Goal: Task Accomplishment & Management: Use online tool/utility

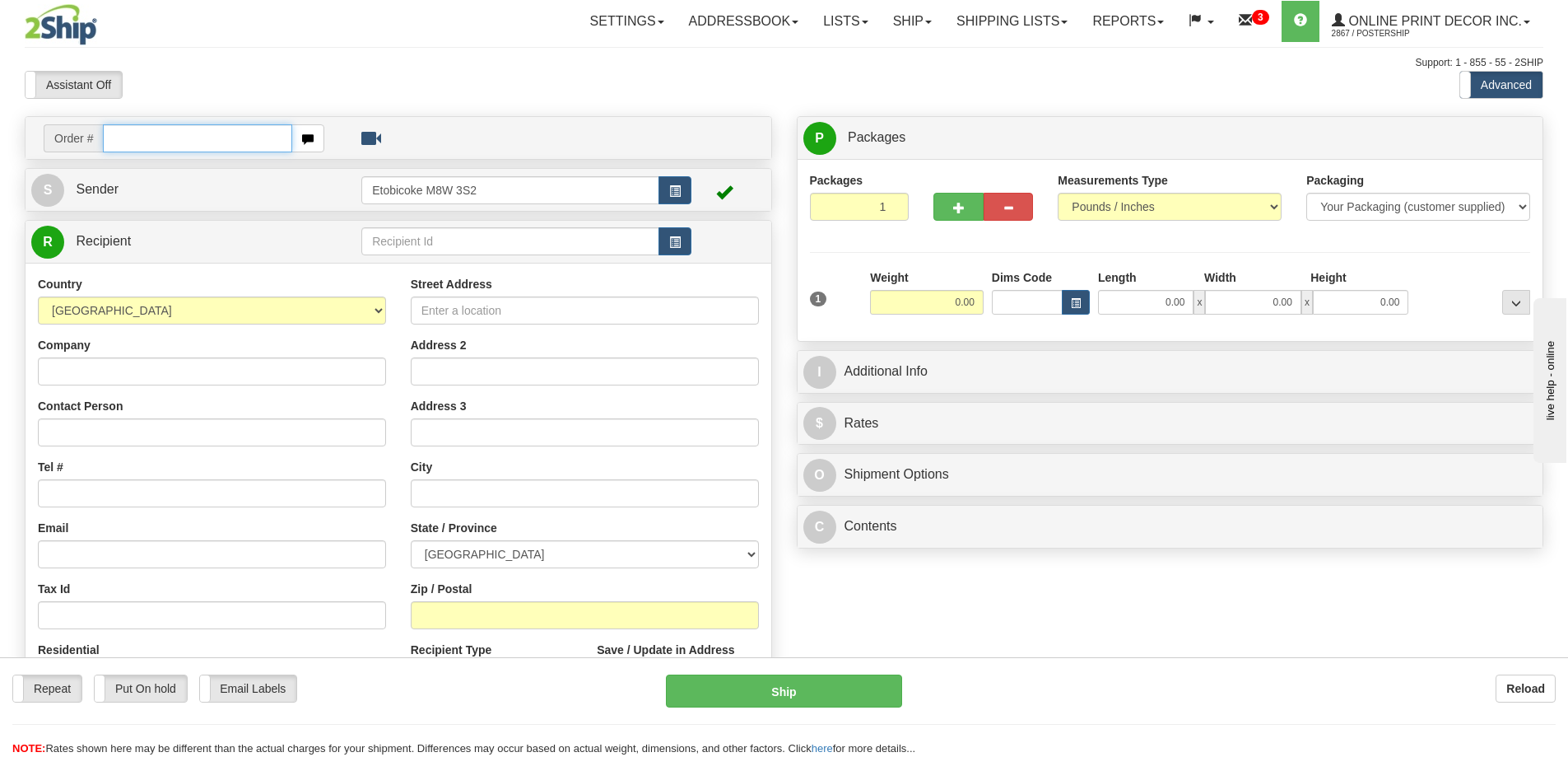
click at [139, 144] on input "text" at bounding box center [197, 138] width 189 height 28
type input "us-56090"
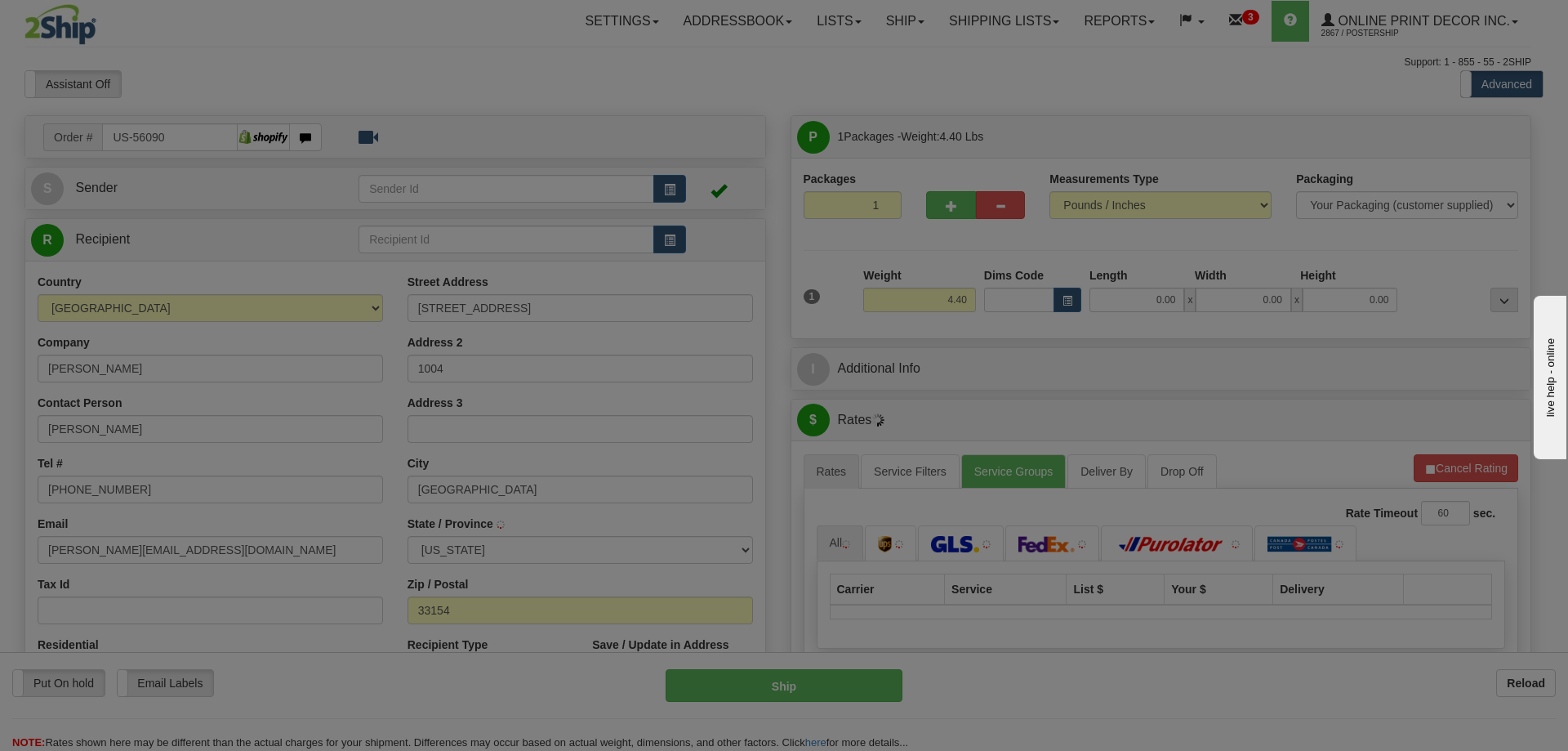
type input "MIAMI BEACH"
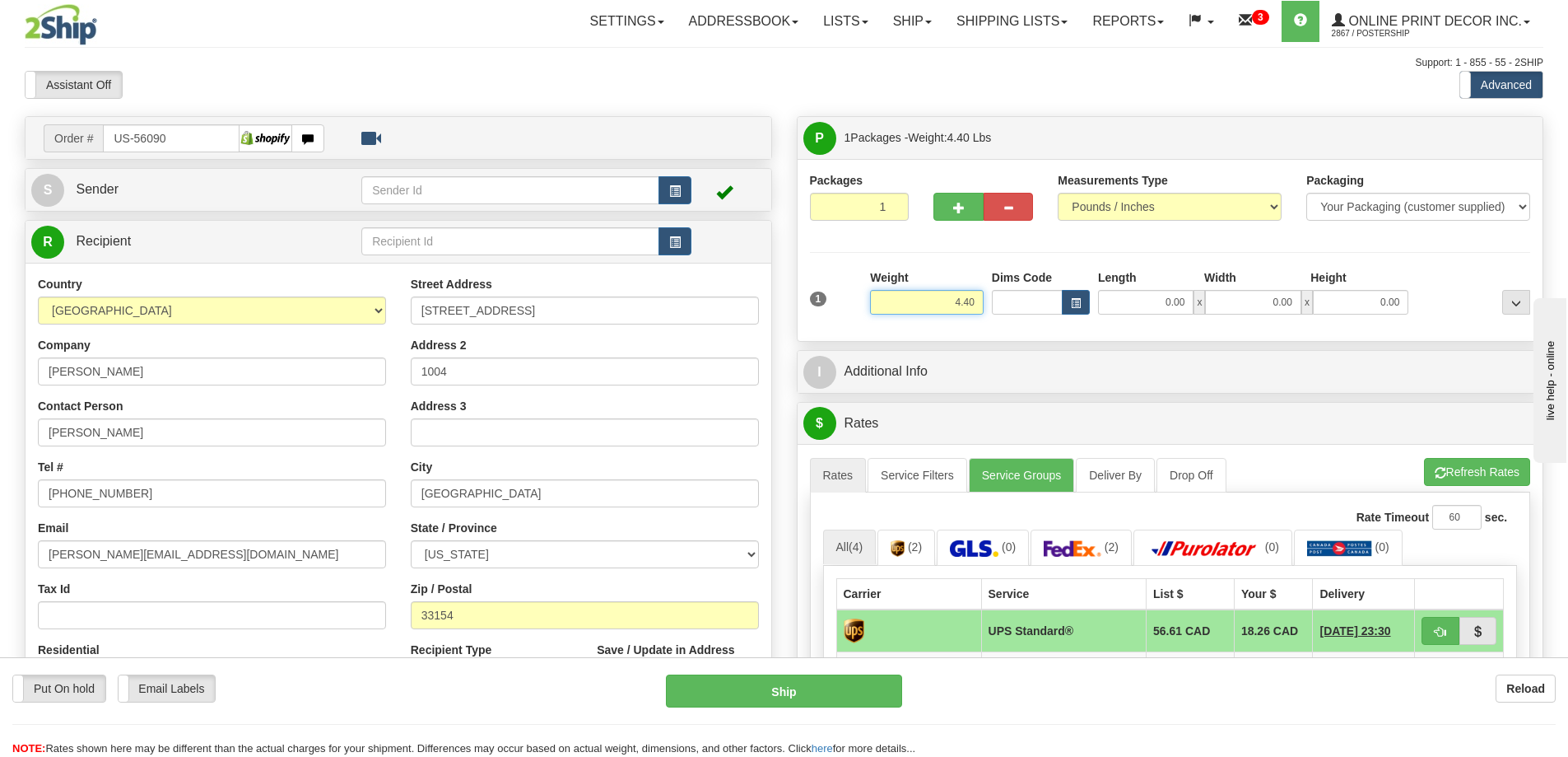
click at [977, 299] on input "4.40" at bounding box center [926, 301] width 113 height 25
type input "4"
type input "2.00"
click at [1076, 301] on span "button" at bounding box center [1076, 303] width 10 height 9
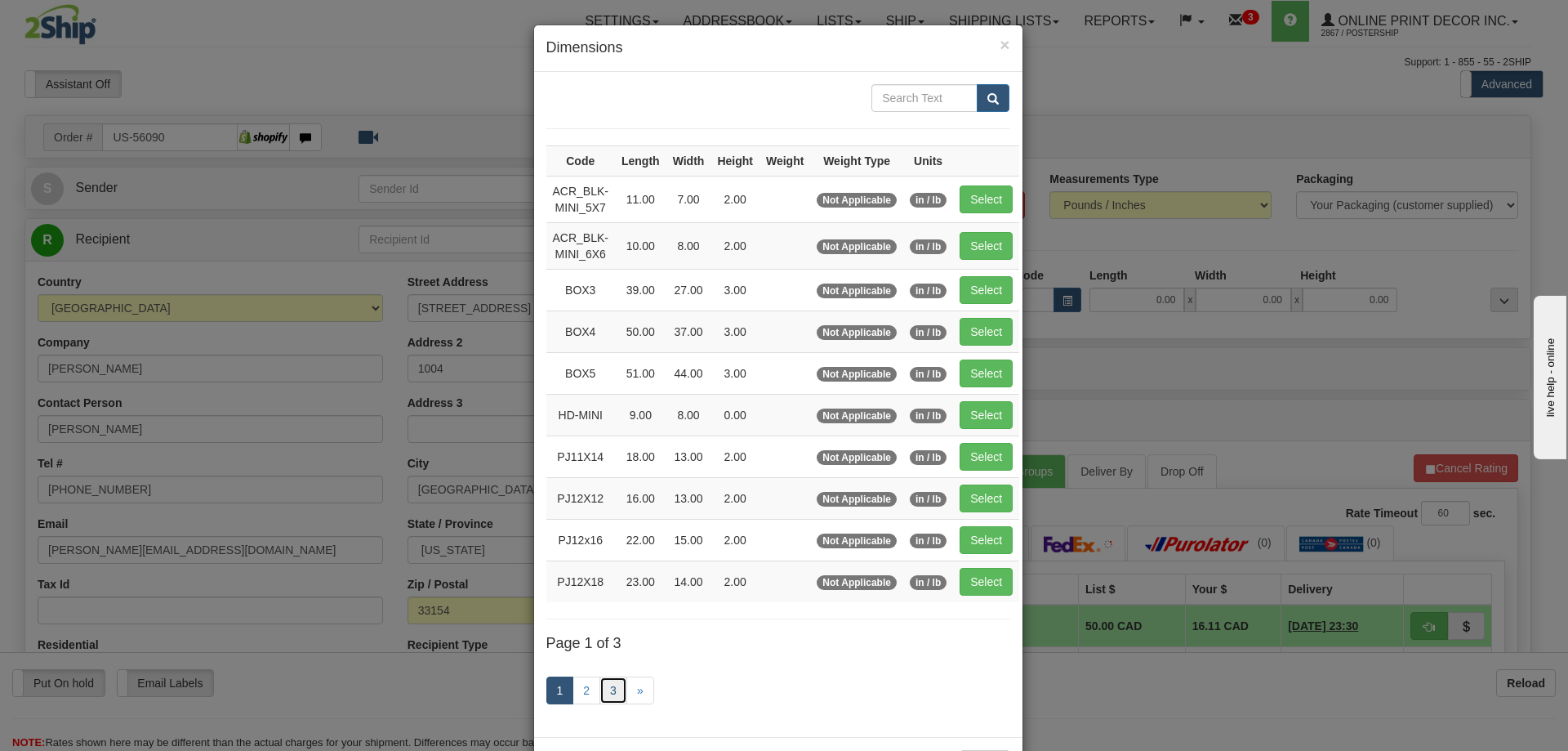
click at [607, 687] on link "3" at bounding box center [613, 690] width 28 height 28
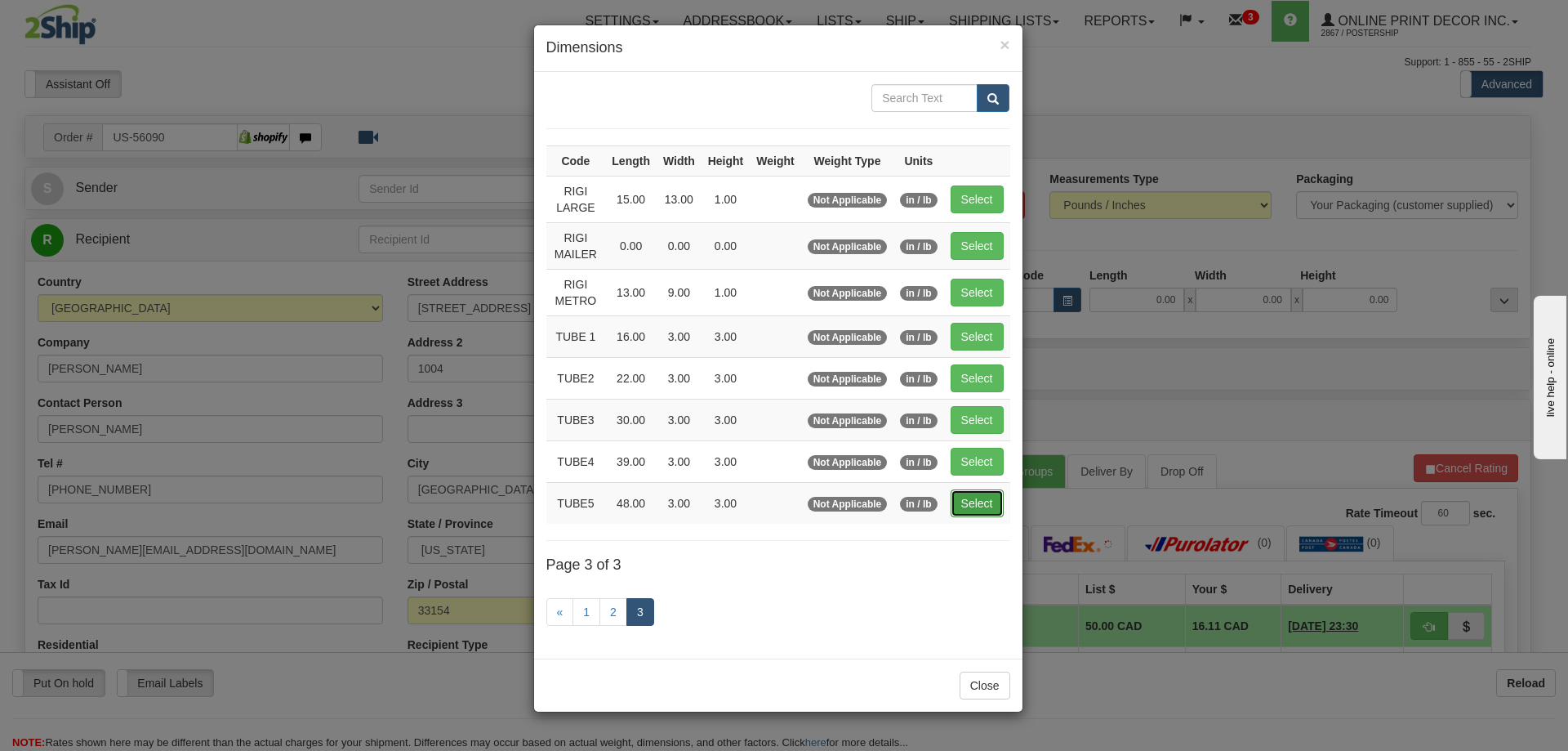
click at [979, 507] on button "Select" at bounding box center [977, 503] width 53 height 28
type input "TUBE5"
type input "48.00"
type input "3.00"
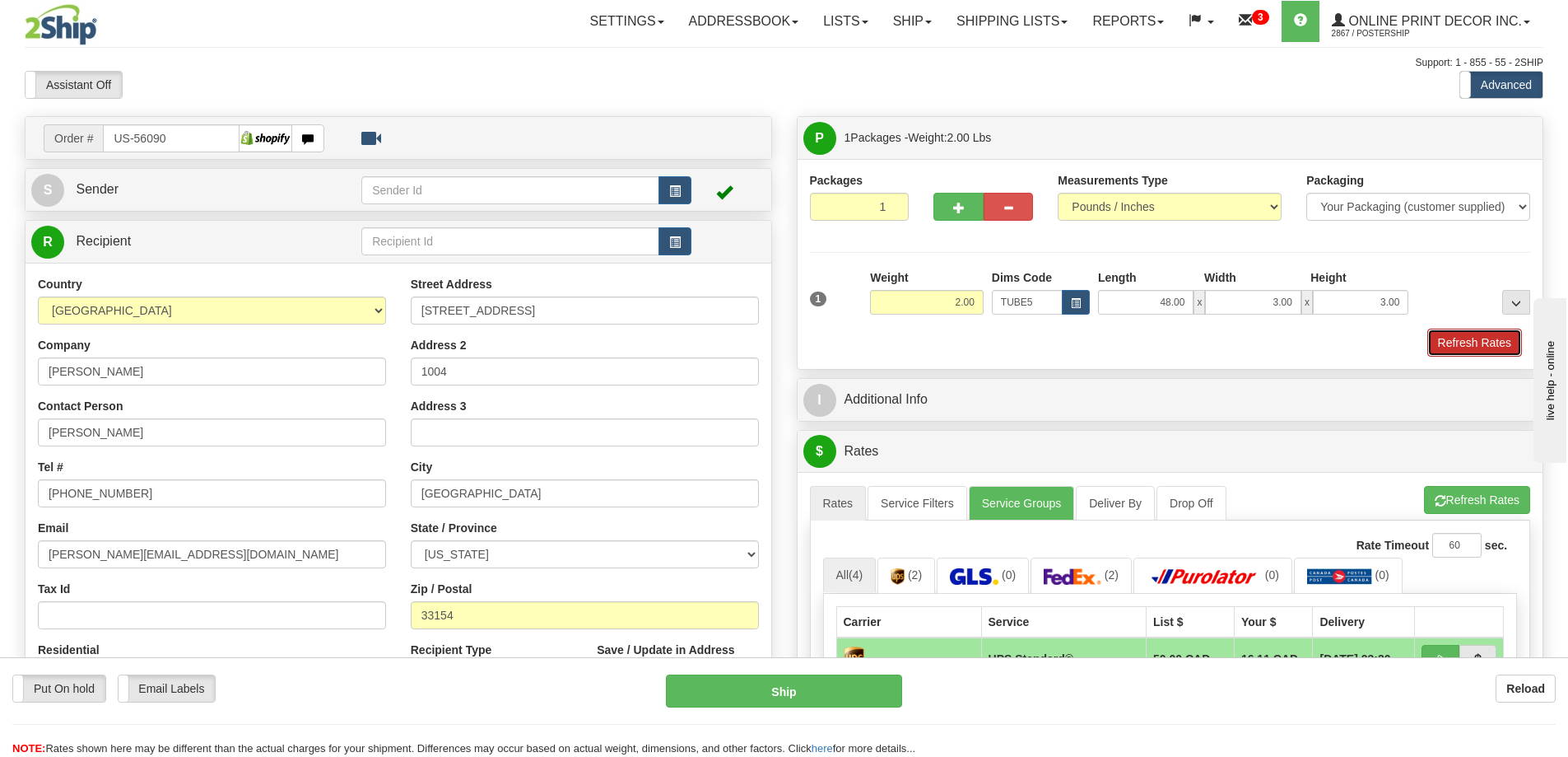
click at [1480, 341] on button "Refresh Rates" at bounding box center [1474, 342] width 94 height 28
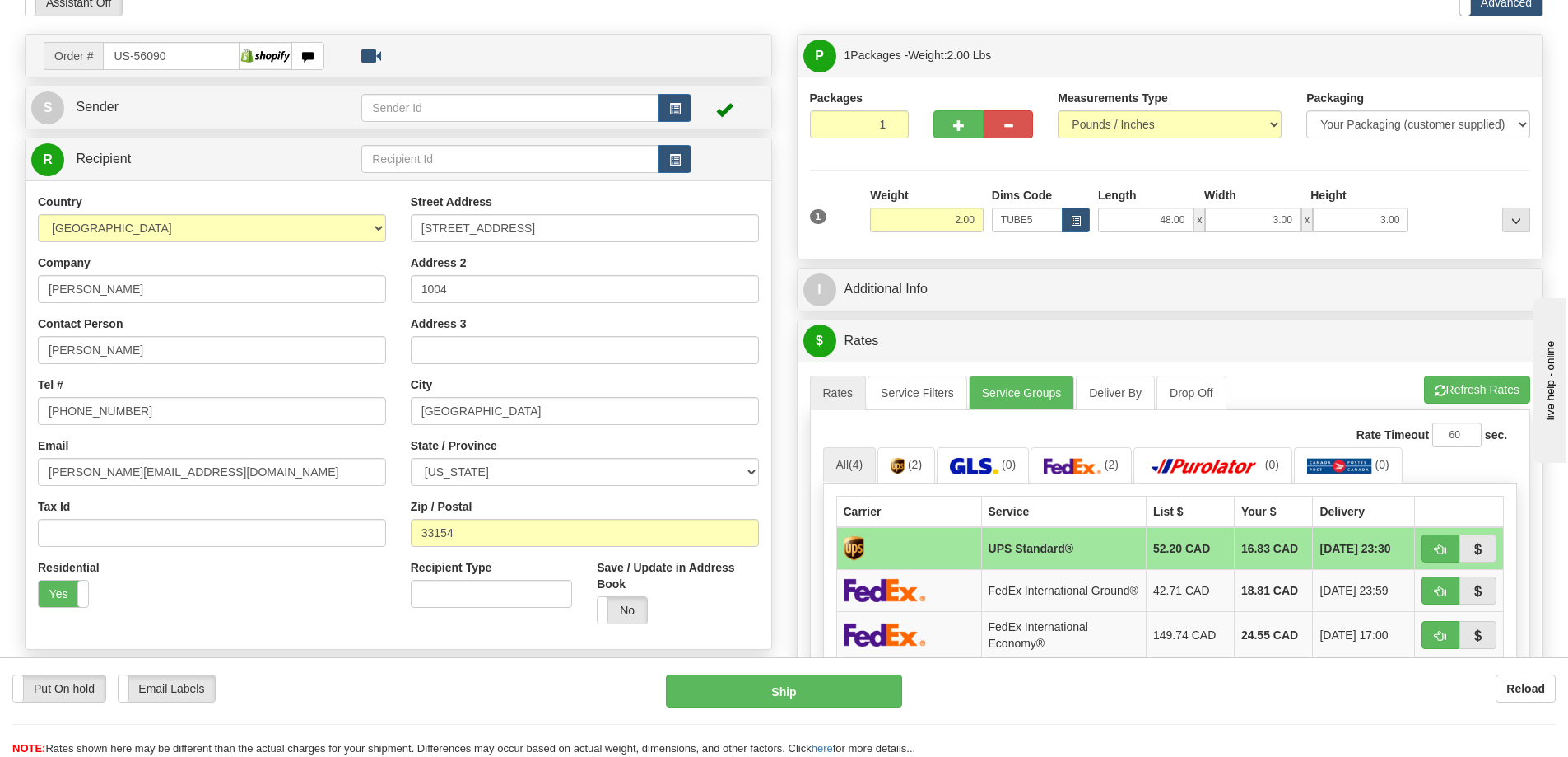
scroll to position [164, 0]
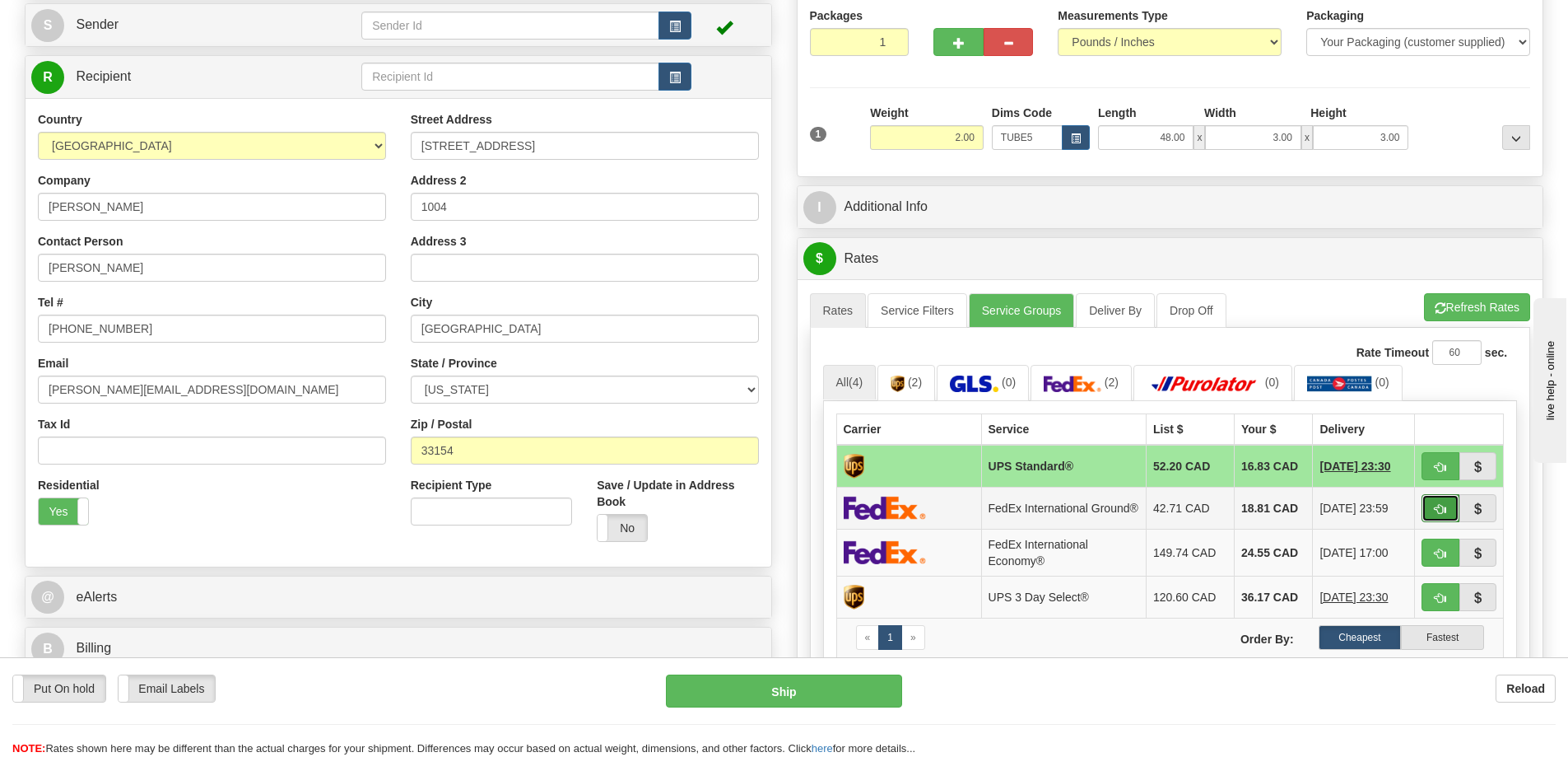
click at [1456, 510] on button "button" at bounding box center [1440, 508] width 37 height 28
type input "92"
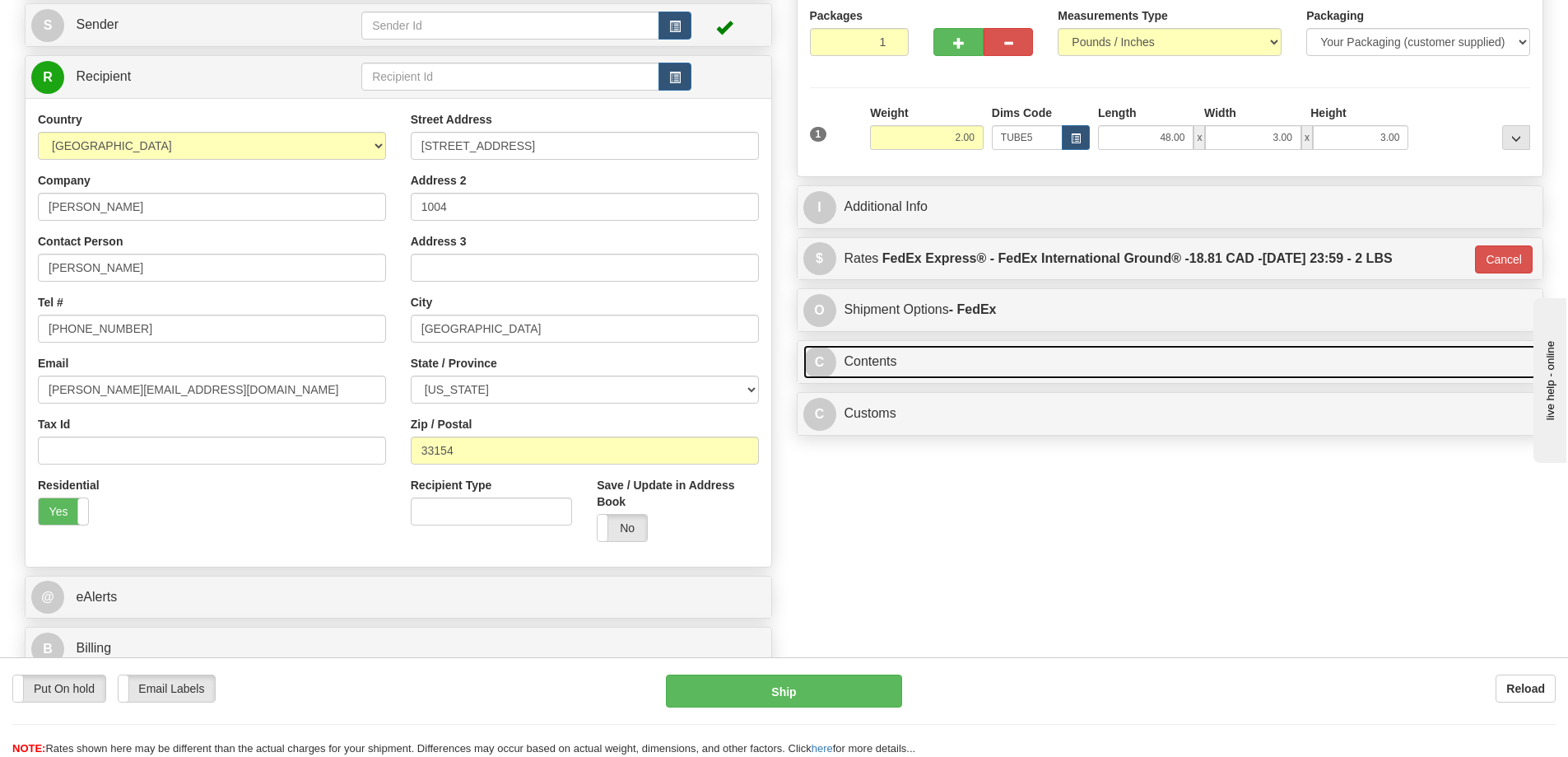
click at [1199, 362] on link "C Contents" at bounding box center [1170, 362] width 734 height 34
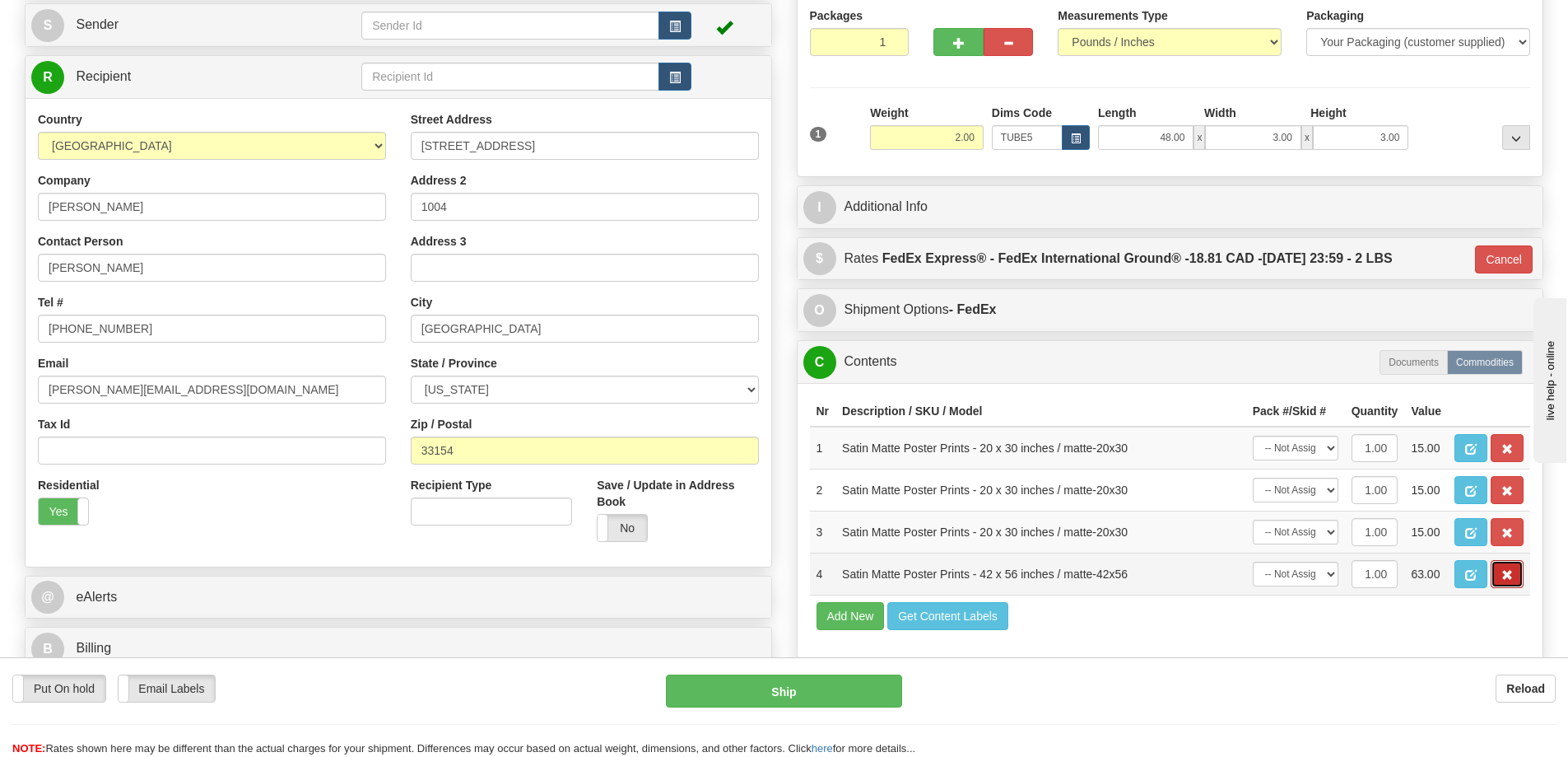
click at [1510, 580] on span "button" at bounding box center [1508, 575] width 12 height 11
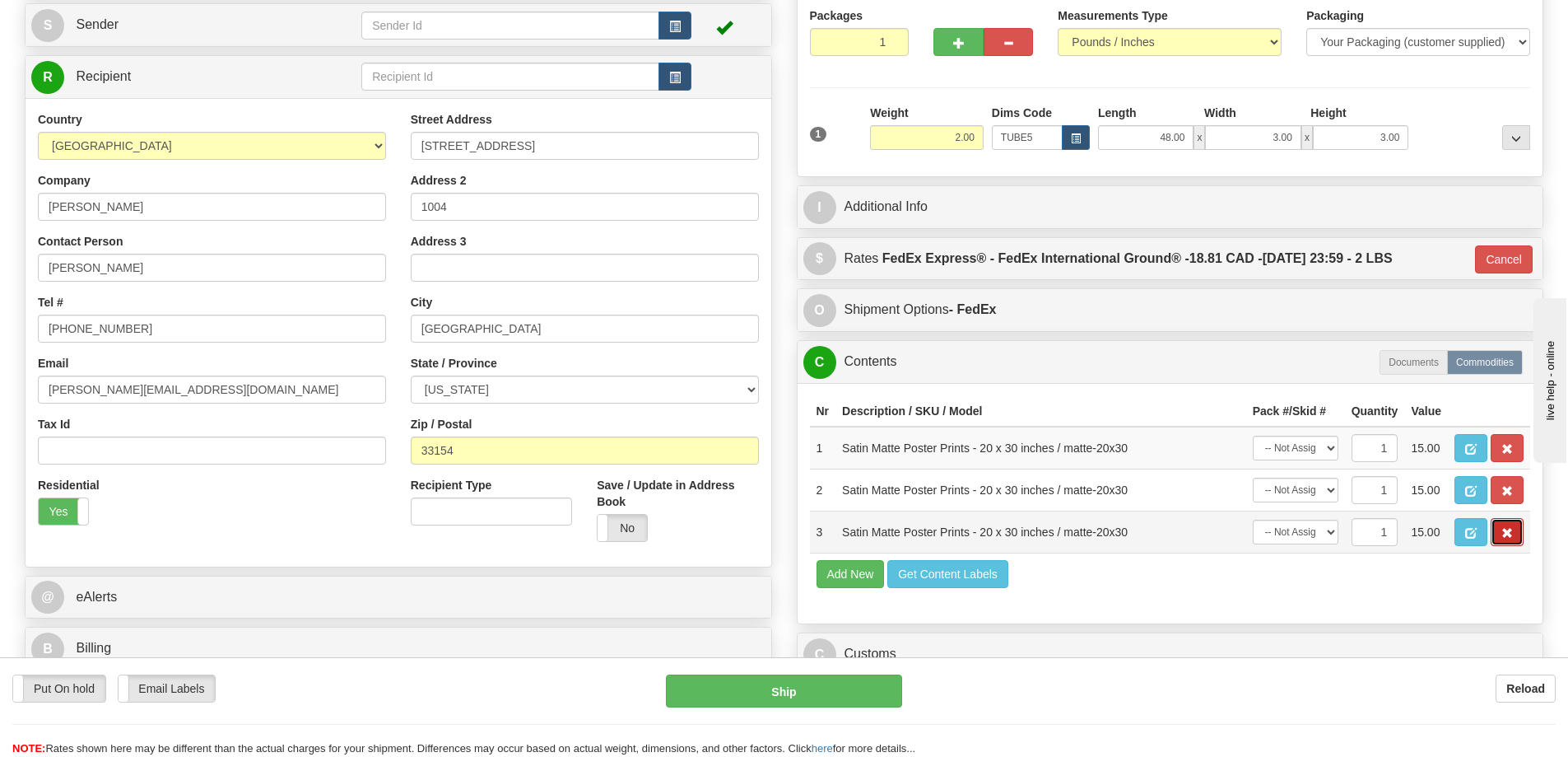
click at [1505, 538] on span "button" at bounding box center [1508, 533] width 12 height 11
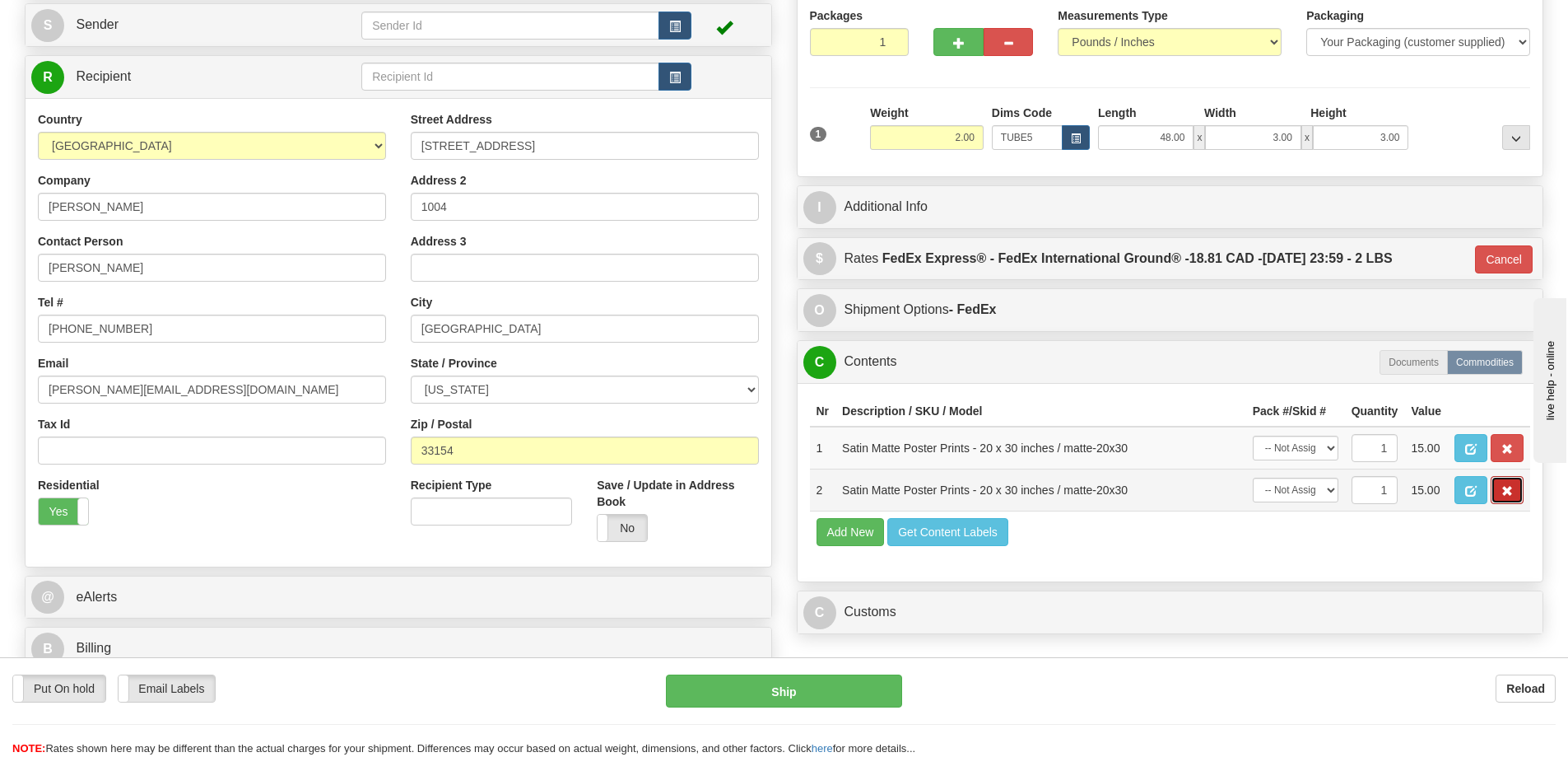
click at [1509, 496] on span "button" at bounding box center [1508, 490] width 12 height 11
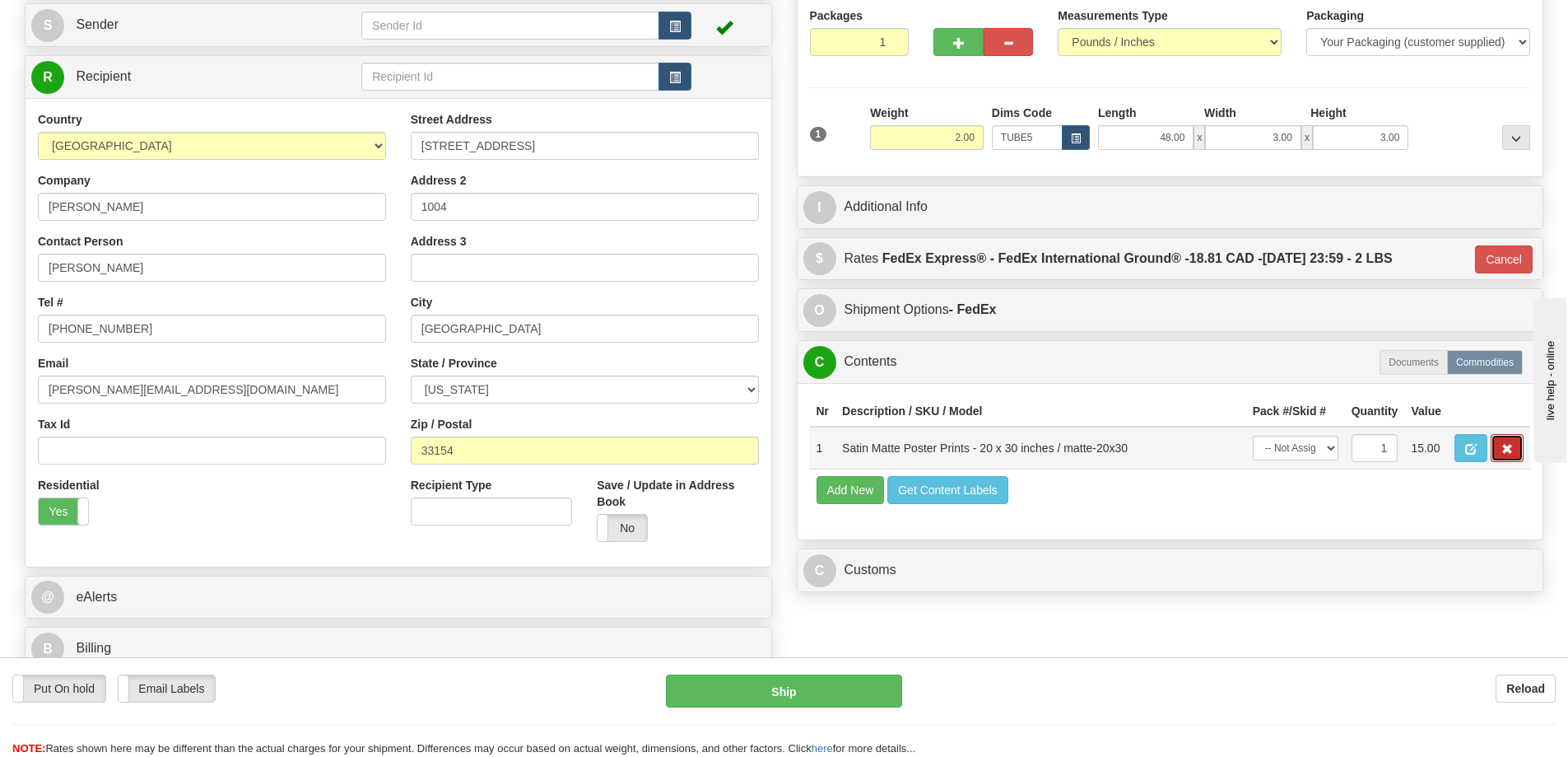
click at [1509, 453] on span "button" at bounding box center [1508, 449] width 12 height 11
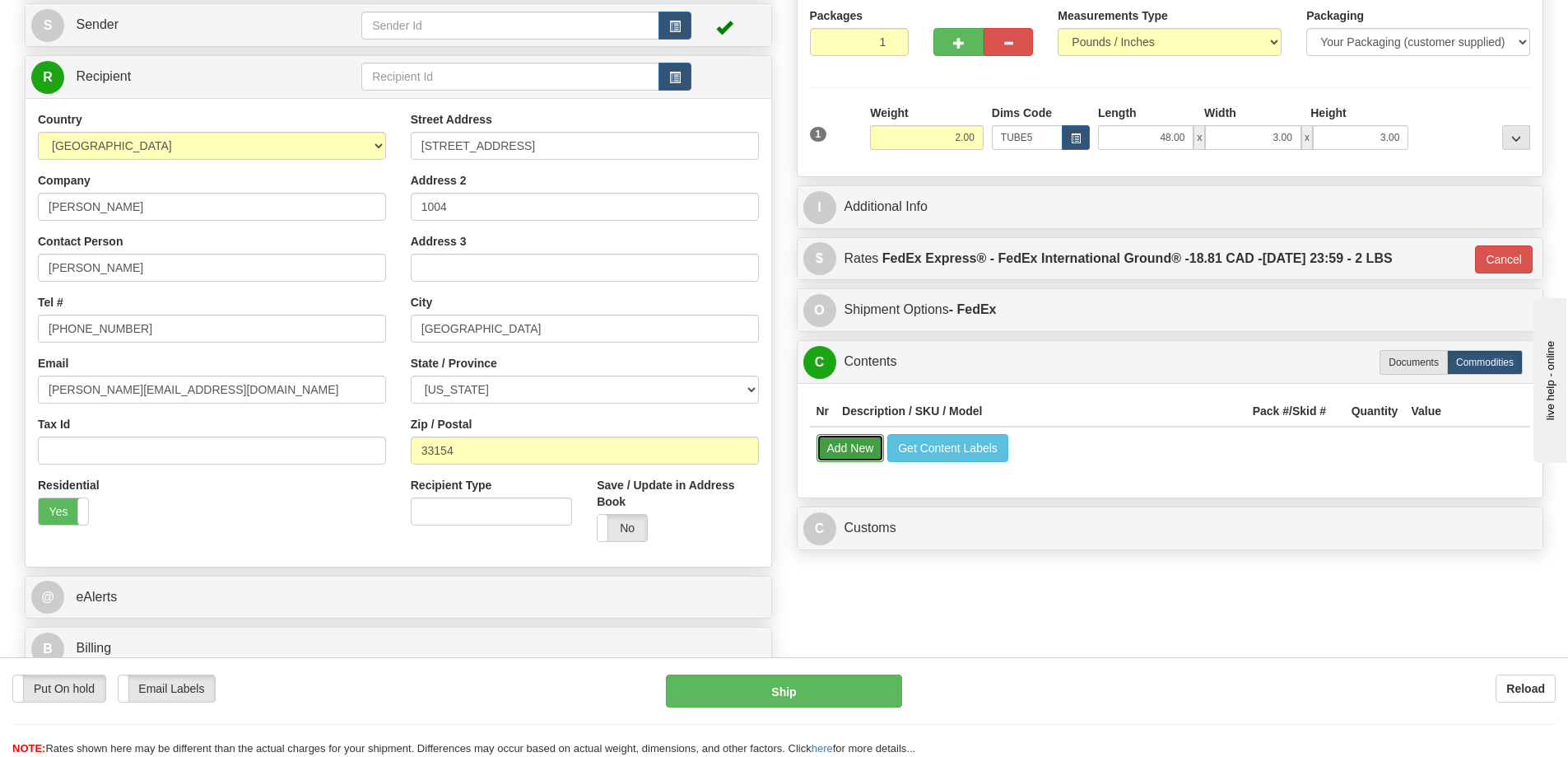
click at [861, 454] on button "Add New" at bounding box center [850, 448] width 68 height 28
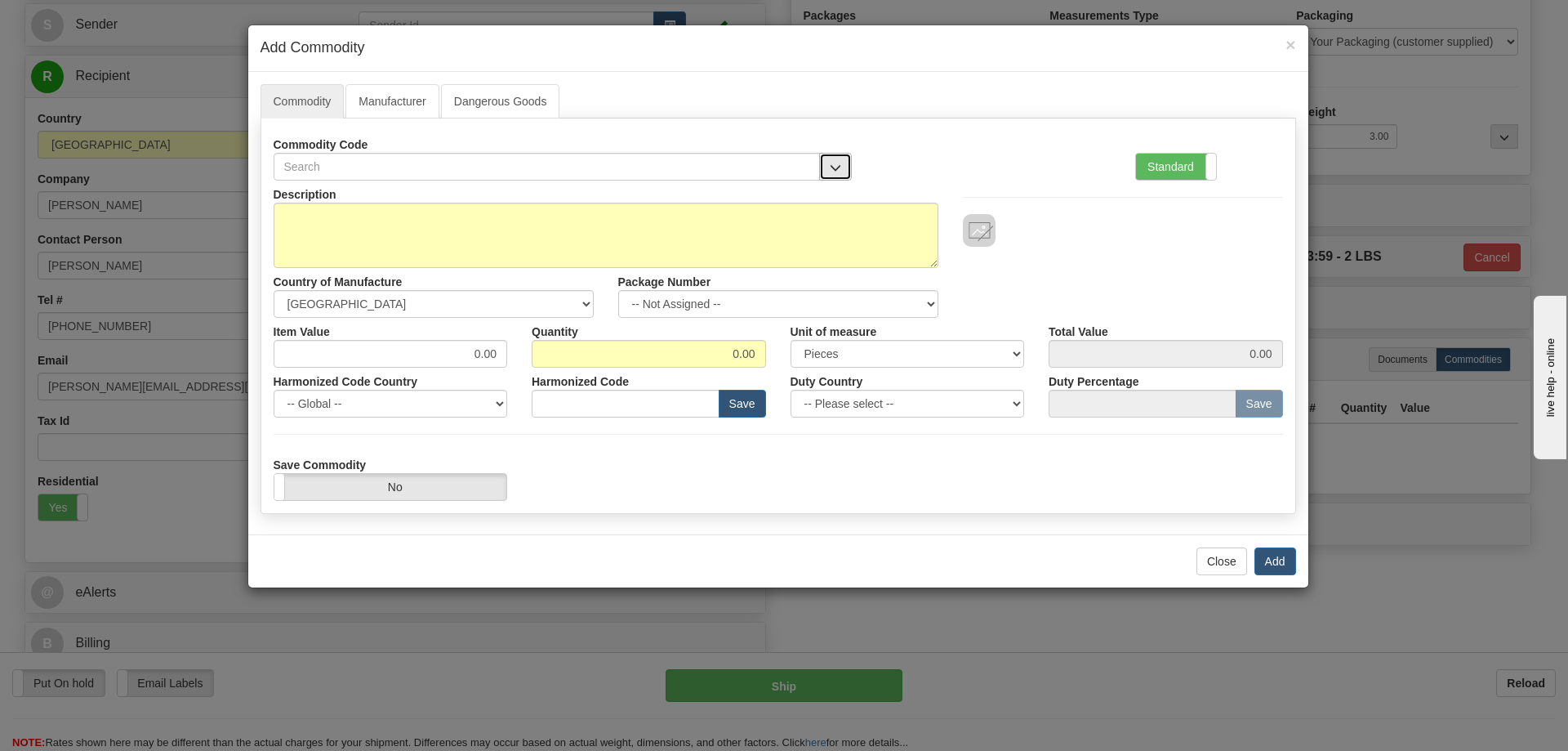
click at [832, 155] on button "button" at bounding box center [836, 166] width 33 height 28
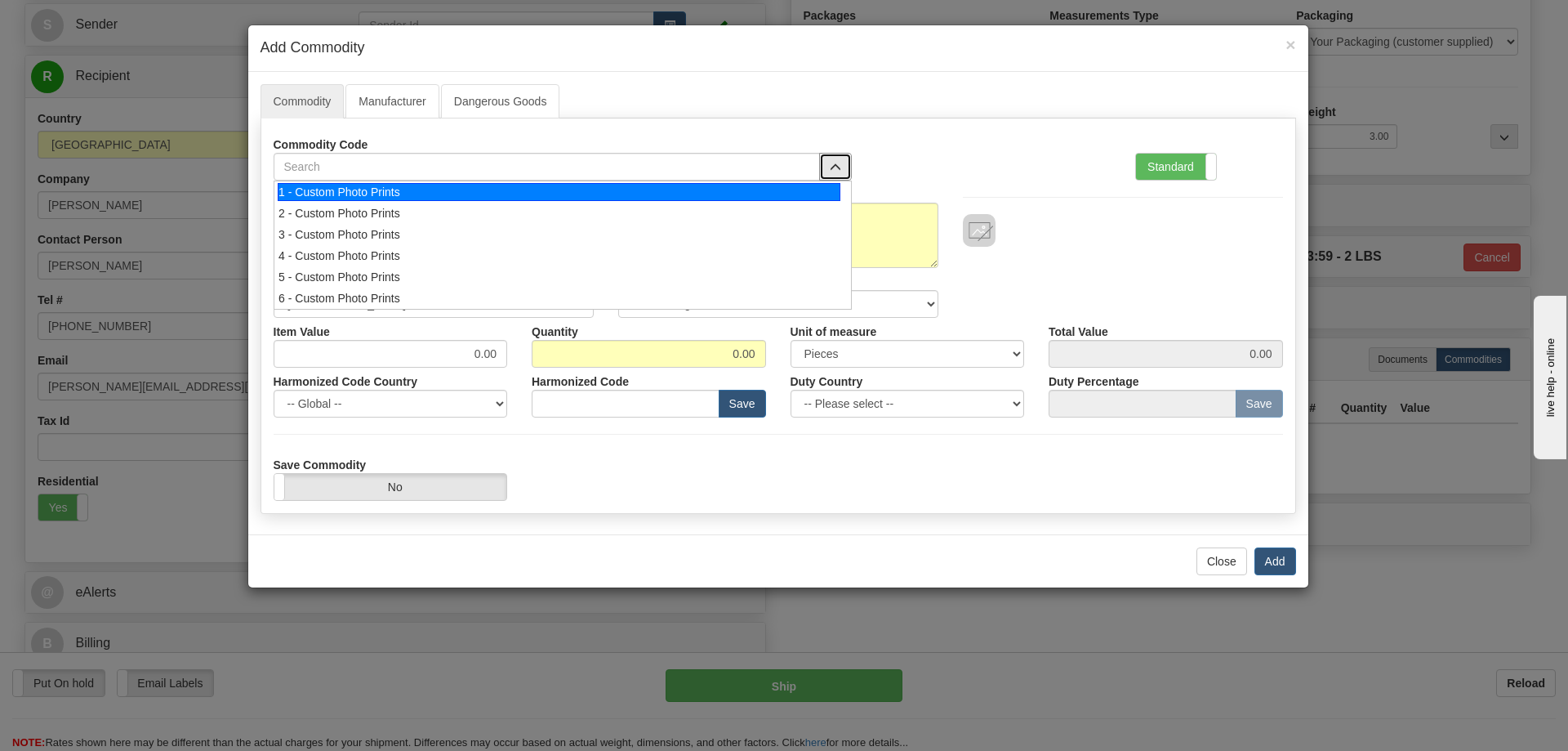
click at [806, 186] on div "1 - Custom Photo Prints" at bounding box center [559, 192] width 563 height 18
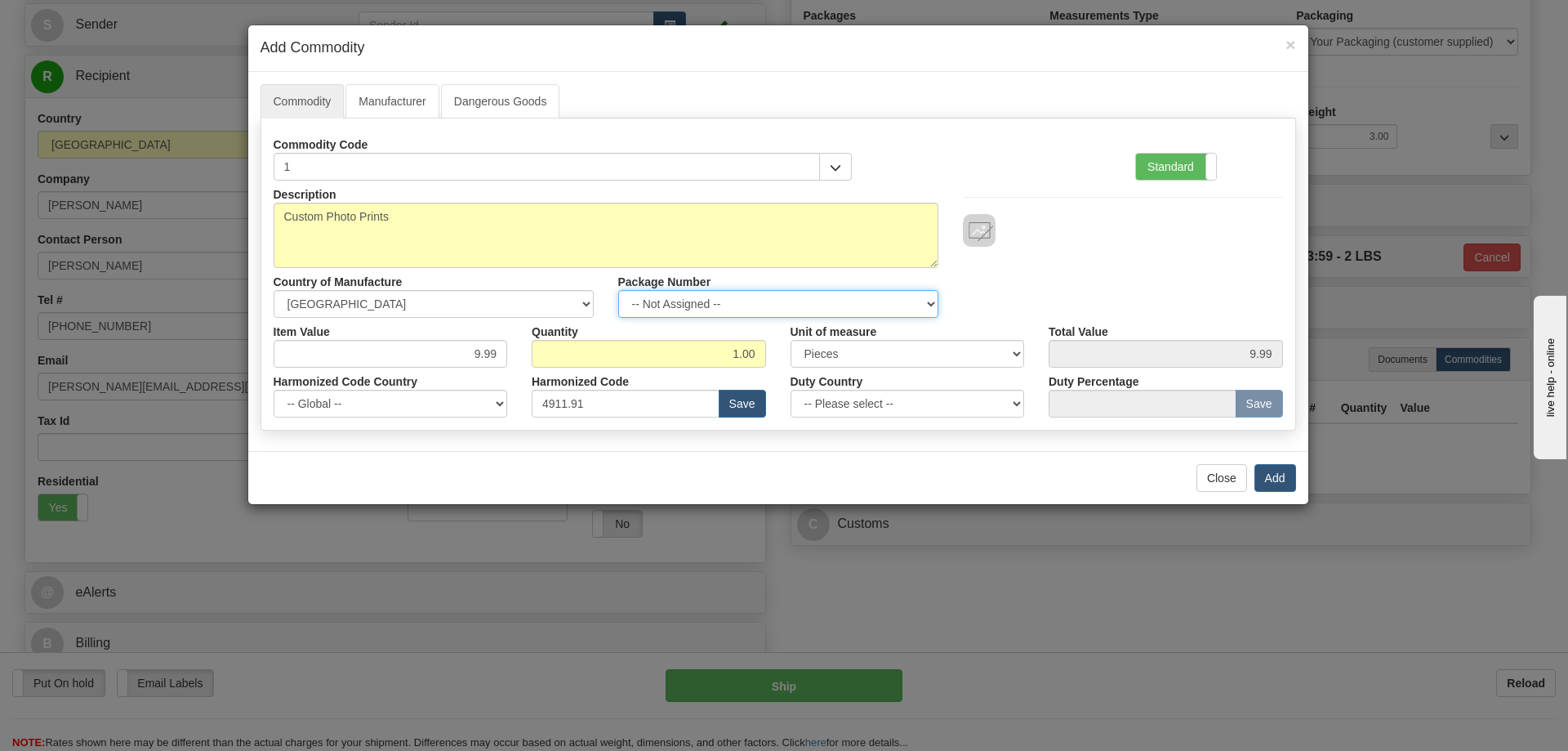
click at [923, 297] on select "-- Not Assigned -- Item 1" at bounding box center [778, 303] width 320 height 28
select select "0"
click at [618, 290] on select "-- Not Assigned -- Item 1" at bounding box center [778, 303] width 320 height 28
click at [1277, 476] on button "Add" at bounding box center [1275, 477] width 41 height 28
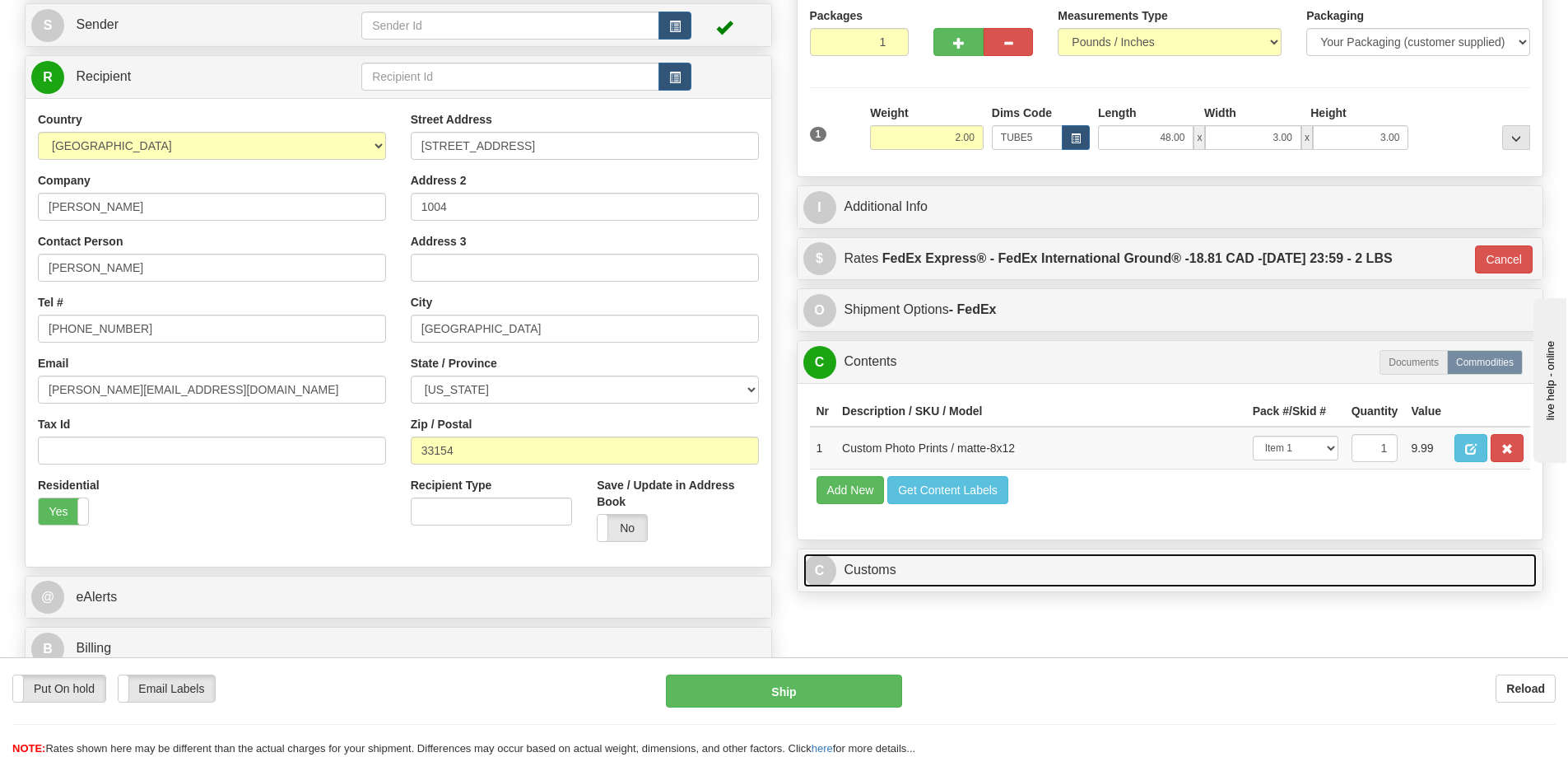
click at [1309, 569] on link "C Customs" at bounding box center [1170, 571] width 734 height 34
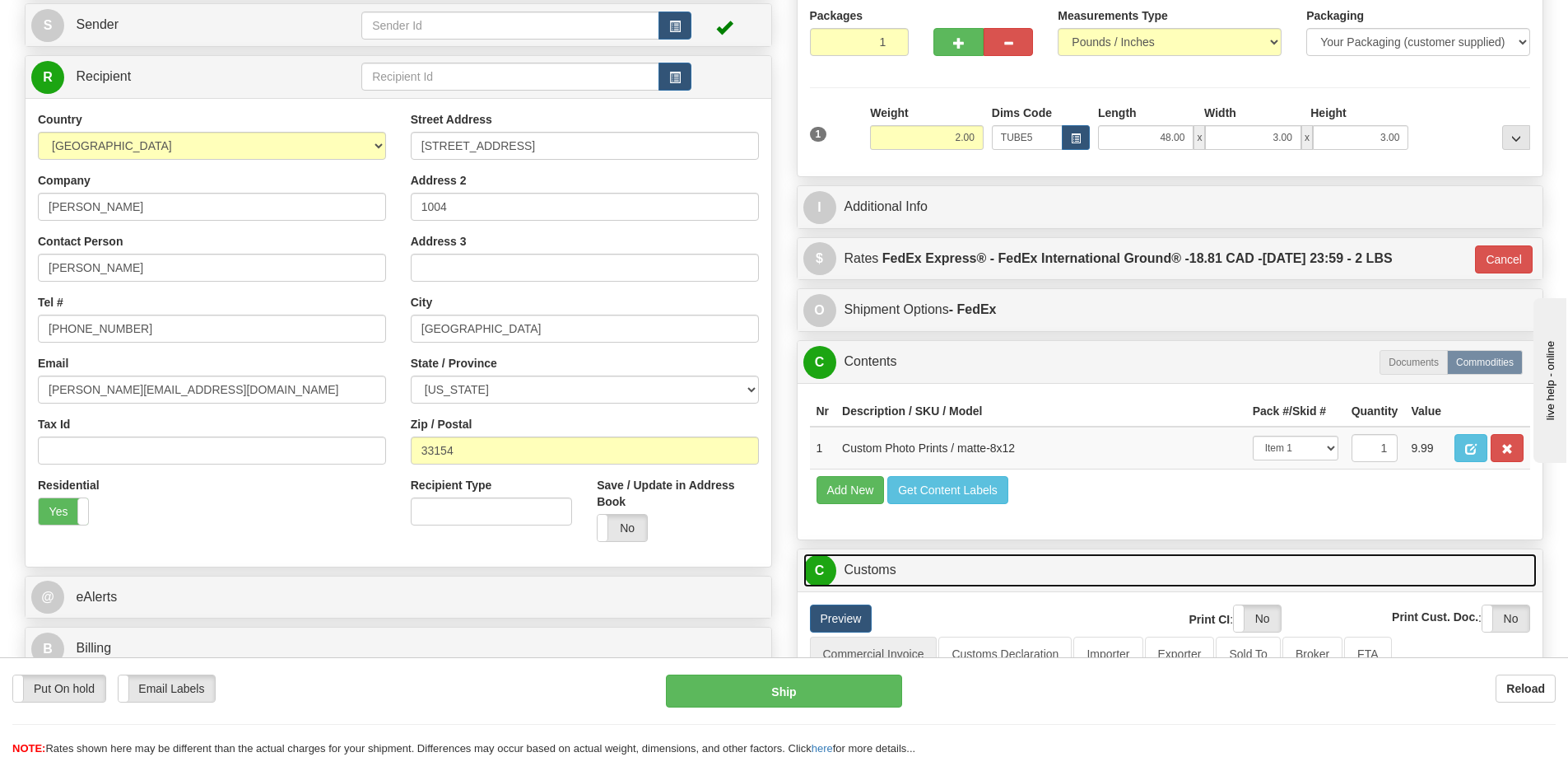
scroll to position [330, 0]
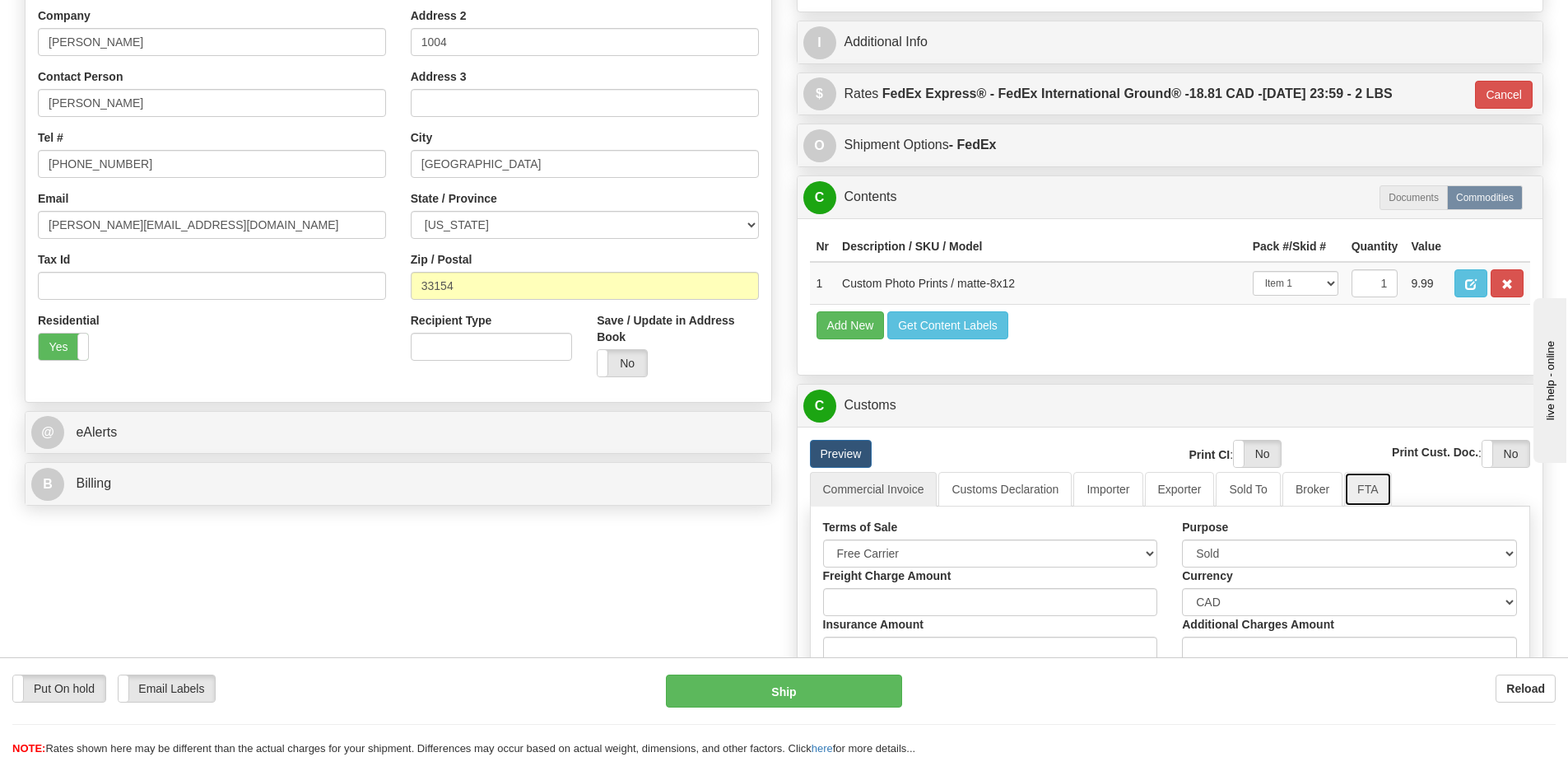
click at [1371, 494] on link "FTA" at bounding box center [1367, 489] width 47 height 35
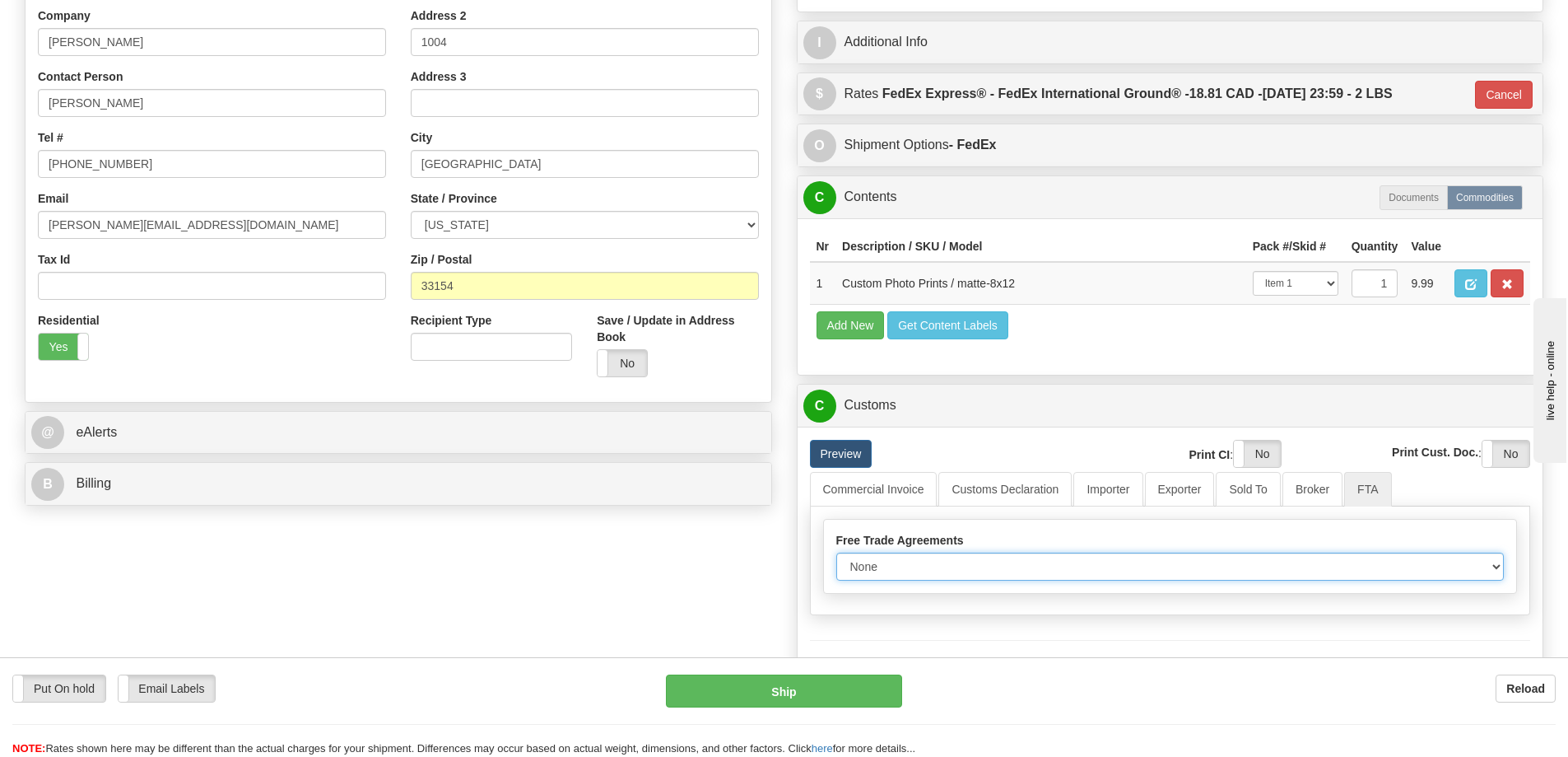
click at [1489, 570] on select "None Other USMCA CETA CUKTCA" at bounding box center [1170, 566] width 668 height 28
select select "1"
click at [836, 559] on select "None Other USMCA CETA CUKTCA" at bounding box center [1170, 566] width 668 height 28
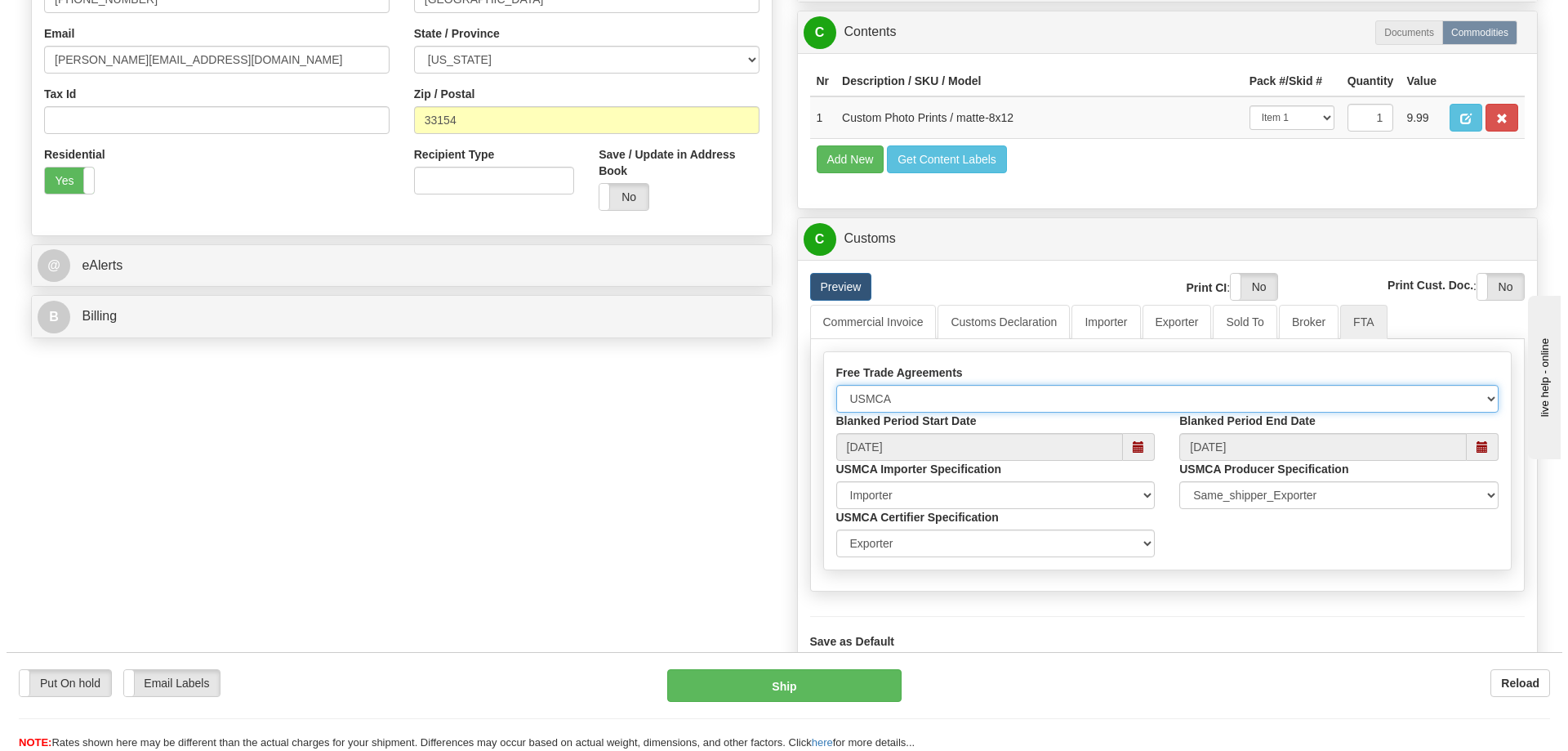
scroll to position [572, 0]
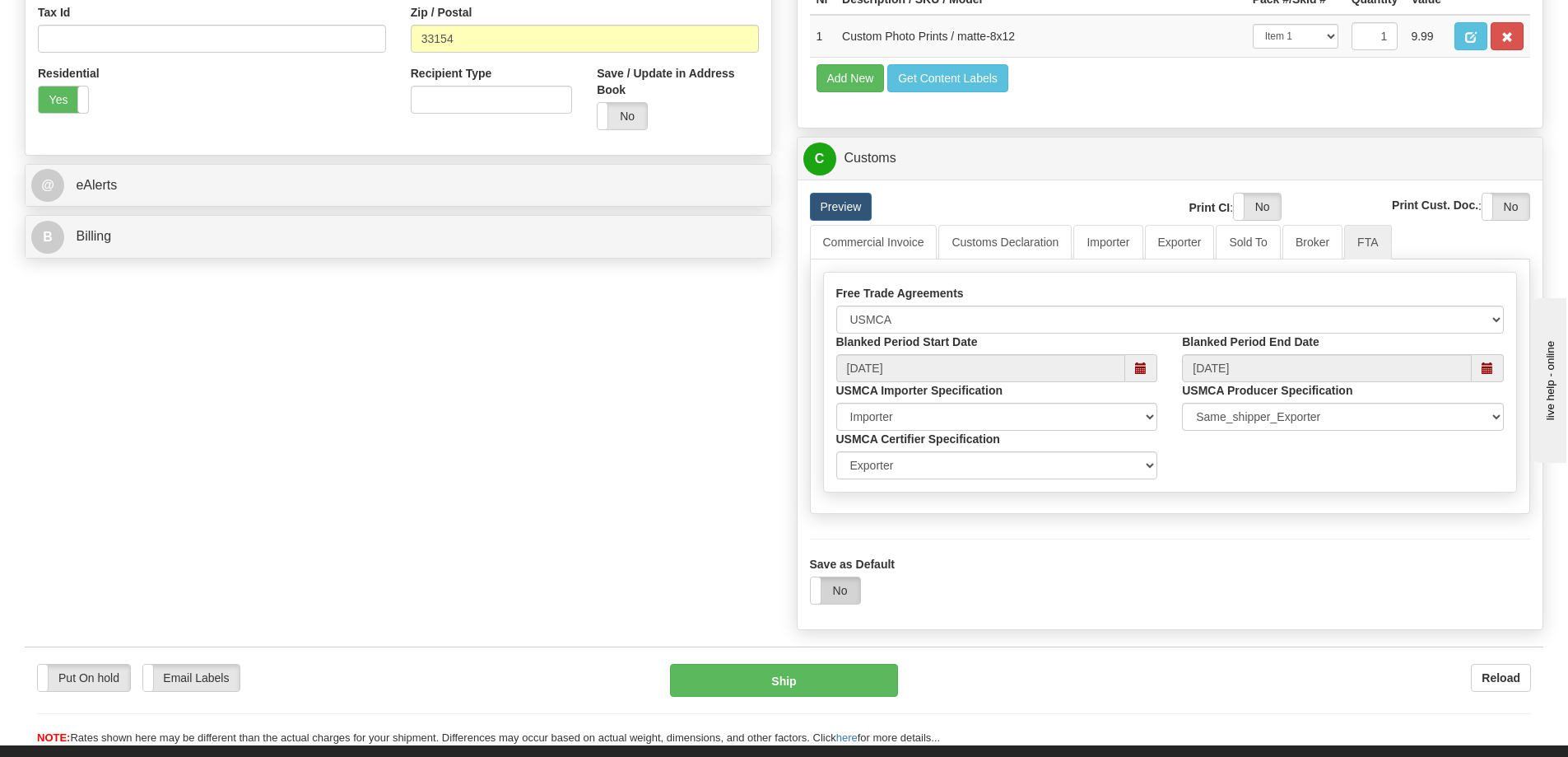
click at [858, 589] on label "No" at bounding box center [835, 590] width 49 height 26
click at [849, 681] on button "Ship" at bounding box center [784, 680] width 228 height 33
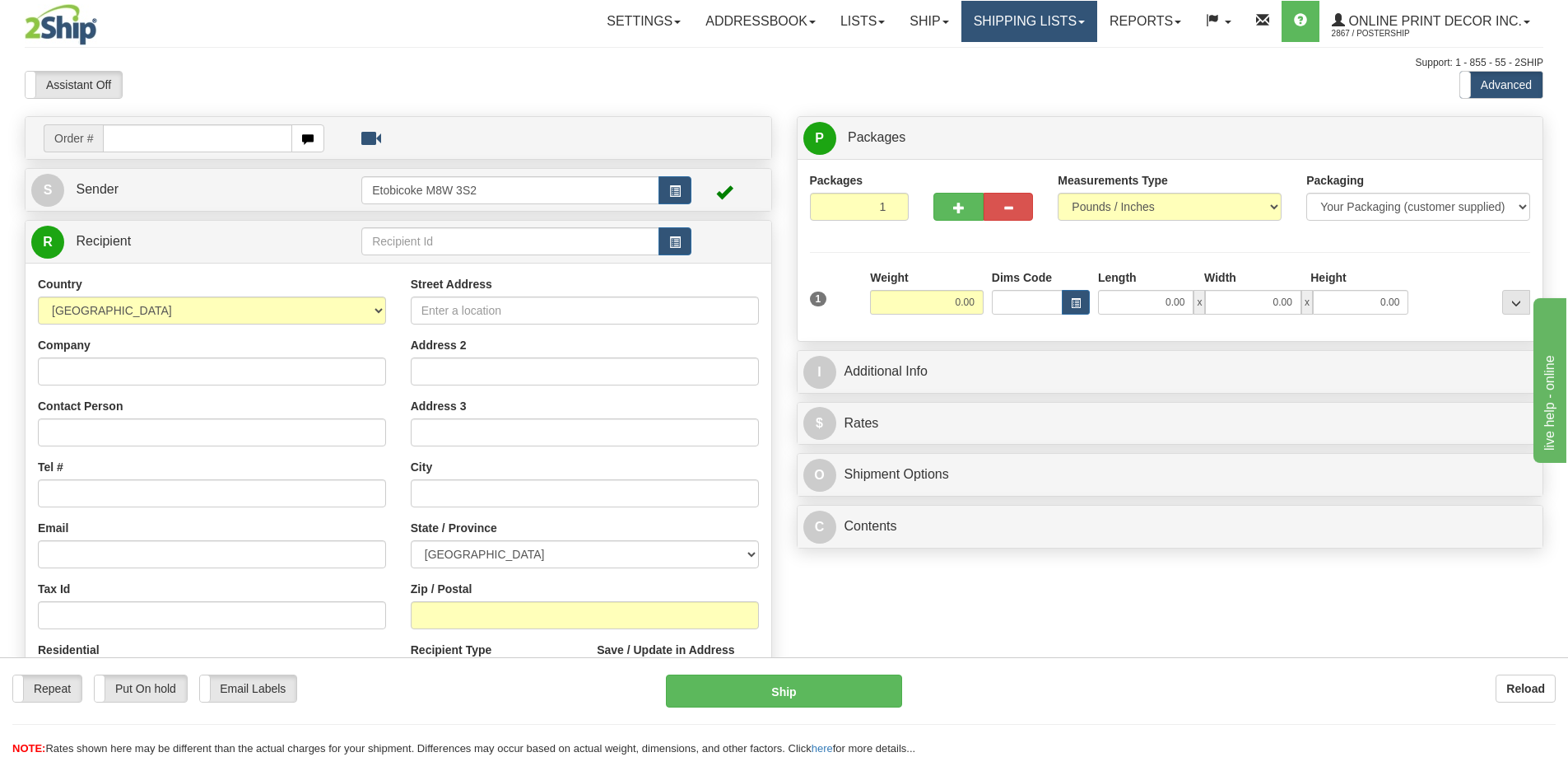
click at [1015, 15] on link "Shipping lists" at bounding box center [1029, 21] width 136 height 41
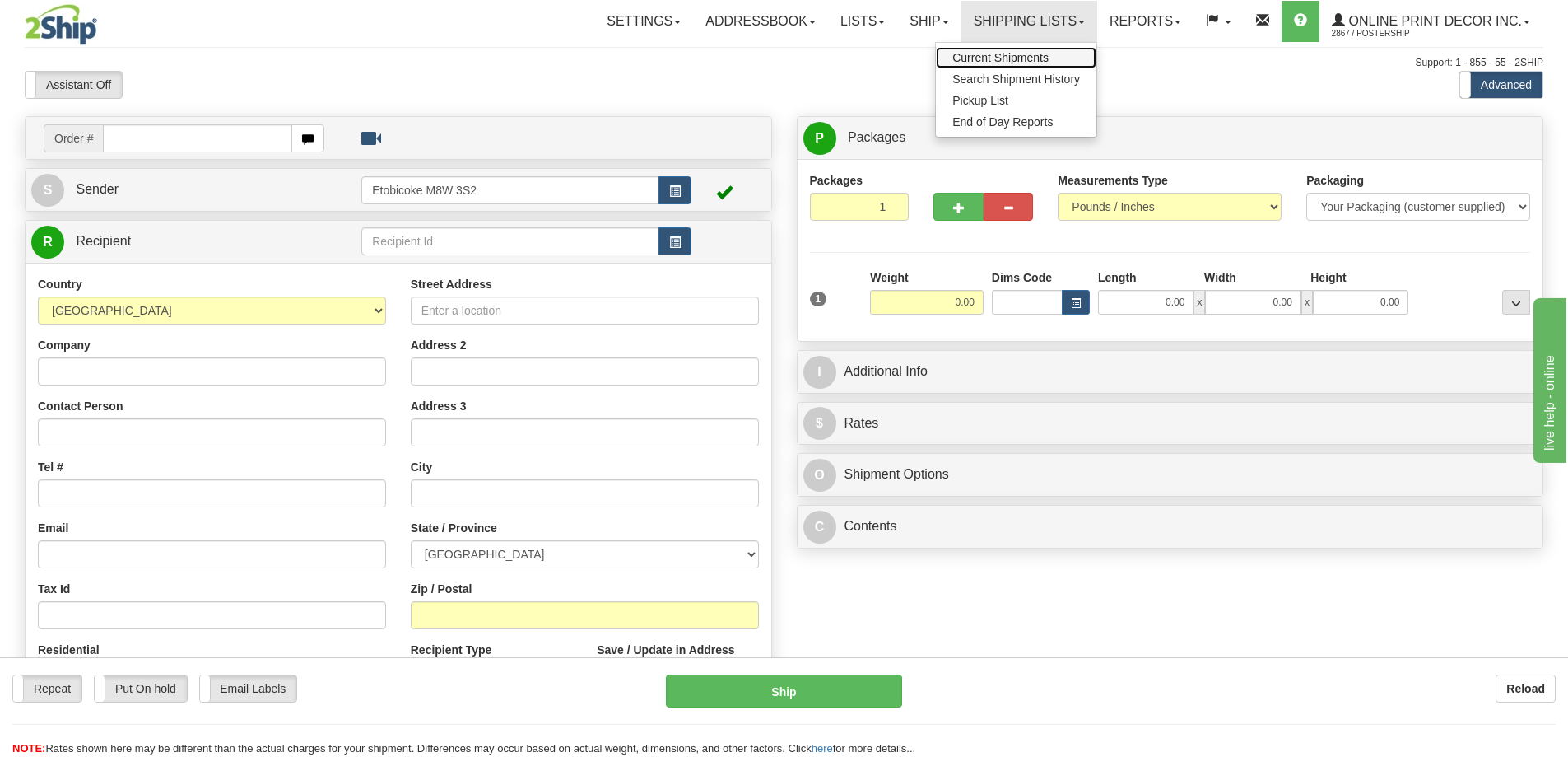
click at [987, 56] on span "Current Shipments" at bounding box center [1000, 57] width 96 height 13
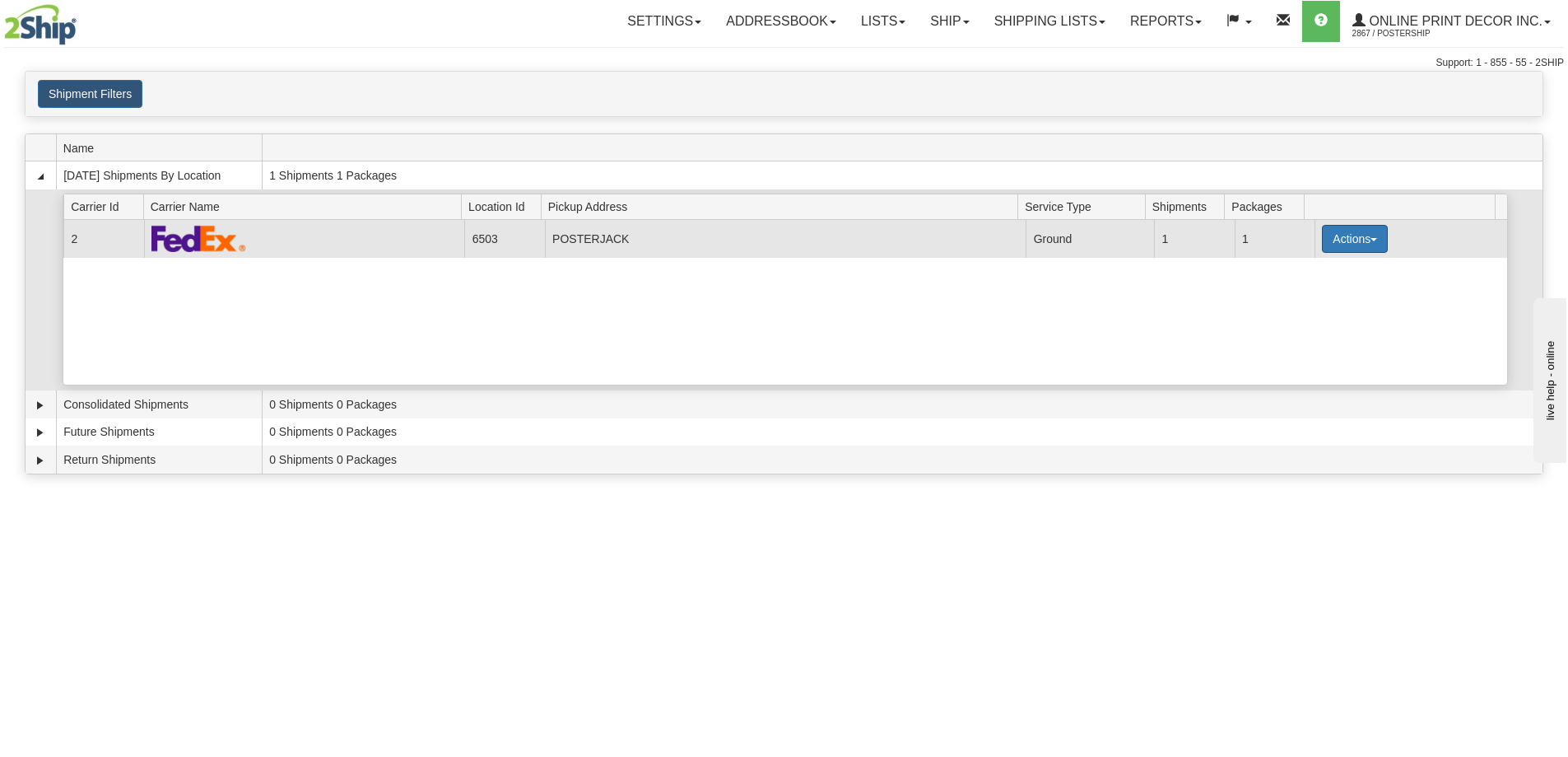
click at [1342, 237] on button "Actions" at bounding box center [1354, 238] width 66 height 28
click at [1305, 271] on span "Details" at bounding box center [1294, 269] width 44 height 12
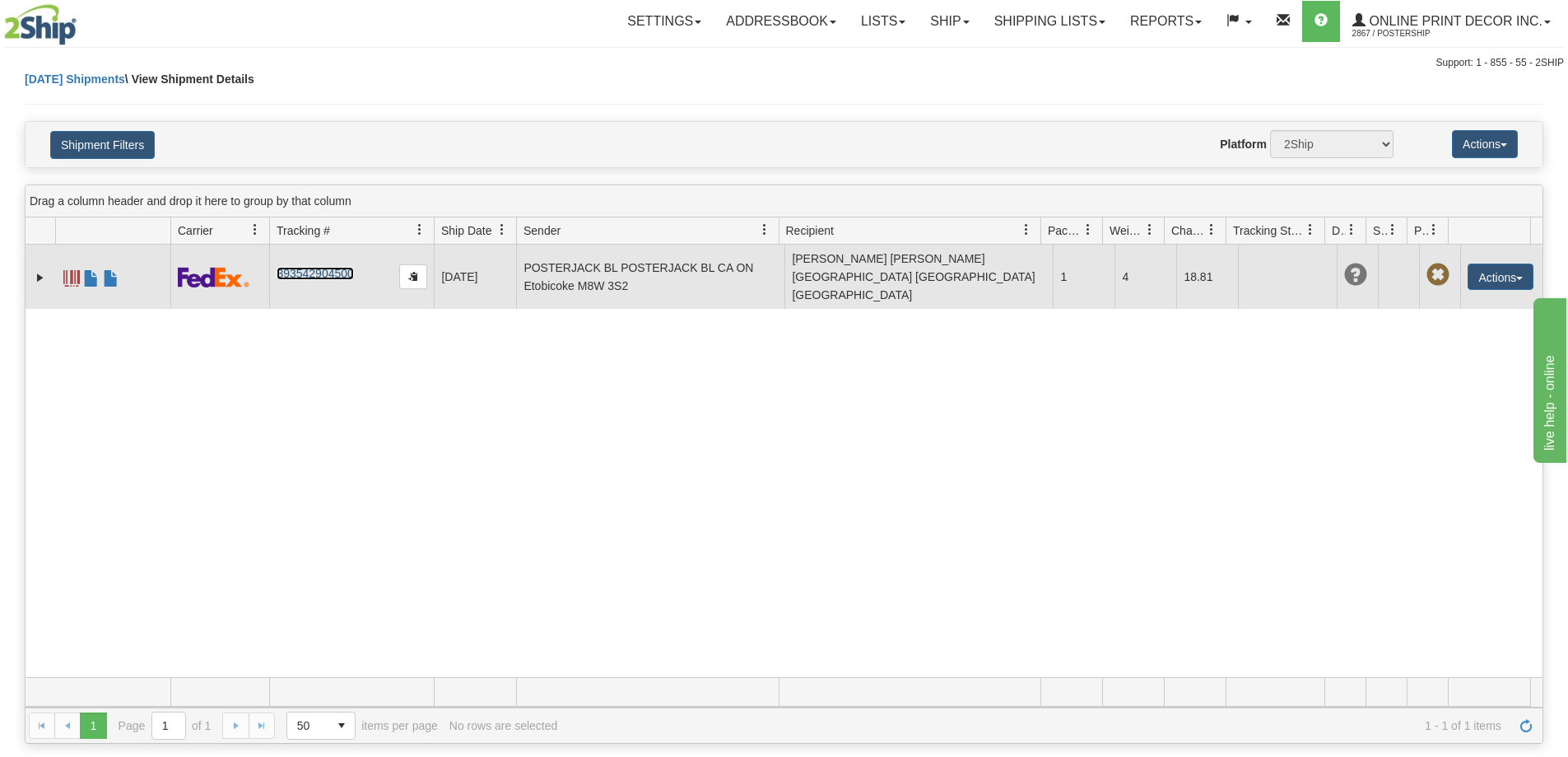
click at [300, 267] on link "393542904500" at bounding box center [315, 272] width 77 height 13
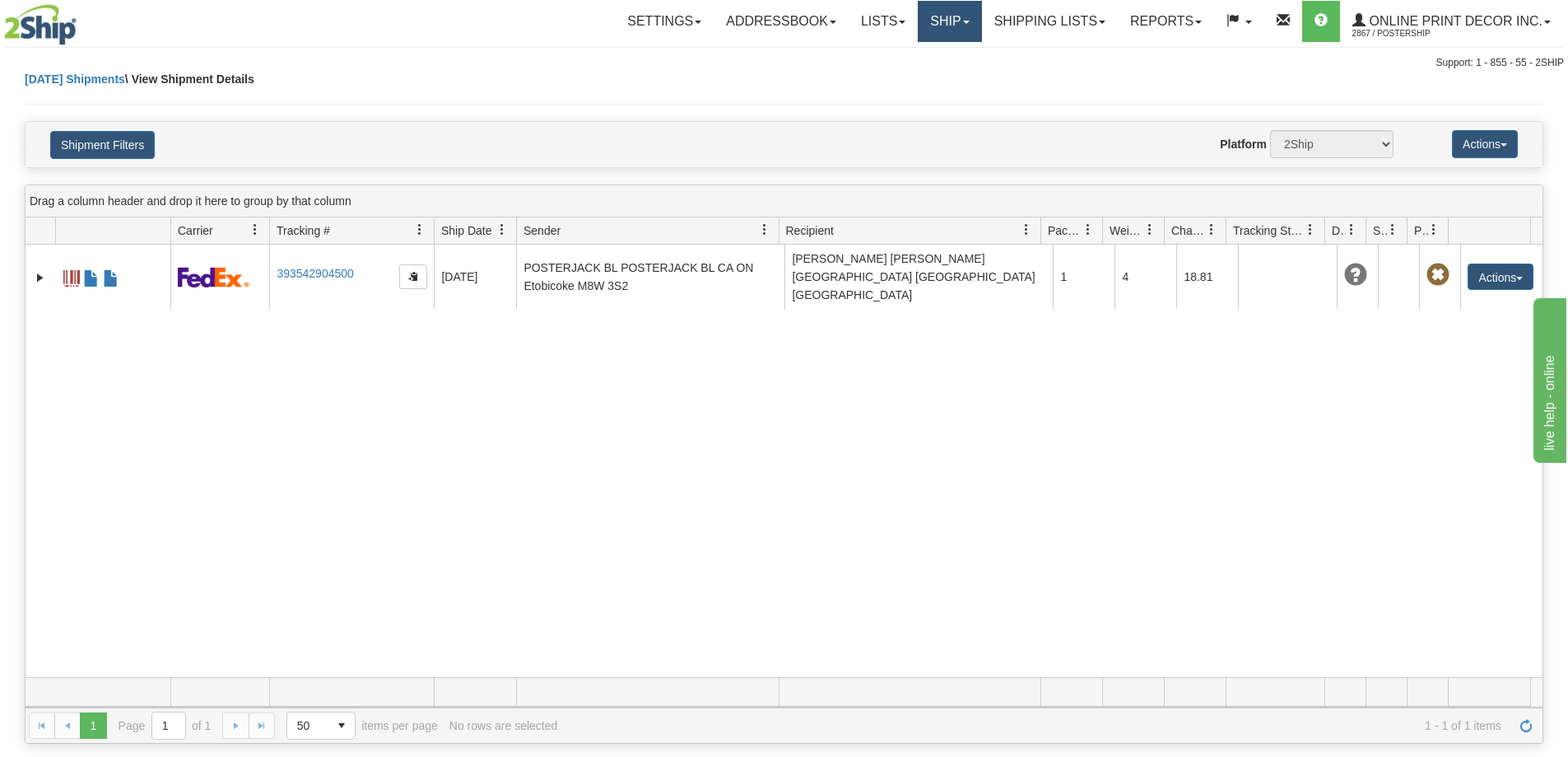
click at [951, 15] on link "Ship" at bounding box center [949, 21] width 63 height 41
click at [896, 53] on span "Ship Screen" at bounding box center [879, 57] width 62 height 13
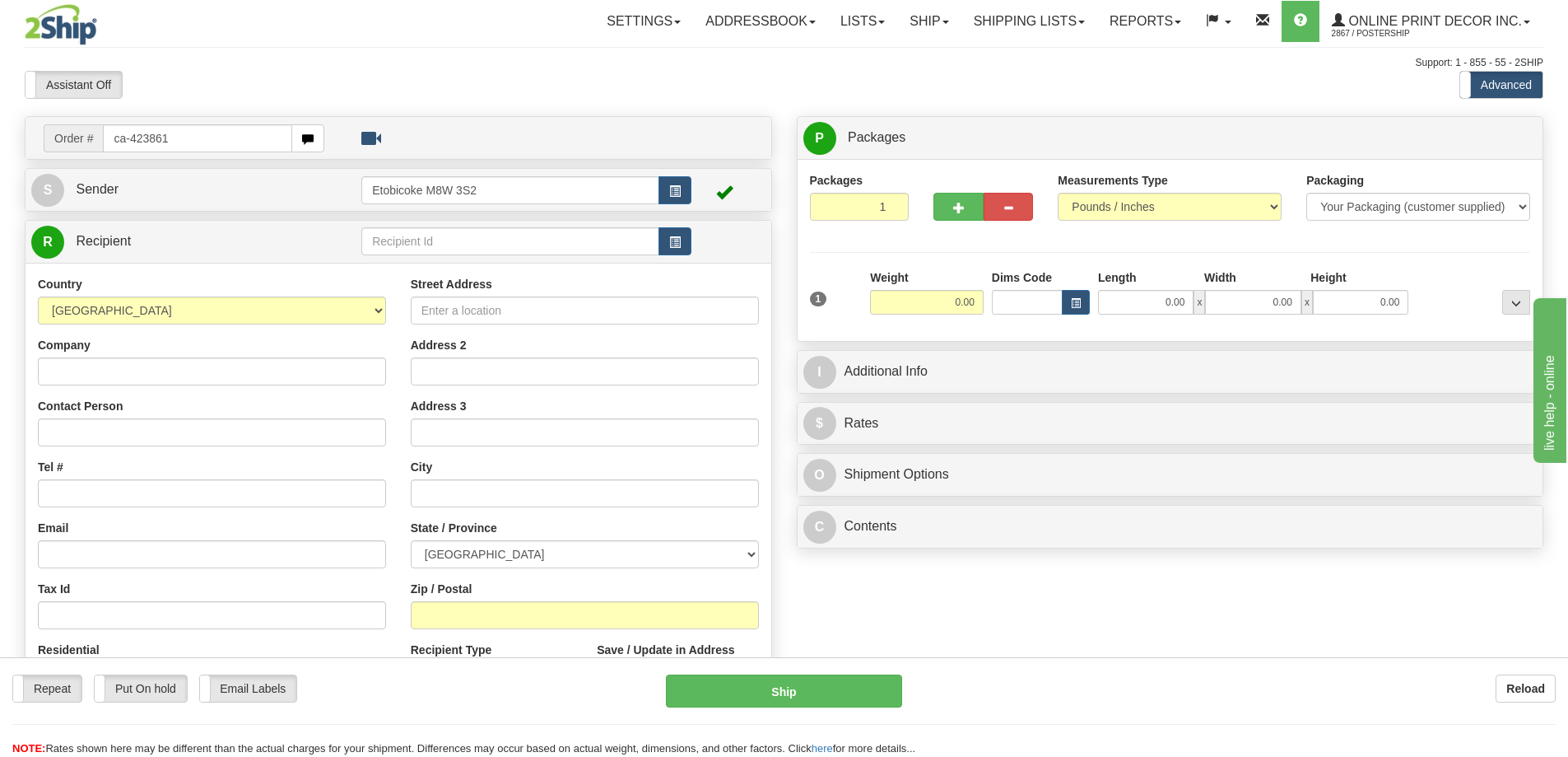
type input "ca-423861"
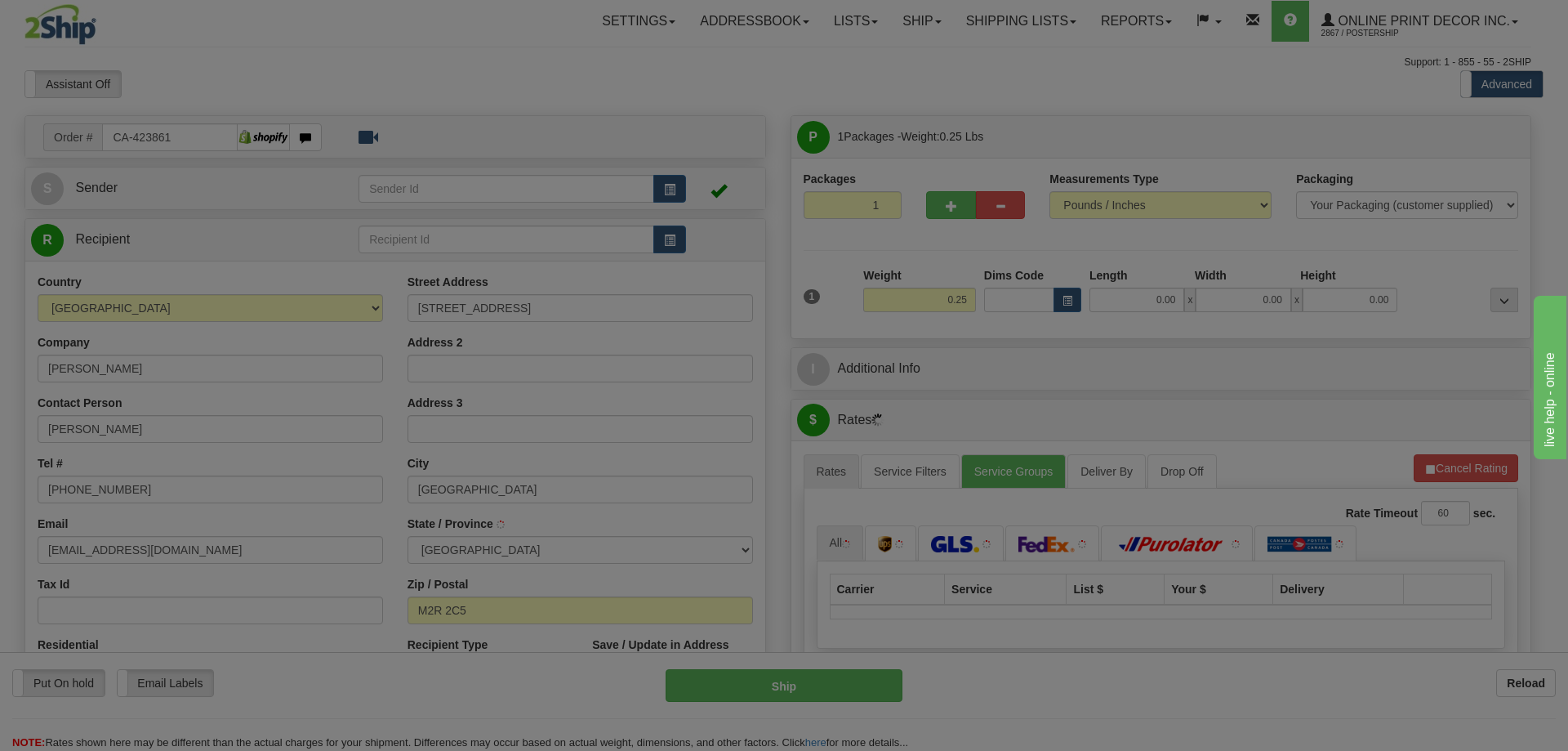
type input "NORTH YORK"
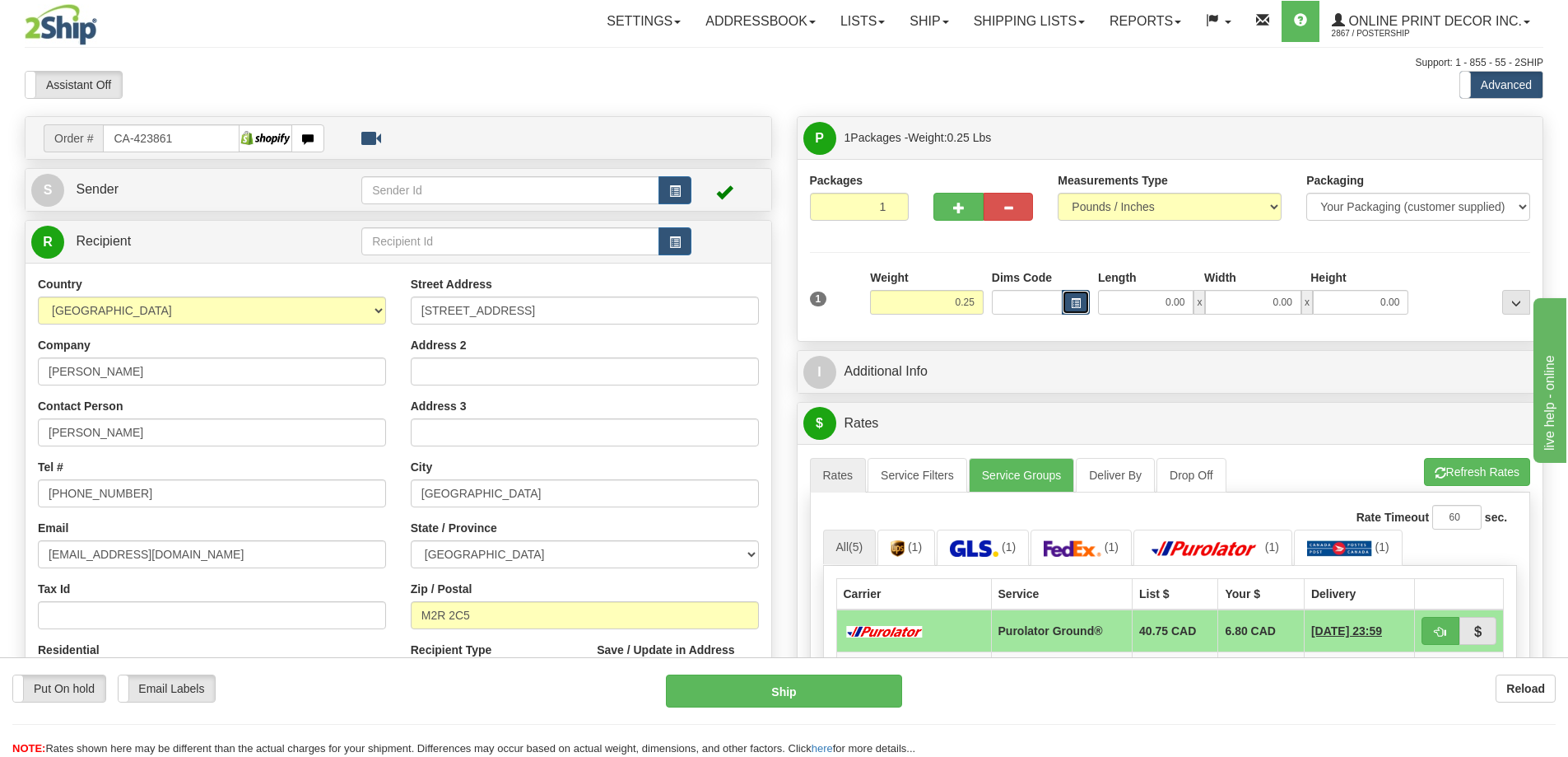
click at [1071, 307] on span "button" at bounding box center [1076, 303] width 10 height 9
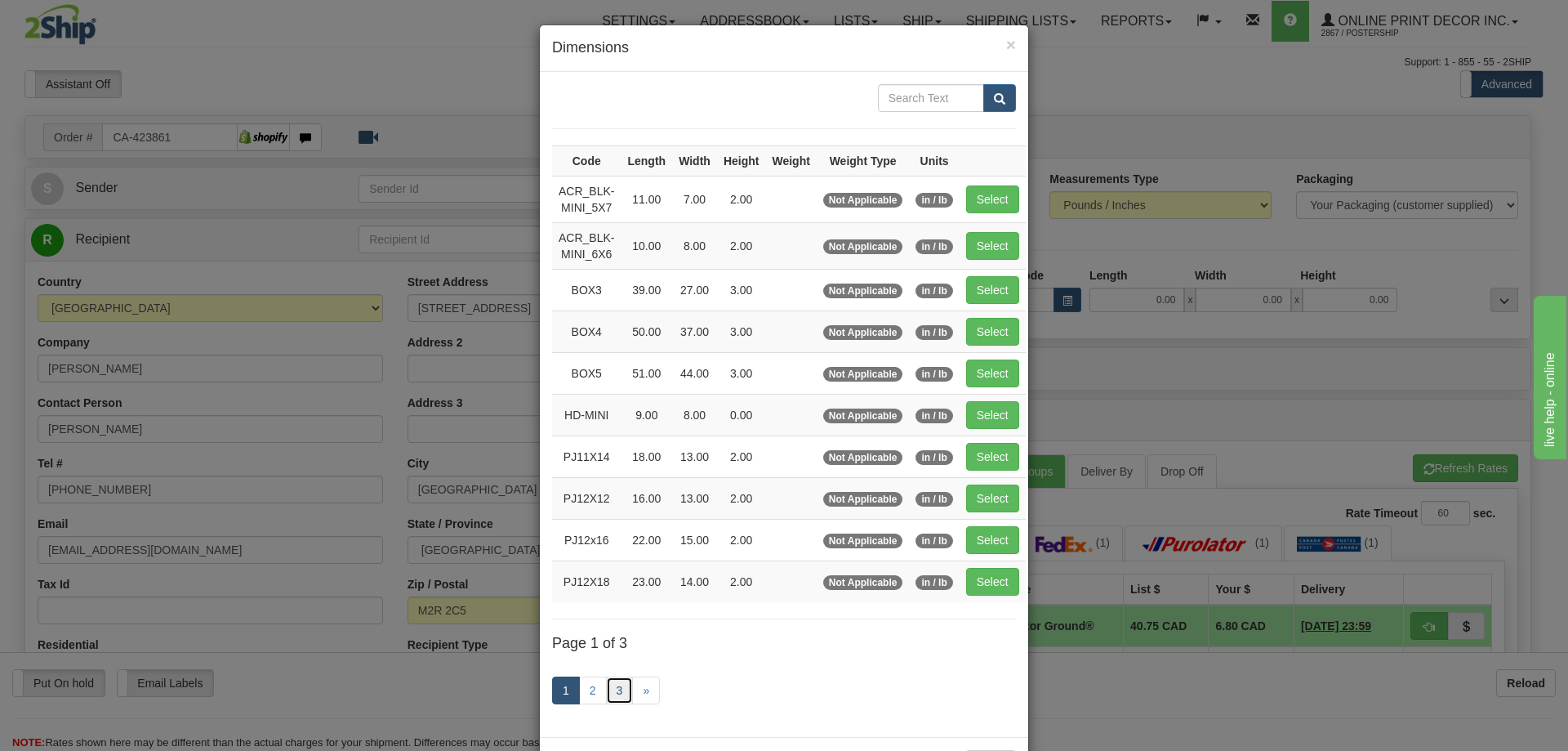
click at [606, 685] on link "3" at bounding box center [619, 690] width 28 height 28
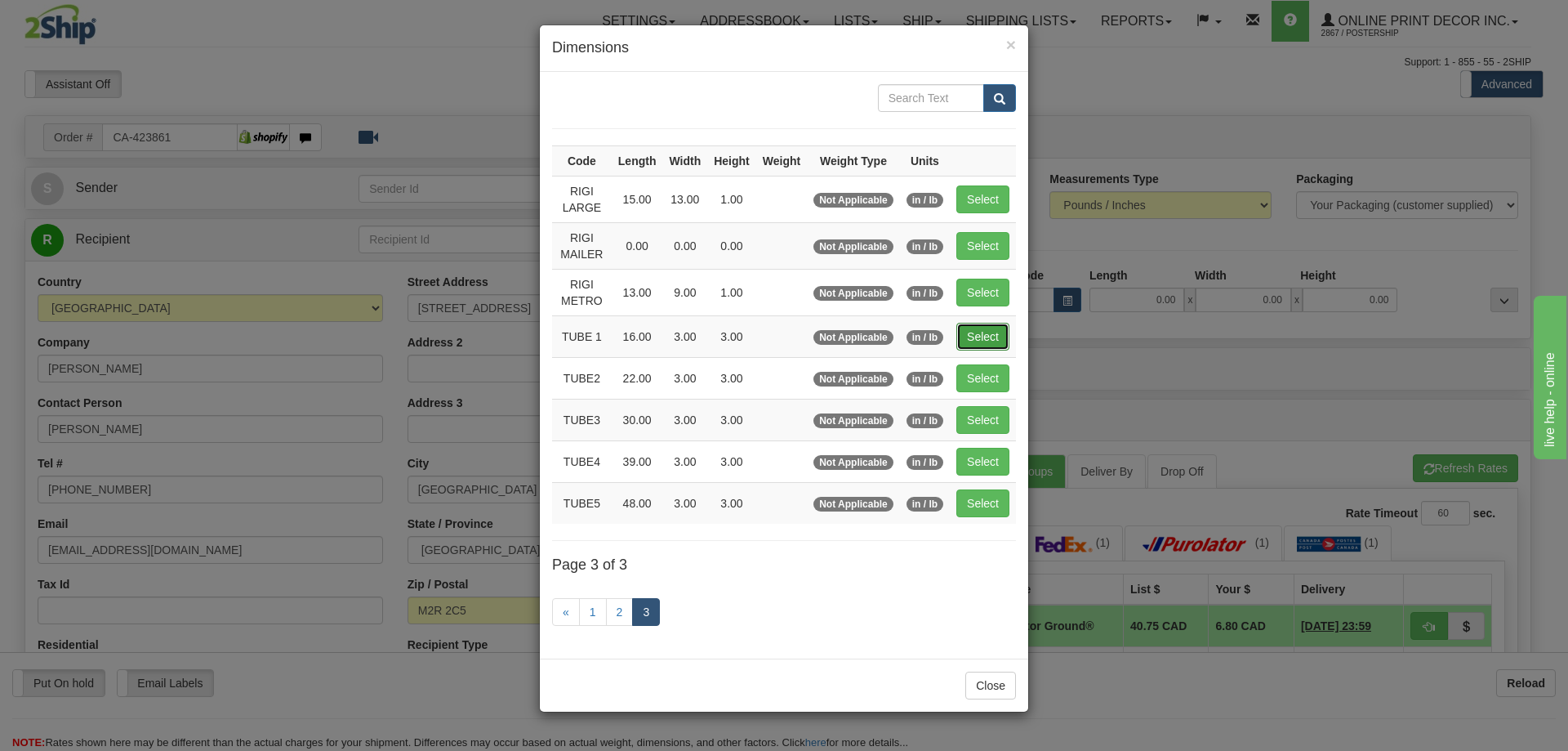
click at [984, 336] on button "Select" at bounding box center [983, 336] width 53 height 28
type input "TUBE 1"
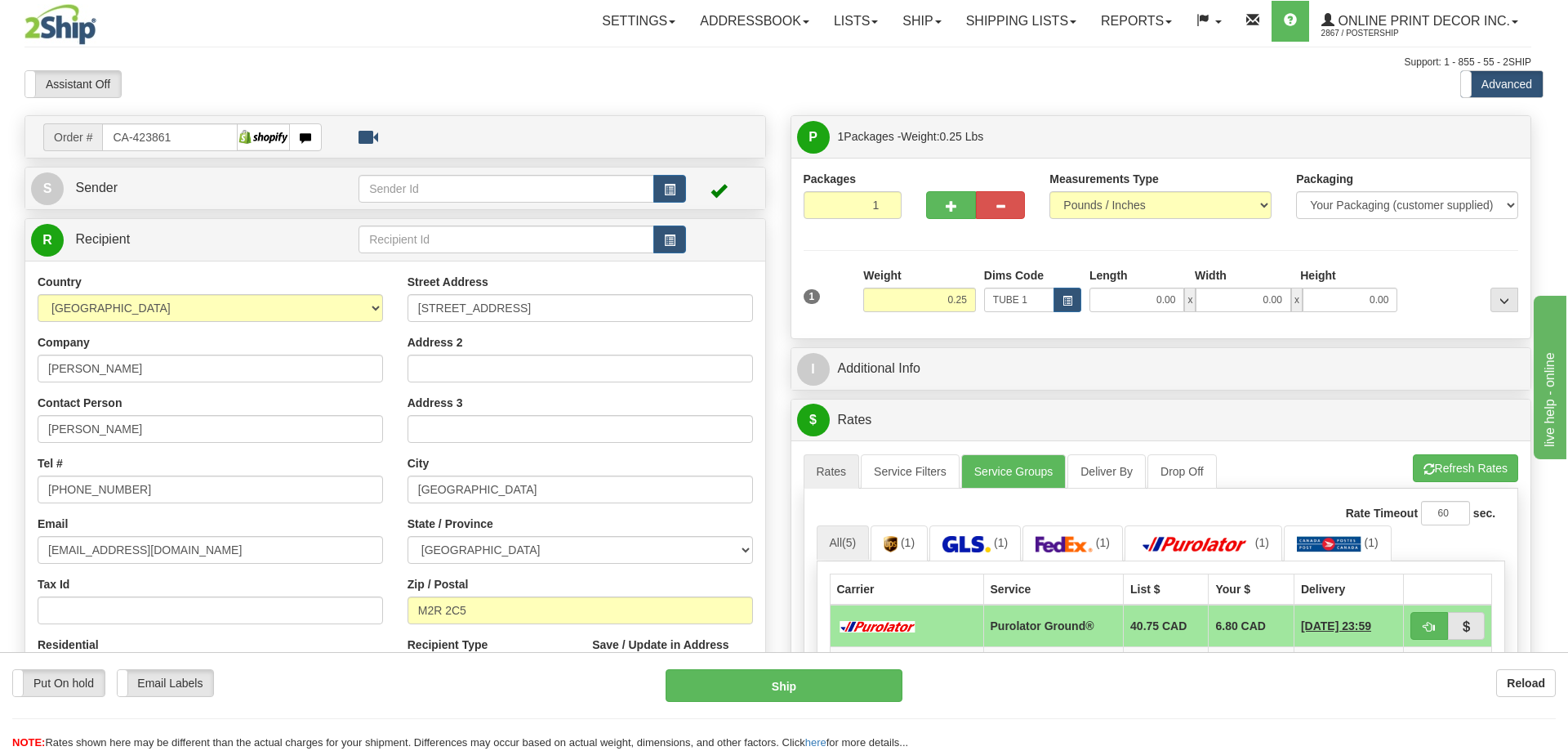
type input "16.00"
type input "3.00"
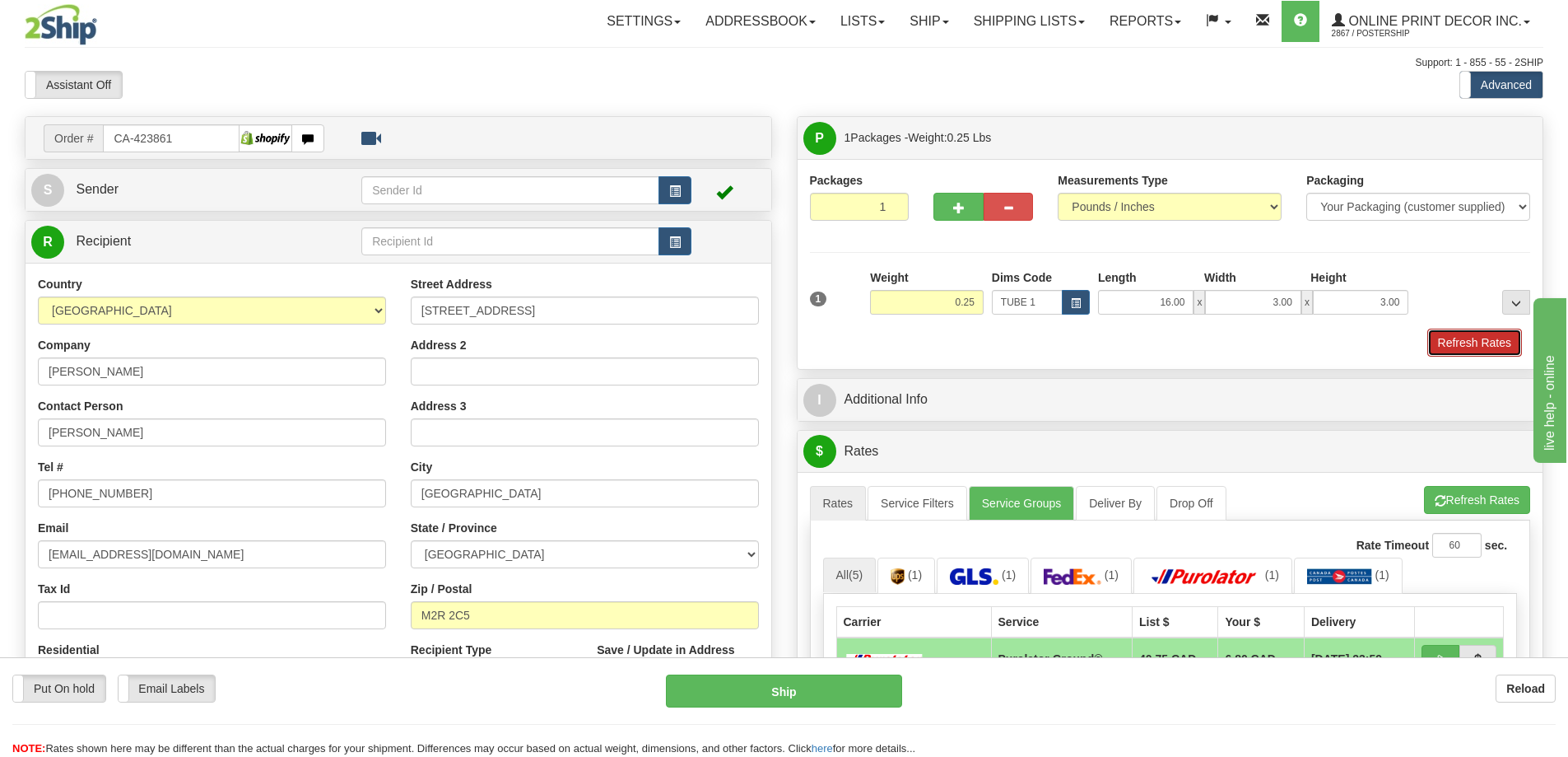
click at [1463, 344] on button "Refresh Rates" at bounding box center [1474, 342] width 94 height 28
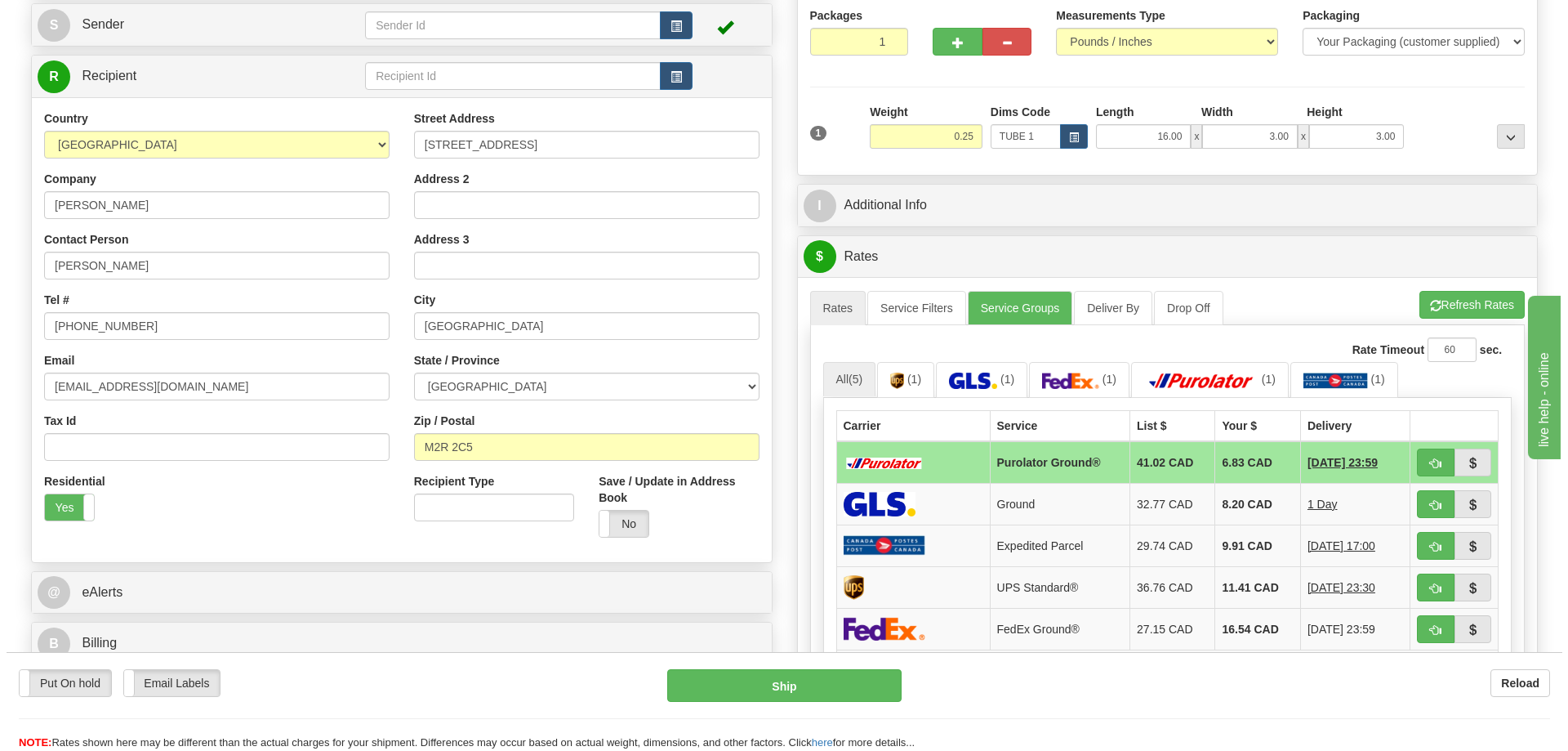
scroll to position [245, 0]
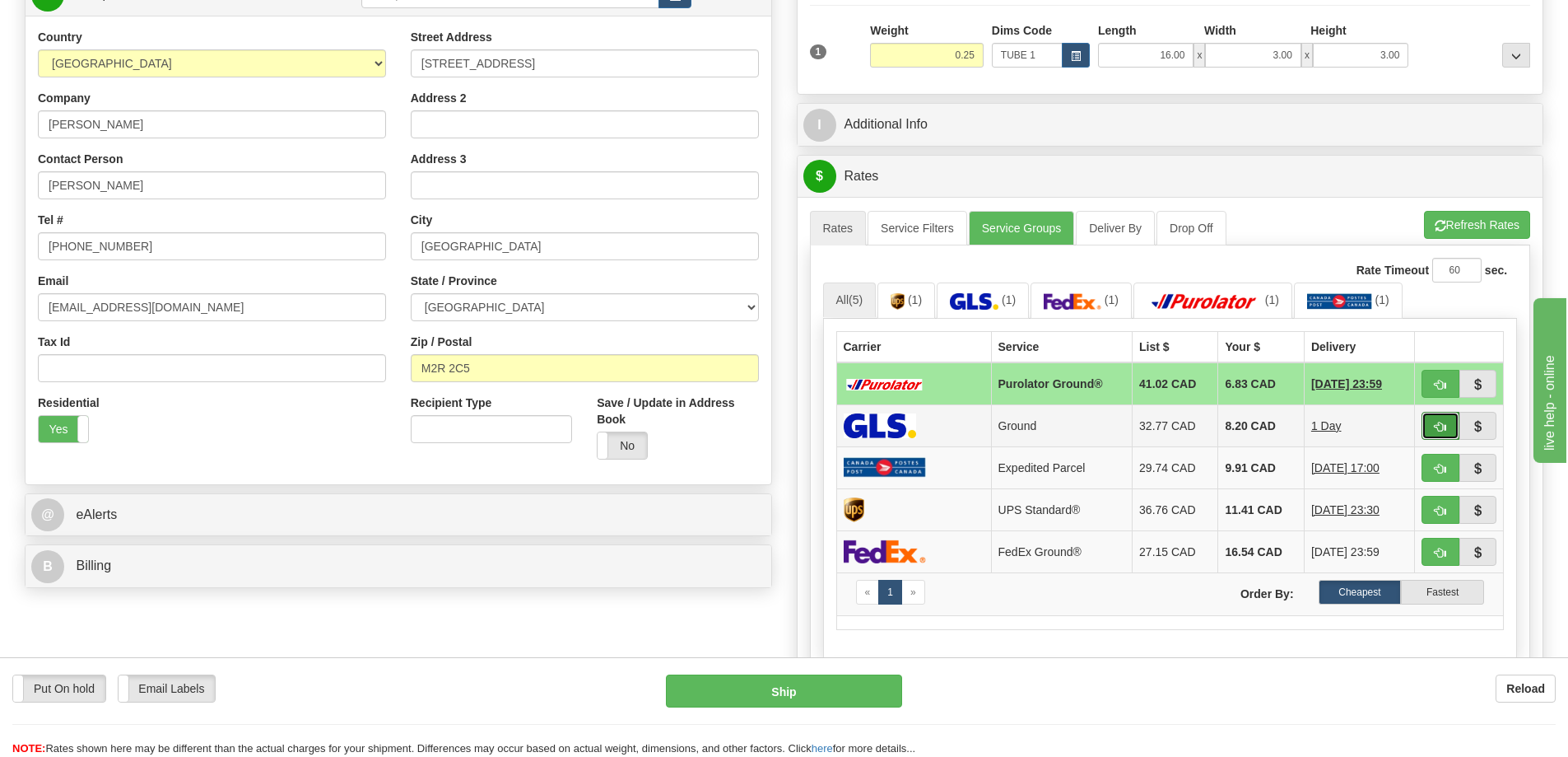
click at [1439, 422] on button "button" at bounding box center [1440, 425] width 37 height 28
type input "1"
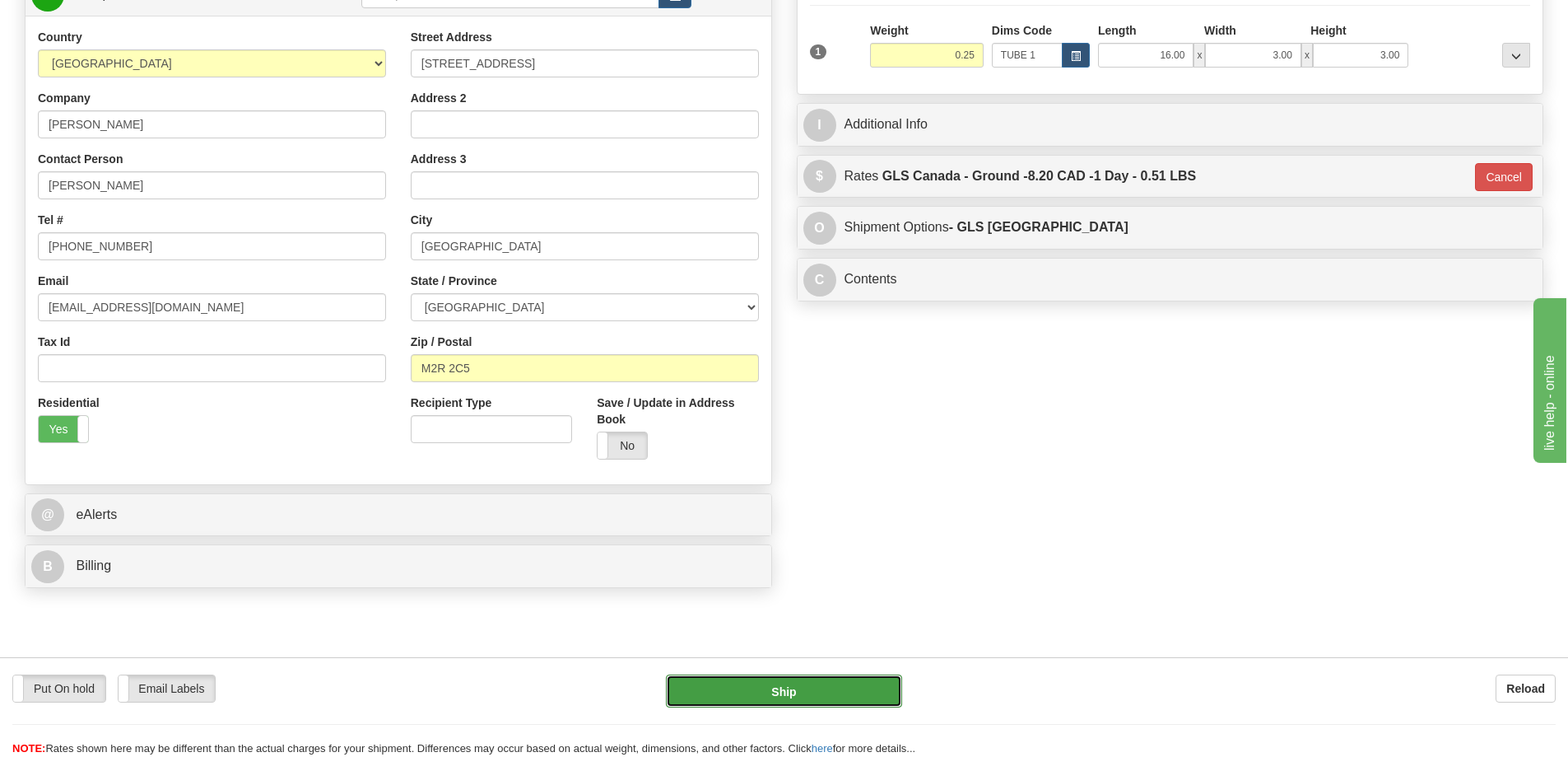
click at [860, 682] on button "Ship" at bounding box center [784, 691] width 237 height 33
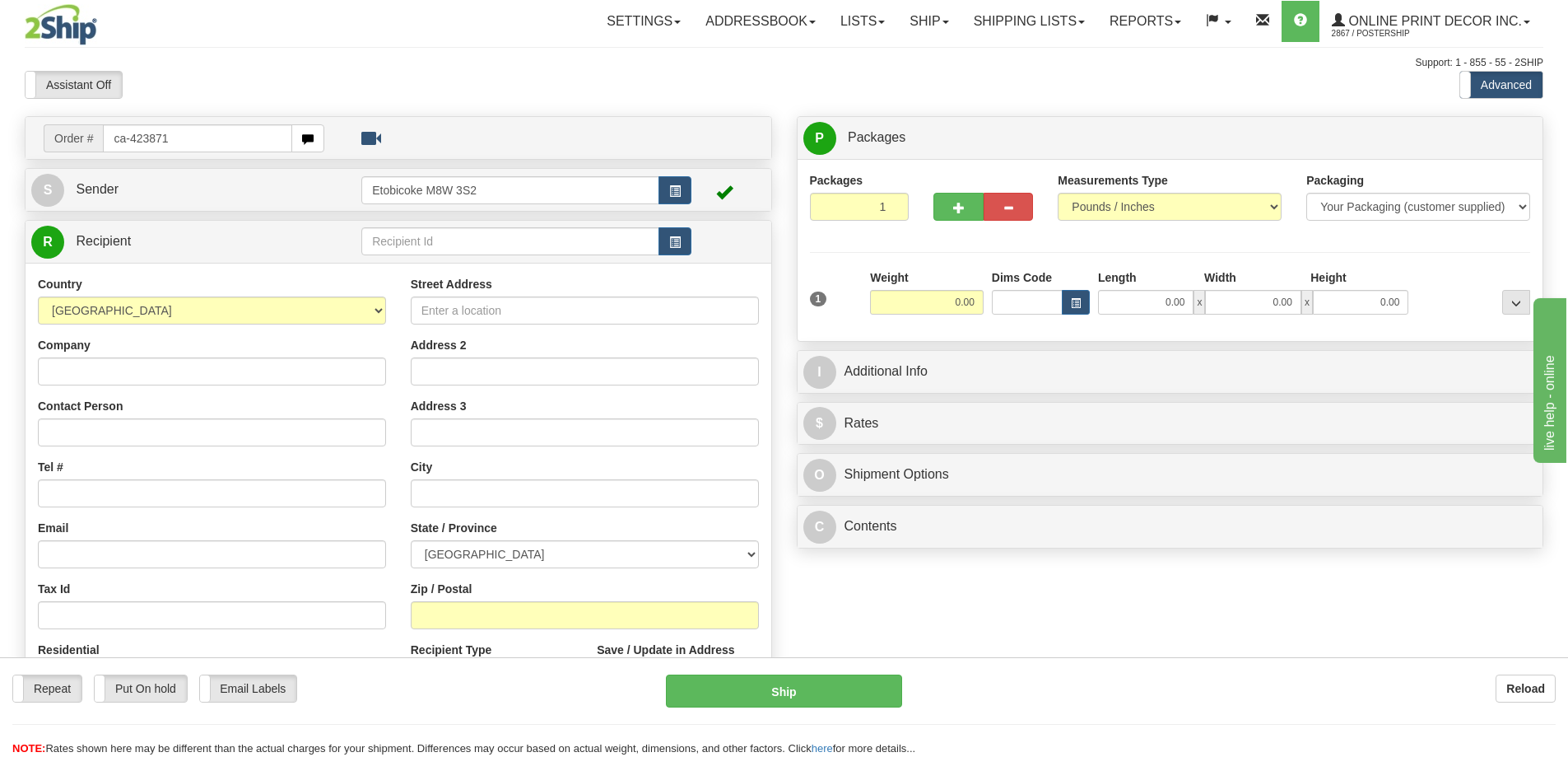
type input "ca-423871"
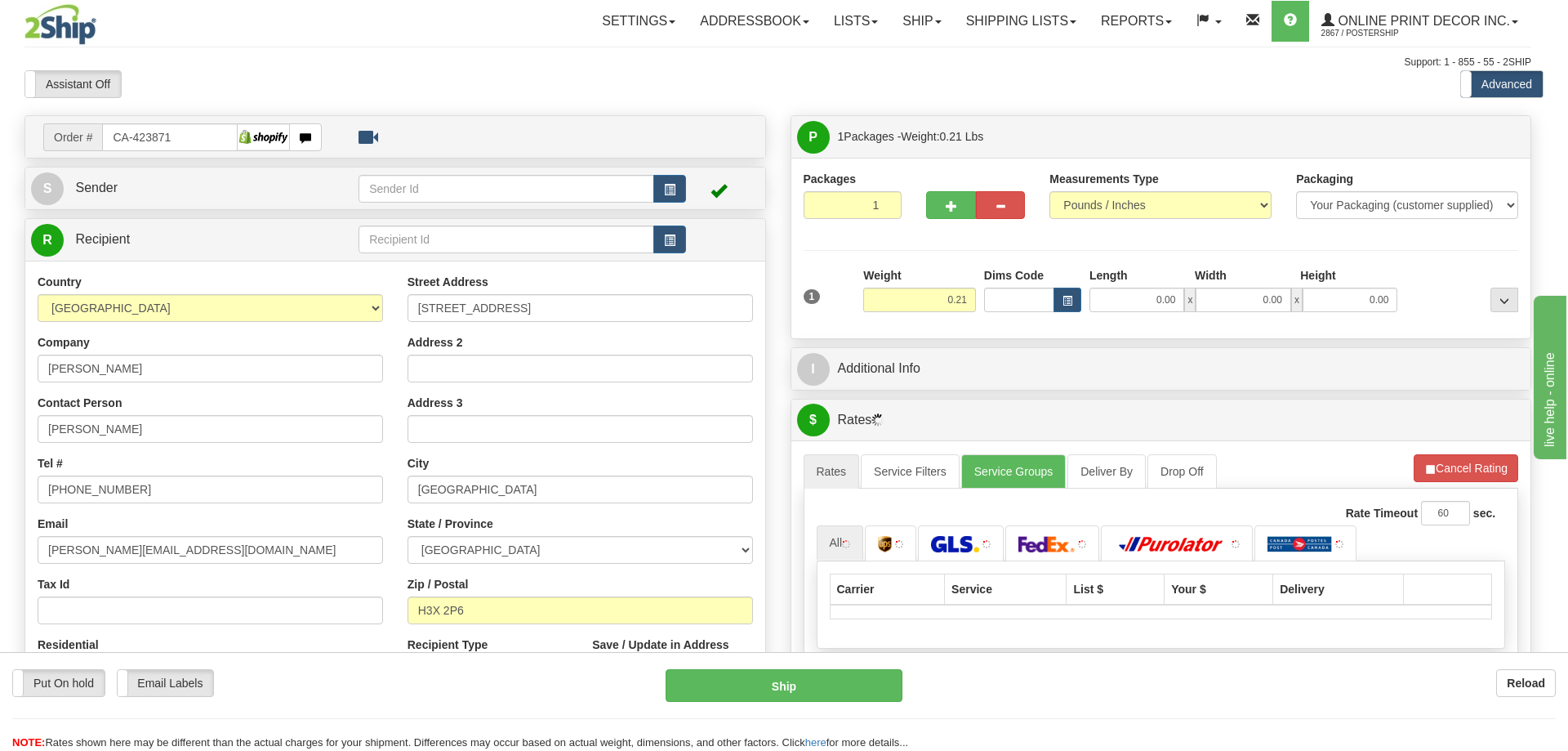
type input "MONTREAL"
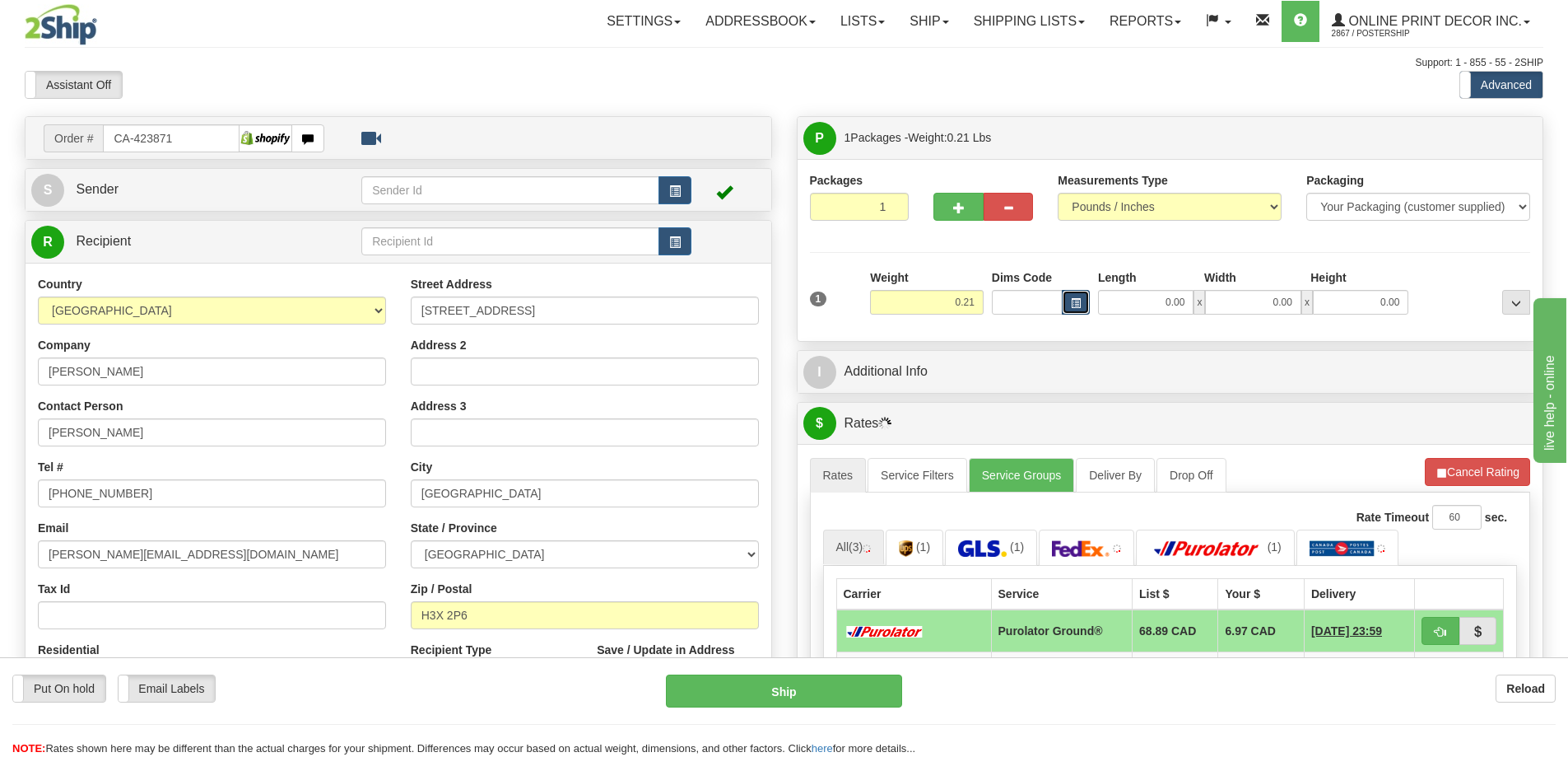
click at [1069, 301] on button "button" at bounding box center [1075, 301] width 28 height 25
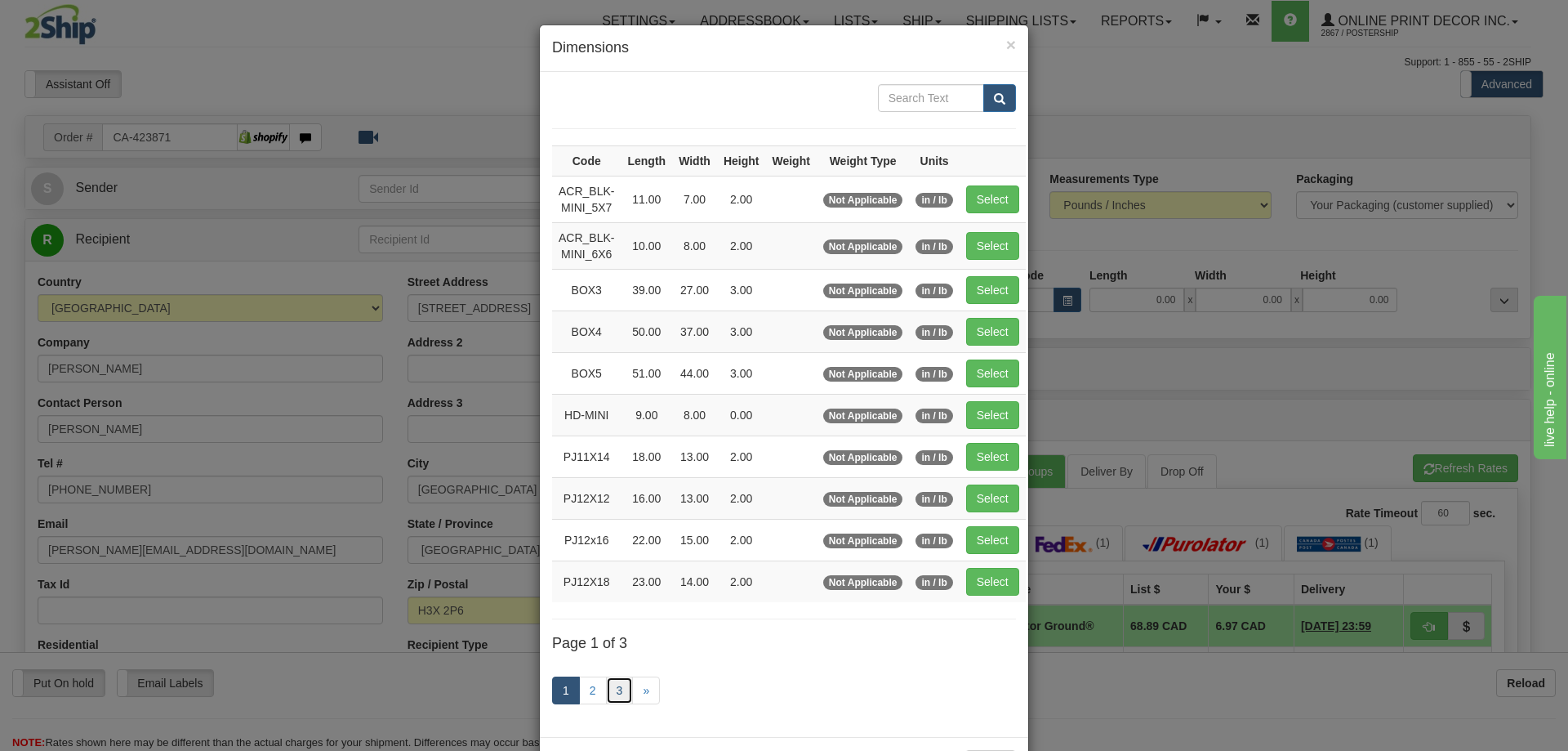
click at [612, 685] on link "3" at bounding box center [619, 690] width 28 height 28
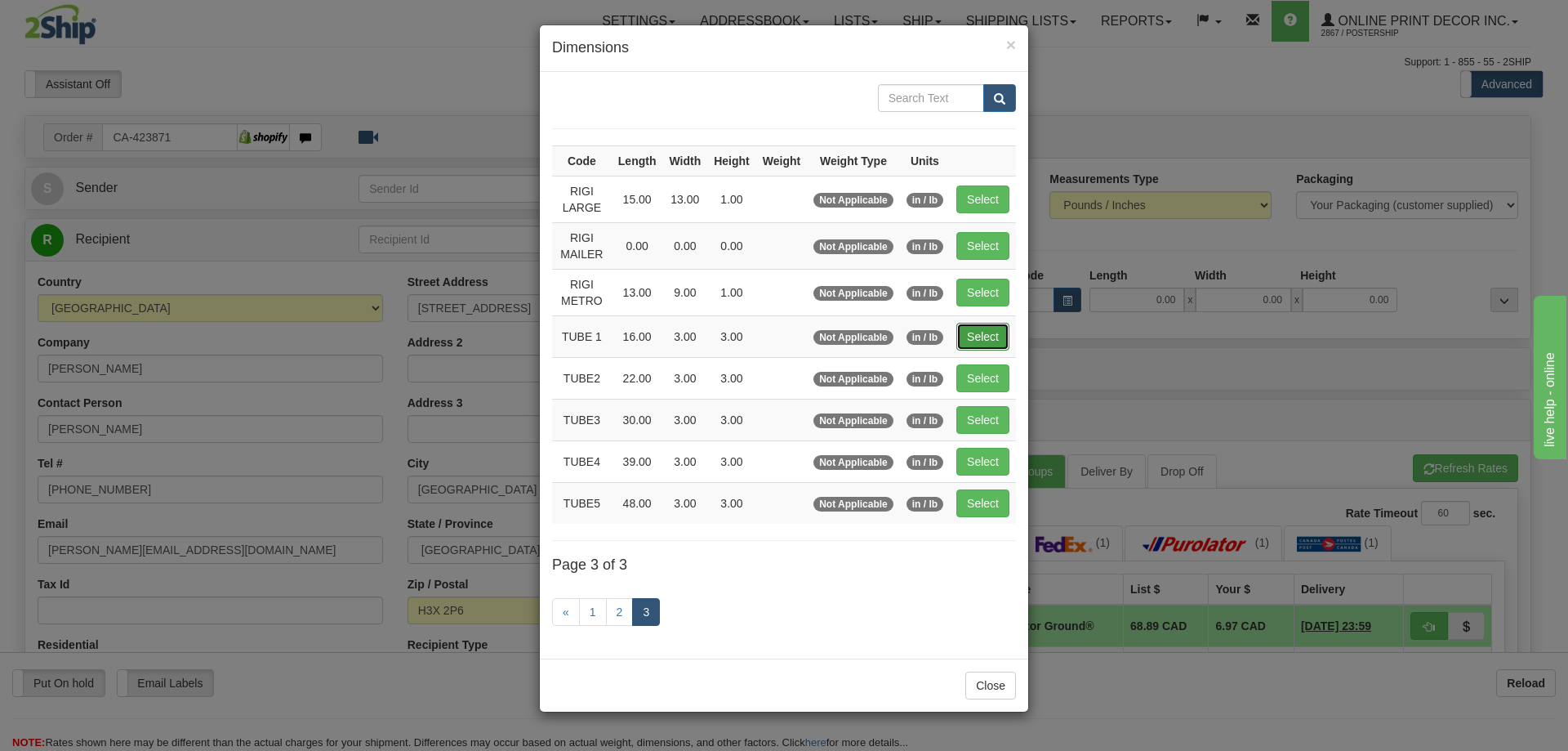
click at [976, 332] on button "Select" at bounding box center [983, 336] width 53 height 28
type input "TUBE 1"
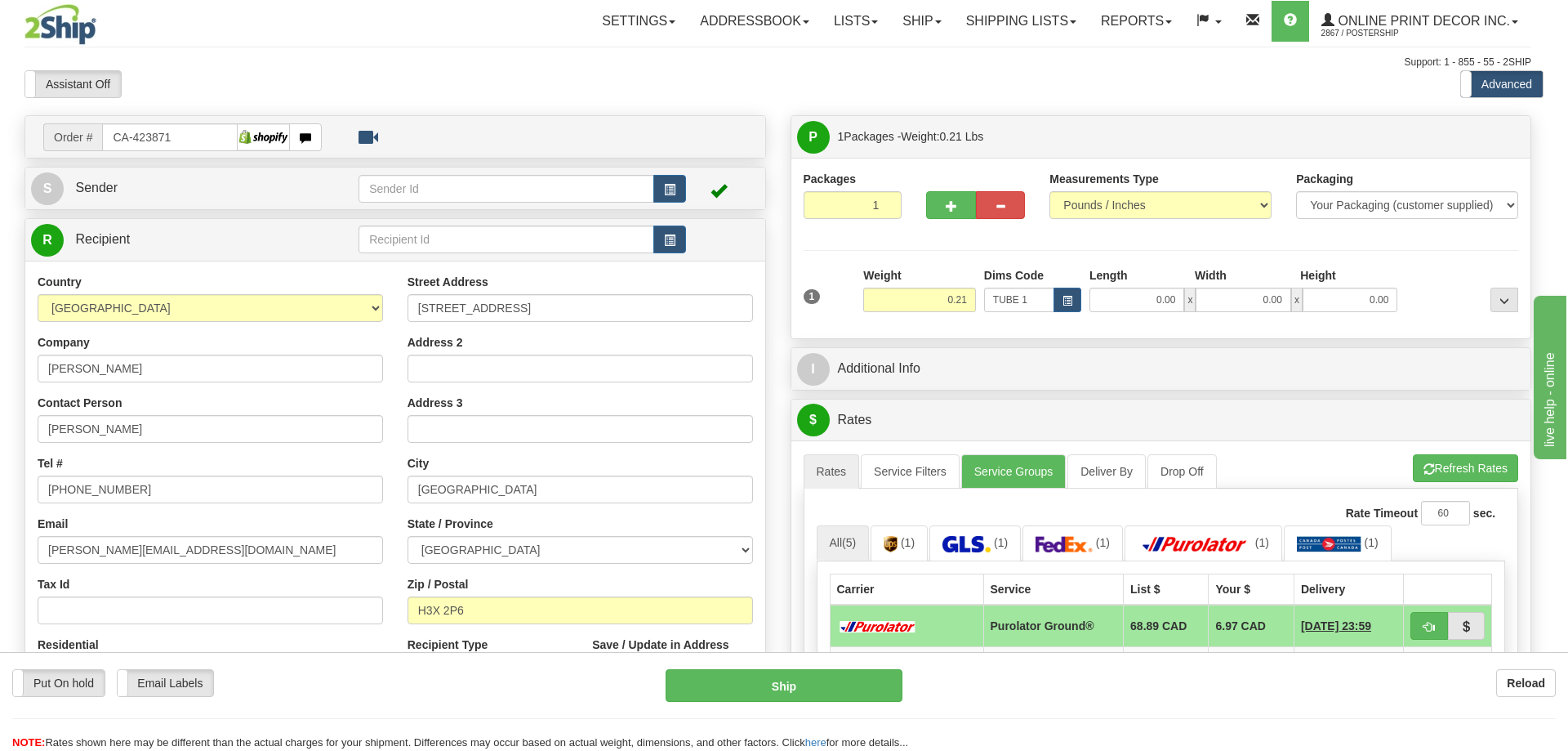
type input "16.00"
type input "3.00"
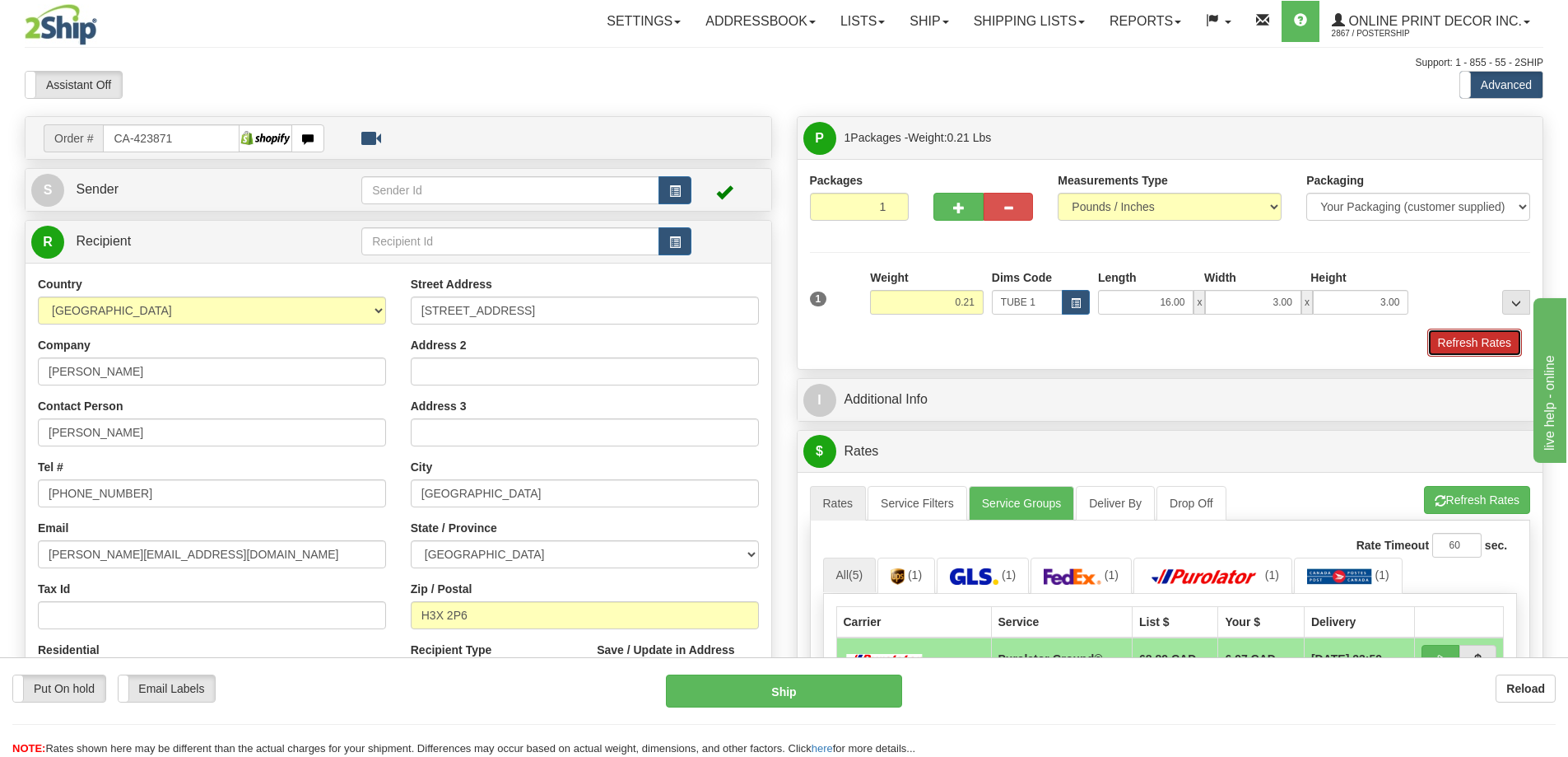
click at [1477, 339] on button "Refresh Rates" at bounding box center [1474, 342] width 94 height 28
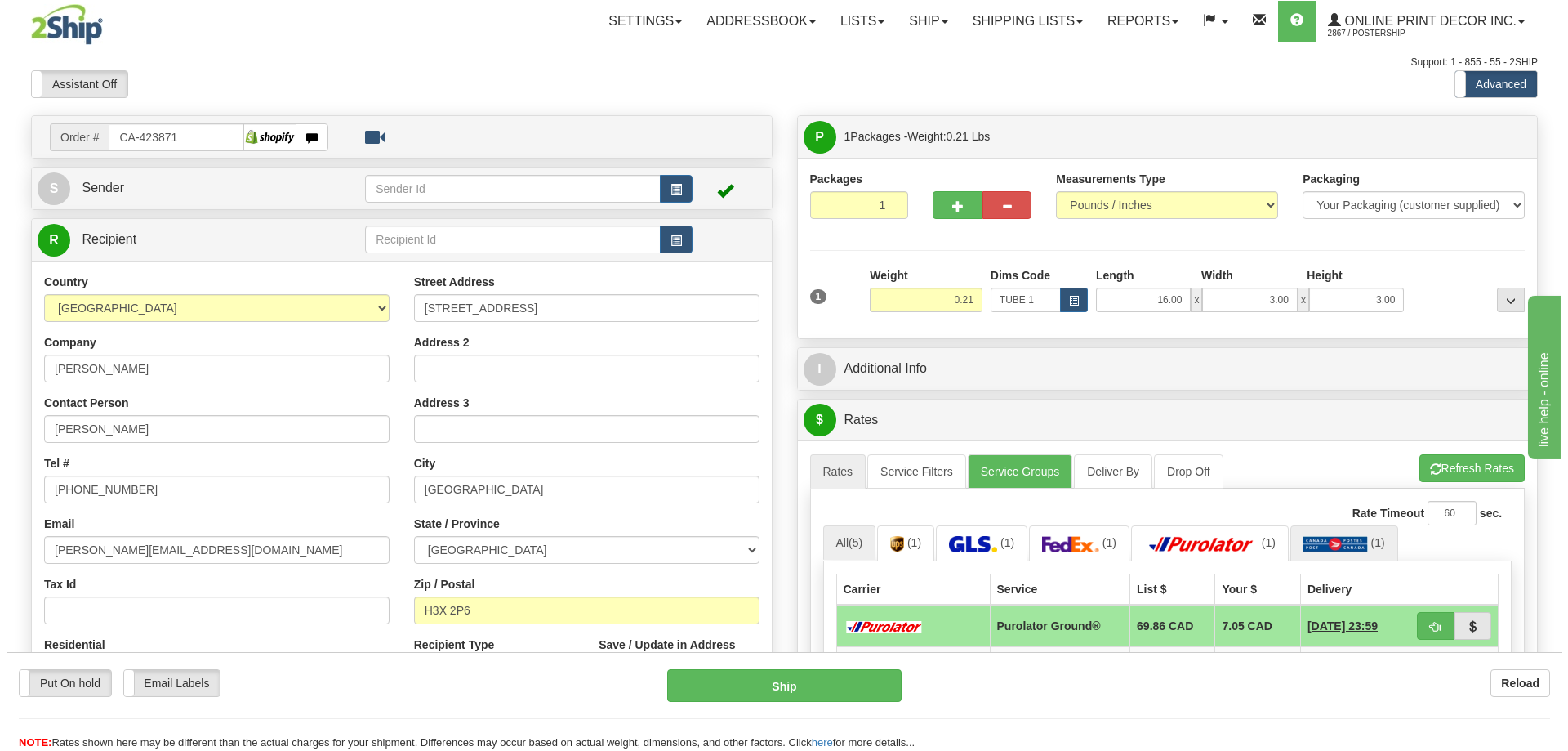
scroll to position [245, 0]
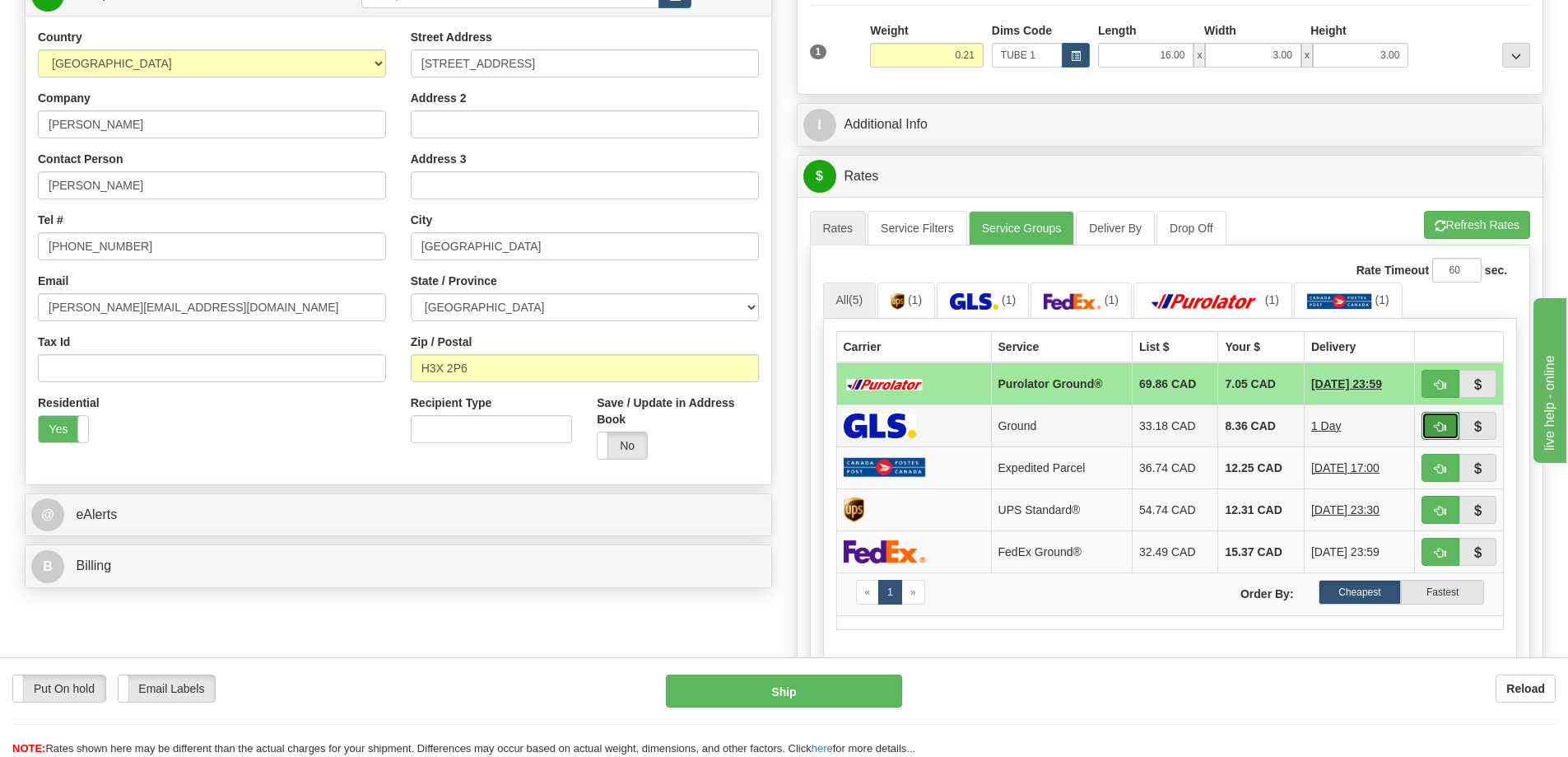
click at [1445, 427] on span "button" at bounding box center [1440, 427] width 12 height 11
type input "1"
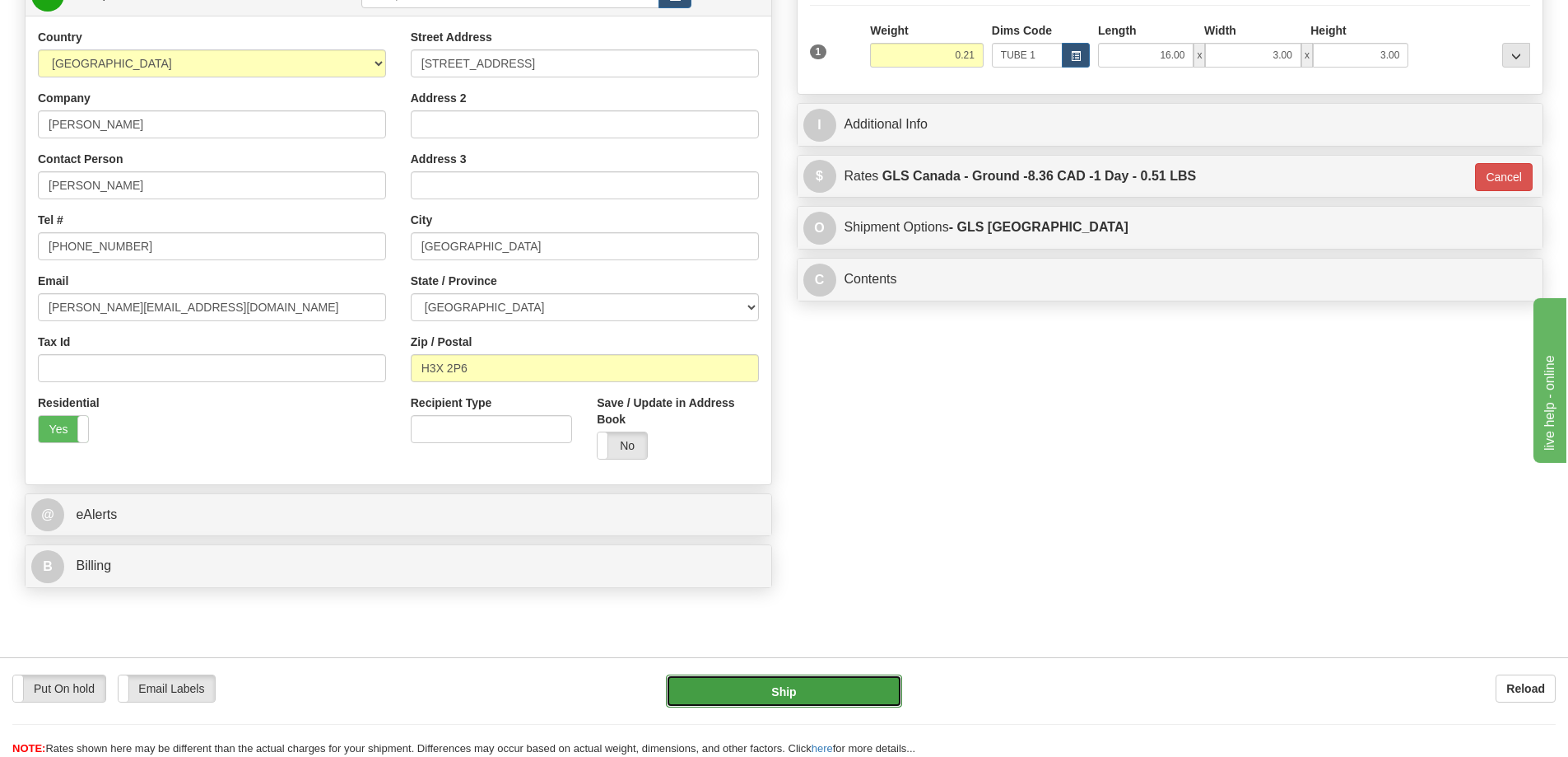
click at [798, 690] on button "Ship" at bounding box center [784, 691] width 237 height 33
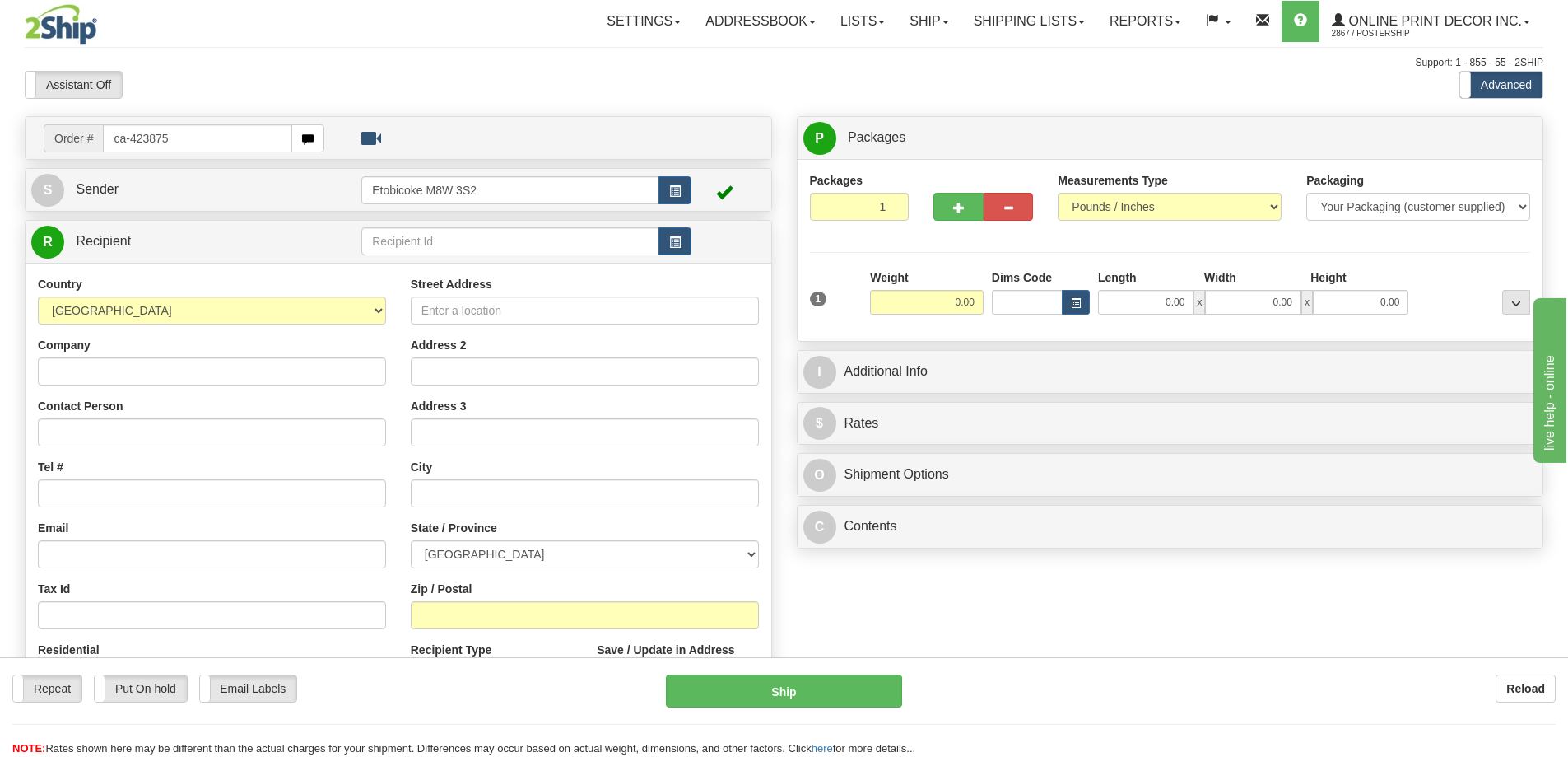
type input "ca-423875"
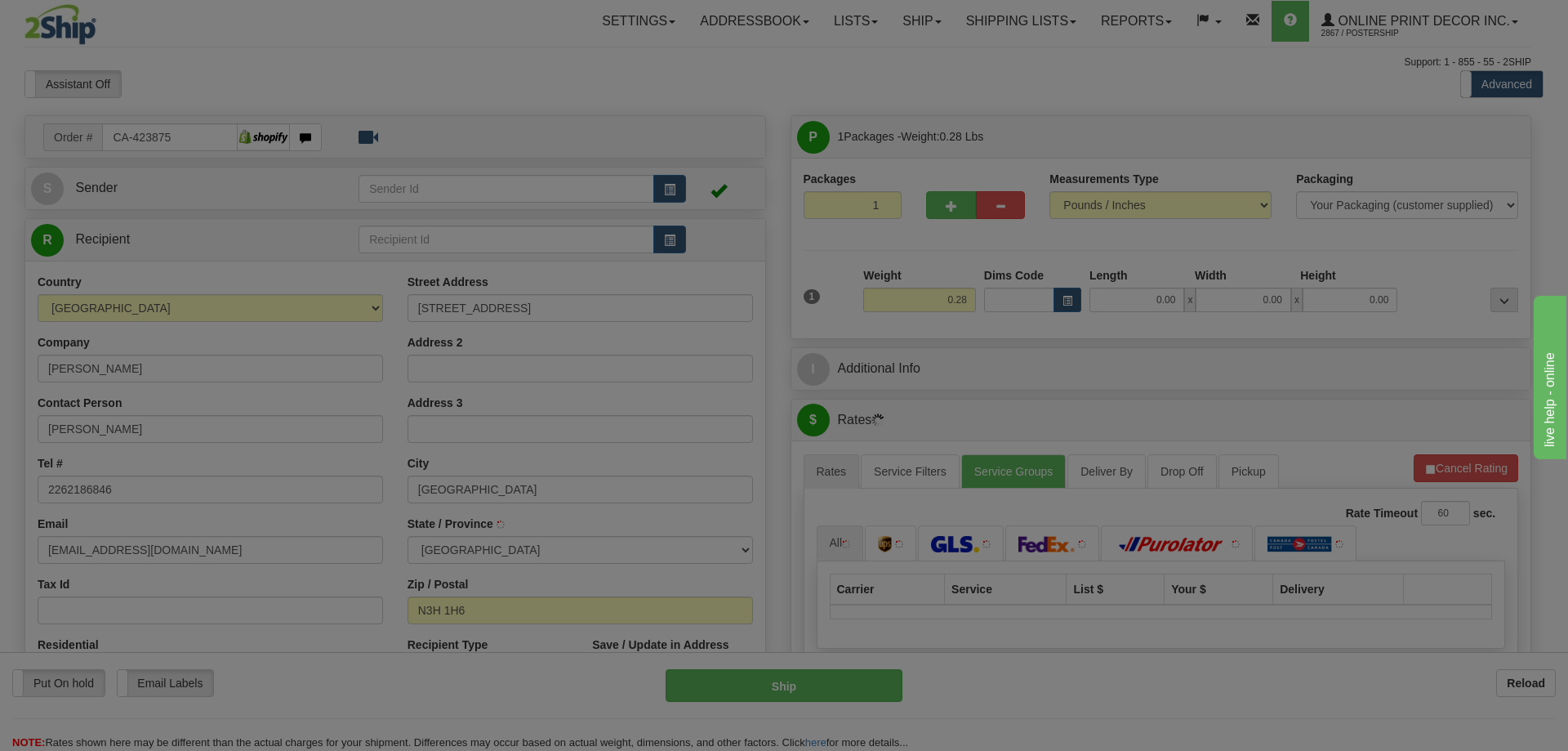
type input "[GEOGRAPHIC_DATA]"
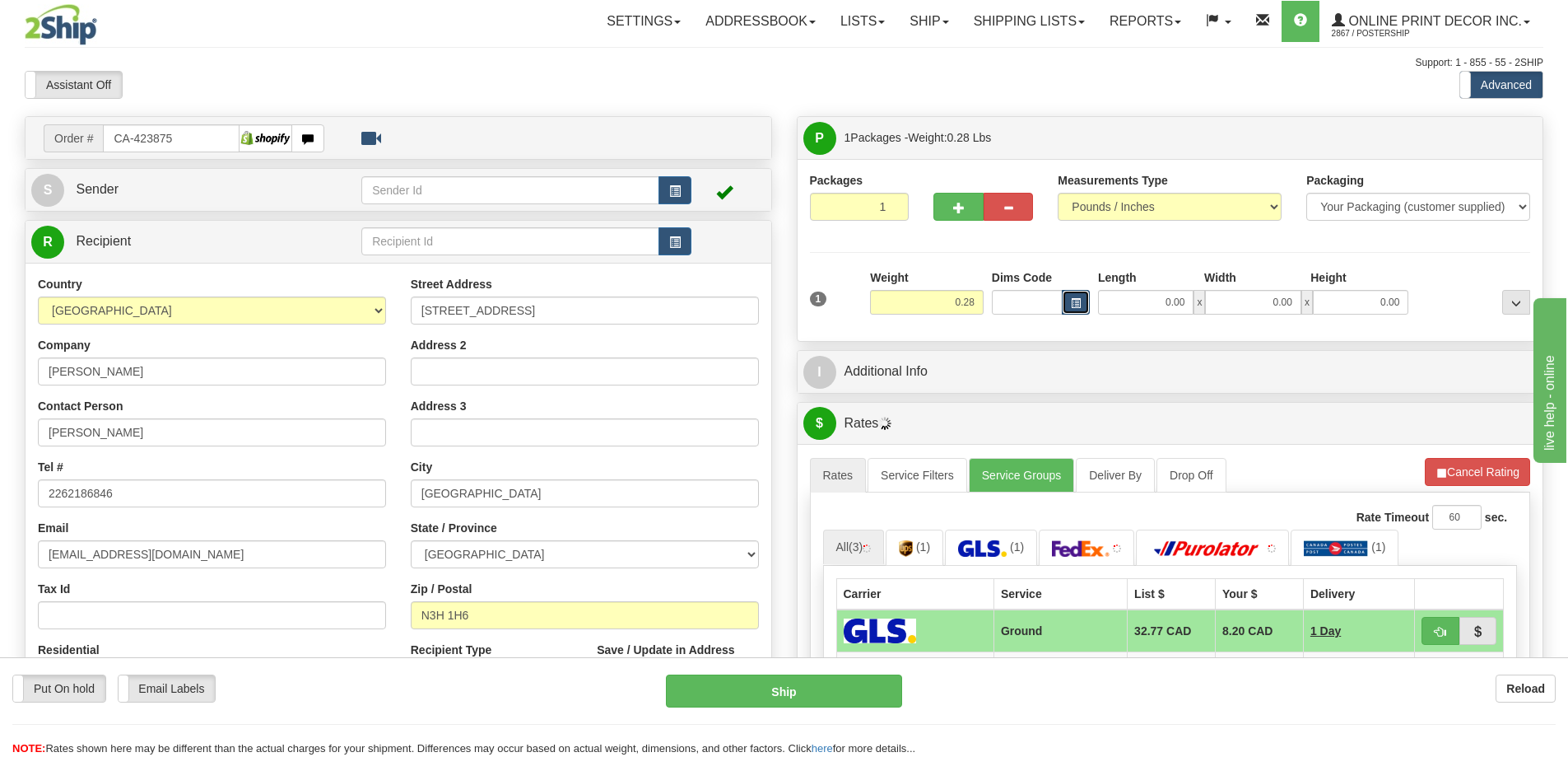
click at [1079, 299] on span "button" at bounding box center [1076, 303] width 10 height 9
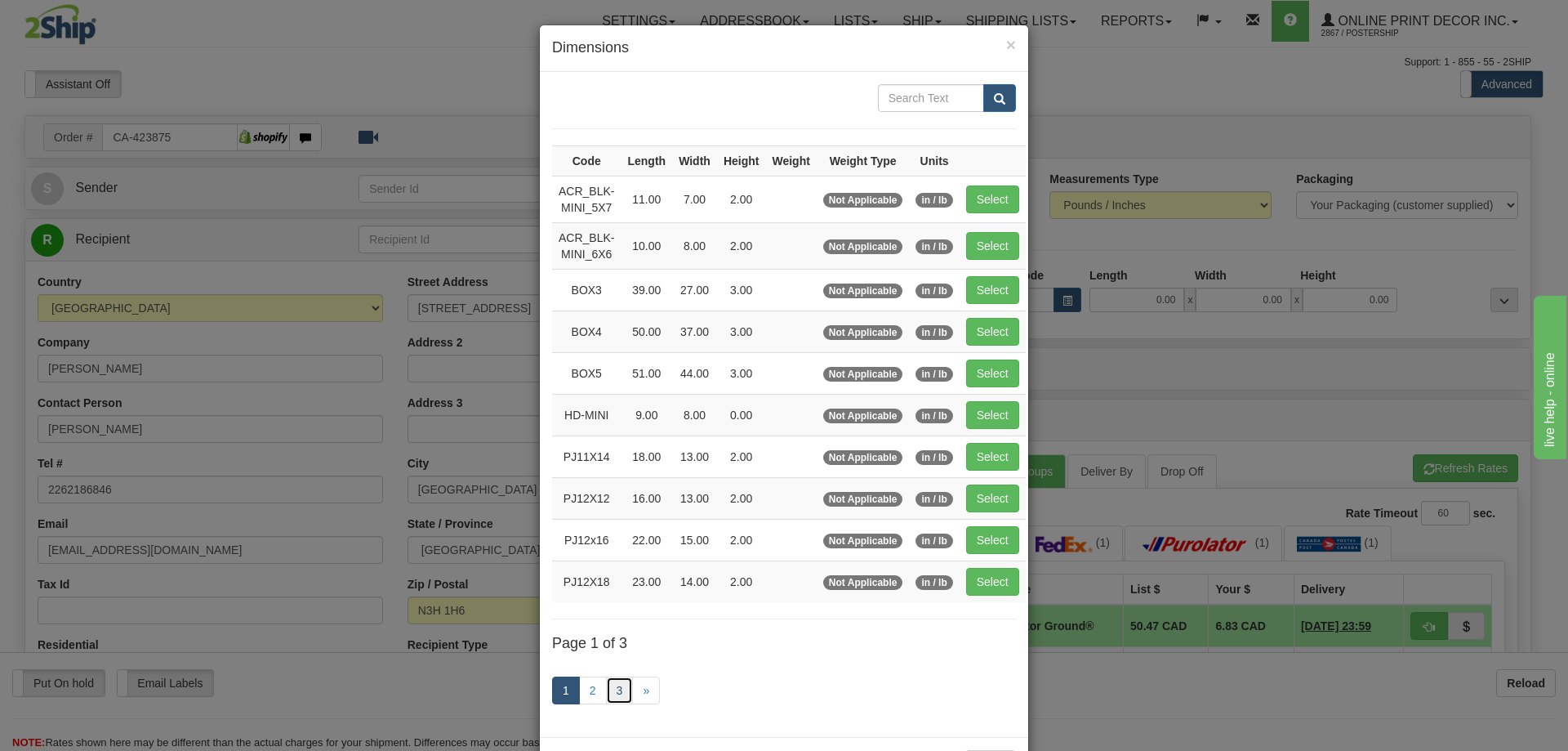
click at [612, 684] on link "3" at bounding box center [619, 690] width 28 height 28
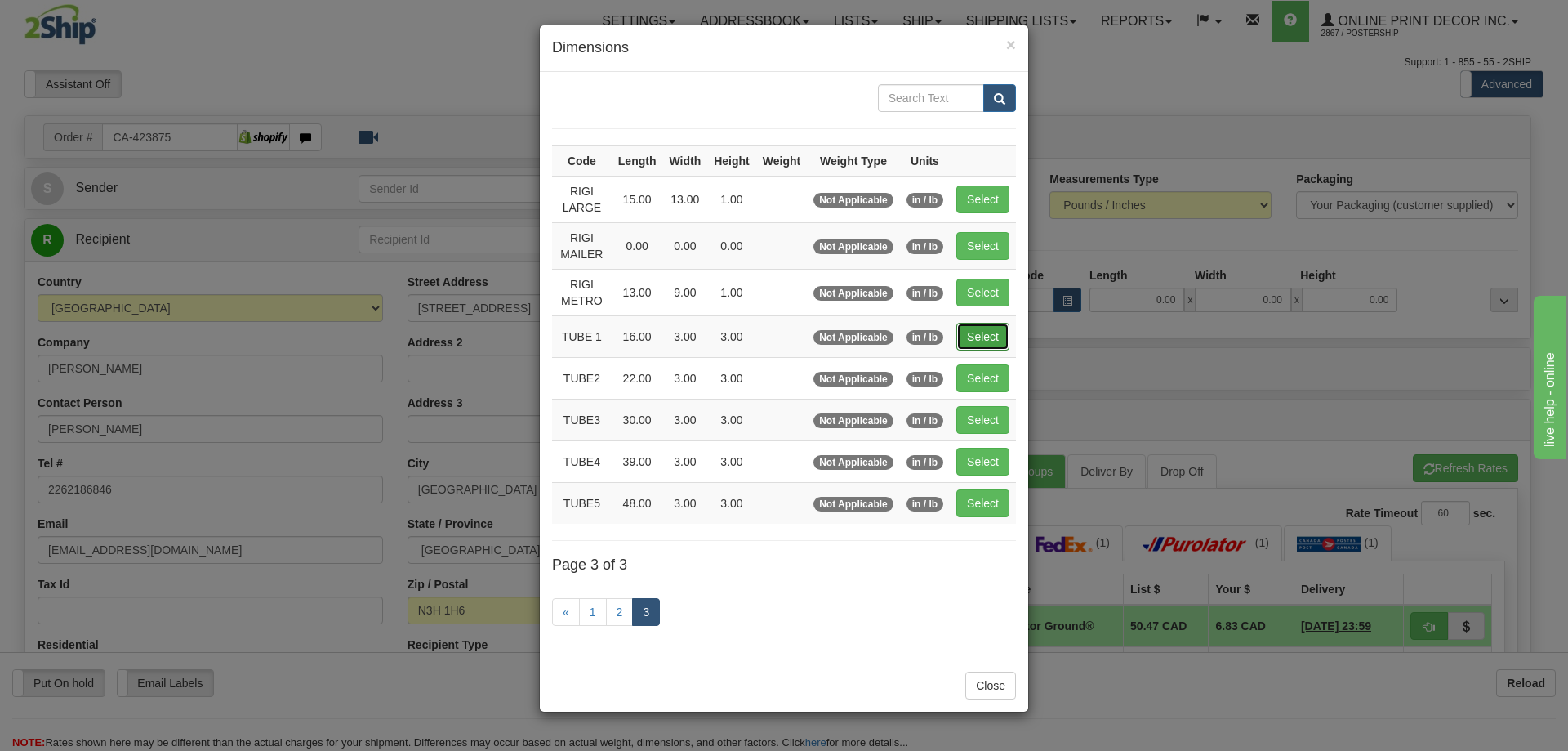
click at [995, 338] on button "Select" at bounding box center [983, 336] width 53 height 28
type input "TUBE 1"
type input "16.00"
type input "3.00"
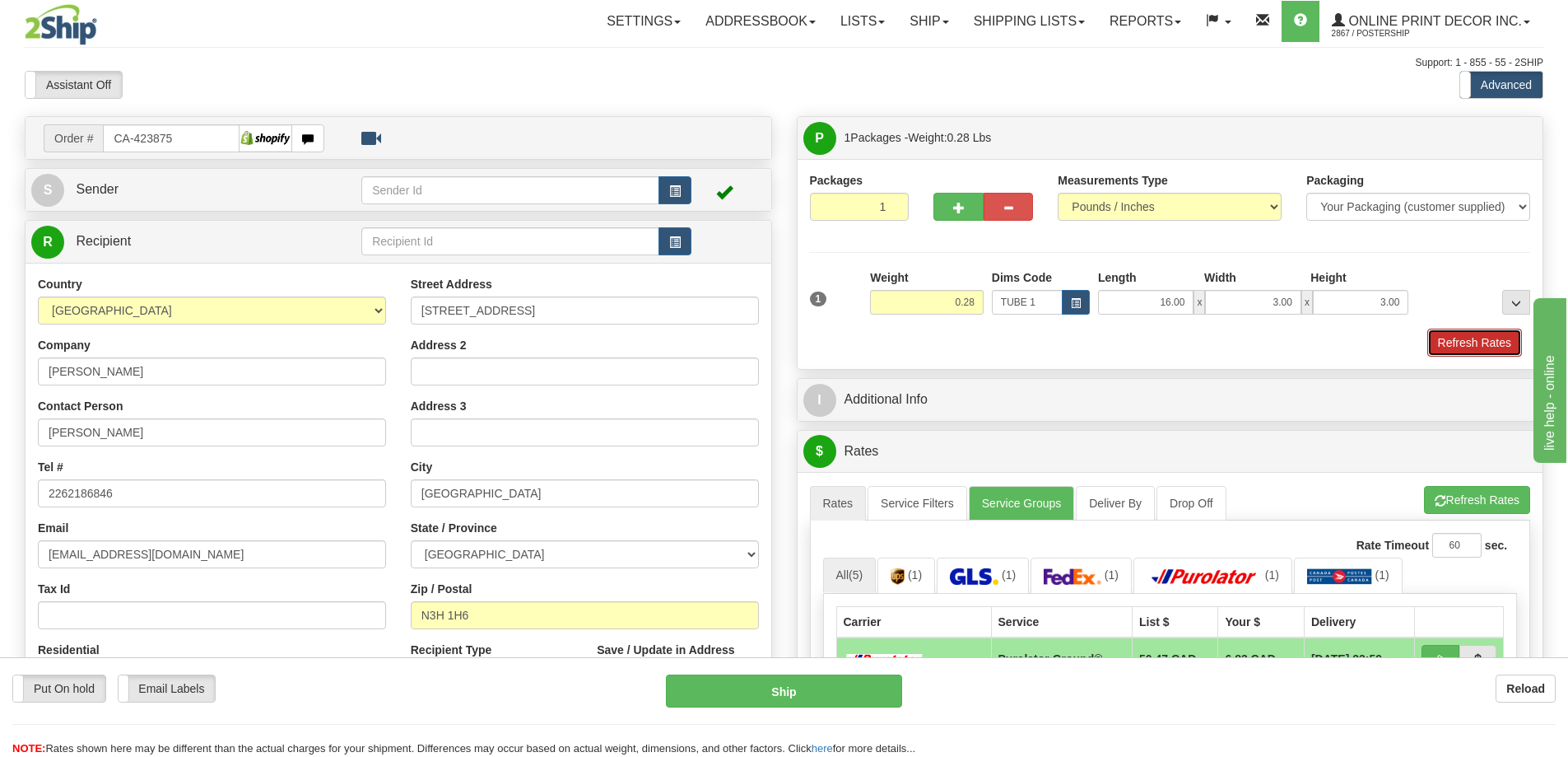
click at [1489, 341] on button "Refresh Rates" at bounding box center [1474, 342] width 94 height 28
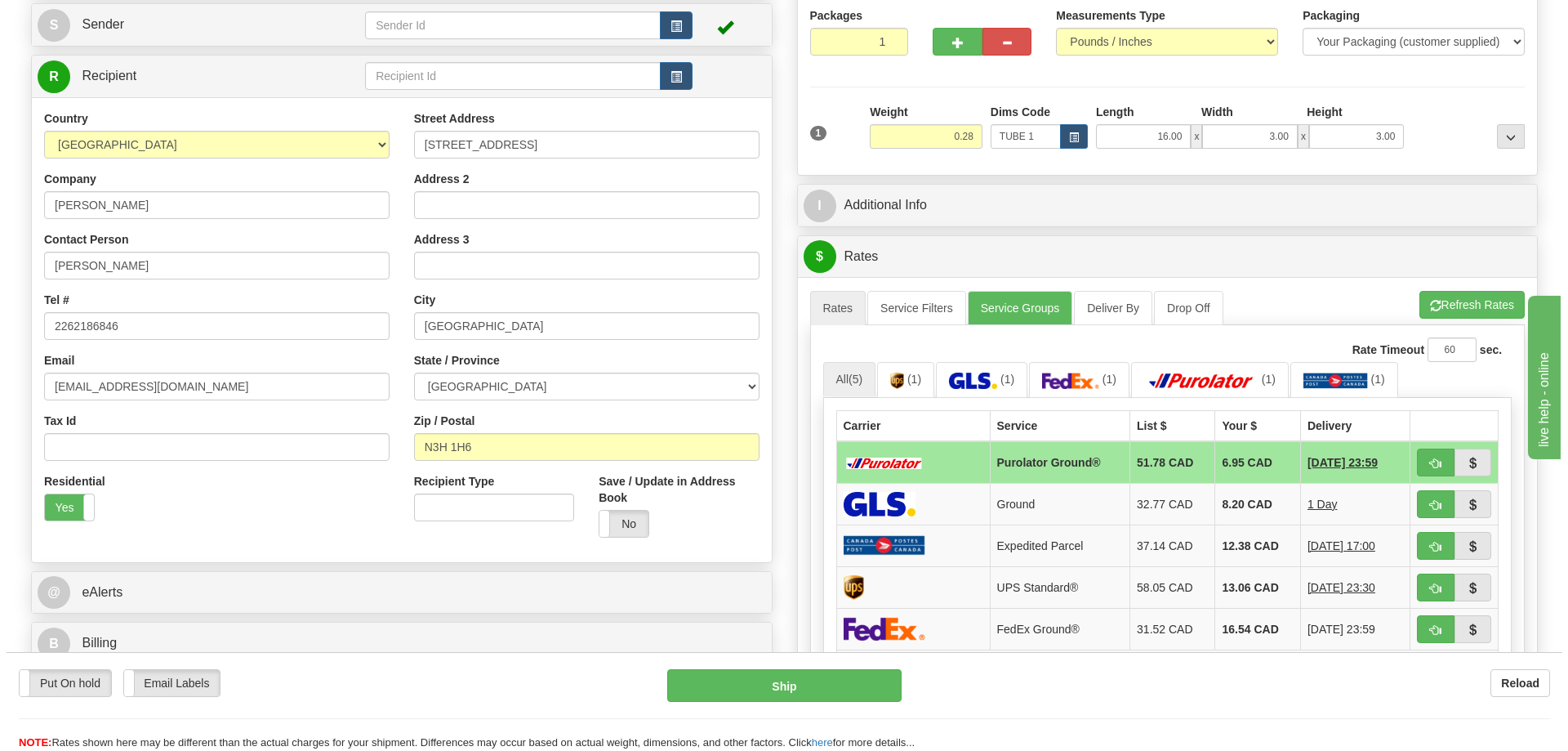
scroll to position [245, 0]
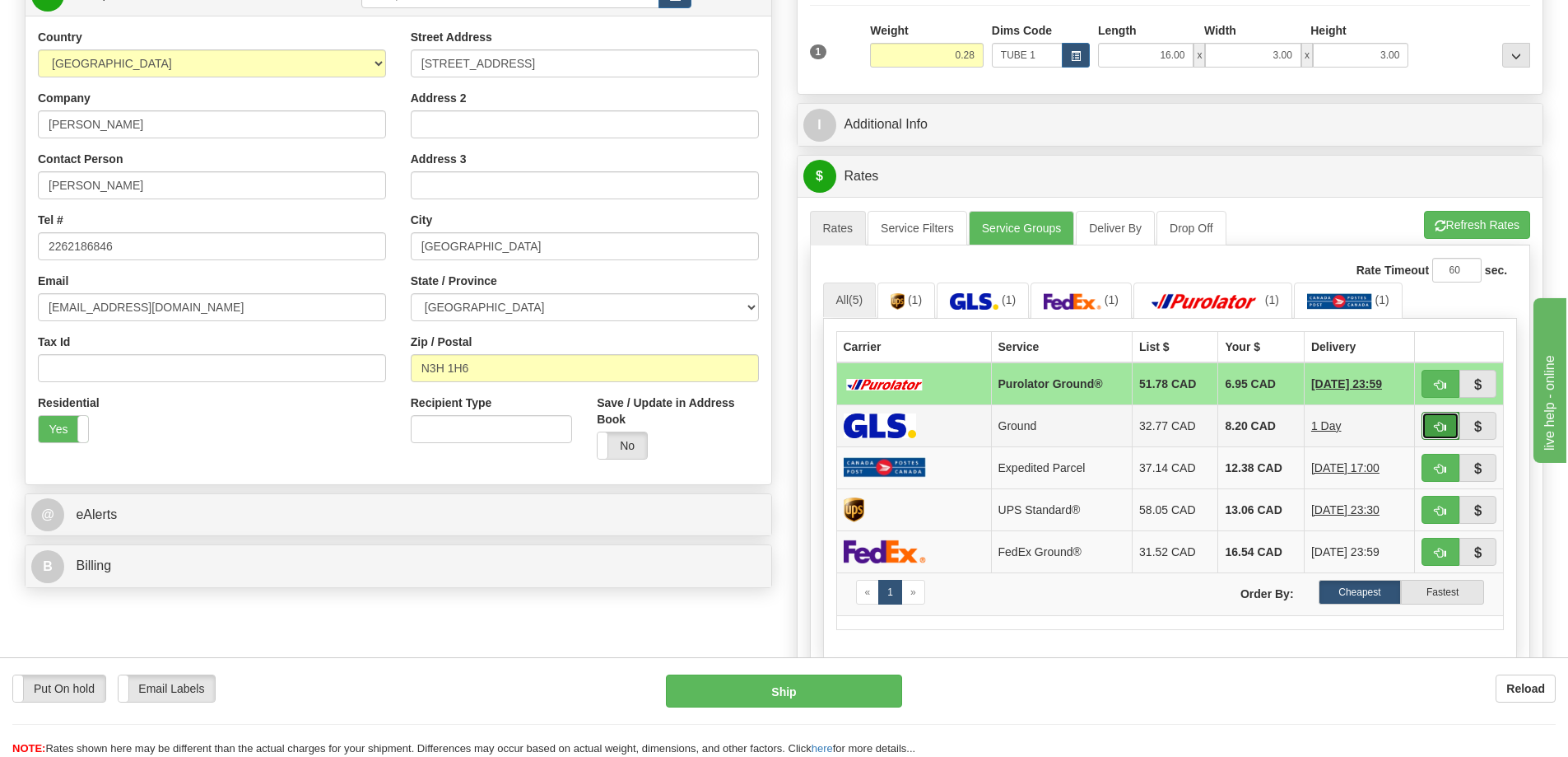
click at [1438, 427] on span "button" at bounding box center [1440, 427] width 12 height 11
type input "1"
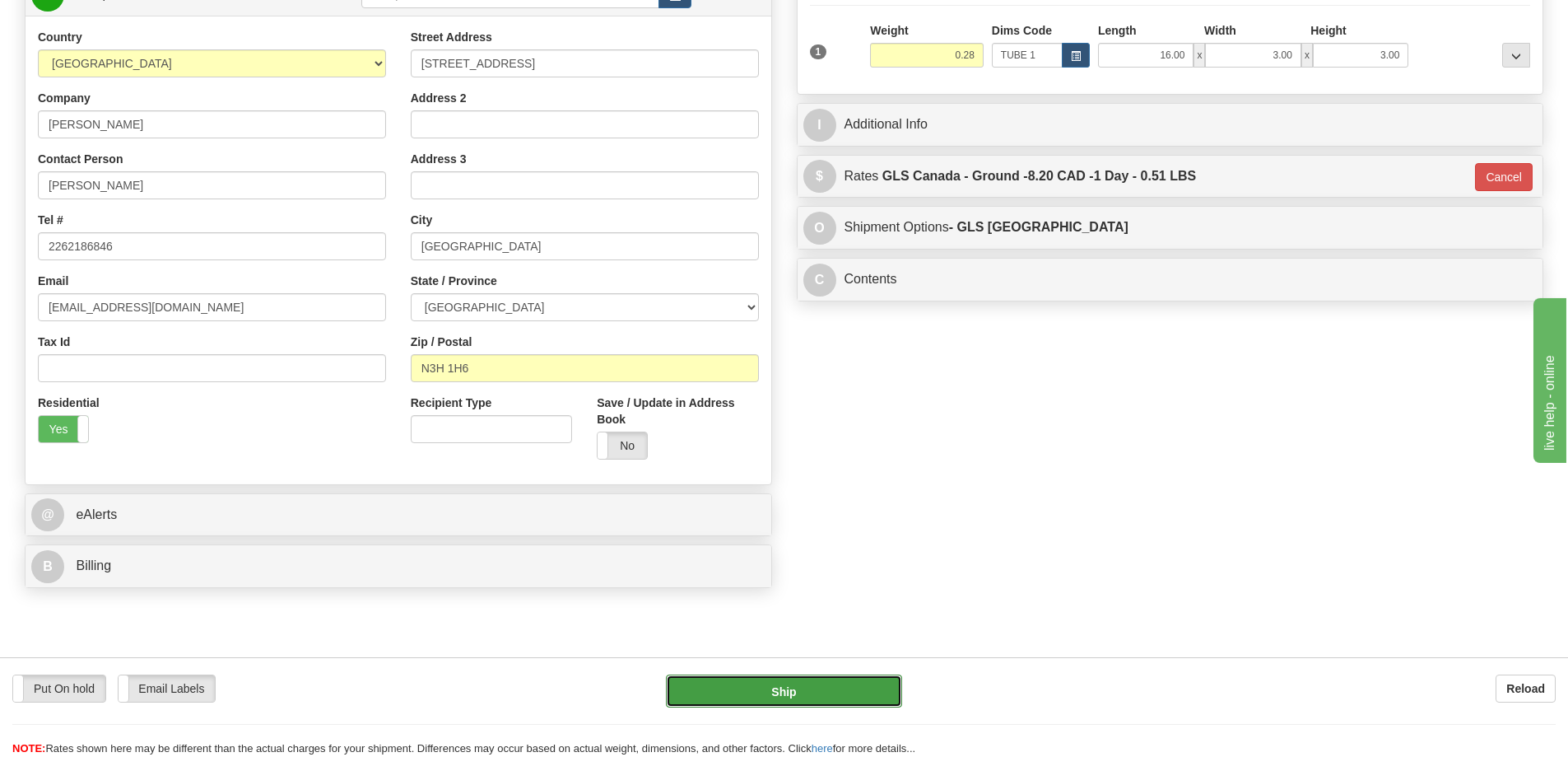
click at [867, 689] on button "Ship" at bounding box center [784, 691] width 237 height 33
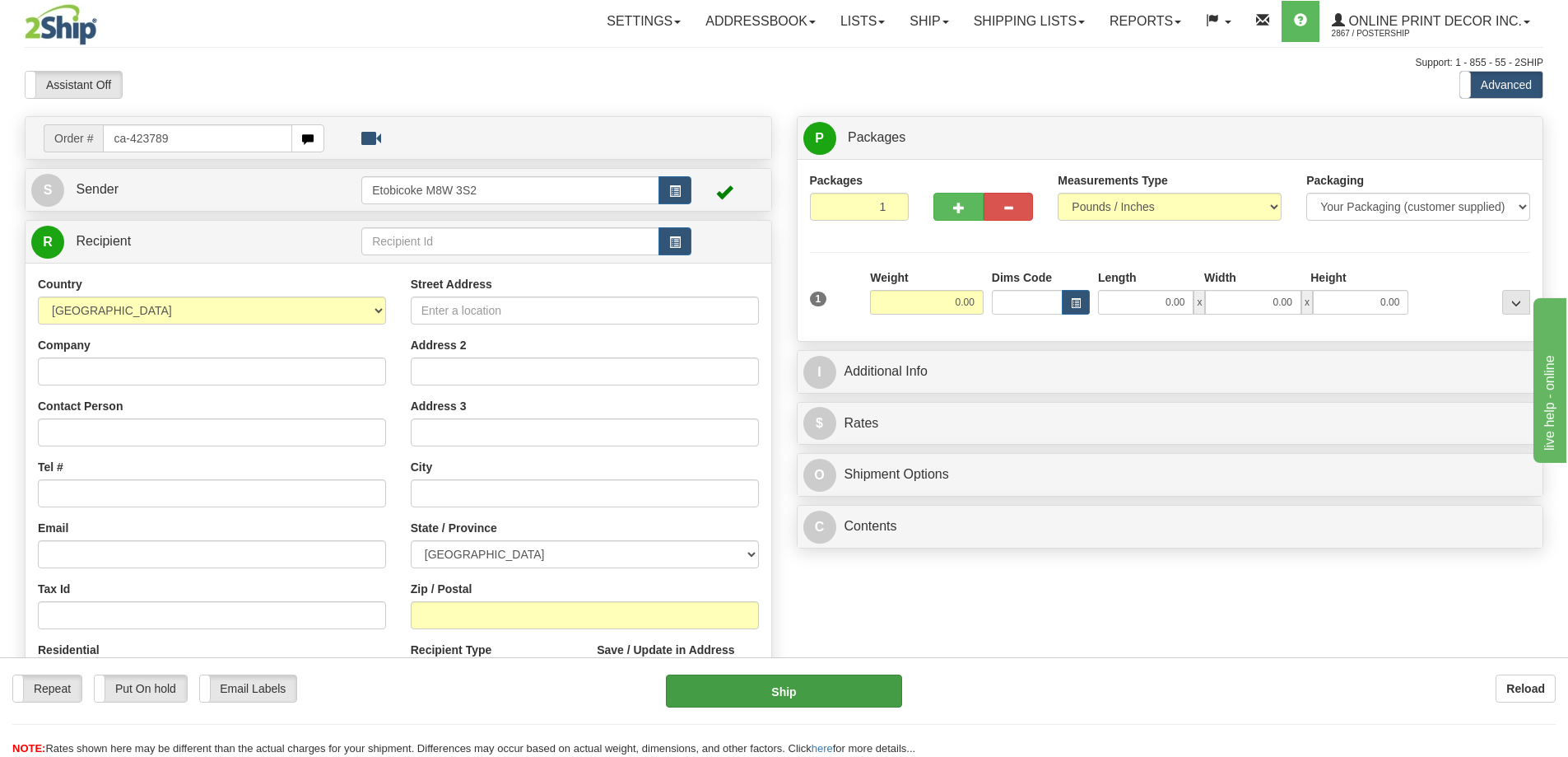
type input "ca-423789"
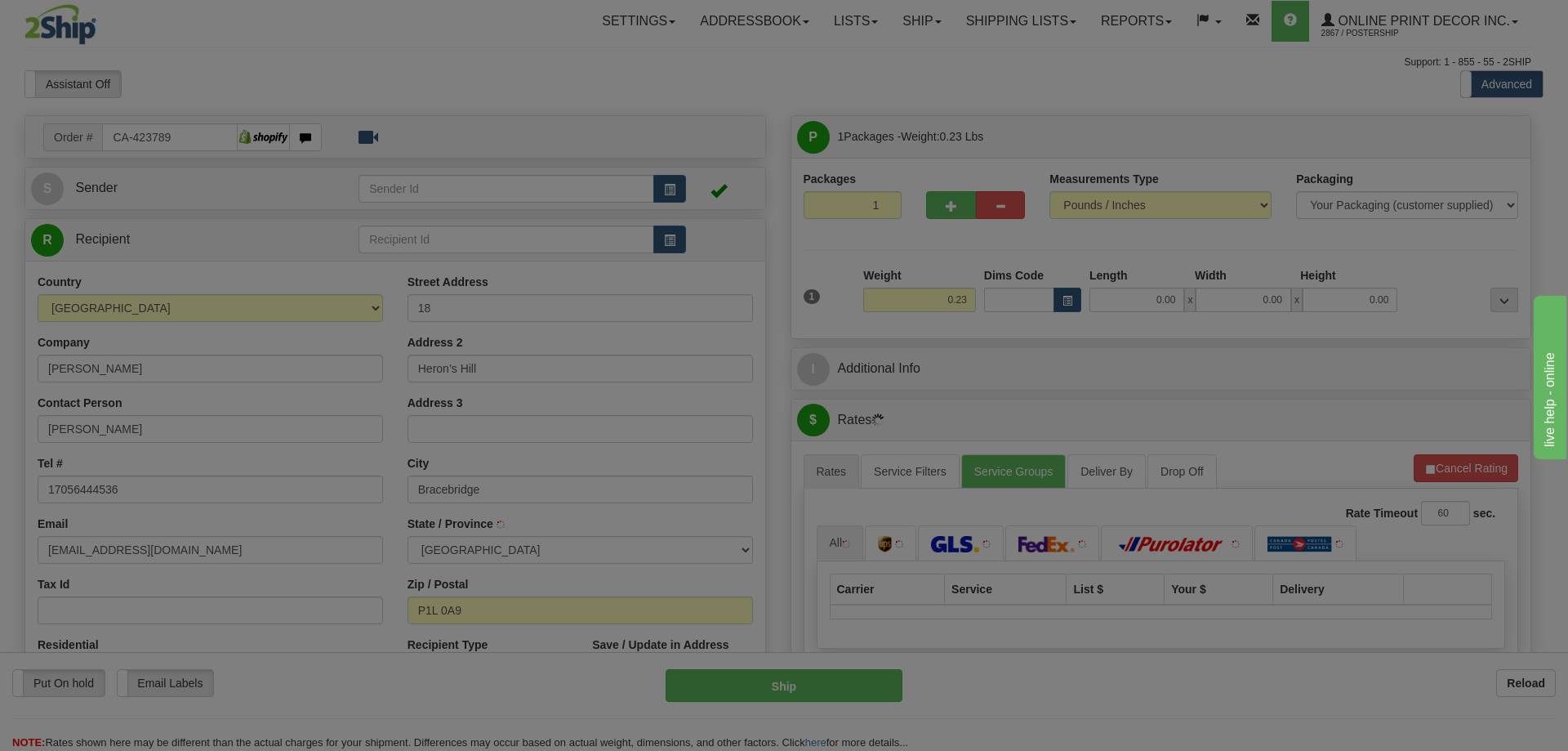
type input "BRACEBRIDGE"
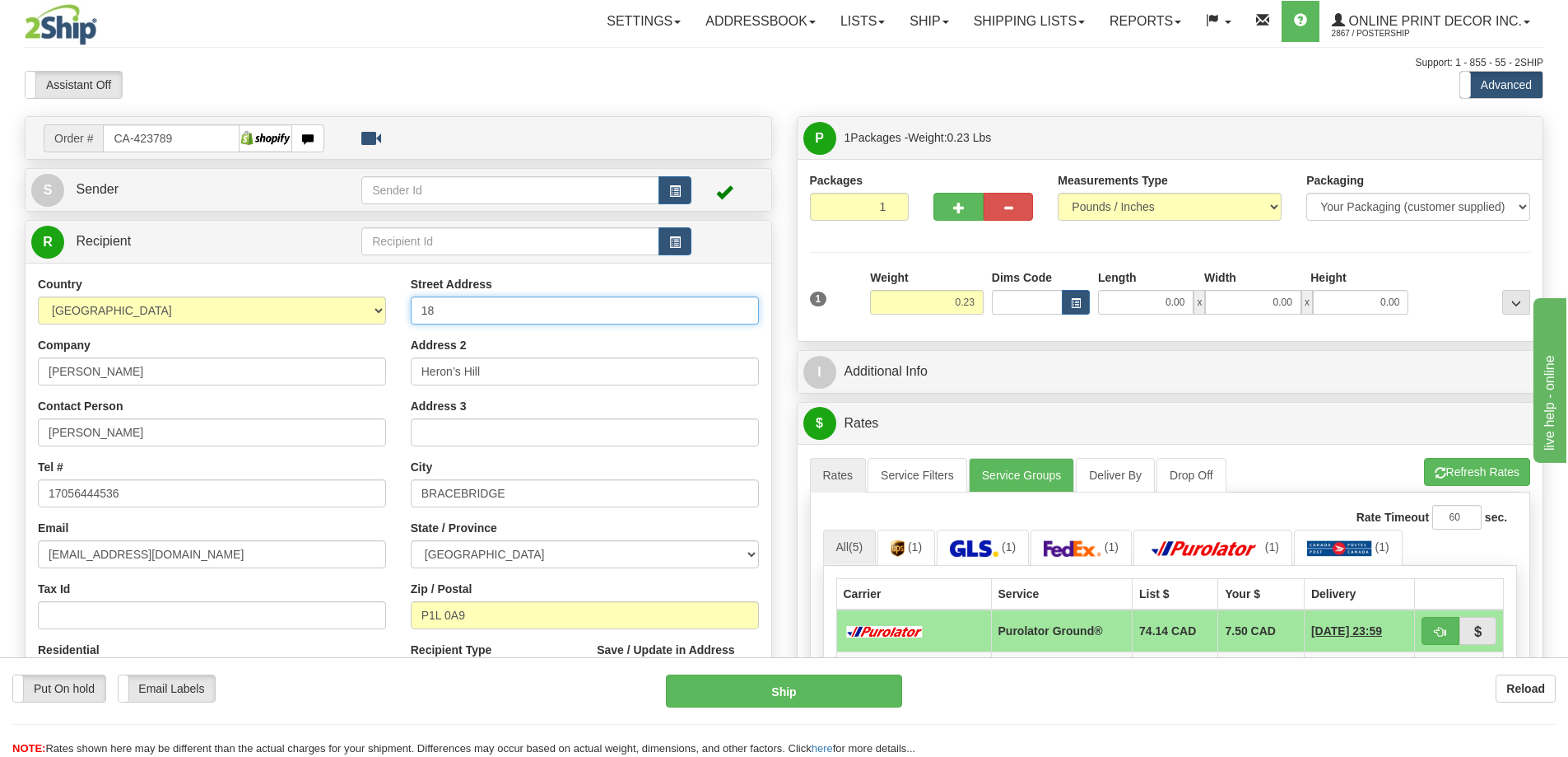
click at [464, 310] on input "18" at bounding box center [584, 310] width 348 height 28
type input "18 Heron's Hill"
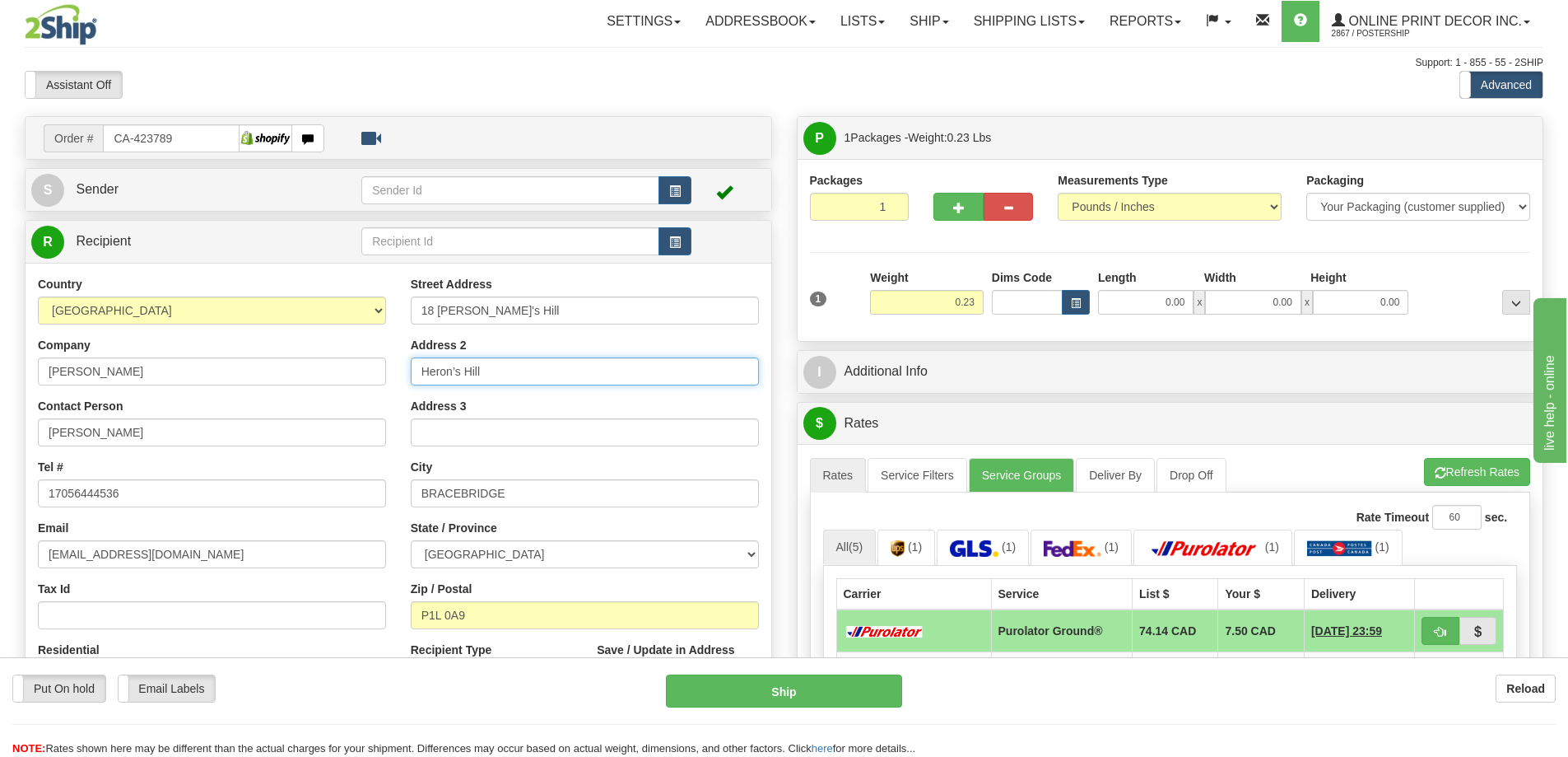
click at [495, 368] on input "Heron’s Hill" at bounding box center [584, 371] width 348 height 28
type input "H"
click at [1074, 299] on span "button" at bounding box center [1076, 303] width 10 height 9
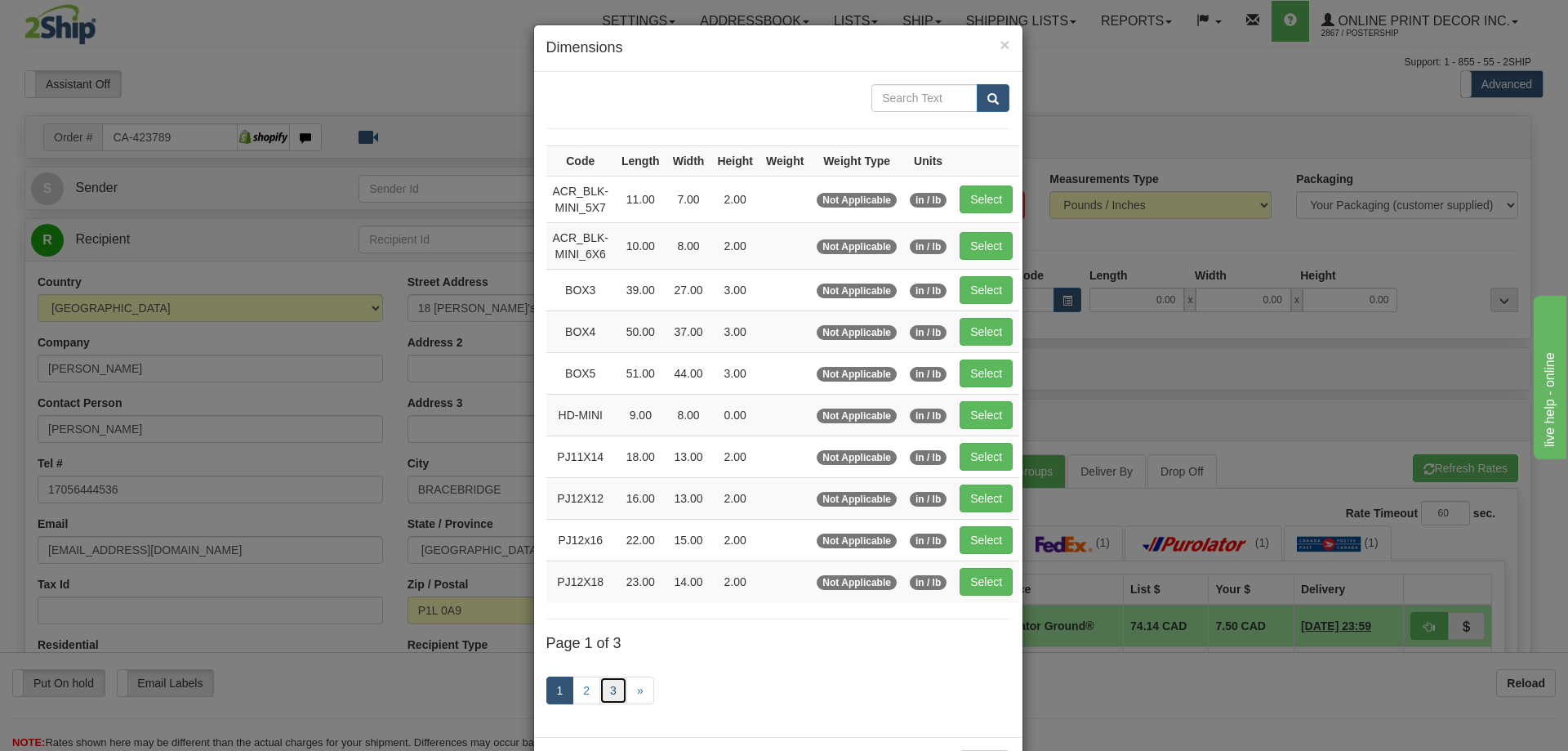
click at [605, 688] on link "3" at bounding box center [613, 690] width 28 height 28
click at [610, 684] on link "3" at bounding box center [613, 690] width 28 height 28
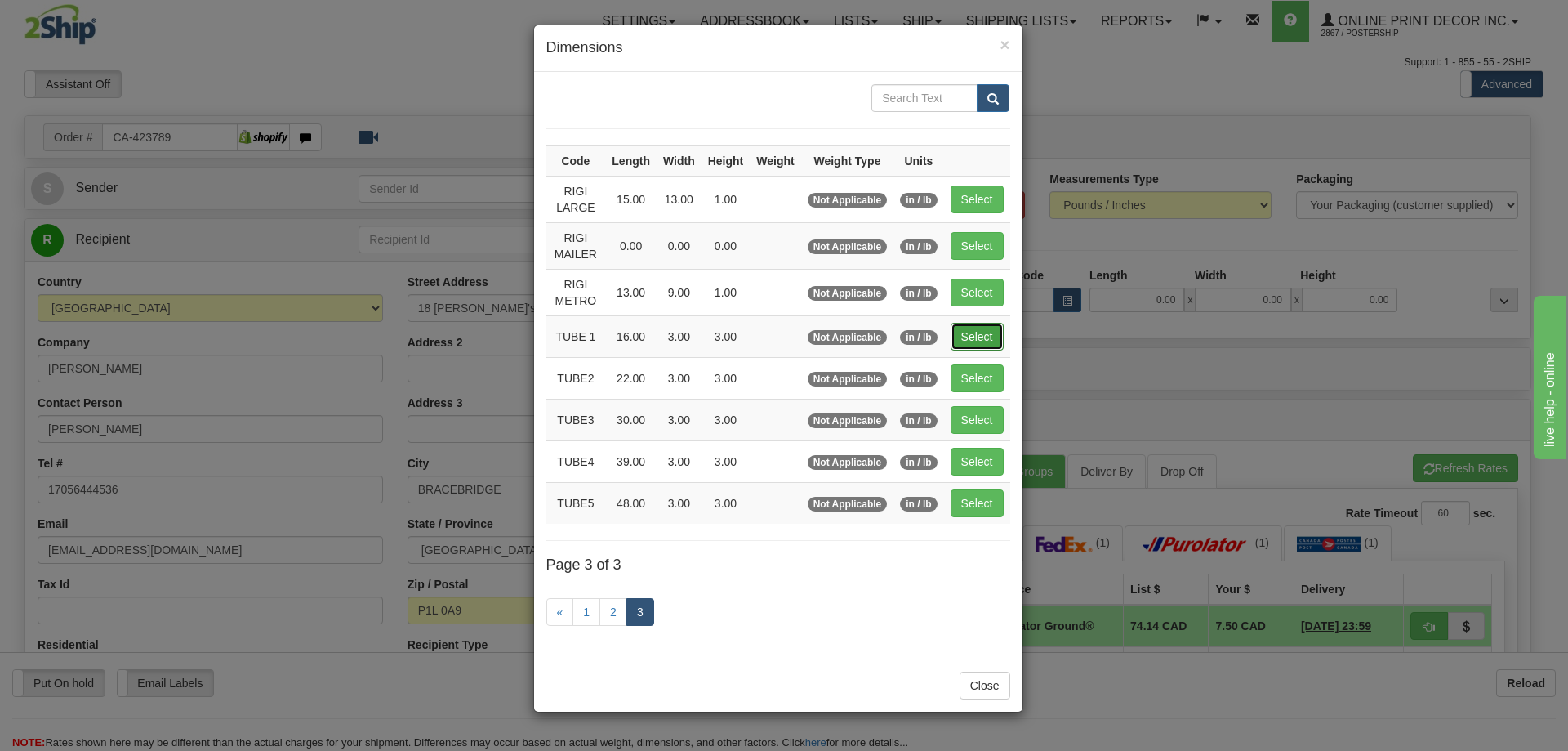
click at [993, 334] on button "Select" at bounding box center [977, 336] width 53 height 28
type input "TUBE 1"
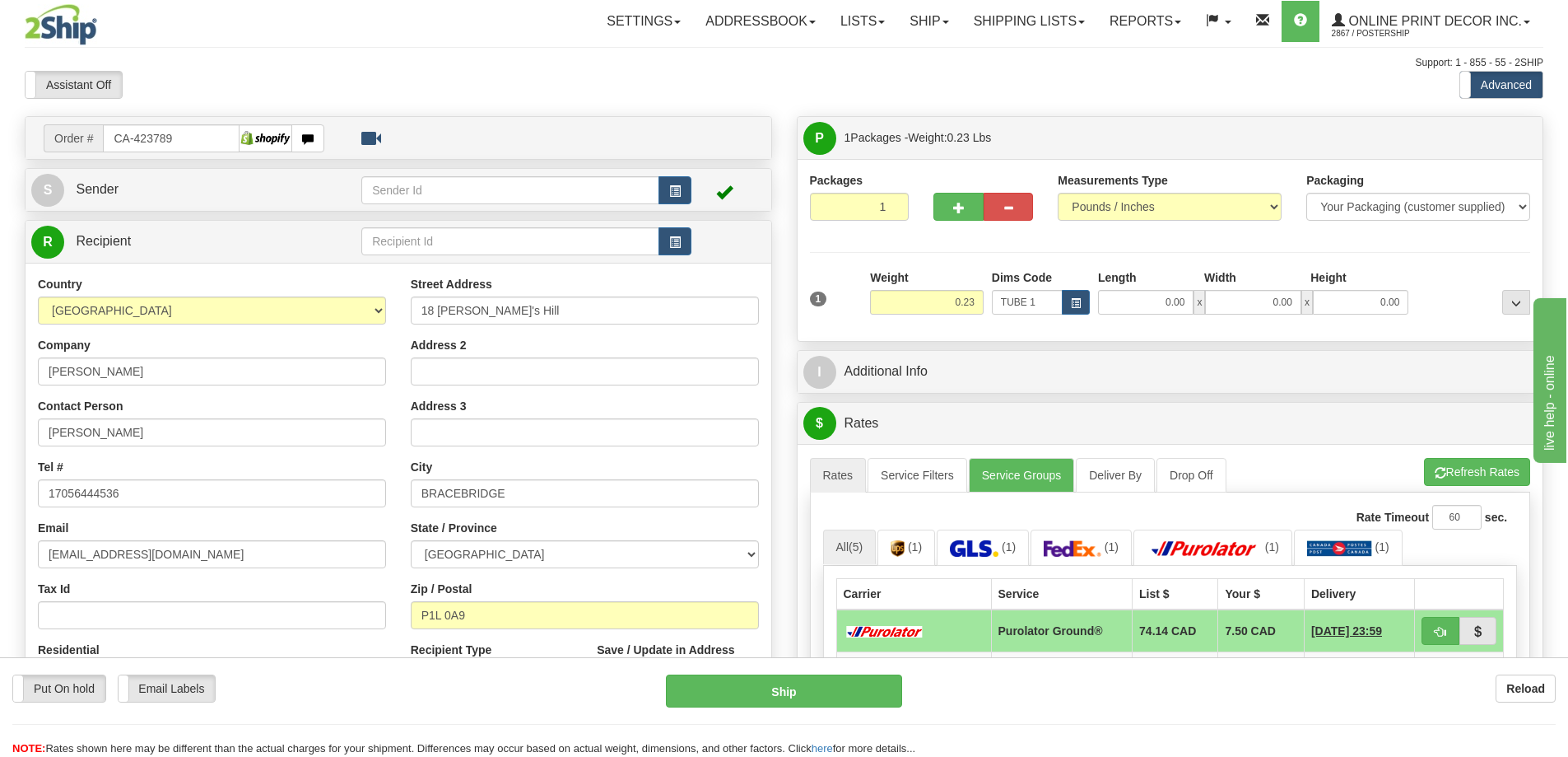
type input "16.00"
type input "3.00"
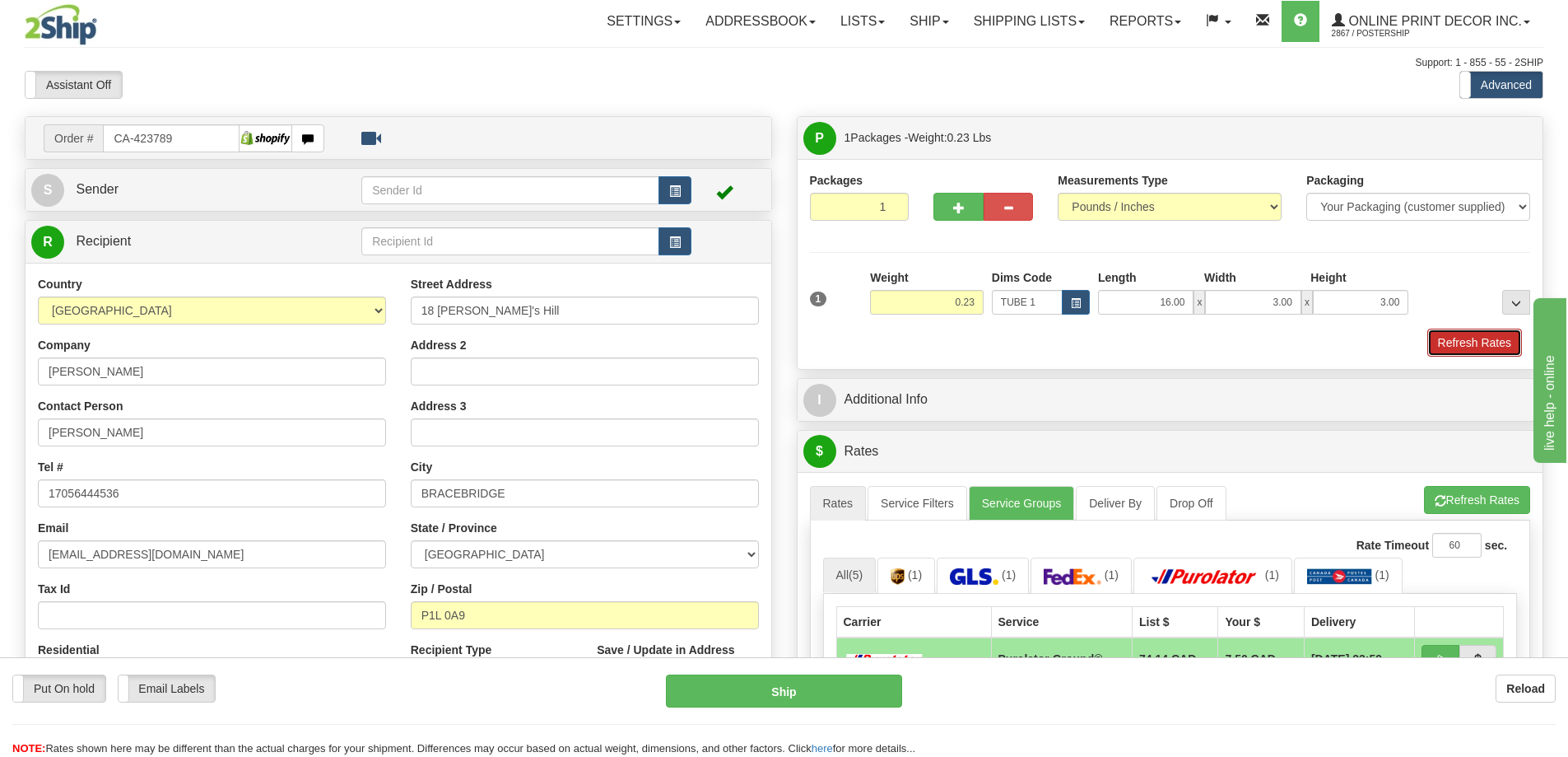
click at [1469, 342] on button "Refresh Rates" at bounding box center [1474, 342] width 94 height 28
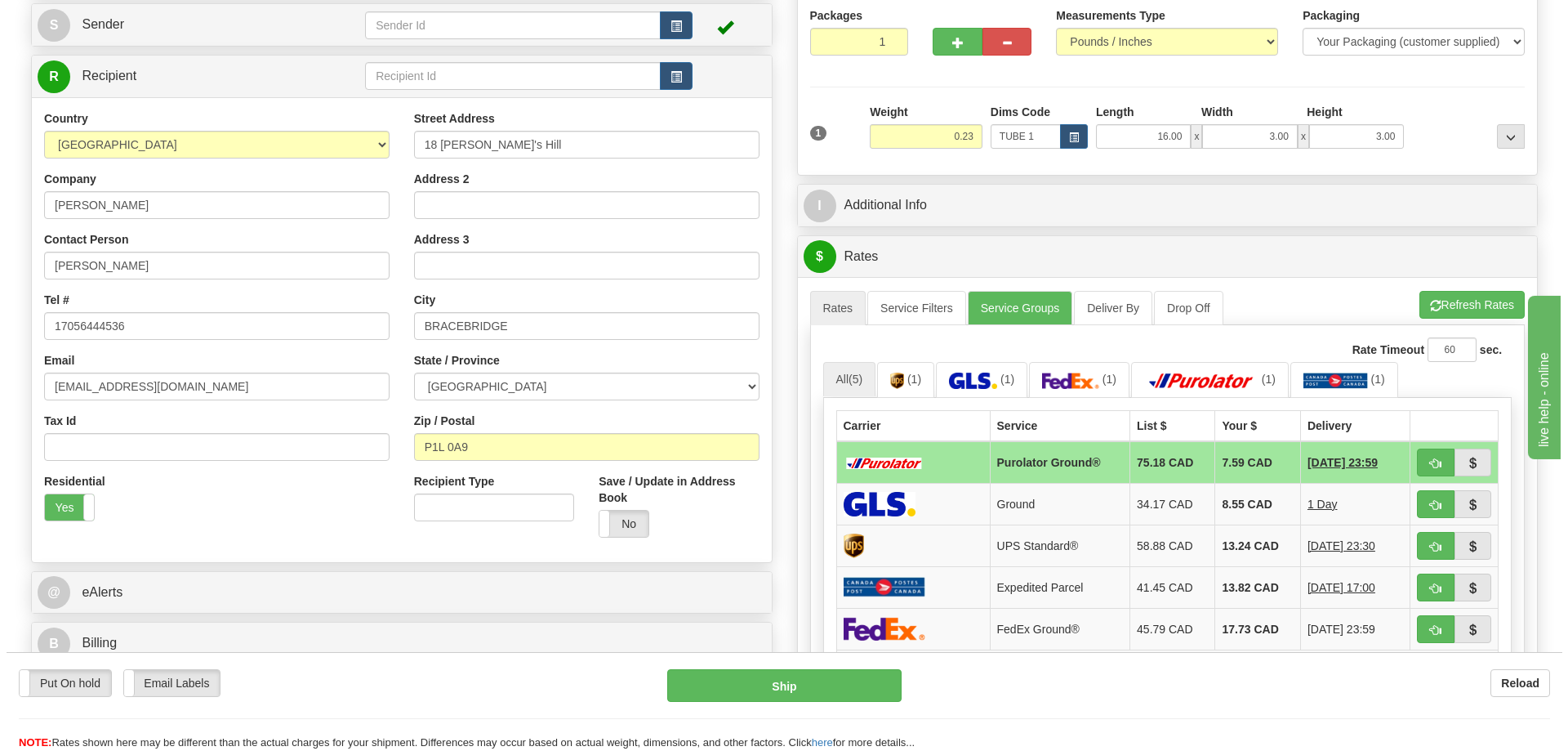
scroll to position [327, 0]
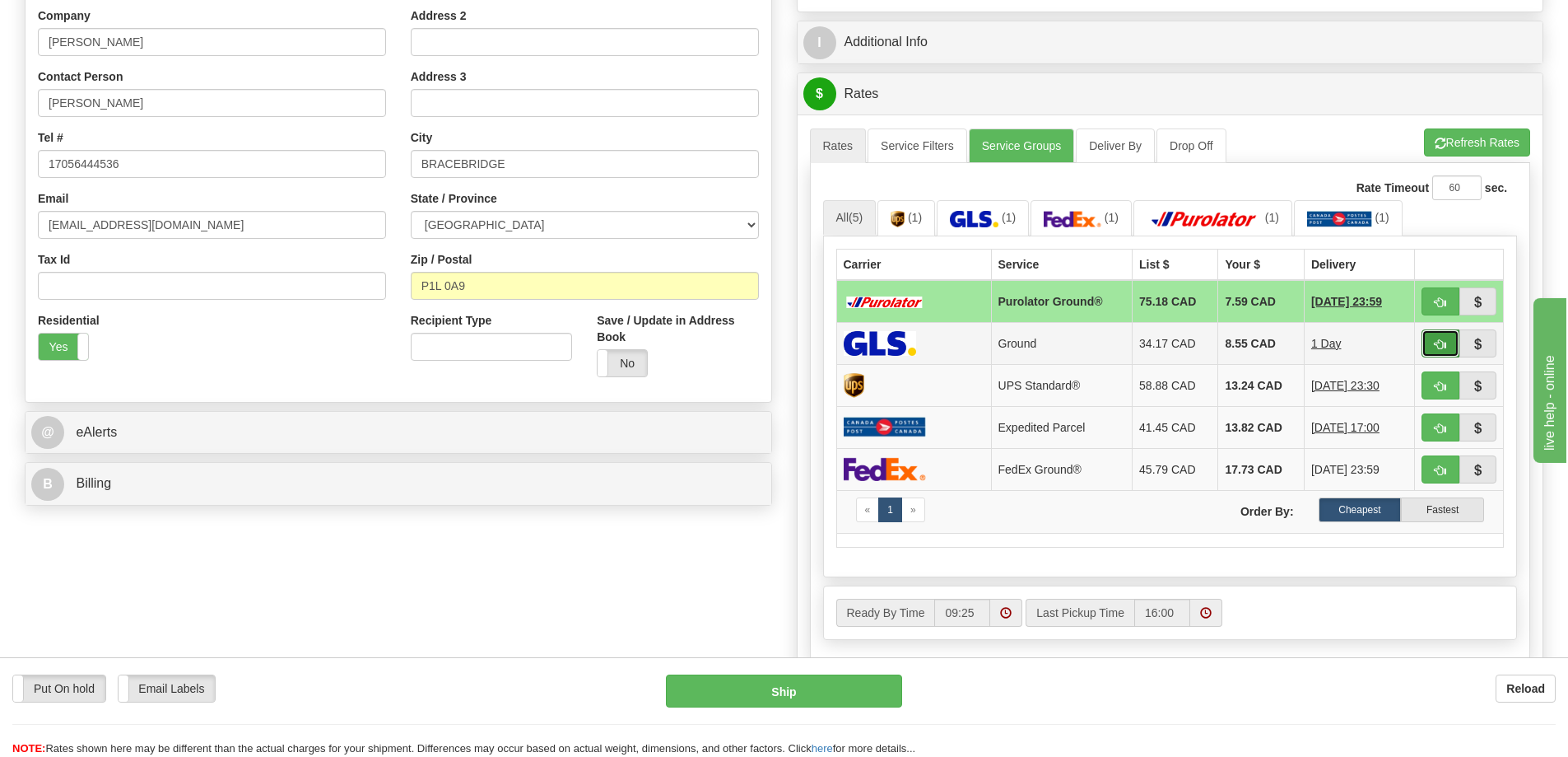
click at [1440, 342] on span "button" at bounding box center [1440, 344] width 12 height 11
type input "1"
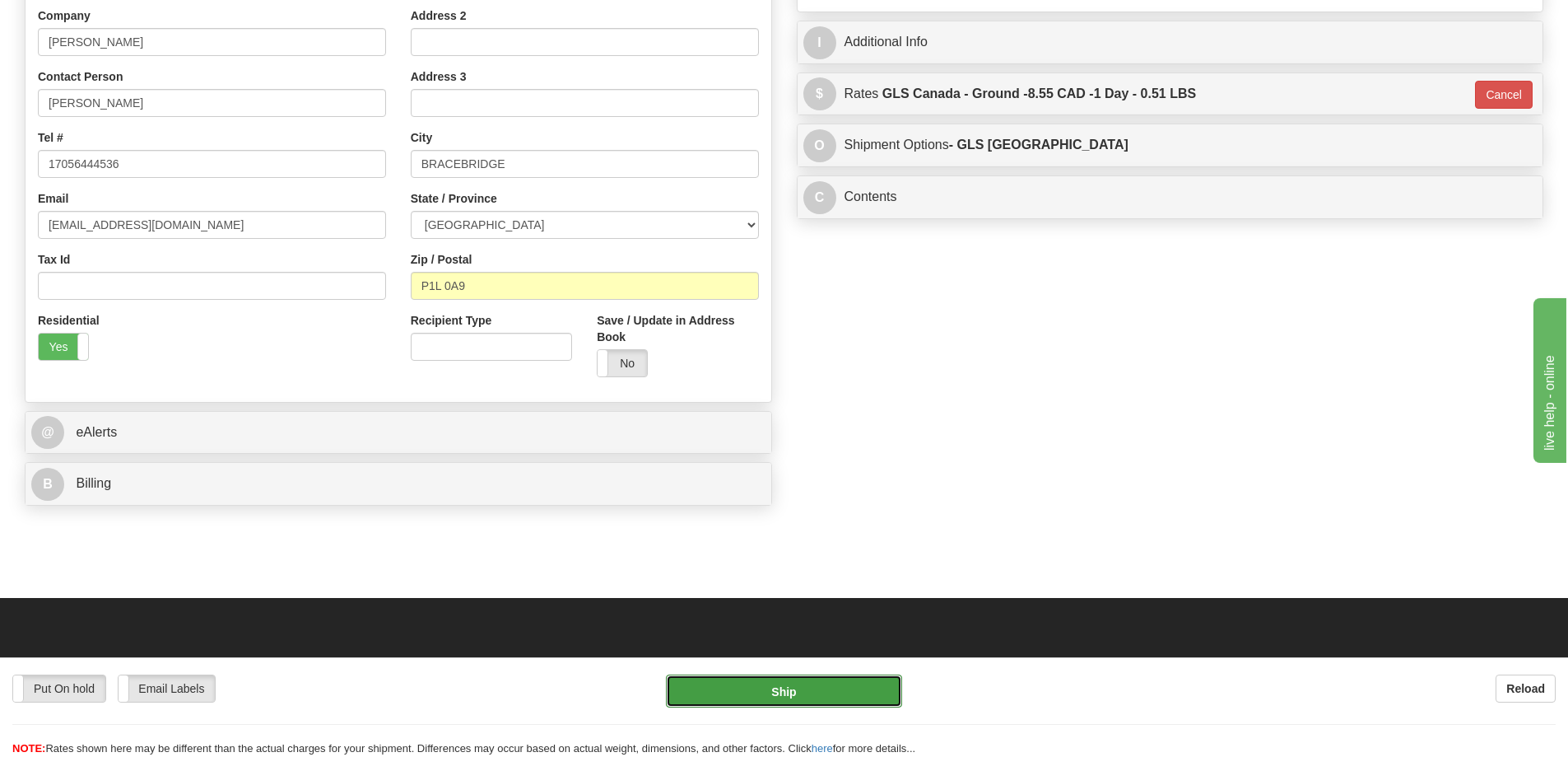
click at [828, 691] on button "Ship" at bounding box center [784, 691] width 237 height 33
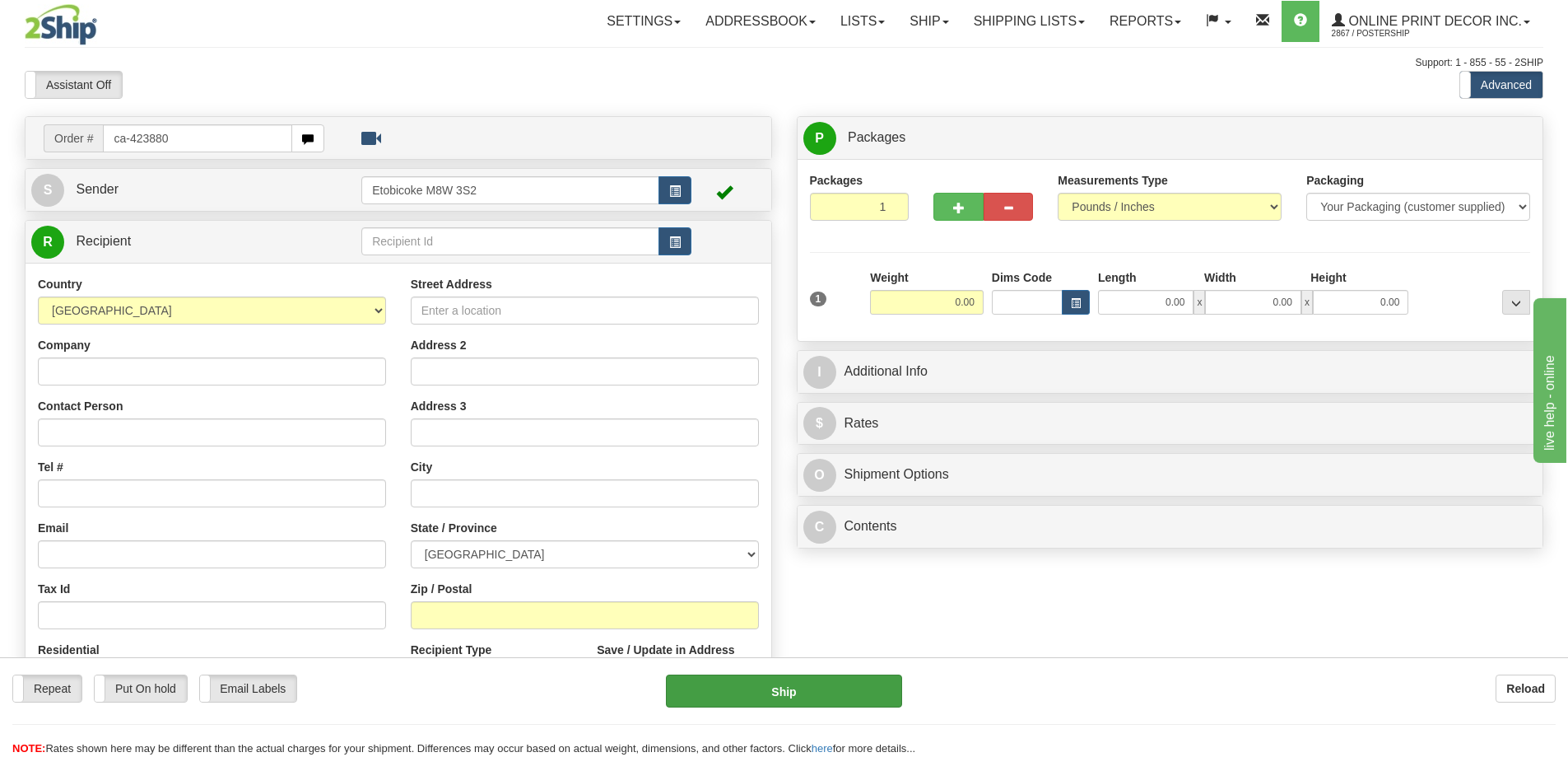
type input "ca-423880"
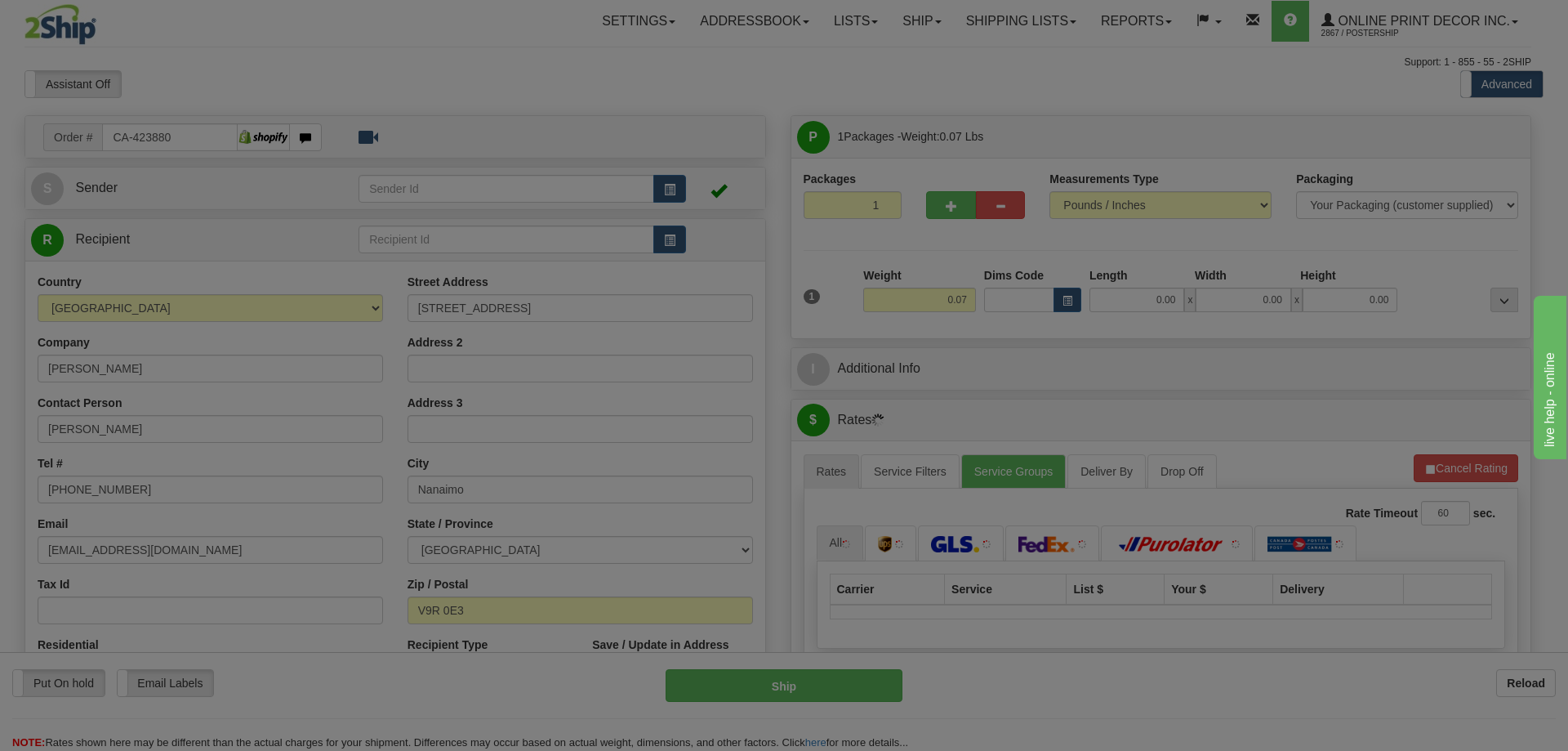
type input "NANAIMO"
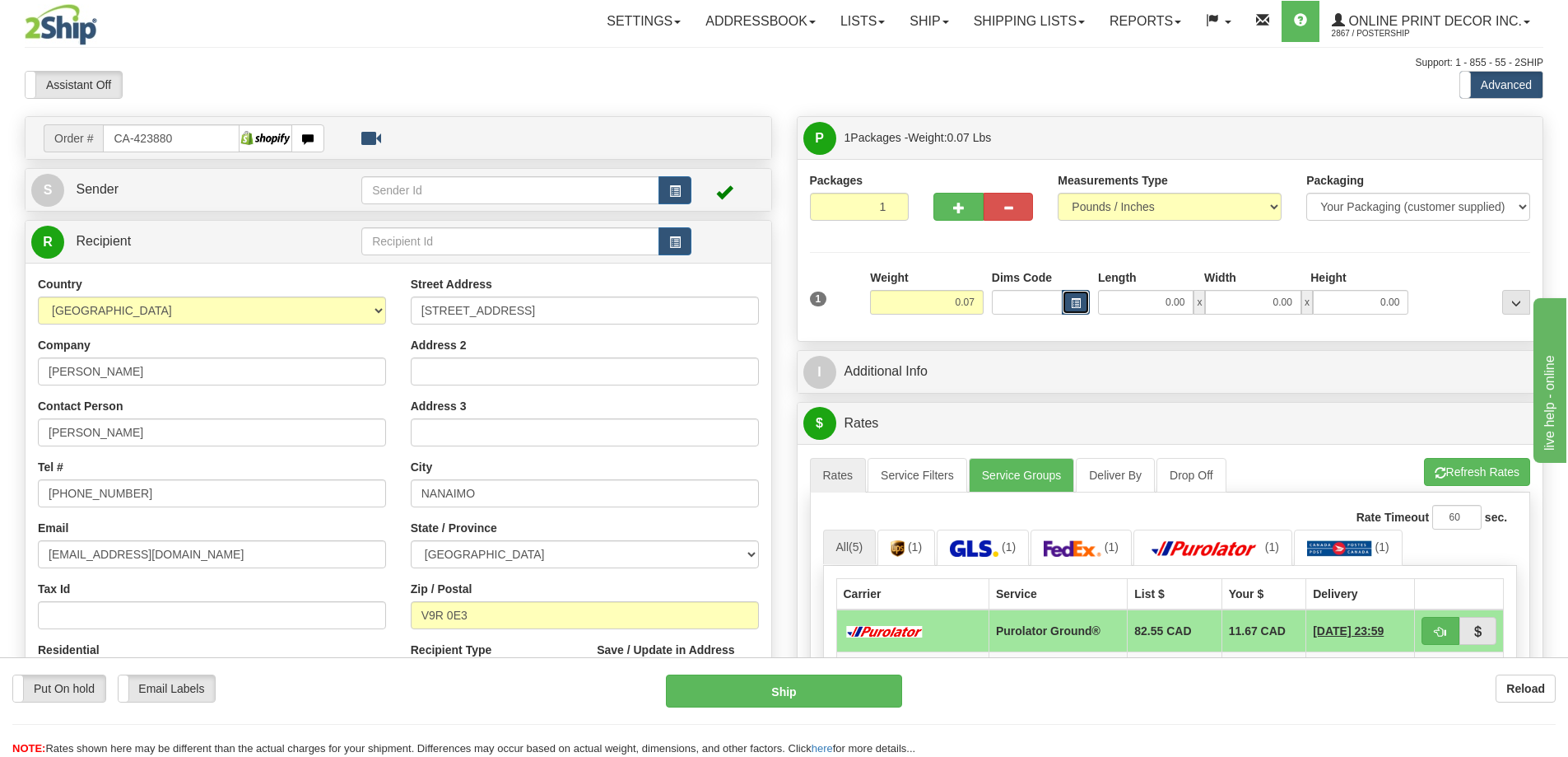
click at [1074, 303] on span "button" at bounding box center [1076, 303] width 10 height 9
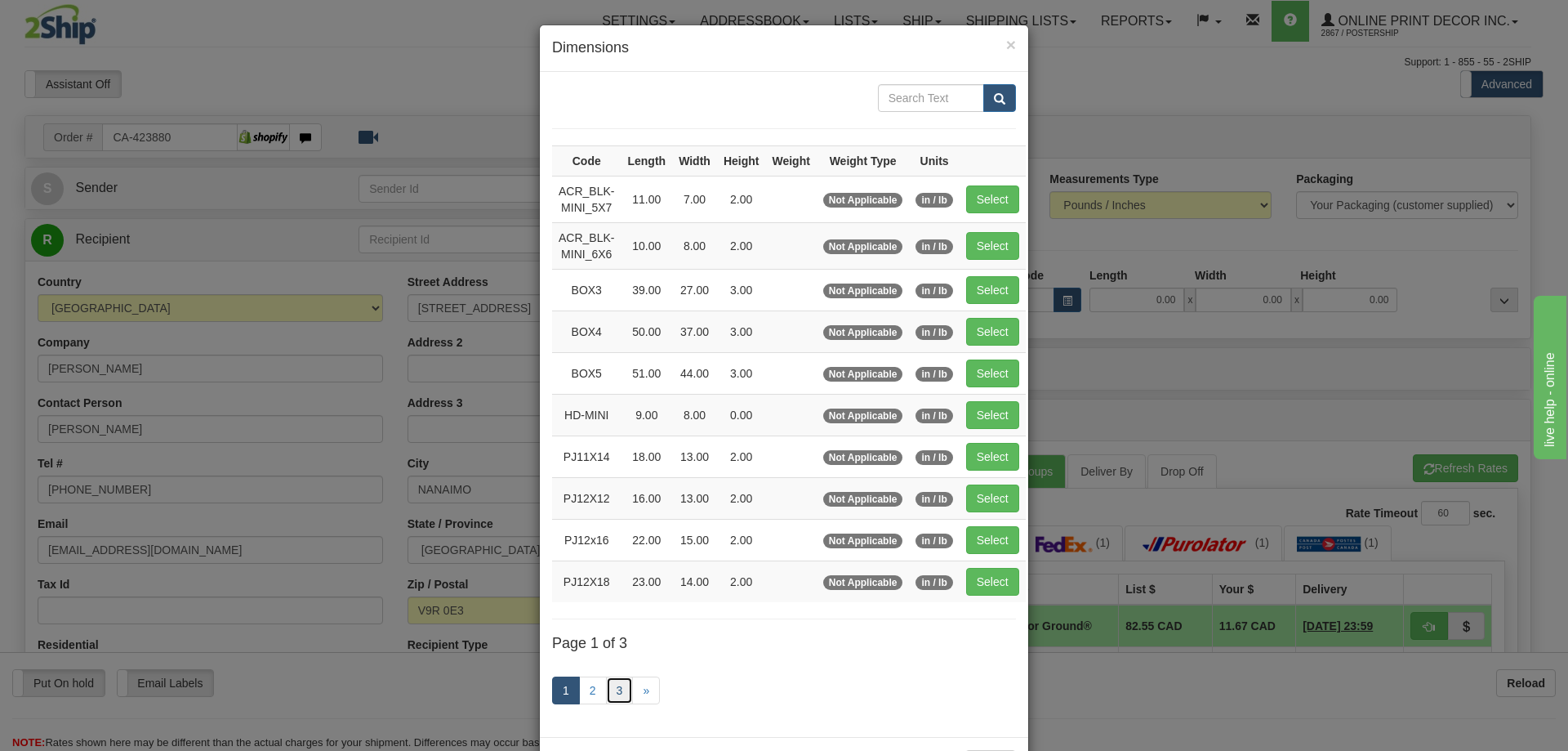
click at [612, 692] on link "3" at bounding box center [619, 690] width 28 height 28
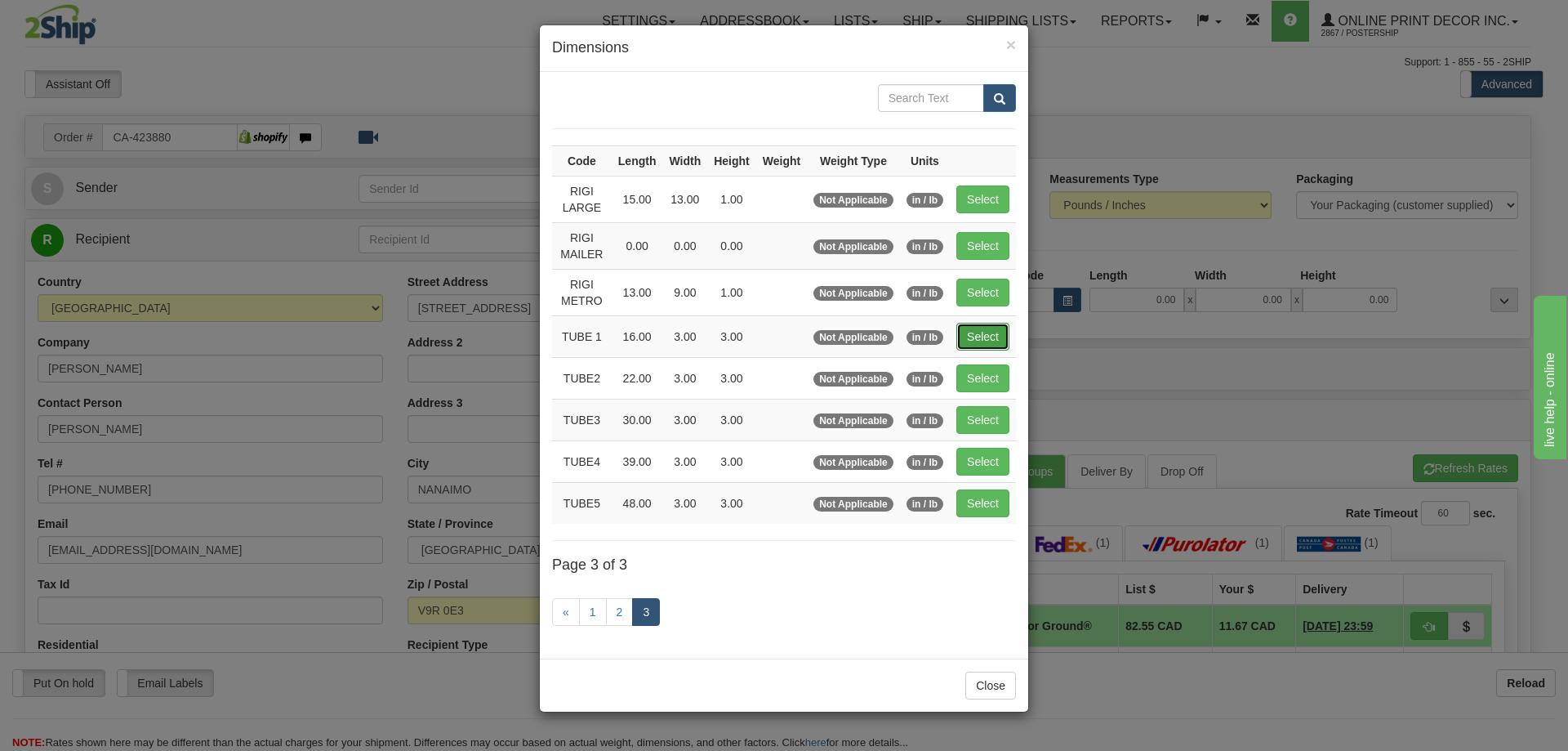
click at [981, 333] on button "Select" at bounding box center [983, 336] width 53 height 28
type input "TUBE 1"
type input "16.00"
type input "3.00"
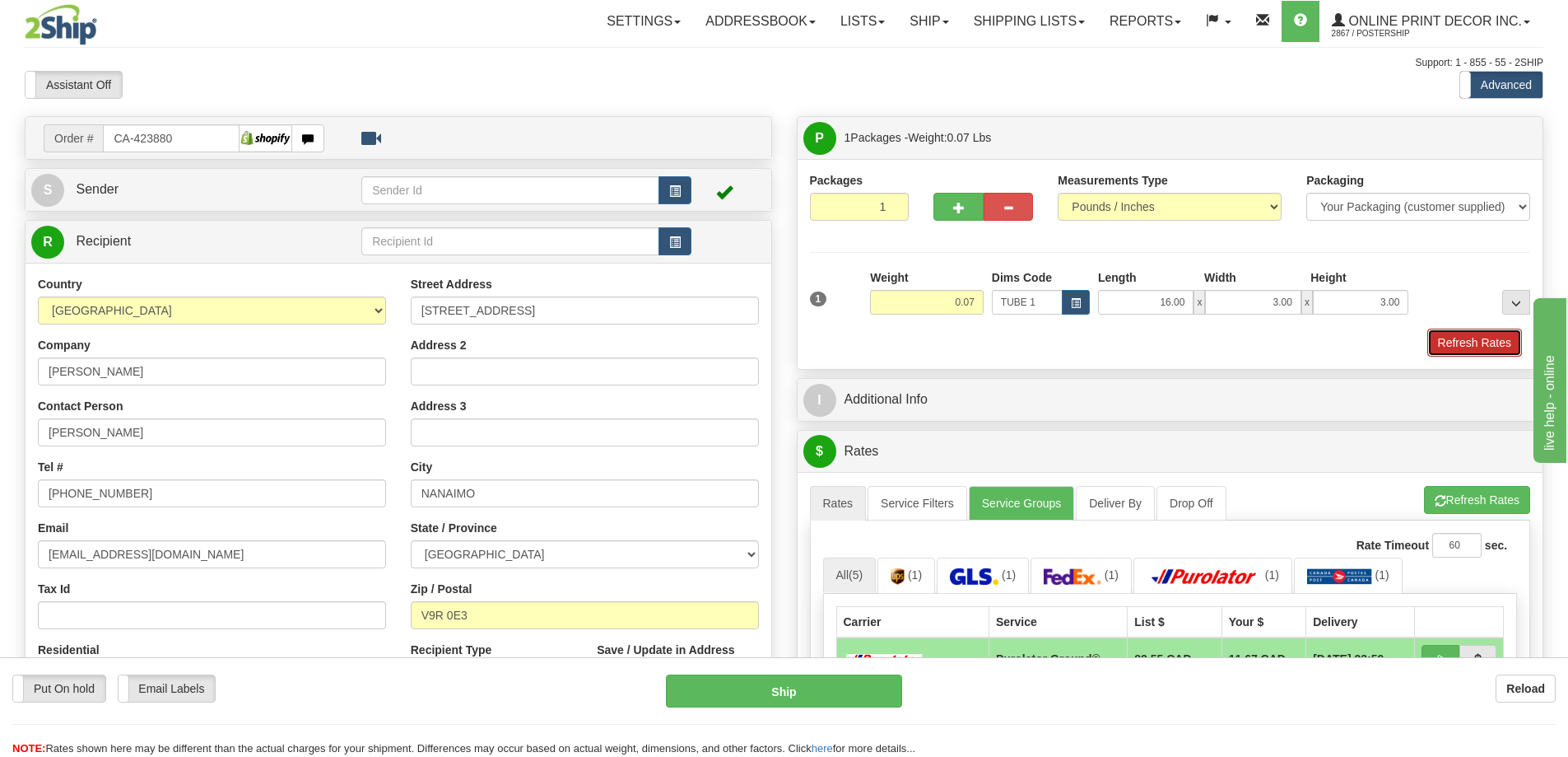
click at [1464, 340] on button "Refresh Rates" at bounding box center [1474, 342] width 94 height 28
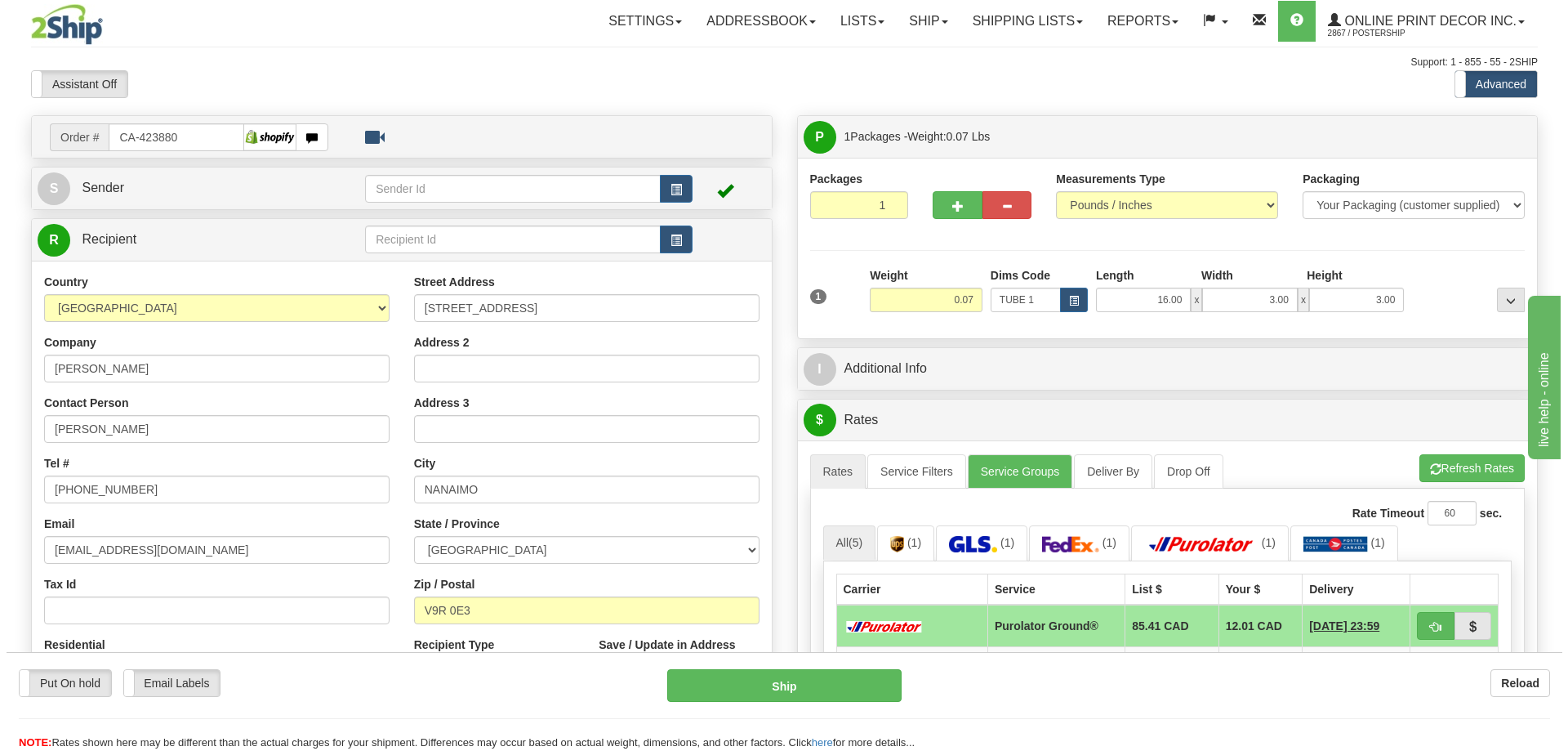
scroll to position [163, 0]
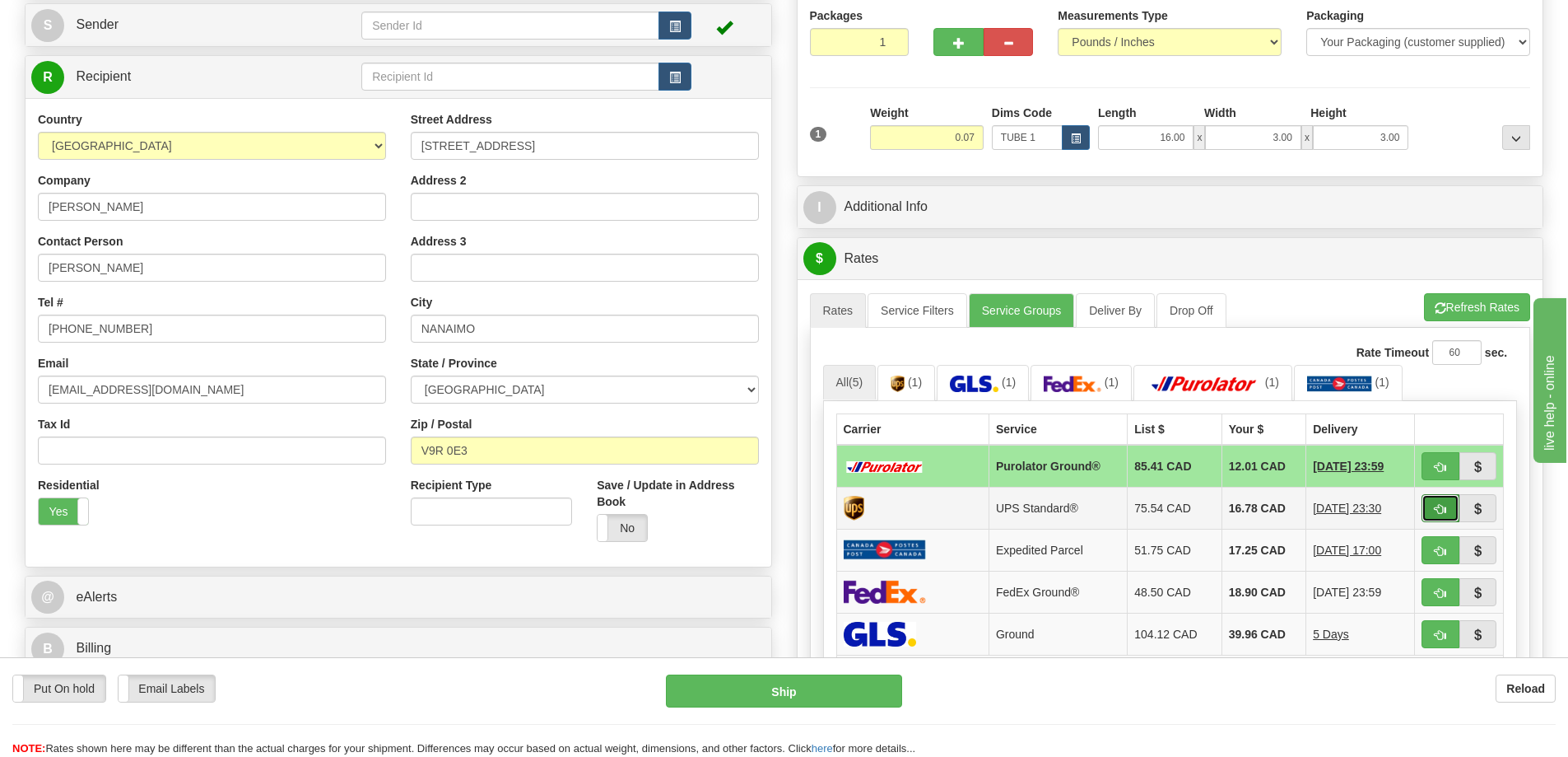
click at [1439, 503] on button "button" at bounding box center [1440, 508] width 37 height 28
type input "11"
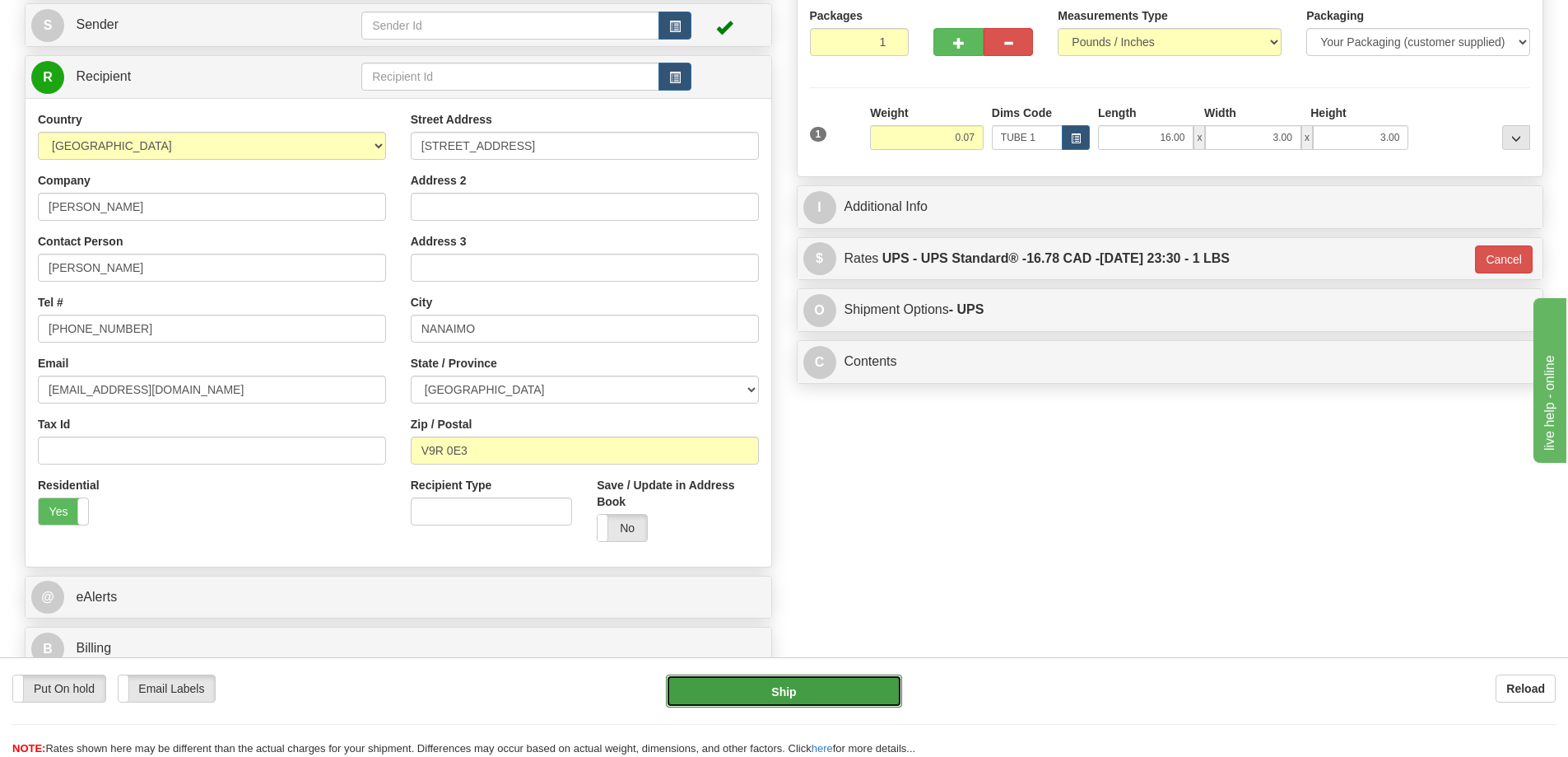
click at [877, 675] on button "Ship" at bounding box center [784, 691] width 237 height 33
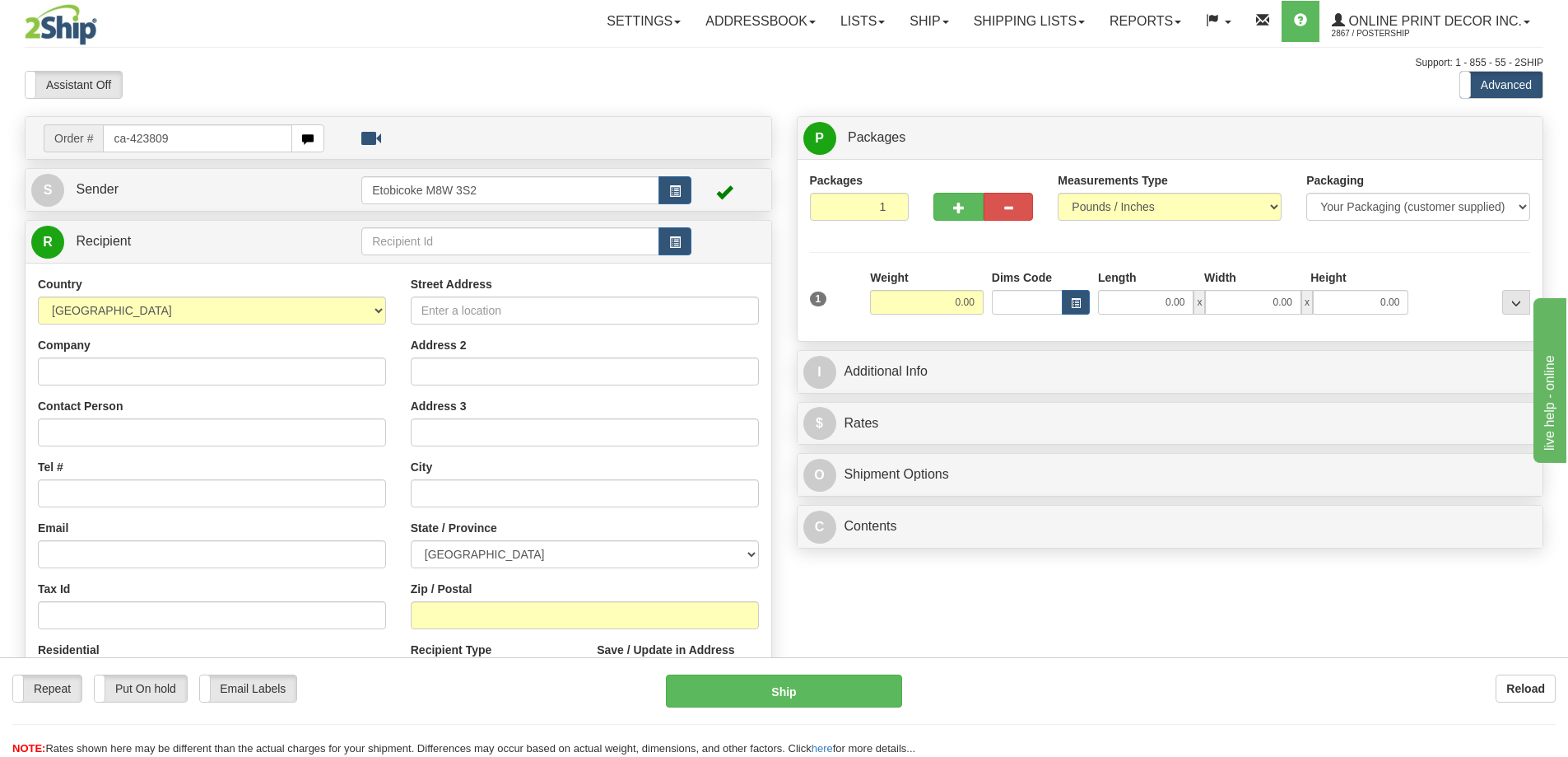
type input "ca-423809"
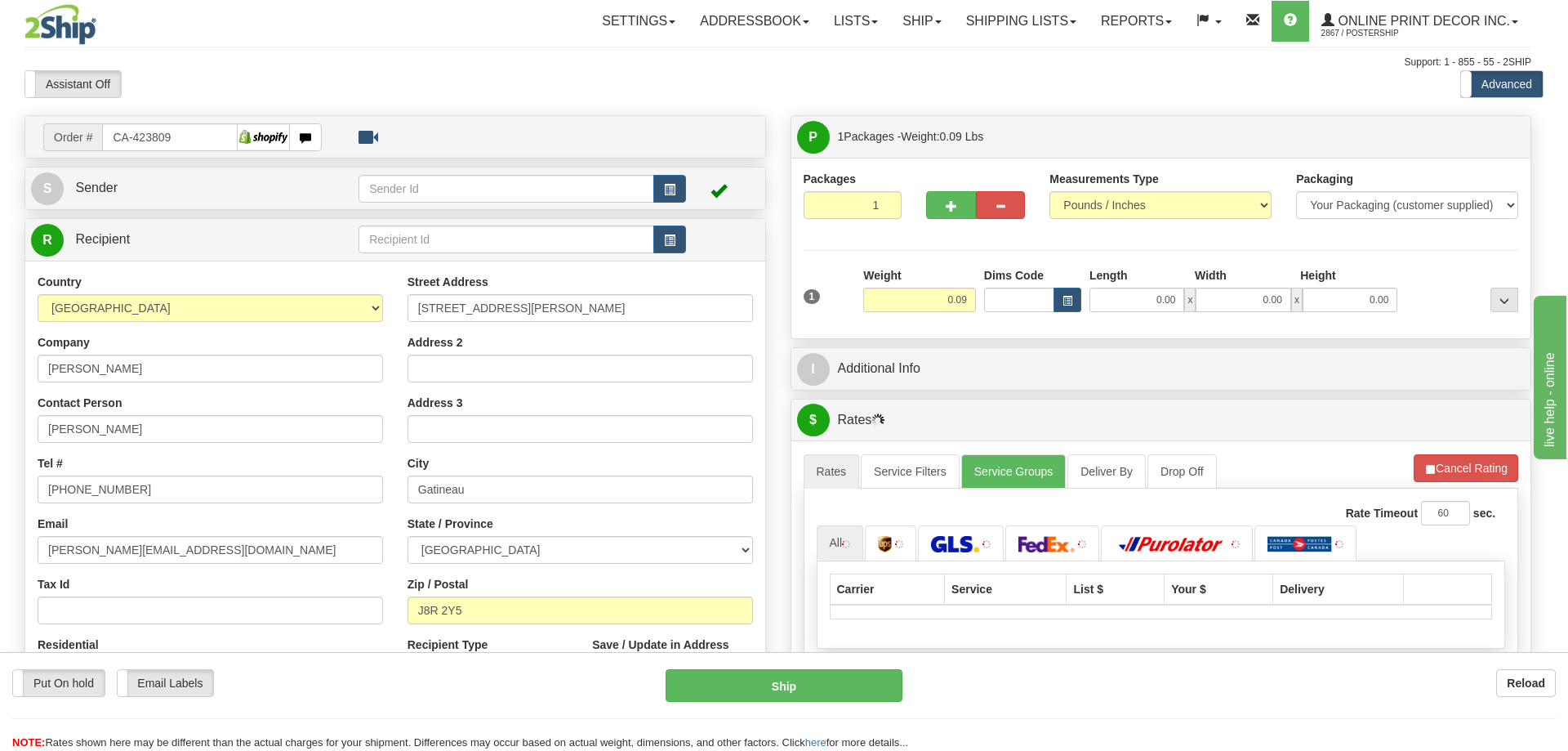
type input "GATINEAU"
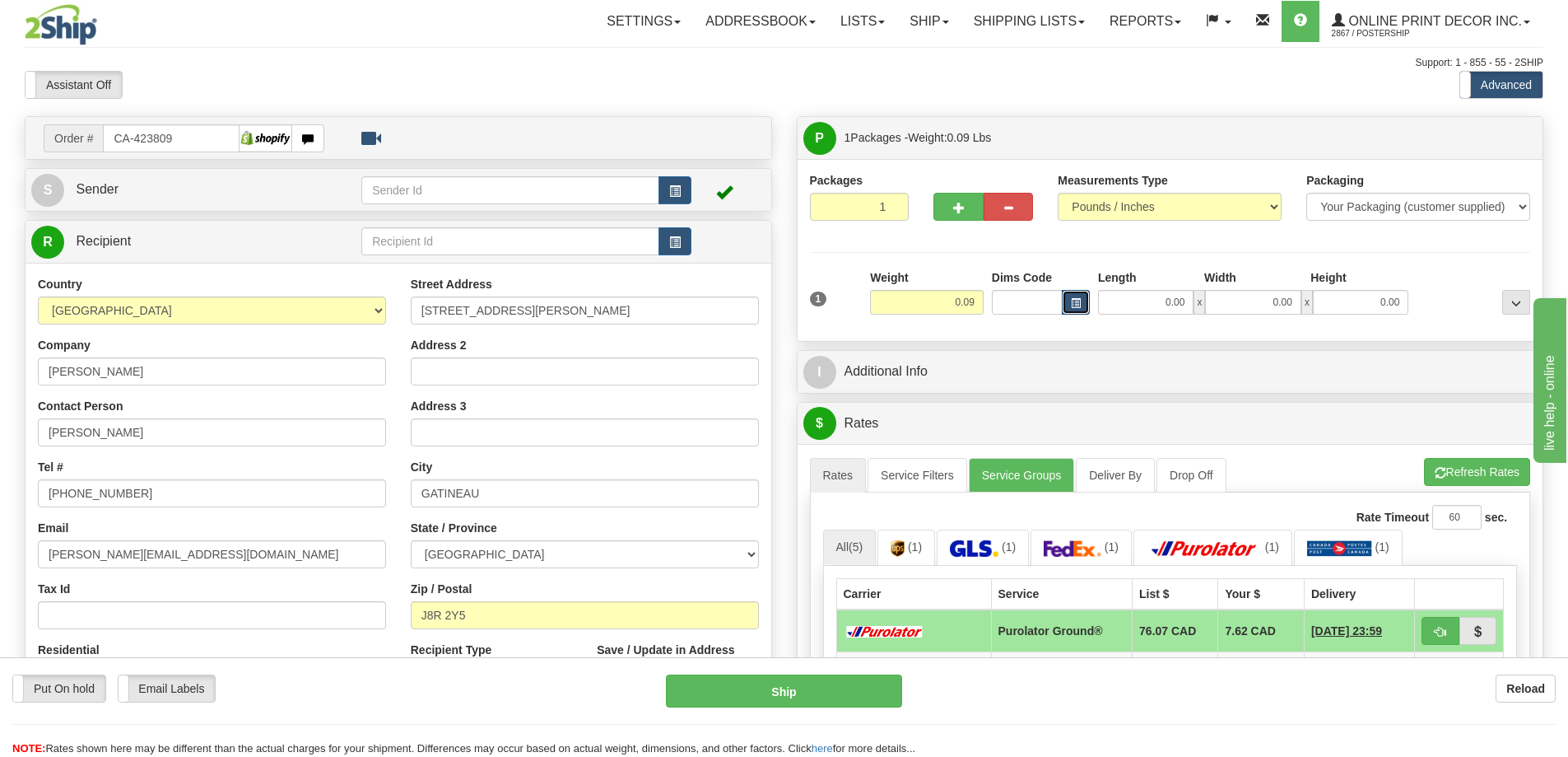
click at [1073, 303] on span "button" at bounding box center [1076, 303] width 10 height 9
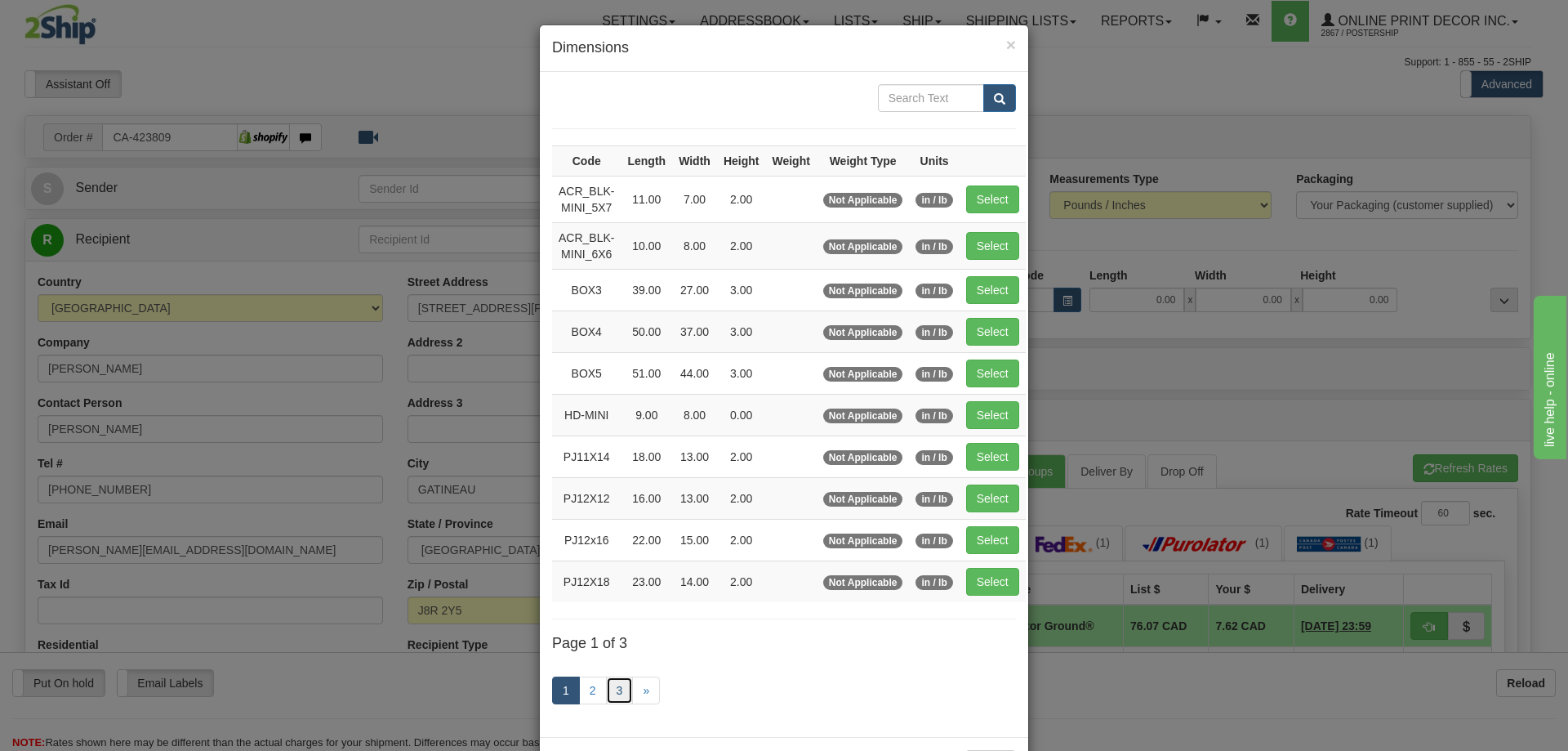
click at [606, 685] on link "3" at bounding box center [619, 690] width 28 height 28
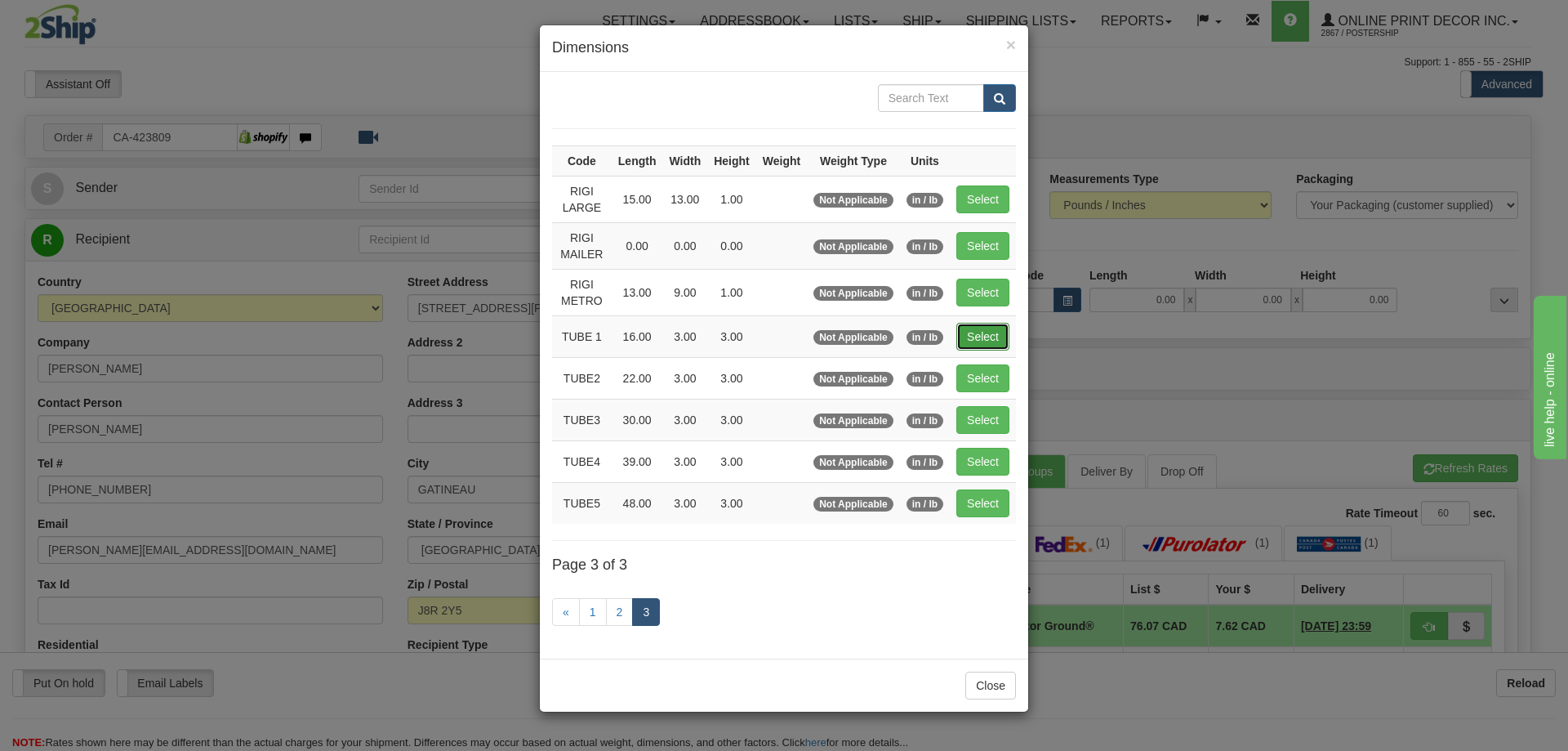
click at [981, 335] on button "Select" at bounding box center [983, 336] width 53 height 28
type input "TUBE 1"
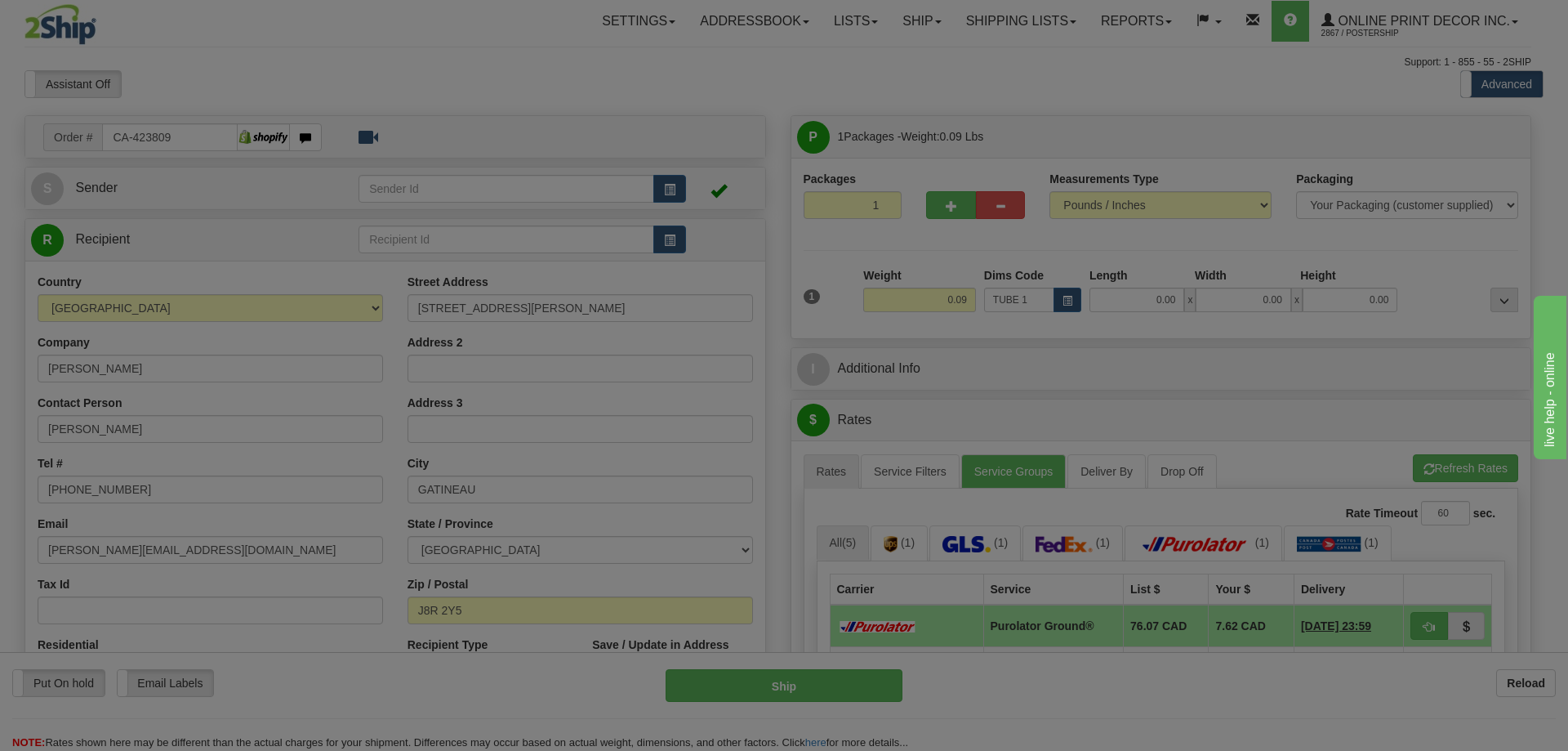
type input "16.00"
type input "3.00"
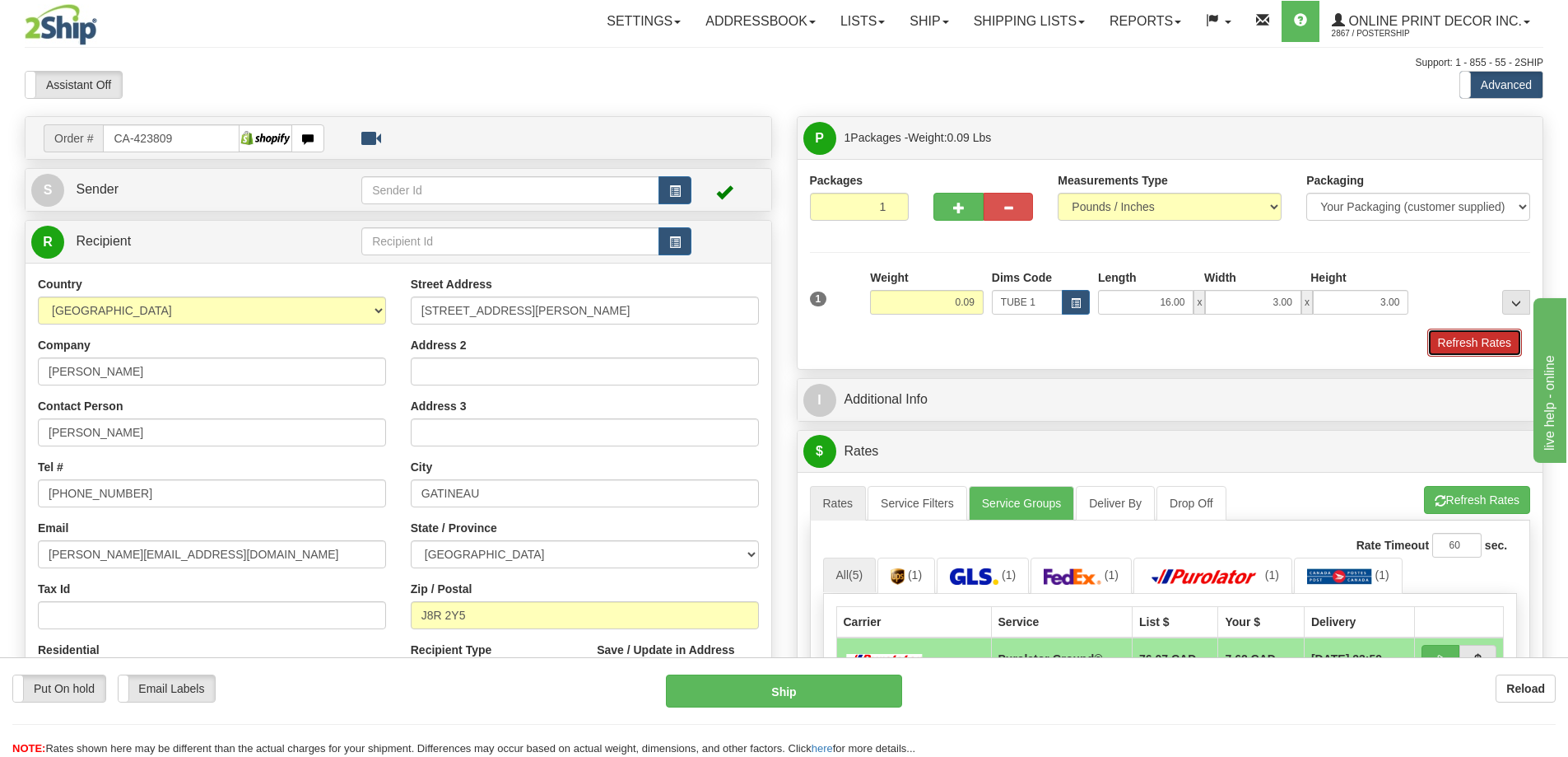
click at [1457, 346] on button "Refresh Rates" at bounding box center [1474, 342] width 94 height 28
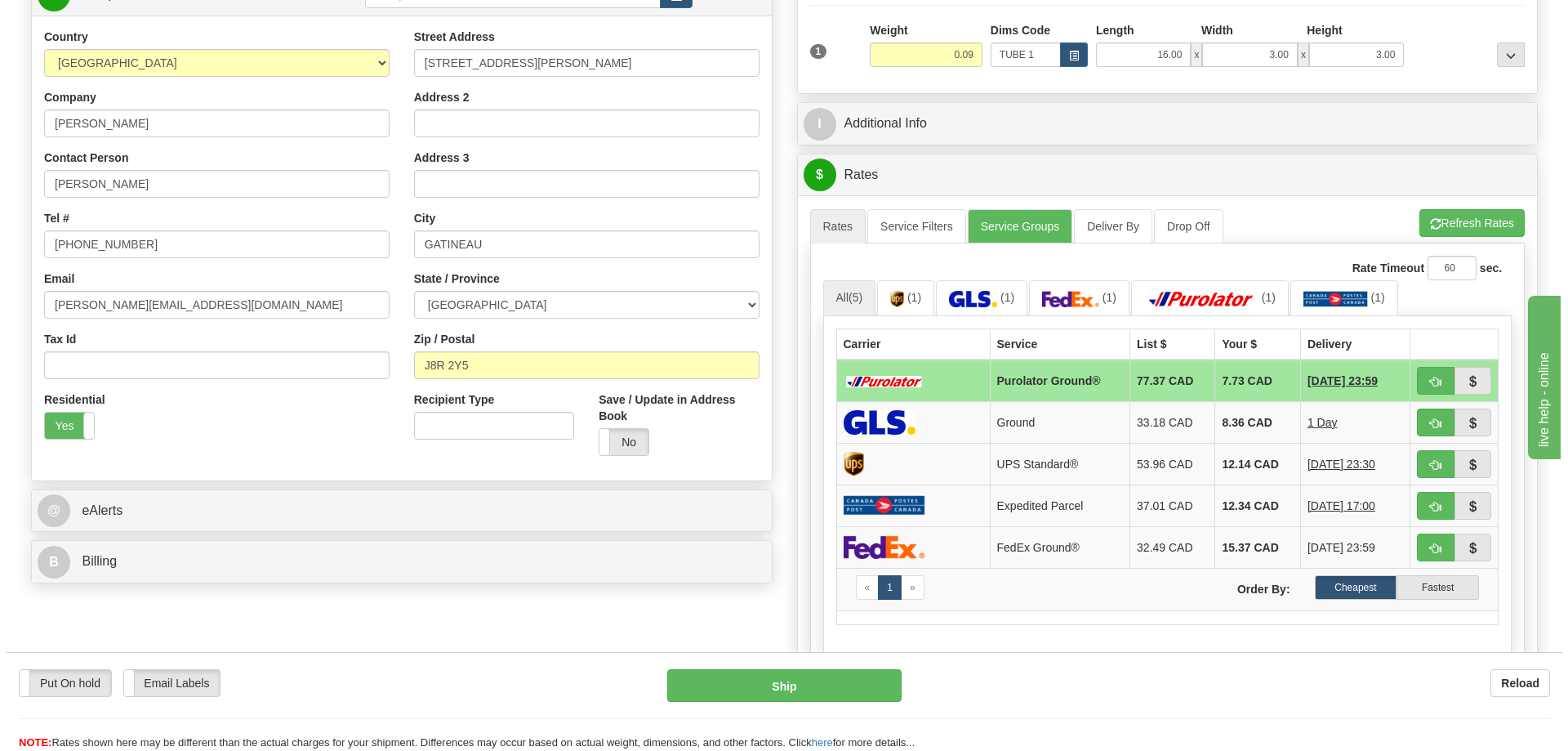
scroll to position [327, 0]
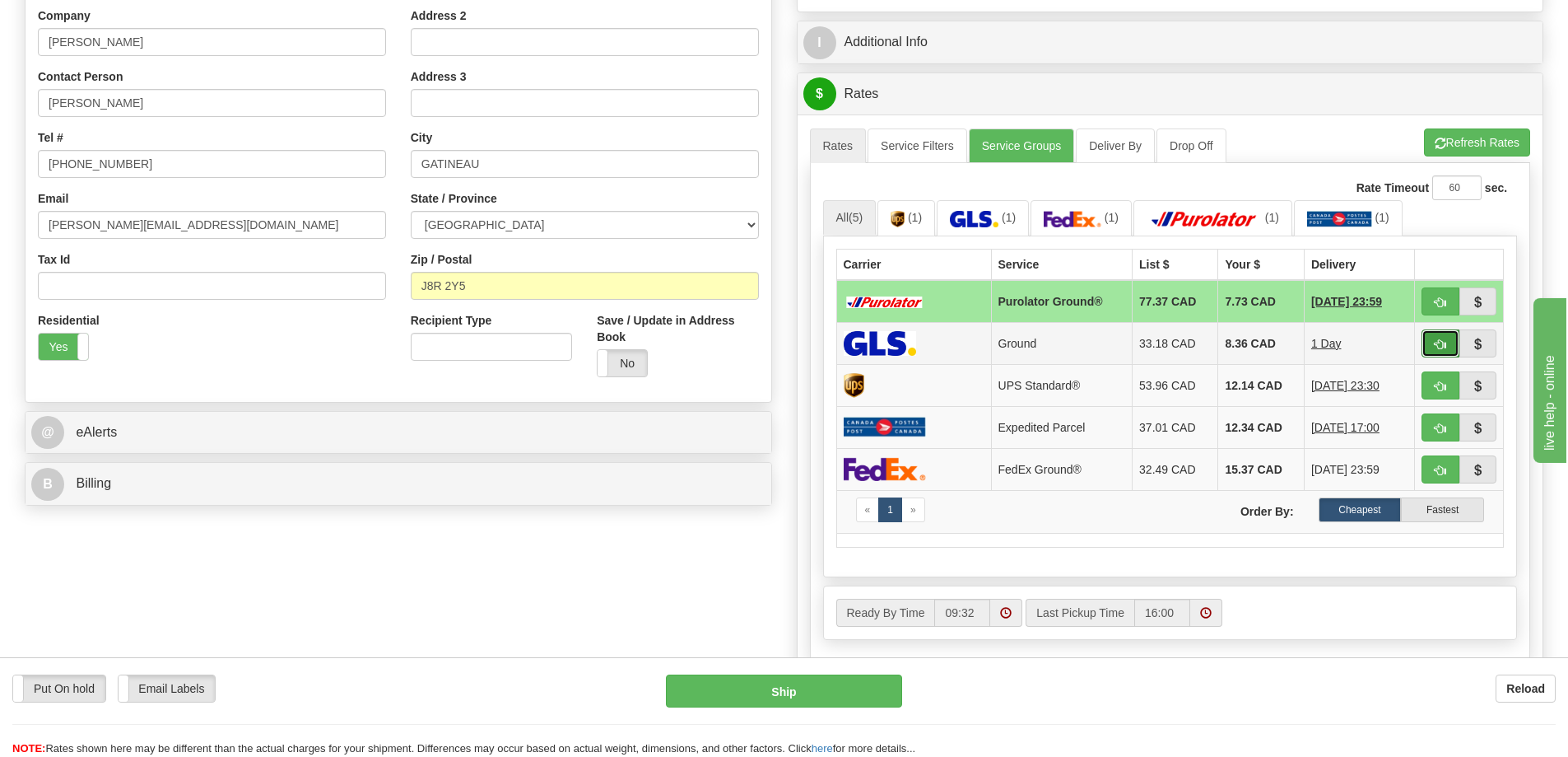
click at [1428, 344] on button "button" at bounding box center [1440, 343] width 37 height 28
type input "1"
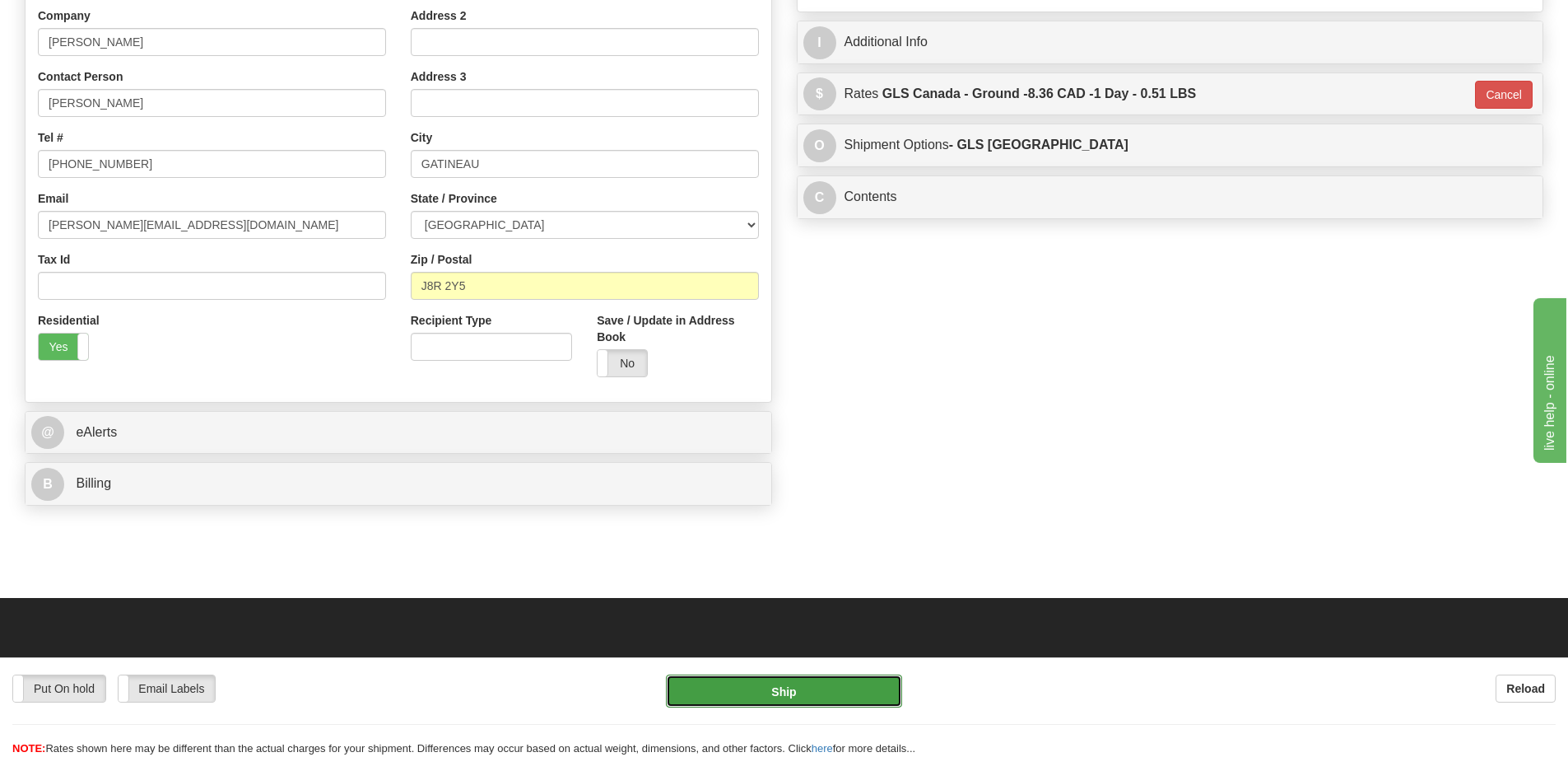
click at [787, 695] on button "Ship" at bounding box center [784, 691] width 237 height 33
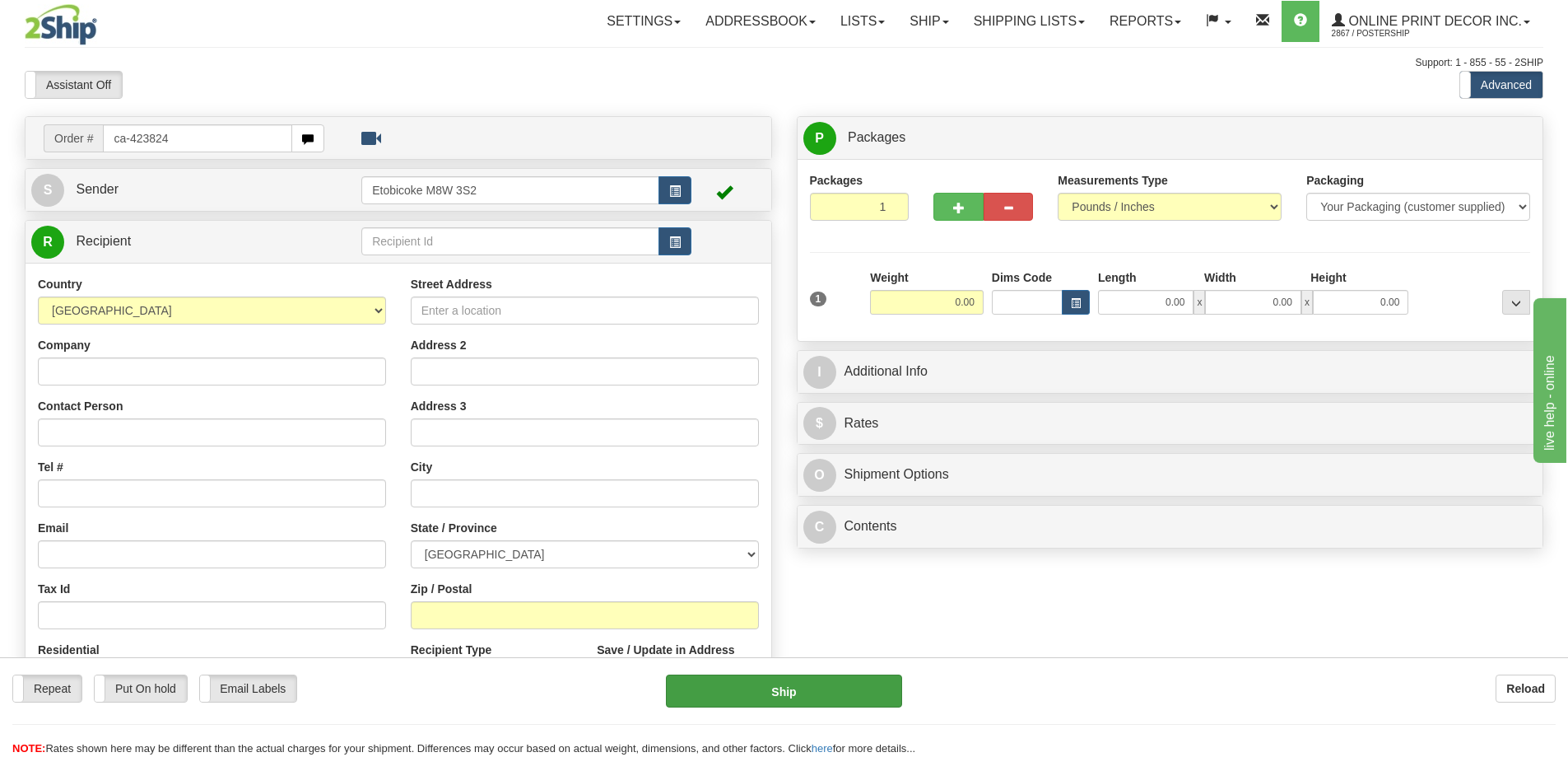
type input "ca-423824"
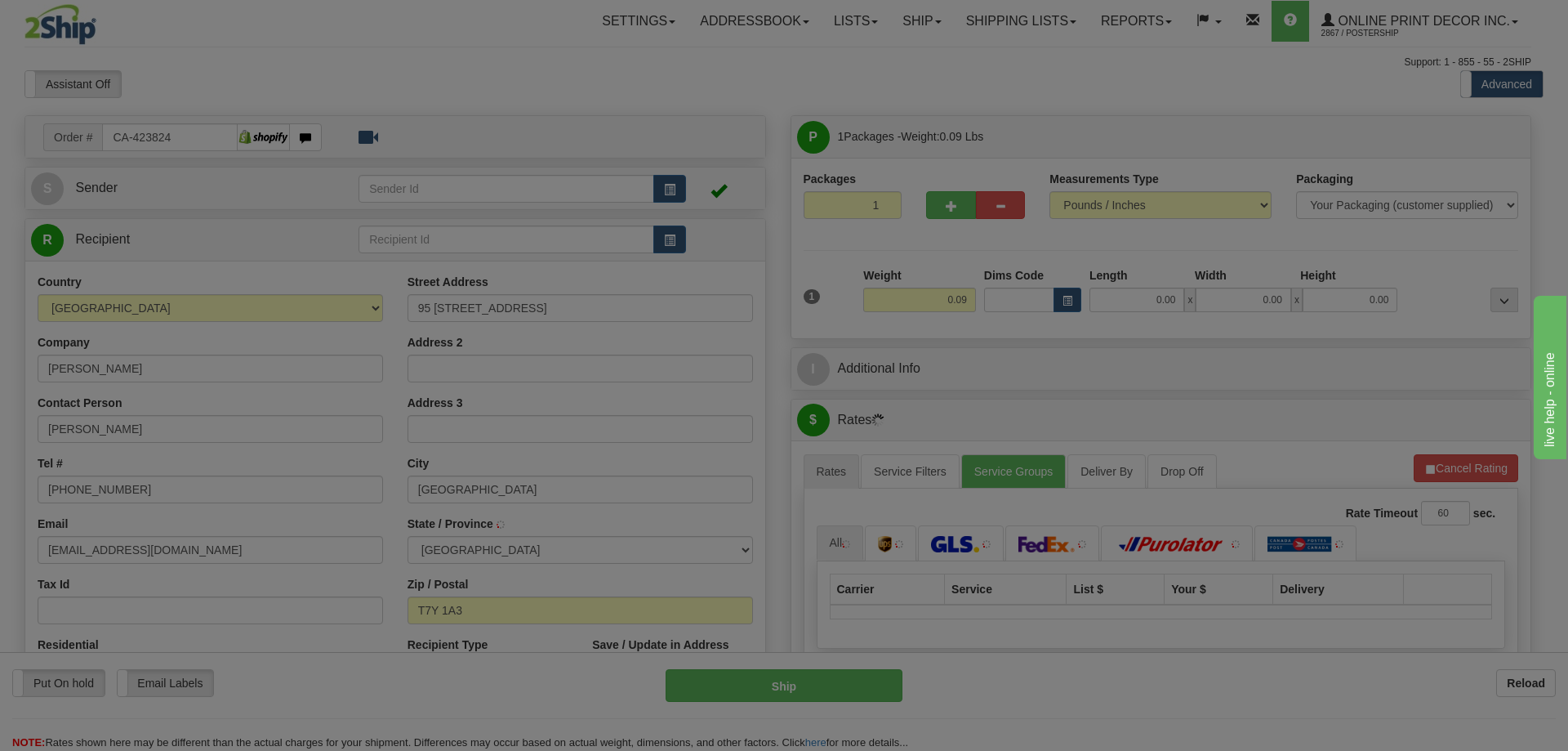
type input "SPRUCE GROVE"
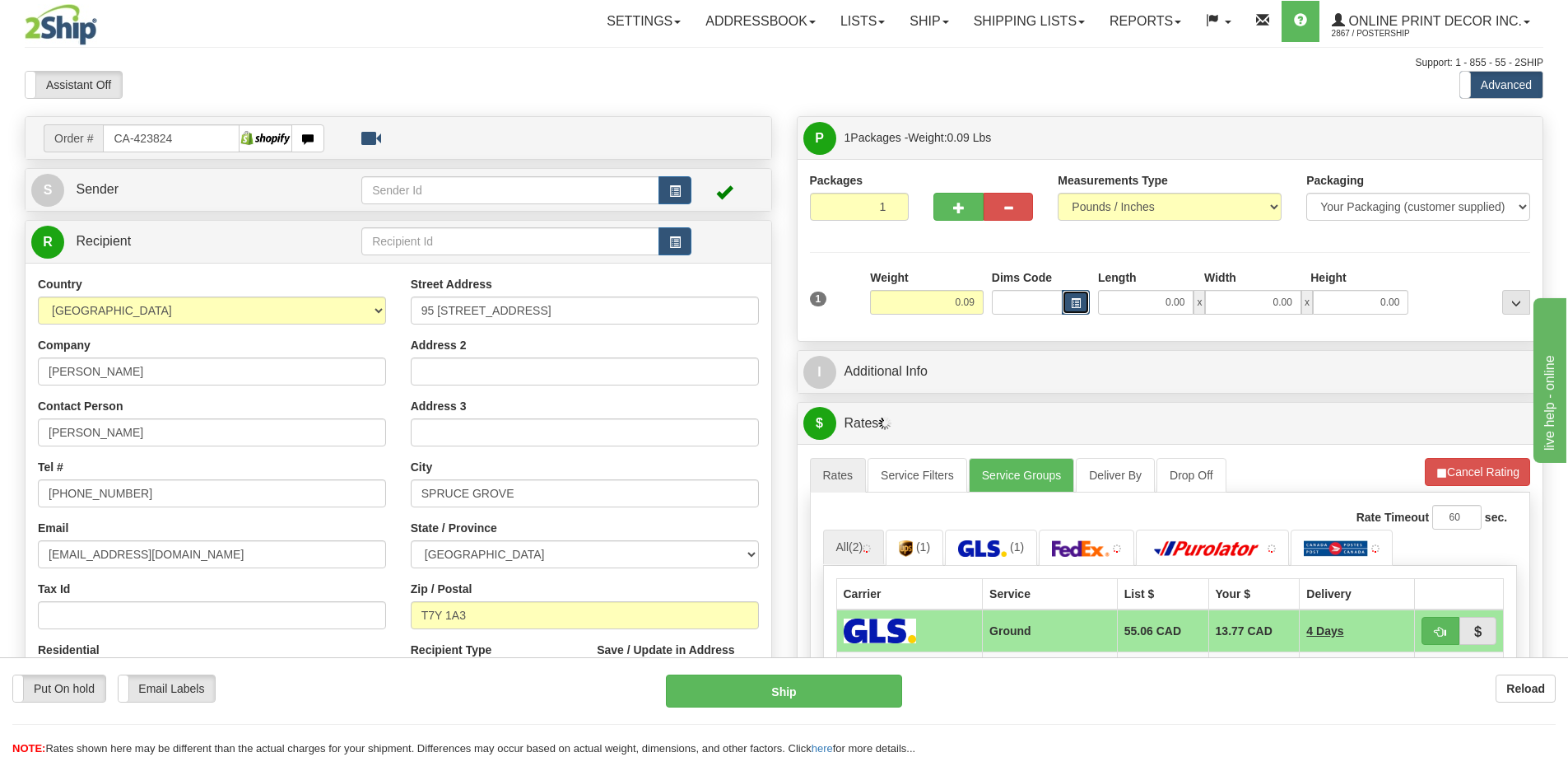
click at [1067, 296] on button "button" at bounding box center [1075, 301] width 28 height 25
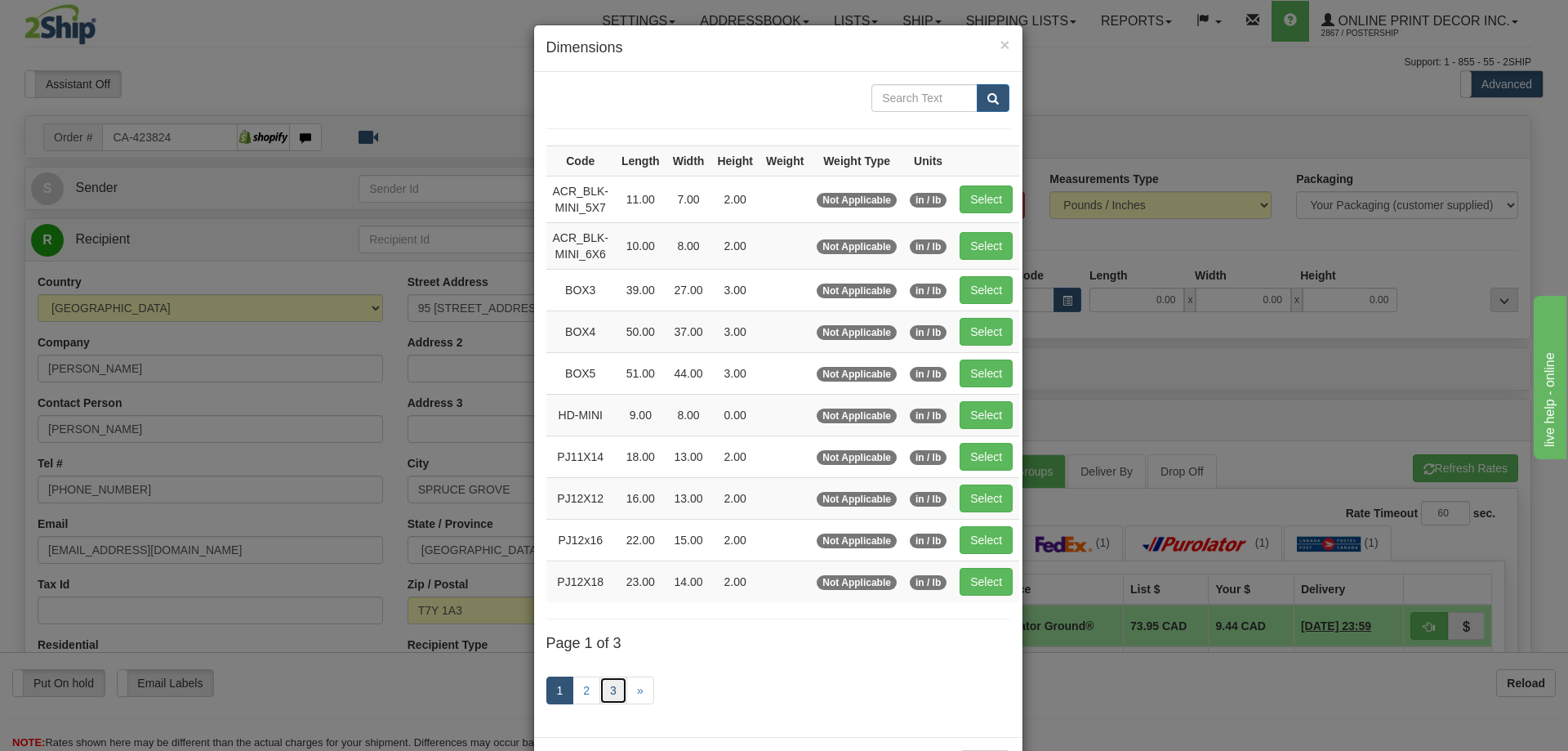
click at [605, 688] on link "3" at bounding box center [613, 690] width 28 height 28
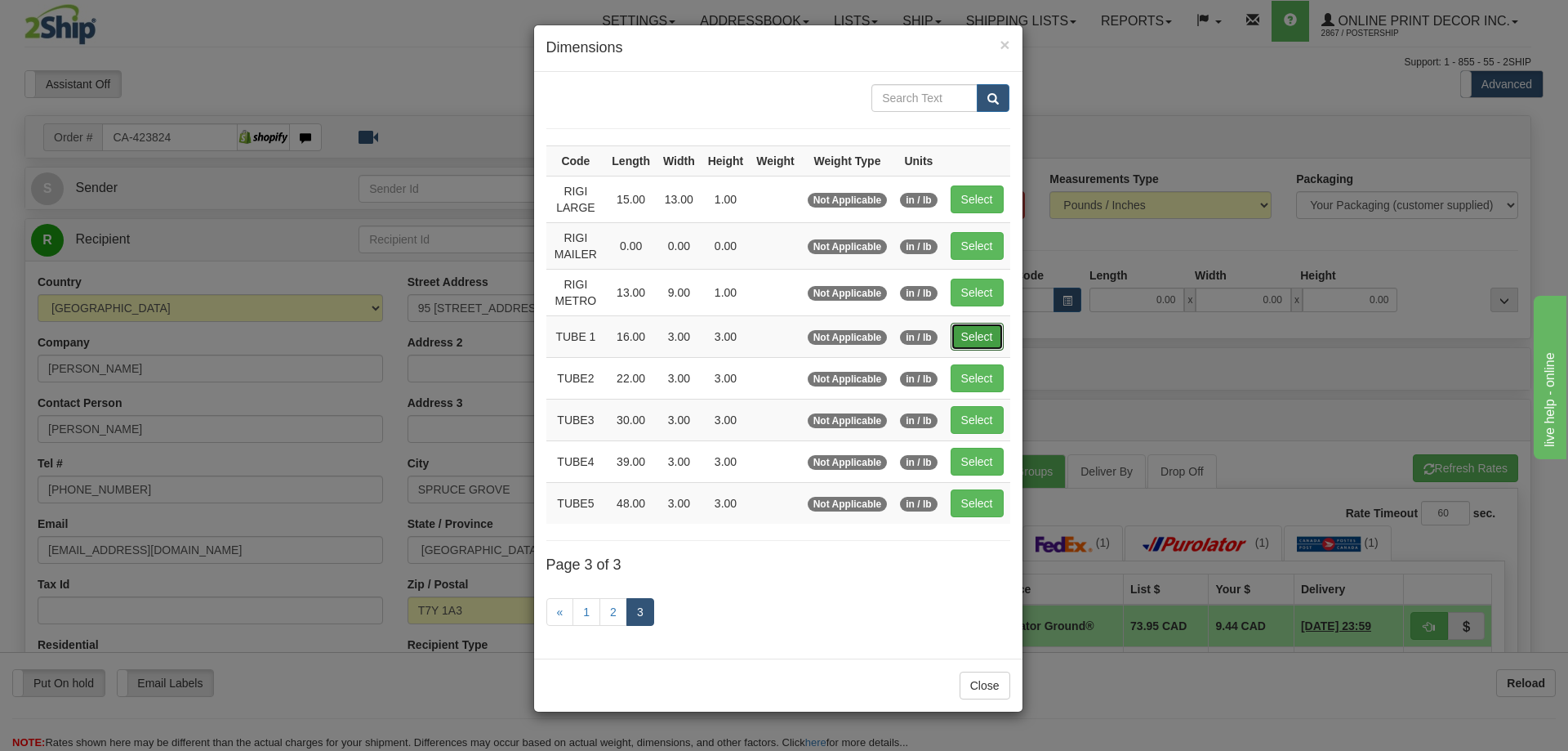
drag, startPoint x: 990, startPoint y: 329, endPoint x: 1000, endPoint y: 325, distance: 10.8
click at [991, 327] on button "Select" at bounding box center [977, 336] width 53 height 28
type input "TUBE 1"
type input "16.00"
type input "3.00"
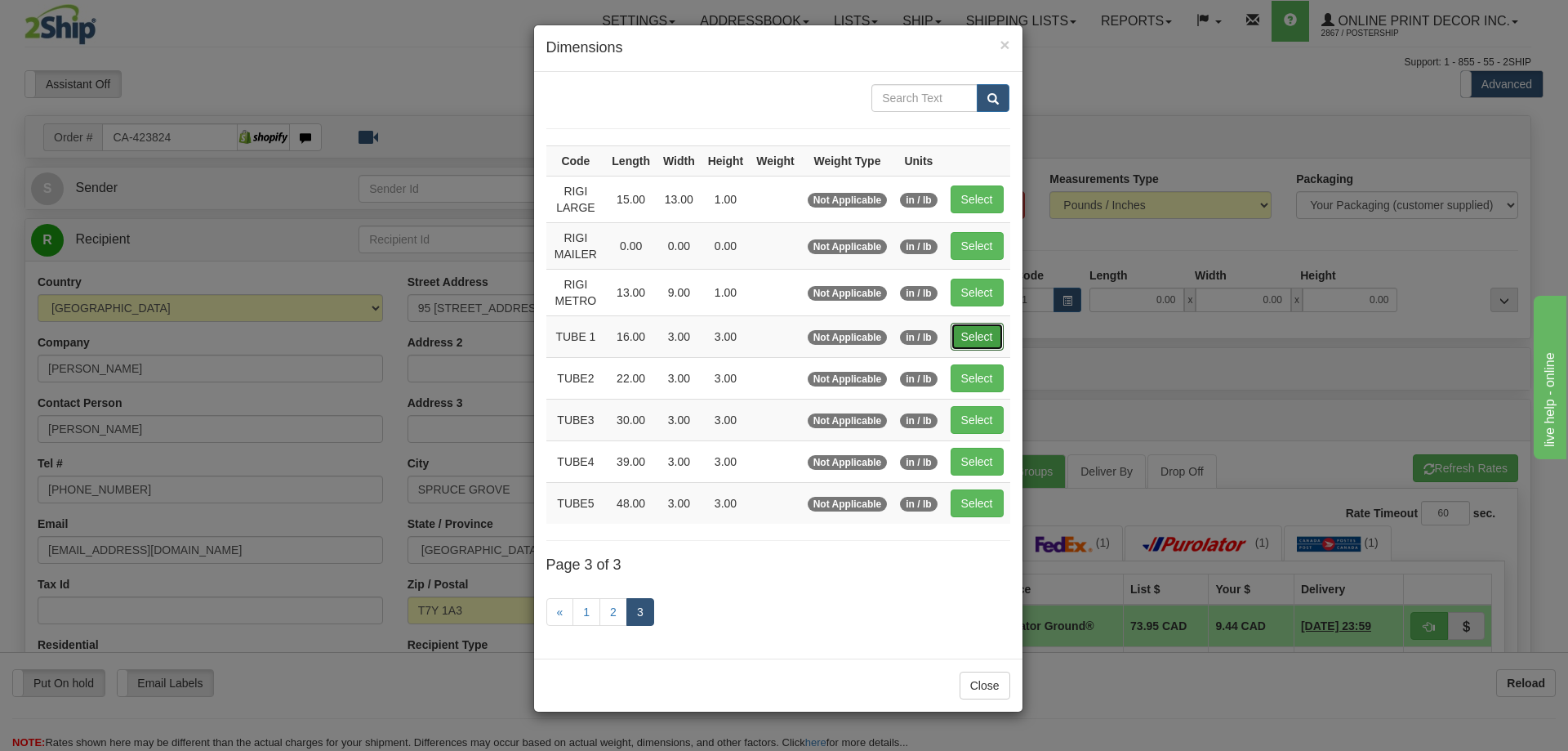
type input "3.00"
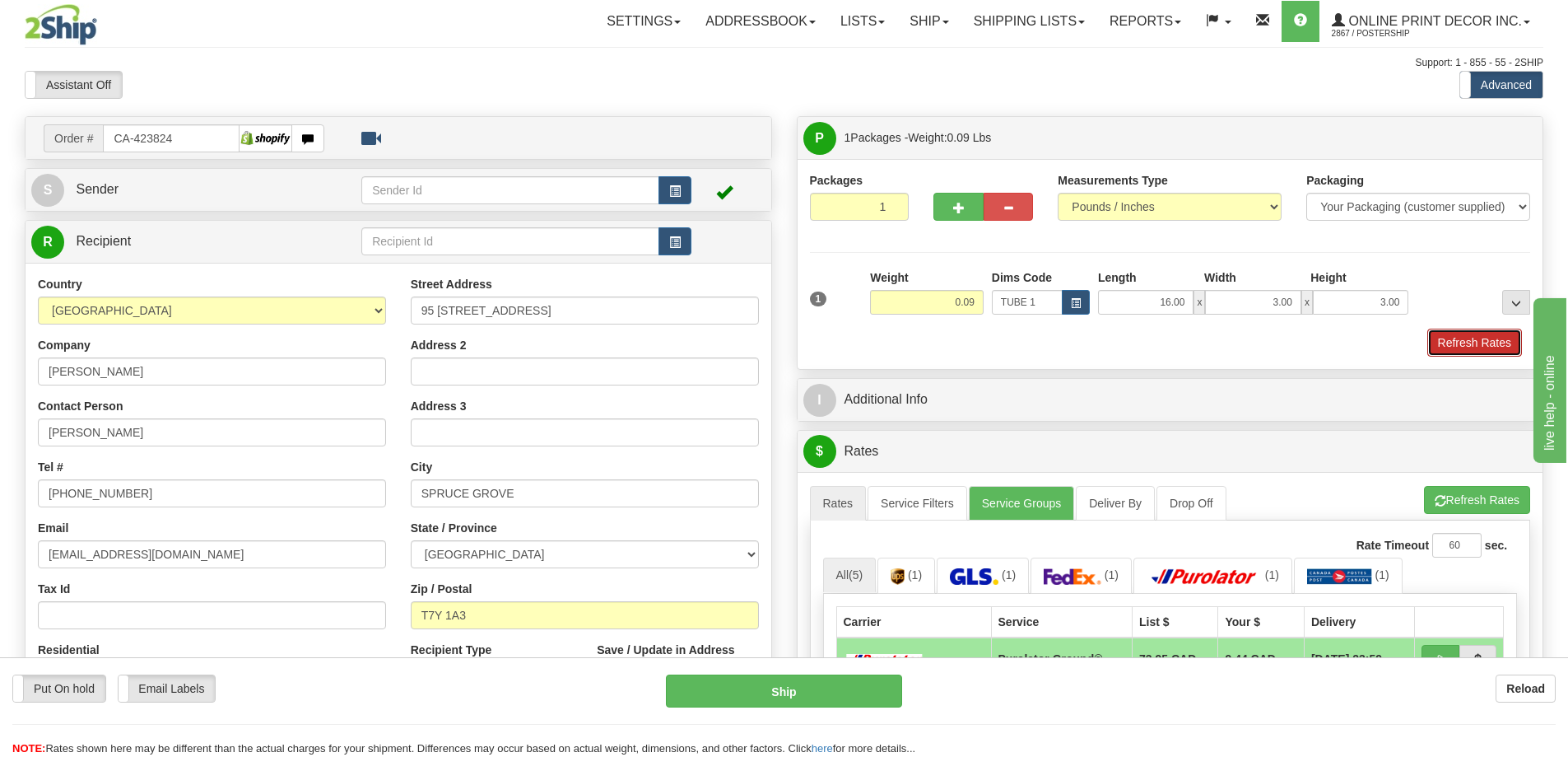
click at [1453, 336] on button "Refresh Rates" at bounding box center [1474, 342] width 94 height 28
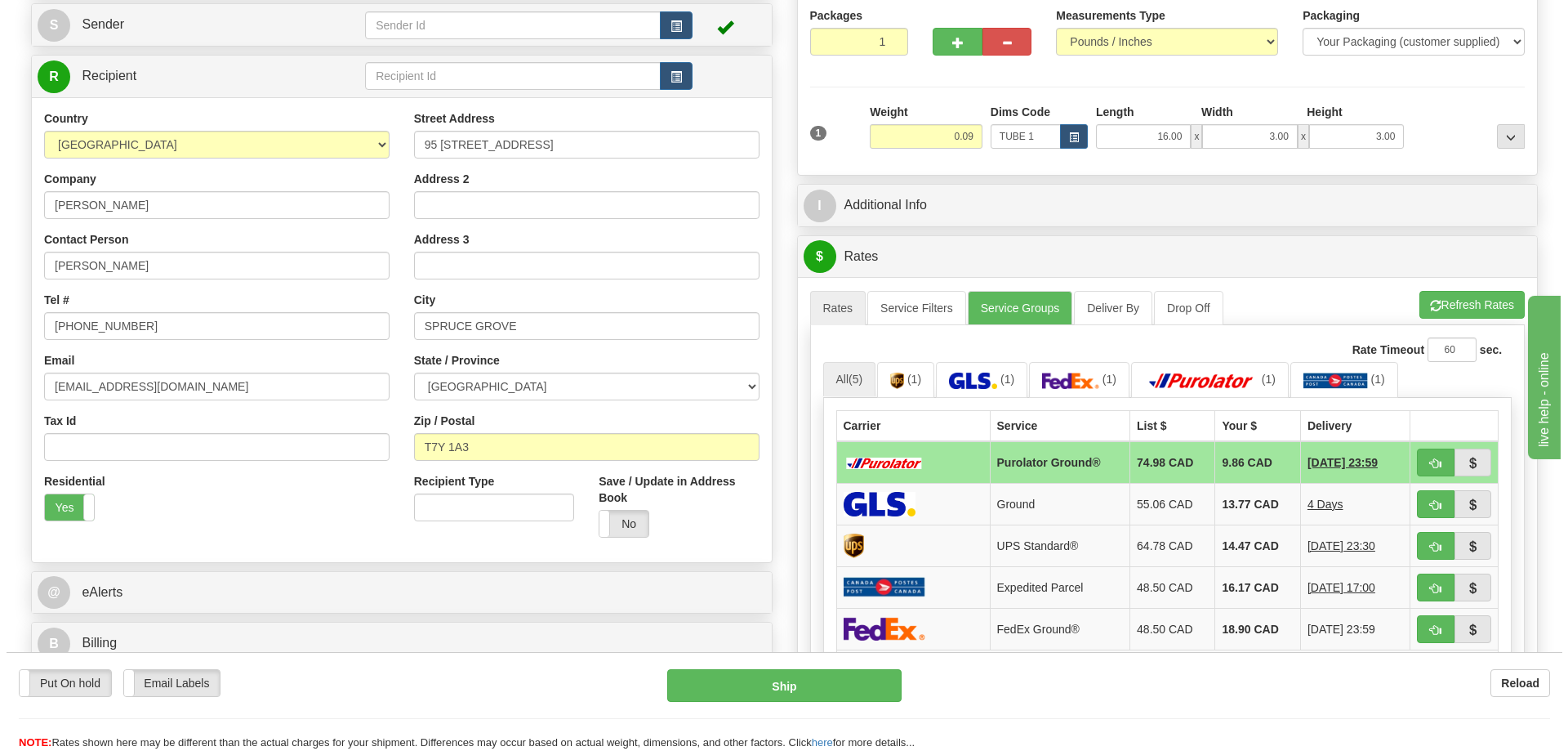
scroll to position [245, 0]
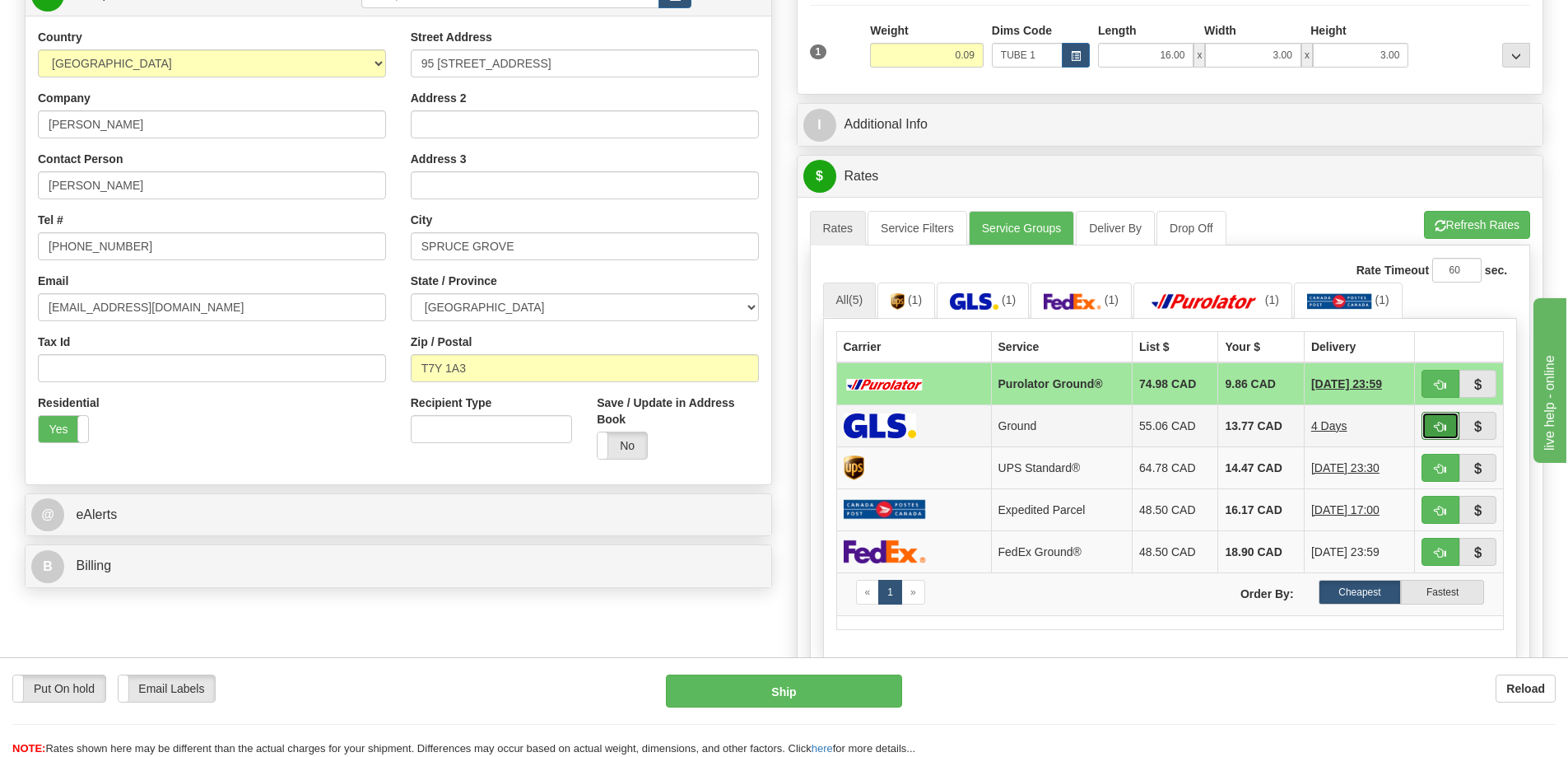
click at [1433, 425] on button "button" at bounding box center [1440, 425] width 37 height 28
type input "1"
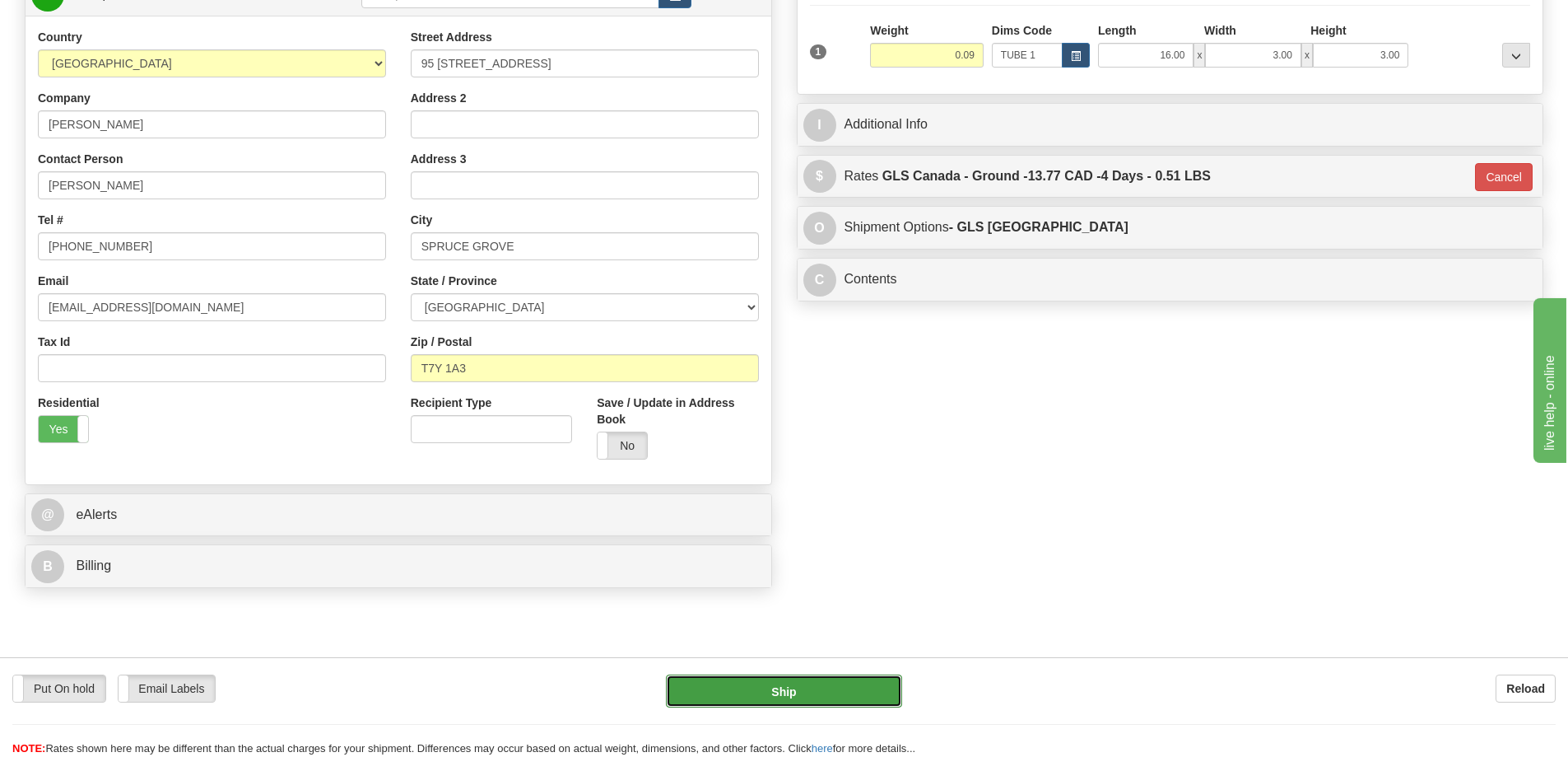
click at [856, 689] on button "Ship" at bounding box center [784, 691] width 237 height 33
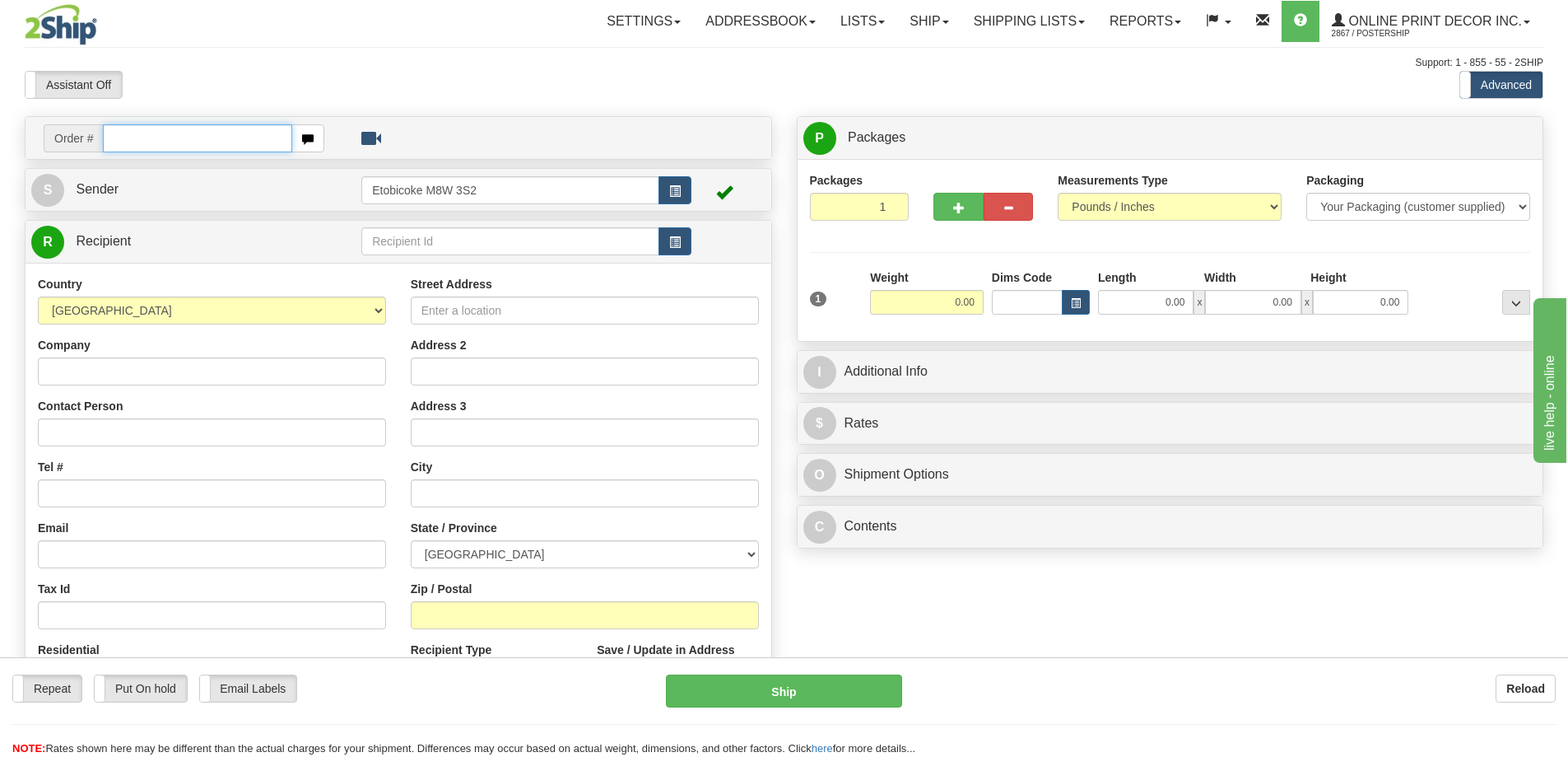
click at [180, 137] on input "text" at bounding box center [197, 138] width 189 height 28
type input "ca-423870"
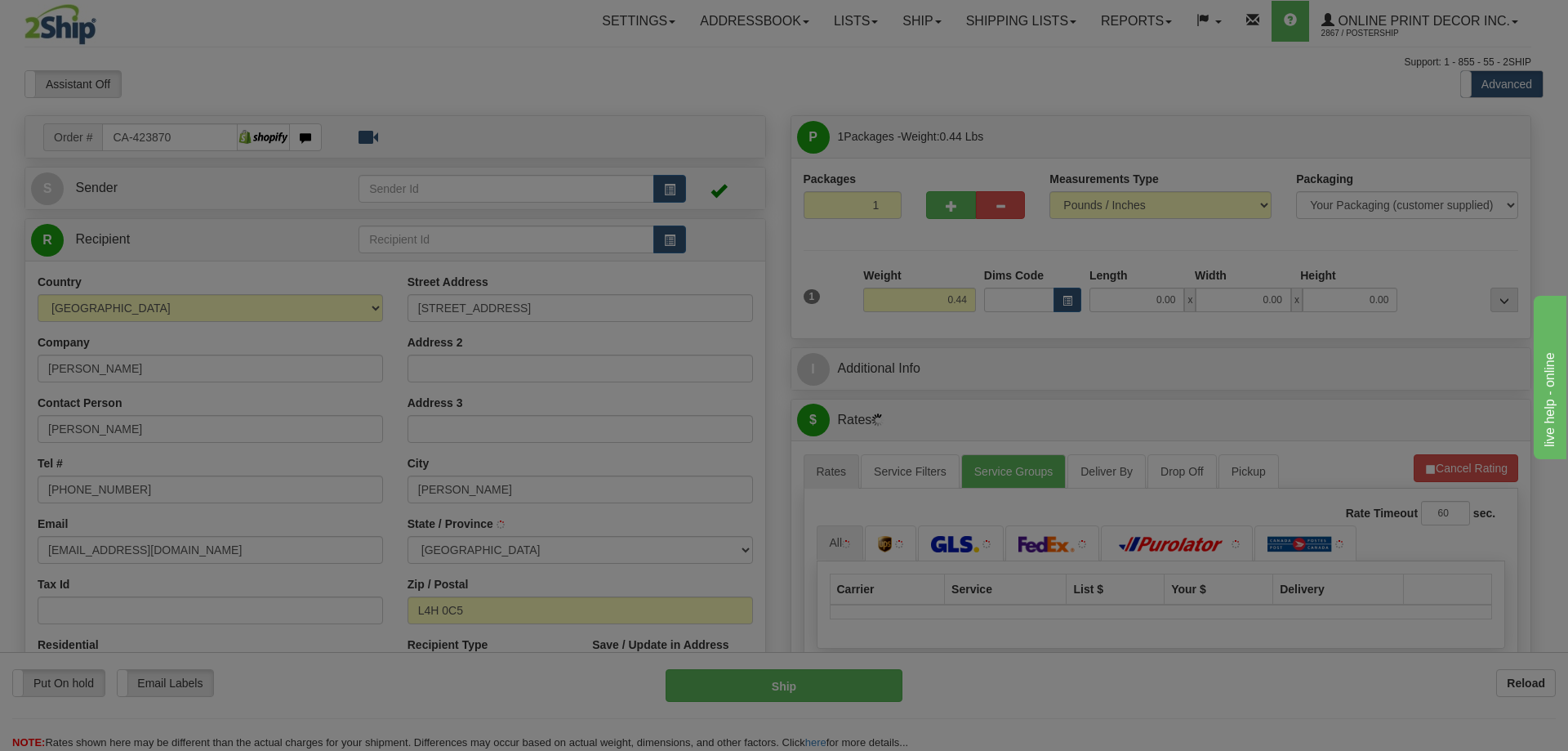
type input "WOODBRIDGE"
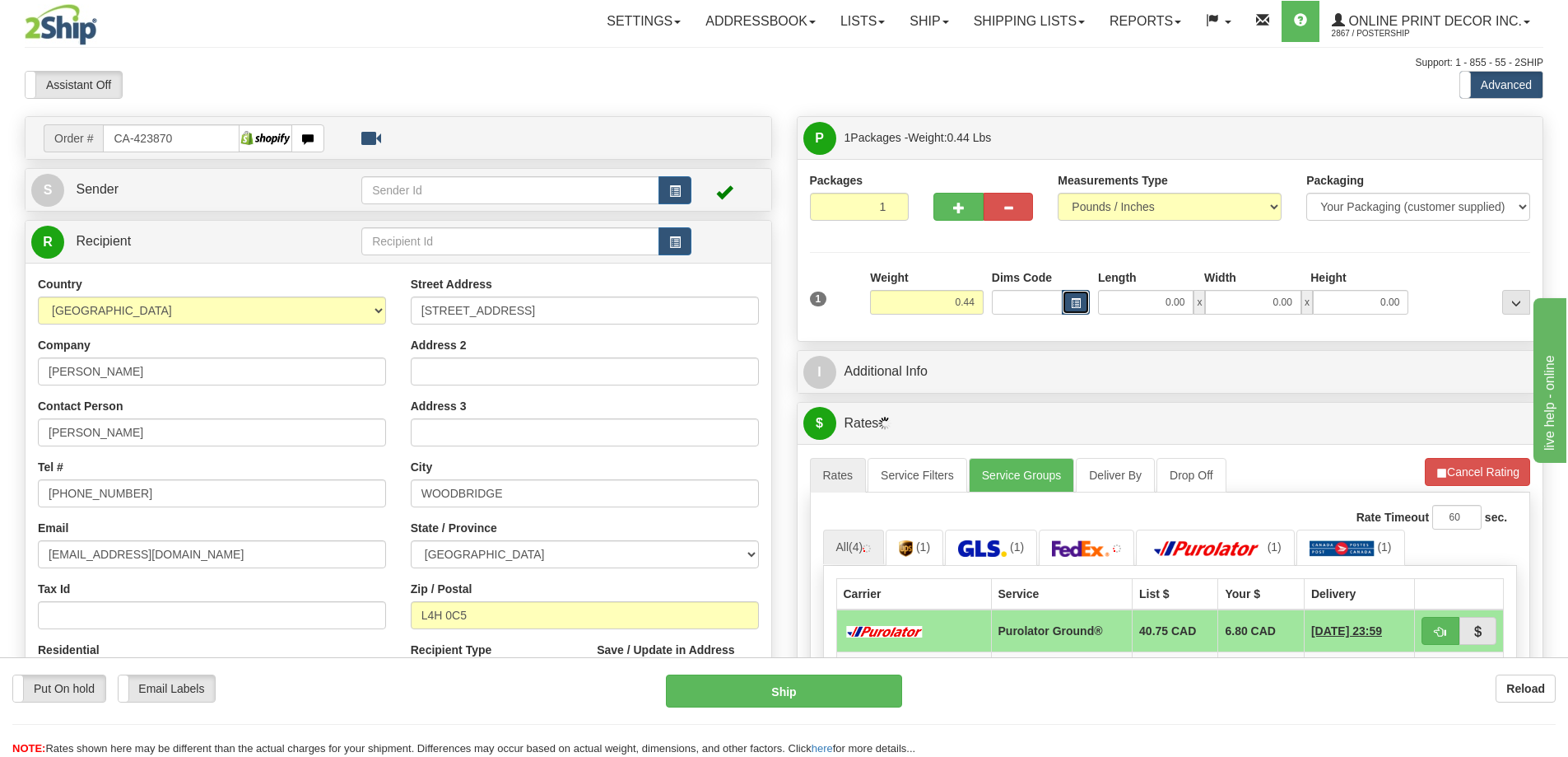
click at [1079, 302] on span "button" at bounding box center [1076, 303] width 10 height 9
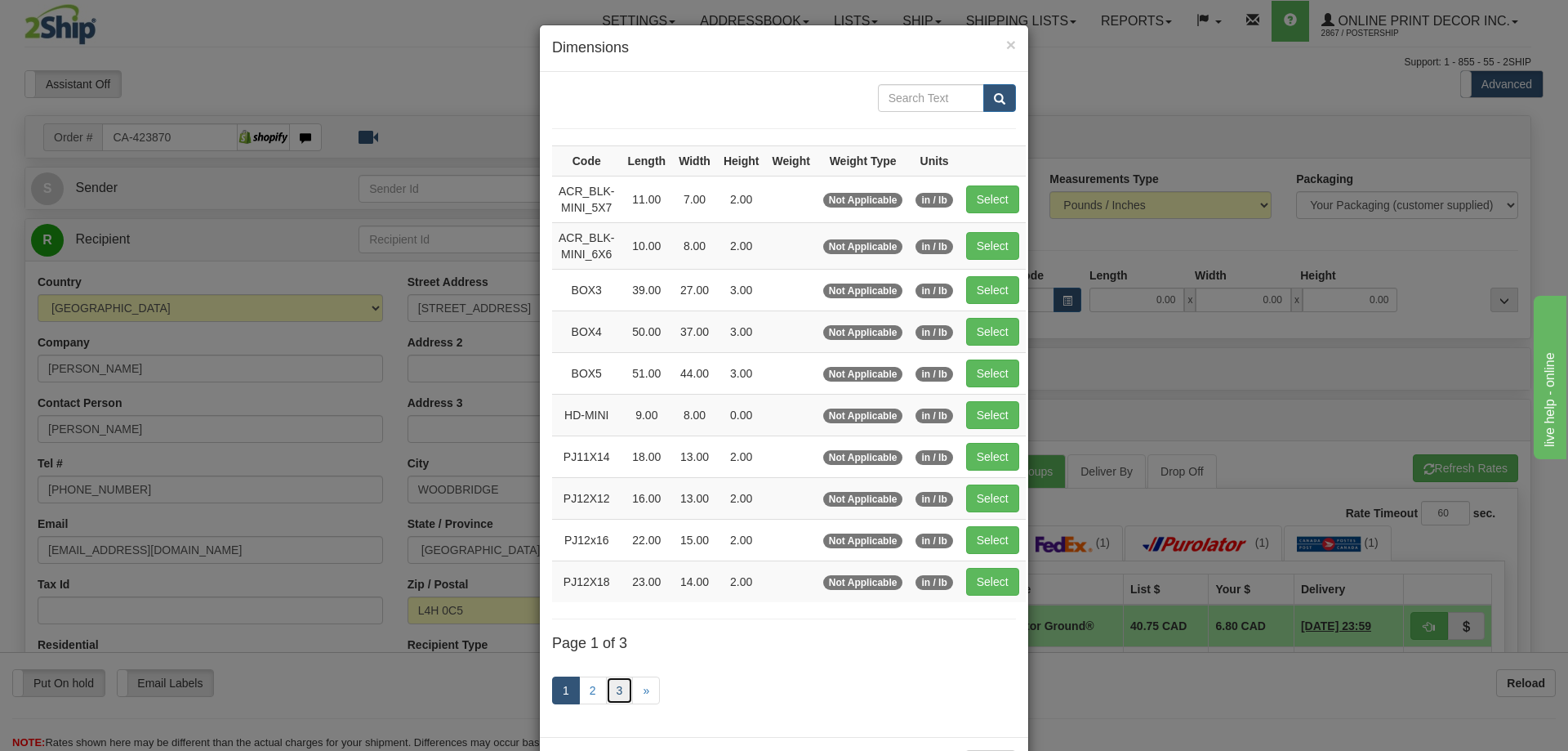
click at [614, 684] on link "3" at bounding box center [619, 690] width 28 height 28
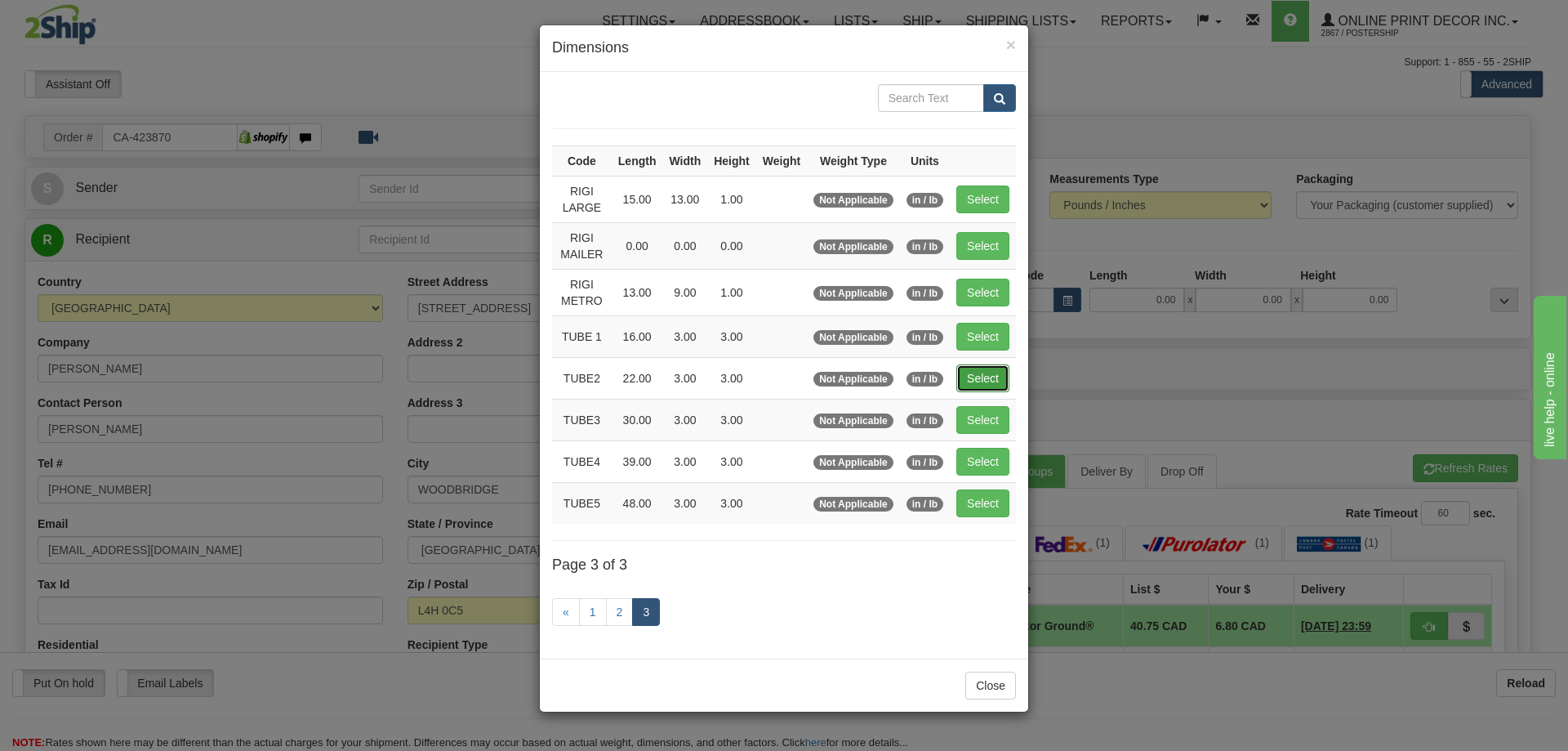
click at [986, 374] on button "Select" at bounding box center [983, 378] width 53 height 28
type input "TUBE2"
type input "22.00"
type input "3.00"
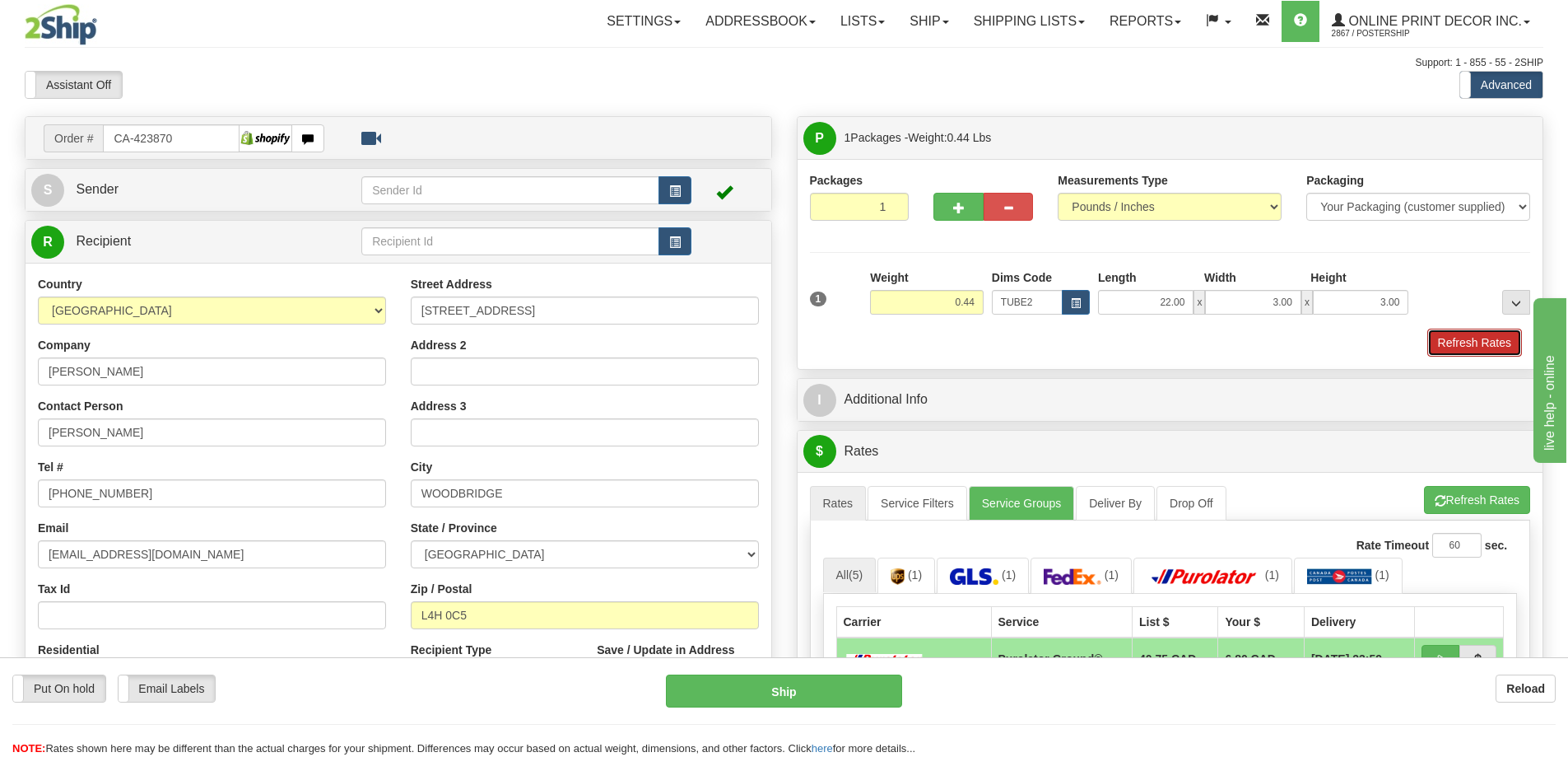
click at [1467, 341] on button "Refresh Rates" at bounding box center [1474, 342] width 94 height 28
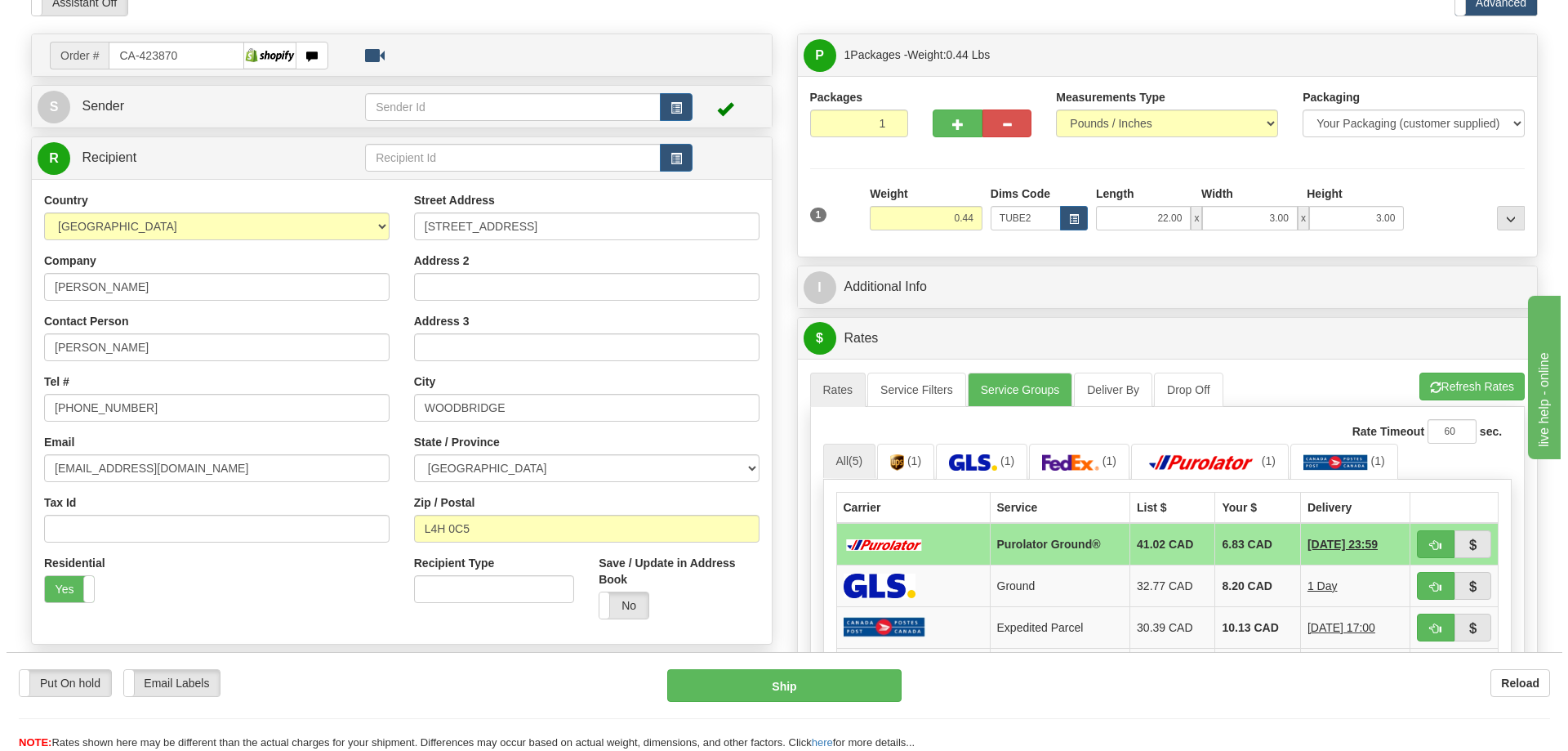
scroll to position [163, 0]
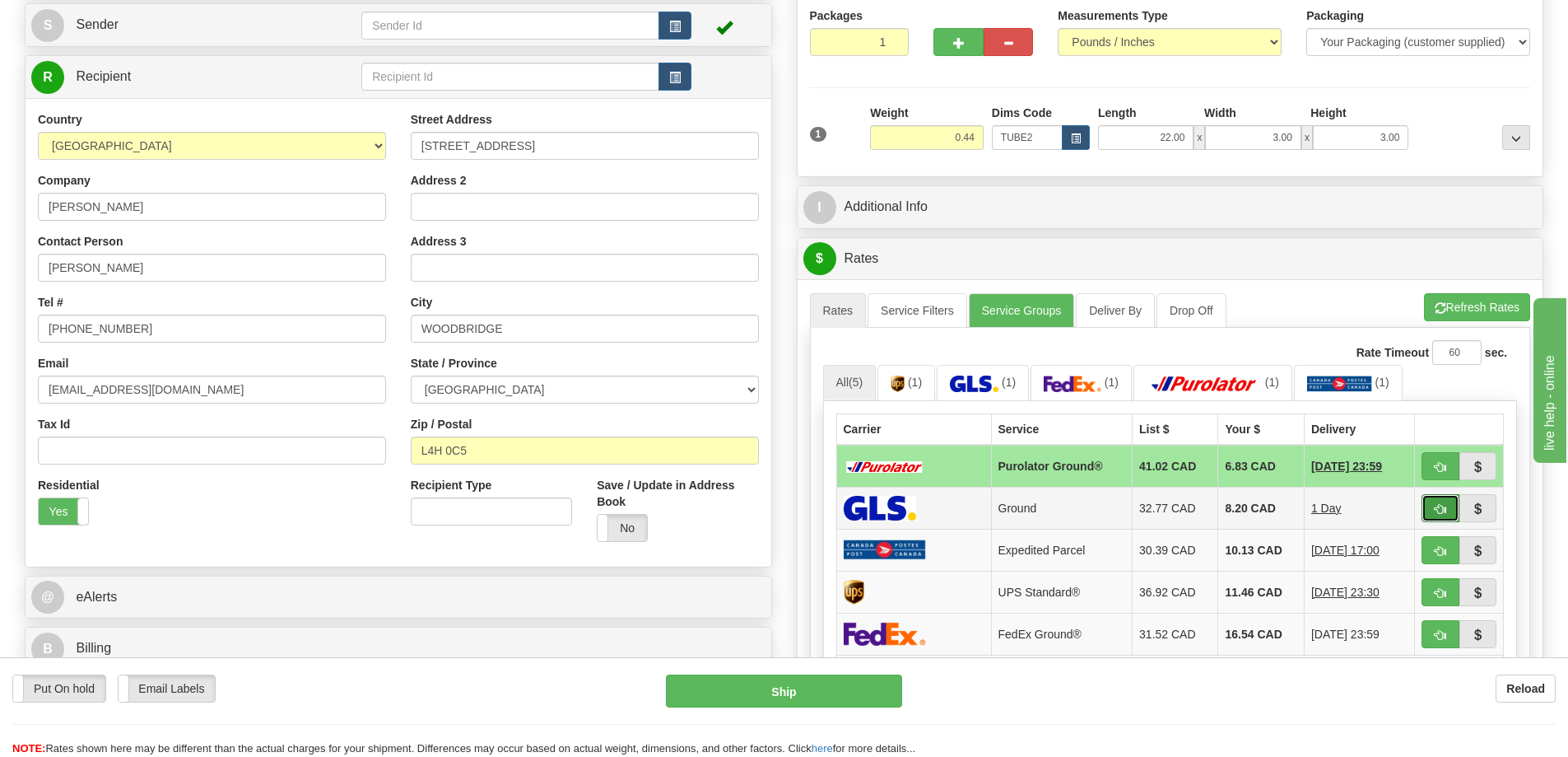
click at [1432, 506] on button "button" at bounding box center [1440, 508] width 37 height 28
type input "1"
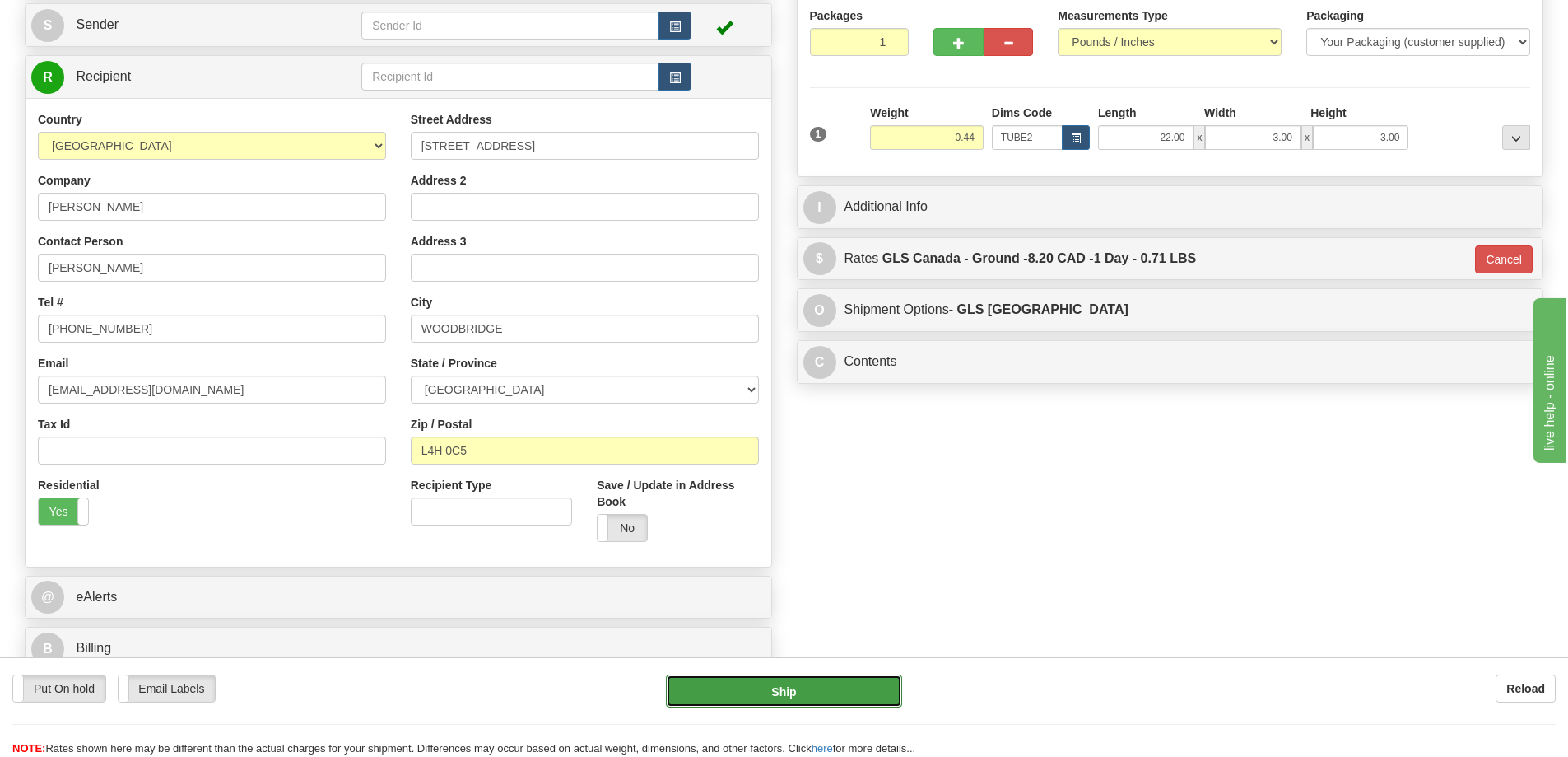
click at [856, 688] on button "Ship" at bounding box center [784, 691] width 237 height 33
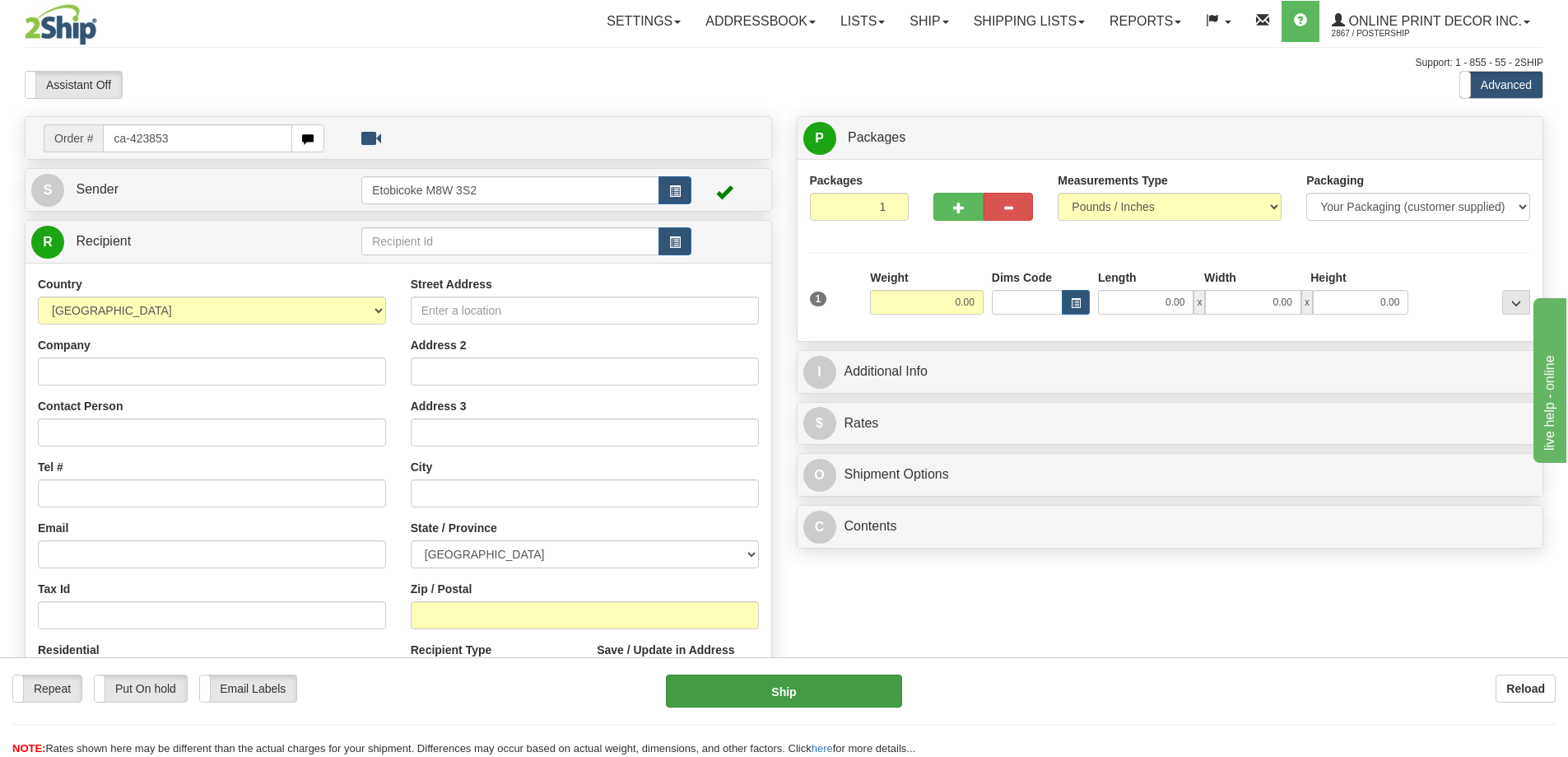
type input "ca-423853"
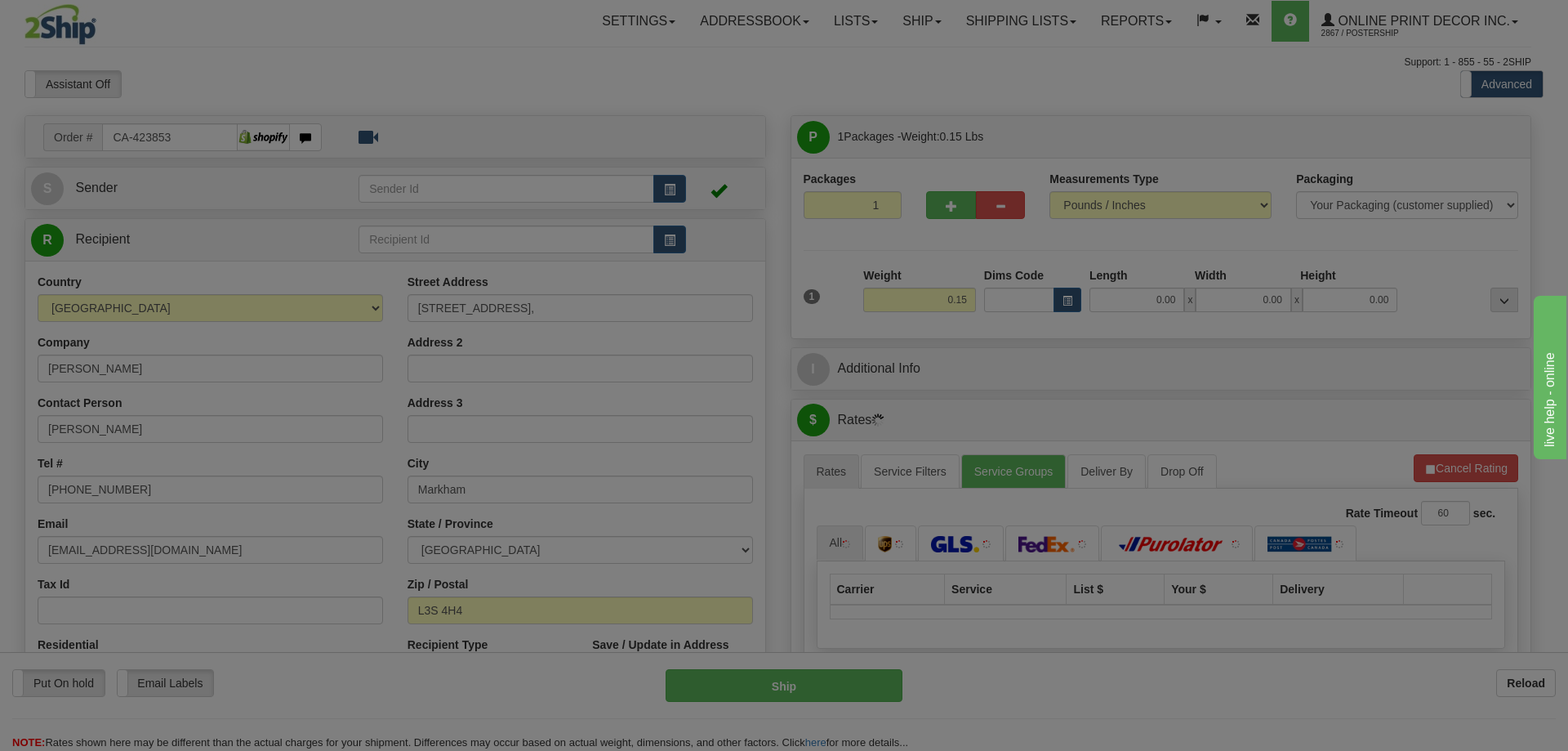
type input "MARKHAM"
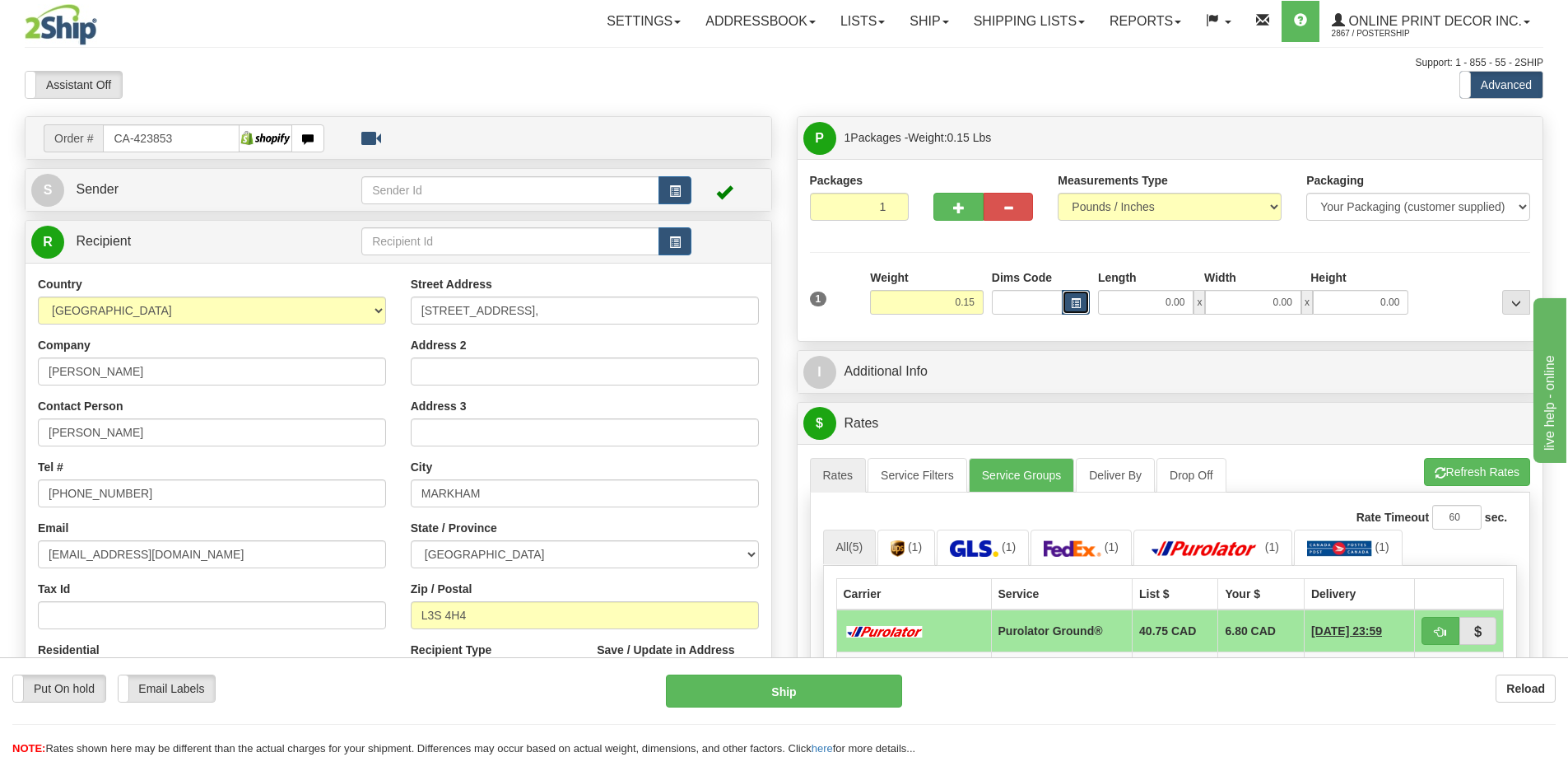
click at [1078, 300] on span "button" at bounding box center [1076, 303] width 10 height 9
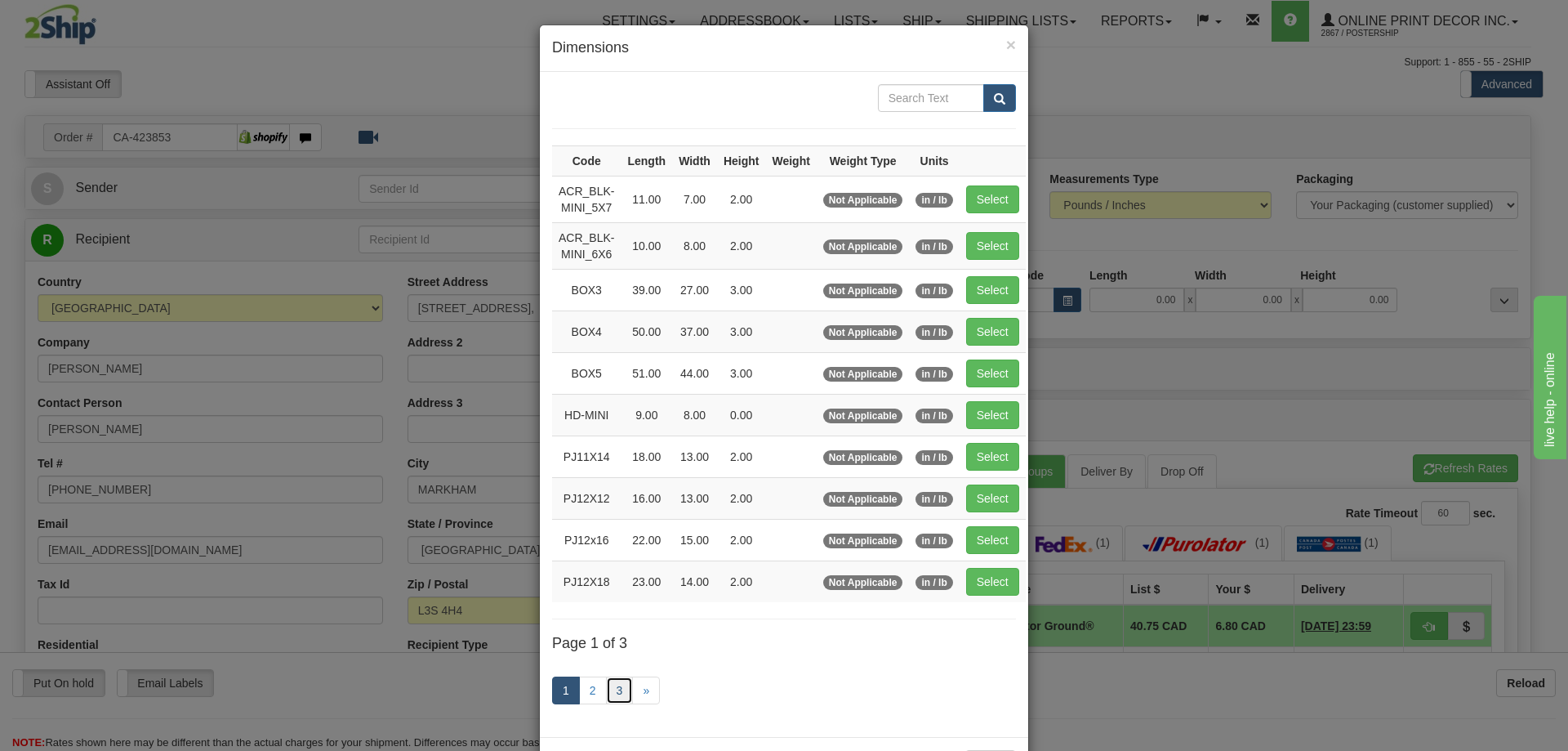
click at [616, 688] on link "3" at bounding box center [619, 690] width 28 height 28
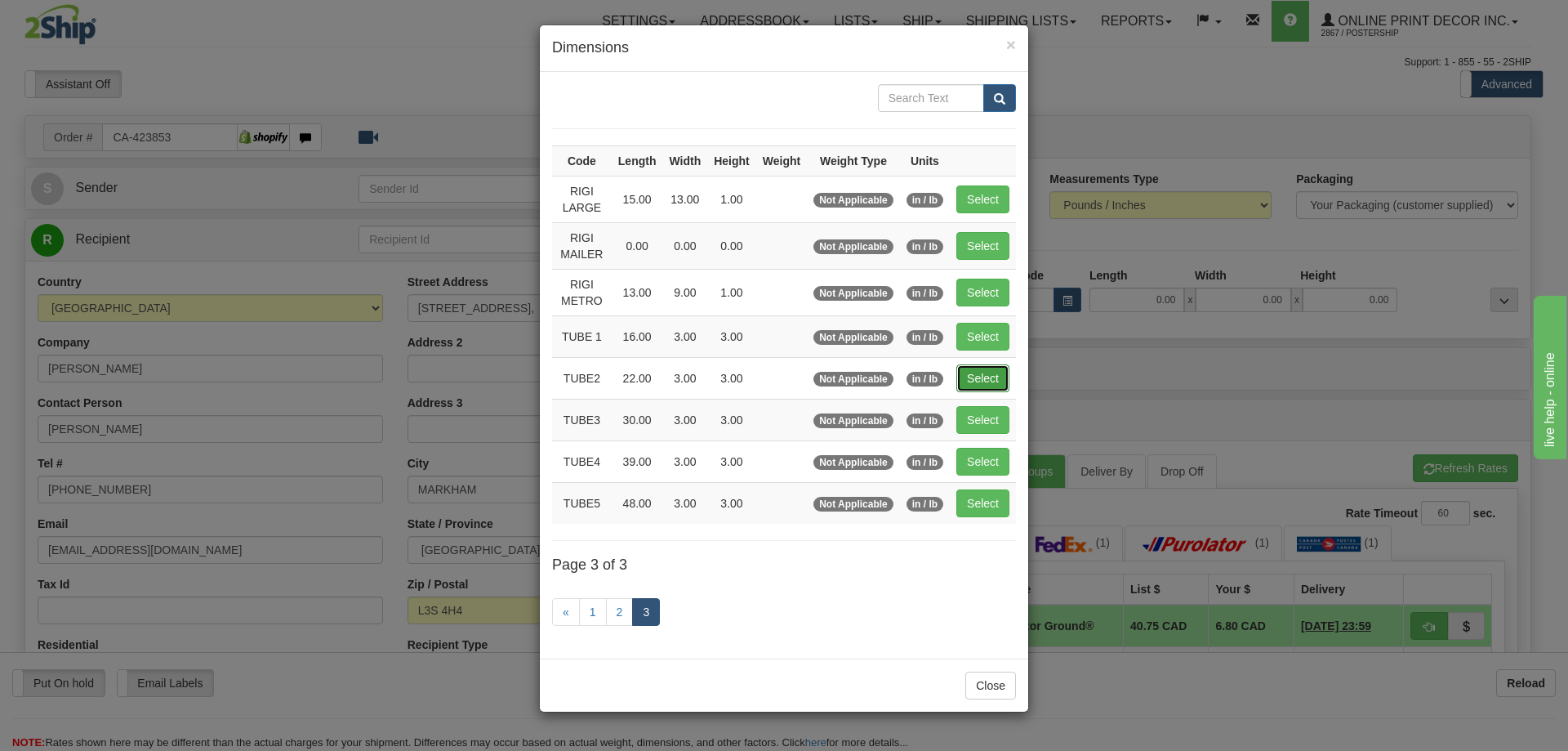
click at [992, 377] on button "Select" at bounding box center [983, 378] width 53 height 28
type input "TUBE2"
type input "22.00"
type input "3.00"
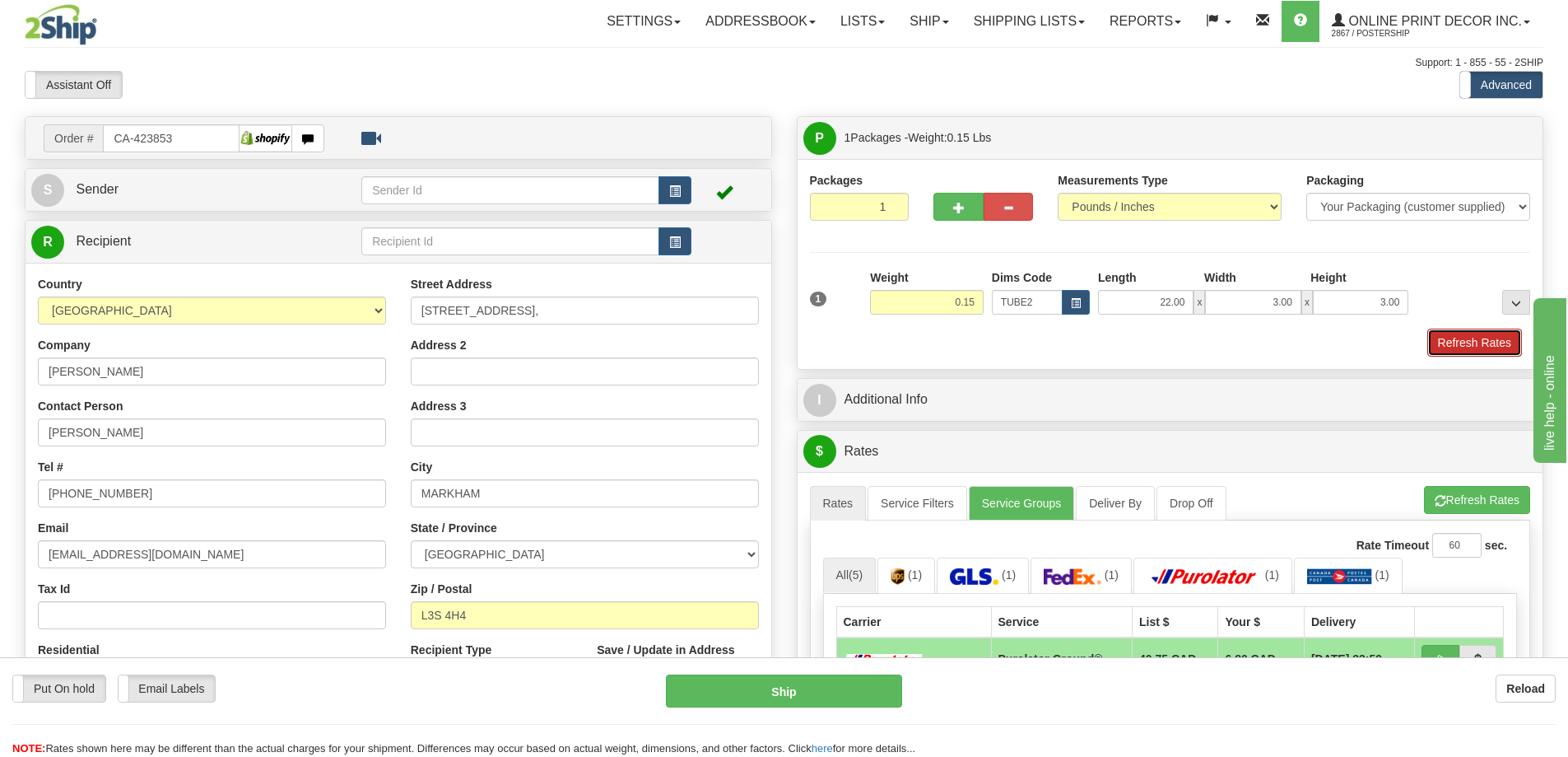
click at [1475, 340] on button "Refresh Rates" at bounding box center [1474, 342] width 94 height 28
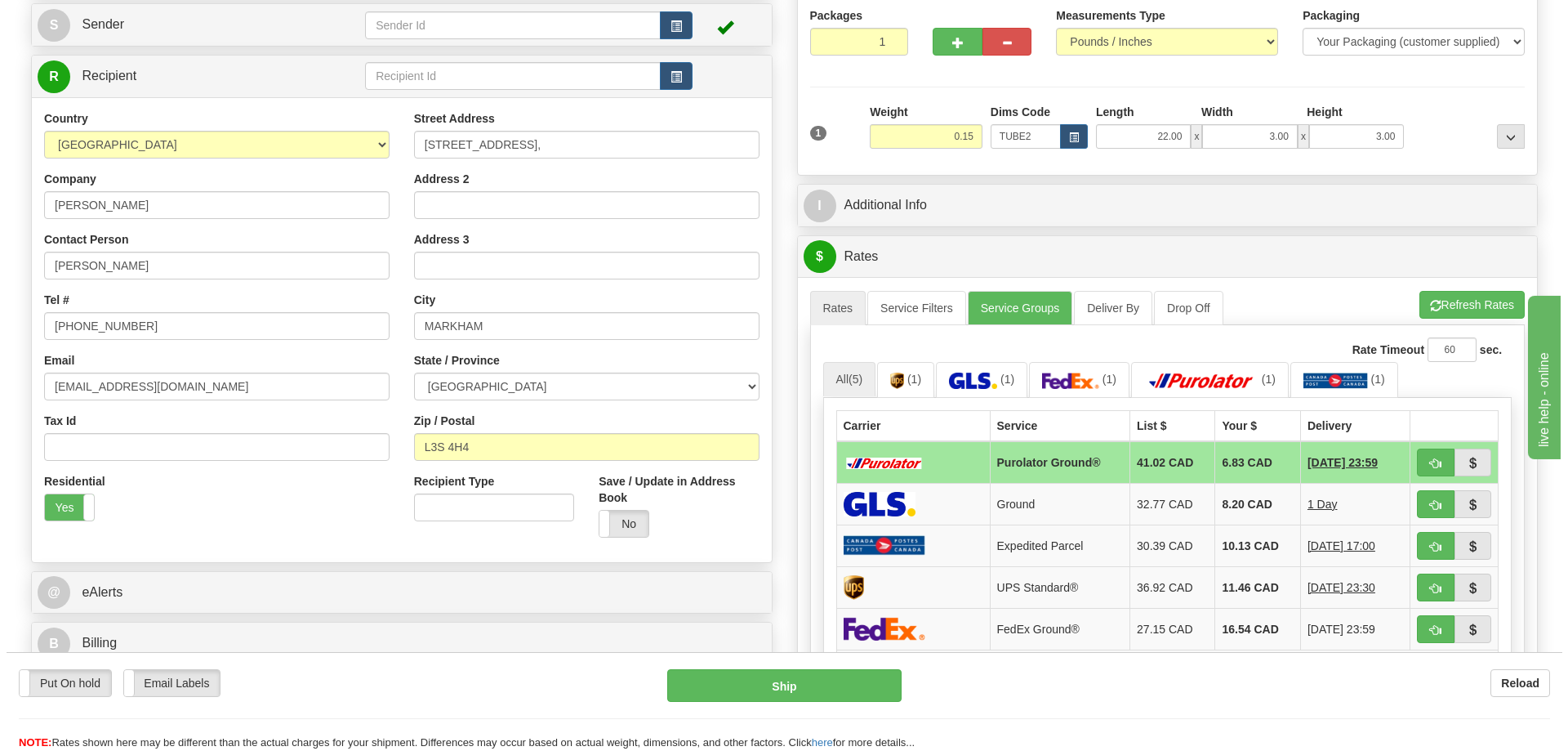
scroll to position [245, 0]
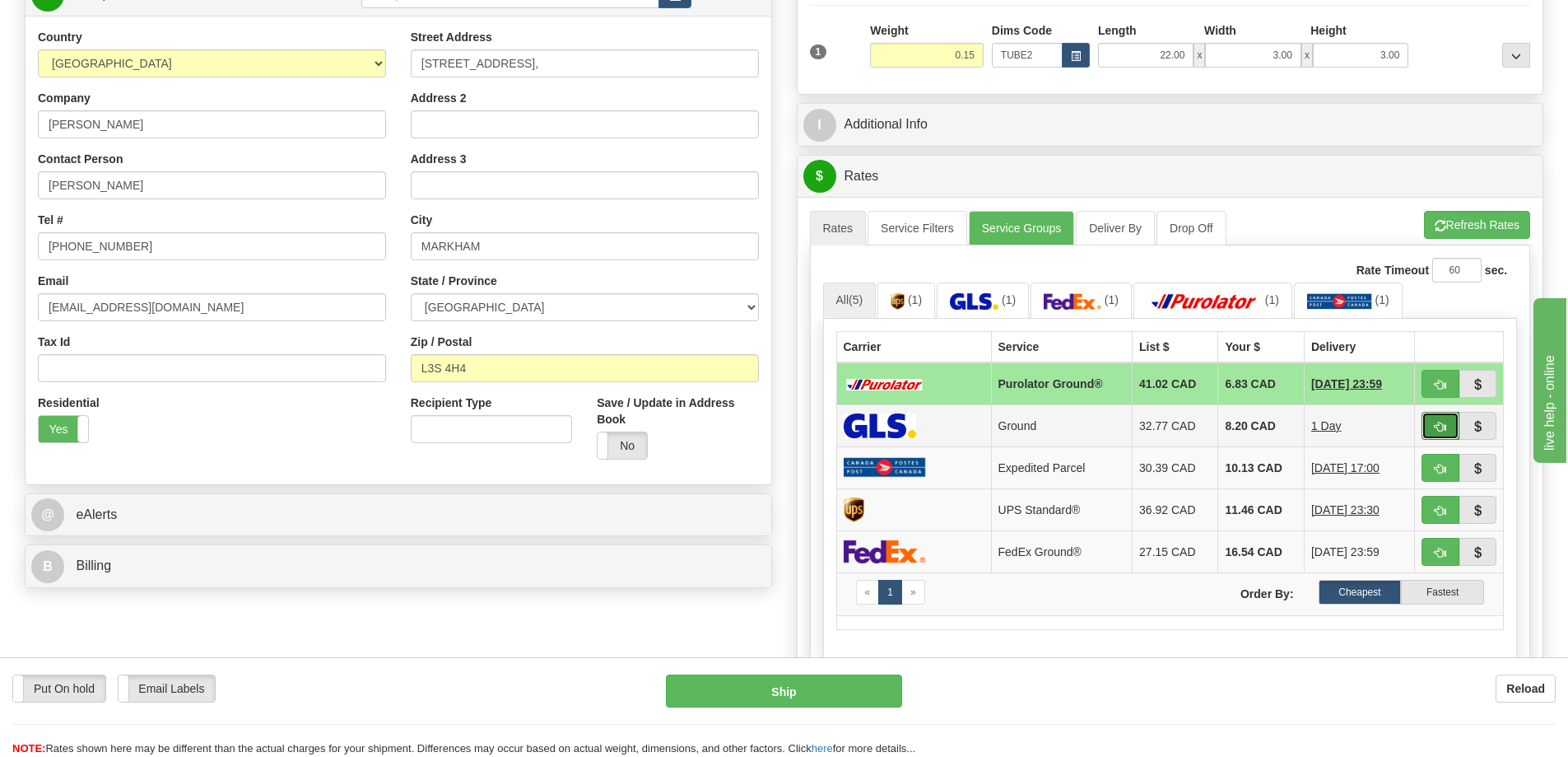
click at [1450, 433] on button "button" at bounding box center [1440, 425] width 37 height 28
type input "1"
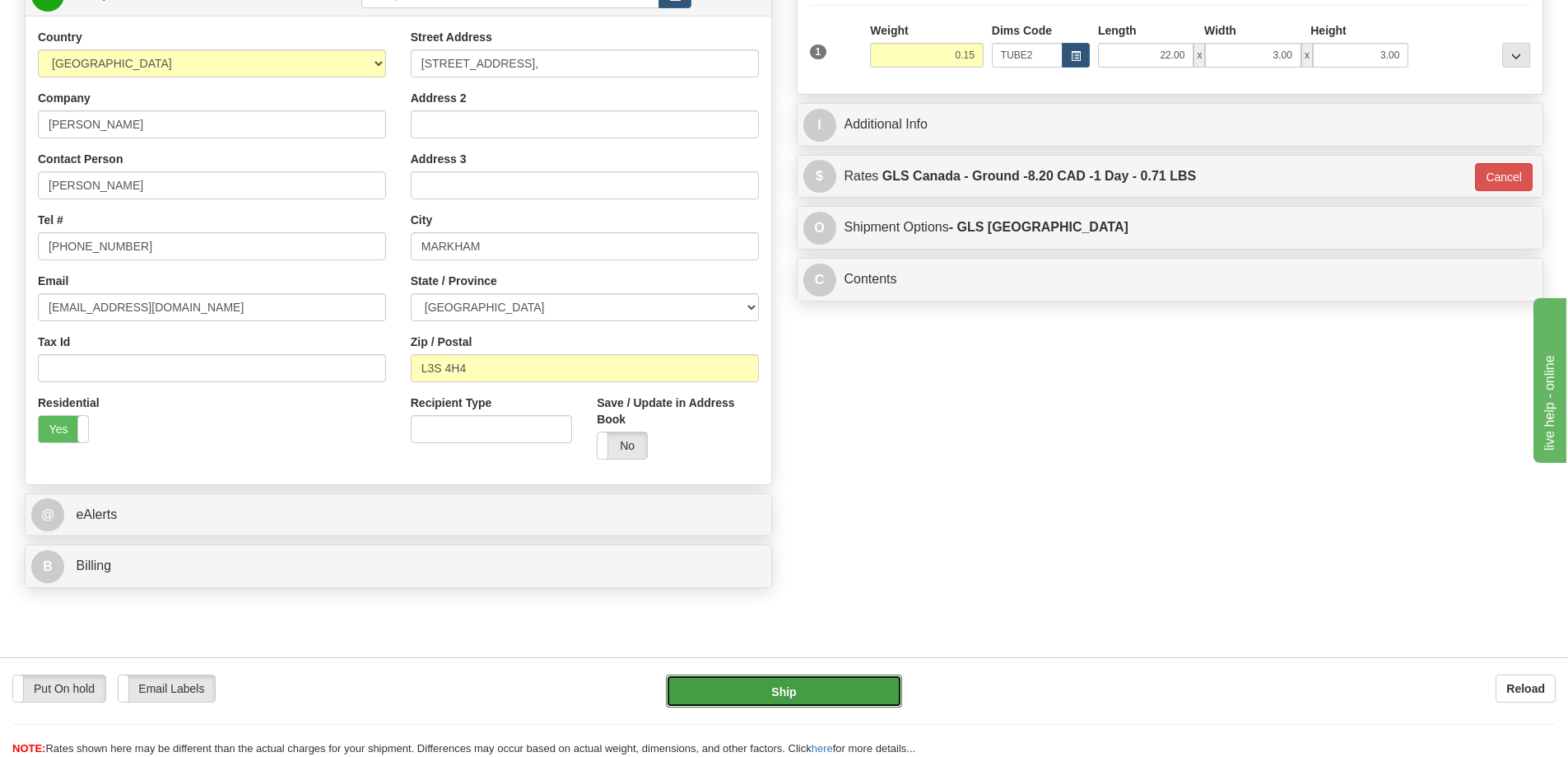
click at [845, 695] on button "Ship" at bounding box center [784, 691] width 237 height 33
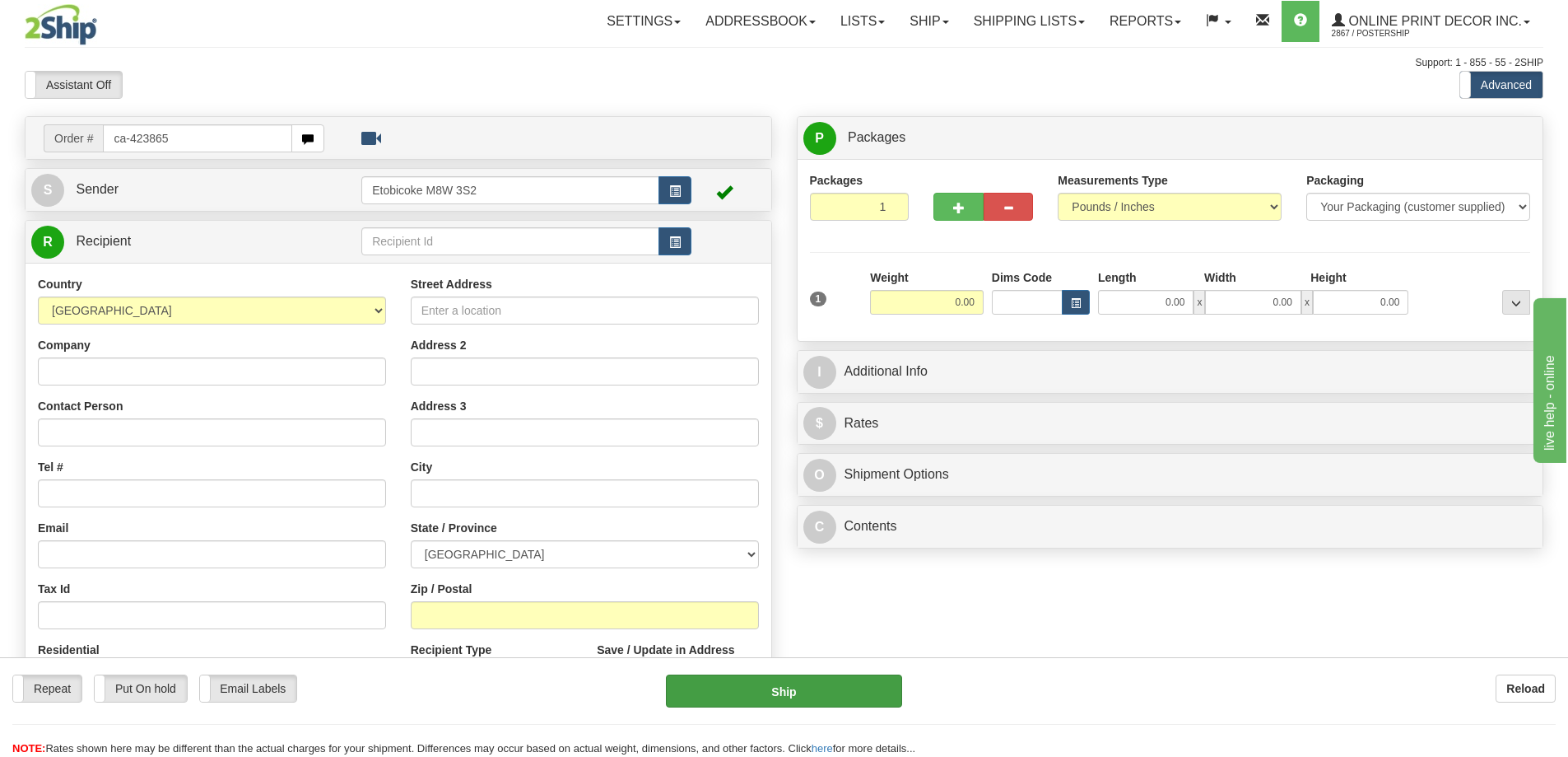
type input "ca-423865"
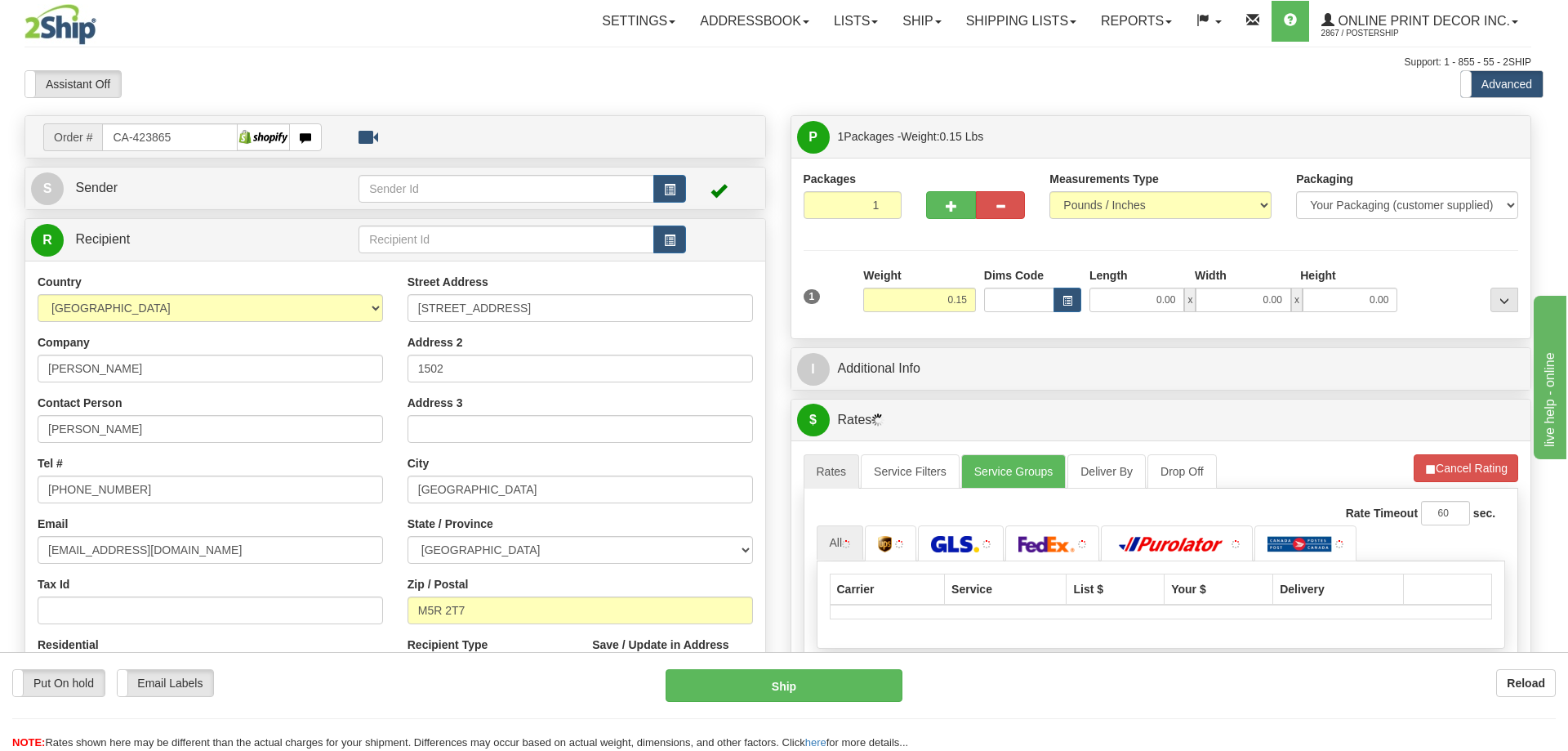
type input "[GEOGRAPHIC_DATA]"
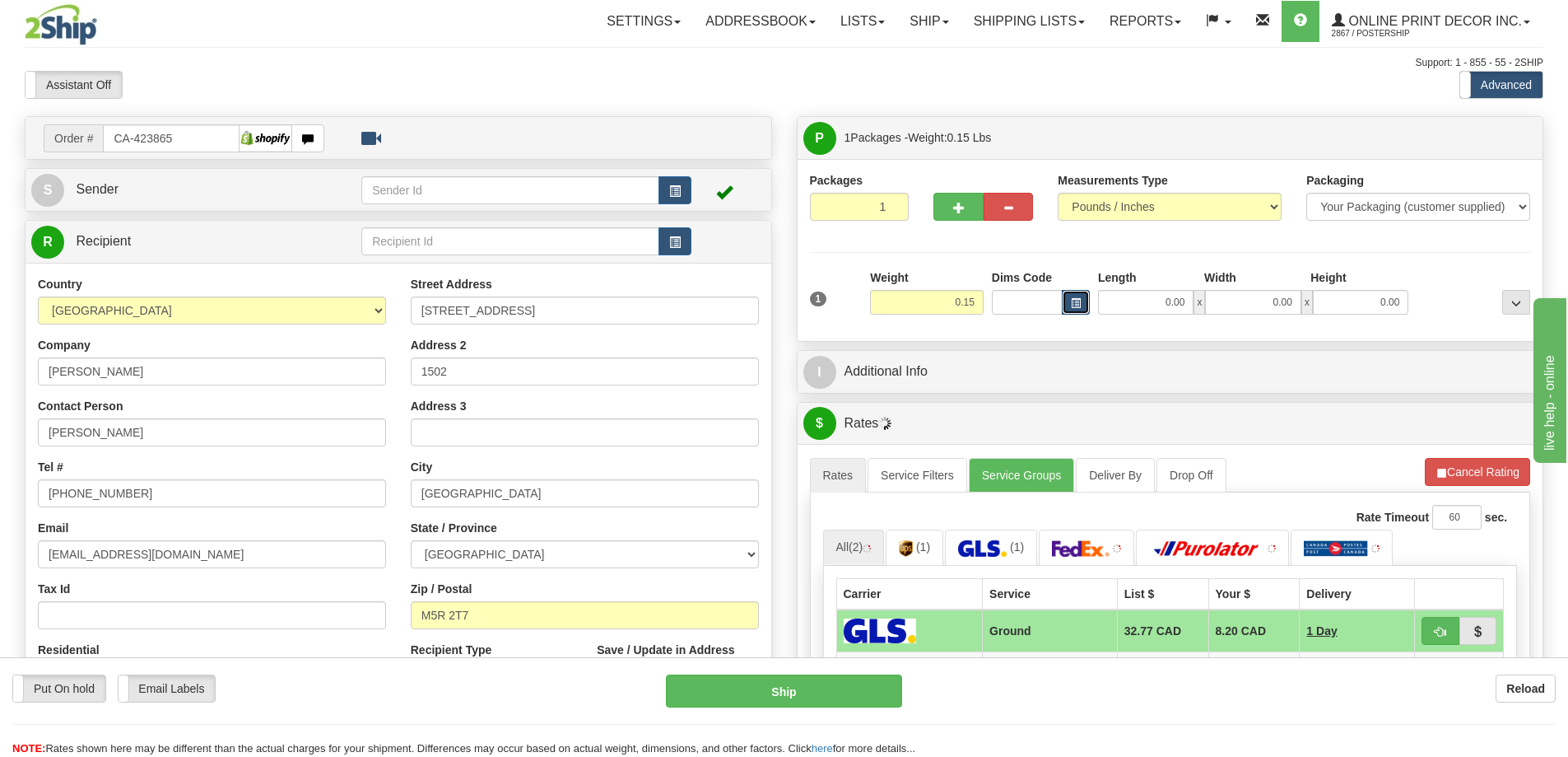
click at [1068, 297] on button "button" at bounding box center [1075, 301] width 28 height 25
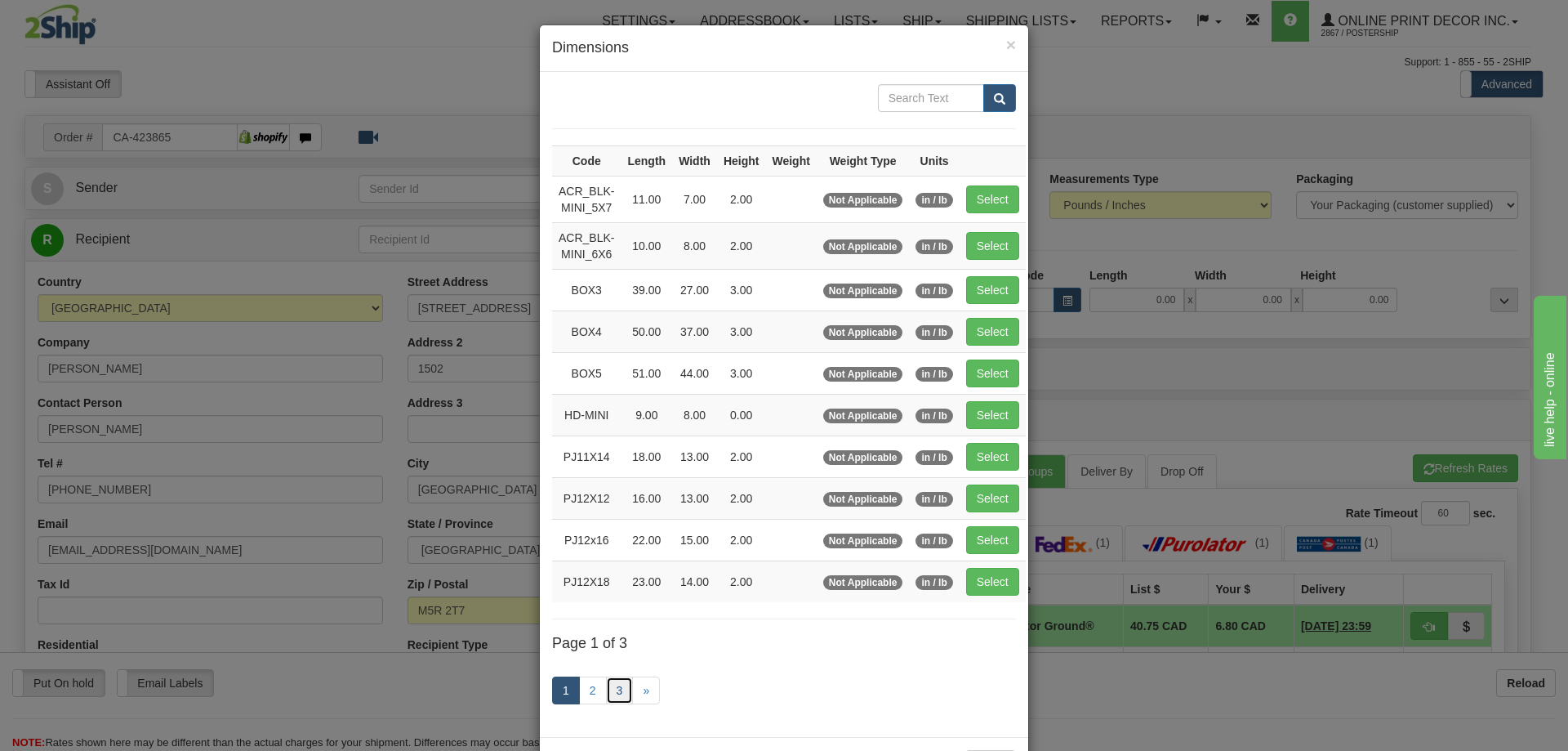
click at [609, 685] on link "3" at bounding box center [619, 690] width 28 height 28
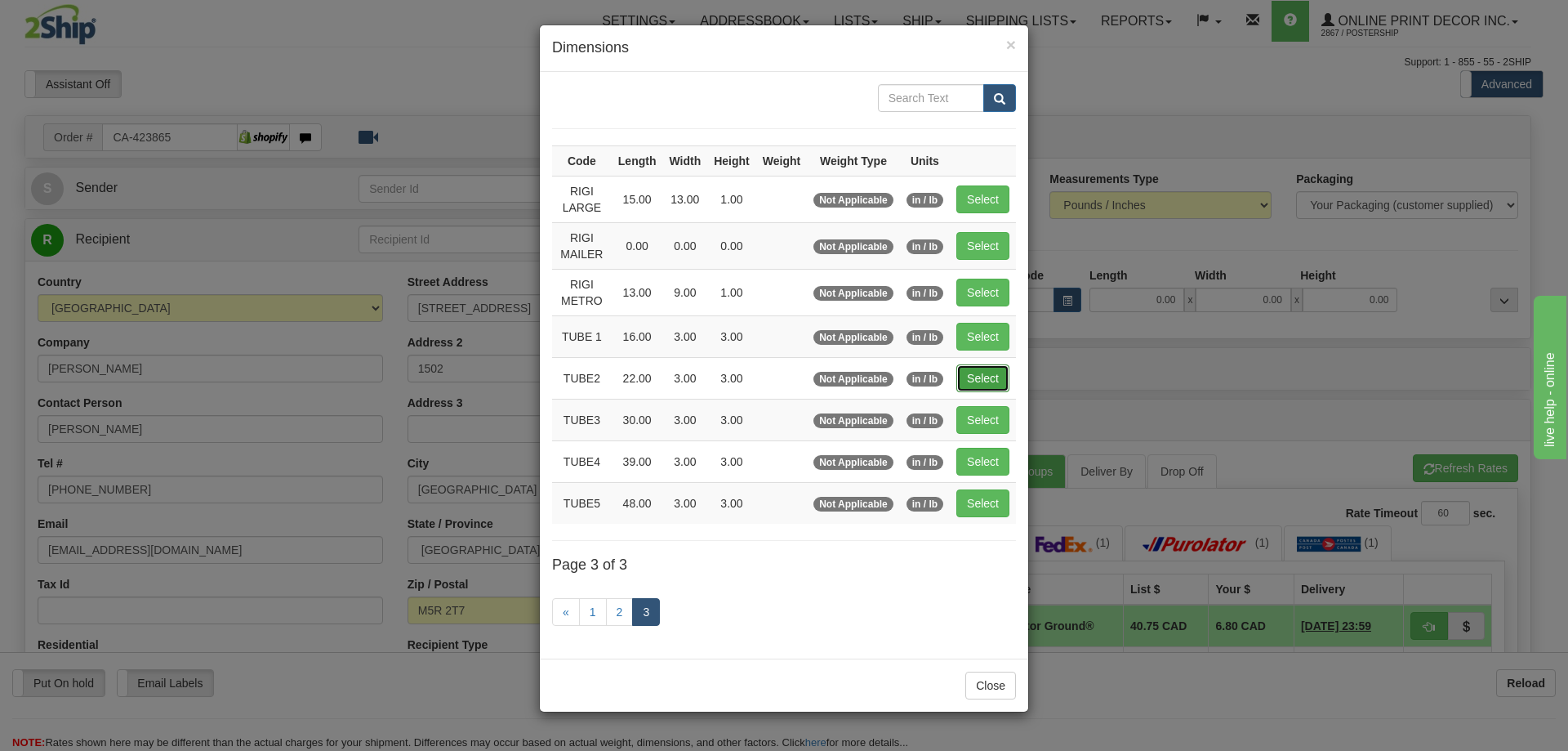
click at [976, 381] on button "Select" at bounding box center [983, 378] width 53 height 28
type input "TUBE2"
type input "22.00"
type input "3.00"
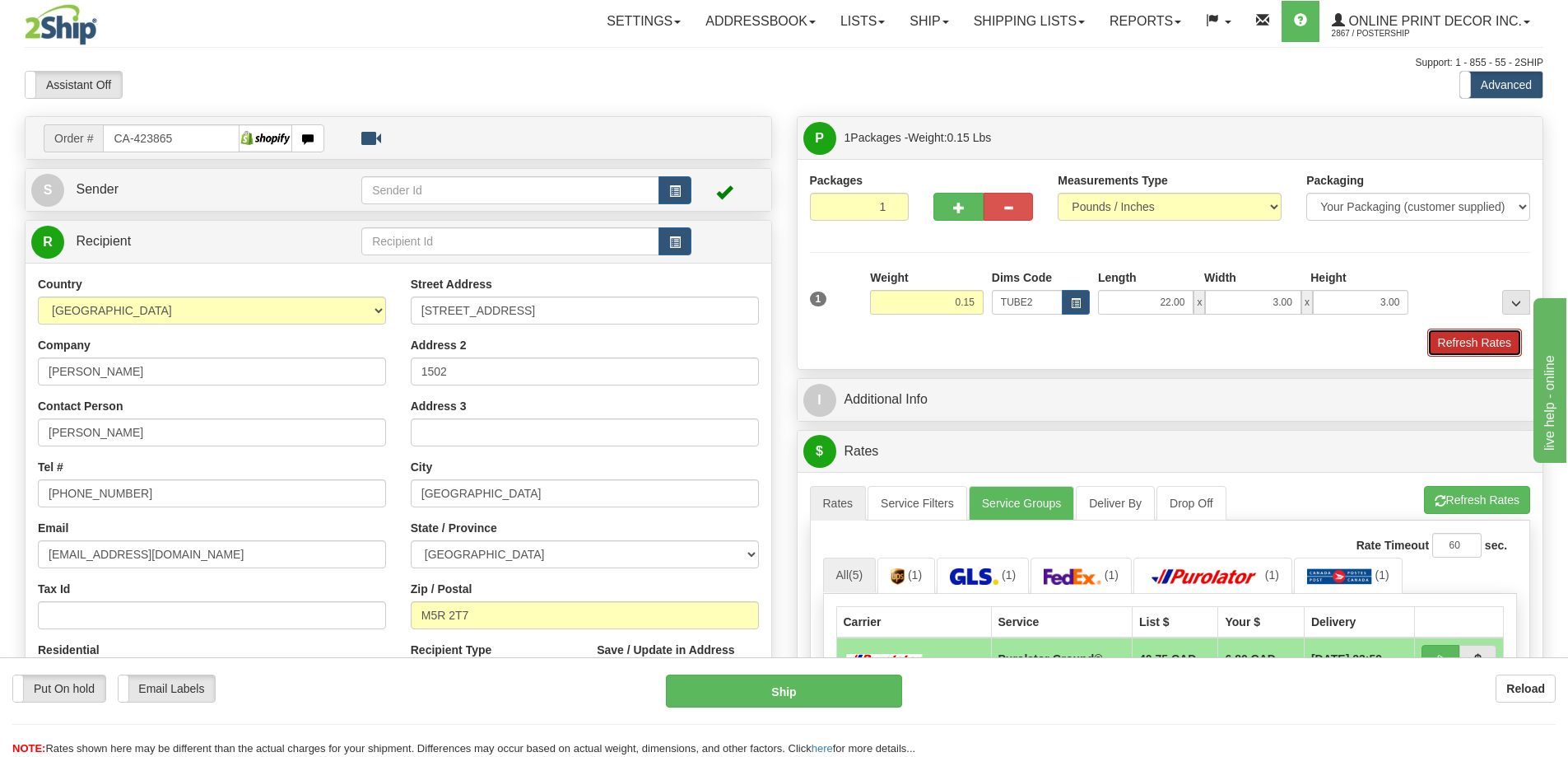
click at [1487, 341] on button "Refresh Rates" at bounding box center [1474, 342] width 94 height 28
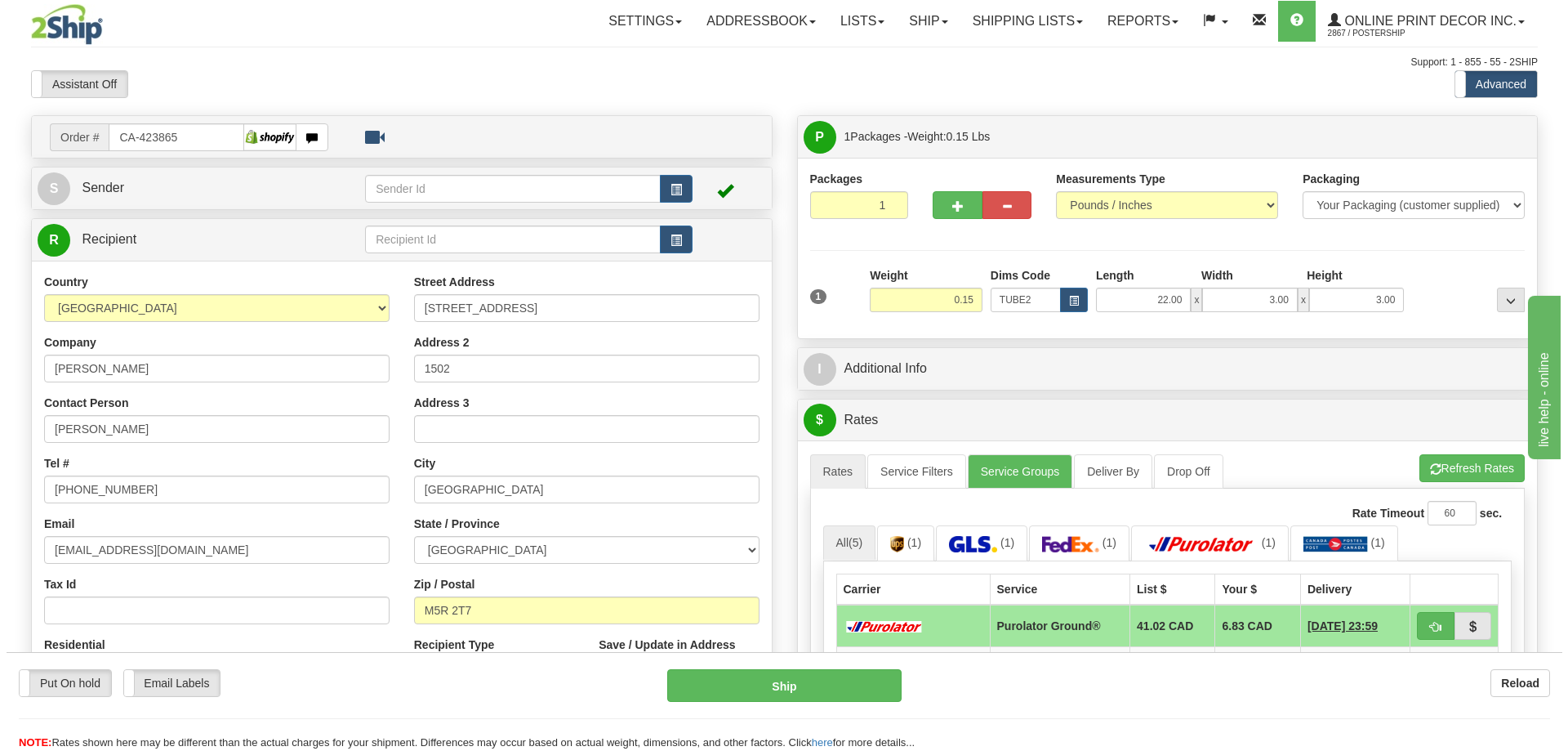
scroll to position [163, 0]
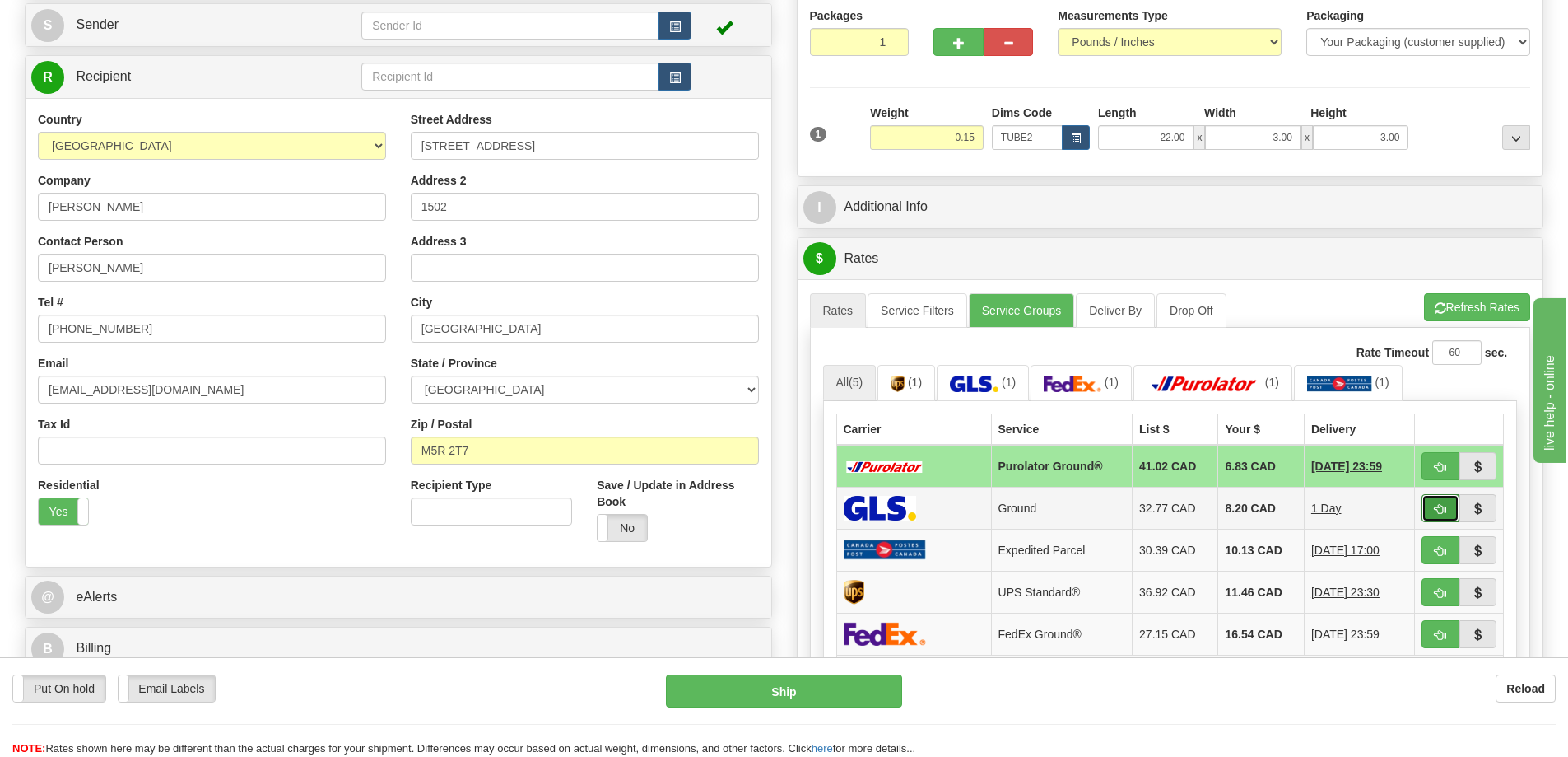
click at [1430, 511] on button "button" at bounding box center [1440, 508] width 37 height 28
type input "1"
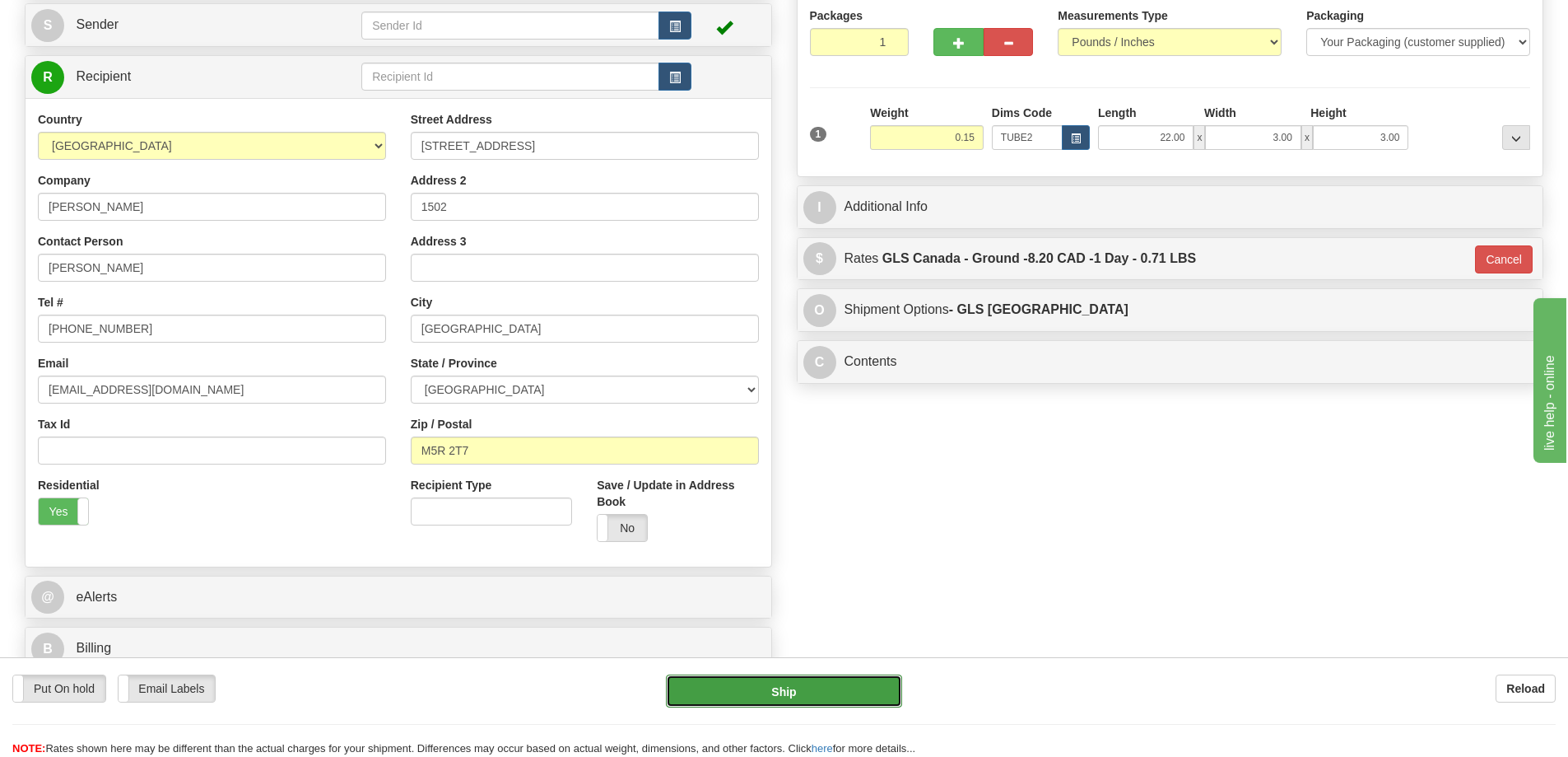
click at [853, 691] on button "Ship" at bounding box center [784, 691] width 237 height 33
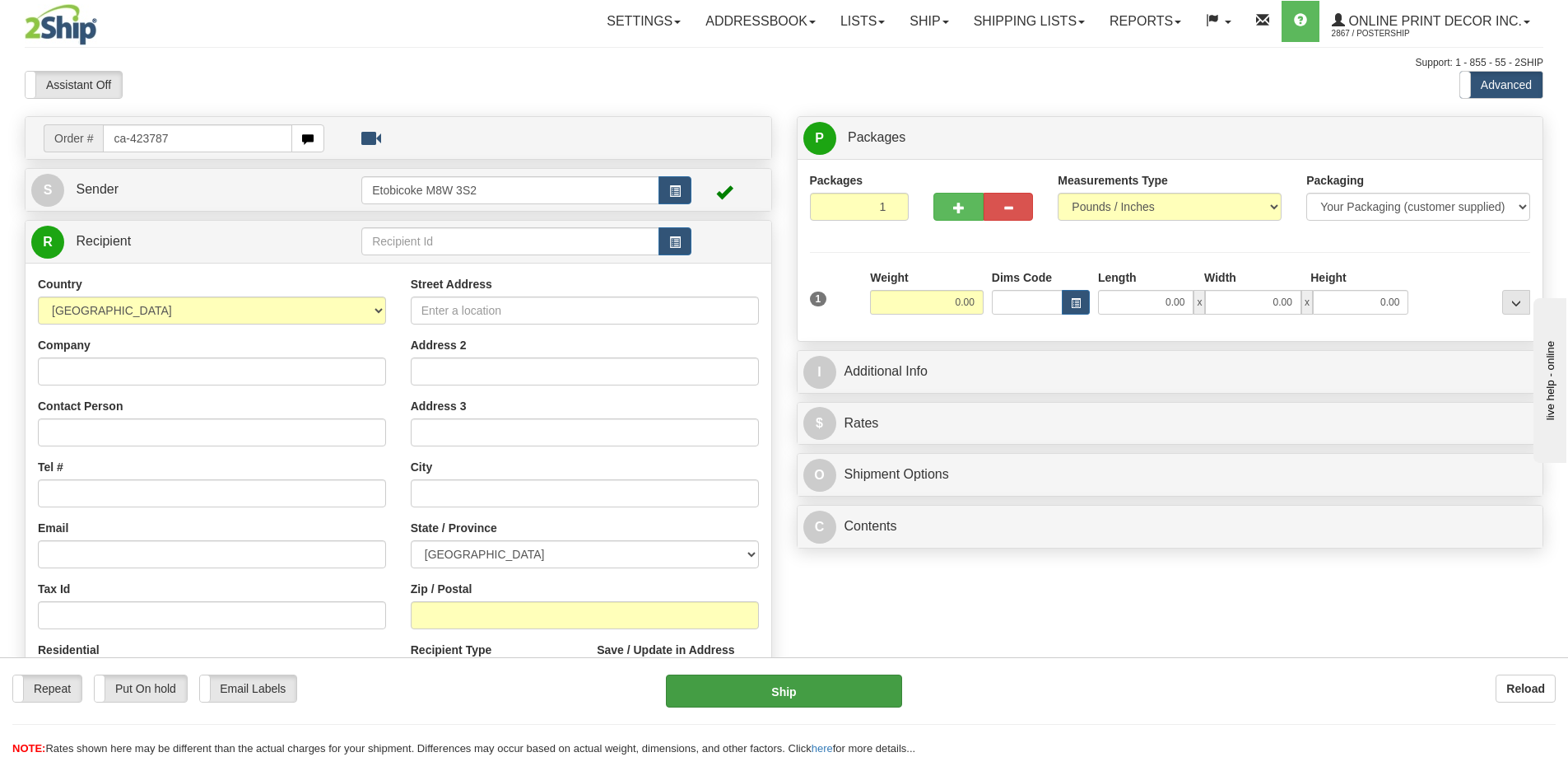
type input "ca-423787"
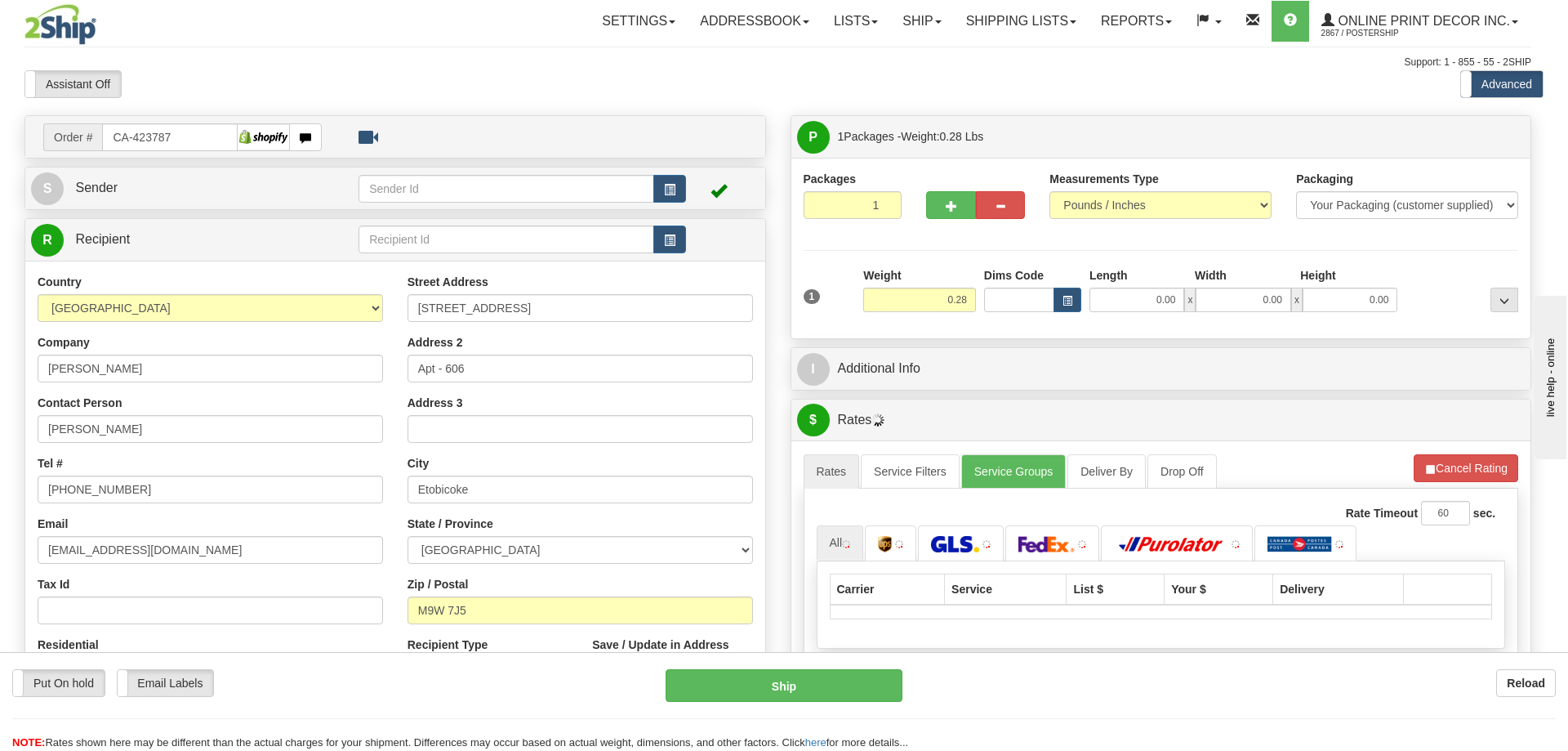
type input "ETOBICOKE"
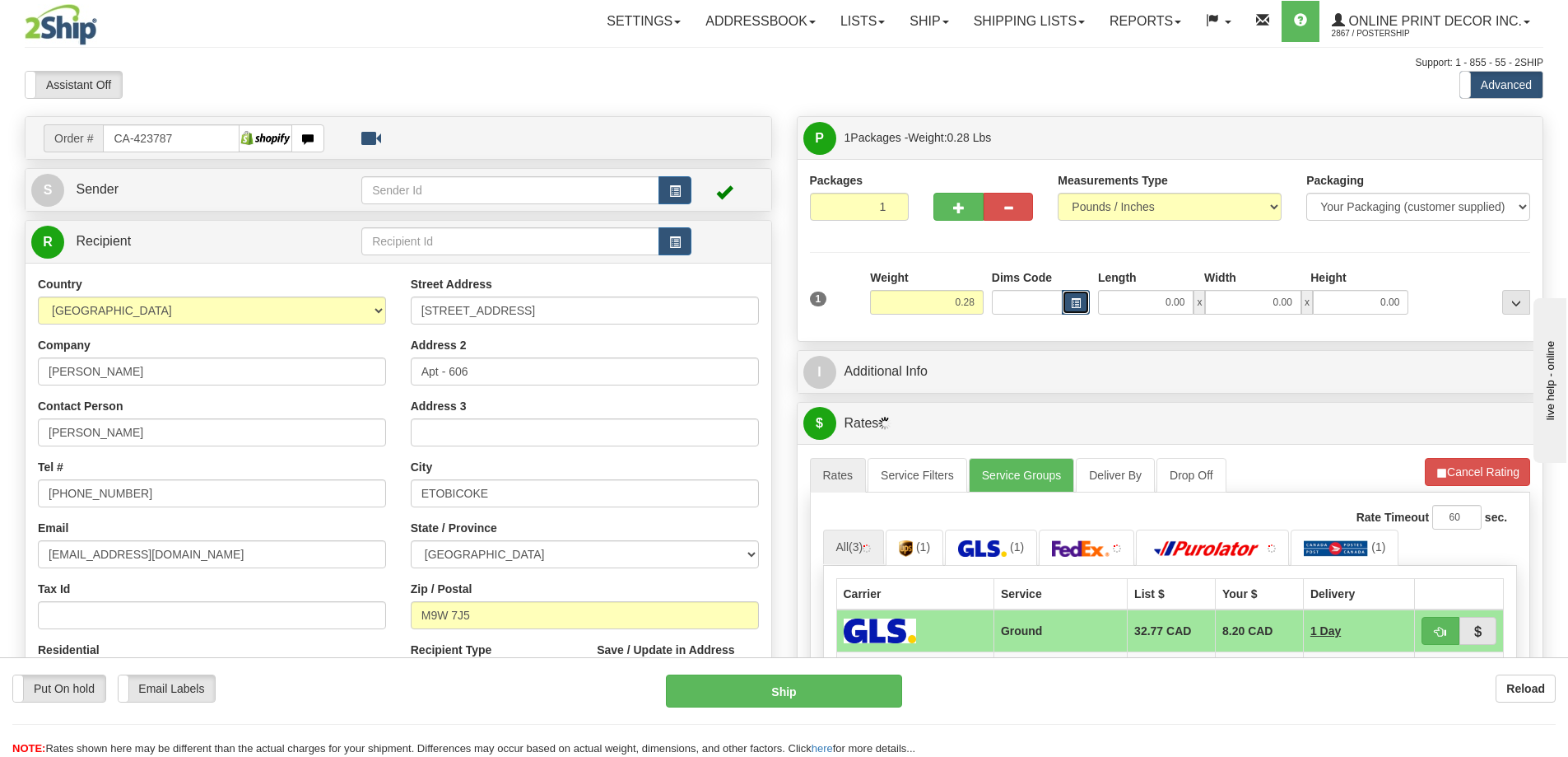
click at [1076, 300] on span "button" at bounding box center [1076, 303] width 10 height 9
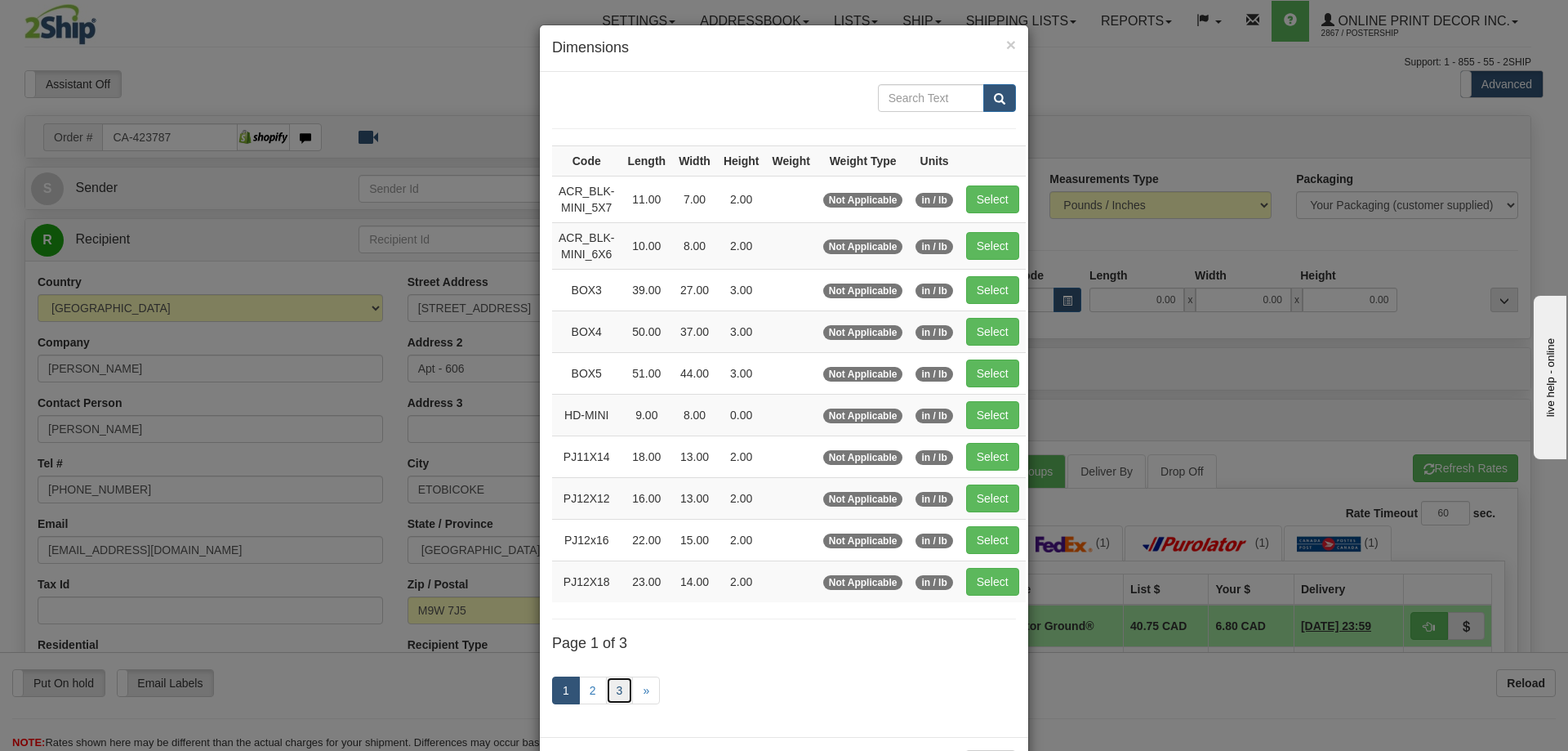
click at [617, 688] on link "3" at bounding box center [619, 690] width 28 height 28
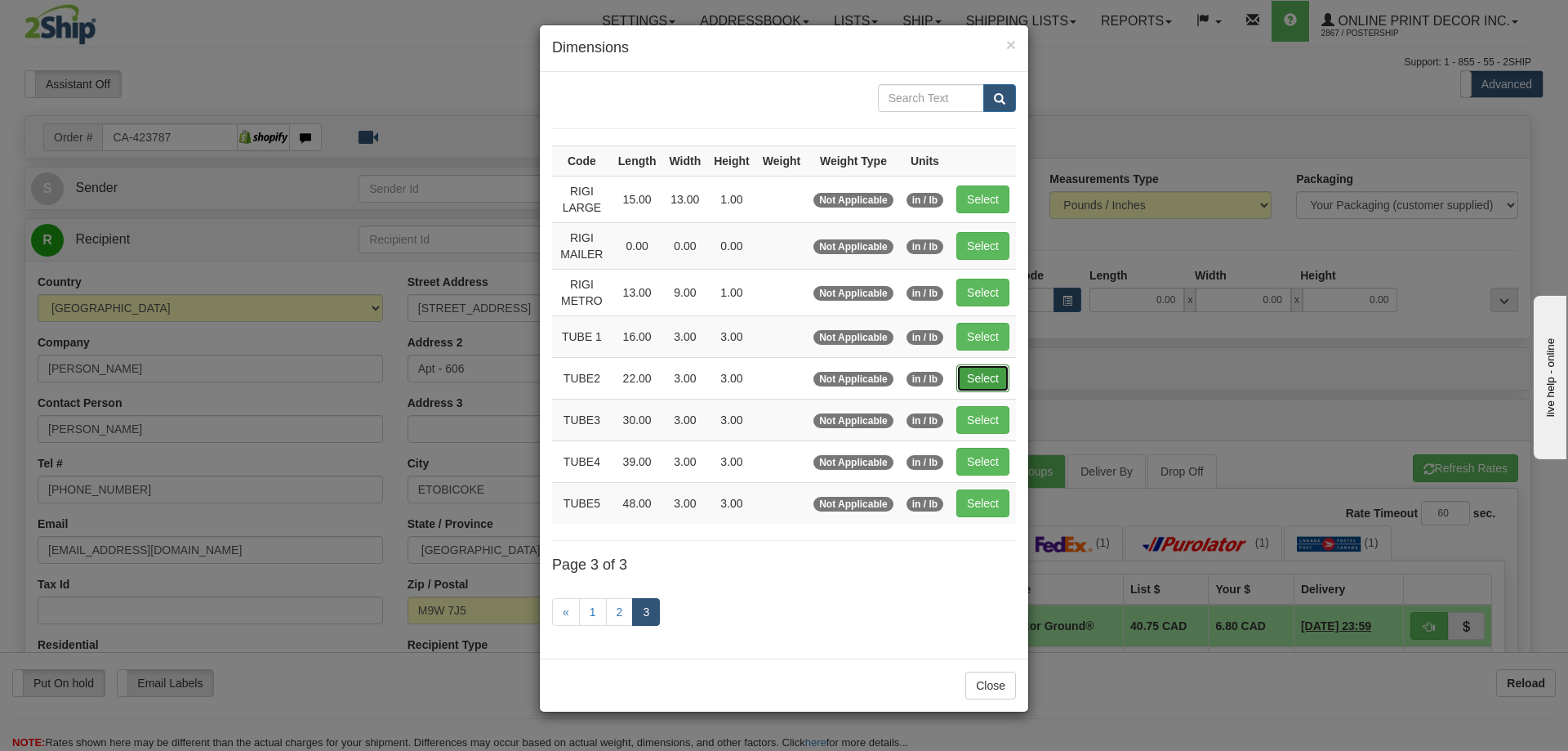
click at [998, 368] on button "Select" at bounding box center [983, 378] width 53 height 28
type input "TUBE2"
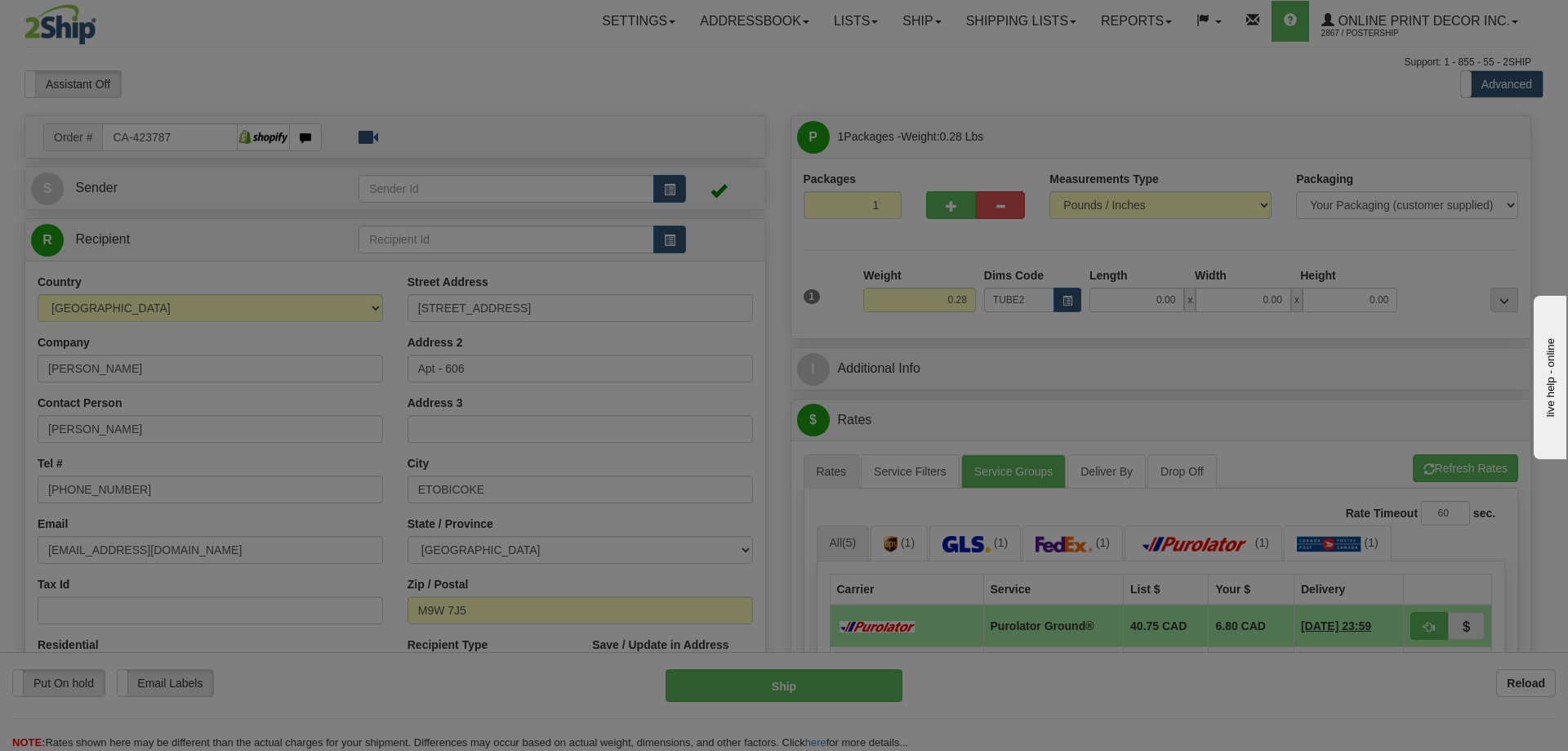
type input "22.00"
type input "3.00"
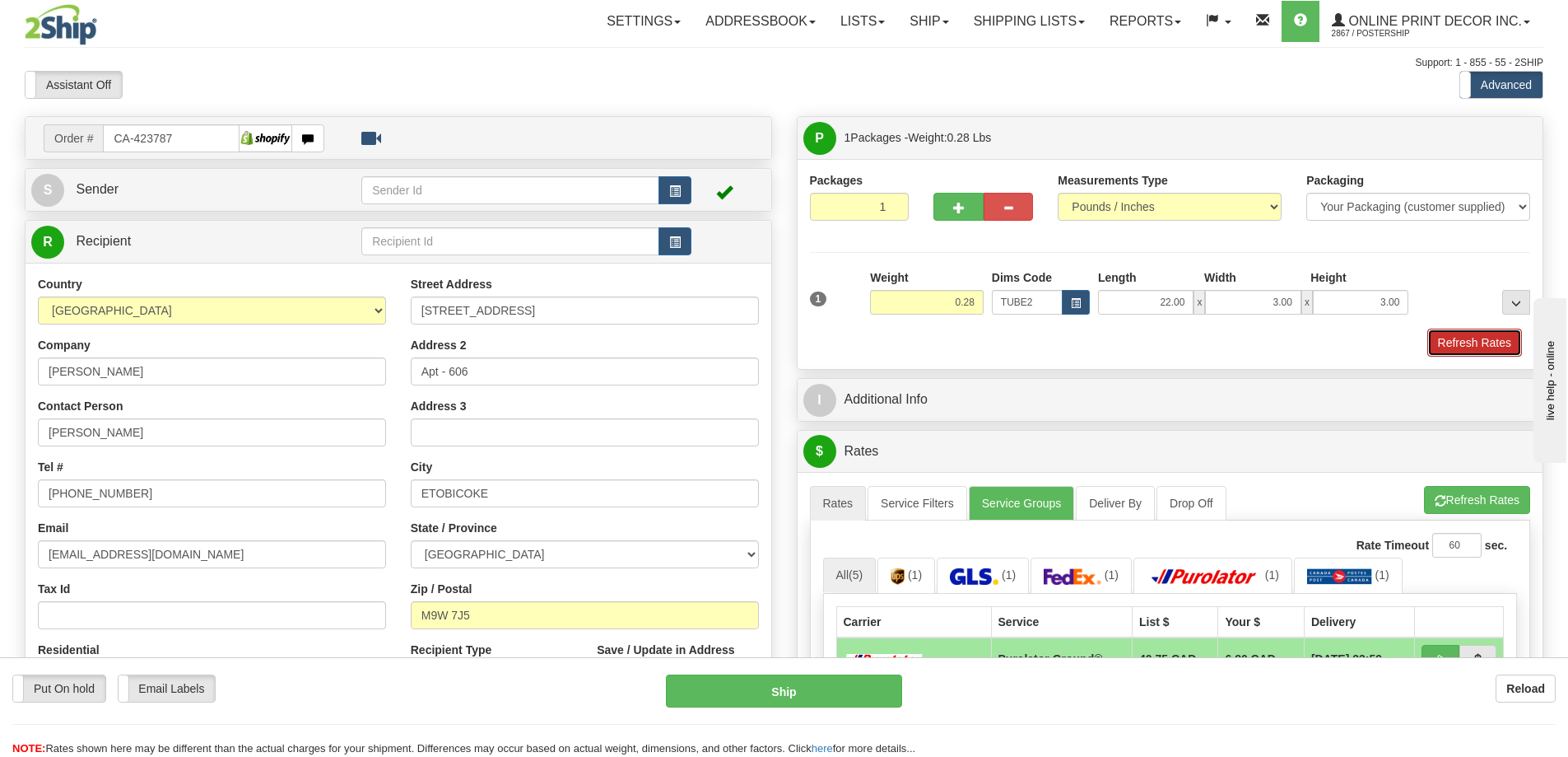
click at [1455, 343] on button "Refresh Rates" at bounding box center [1474, 342] width 94 height 28
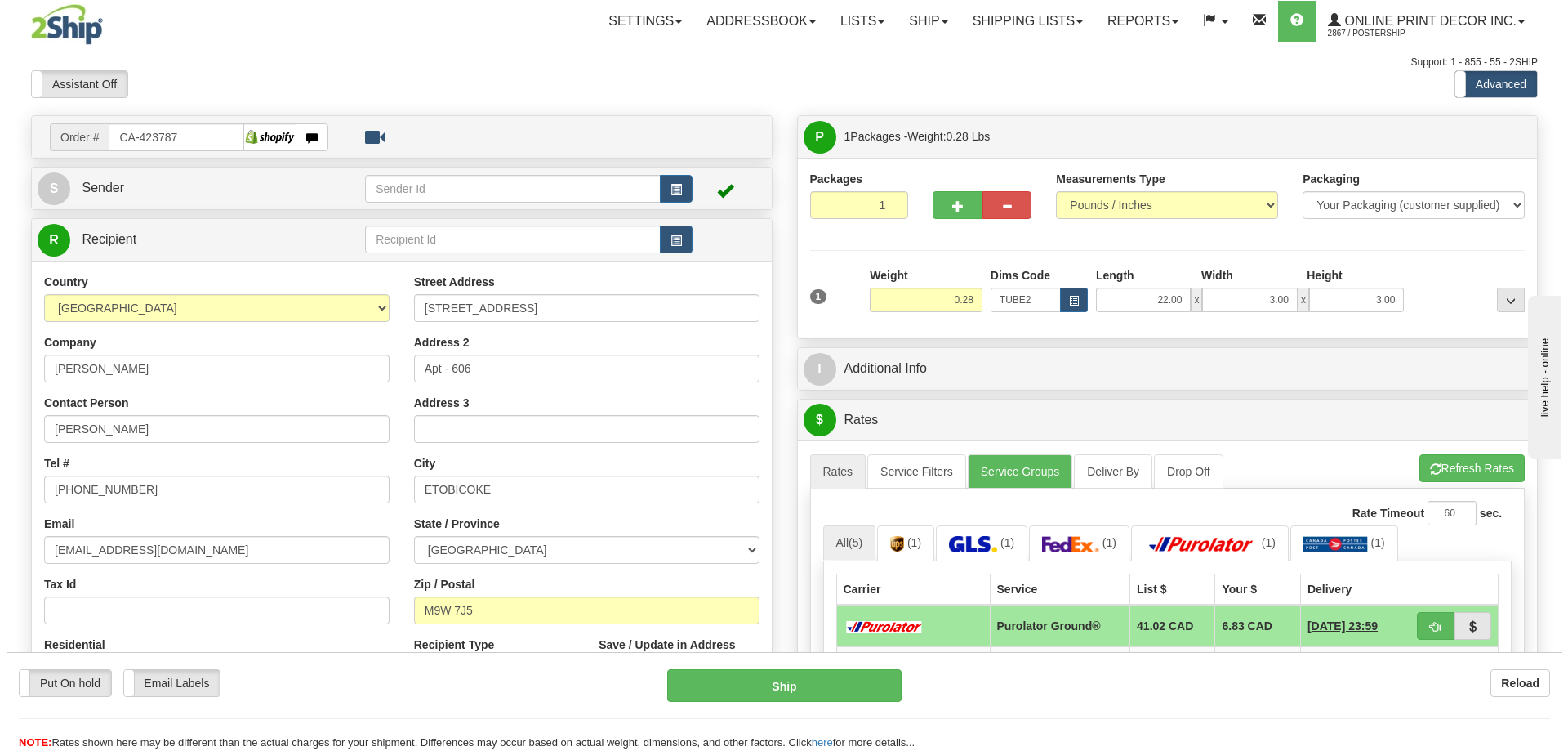
scroll to position [163, 0]
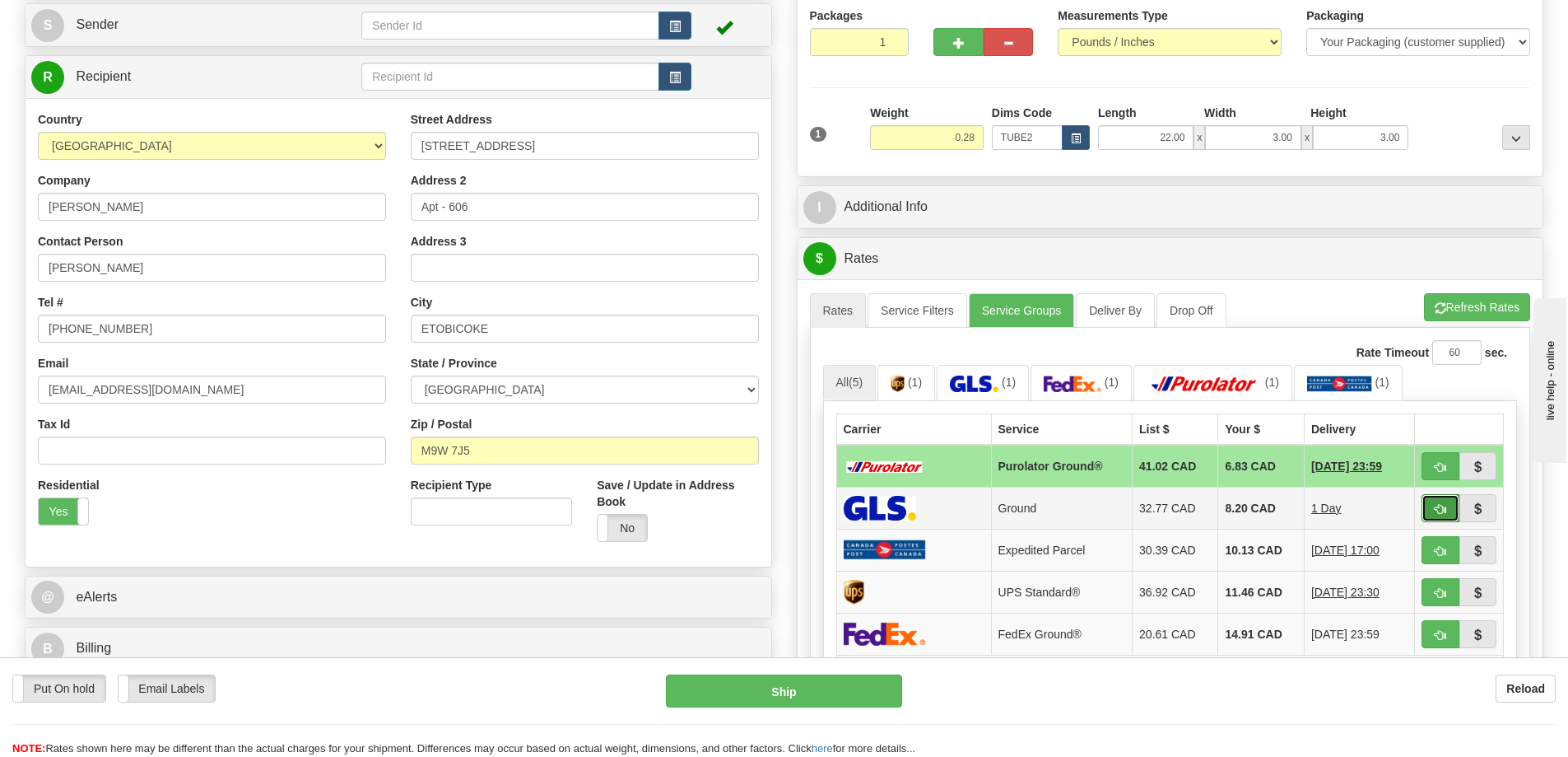
click at [1428, 508] on button "button" at bounding box center [1440, 508] width 37 height 28
type input "1"
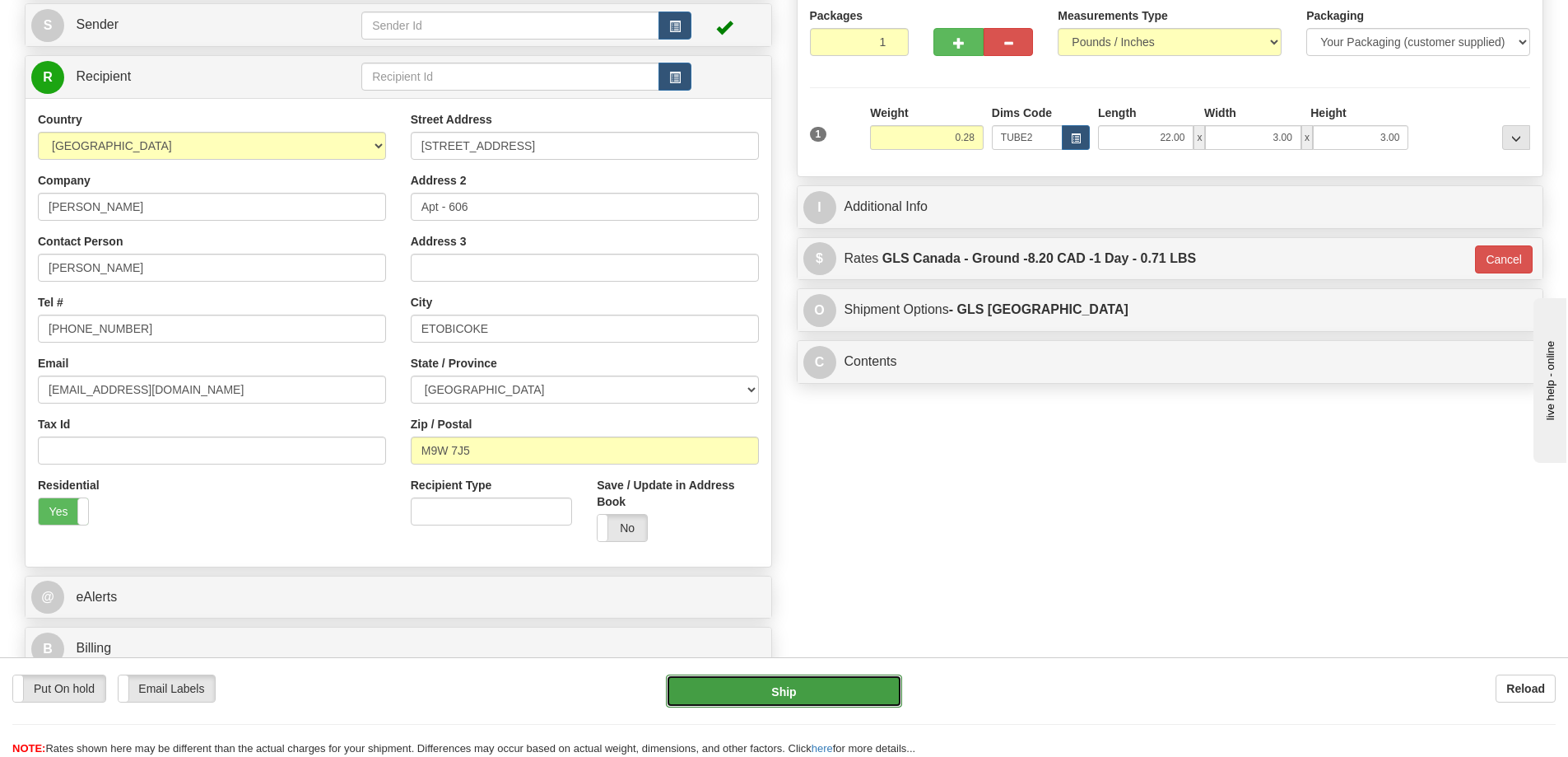
click at [857, 697] on button "Ship" at bounding box center [784, 691] width 237 height 33
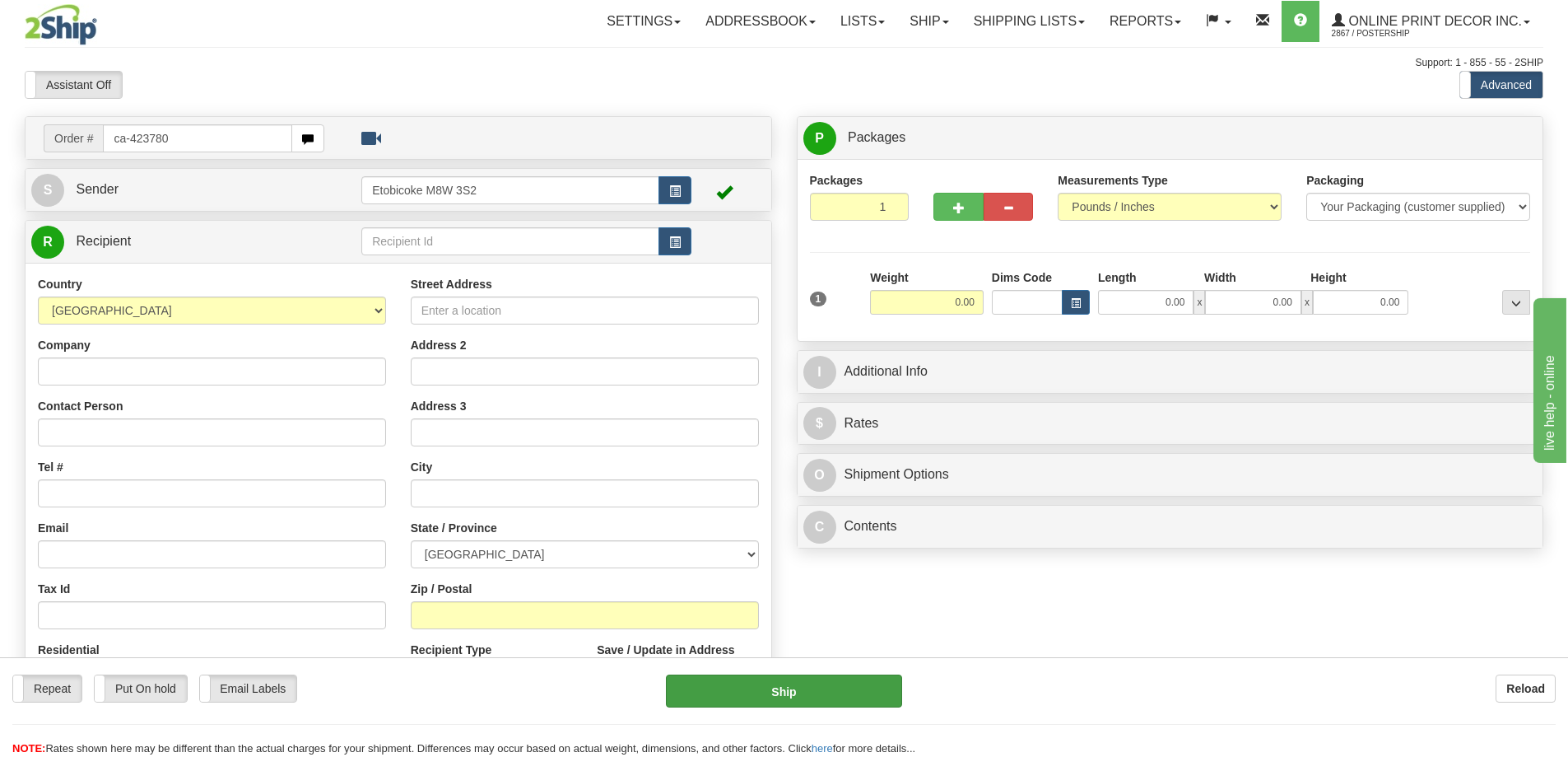
type input "ca-423780"
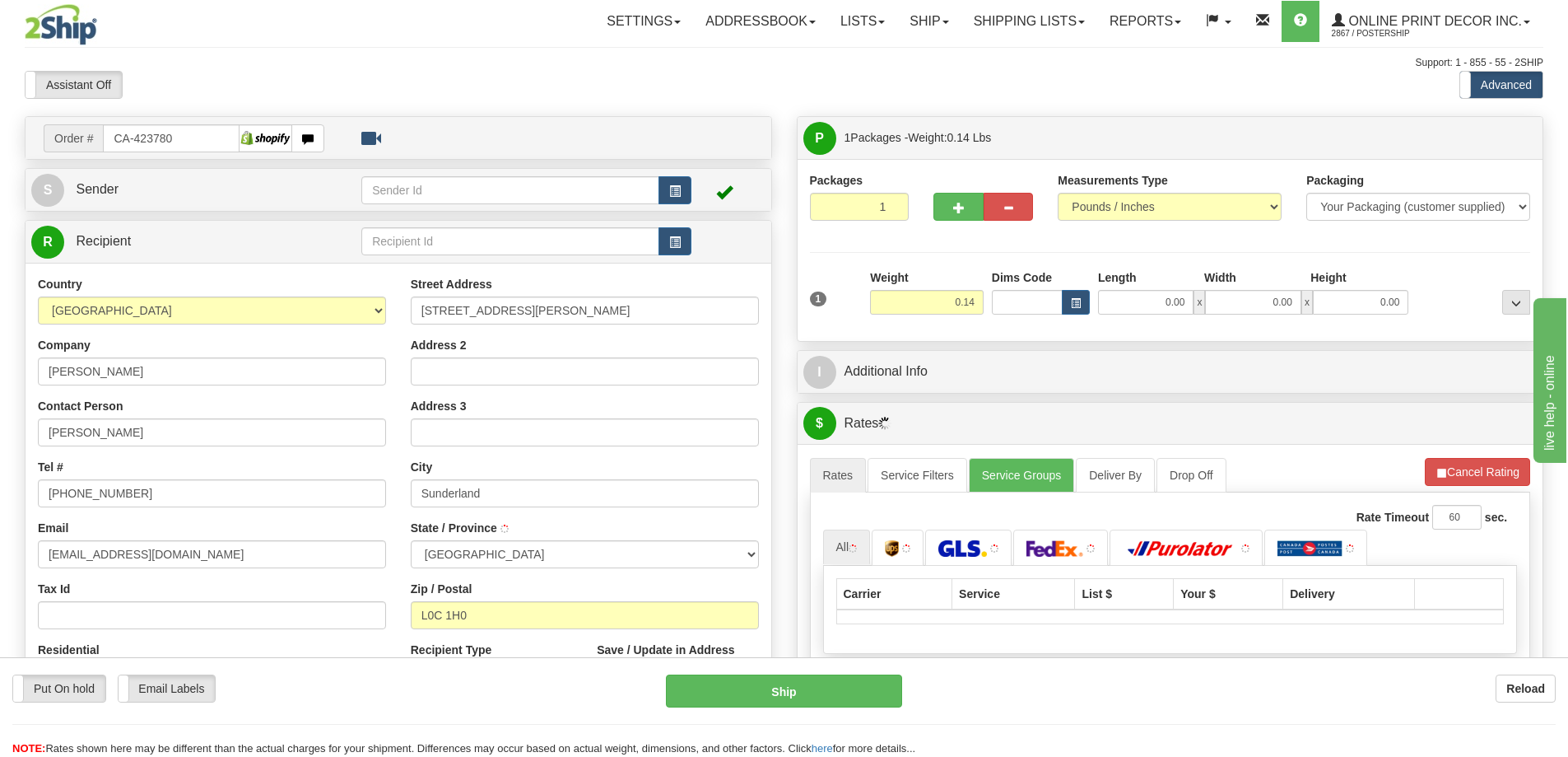
type input "SUNDERLAND"
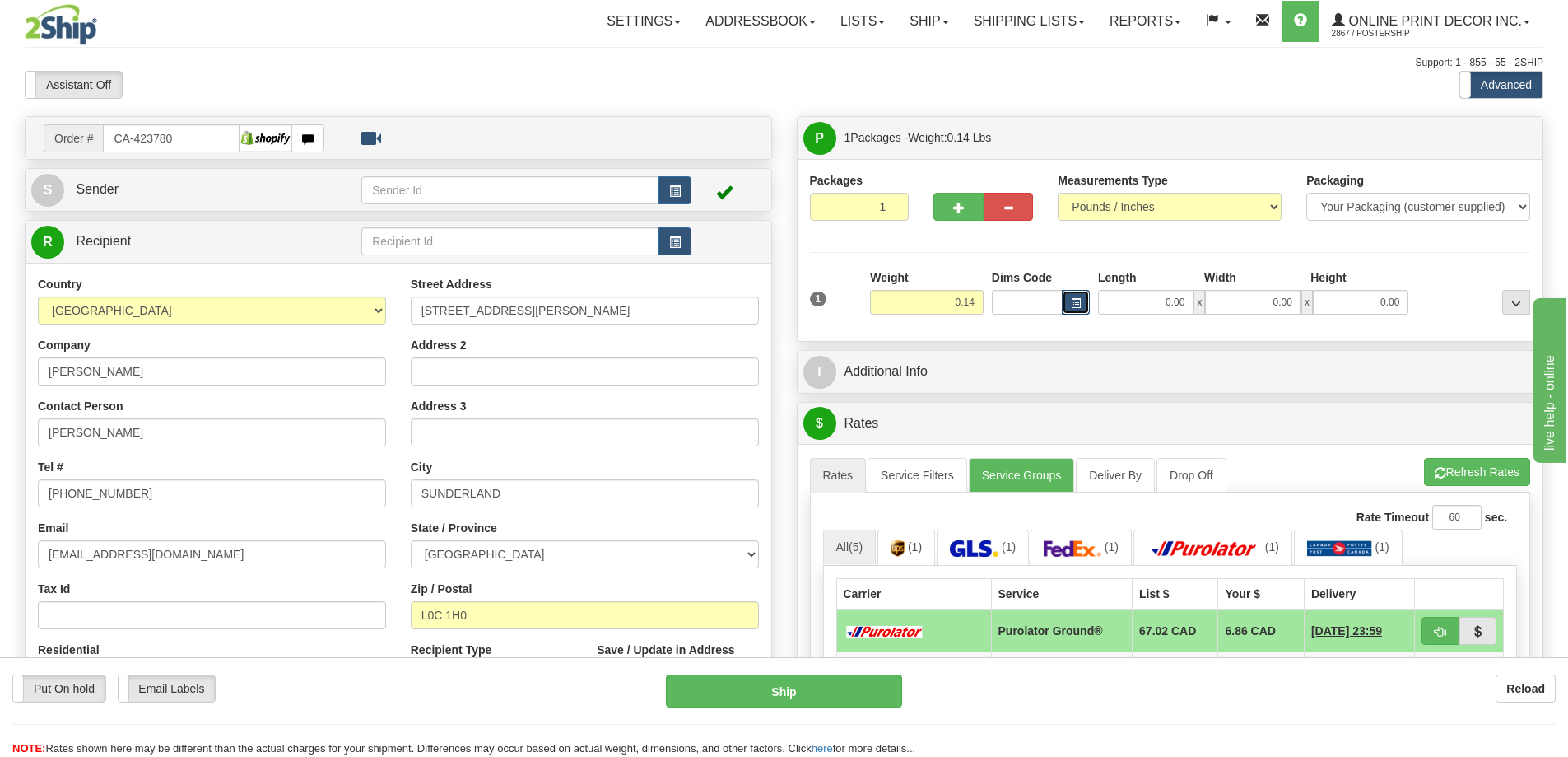
click at [1078, 299] on span "button" at bounding box center [1076, 303] width 10 height 9
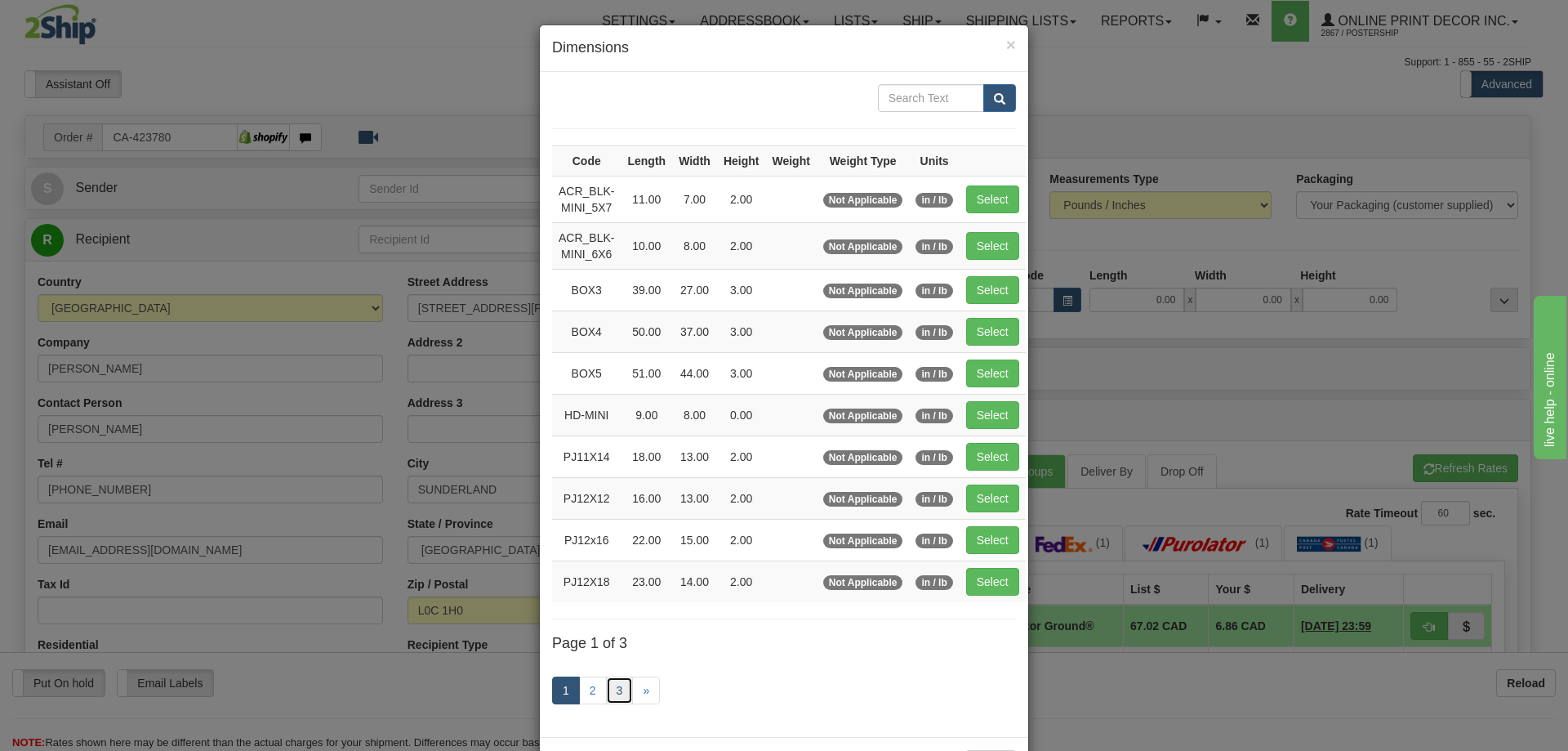
click at [617, 694] on link "3" at bounding box center [619, 690] width 28 height 28
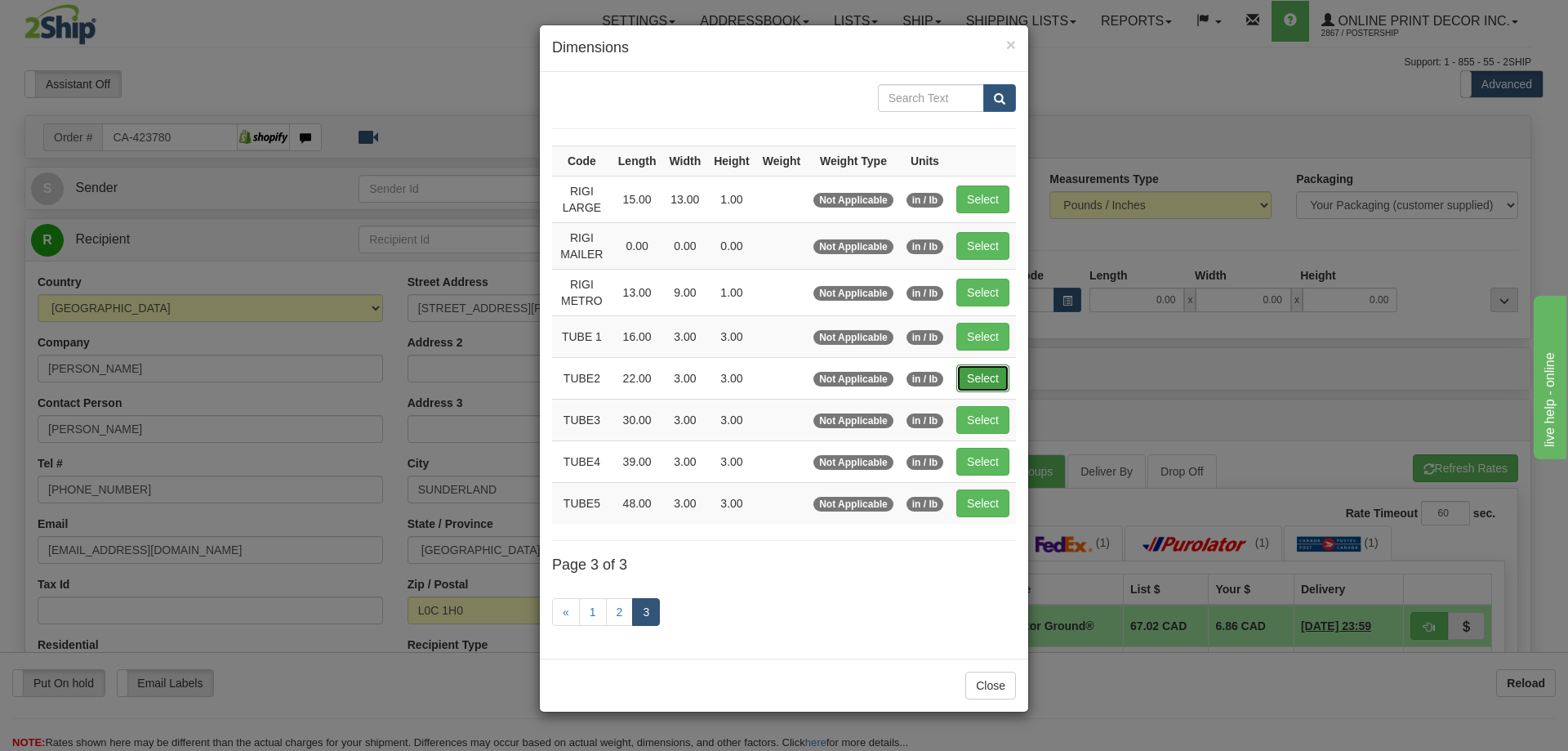
click at [992, 368] on button "Select" at bounding box center [983, 378] width 53 height 28
type input "TUBE2"
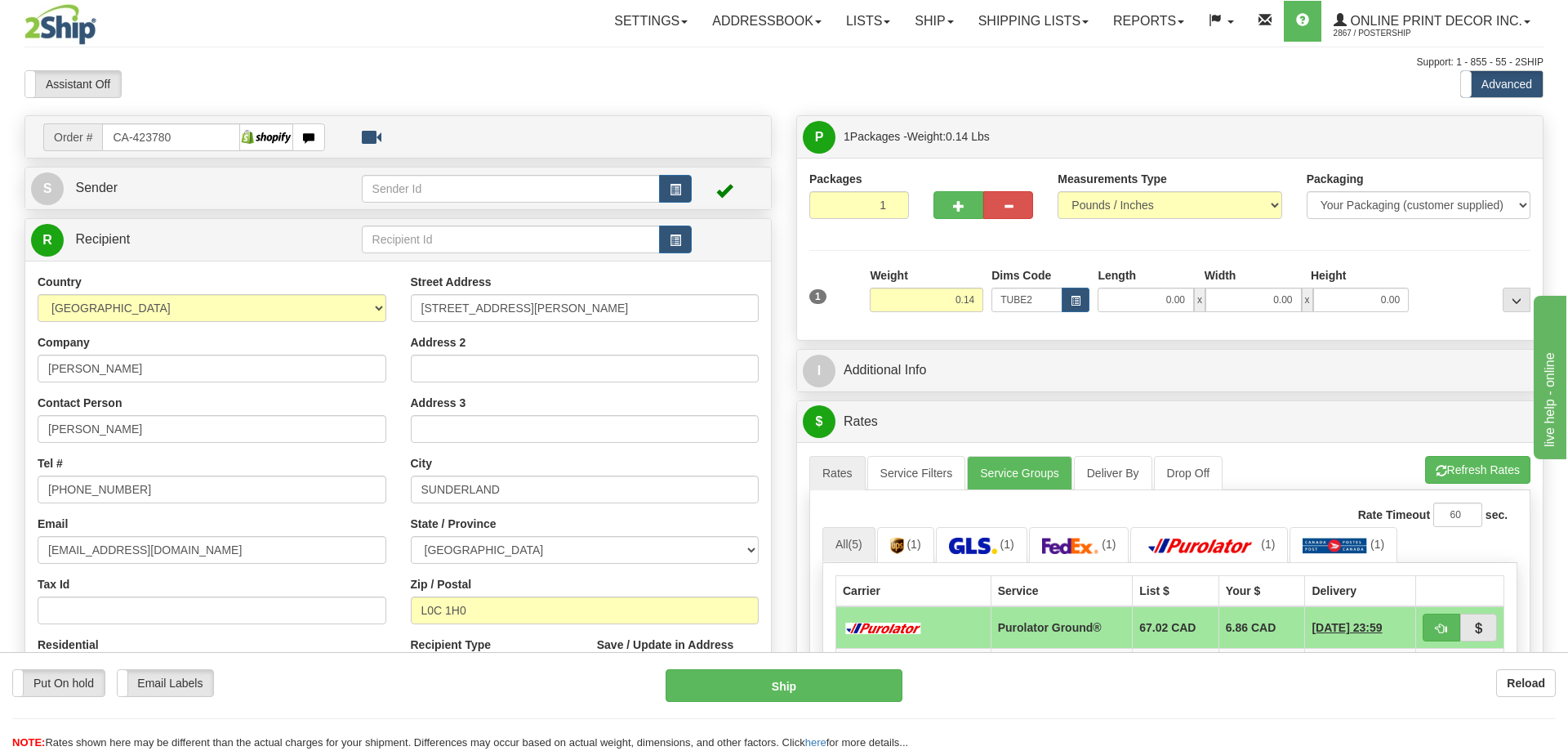
type input "22.00"
type input "3.00"
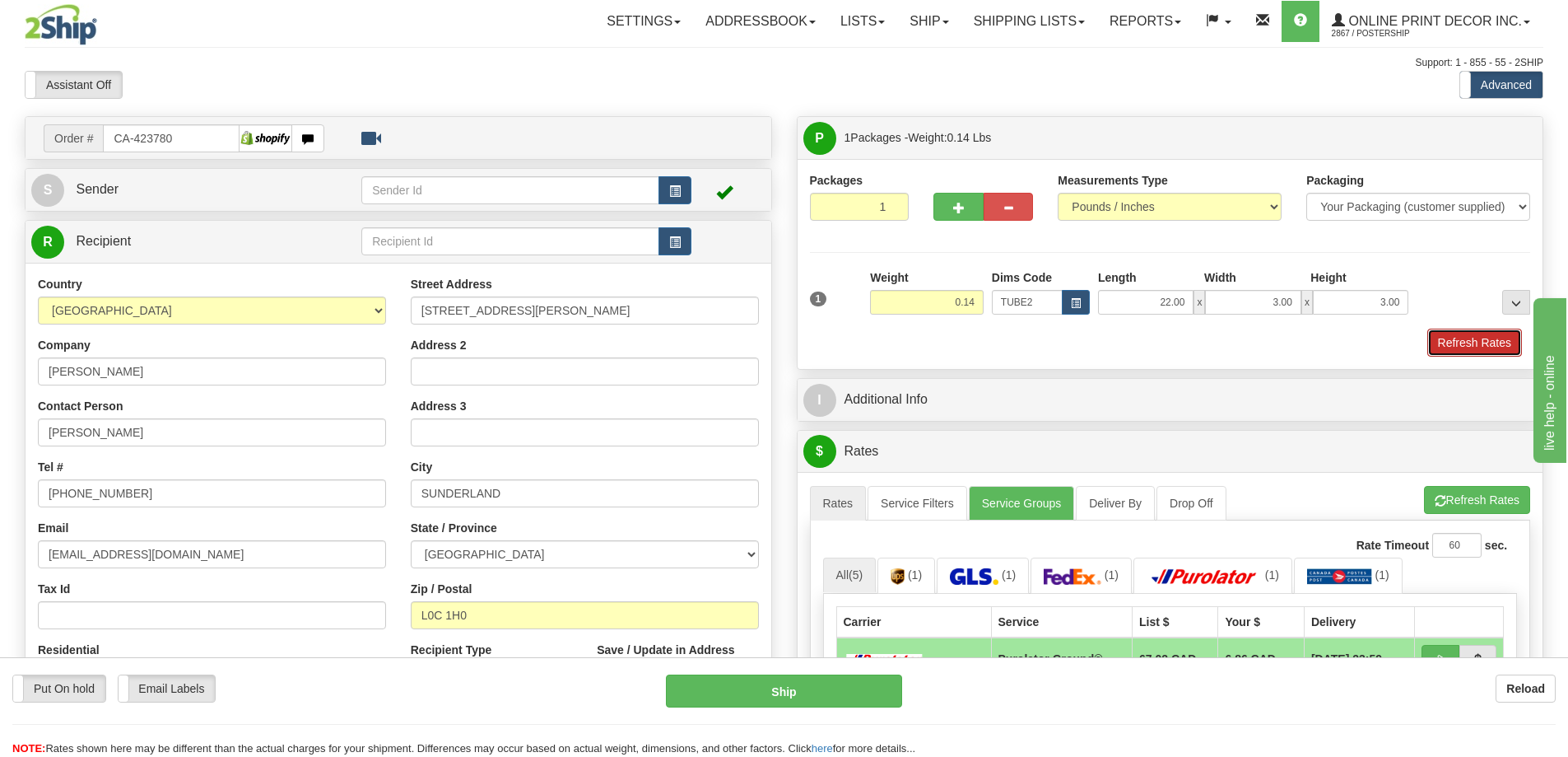
click at [1462, 346] on button "Refresh Rates" at bounding box center [1474, 342] width 94 height 28
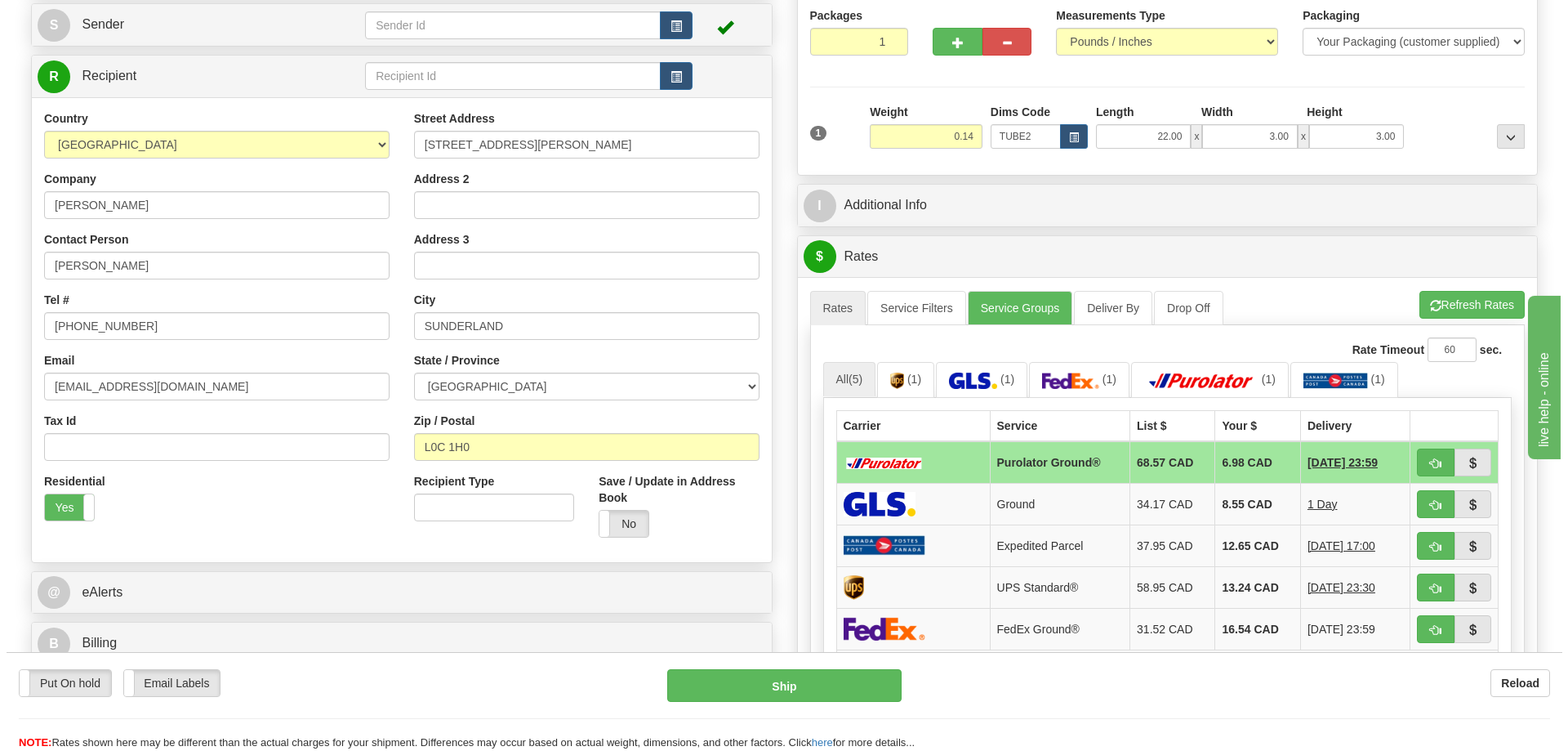
scroll to position [245, 0]
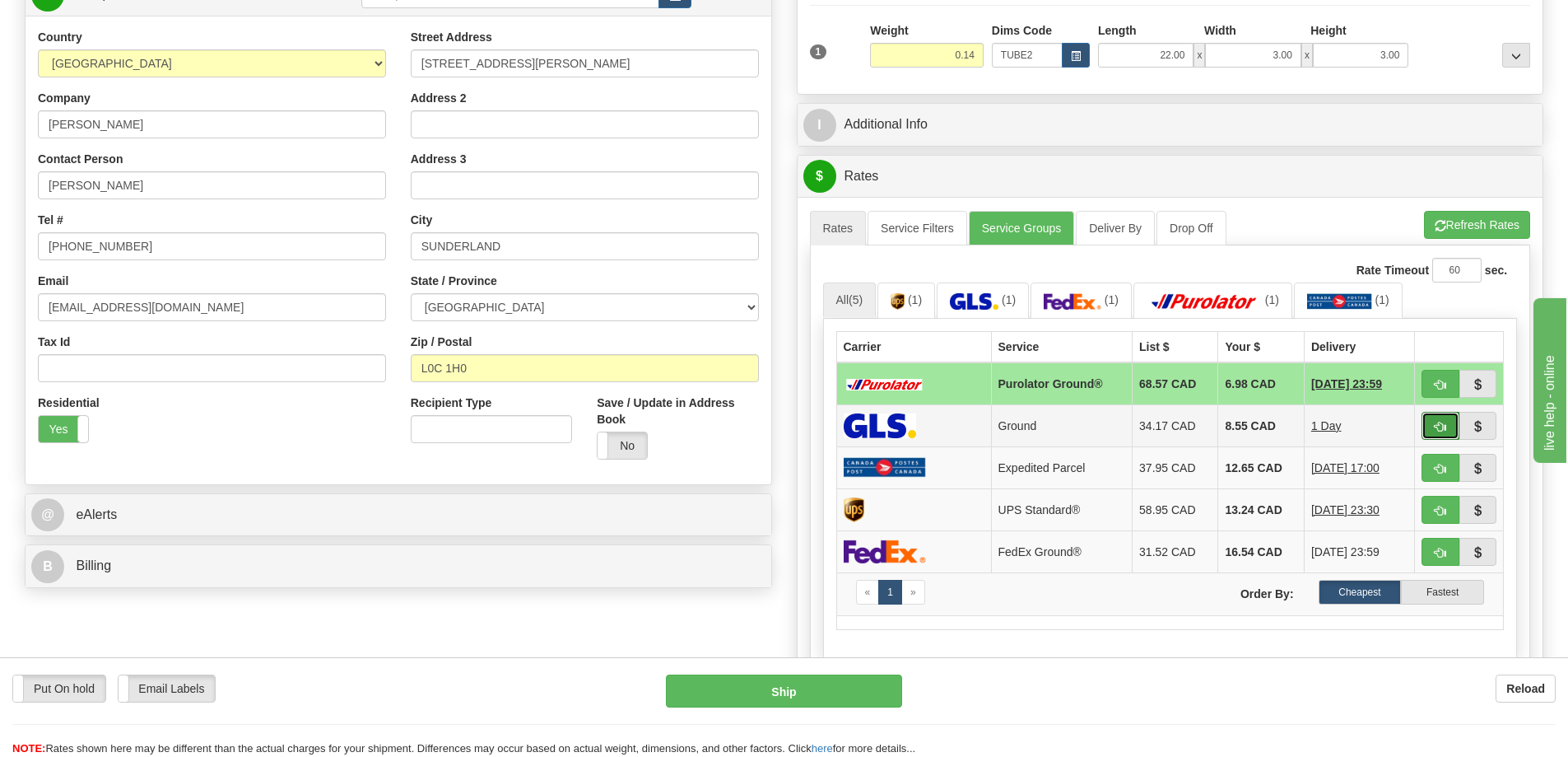
click at [1439, 422] on button "button" at bounding box center [1440, 425] width 37 height 28
type input "1"
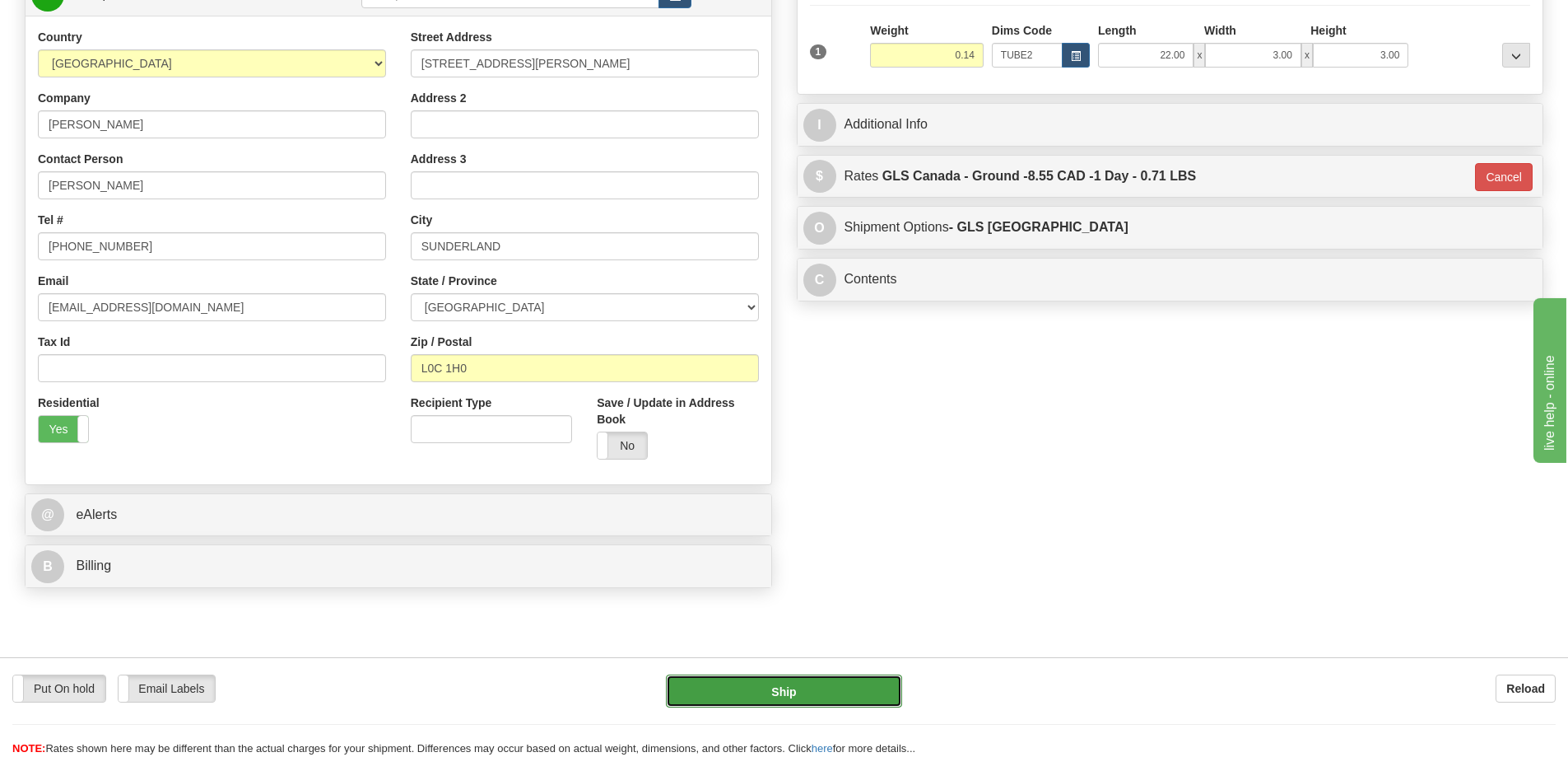
click at [736, 693] on button "Ship" at bounding box center [784, 691] width 237 height 33
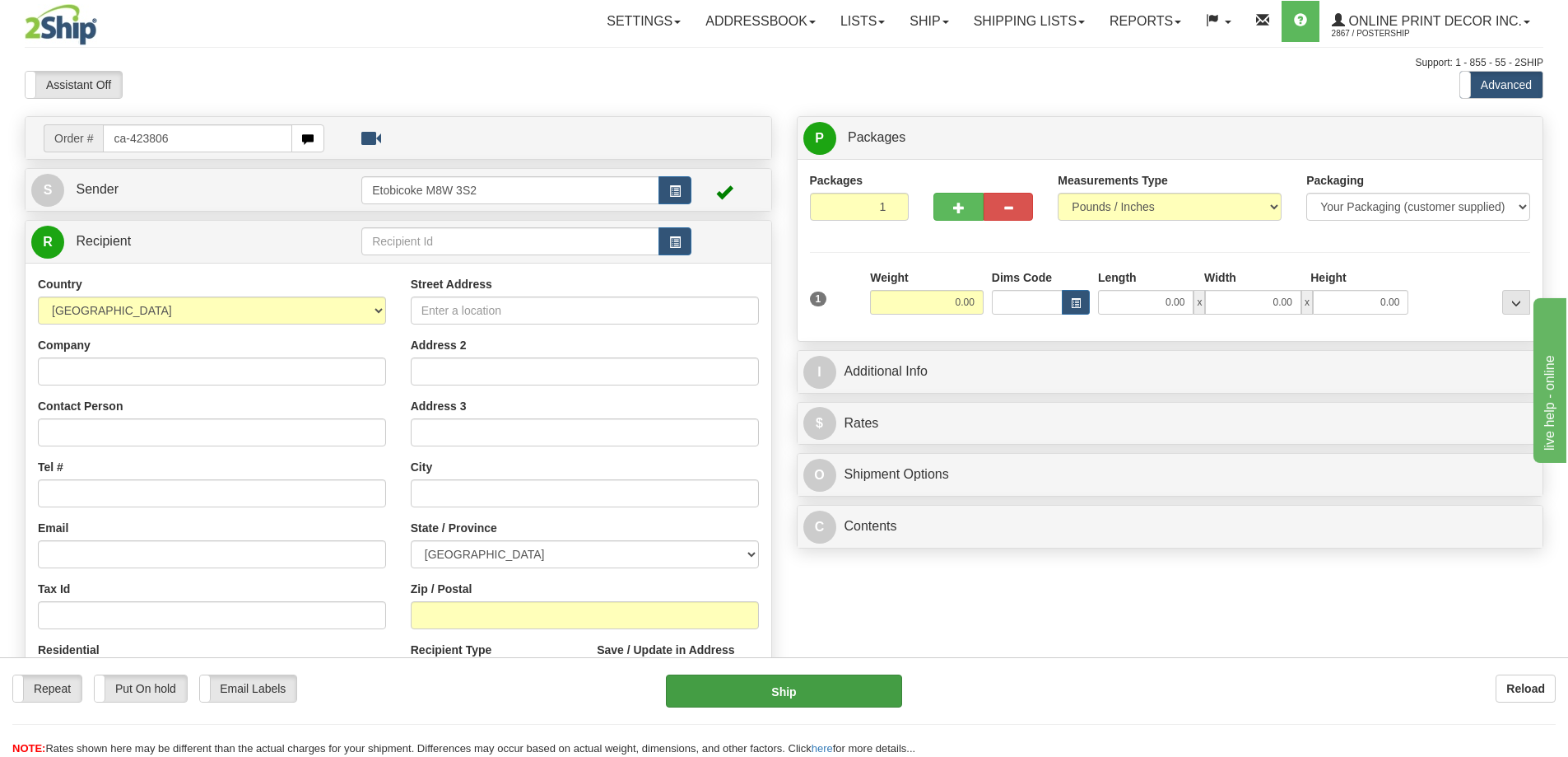
type input "ca-423806"
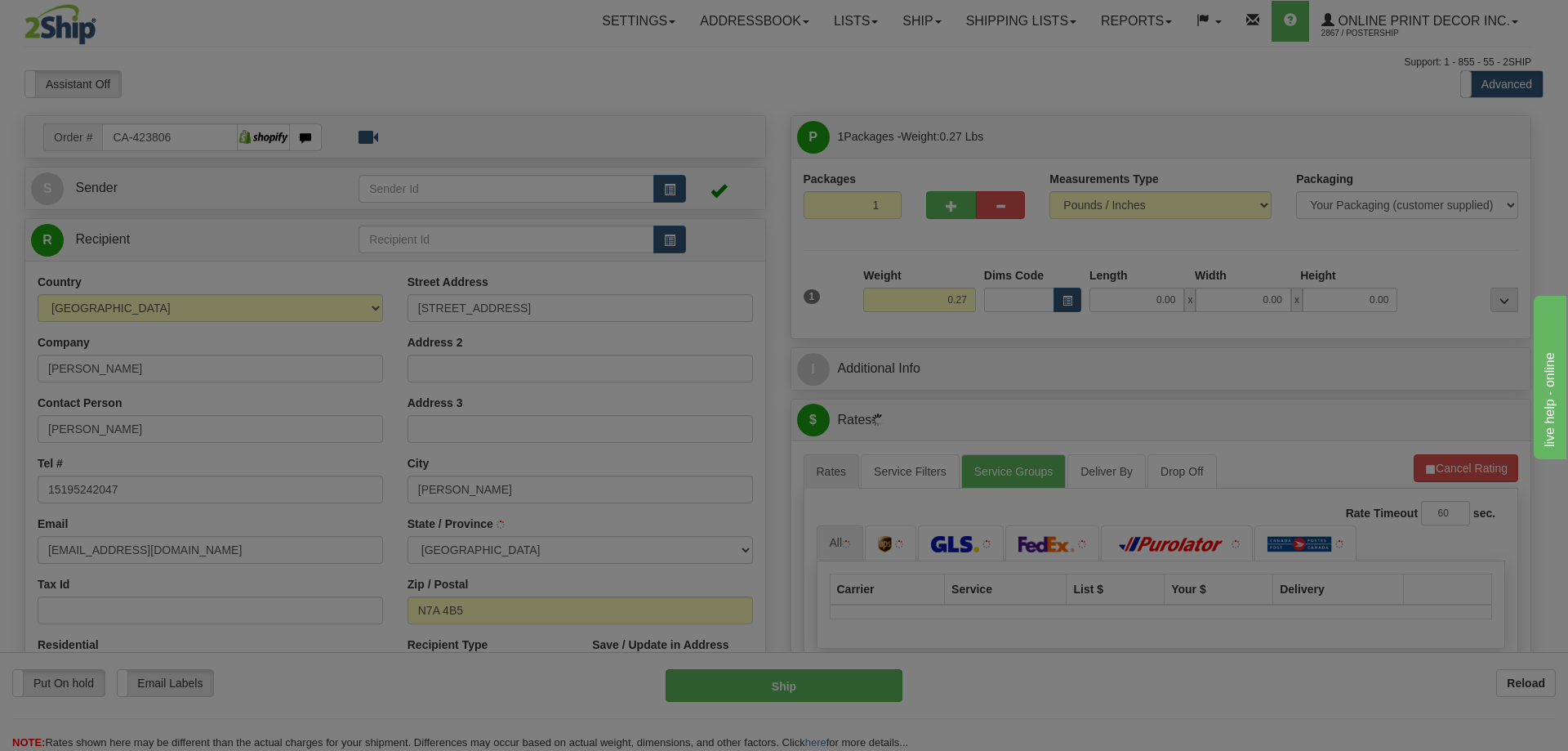
type input "GODERICH"
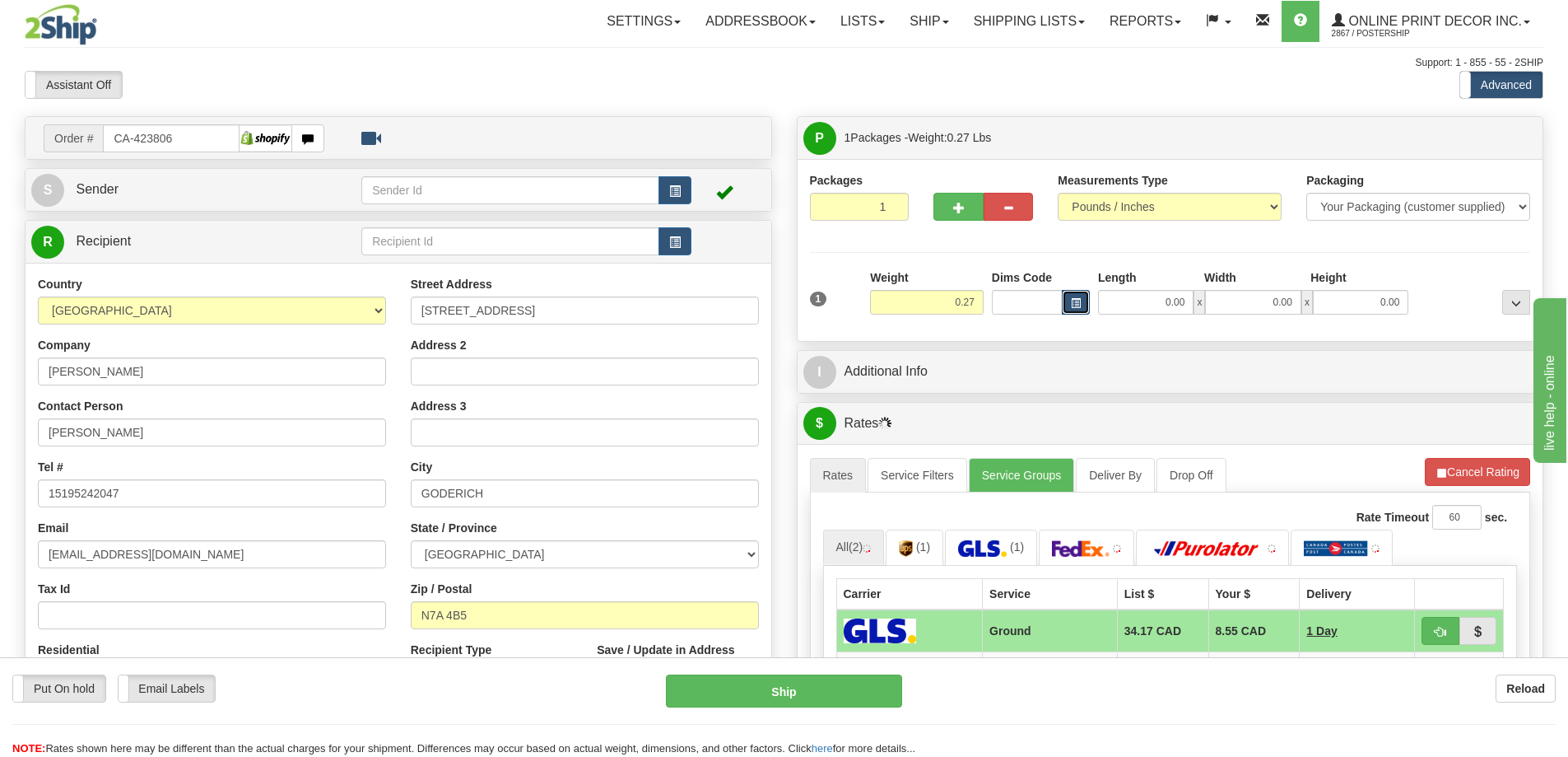
click at [1073, 297] on button "button" at bounding box center [1075, 301] width 28 height 25
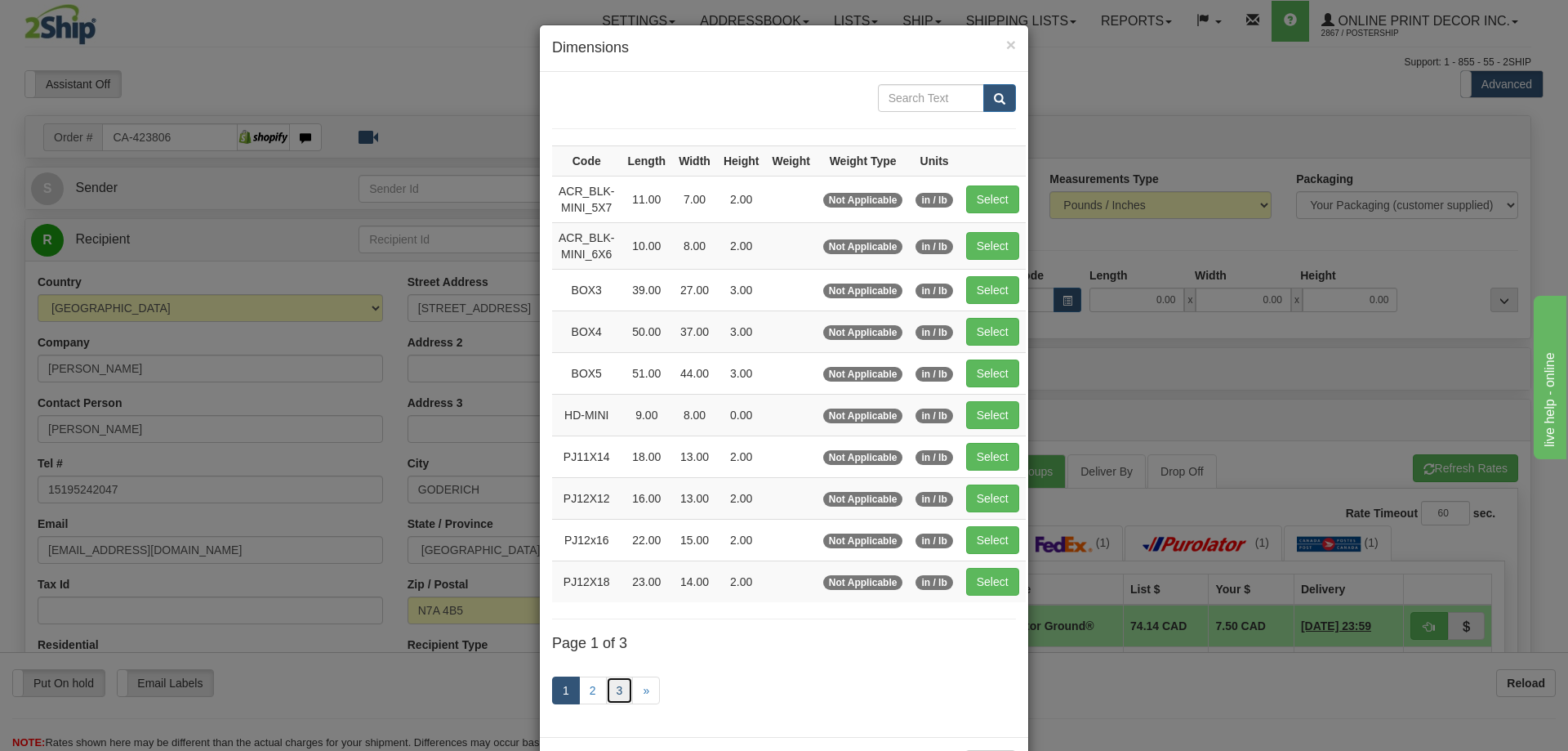
click at [609, 680] on link "3" at bounding box center [619, 690] width 28 height 28
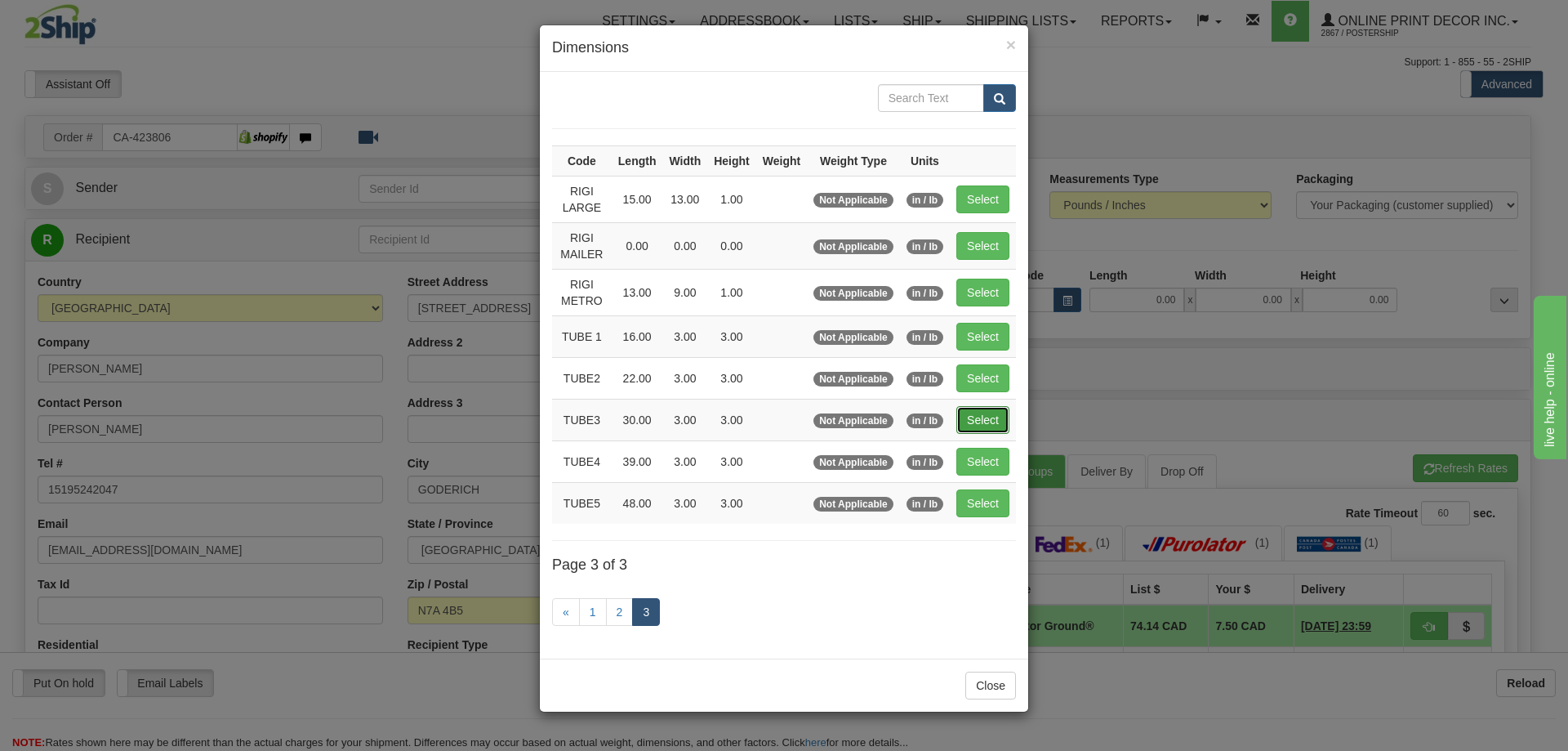
click at [985, 417] on button "Select" at bounding box center [983, 420] width 53 height 28
type input "TUBE3"
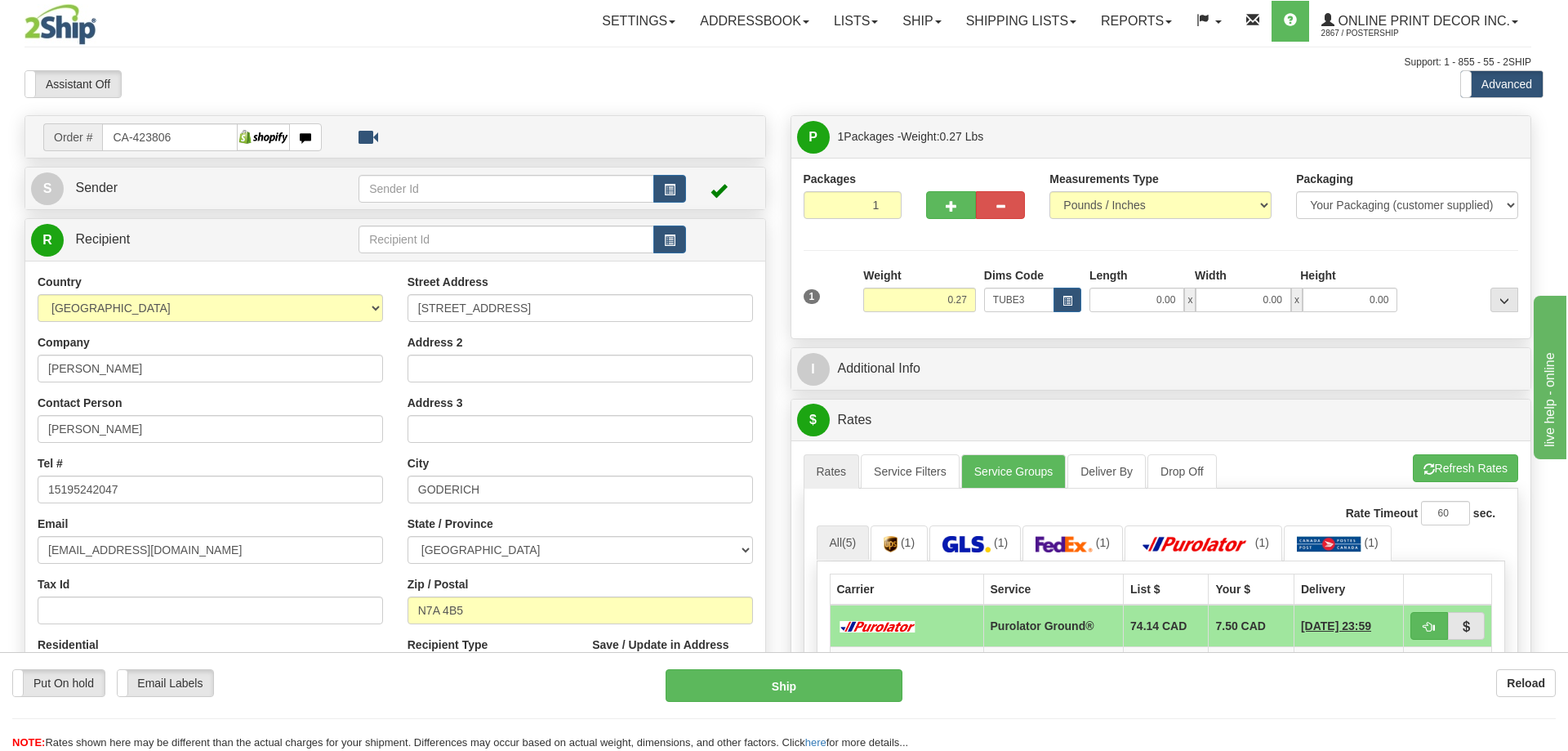
type input "30.00"
type input "3.00"
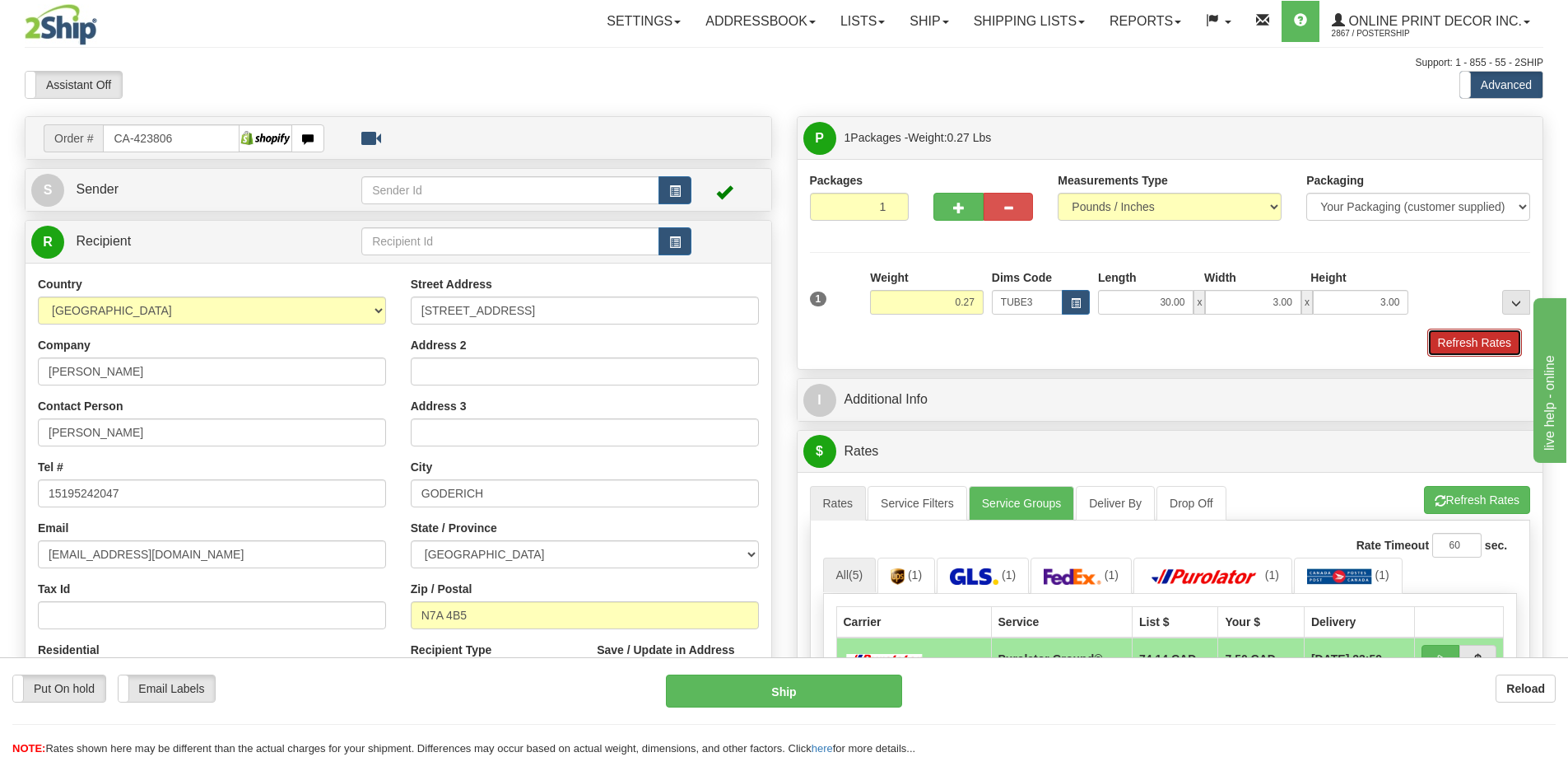
click at [1445, 335] on button "Refresh Rates" at bounding box center [1474, 342] width 94 height 28
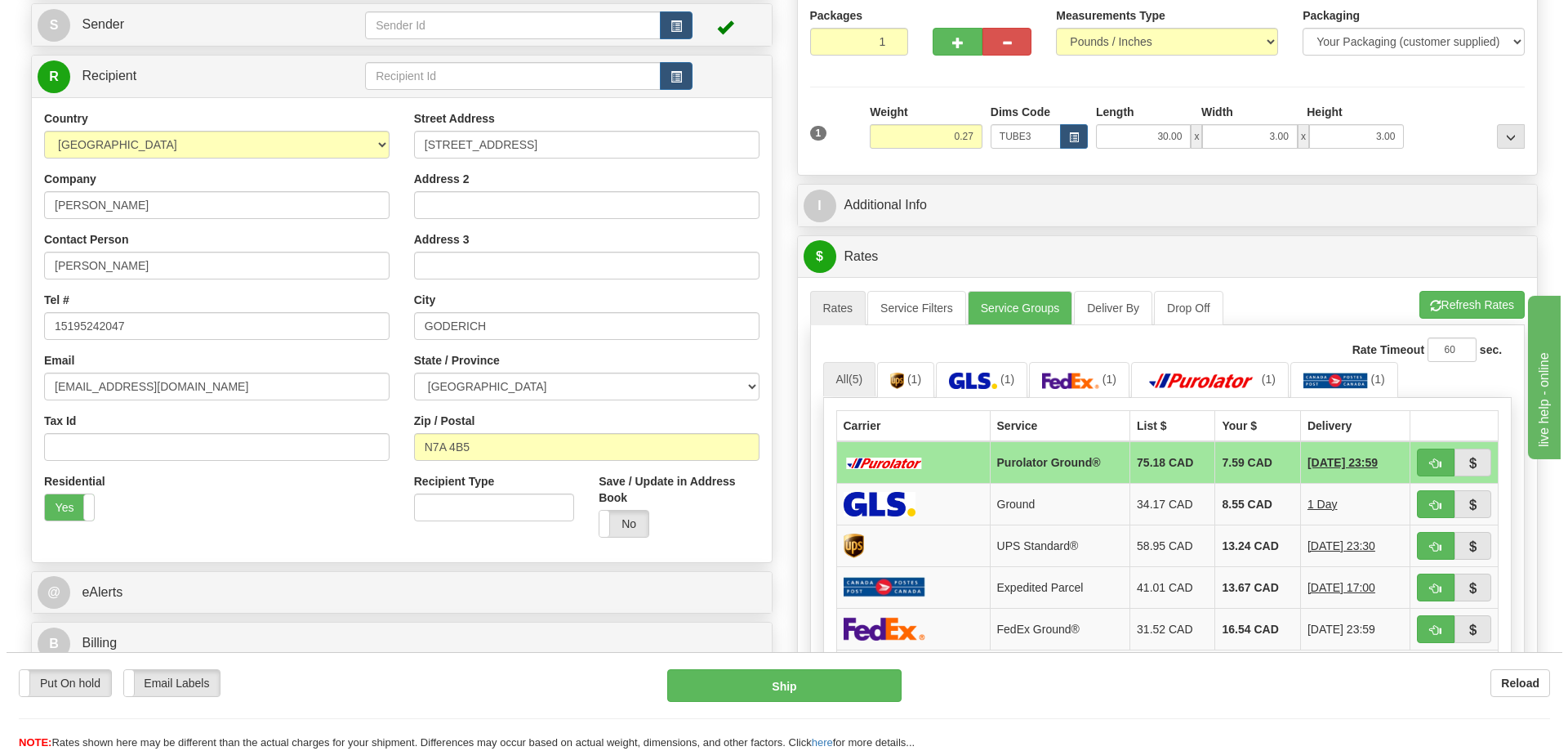
scroll to position [245, 0]
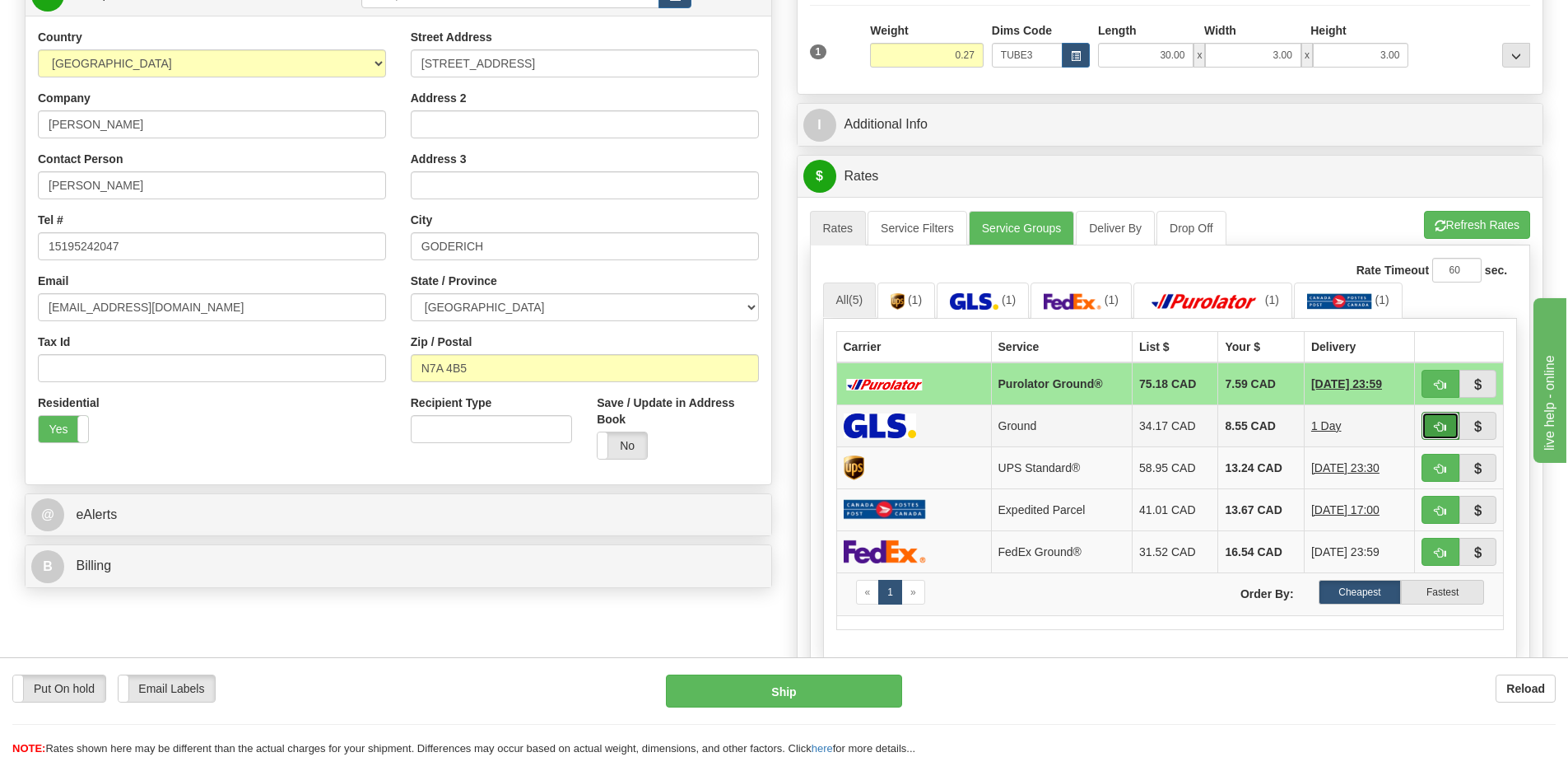
click at [1430, 427] on button "button" at bounding box center [1440, 425] width 37 height 28
type input "1"
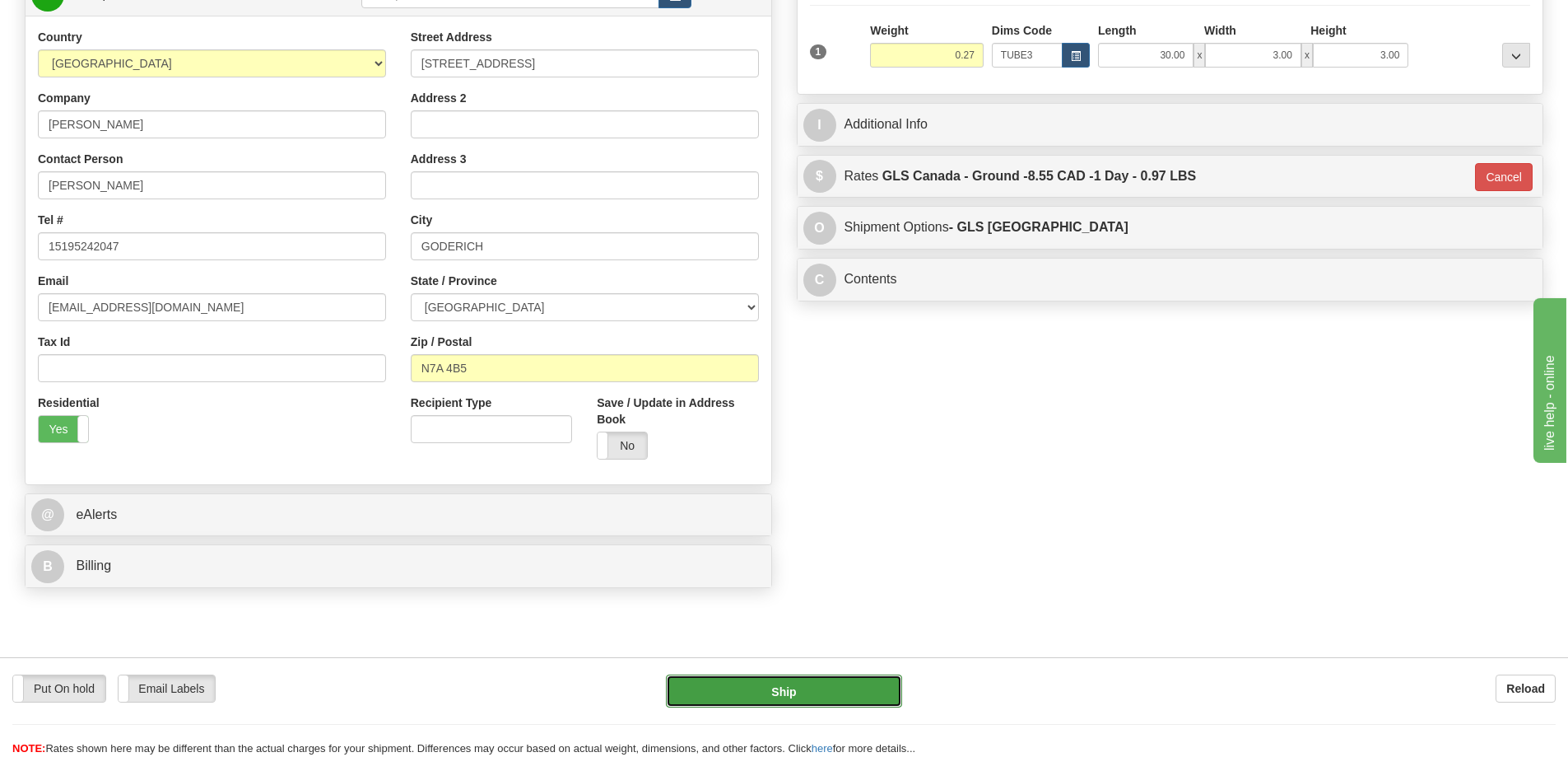
click at [817, 683] on button "Ship" at bounding box center [784, 691] width 237 height 33
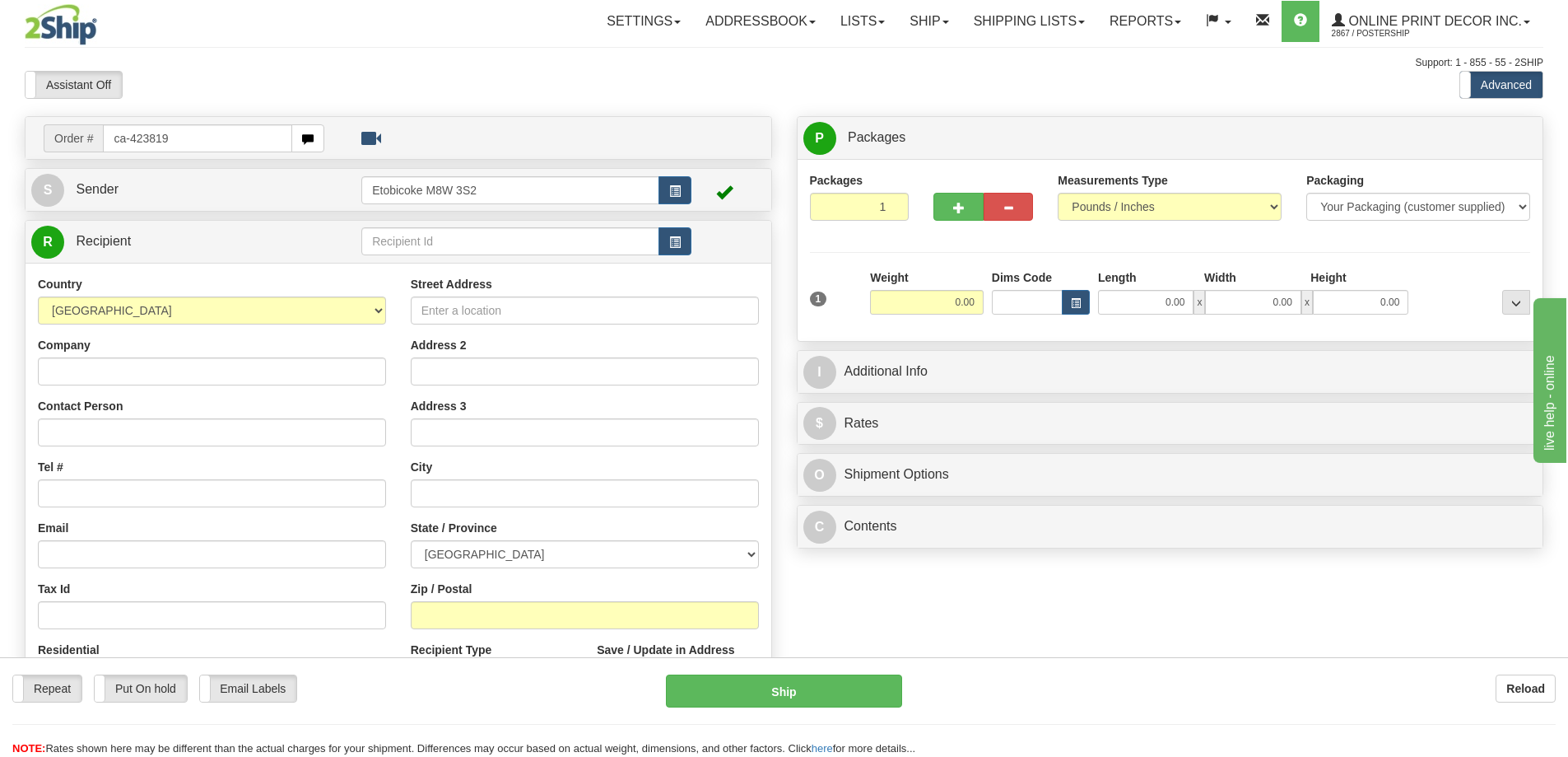
type input "ca-423819"
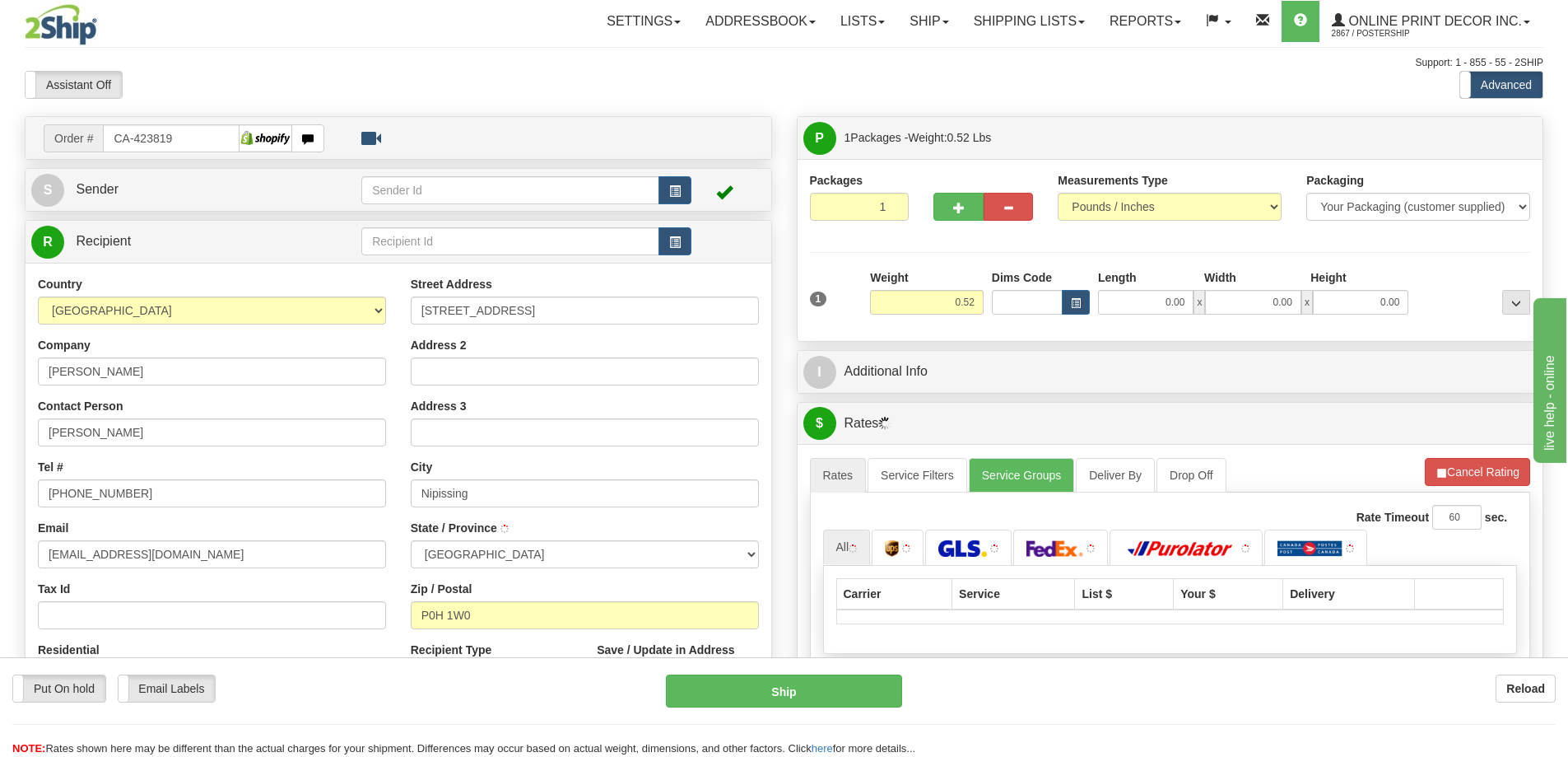
type input "NIPISSING"
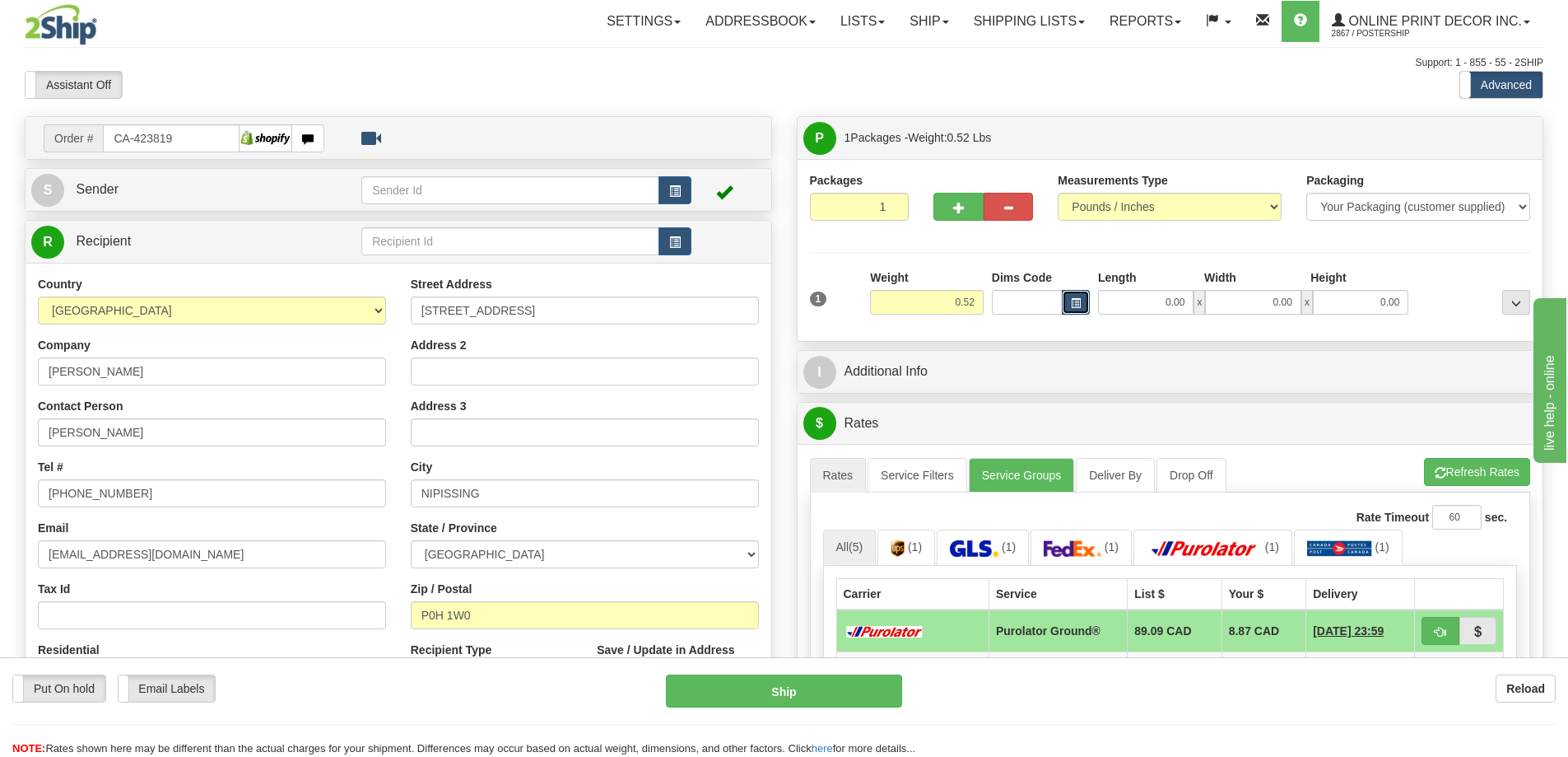
click at [1076, 297] on button "button" at bounding box center [1075, 301] width 28 height 25
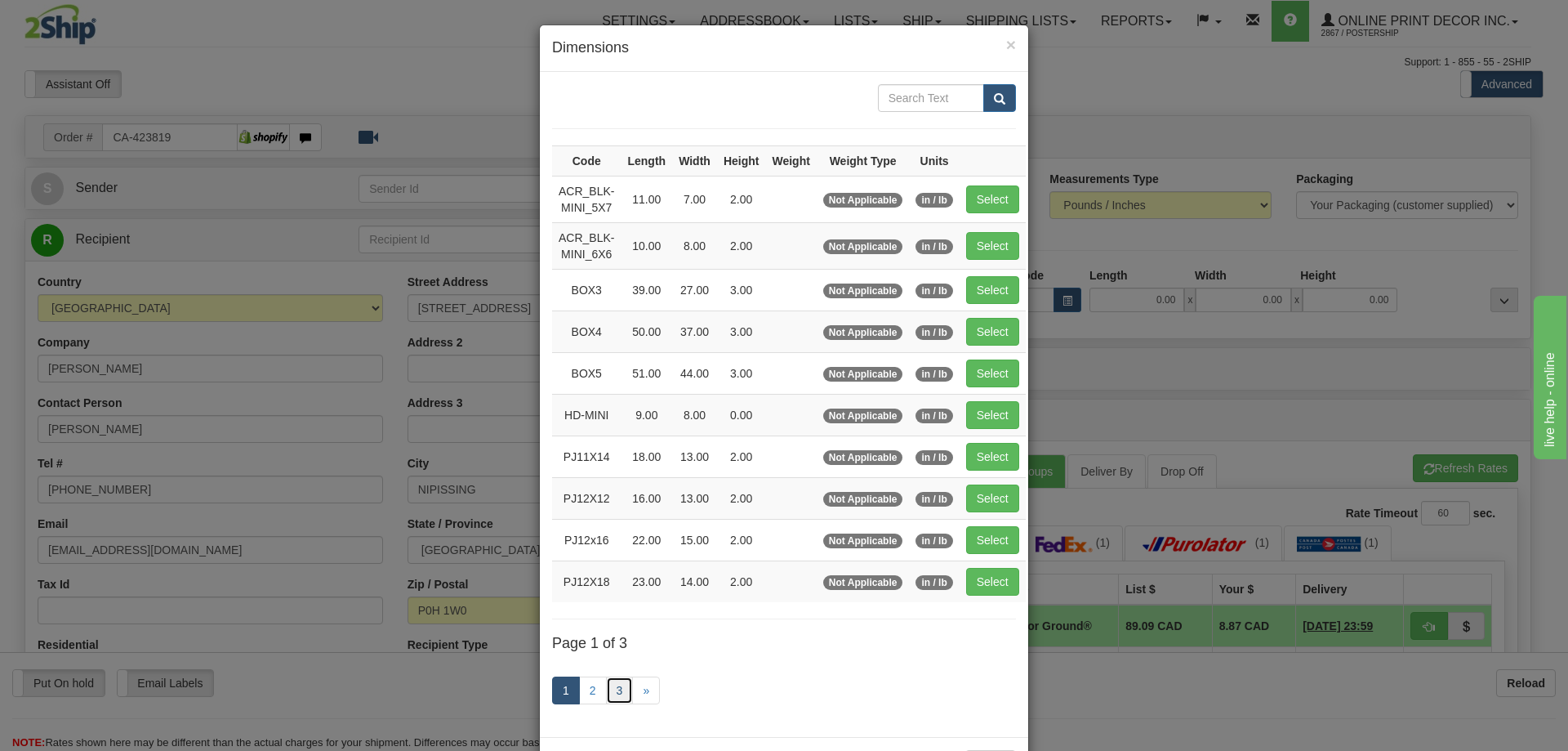
click at [608, 683] on link "3" at bounding box center [619, 690] width 28 height 28
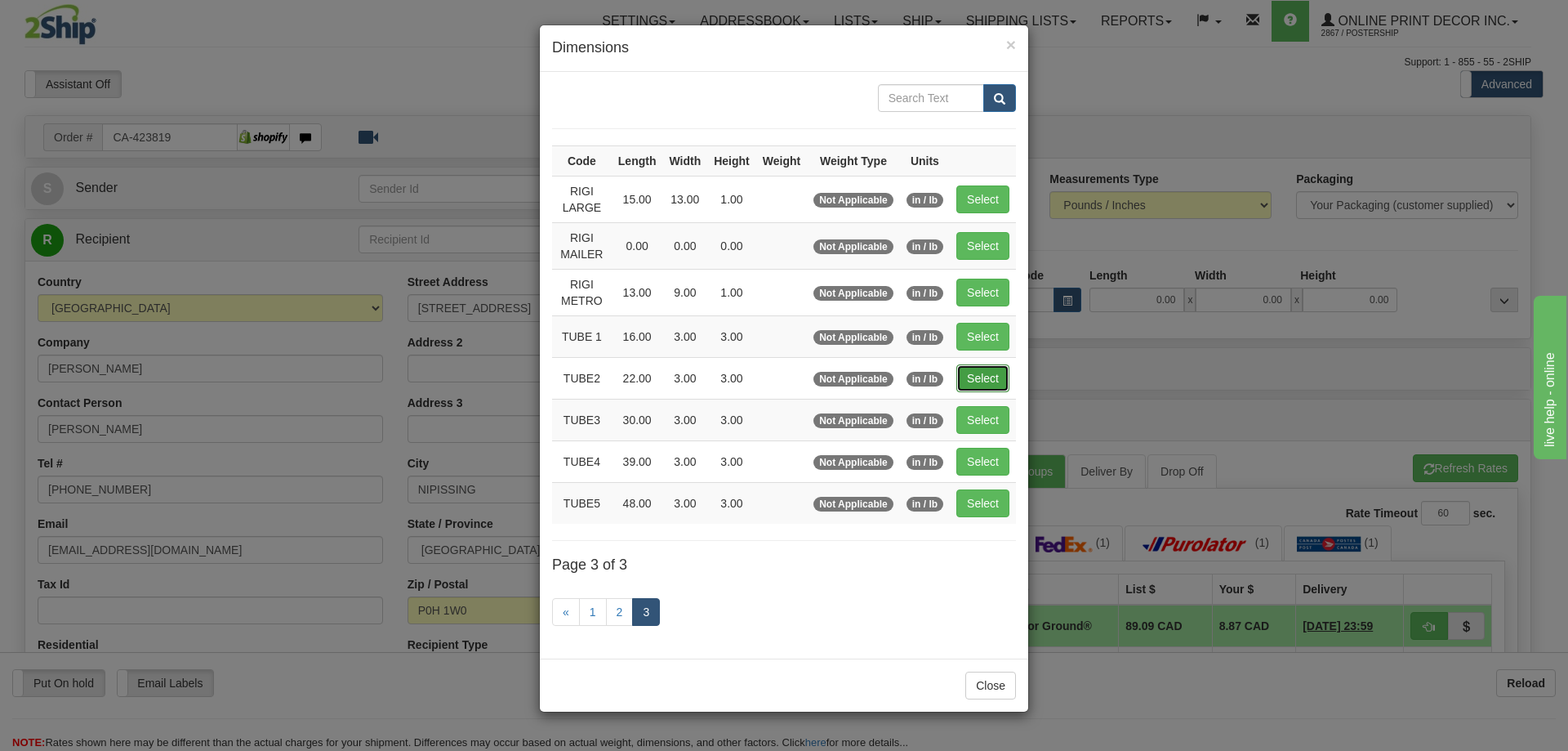
click at [969, 378] on button "Select" at bounding box center [983, 378] width 53 height 28
type input "TUBE2"
type input "22.00"
type input "3.00"
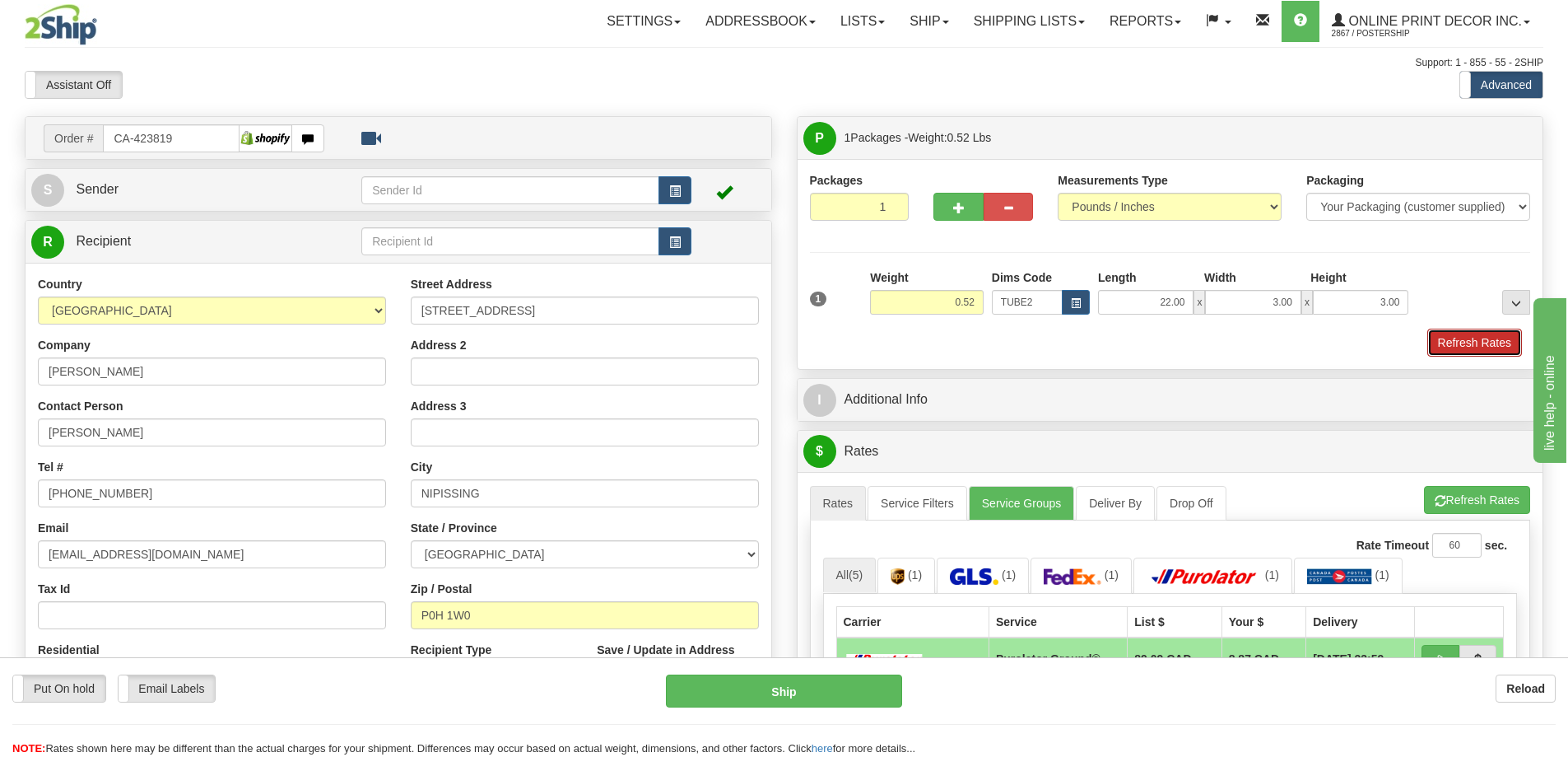
click at [1467, 338] on button "Refresh Rates" at bounding box center [1474, 342] width 94 height 28
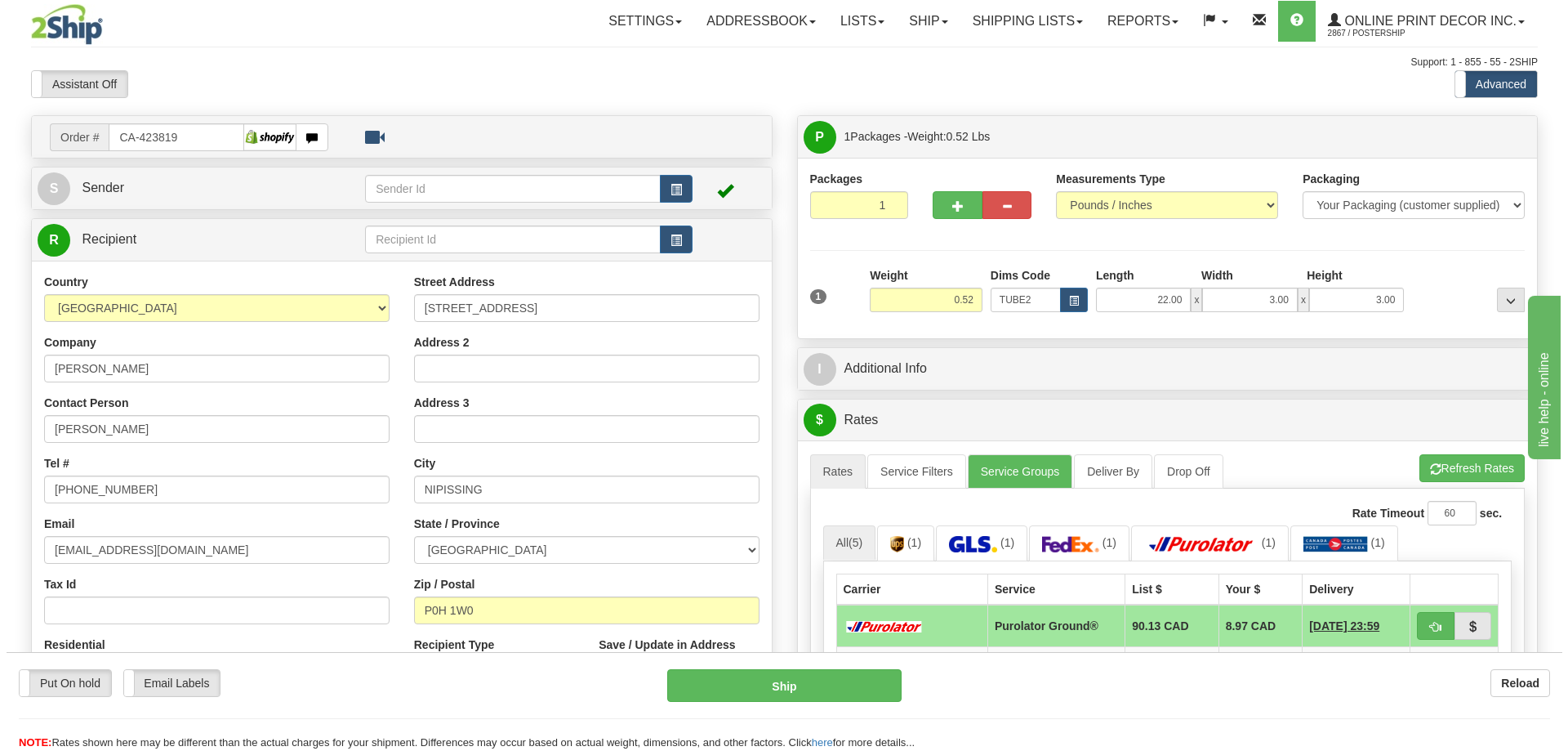
scroll to position [245, 0]
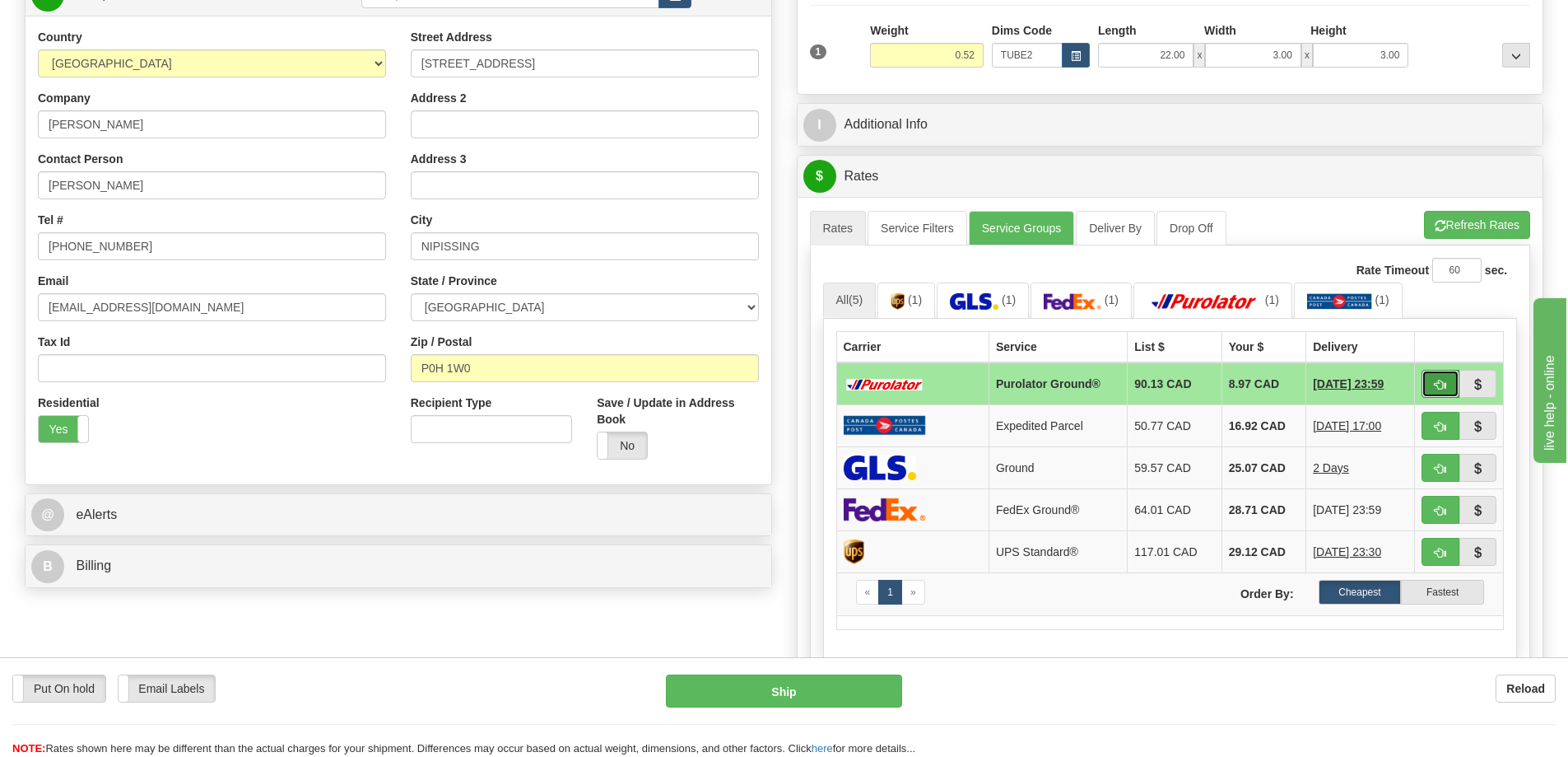
click at [1439, 379] on button "button" at bounding box center [1440, 383] width 37 height 28
type input "260"
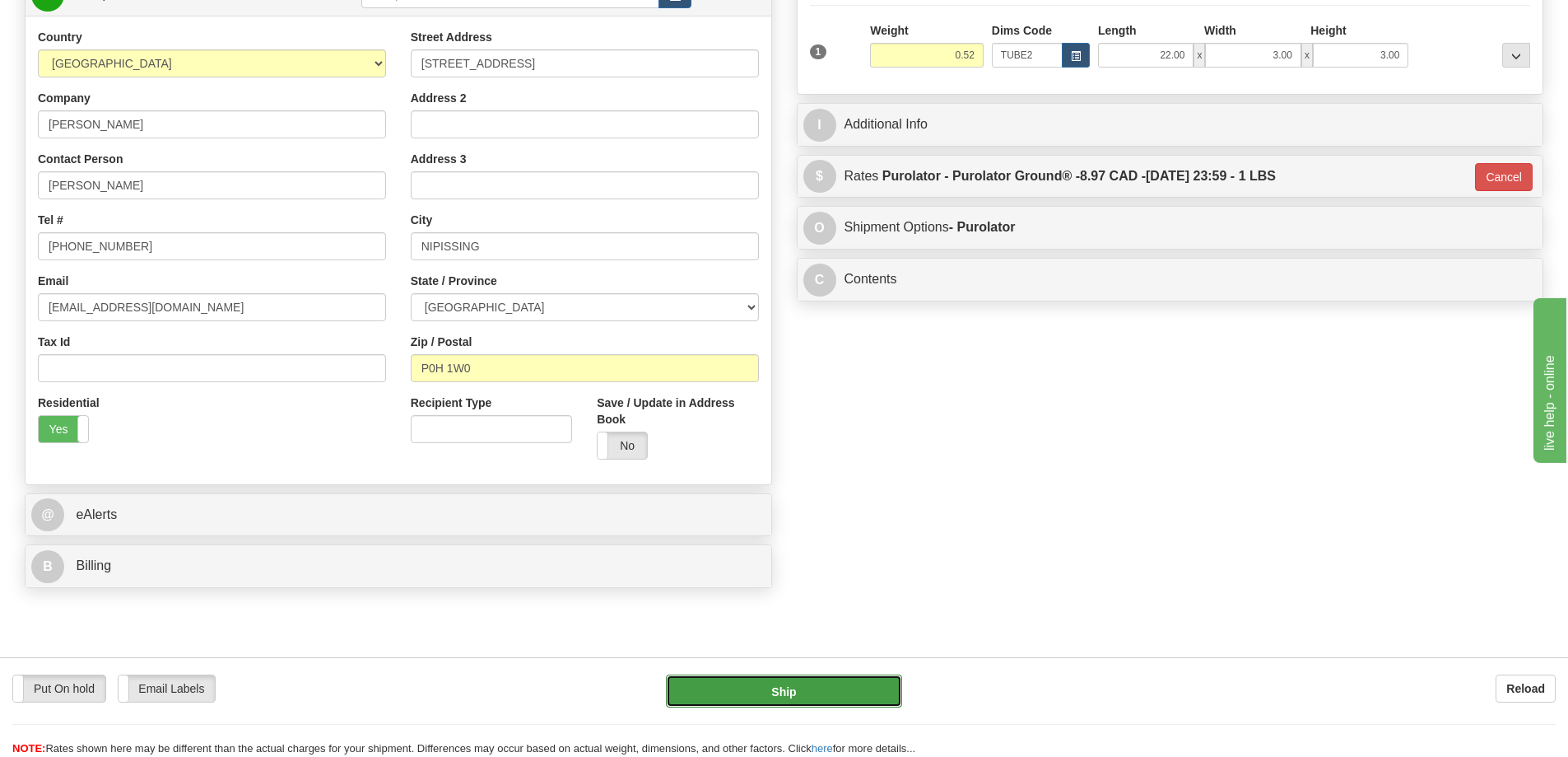
click at [771, 689] on button "Ship" at bounding box center [784, 691] width 237 height 33
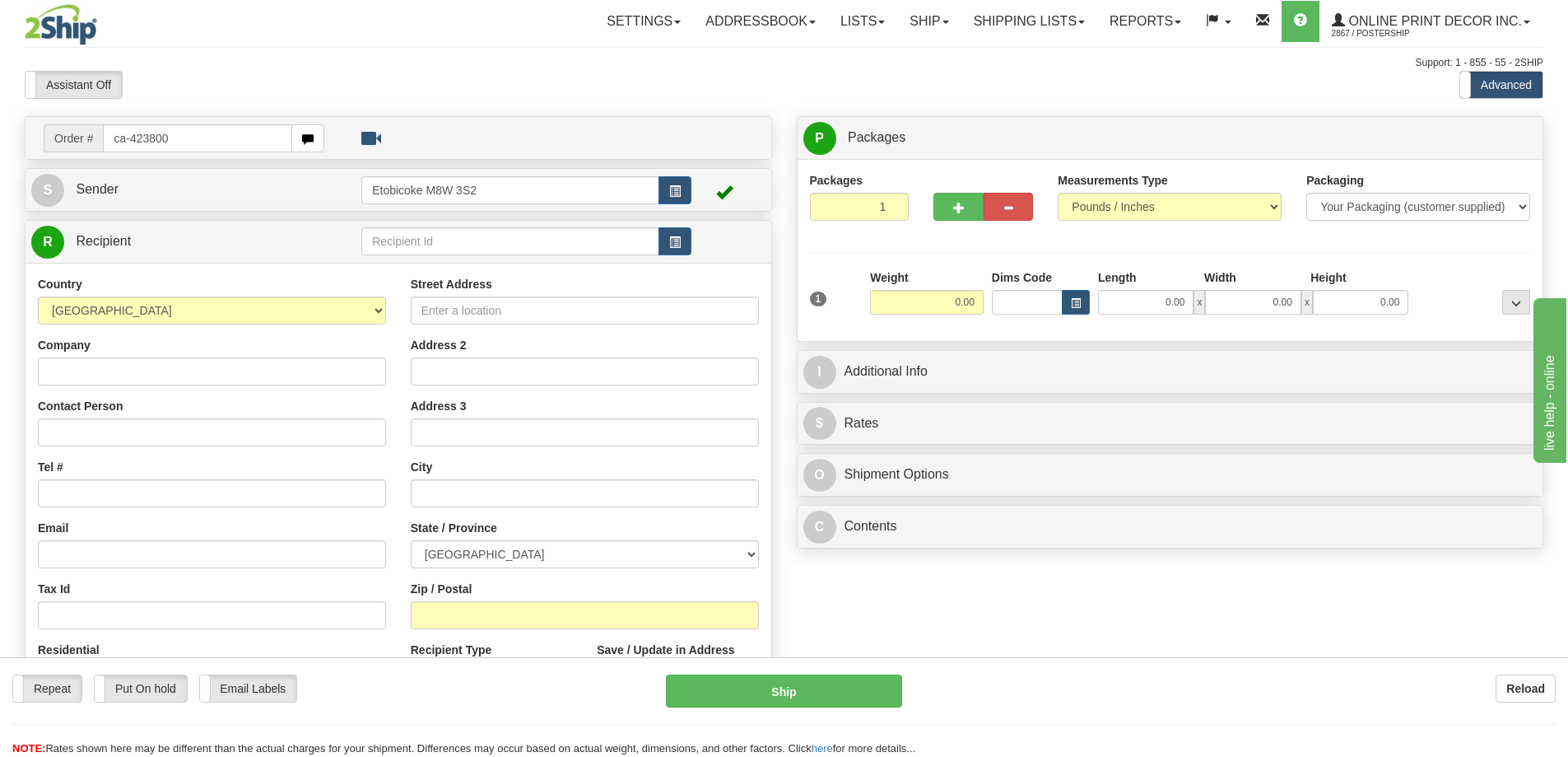
type input "ca-423800"
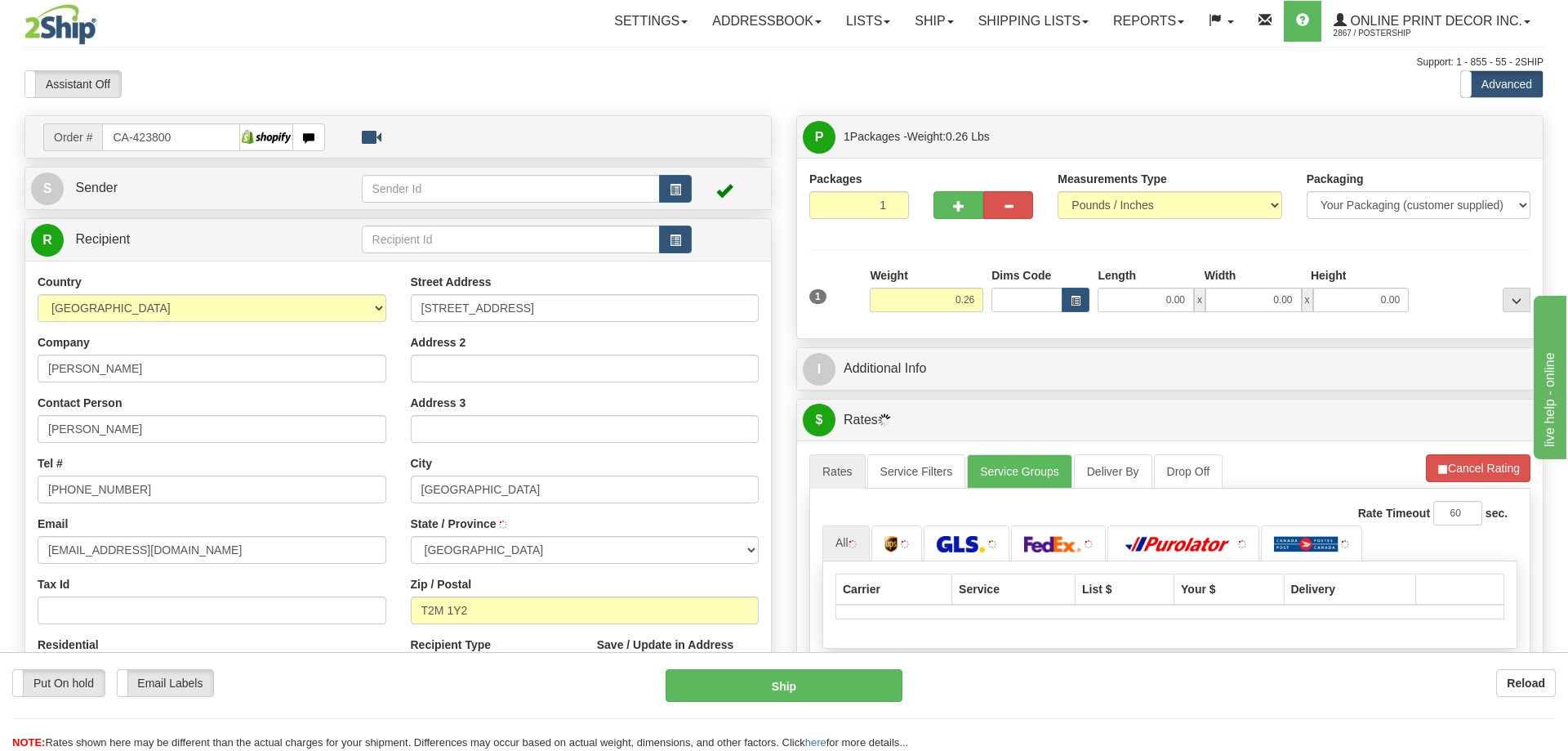
type input "[GEOGRAPHIC_DATA]"
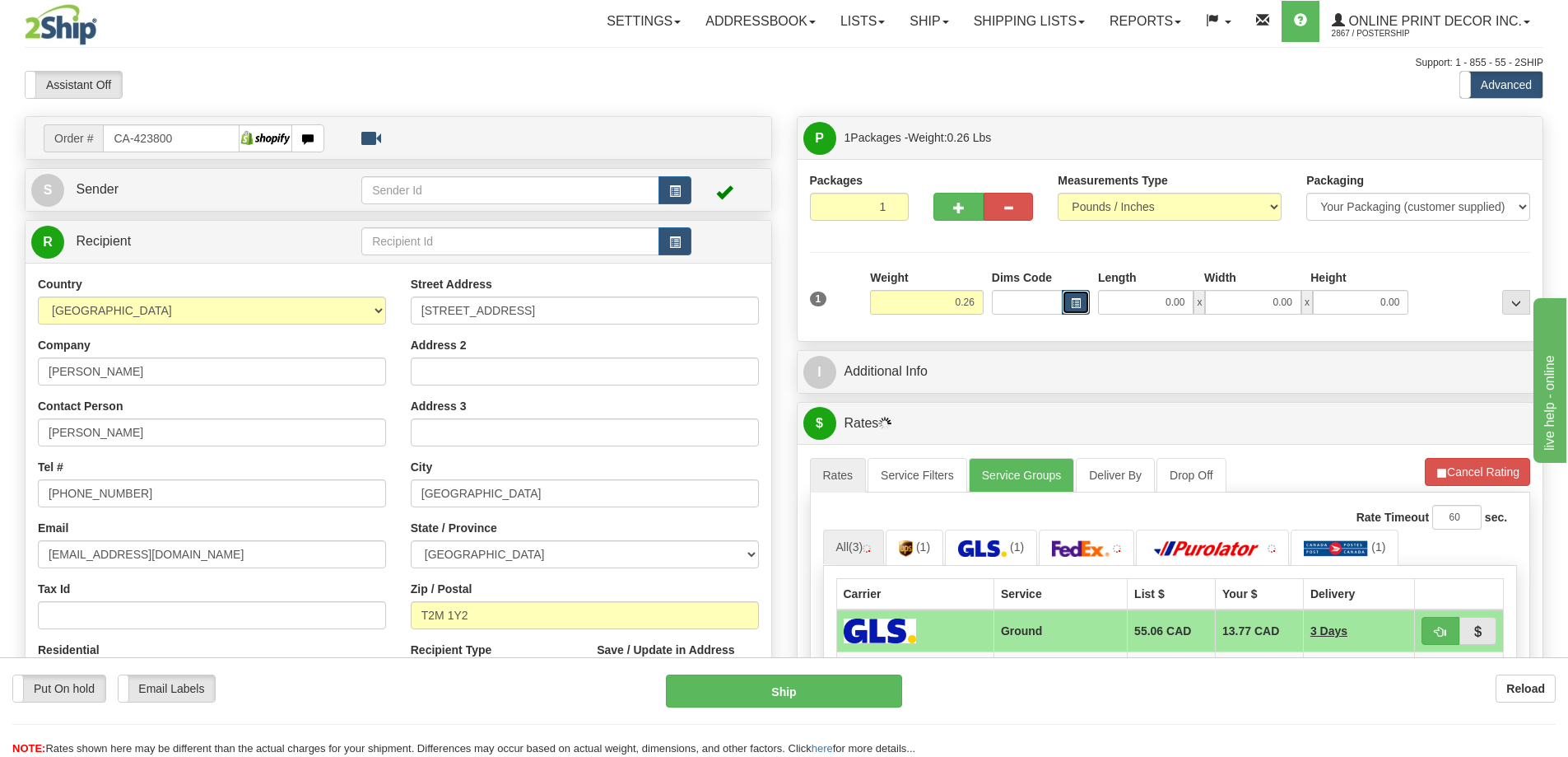
click at [1078, 301] on span "button" at bounding box center [1076, 303] width 10 height 9
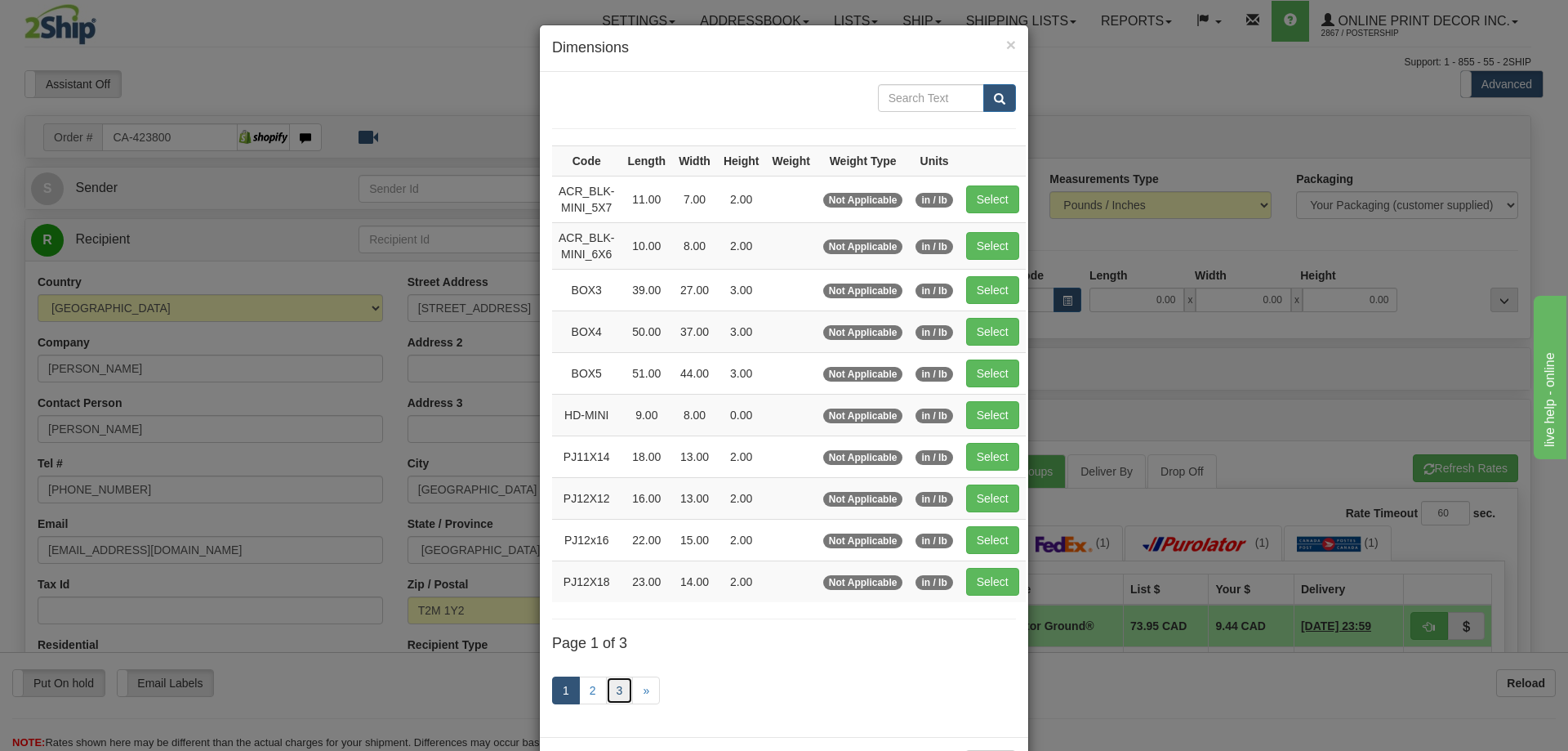
click at [612, 688] on link "3" at bounding box center [619, 690] width 28 height 28
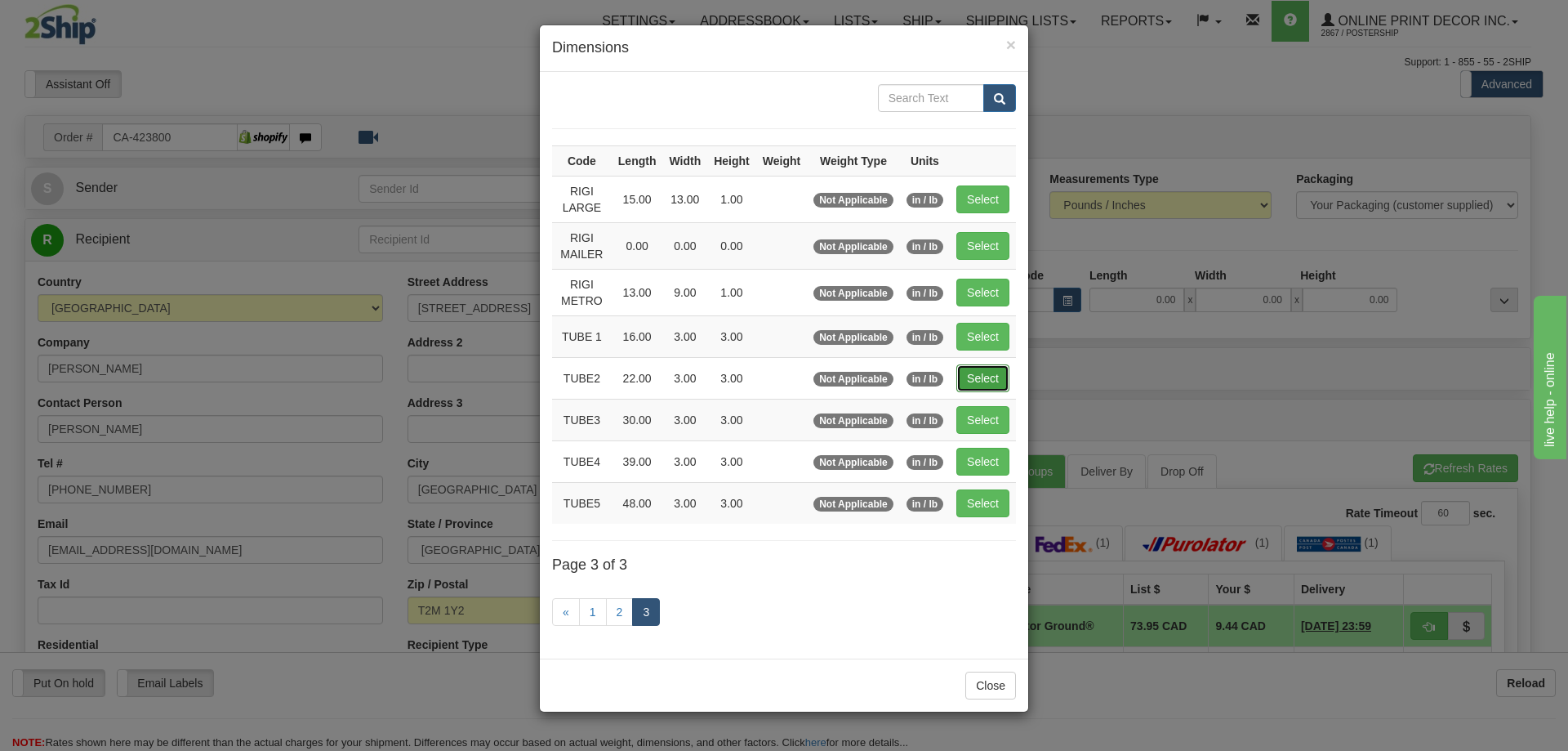
click at [981, 383] on button "Select" at bounding box center [983, 378] width 53 height 28
type input "TUBE2"
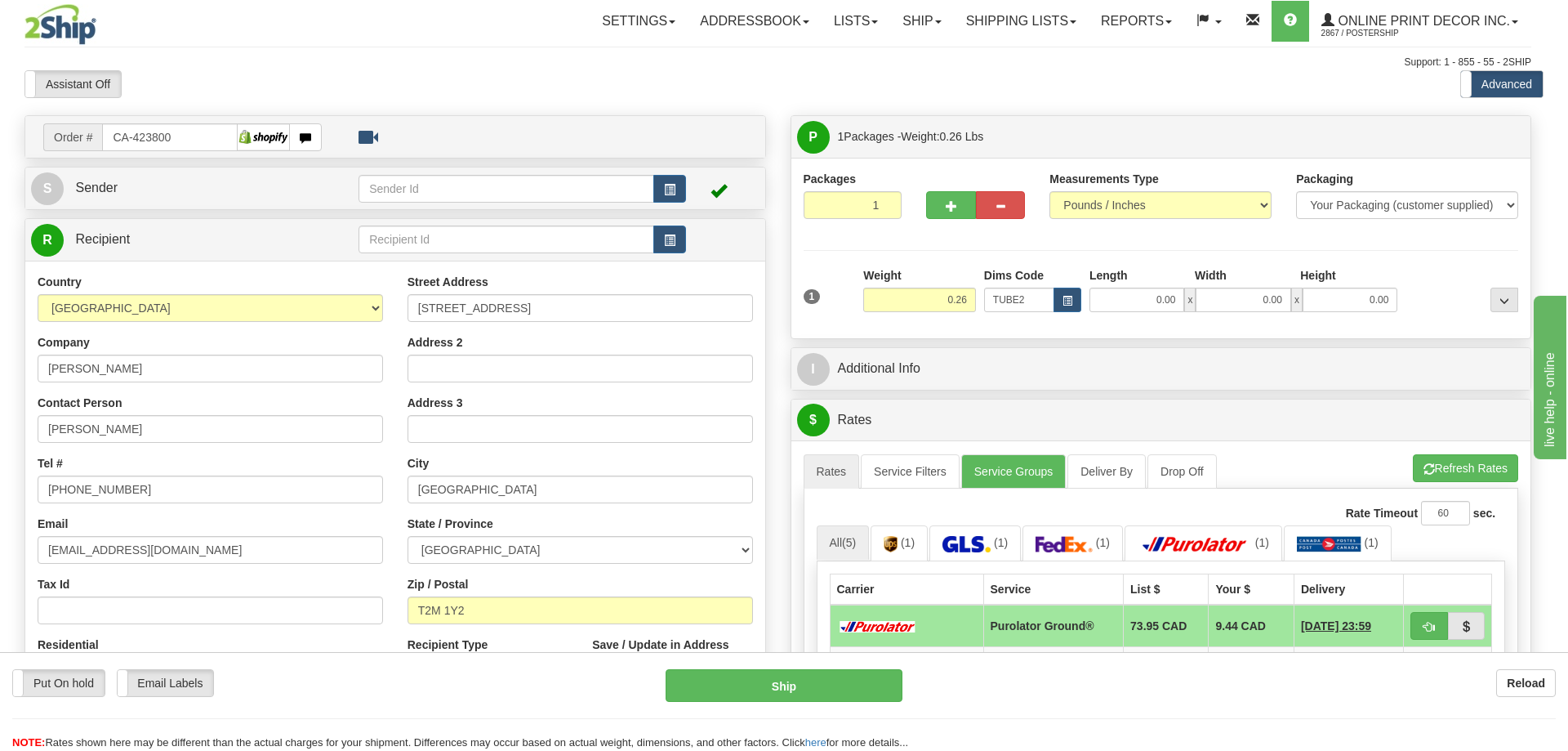
type input "22.00"
type input "3.00"
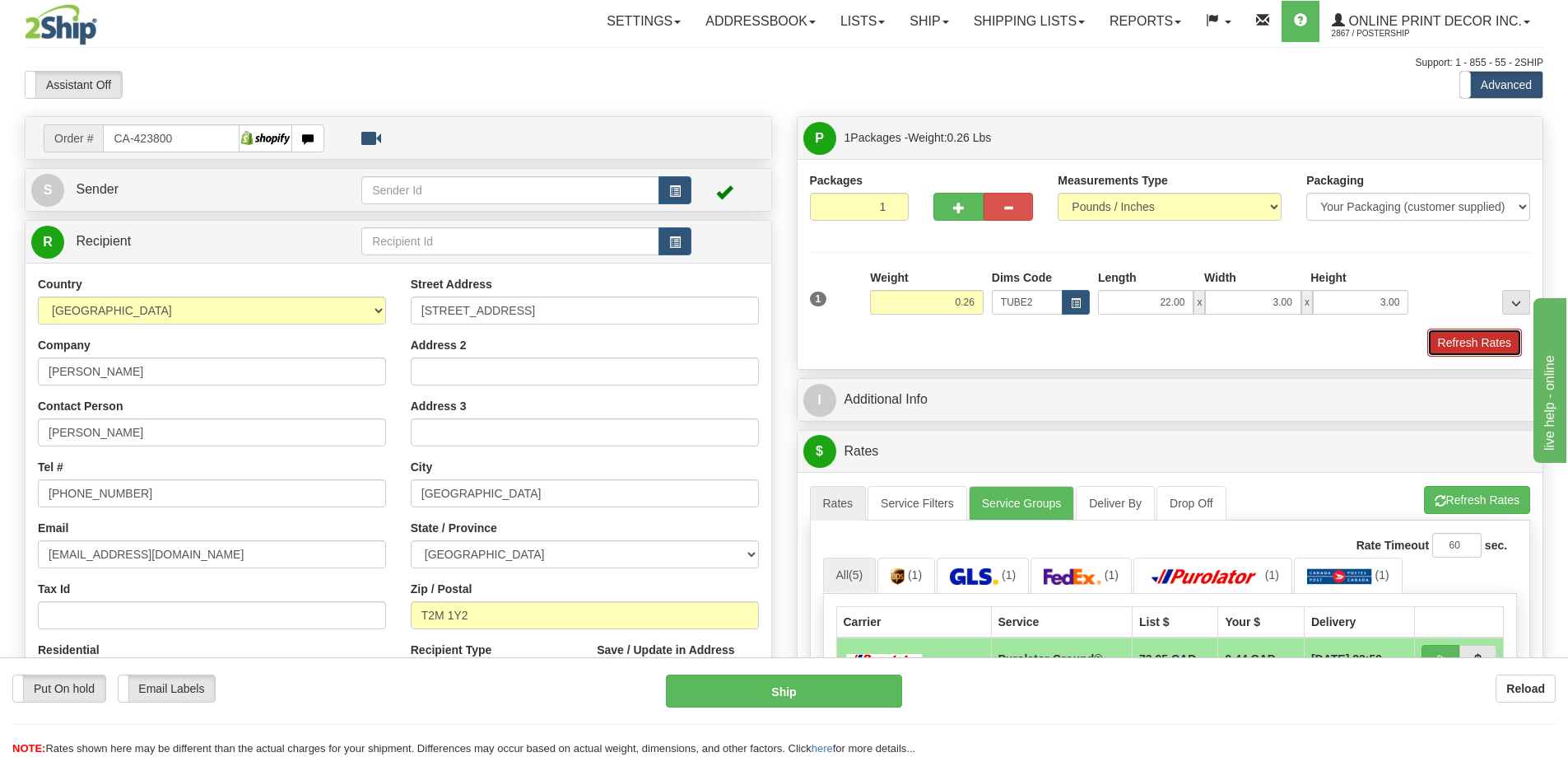
click at [1458, 341] on button "Refresh Rates" at bounding box center [1474, 342] width 94 height 28
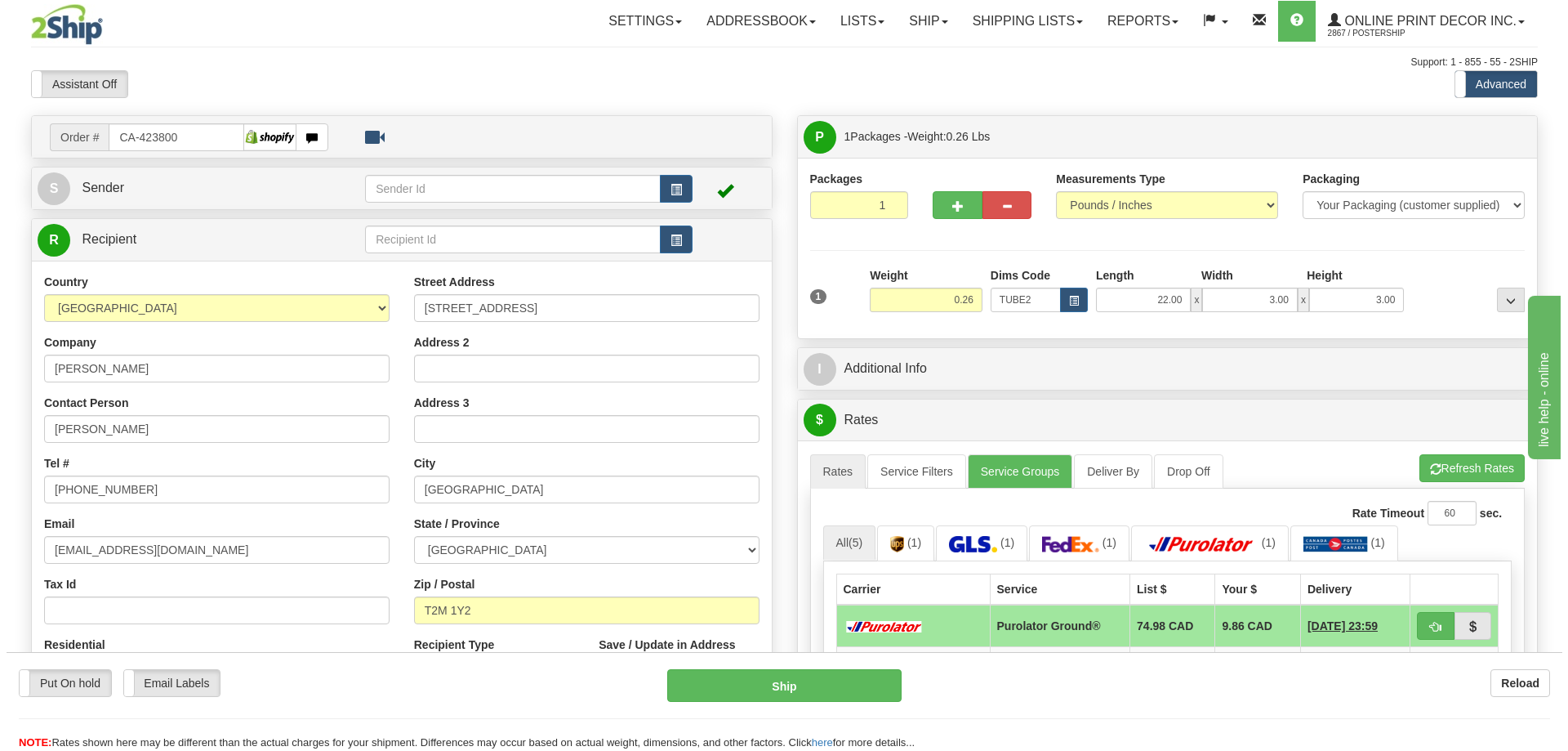
scroll to position [163, 0]
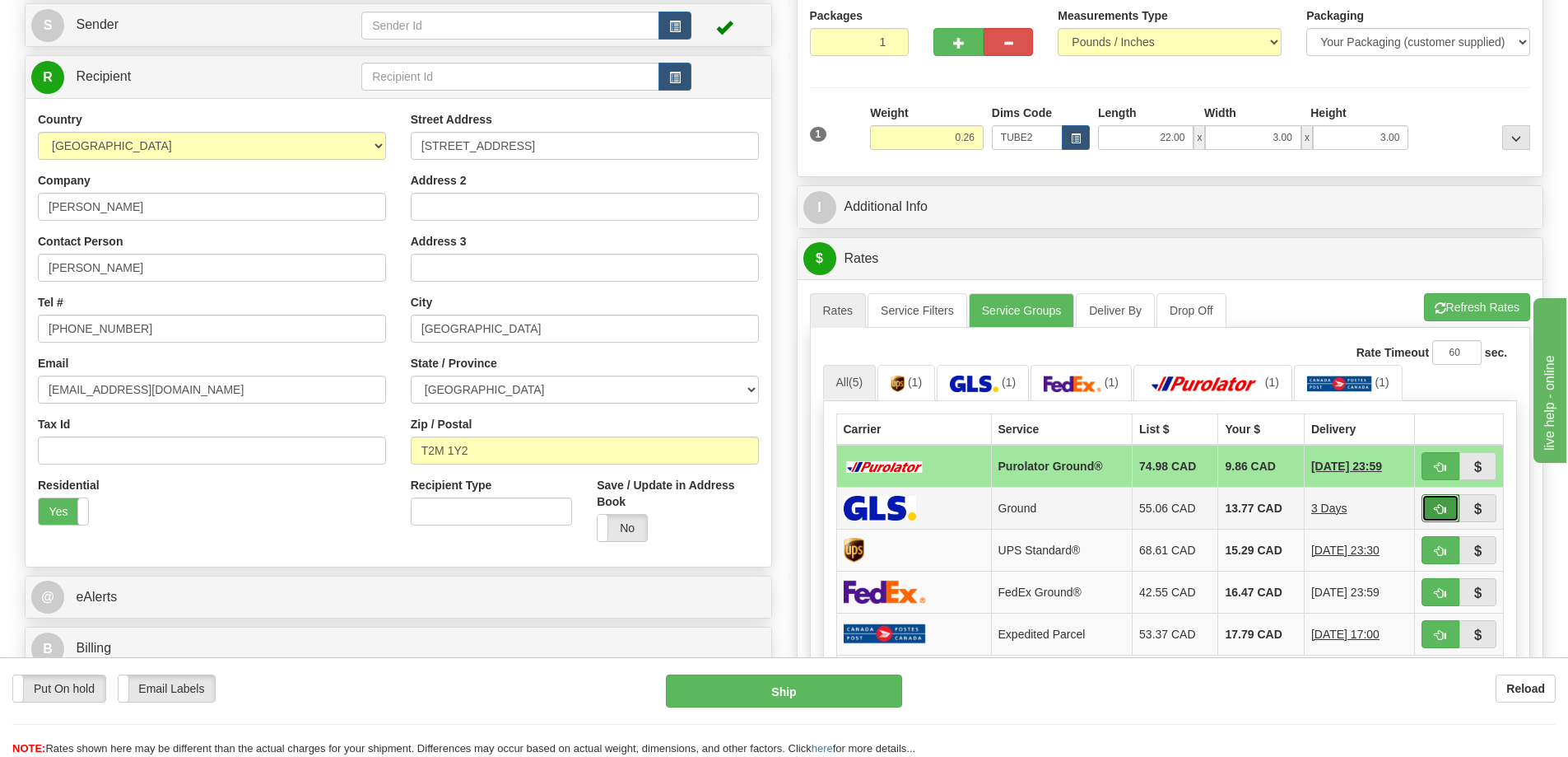
click at [1434, 508] on span "button" at bounding box center [1440, 509] width 12 height 11
type input "1"
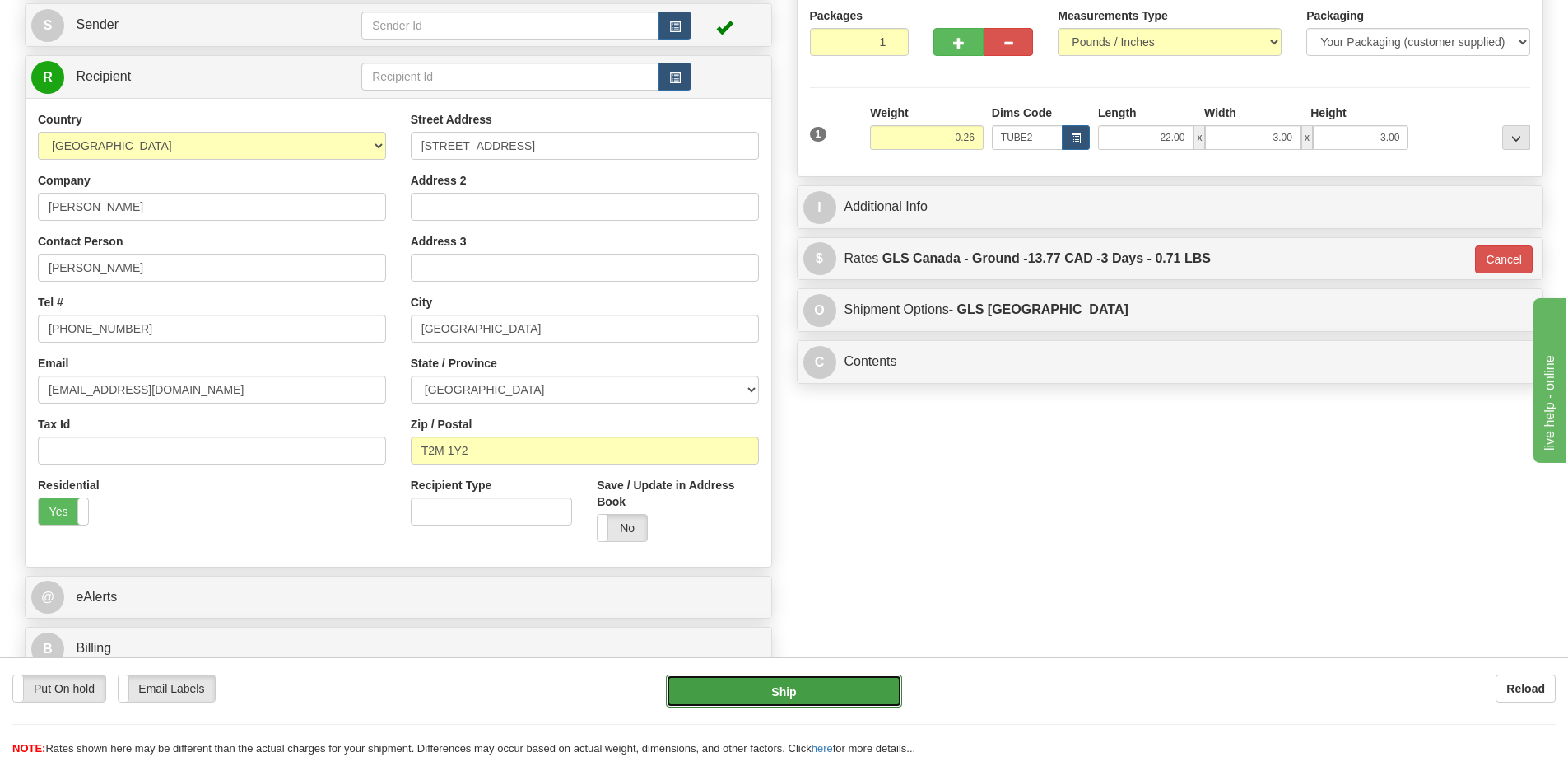
click at [863, 686] on button "Ship" at bounding box center [784, 691] width 237 height 33
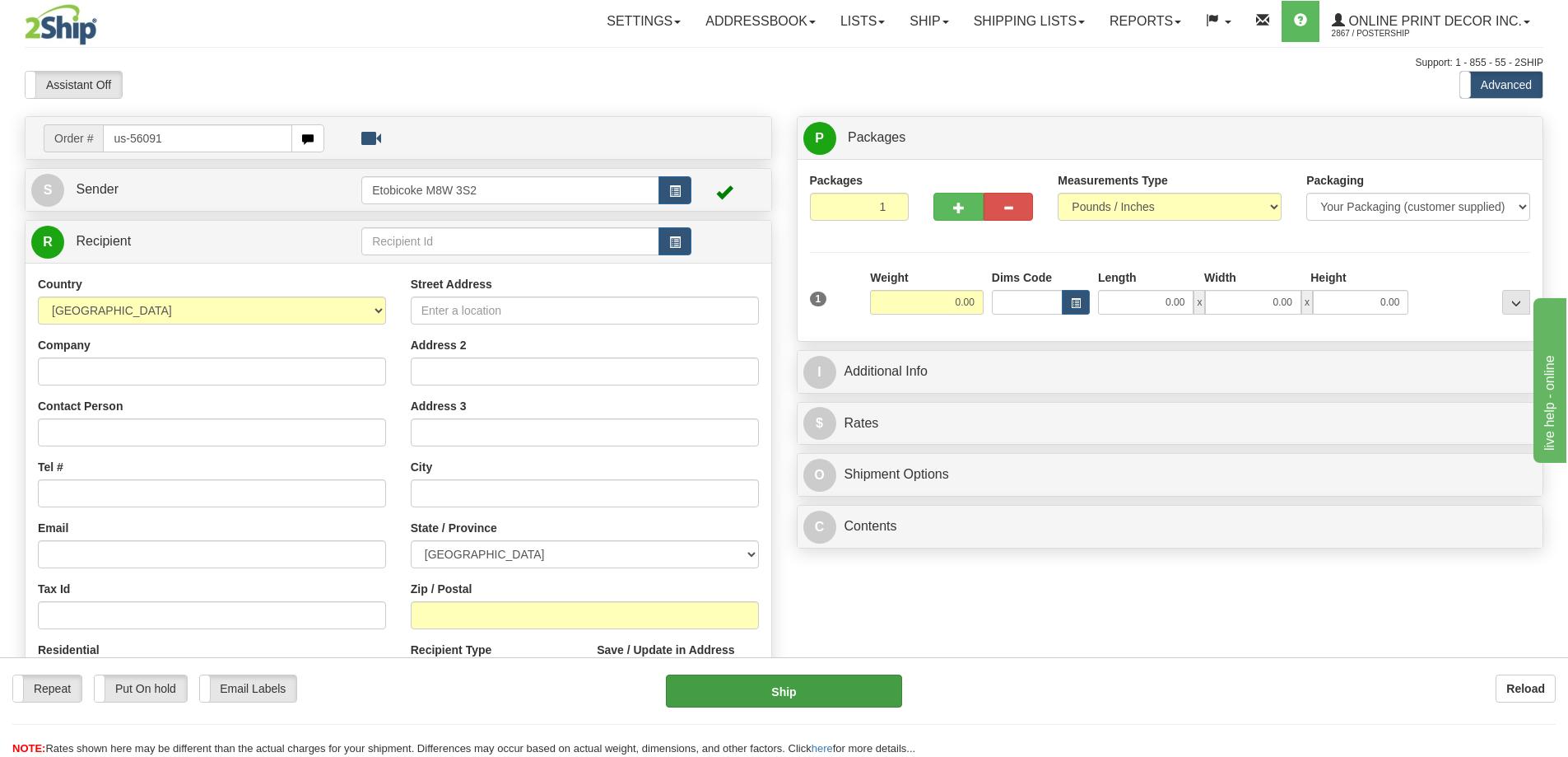
type input "us-56091"
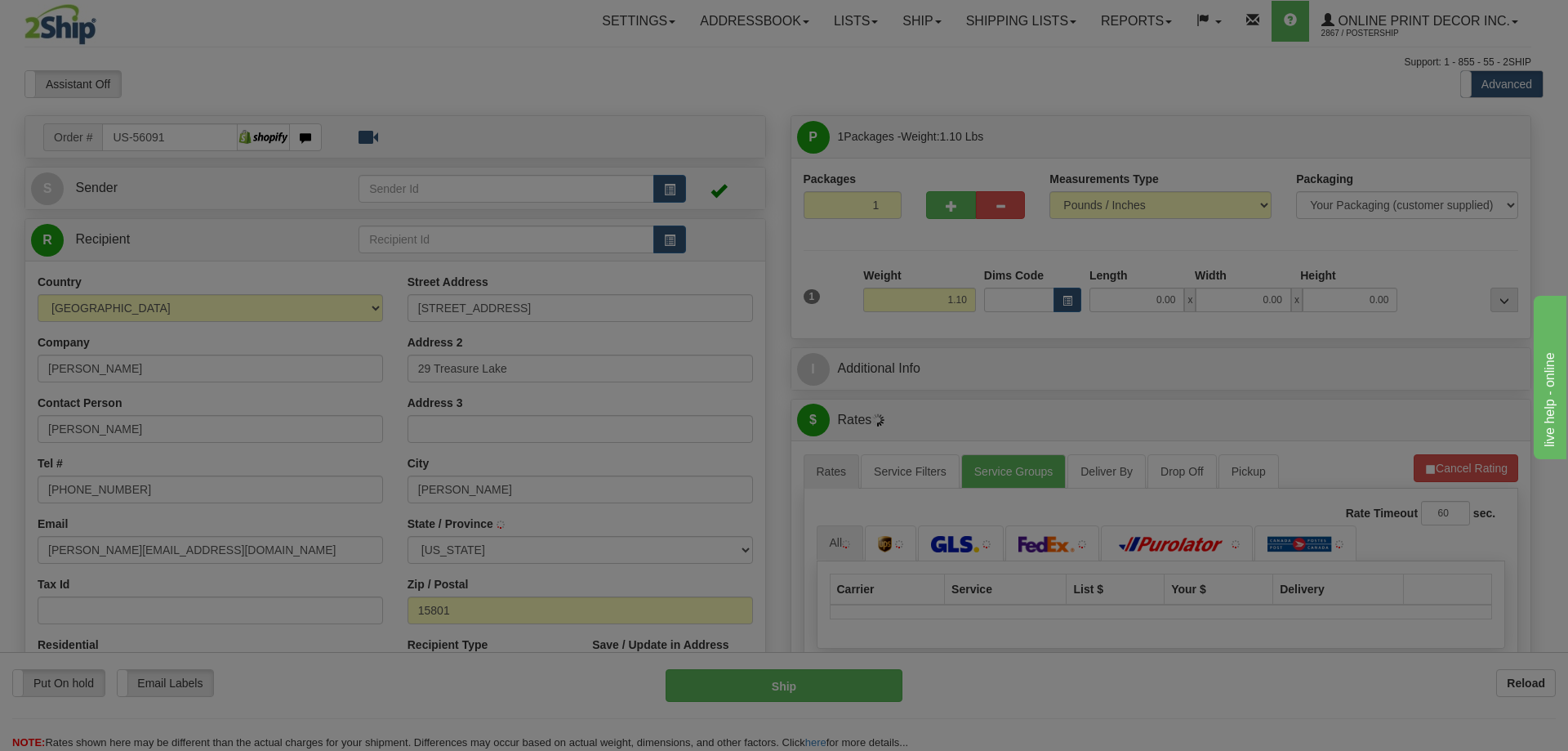
type input "DU BOIS"
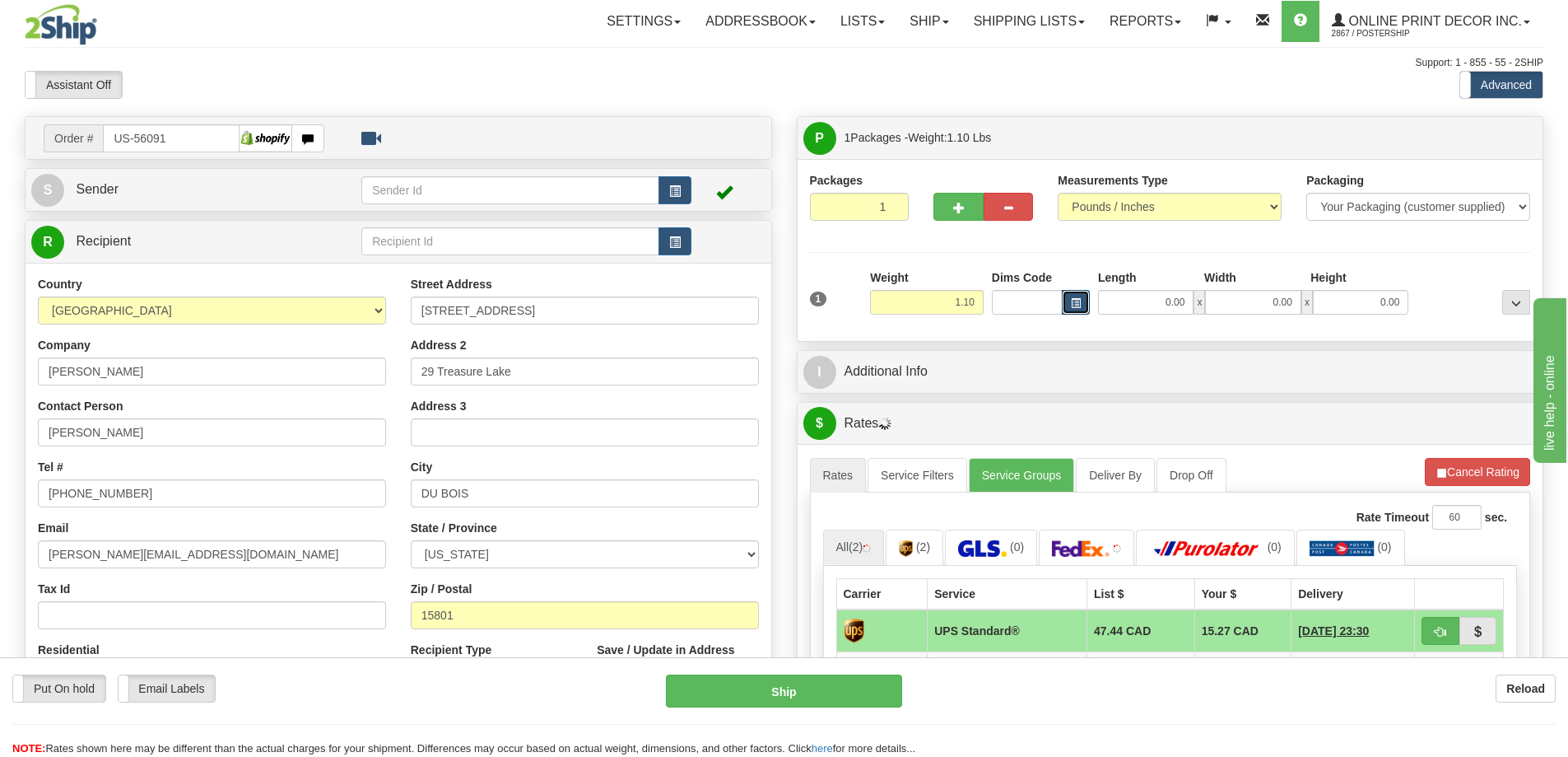
click at [1079, 300] on span "button" at bounding box center [1076, 303] width 10 height 9
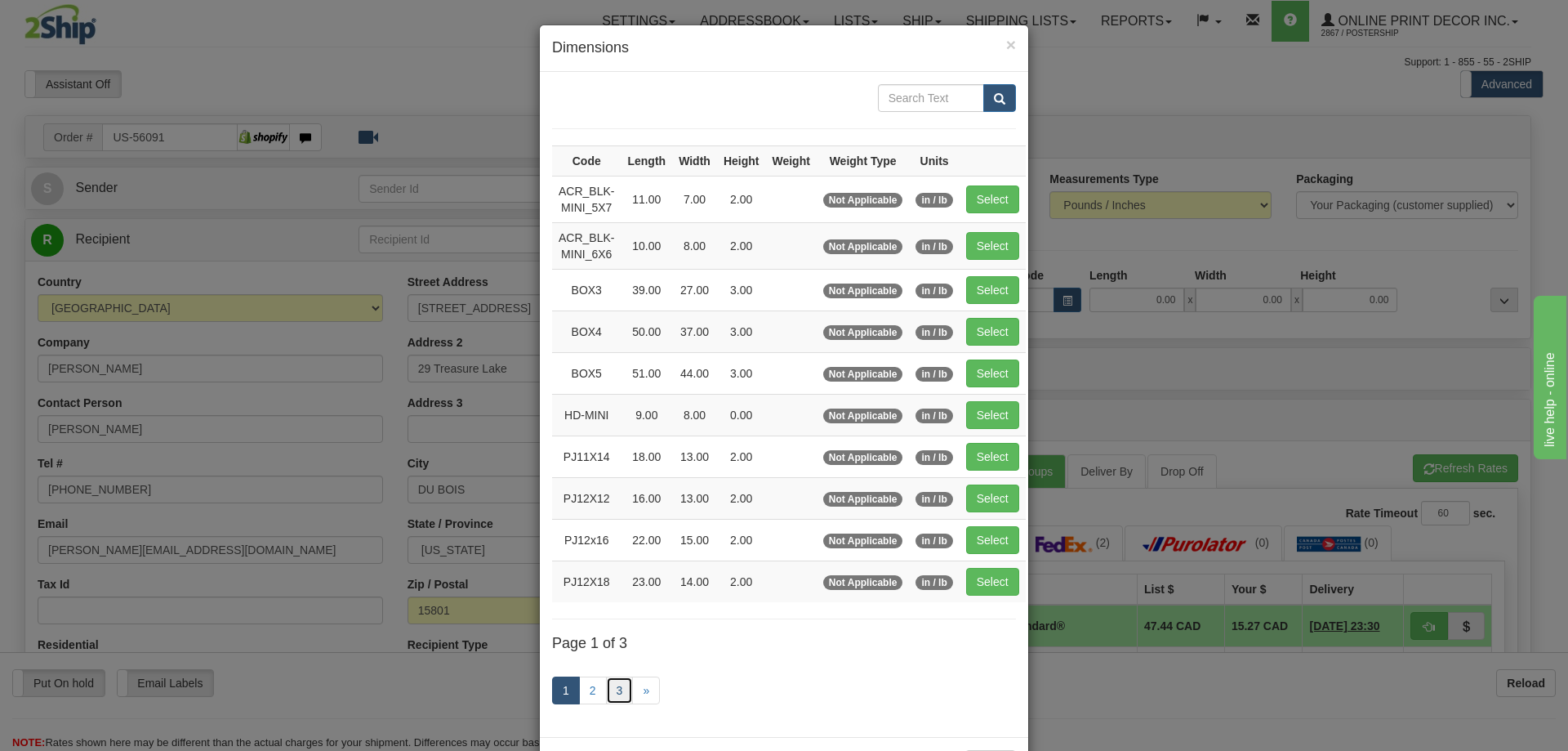
click at [618, 687] on link "3" at bounding box center [619, 690] width 28 height 28
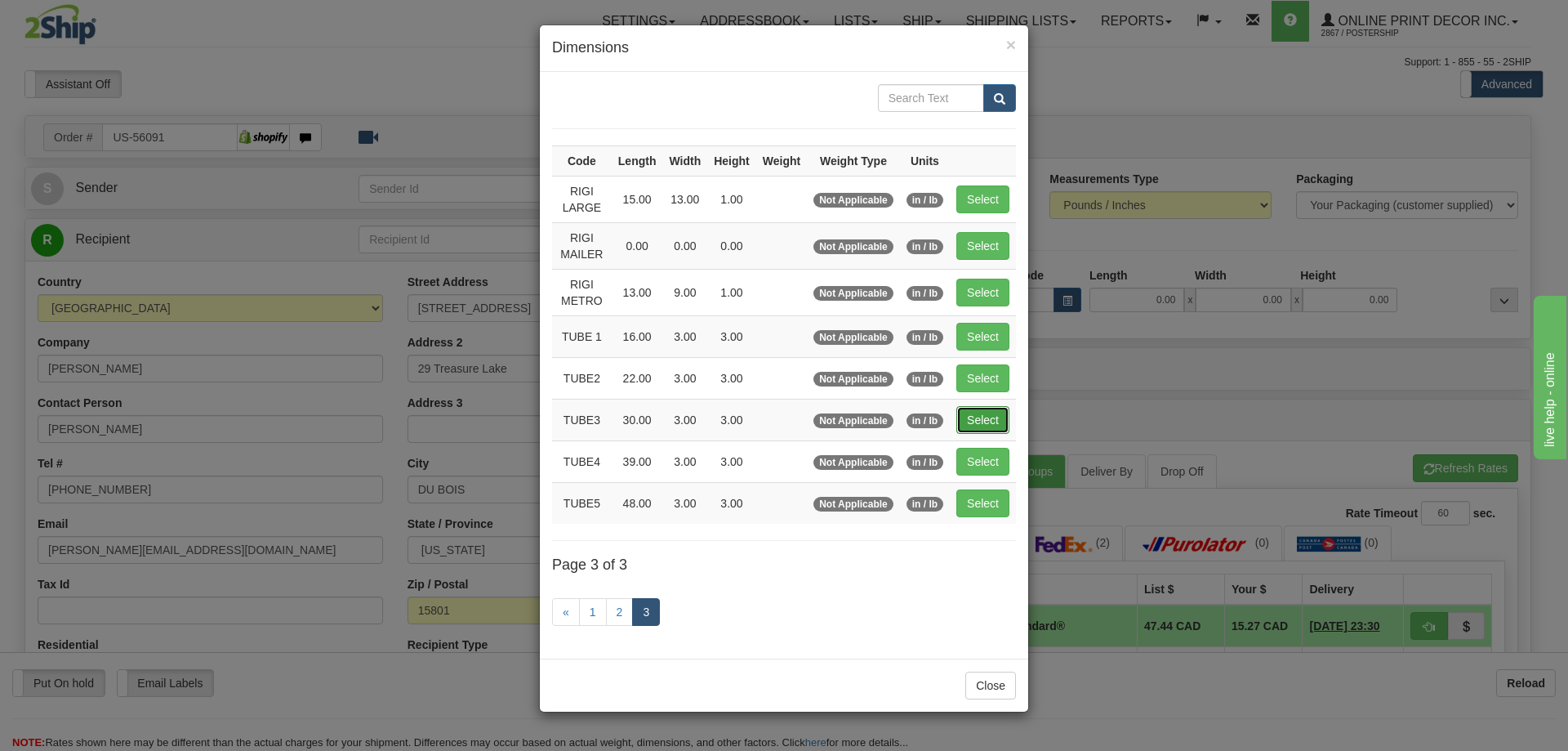
click at [987, 416] on button "Select" at bounding box center [983, 420] width 53 height 28
type input "TUBE3"
type input "30.00"
type input "3.00"
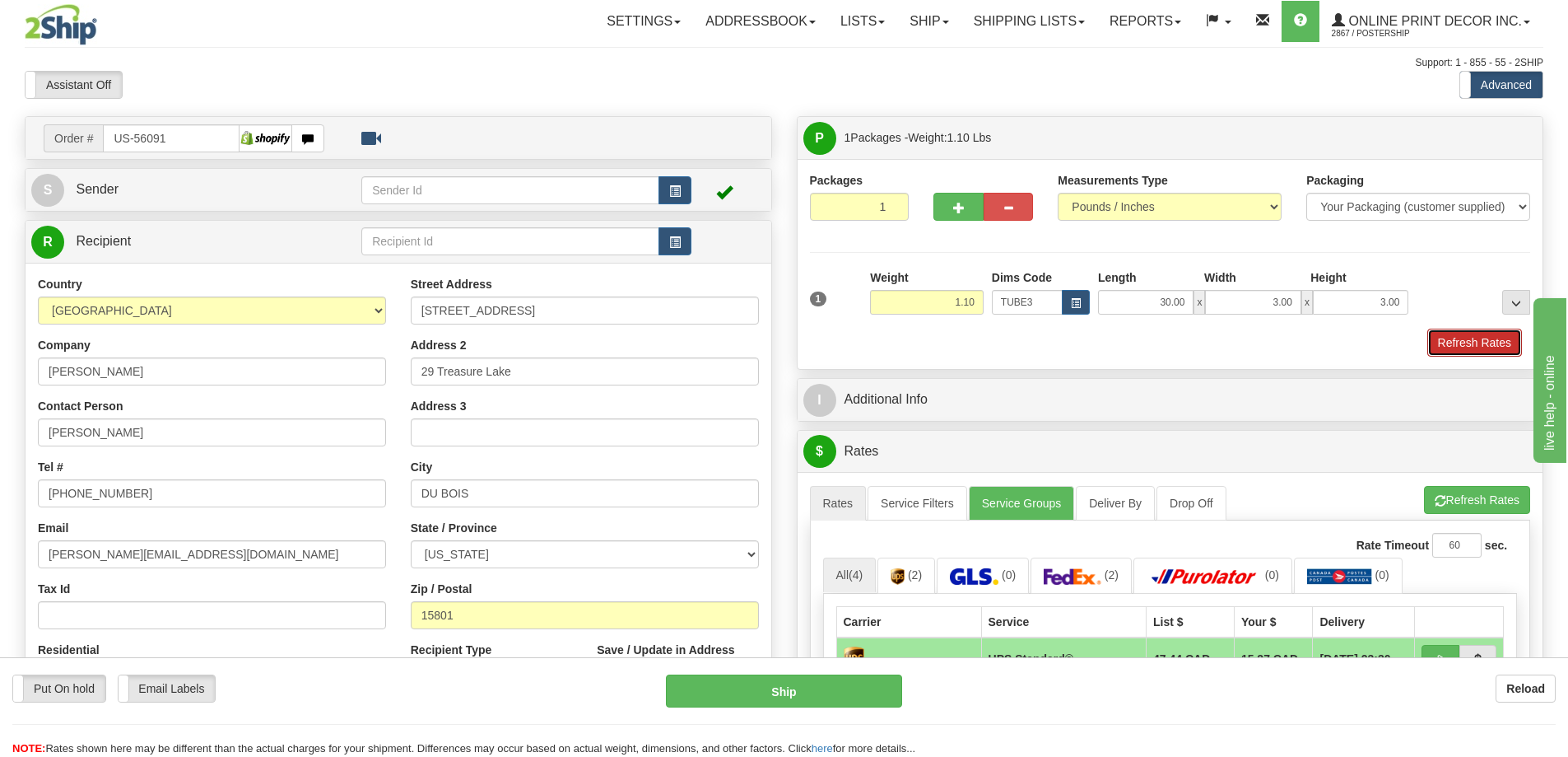
click at [1463, 335] on button "Refresh Rates" at bounding box center [1474, 342] width 94 height 28
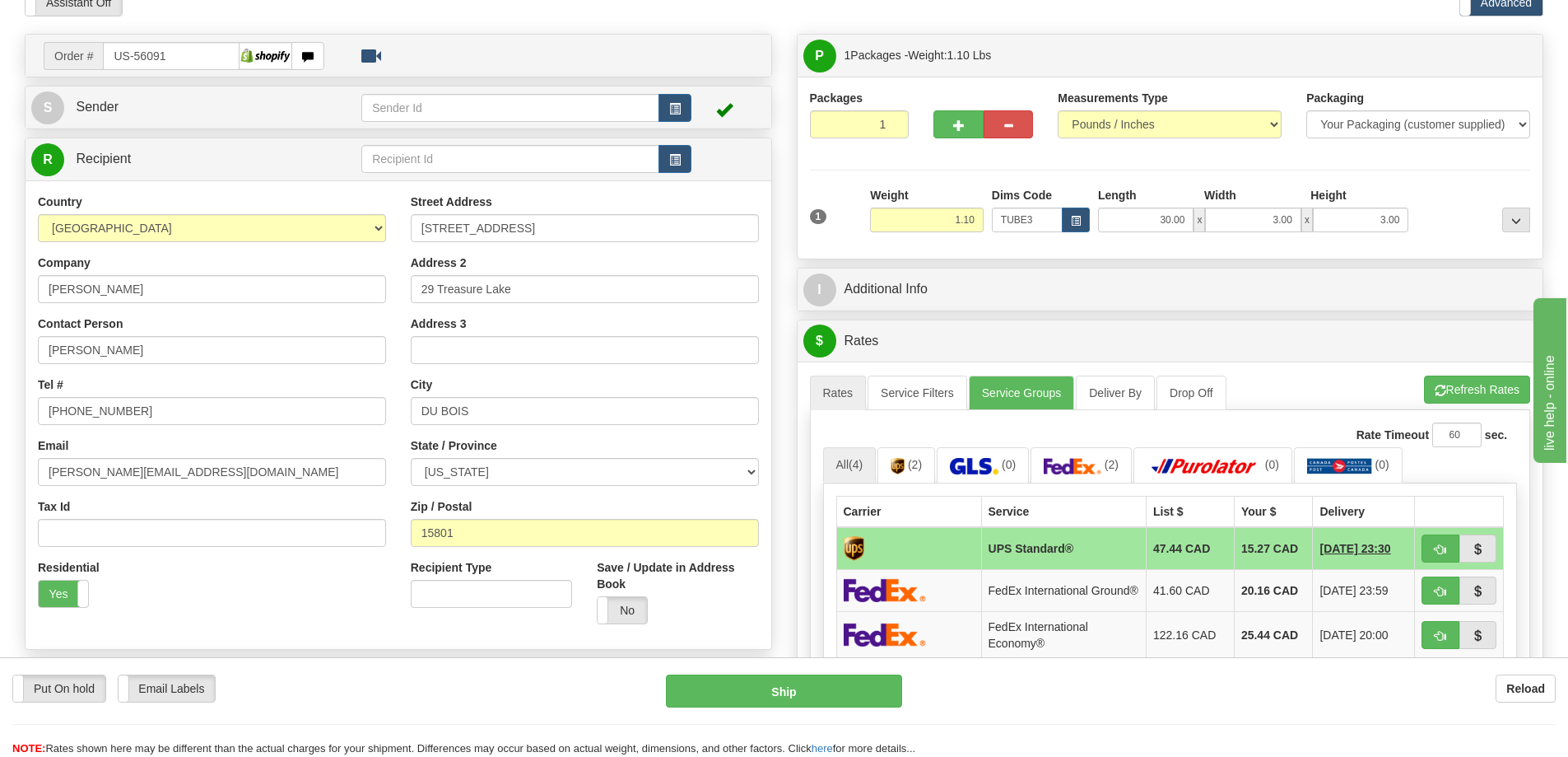
scroll to position [164, 0]
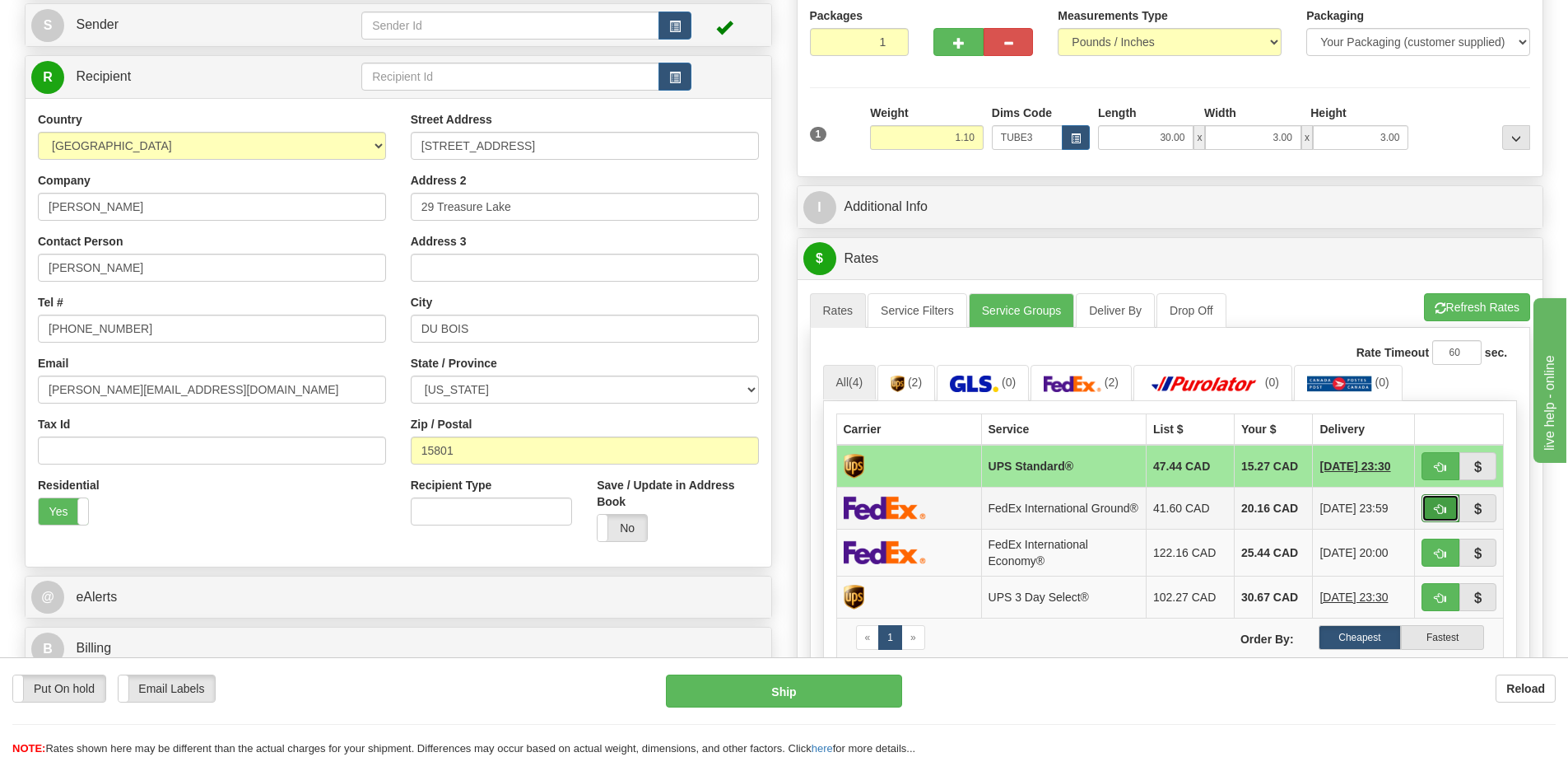
click at [1434, 506] on button "button" at bounding box center [1440, 508] width 37 height 28
type input "92"
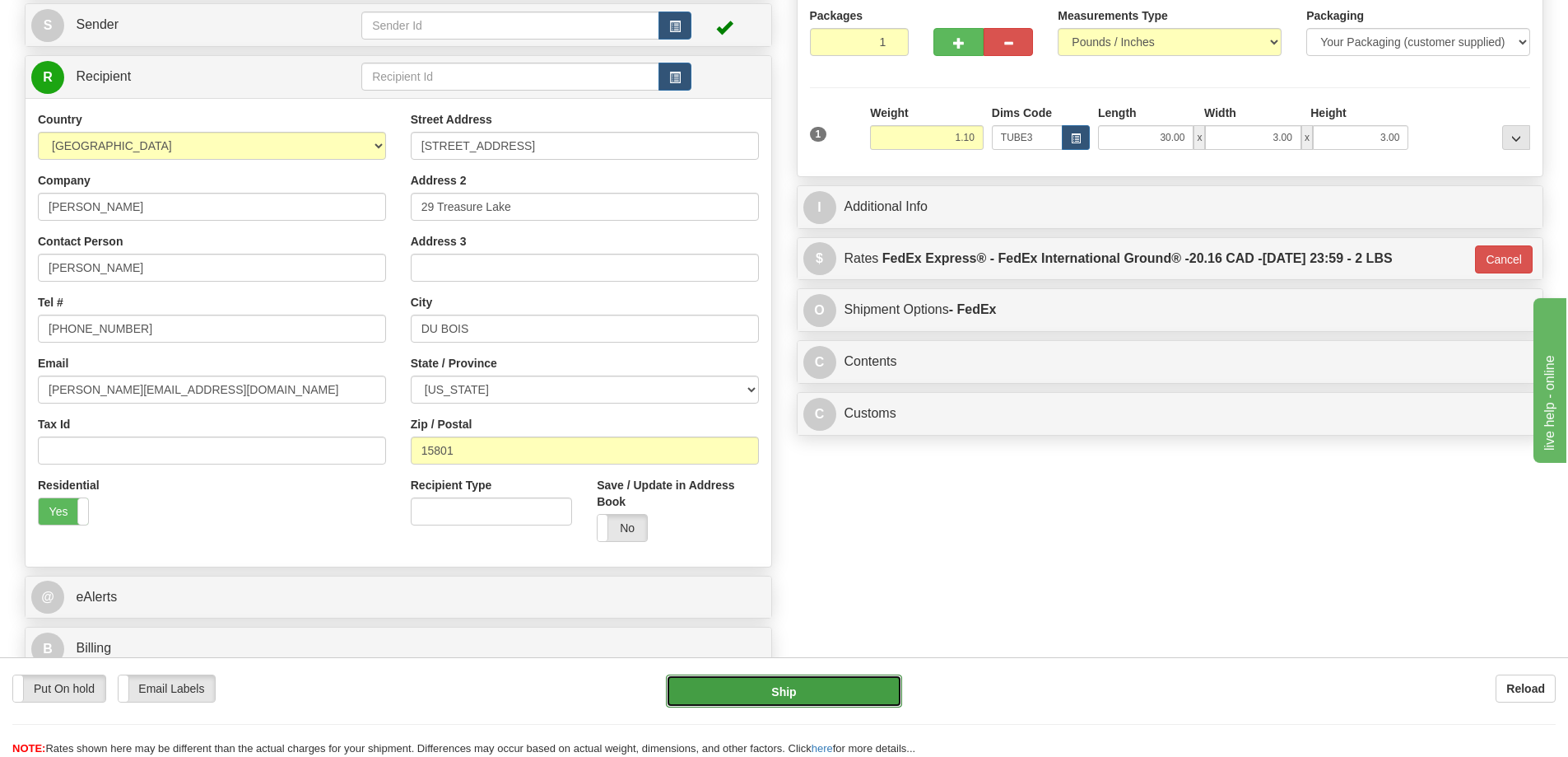
click at [825, 692] on button "Ship" at bounding box center [784, 691] width 237 height 33
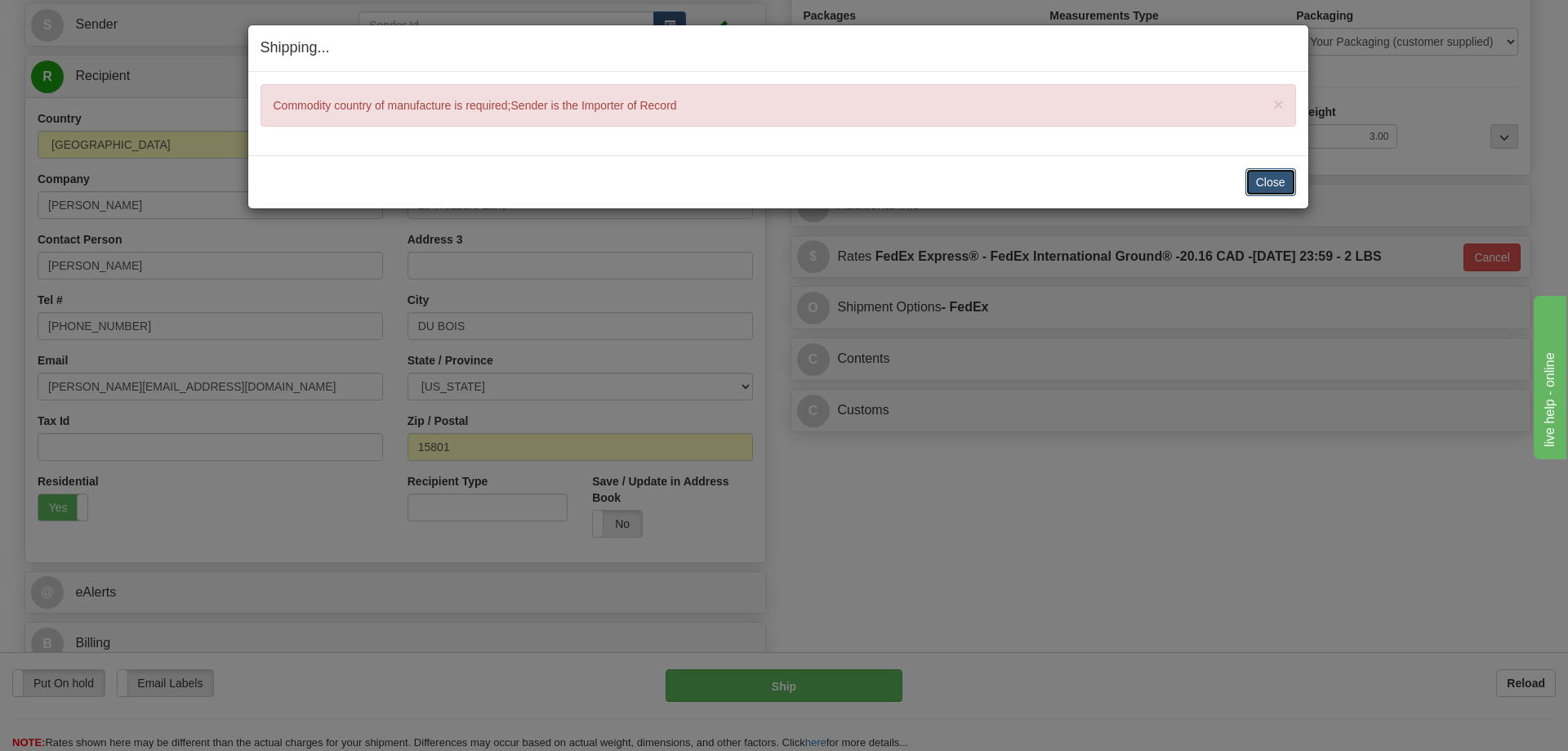
click at [1250, 177] on button "Close" at bounding box center [1271, 182] width 51 height 28
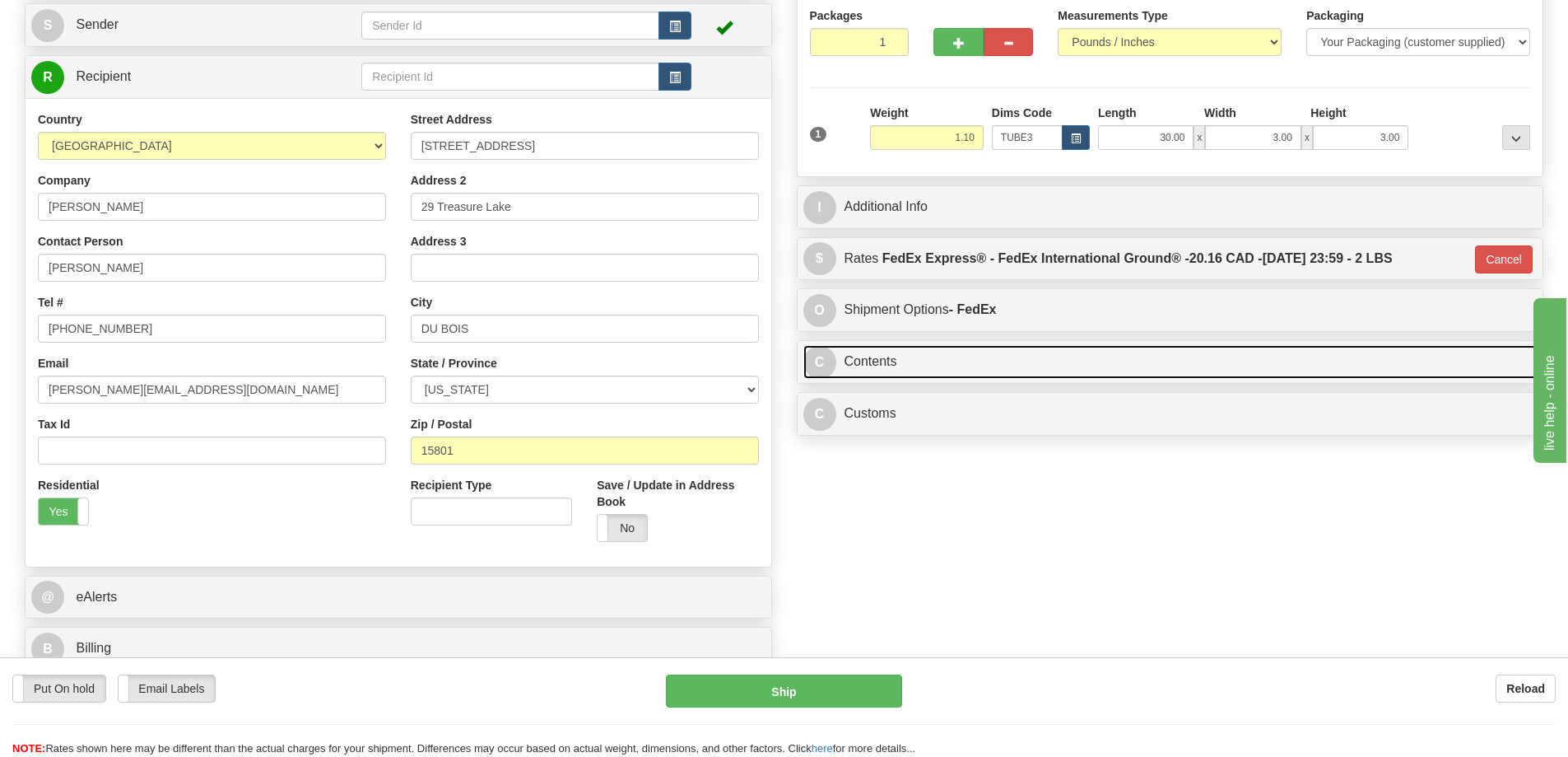
click at [1010, 353] on link "C Contents" at bounding box center [1170, 362] width 734 height 34
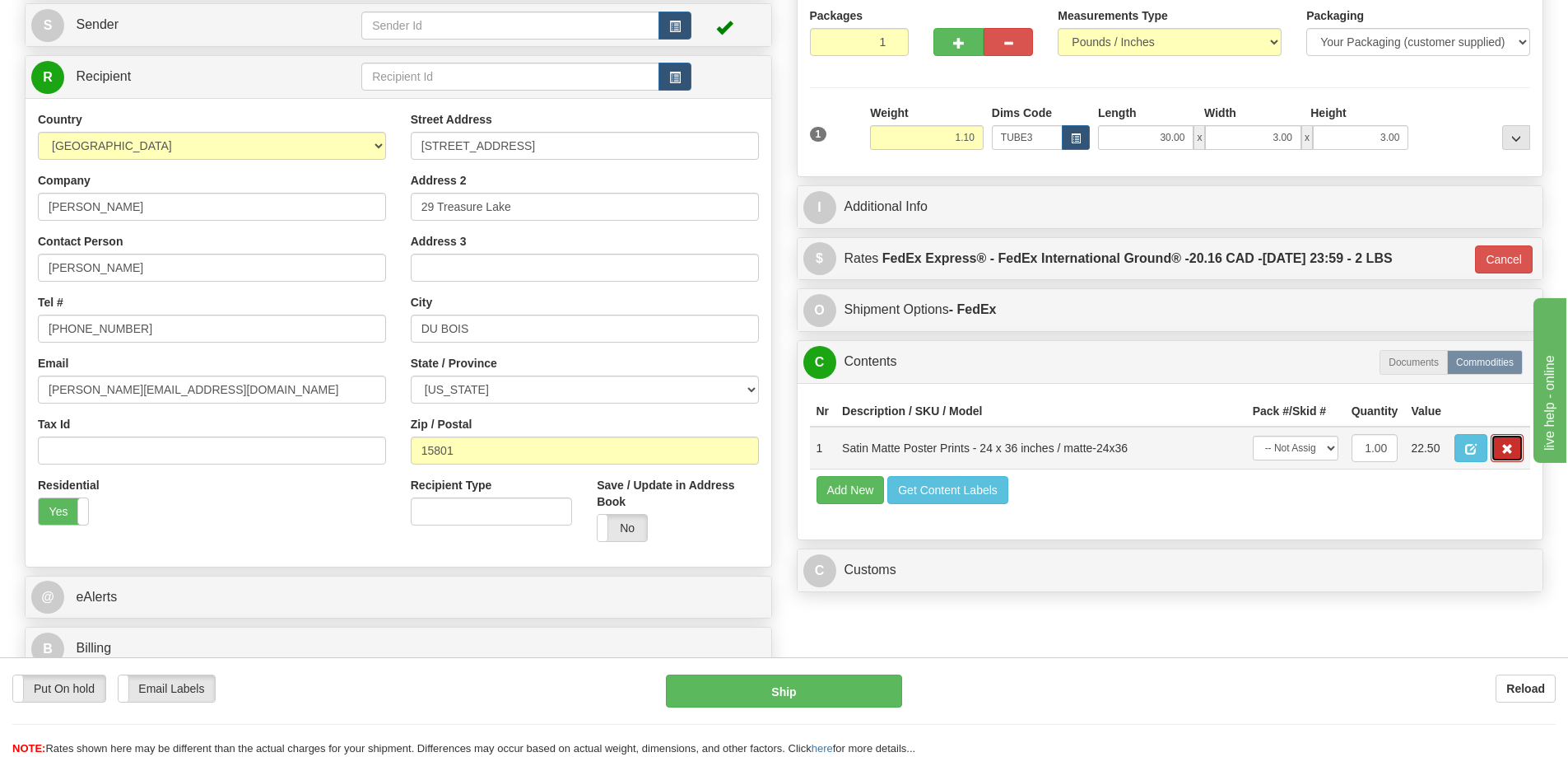
click at [1505, 449] on span "button" at bounding box center [1508, 449] width 12 height 11
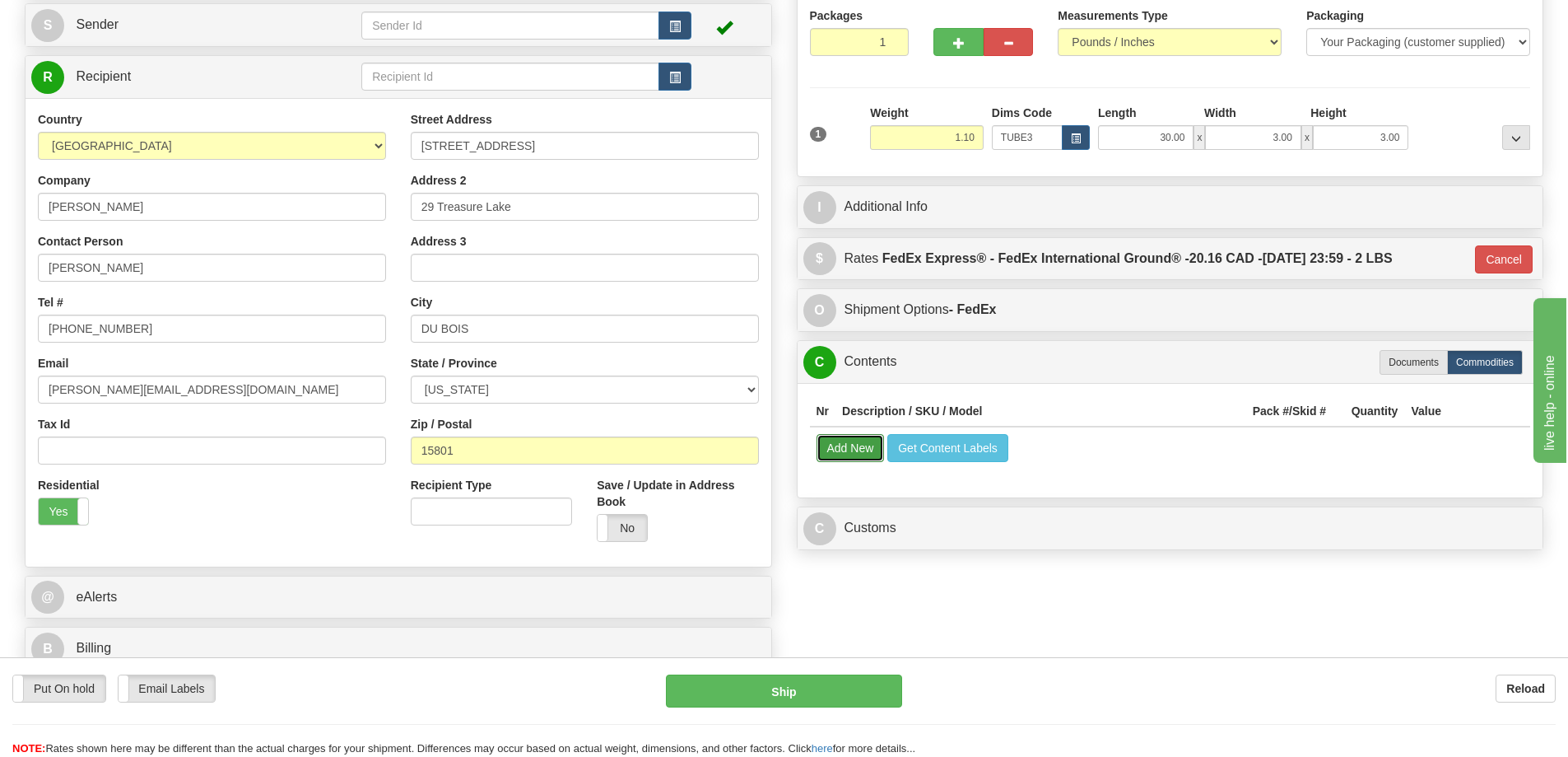
click at [863, 443] on button "Add New" at bounding box center [850, 448] width 68 height 28
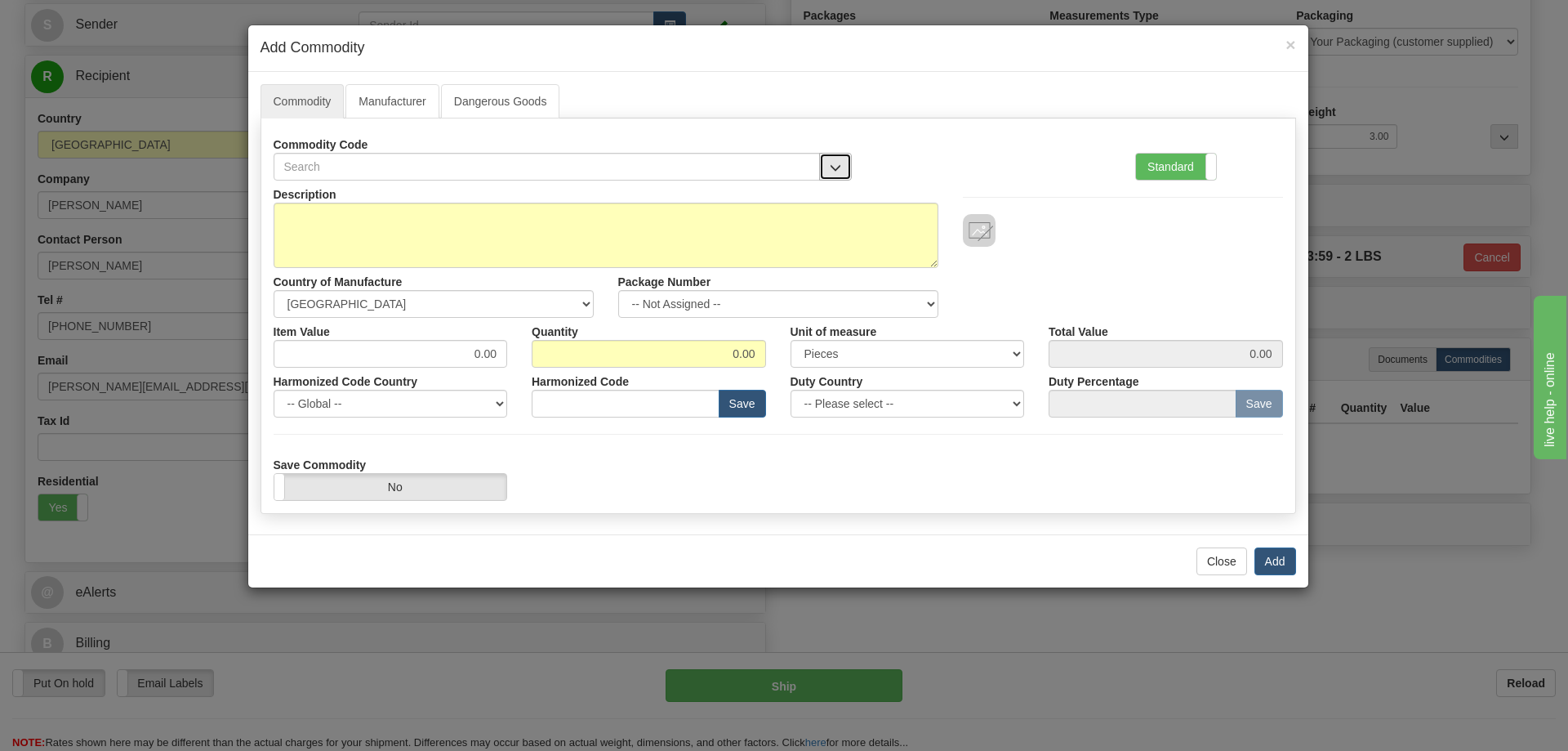
click at [830, 167] on span "button" at bounding box center [836, 167] width 12 height 11
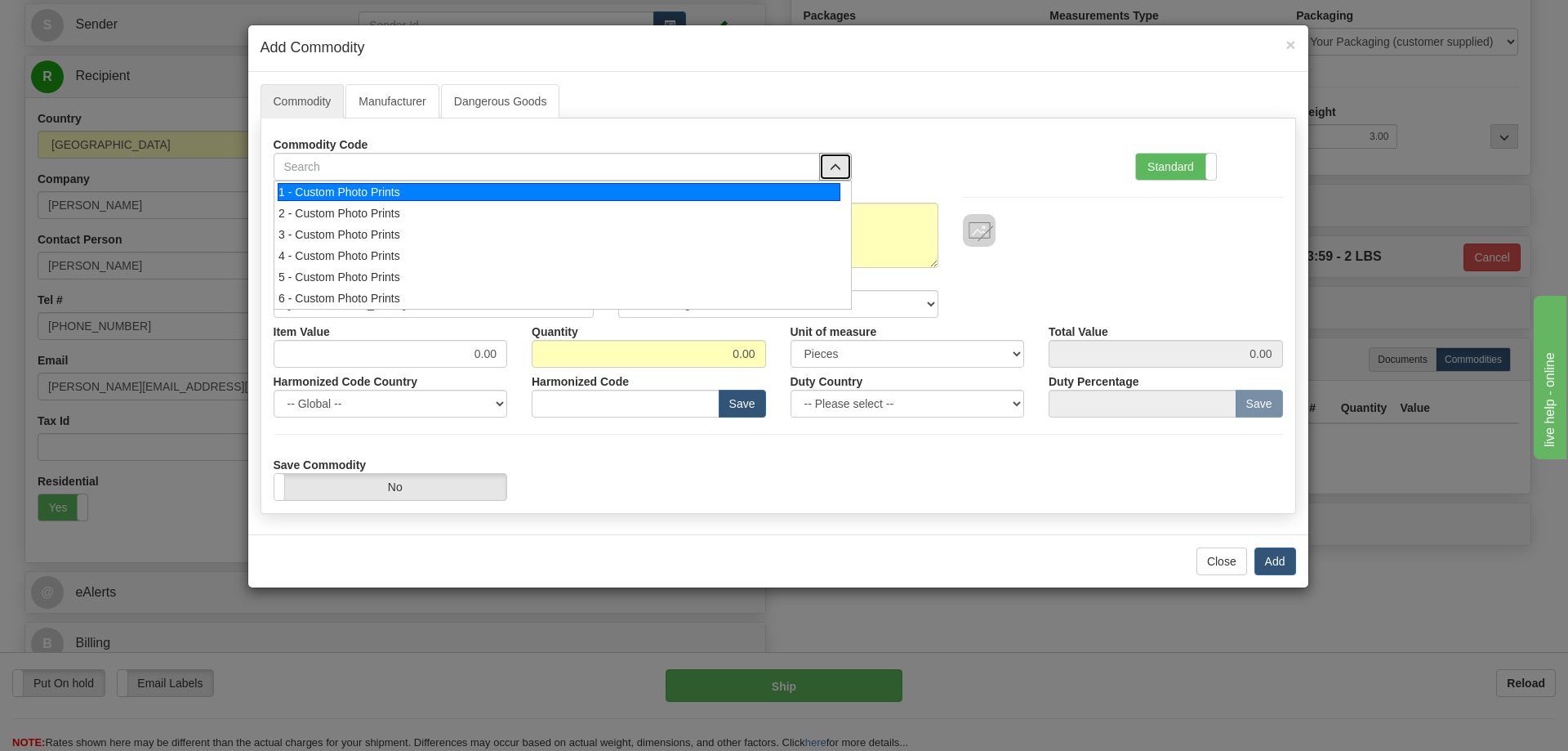
click at [790, 193] on div "1 - Custom Photo Prints" at bounding box center [559, 192] width 563 height 18
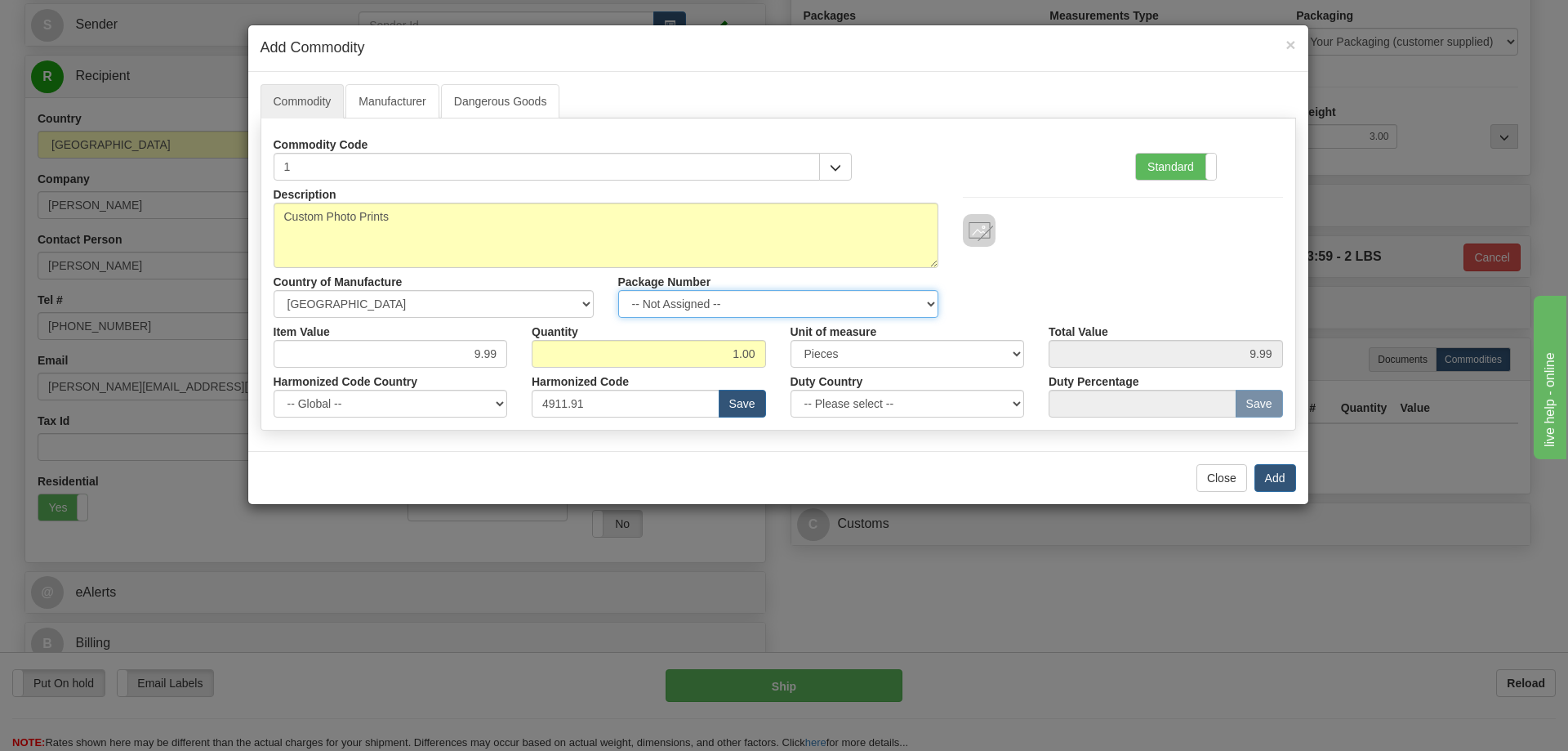
click at [924, 296] on select "-- Not Assigned -- Item 1" at bounding box center [778, 303] width 320 height 28
select select "0"
click at [618, 290] on select "-- Not Assigned -- Item 1" at bounding box center [778, 303] width 320 height 28
click at [1282, 480] on button "Add" at bounding box center [1275, 477] width 41 height 28
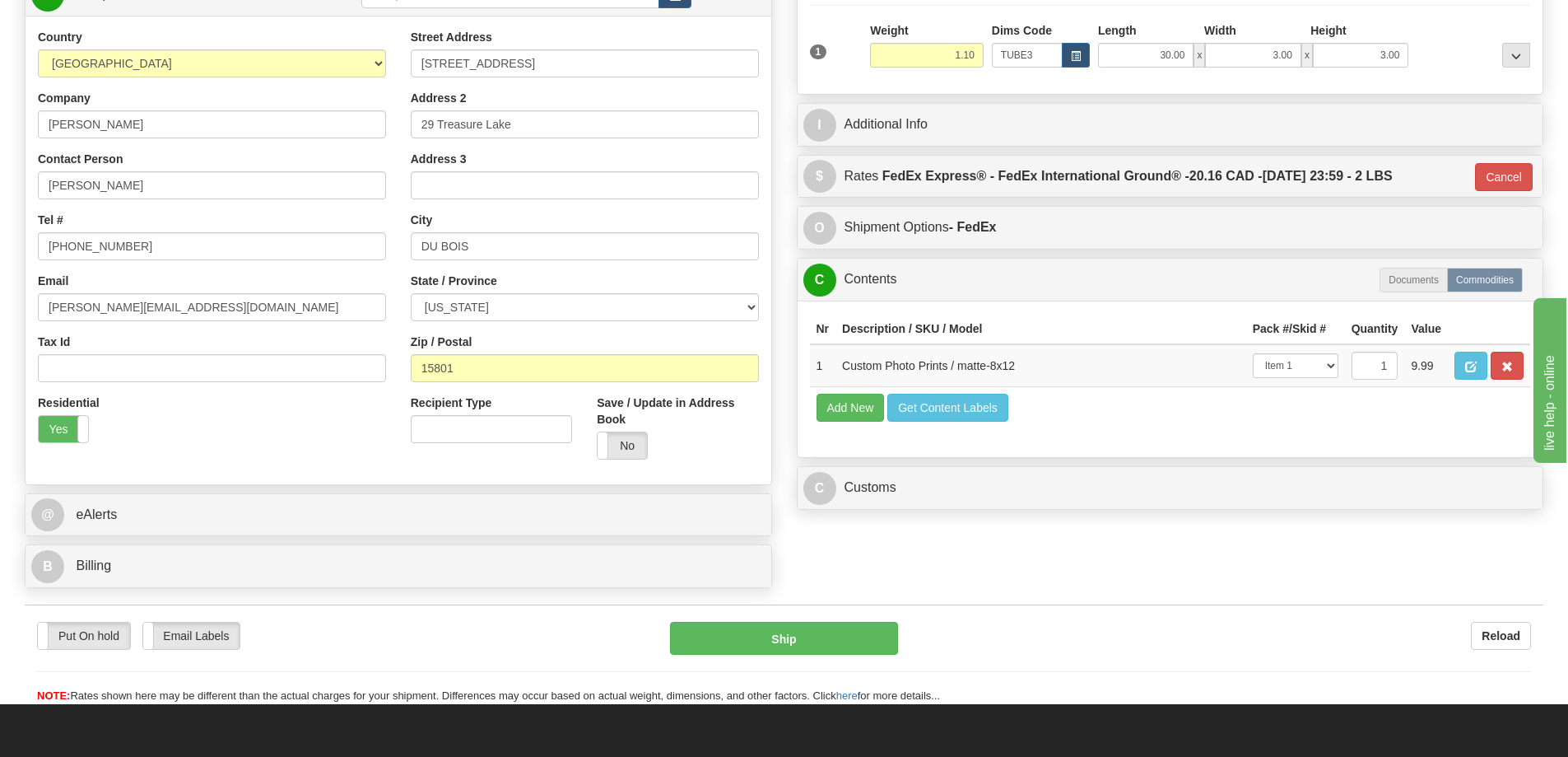
scroll to position [330, 0]
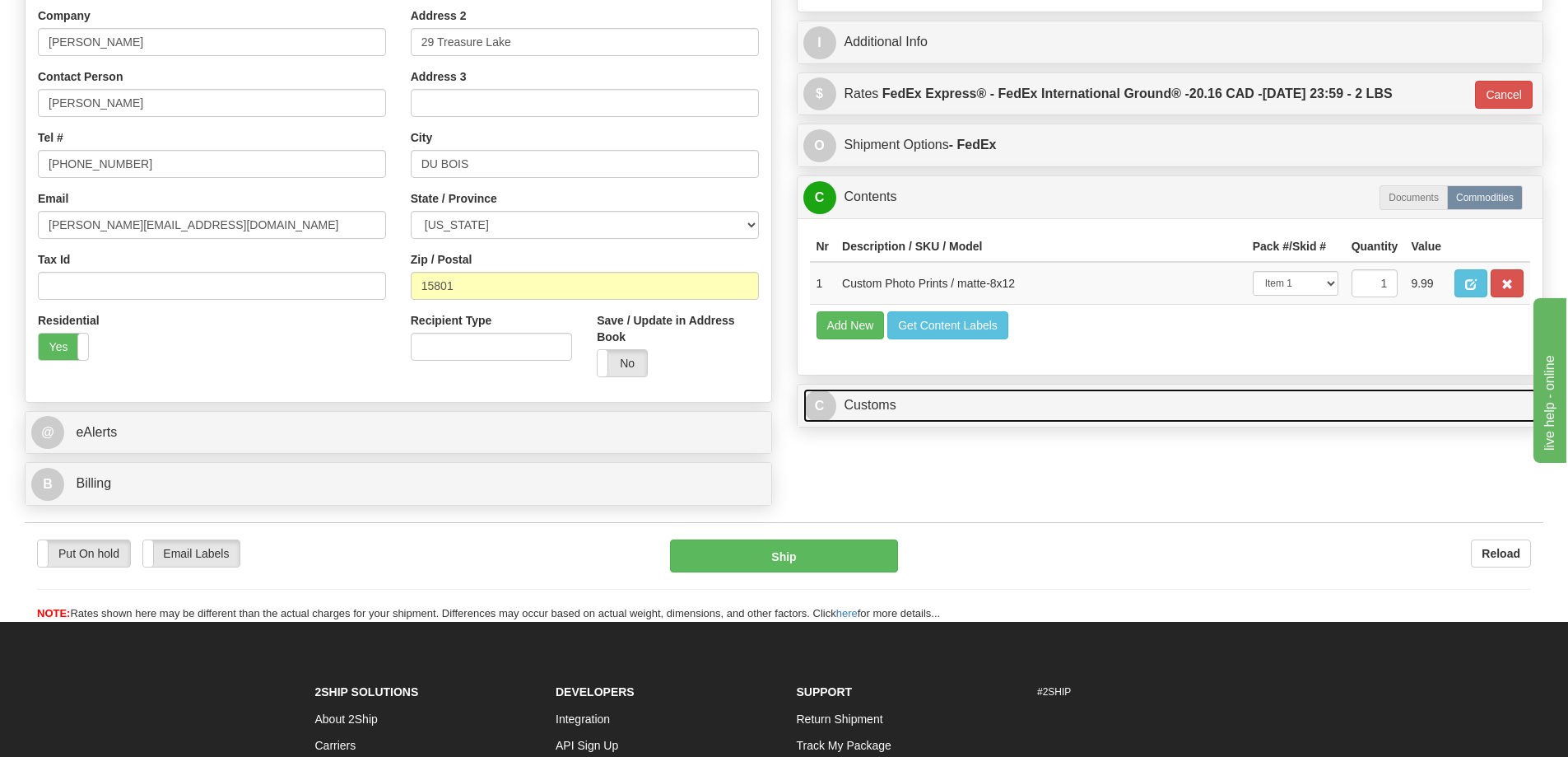
click at [1295, 404] on link "C Customs" at bounding box center [1170, 405] width 734 height 34
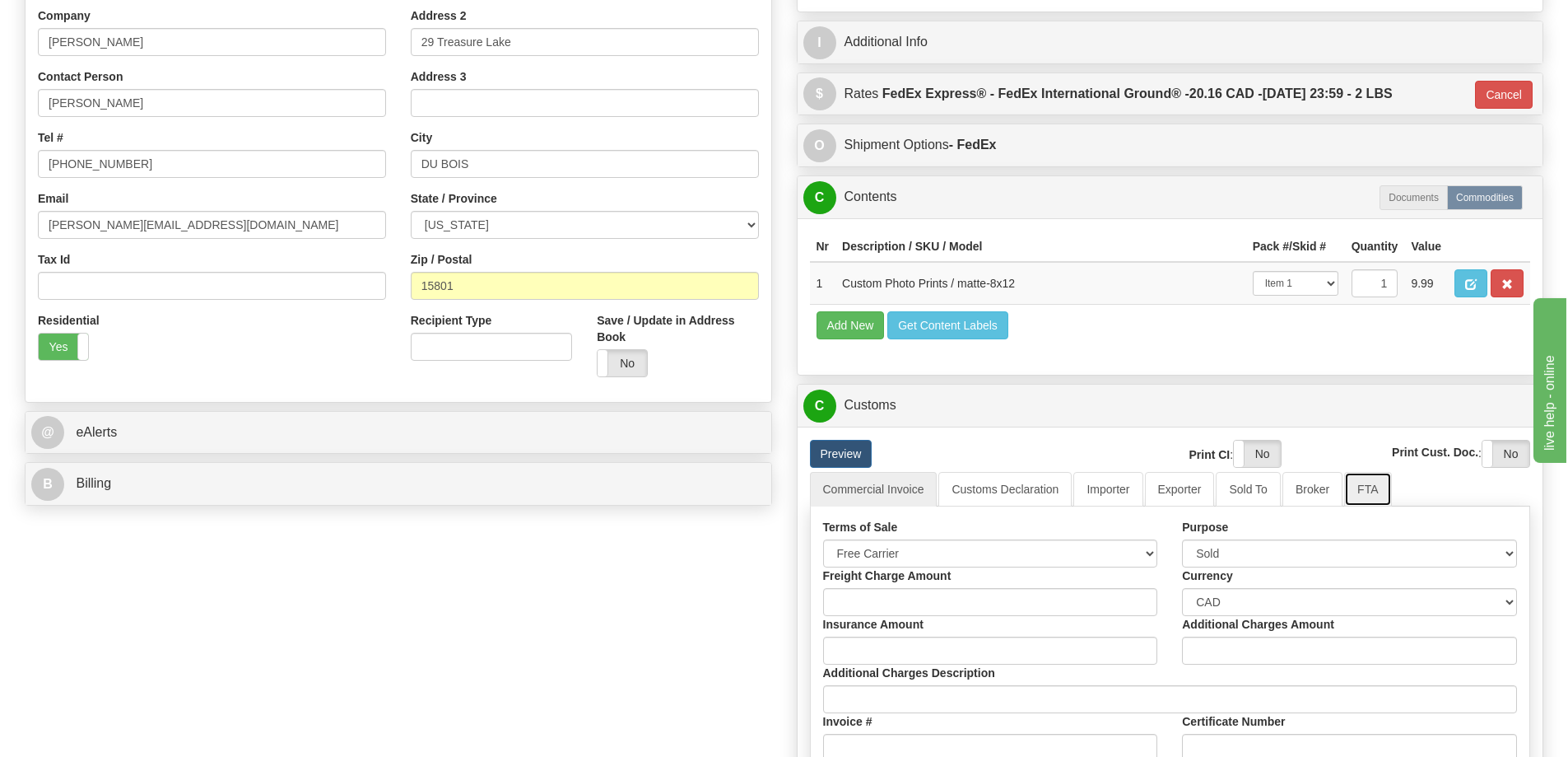
click at [1379, 498] on link "FTA" at bounding box center [1367, 489] width 47 height 35
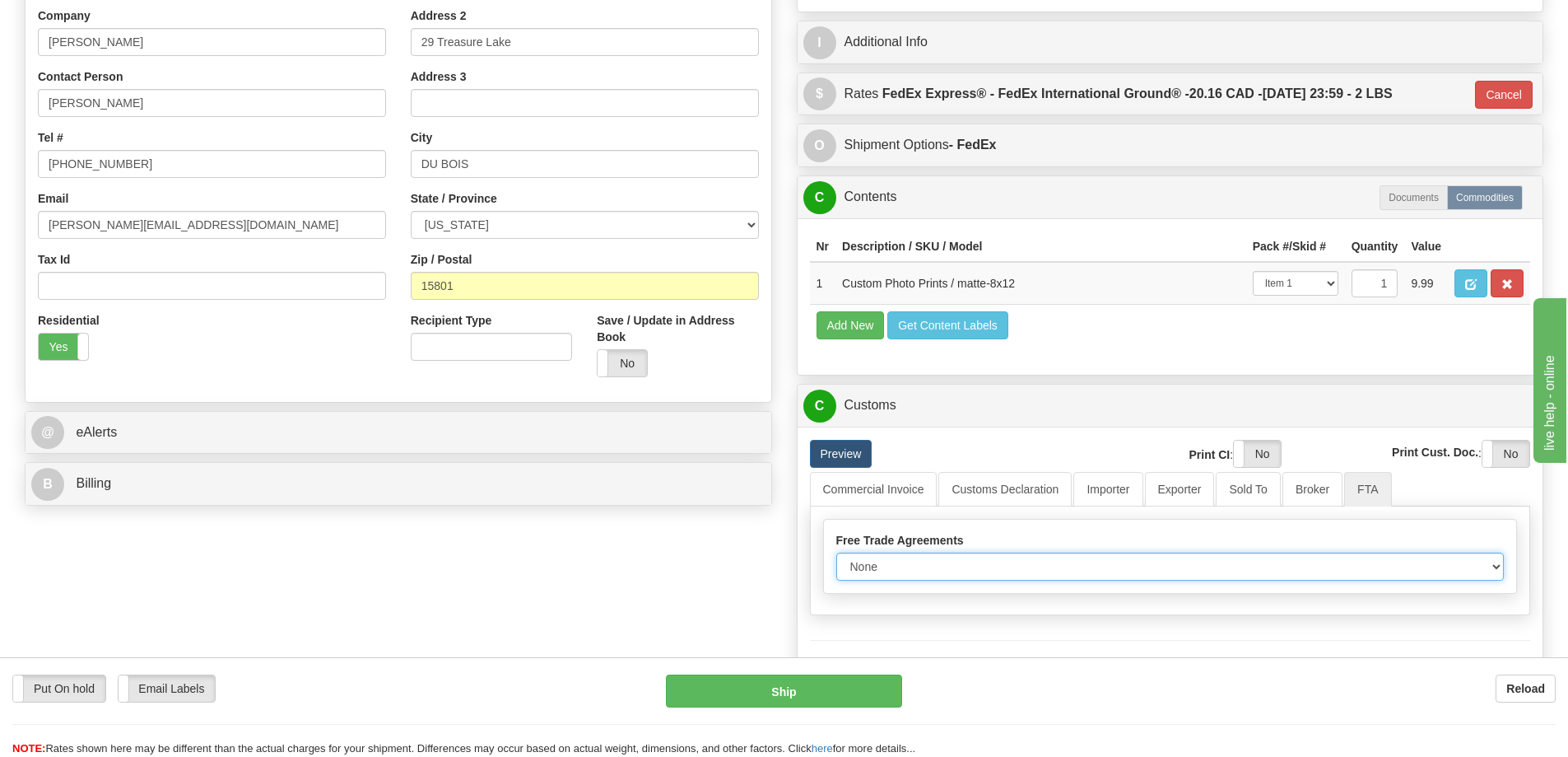
click at [1500, 565] on select "None Other USMCA CETA CUKTCA" at bounding box center [1170, 566] width 668 height 28
select select "1"
click at [836, 559] on select "None Other USMCA CETA CUKTCA" at bounding box center [1170, 566] width 668 height 28
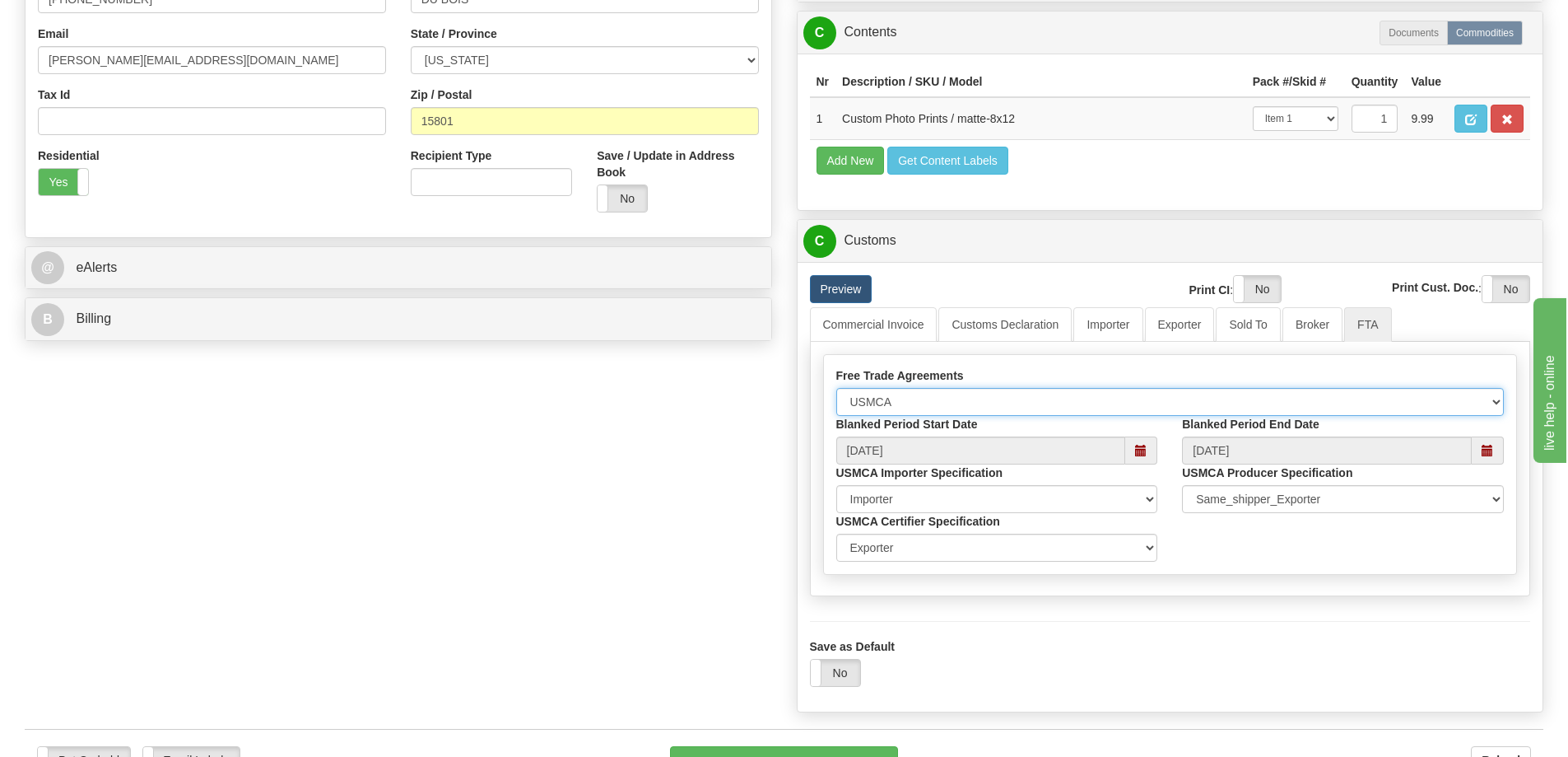
scroll to position [576, 0]
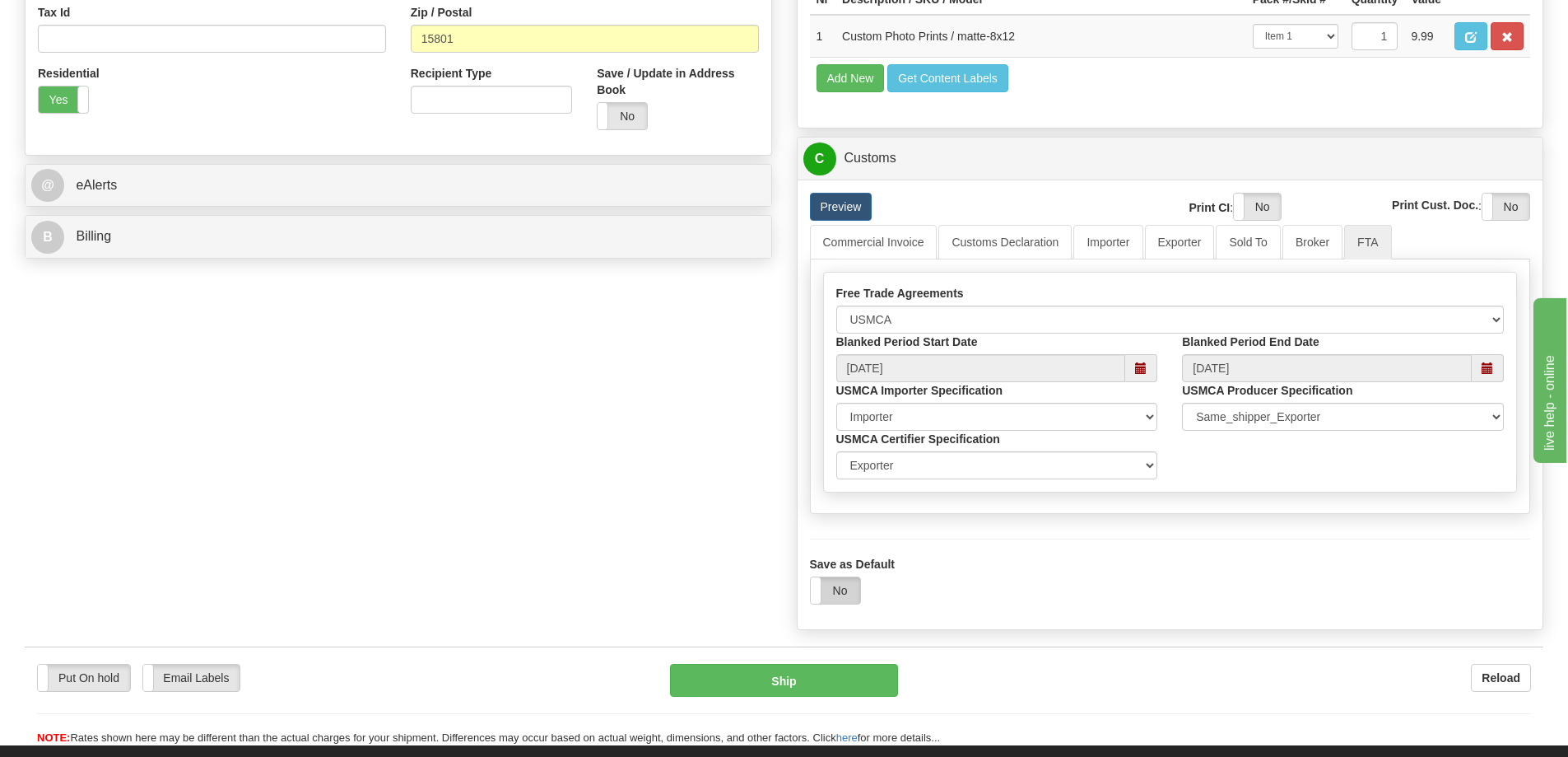
click at [841, 590] on label "No" at bounding box center [835, 590] width 49 height 26
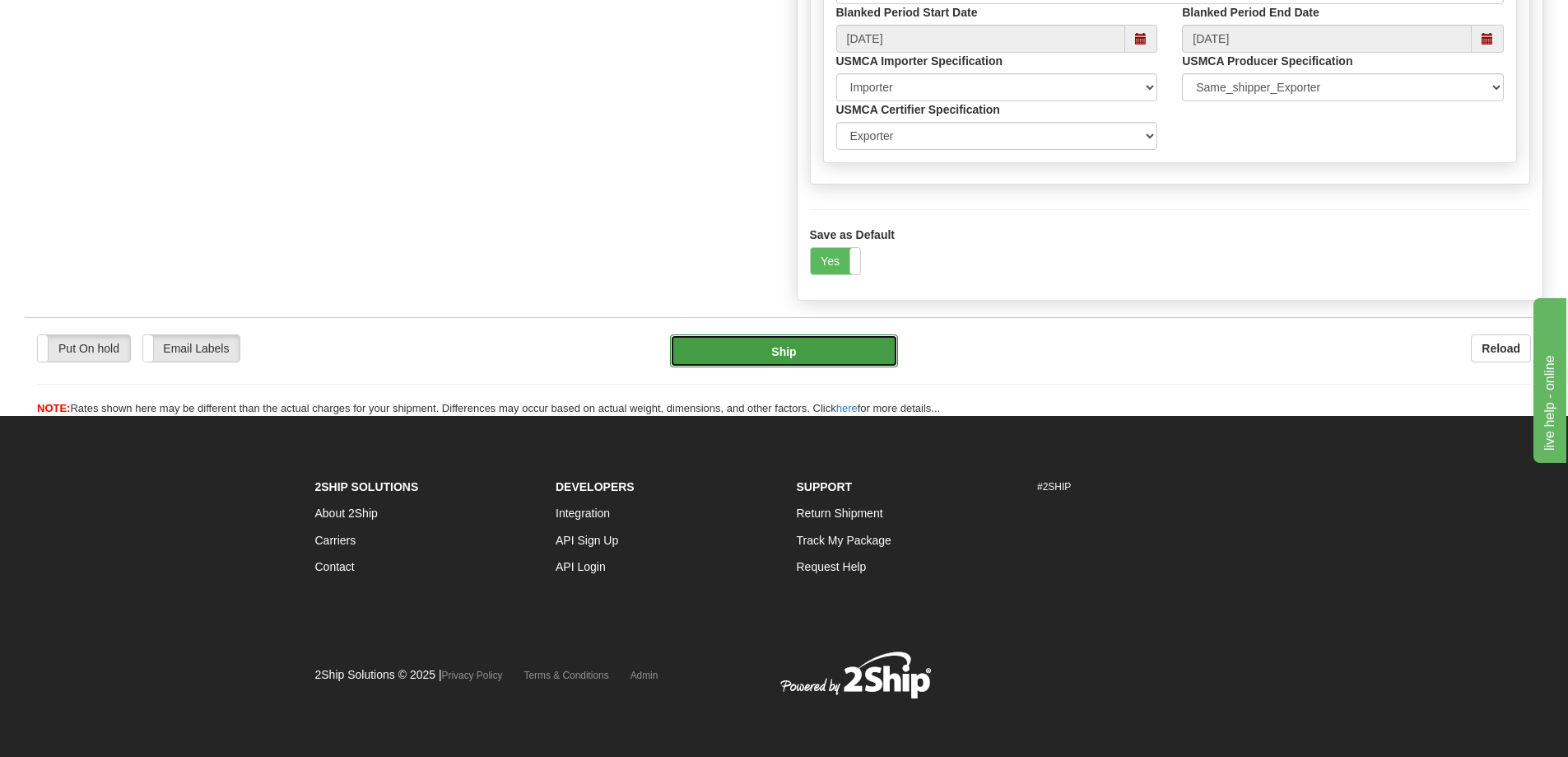
click at [856, 359] on button "Ship" at bounding box center [784, 351] width 228 height 33
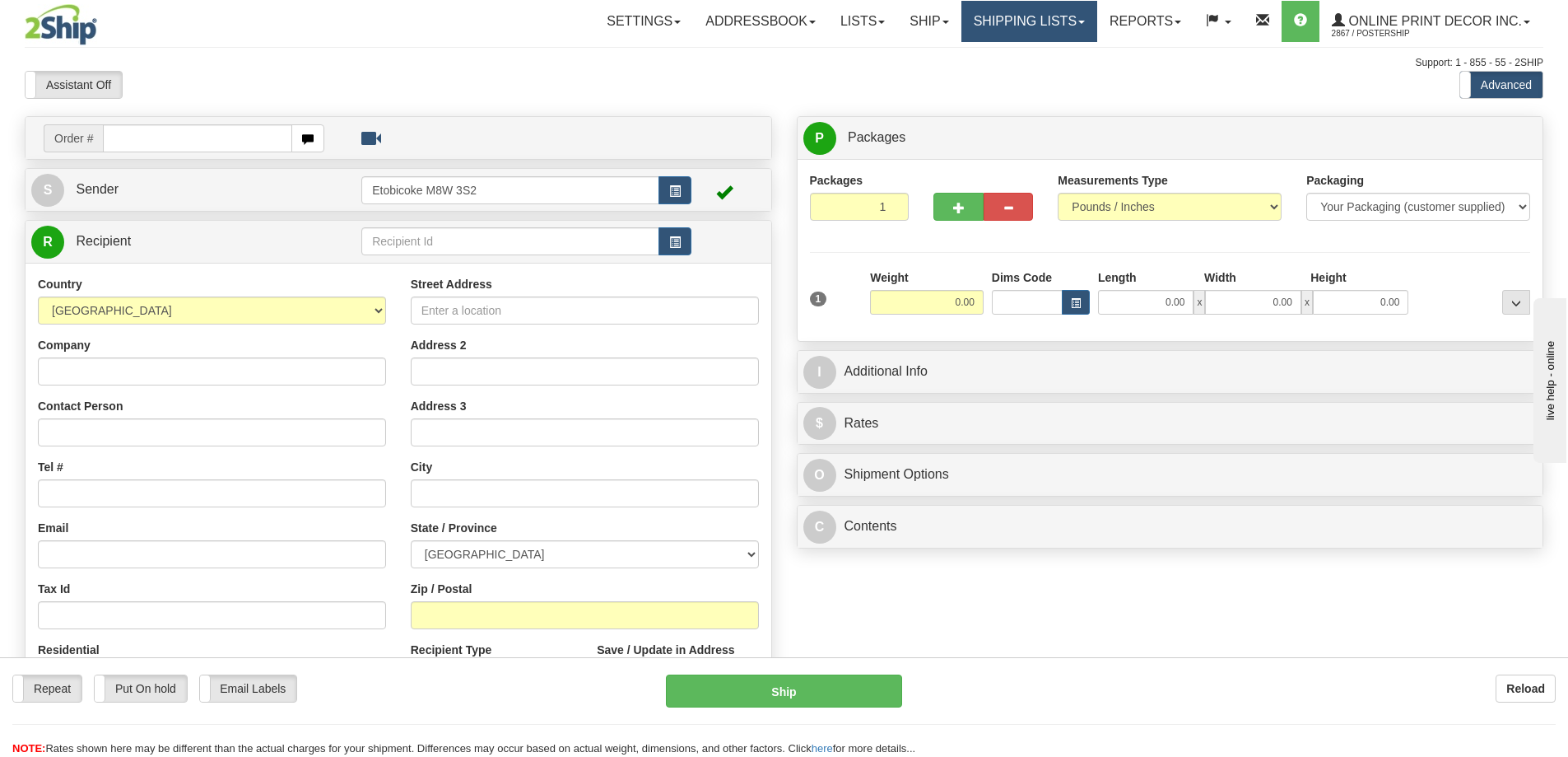
click at [993, 19] on link "Shipping lists" at bounding box center [1029, 21] width 136 height 41
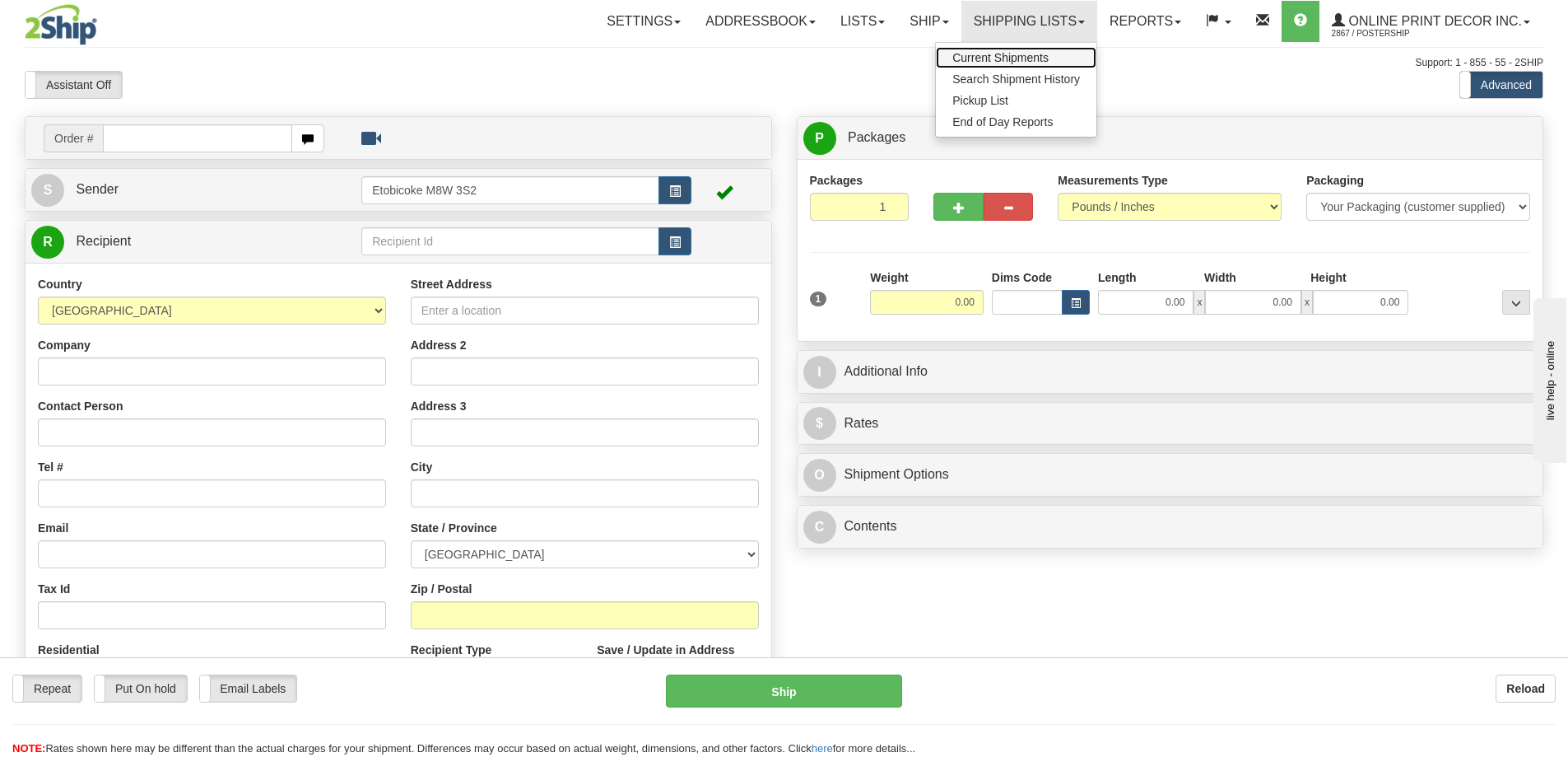
click at [991, 58] on span "Current Shipments" at bounding box center [1000, 57] width 96 height 13
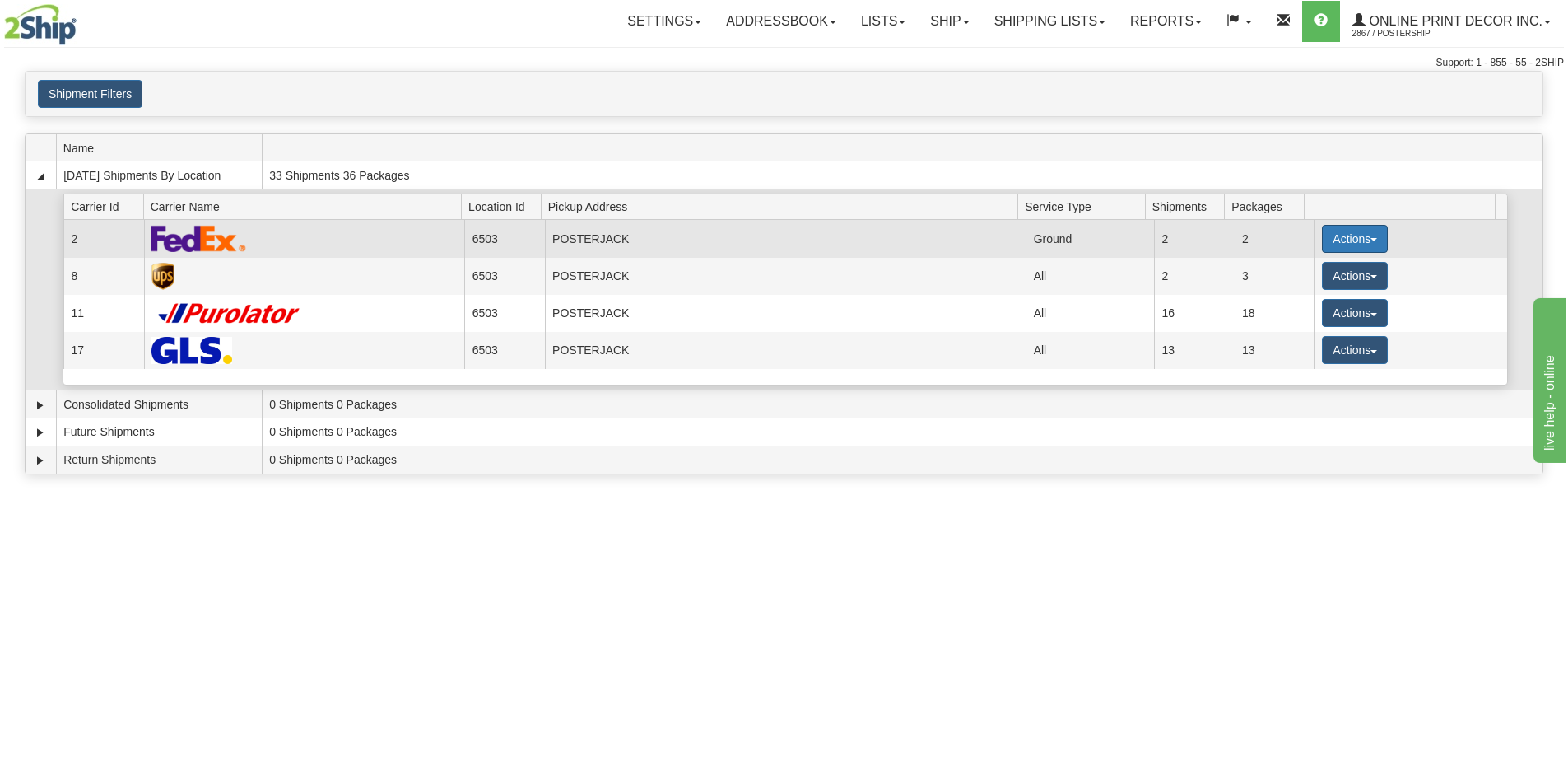
click at [1330, 225] on button "Actions" at bounding box center [1354, 238] width 66 height 28
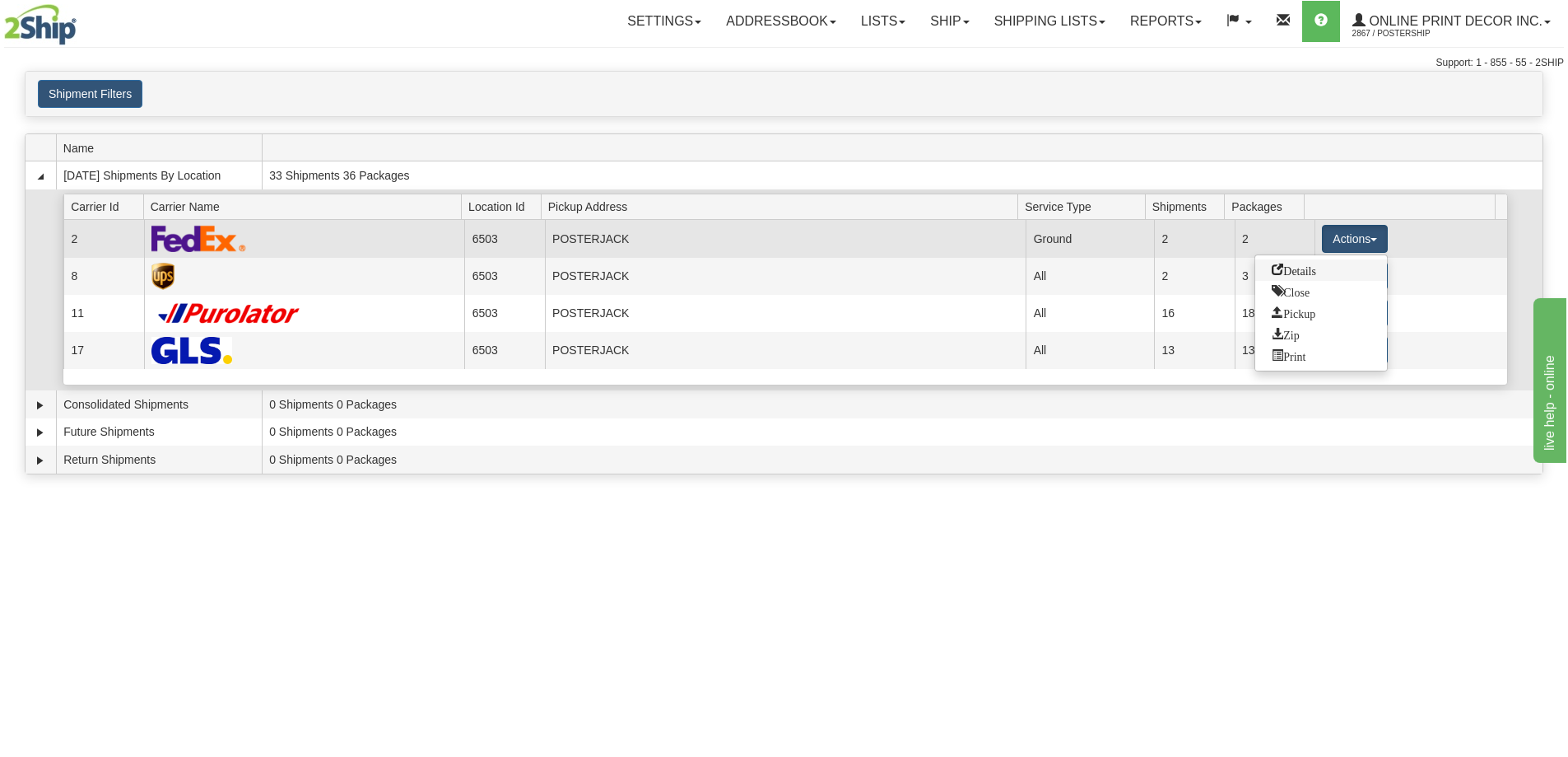
click at [1272, 264] on span "Details" at bounding box center [1294, 269] width 44 height 12
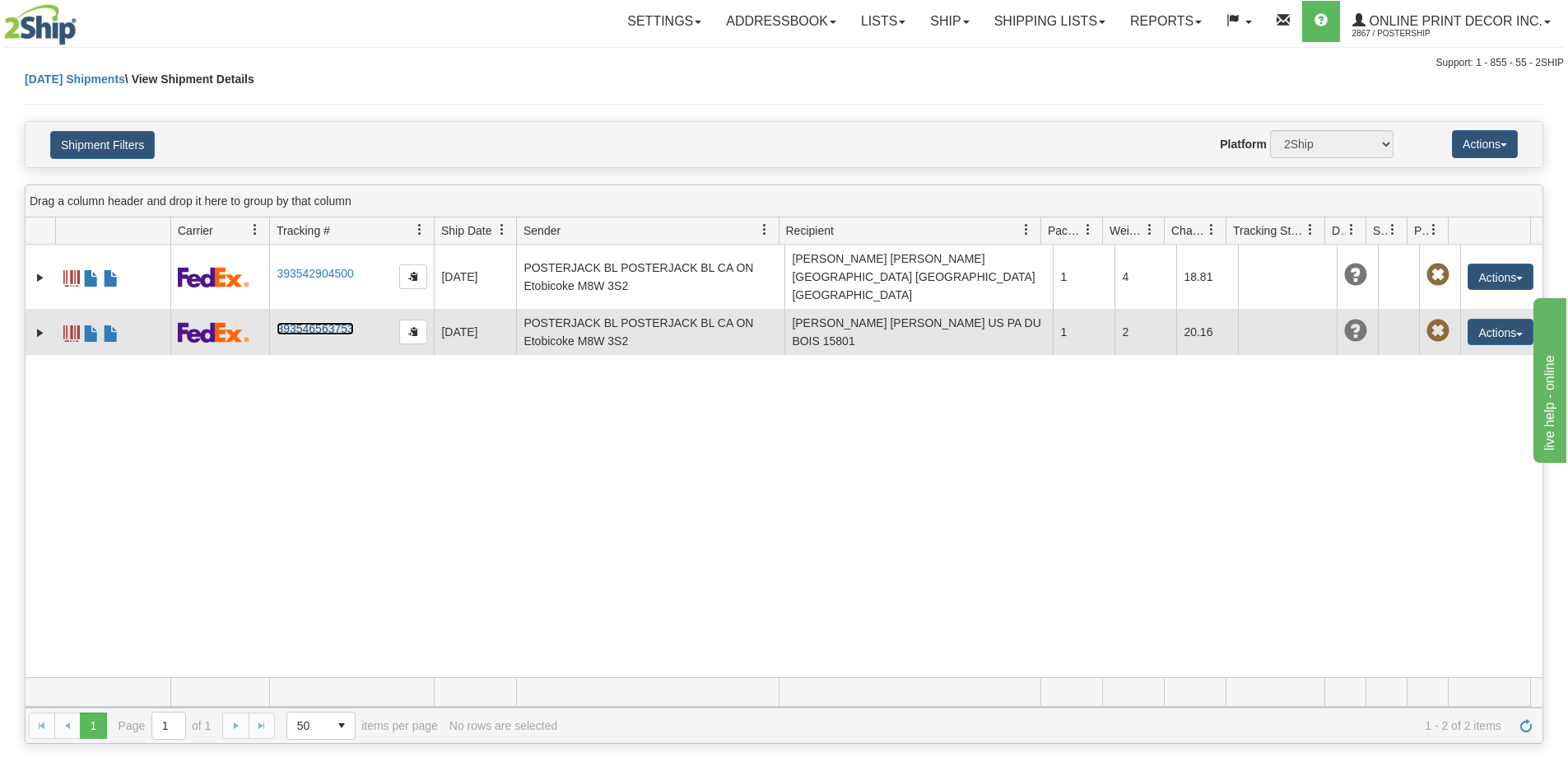
click at [310, 322] on link "393546563753" at bounding box center [315, 328] width 77 height 13
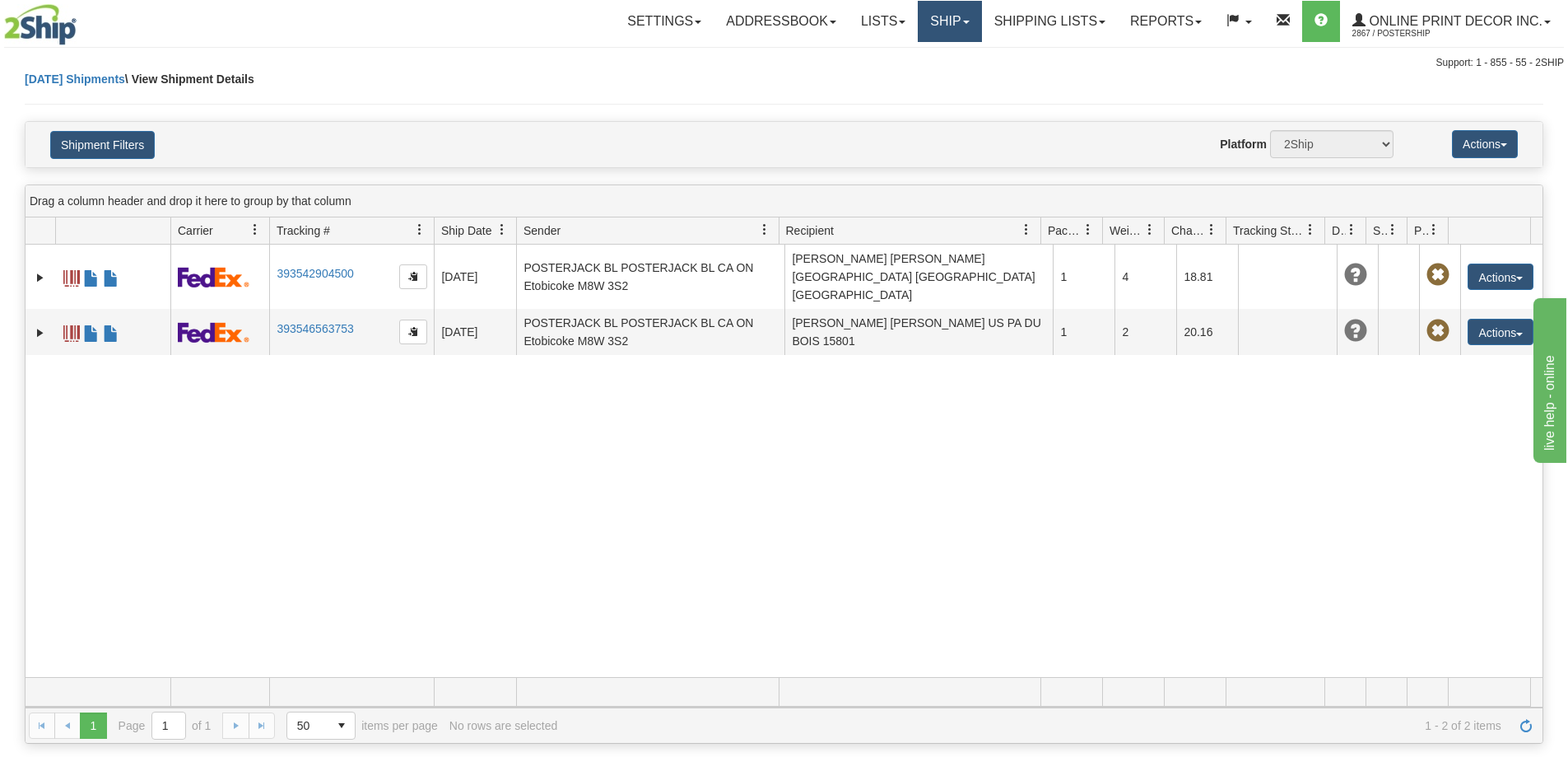
click at [953, 24] on link "Ship" at bounding box center [949, 21] width 63 height 41
click at [907, 53] on span "Ship Screen" at bounding box center [879, 57] width 62 height 13
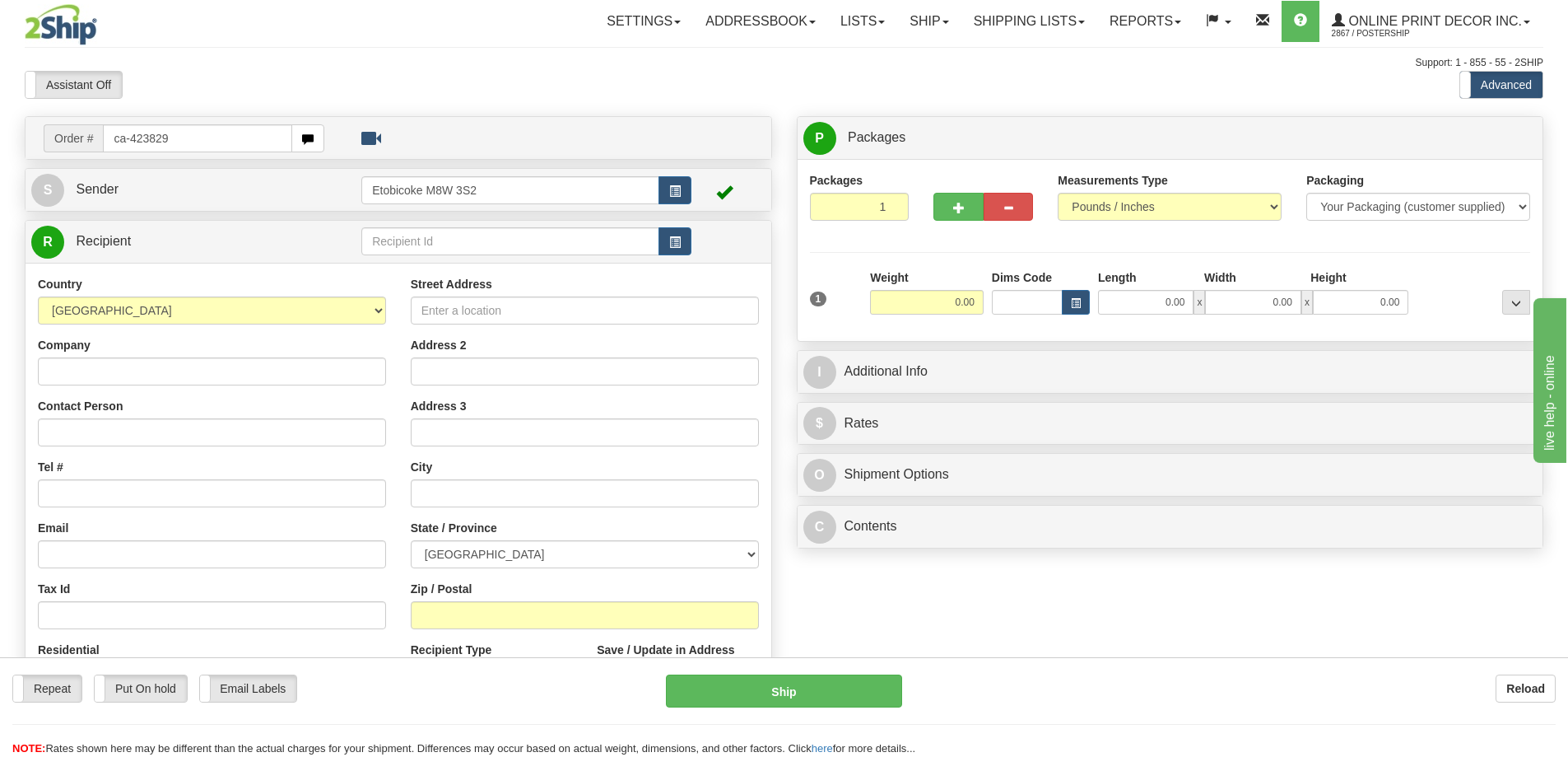
type input "ca-423829"
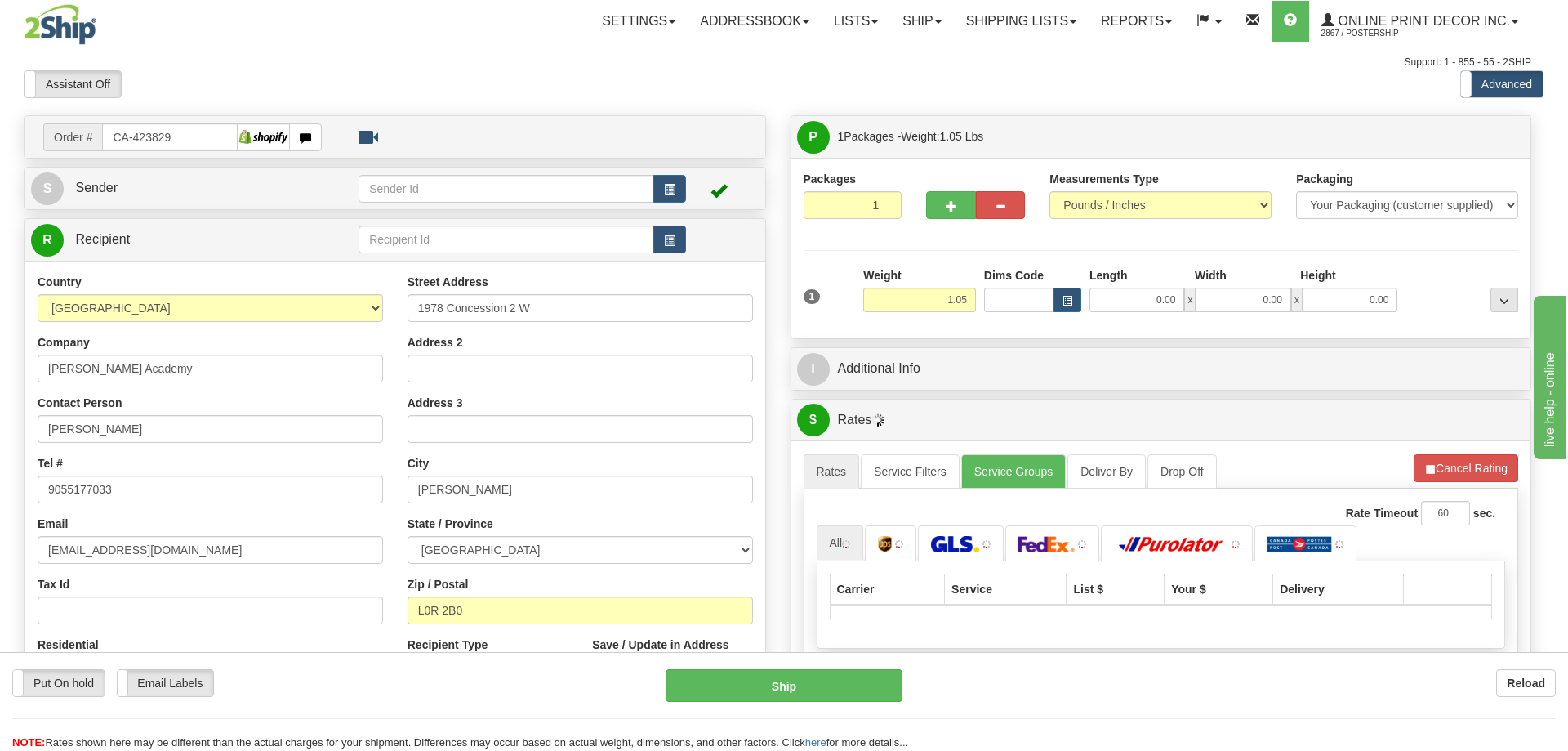
type input "[PERSON_NAME]"
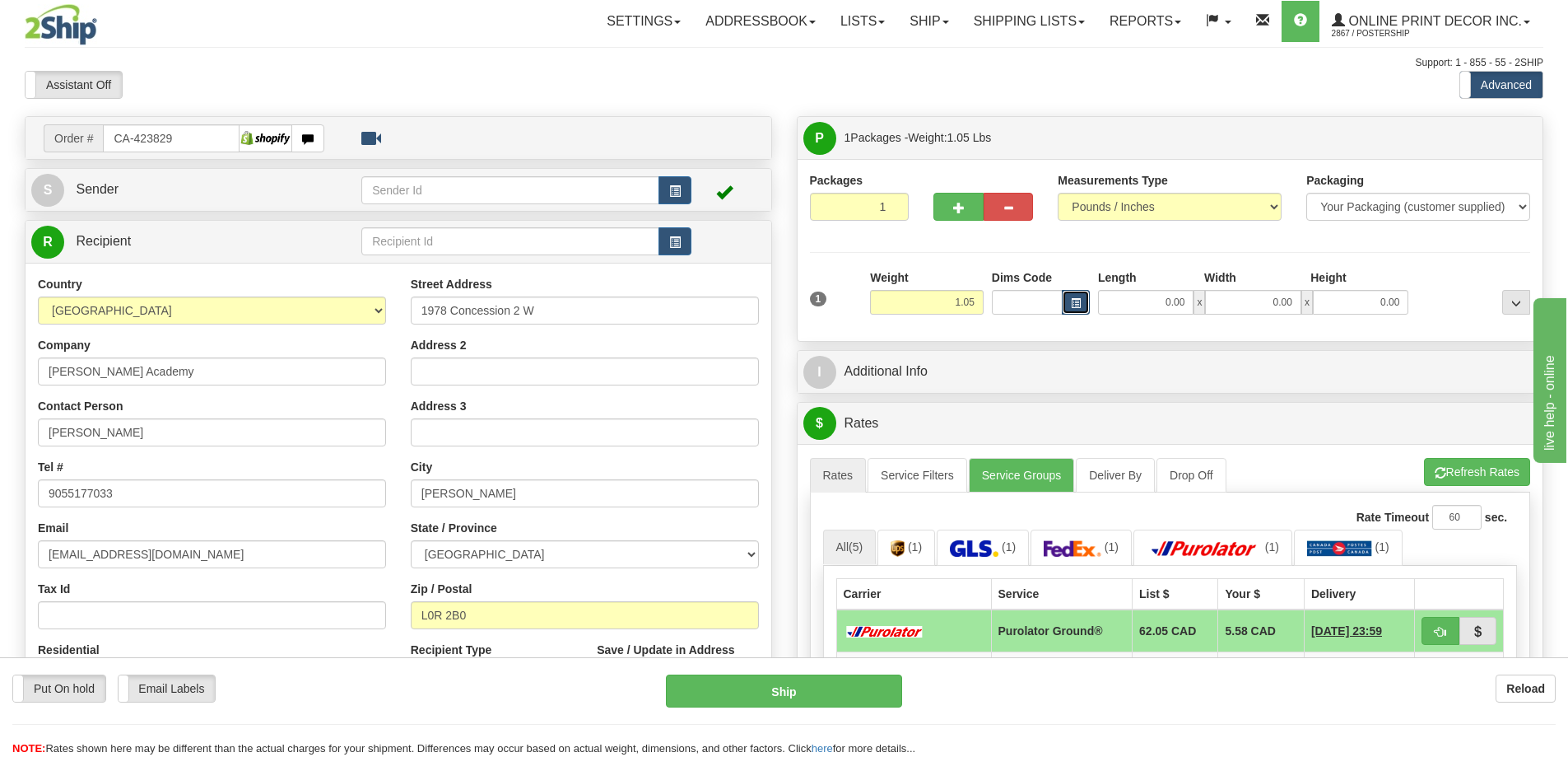
click at [1073, 300] on span "button" at bounding box center [1076, 303] width 10 height 9
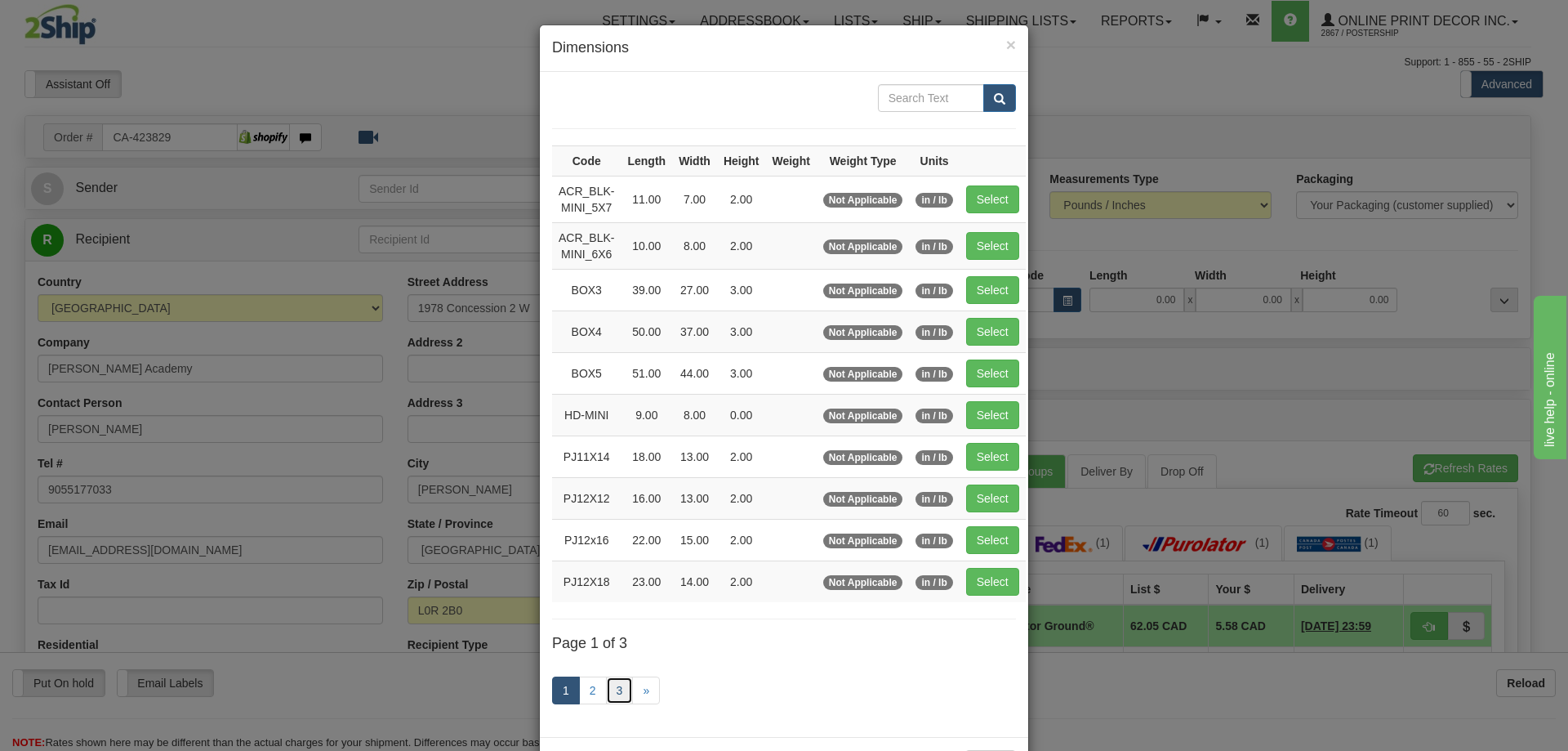
click at [616, 688] on link "3" at bounding box center [619, 690] width 28 height 28
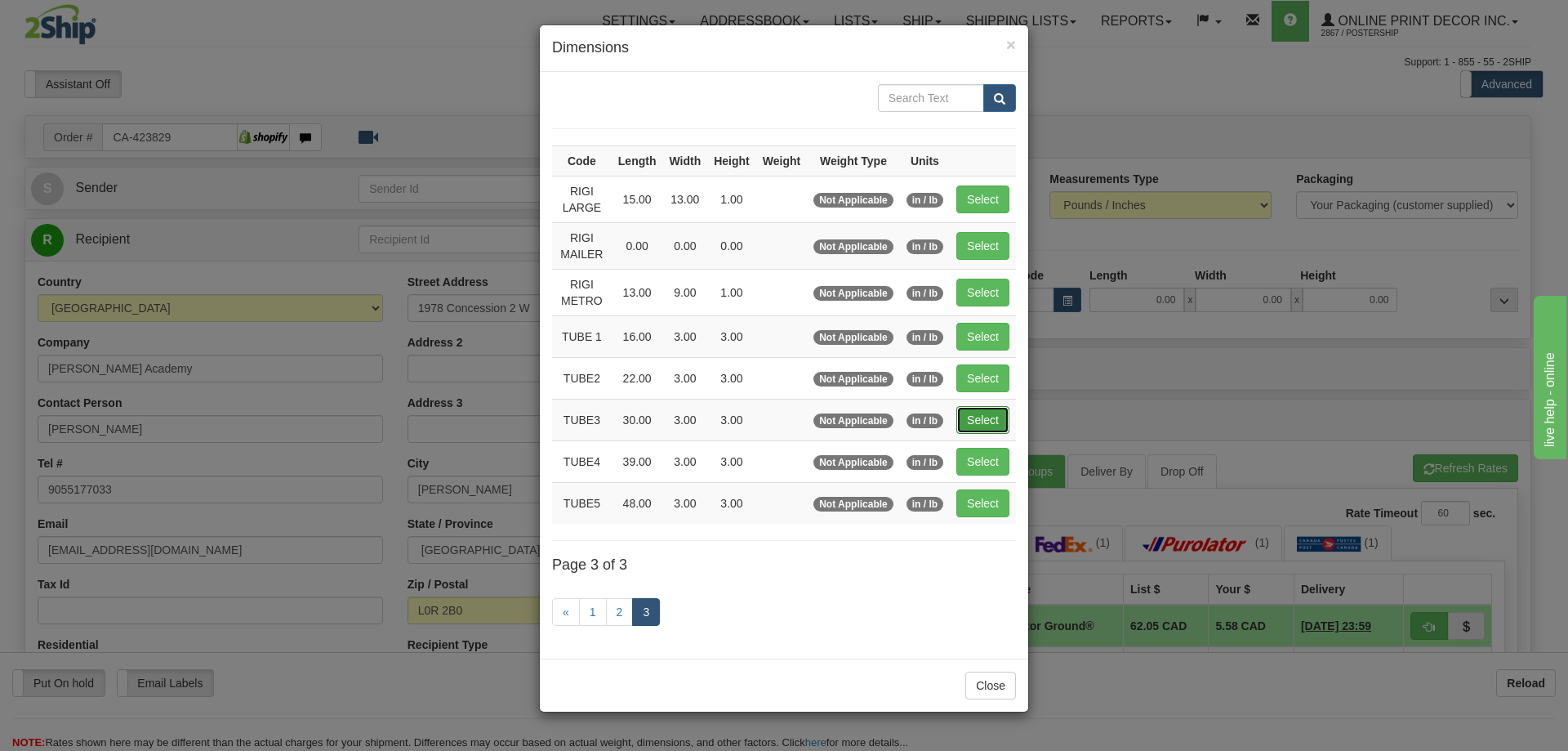
click at [983, 412] on button "Select" at bounding box center [983, 420] width 53 height 28
type input "TUBE3"
type input "30.00"
type input "3.00"
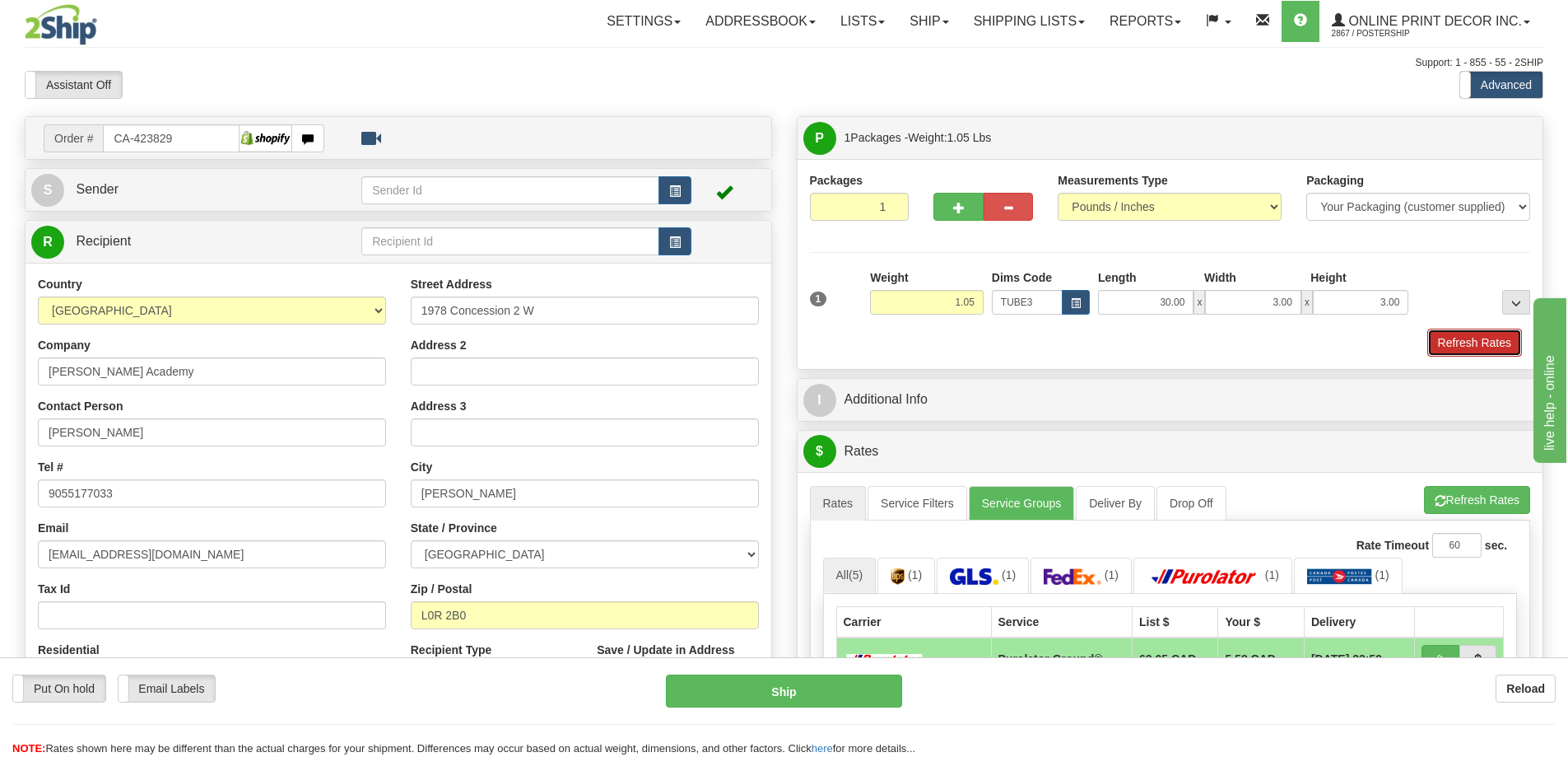
click at [1439, 335] on button "Refresh Rates" at bounding box center [1474, 342] width 94 height 28
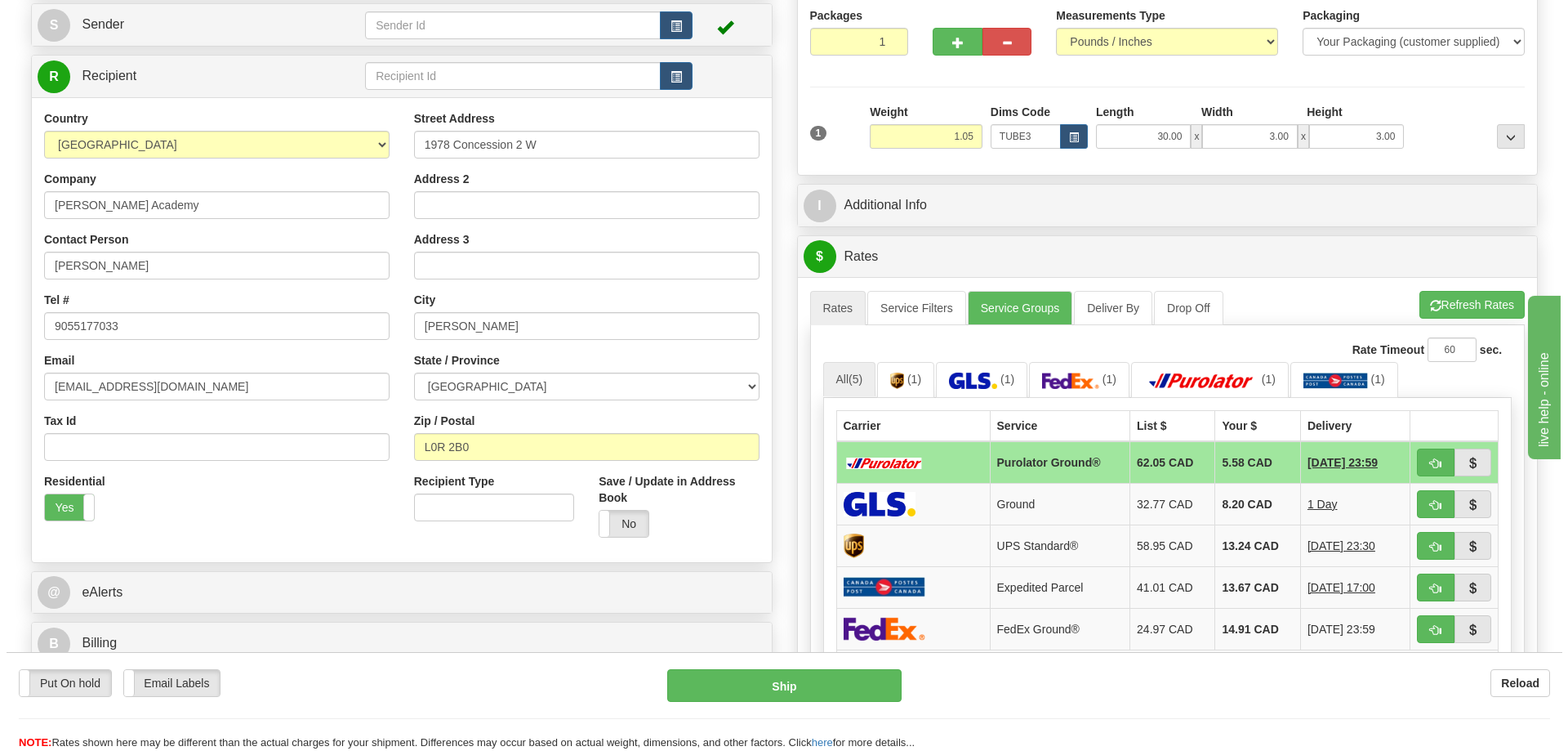
scroll to position [245, 0]
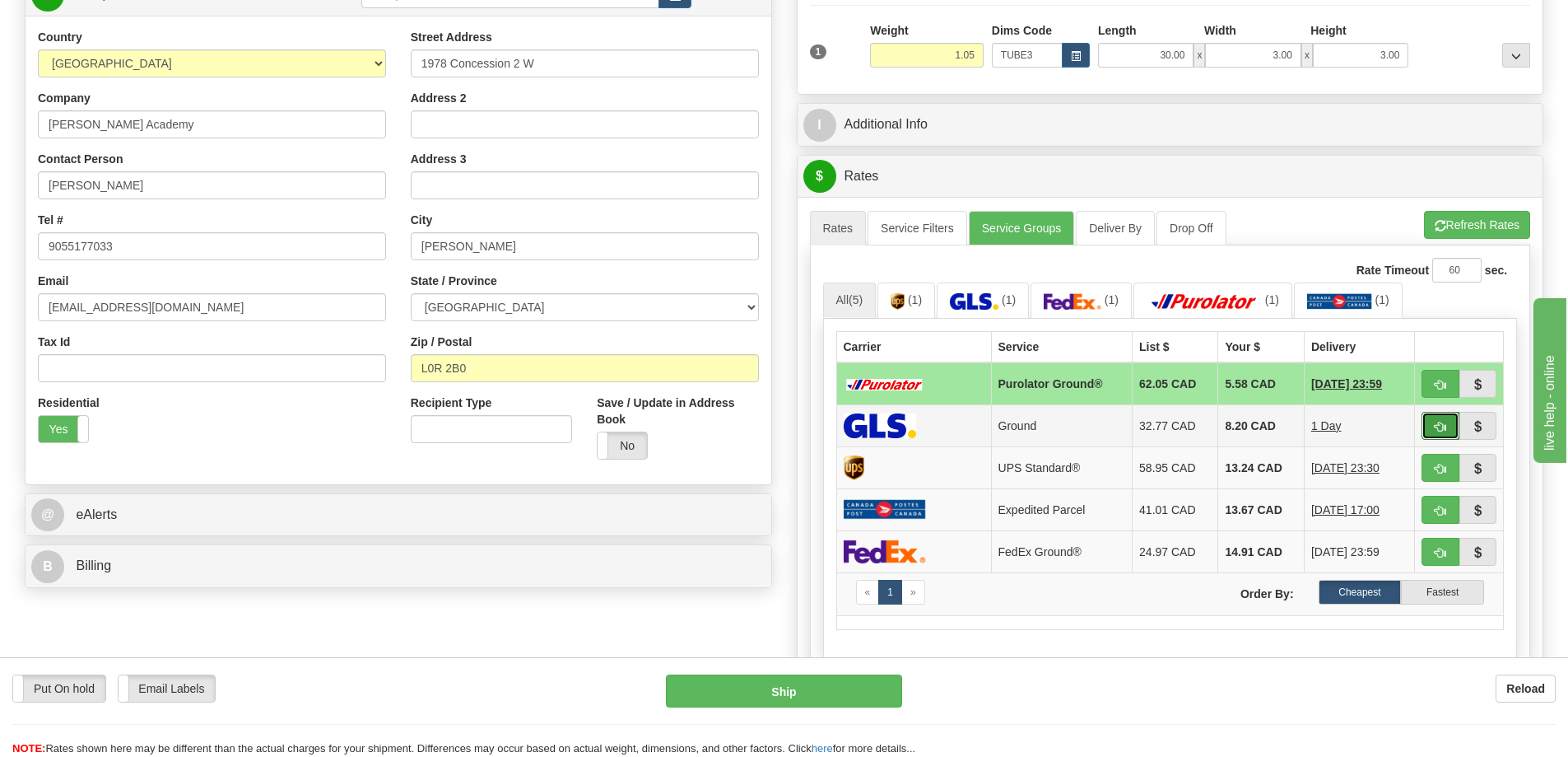
click at [1438, 419] on button "button" at bounding box center [1440, 425] width 37 height 28
type input "1"
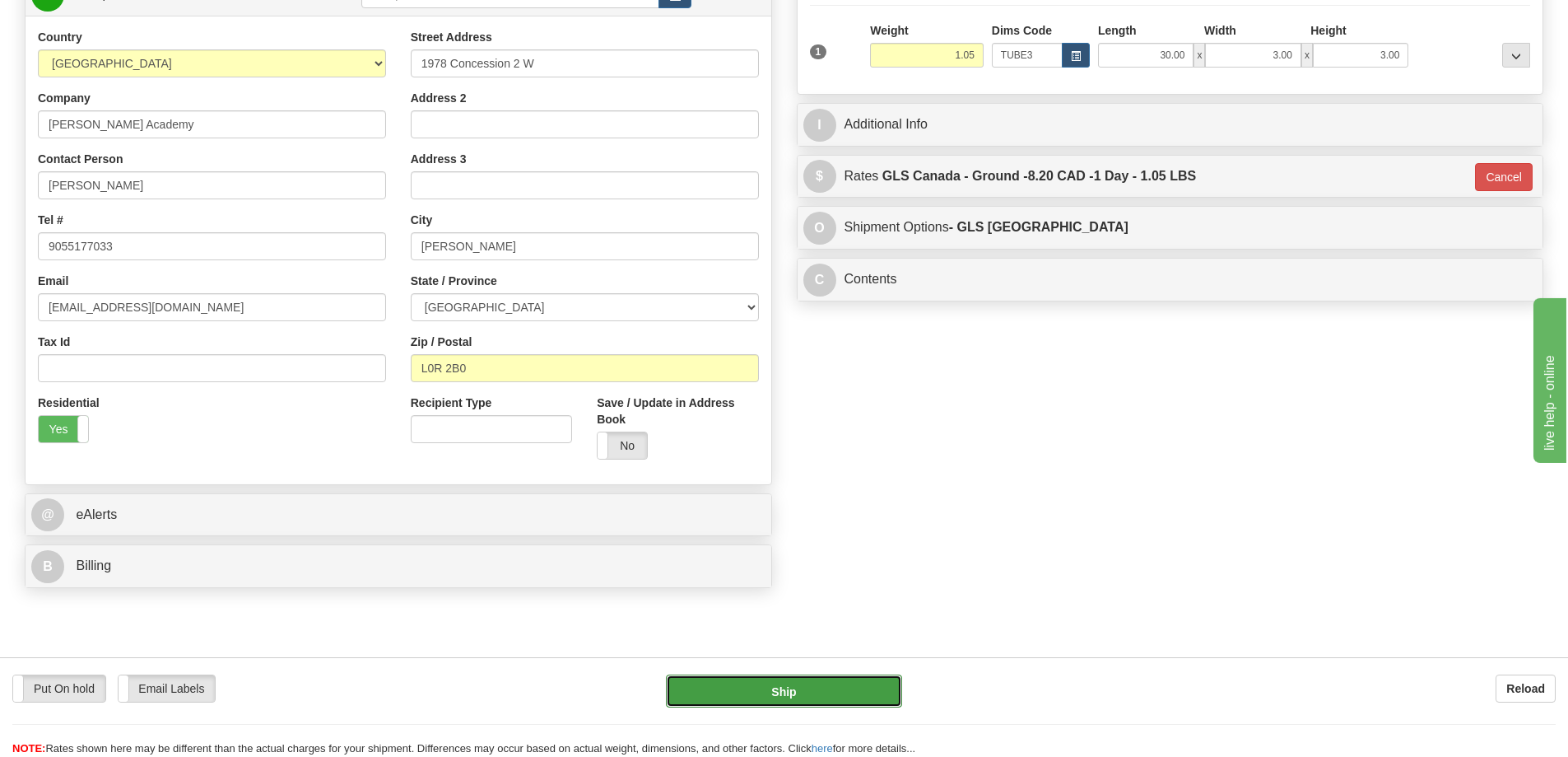
click at [826, 691] on button "Ship" at bounding box center [784, 691] width 237 height 33
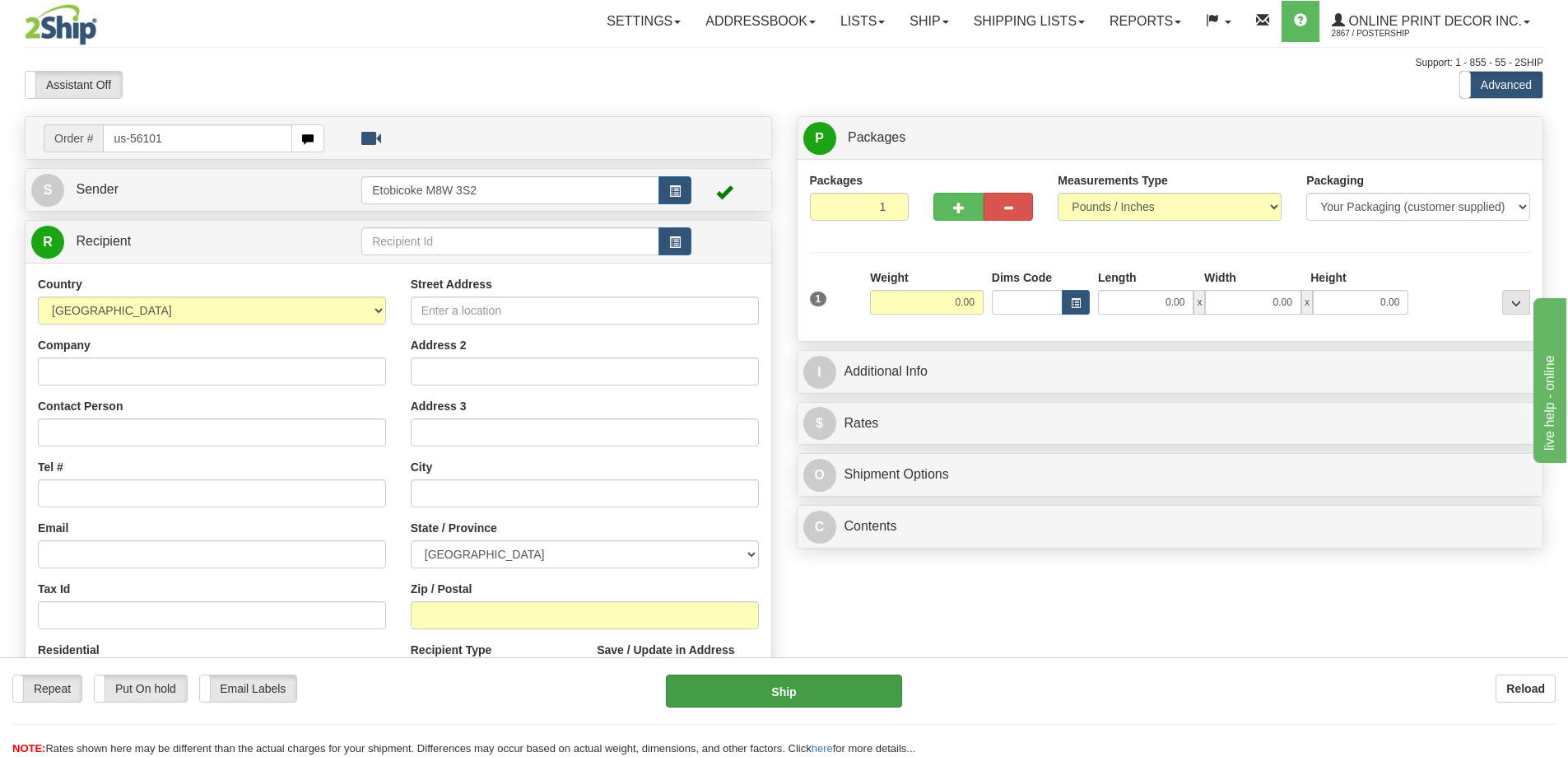
type input "us-56101"
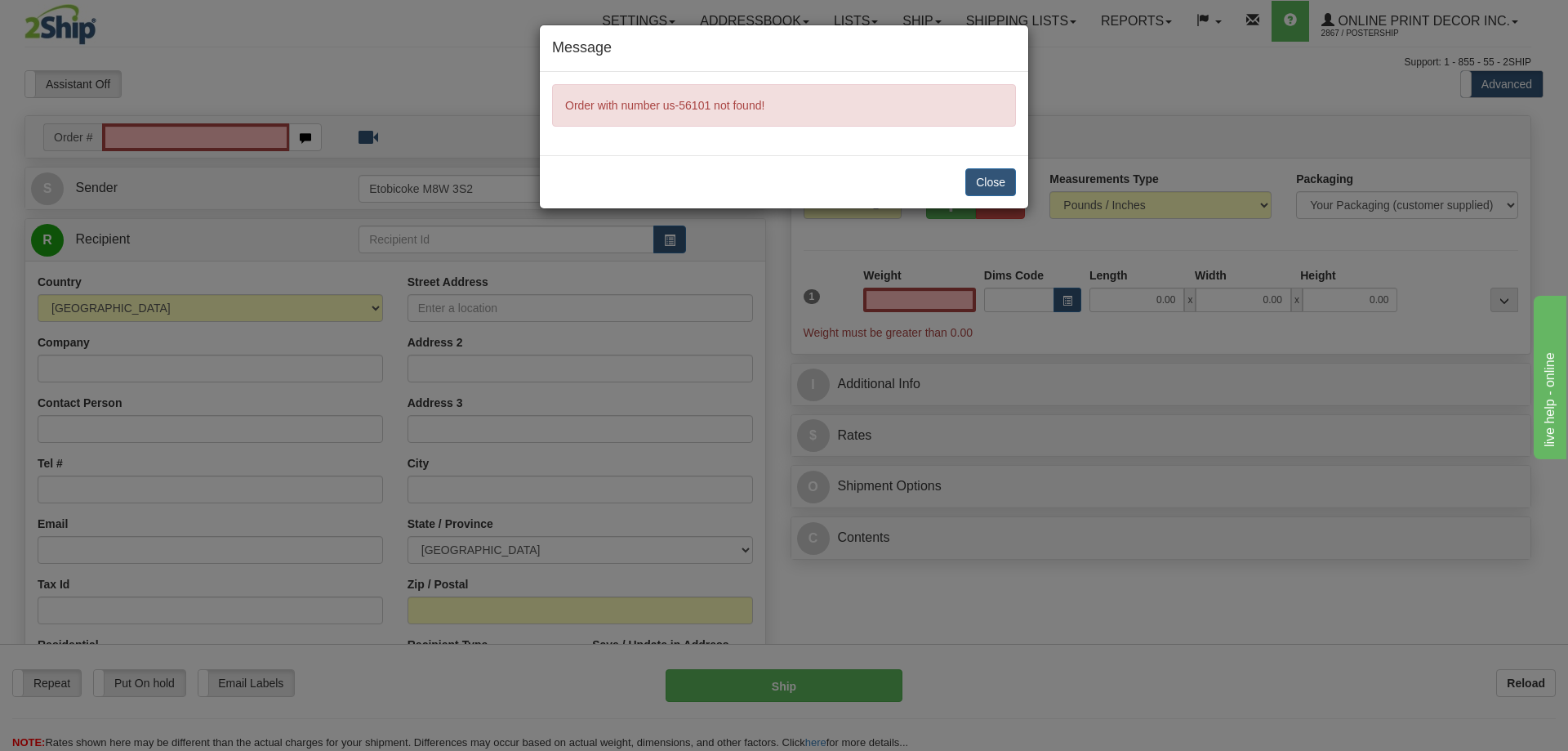
type input "0.00"
click at [991, 184] on button "Close" at bounding box center [991, 182] width 51 height 28
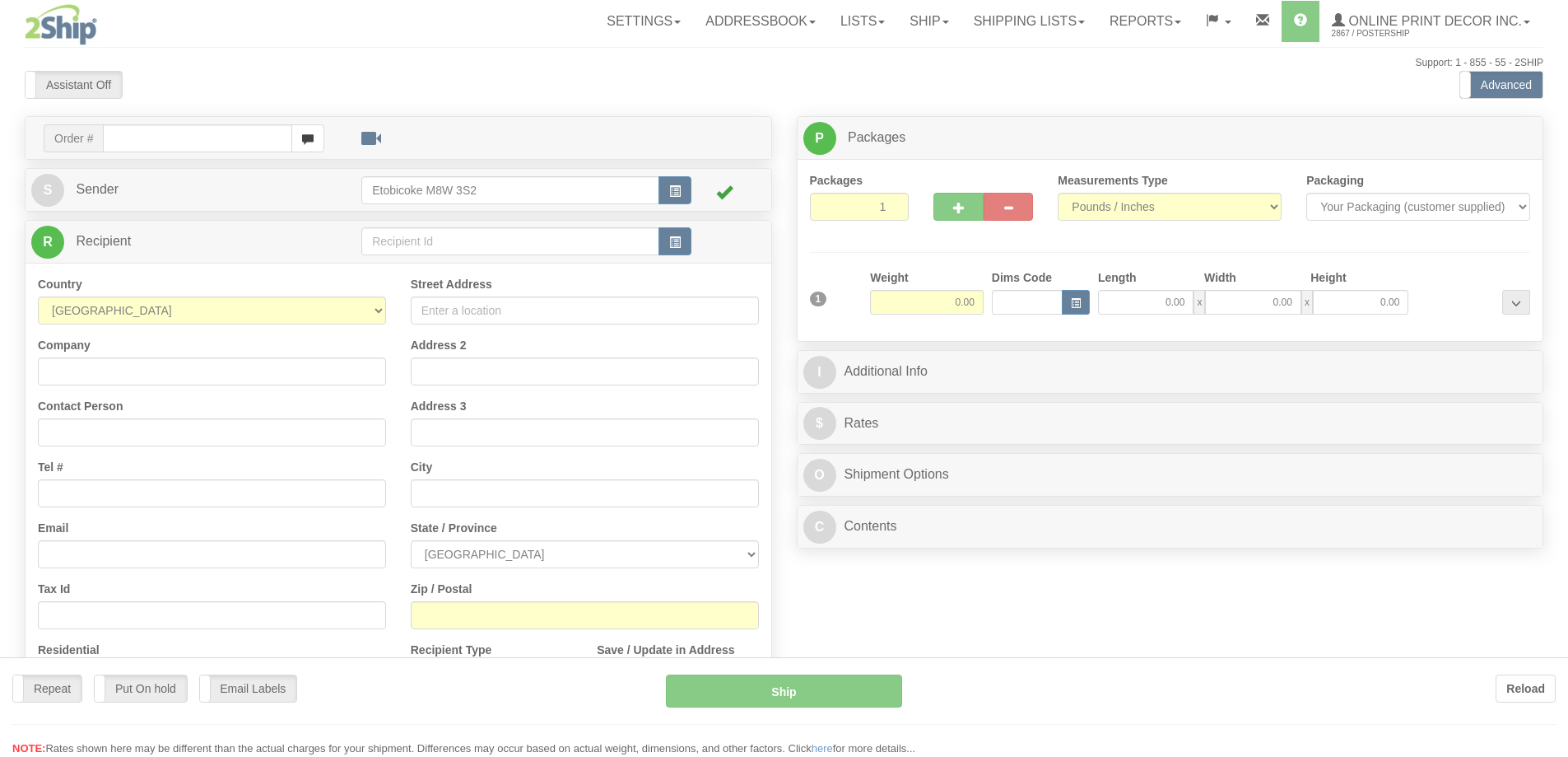
click at [123, 134] on div at bounding box center [784, 378] width 1568 height 757
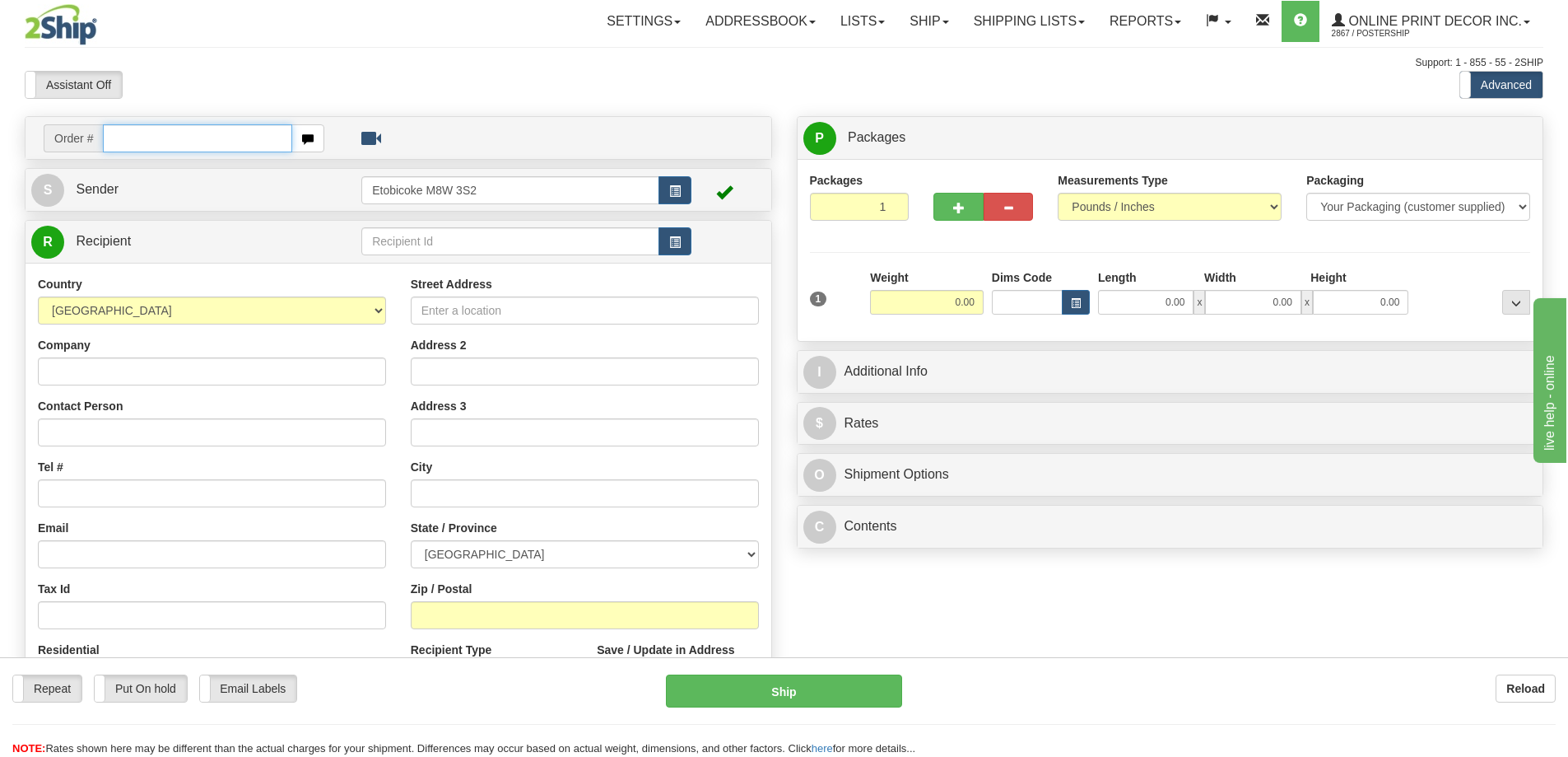
click at [123, 133] on input "text" at bounding box center [197, 138] width 189 height 28
type input "us-56101"
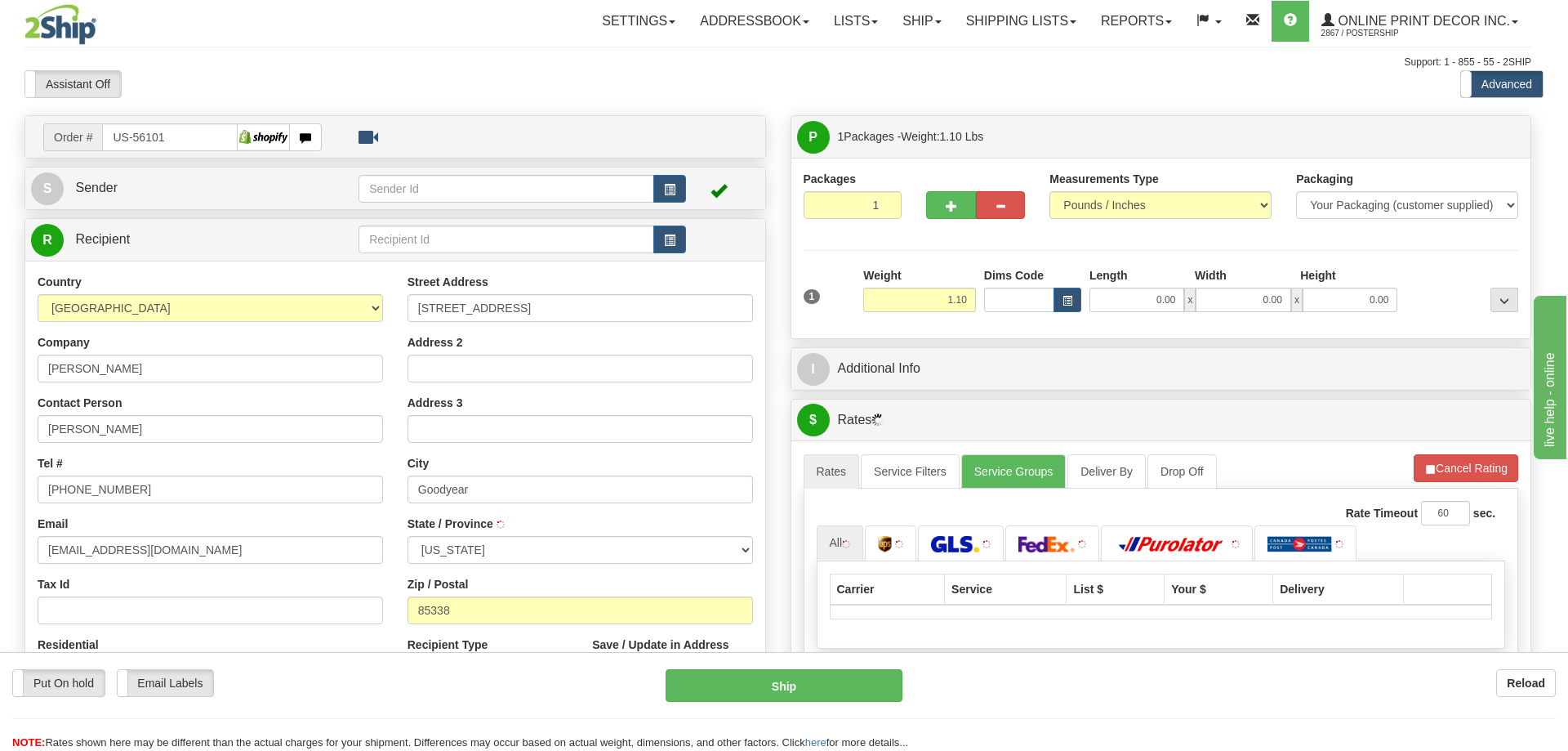
type input "GOODYEAR"
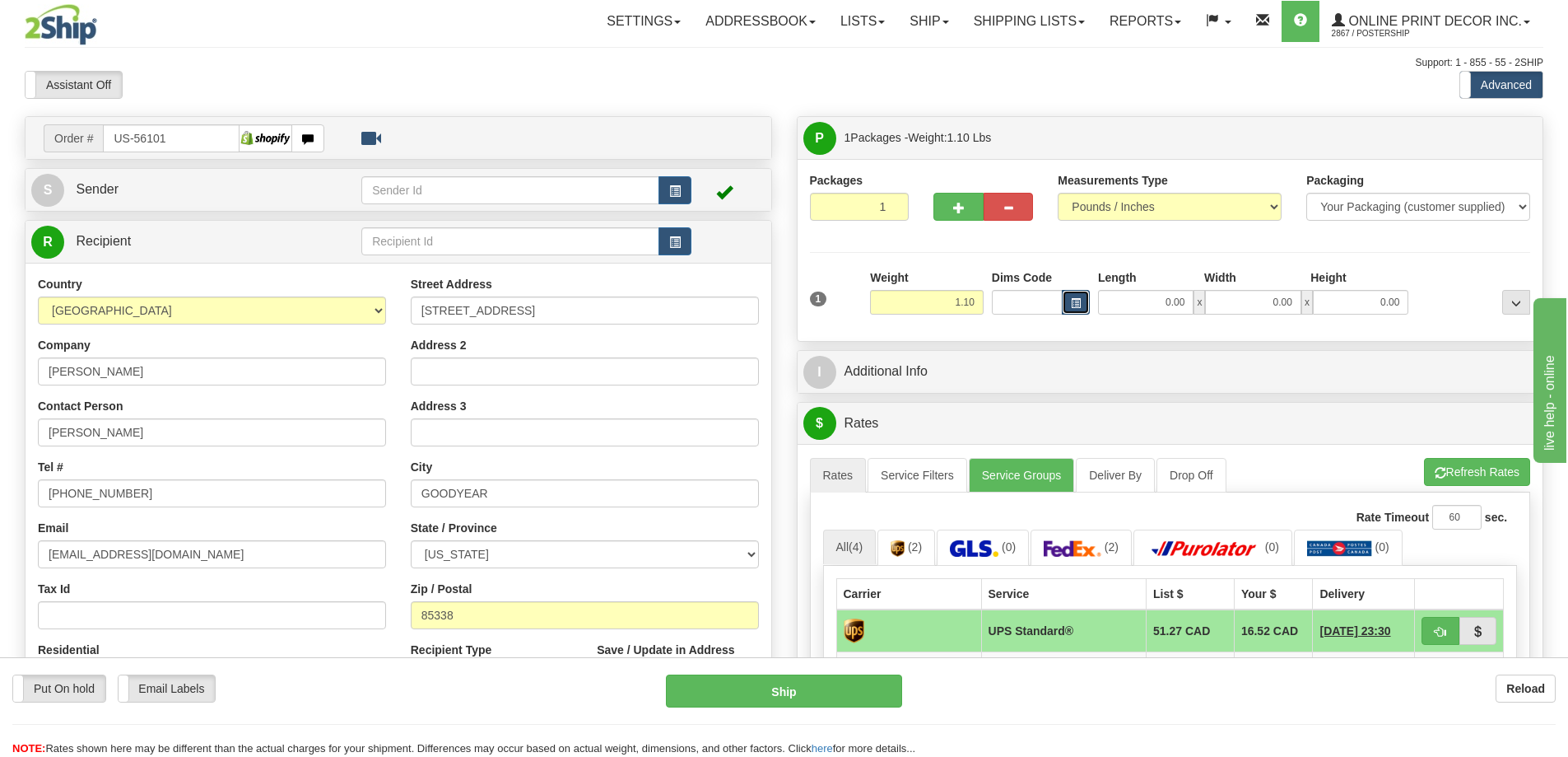
click at [1078, 296] on button "button" at bounding box center [1075, 301] width 28 height 25
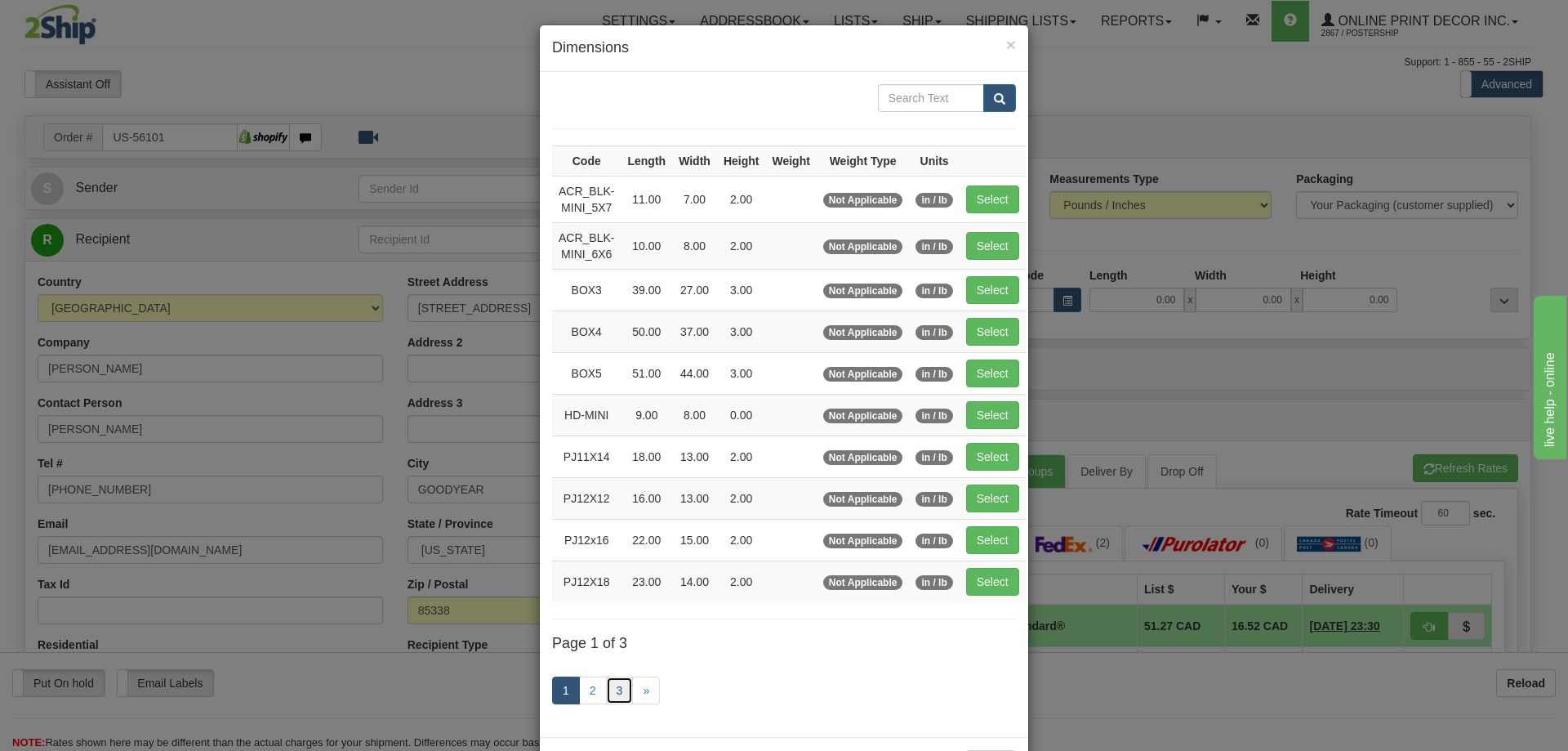
click at [609, 680] on link "3" at bounding box center [619, 690] width 28 height 28
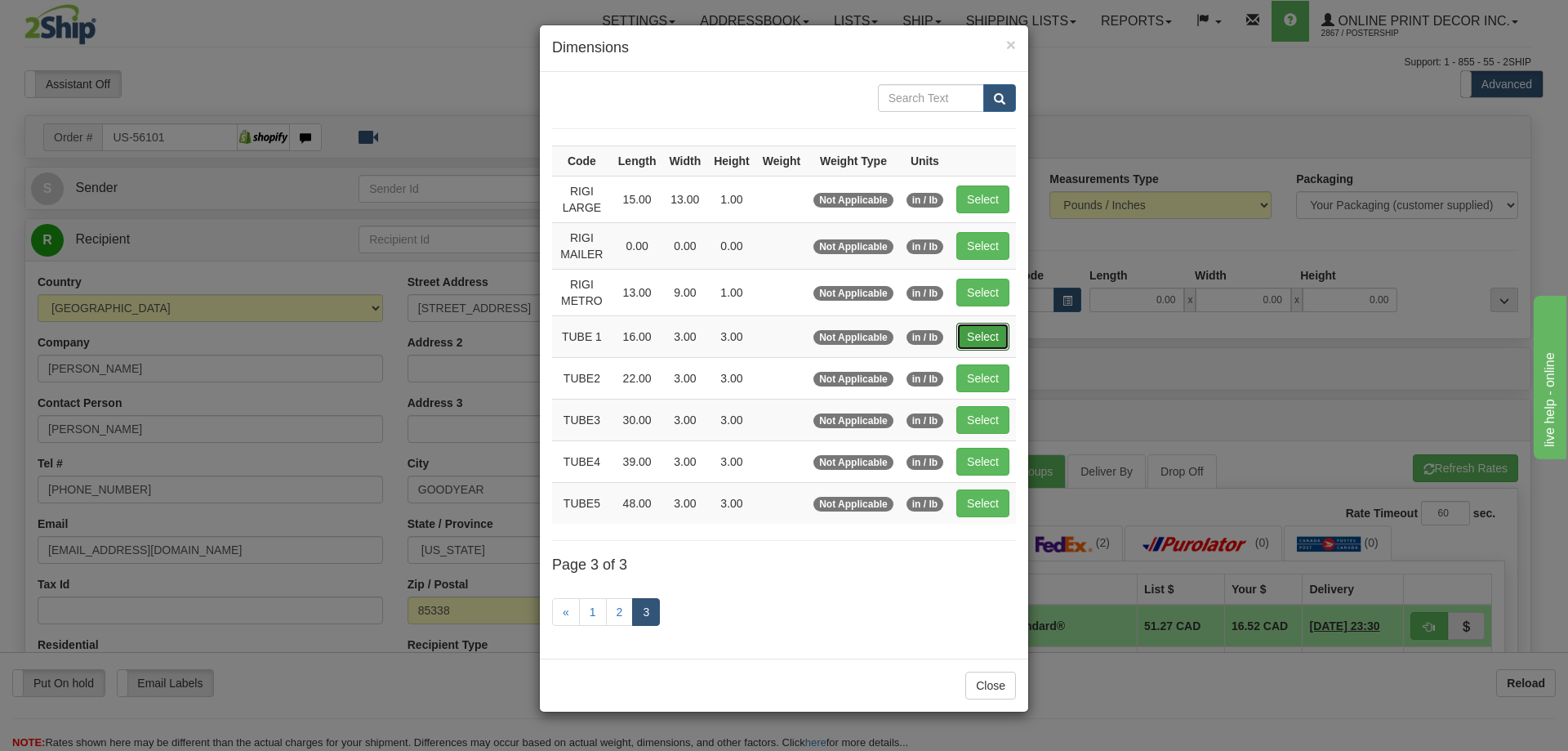
drag, startPoint x: 989, startPoint y: 324, endPoint x: 981, endPoint y: 325, distance: 8.1
click at [989, 323] on button "Select" at bounding box center [983, 336] width 53 height 28
type input "TUBE 1"
type input "16.00"
type input "3.00"
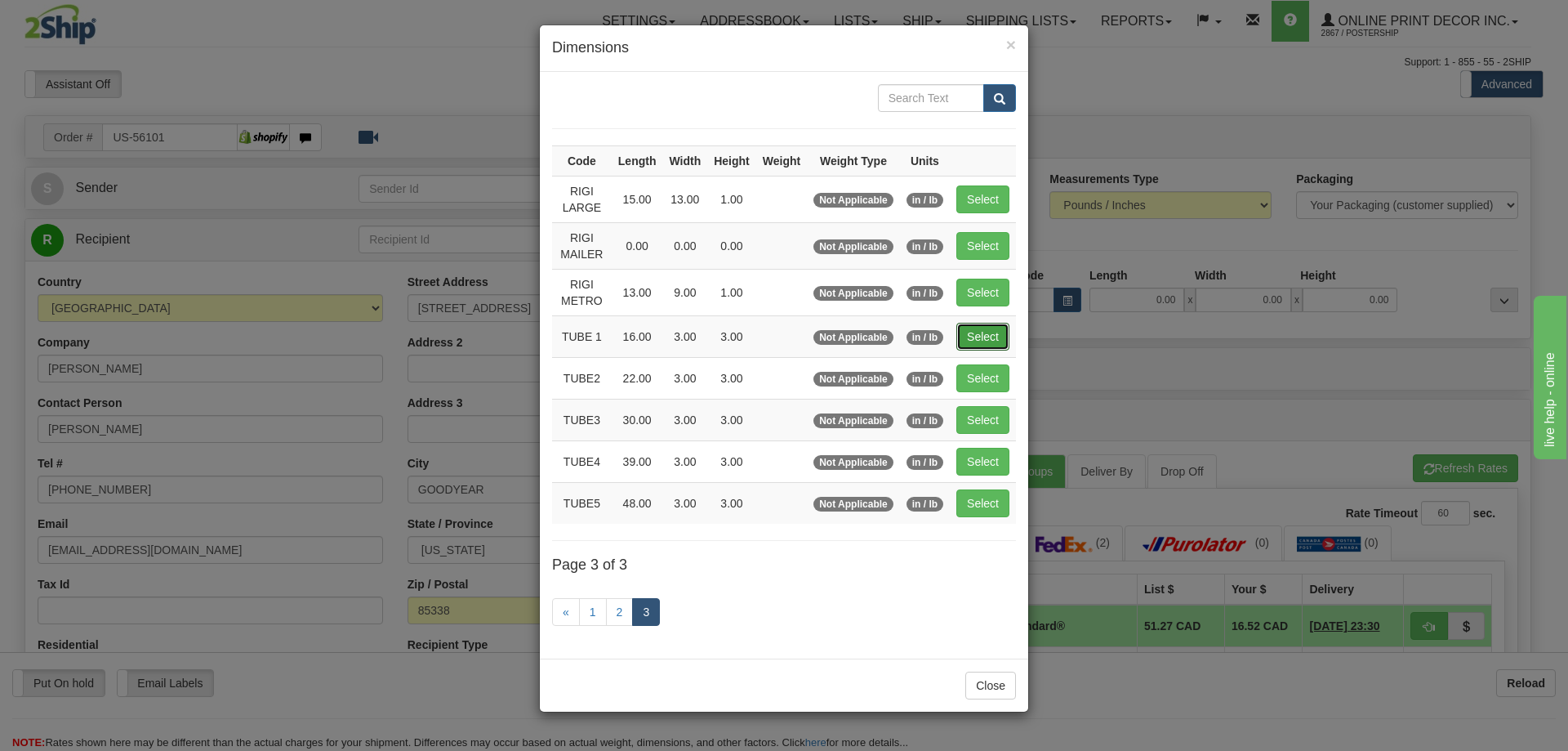
type input "3.00"
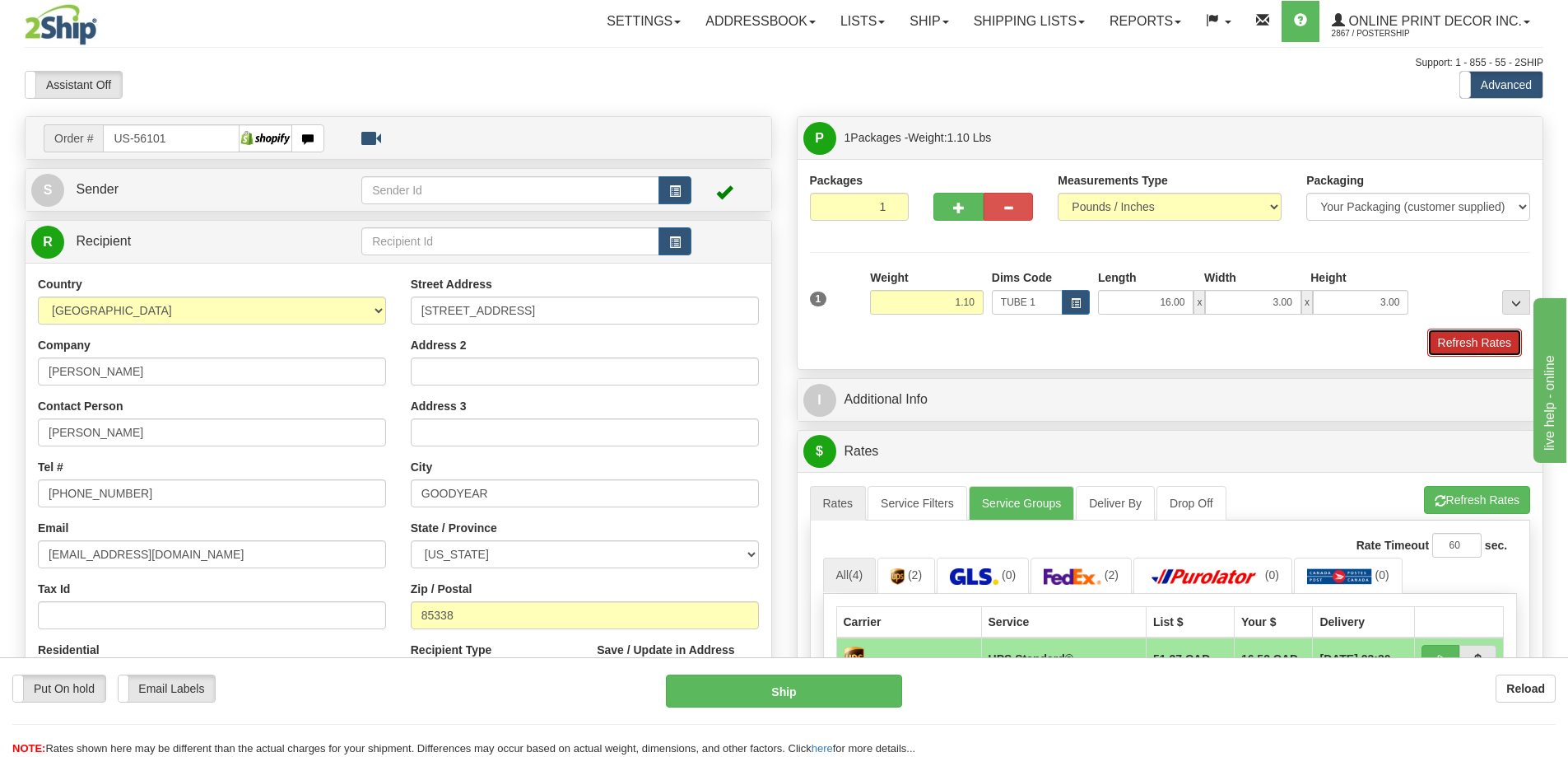
click at [1460, 345] on button "Refresh Rates" at bounding box center [1474, 342] width 94 height 28
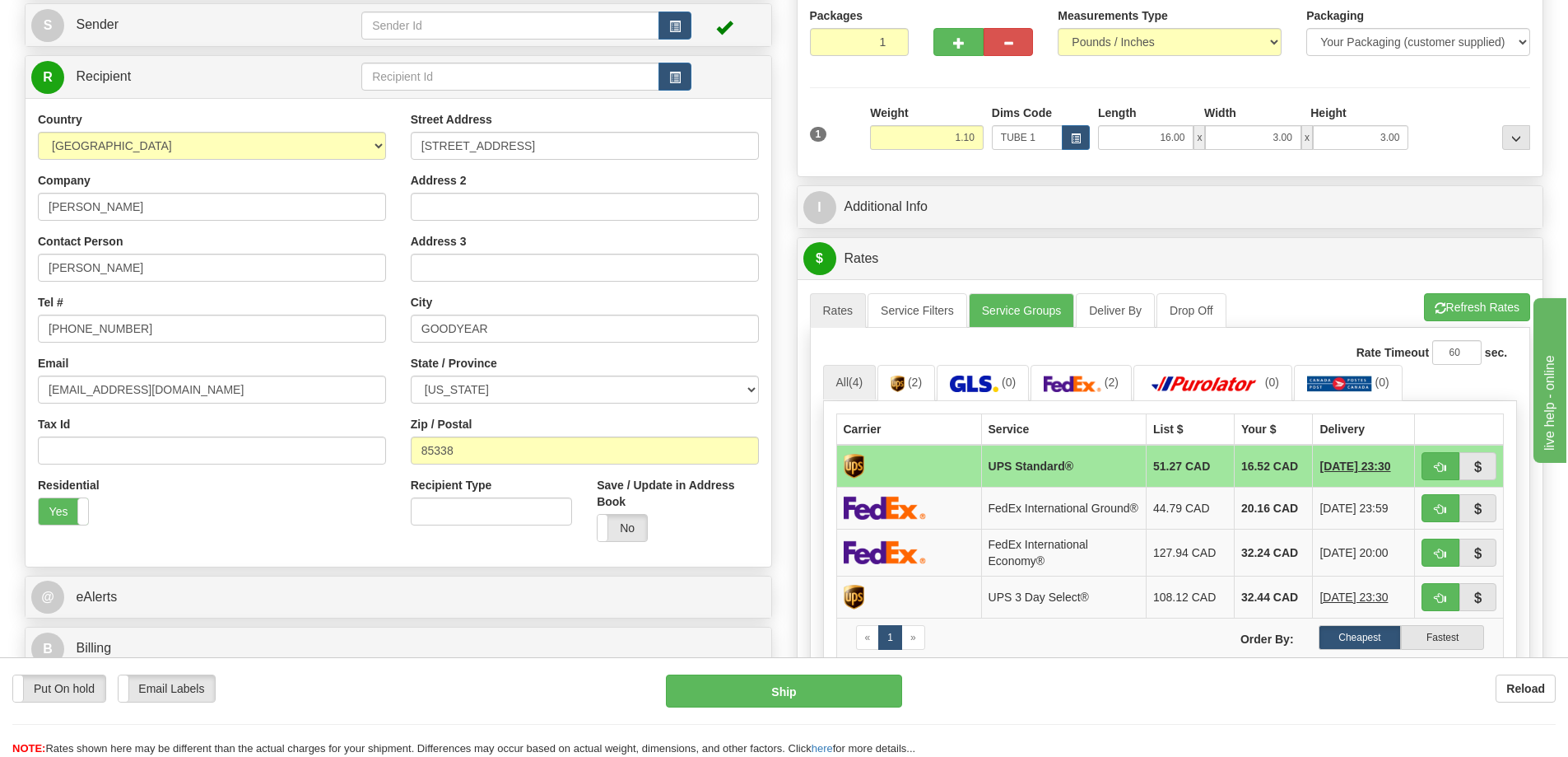
scroll to position [247, 0]
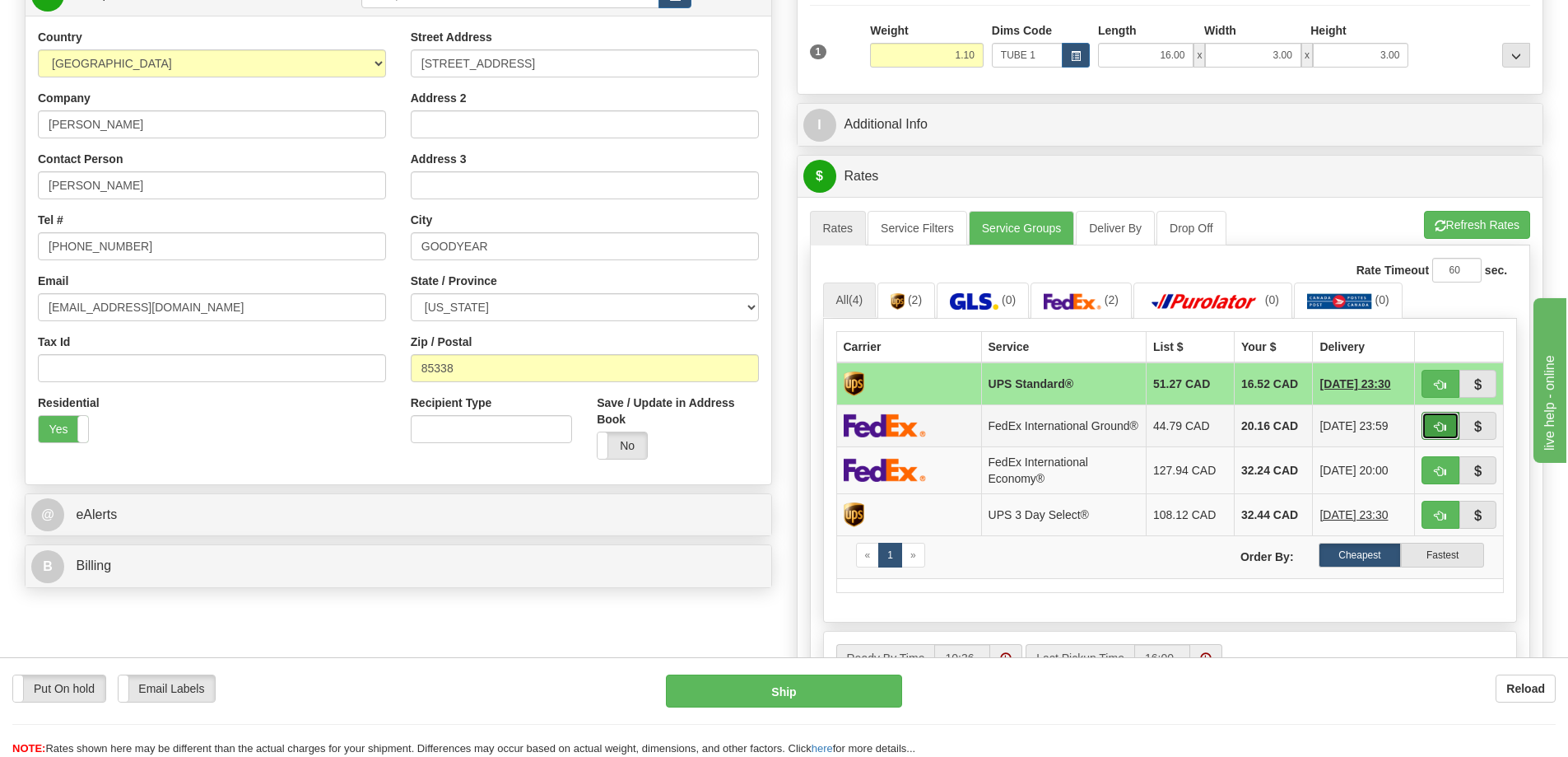
click at [1437, 428] on span "button" at bounding box center [1440, 427] width 12 height 11
type input "92"
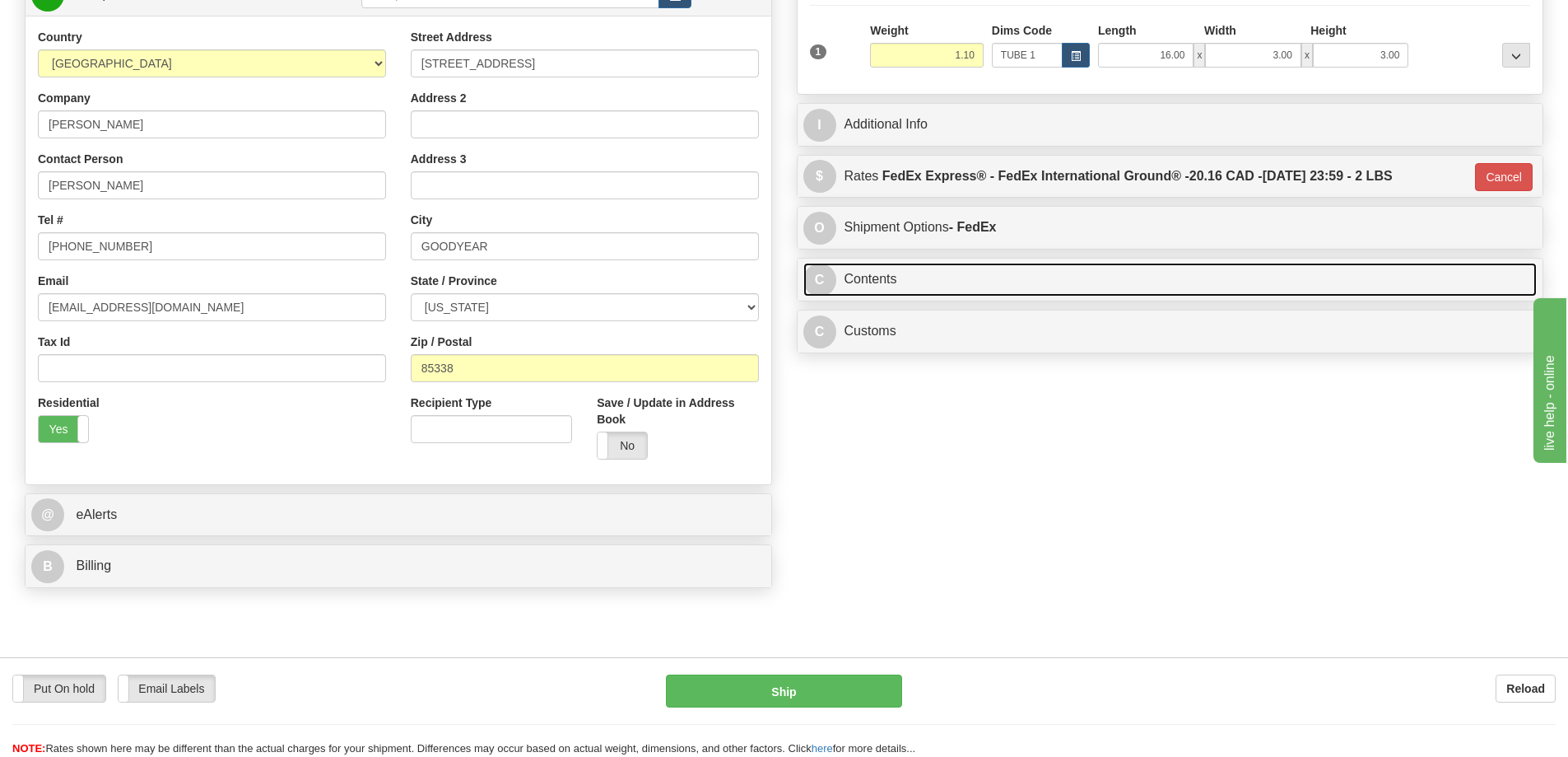
click at [965, 288] on link "C Contents" at bounding box center [1170, 279] width 734 height 34
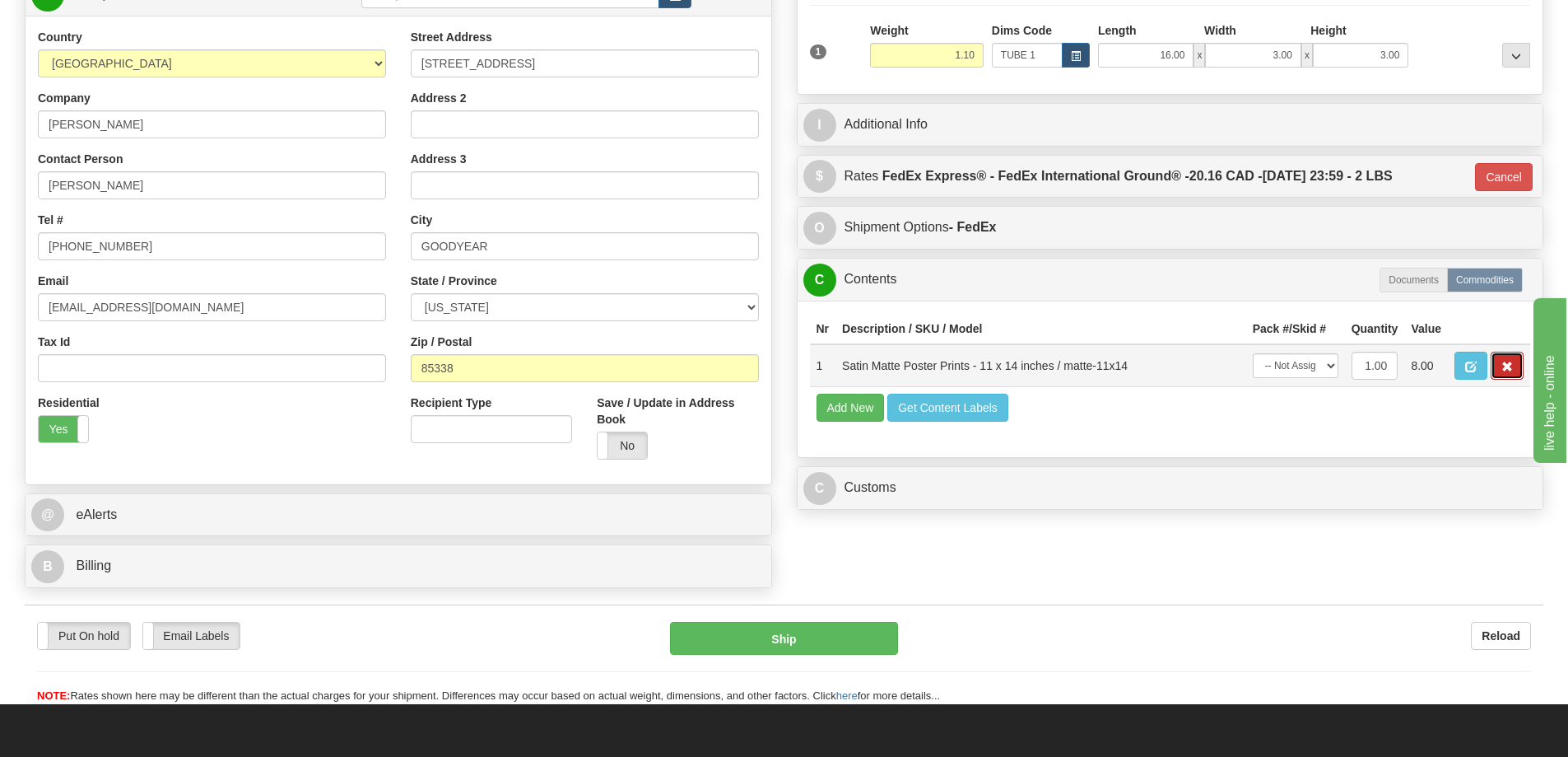
click at [1501, 365] on button "button" at bounding box center [1507, 365] width 33 height 28
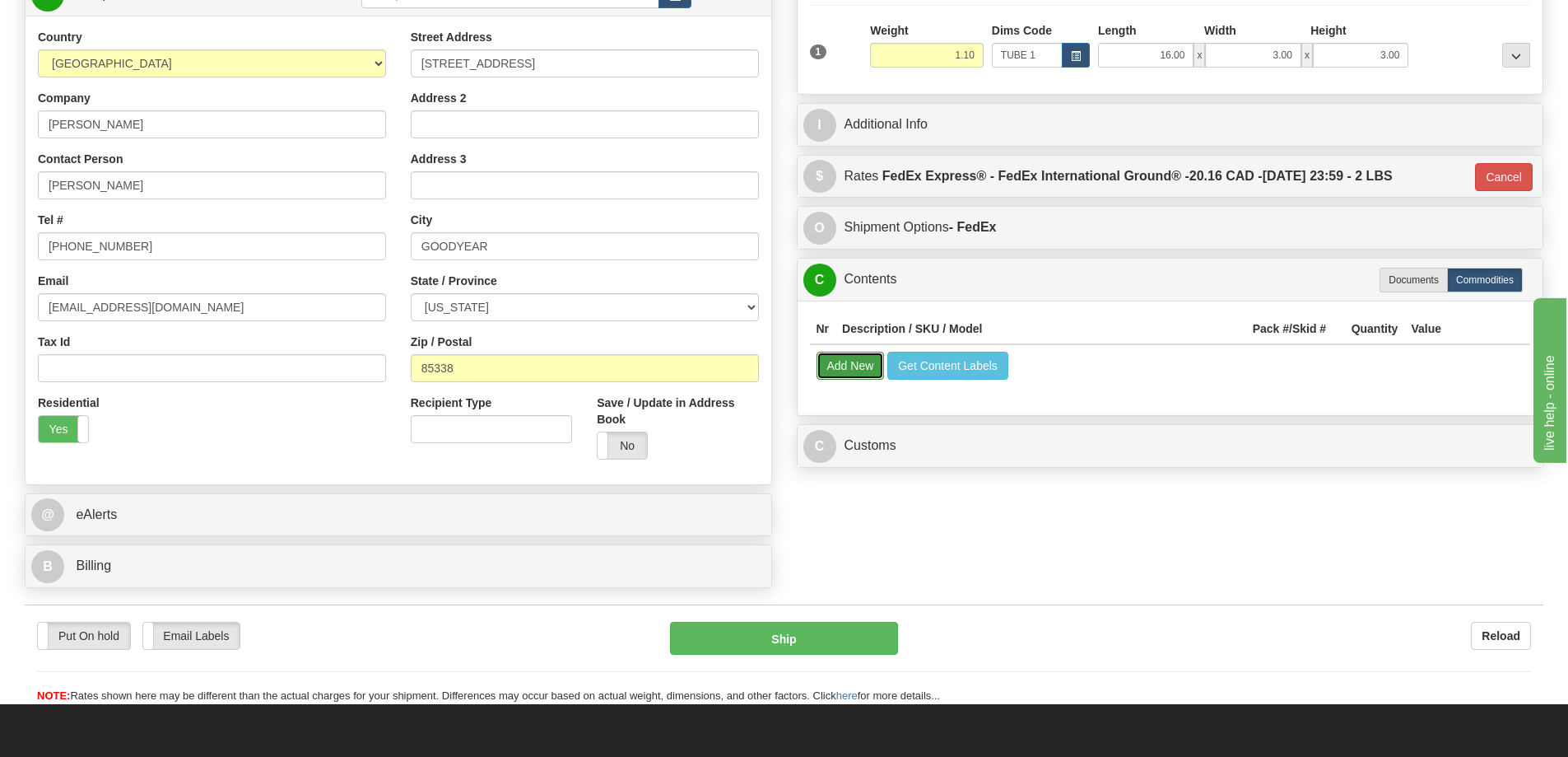
click at [841, 370] on button "Add New" at bounding box center [850, 365] width 68 height 28
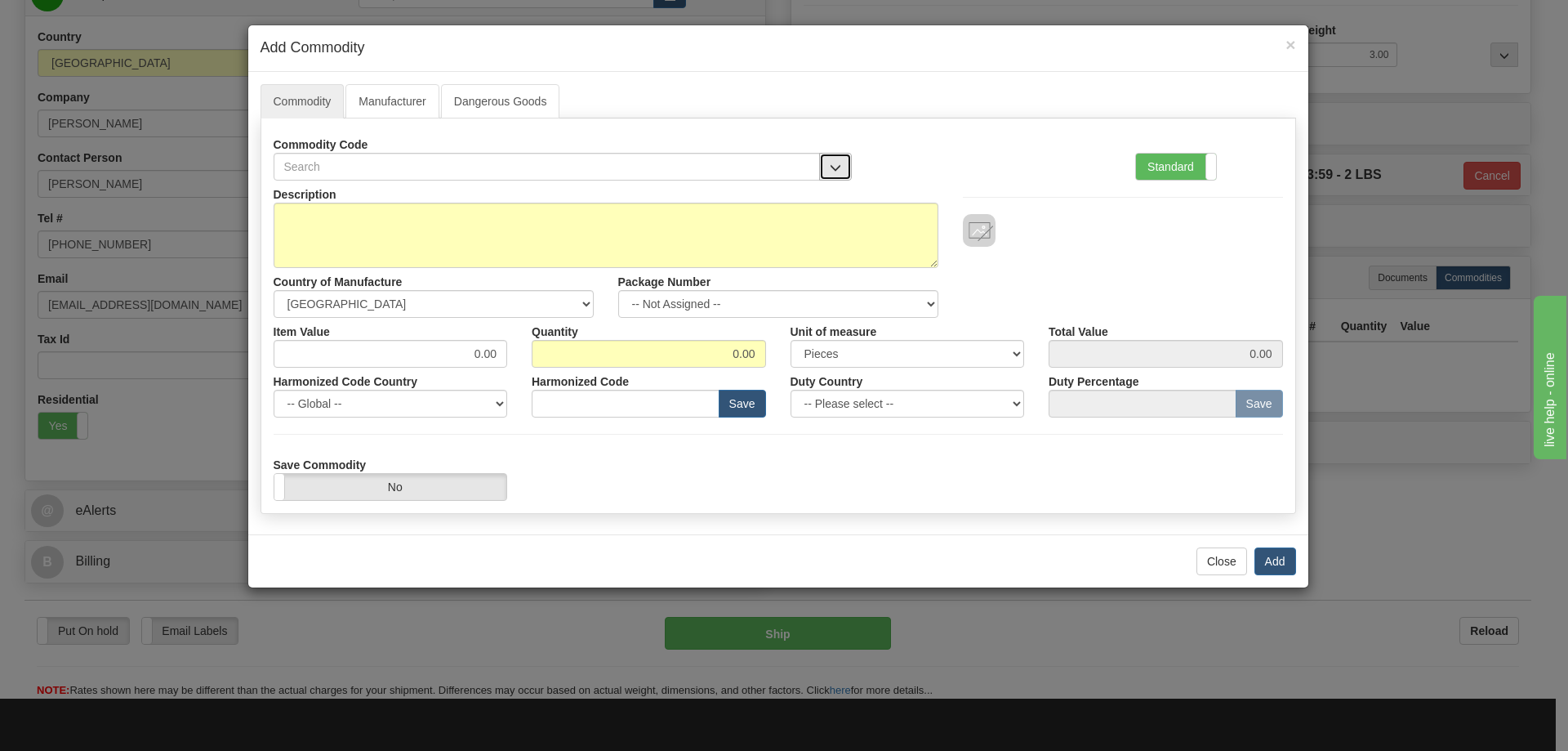
click at [839, 156] on button "button" at bounding box center [836, 166] width 33 height 28
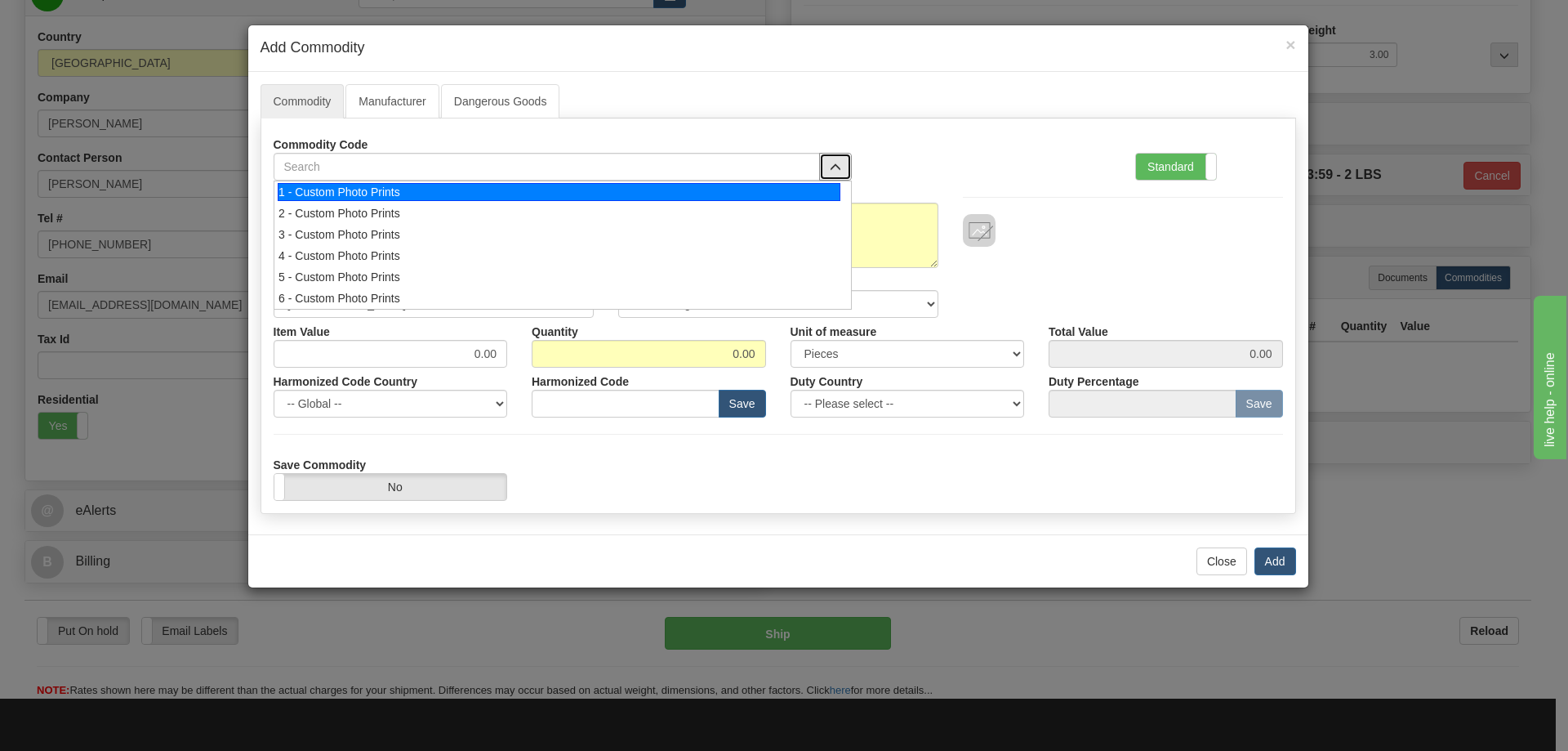
click at [808, 191] on div "1 - Custom Photo Prints" at bounding box center [559, 192] width 563 height 18
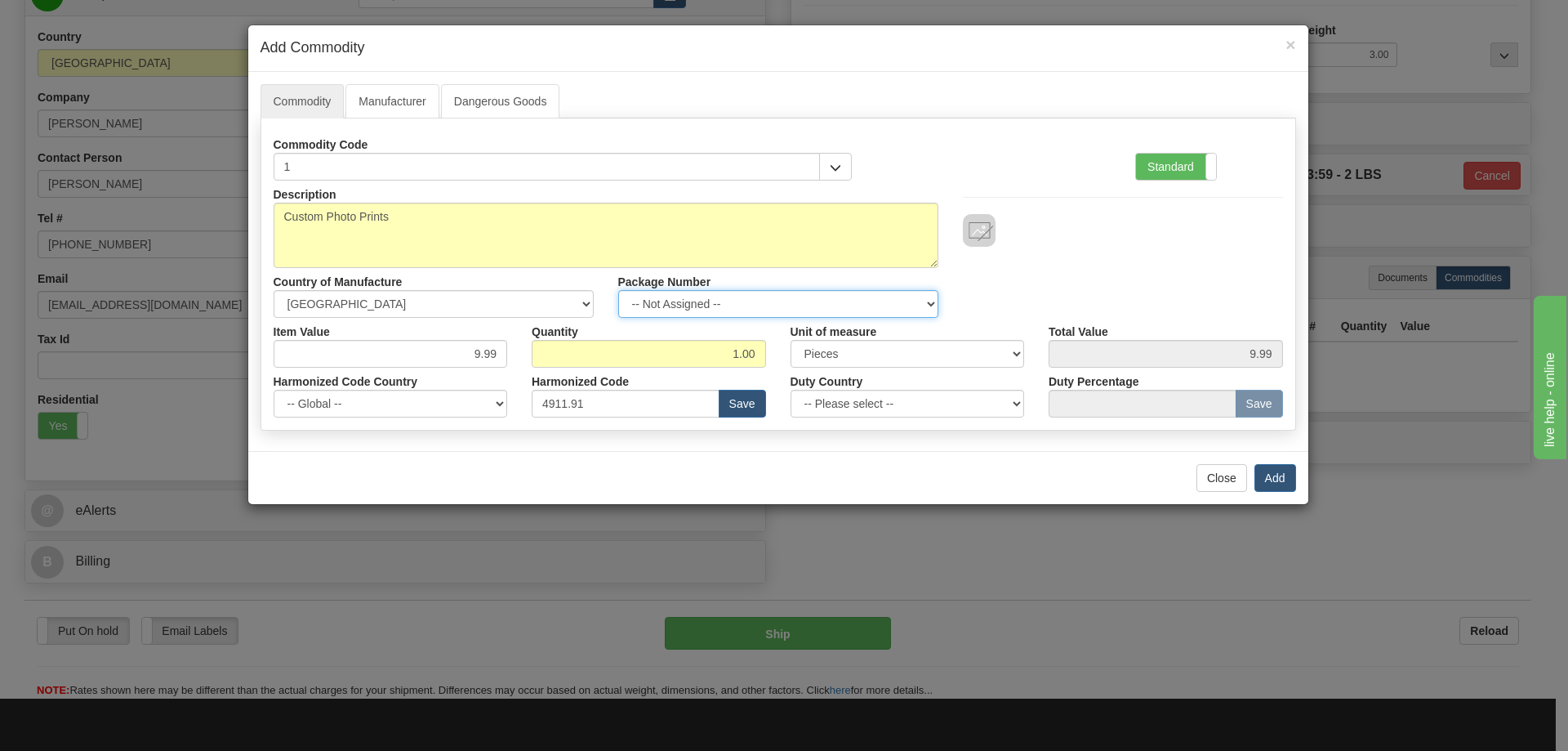
click at [926, 295] on select "-- Not Assigned -- Item 1" at bounding box center [778, 303] width 320 height 28
select select "0"
click at [618, 290] on select "-- Not Assigned -- Item 1" at bounding box center [778, 303] width 320 height 28
click at [1275, 477] on button "Add" at bounding box center [1275, 477] width 41 height 28
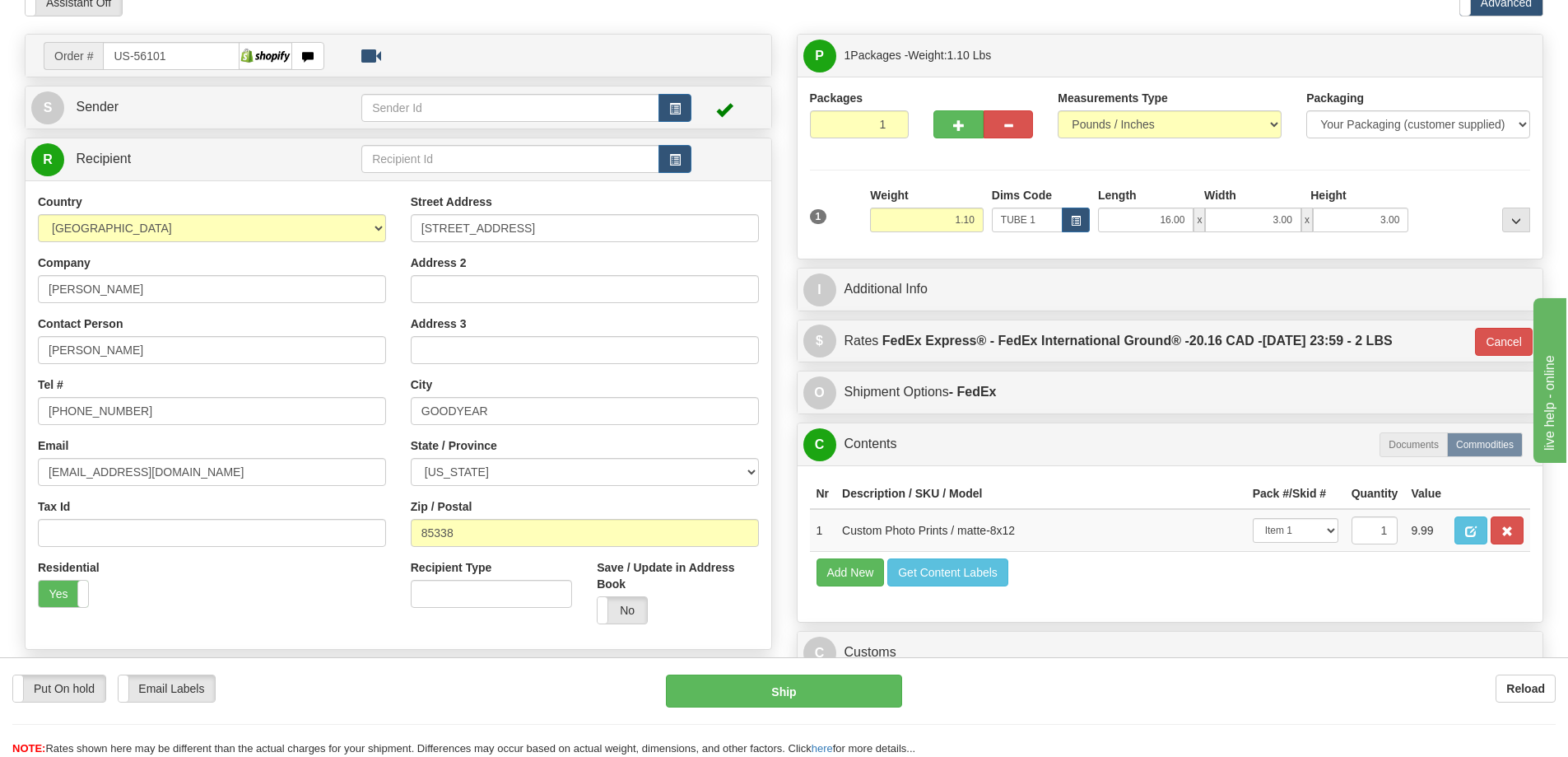
scroll to position [330, 0]
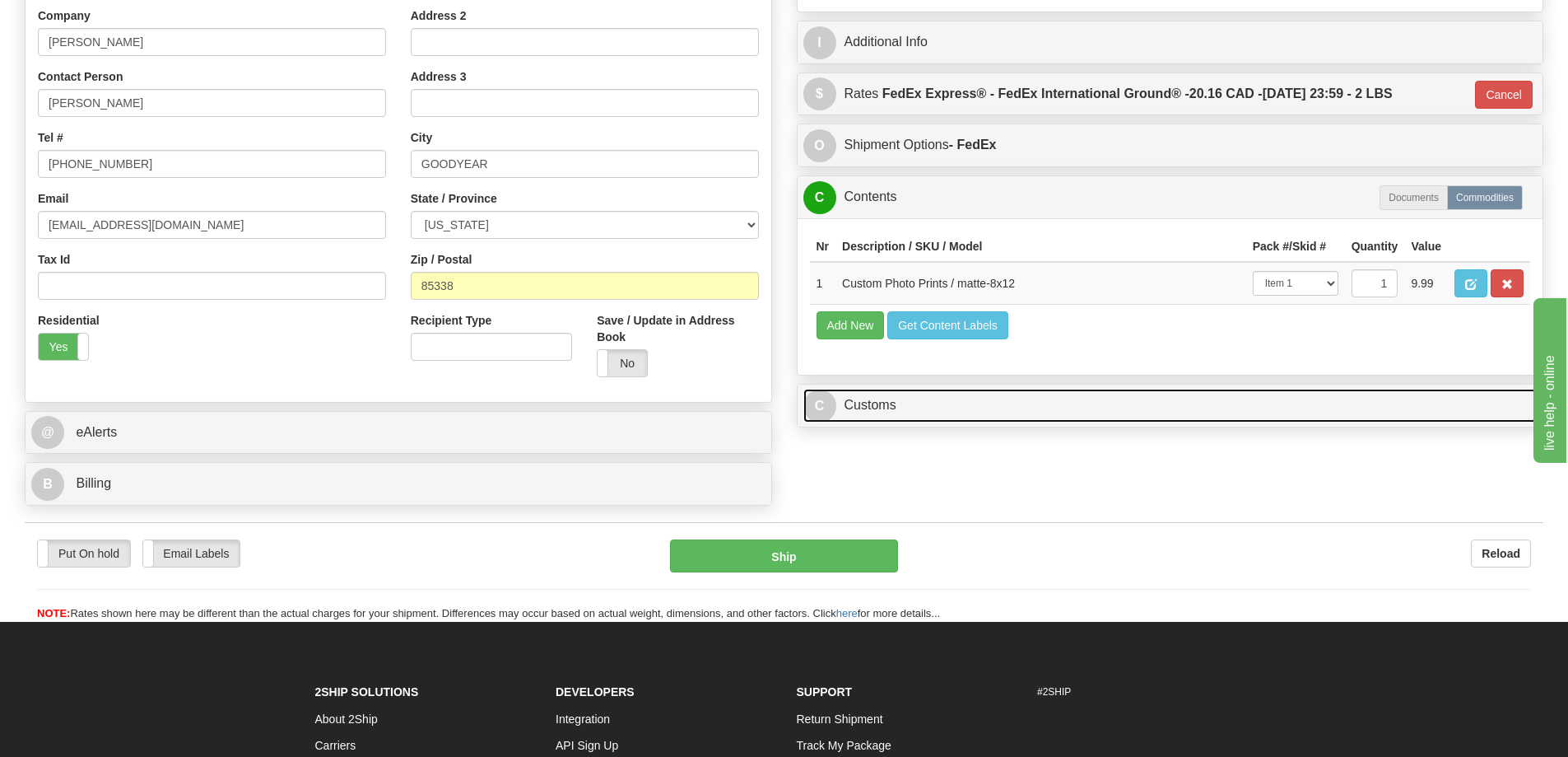
click at [1253, 402] on link "C Customs" at bounding box center [1170, 405] width 734 height 34
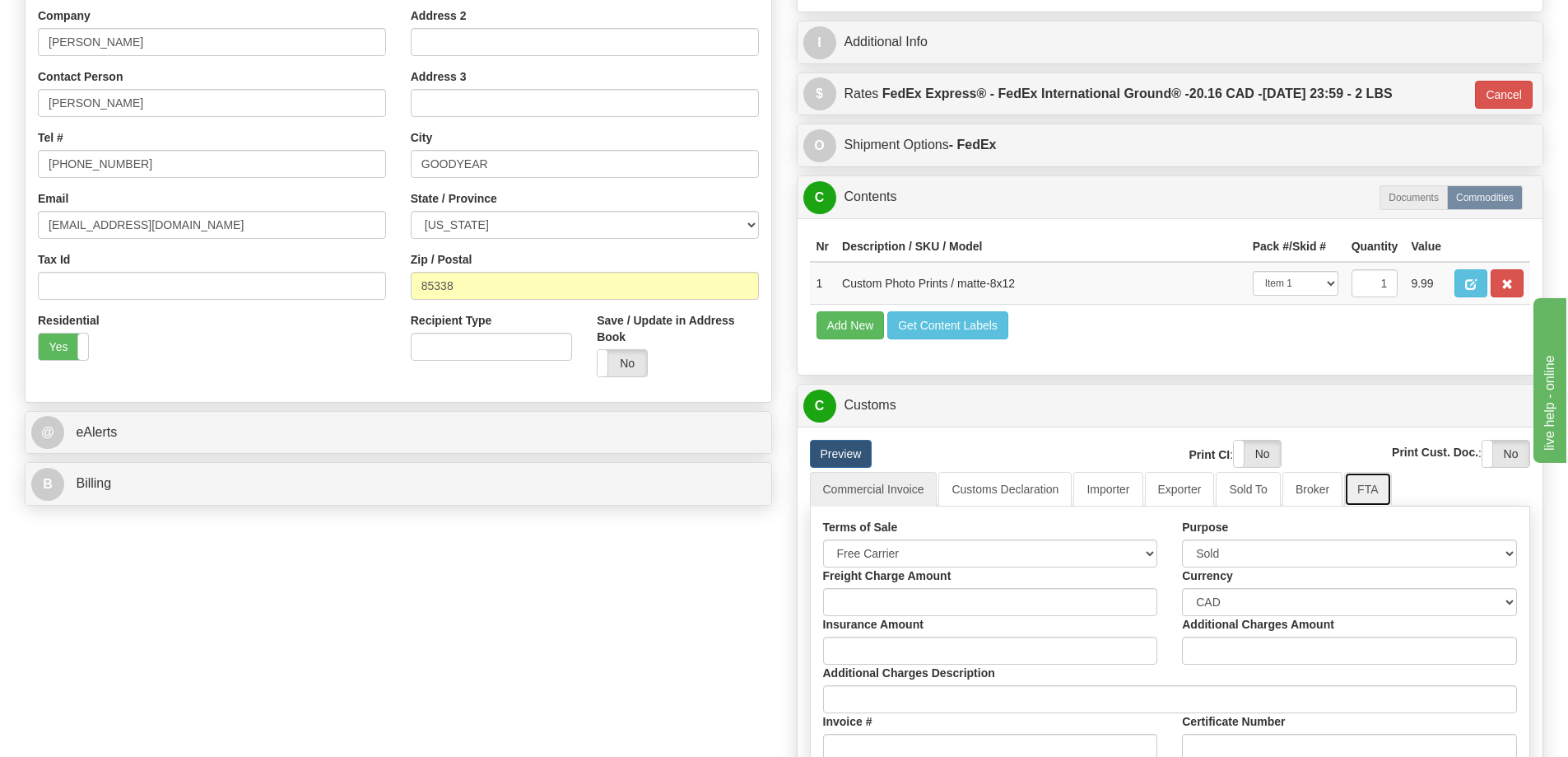
click at [1370, 491] on link "FTA" at bounding box center [1367, 489] width 47 height 35
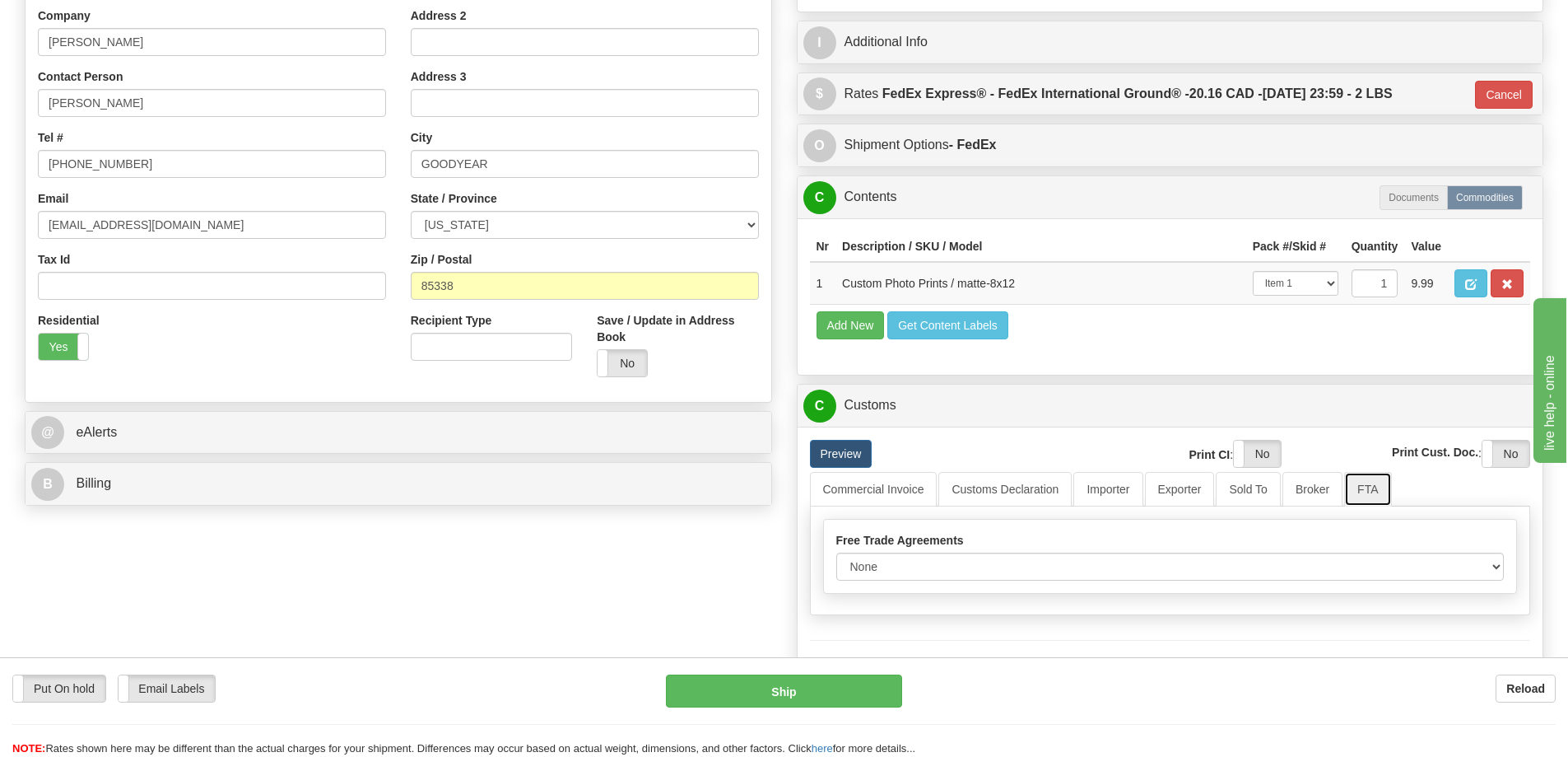
scroll to position [494, 0]
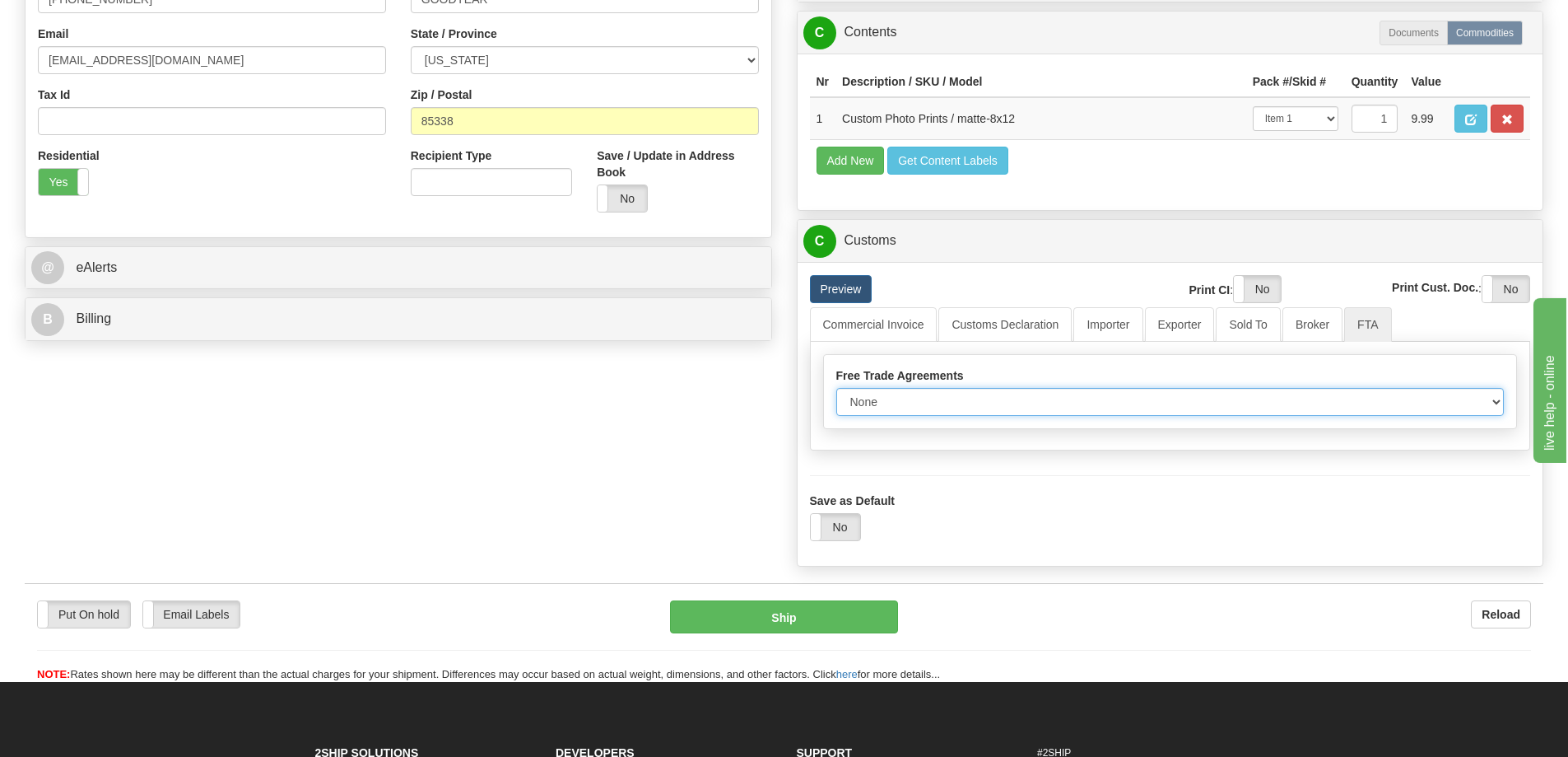
click at [1491, 404] on select "None Other USMCA CETA CUKTCA" at bounding box center [1170, 401] width 668 height 28
select select "1"
click at [836, 393] on select "None Other USMCA CETA CUKTCA" at bounding box center [1170, 401] width 668 height 28
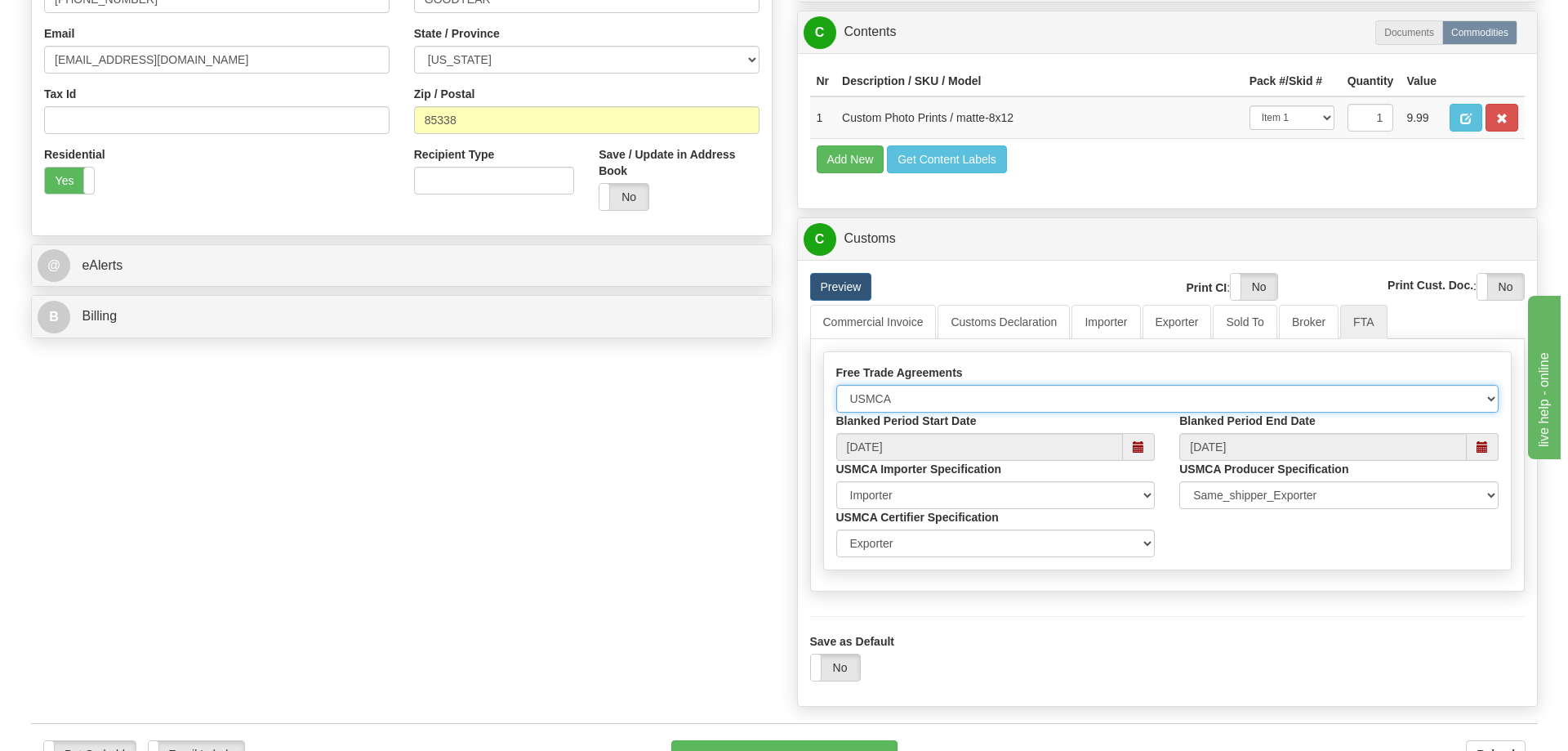
scroll to position [735, 0]
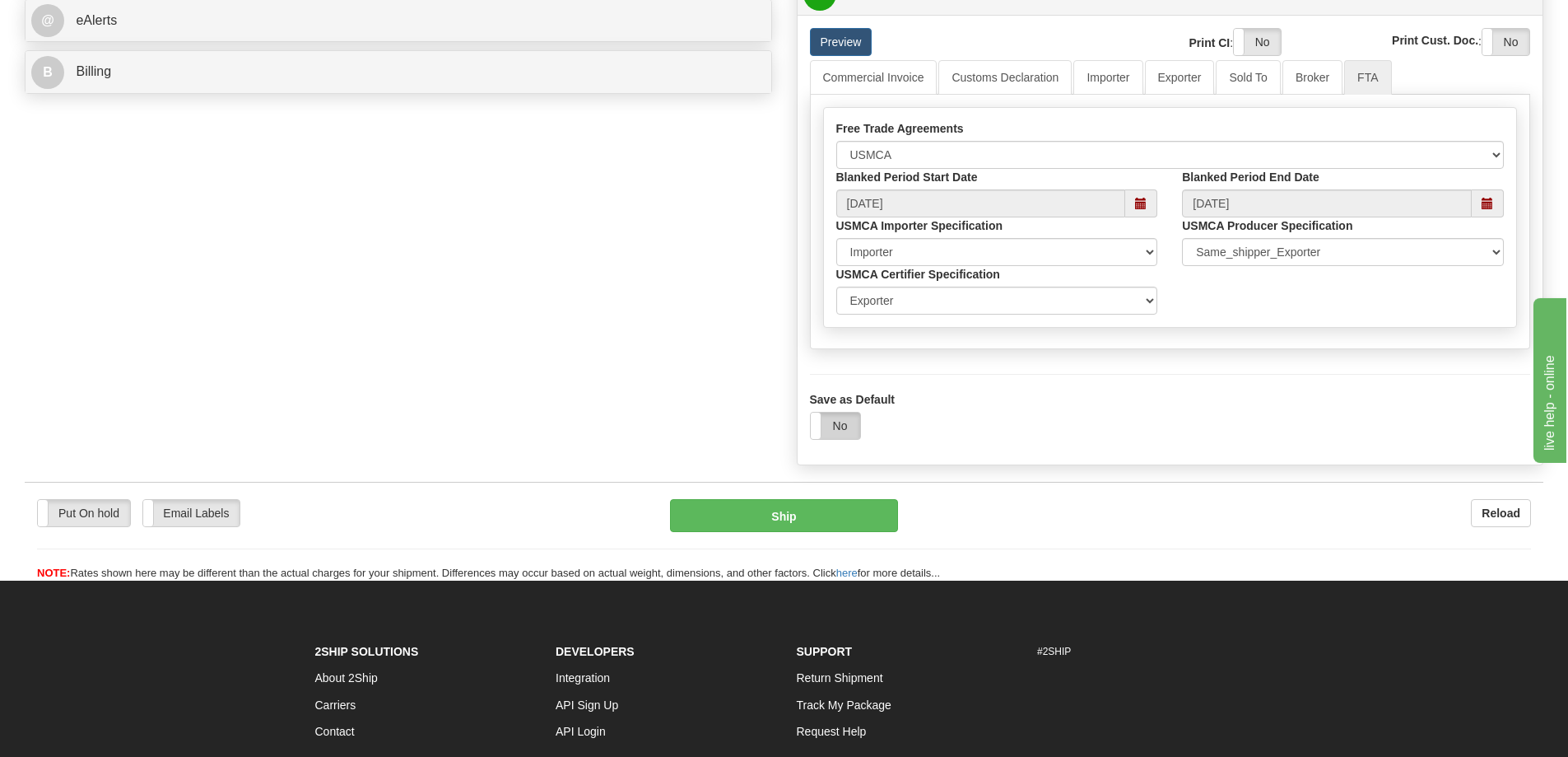
click at [845, 424] on label "No" at bounding box center [835, 425] width 49 height 26
click at [768, 517] on button "Ship" at bounding box center [784, 515] width 228 height 33
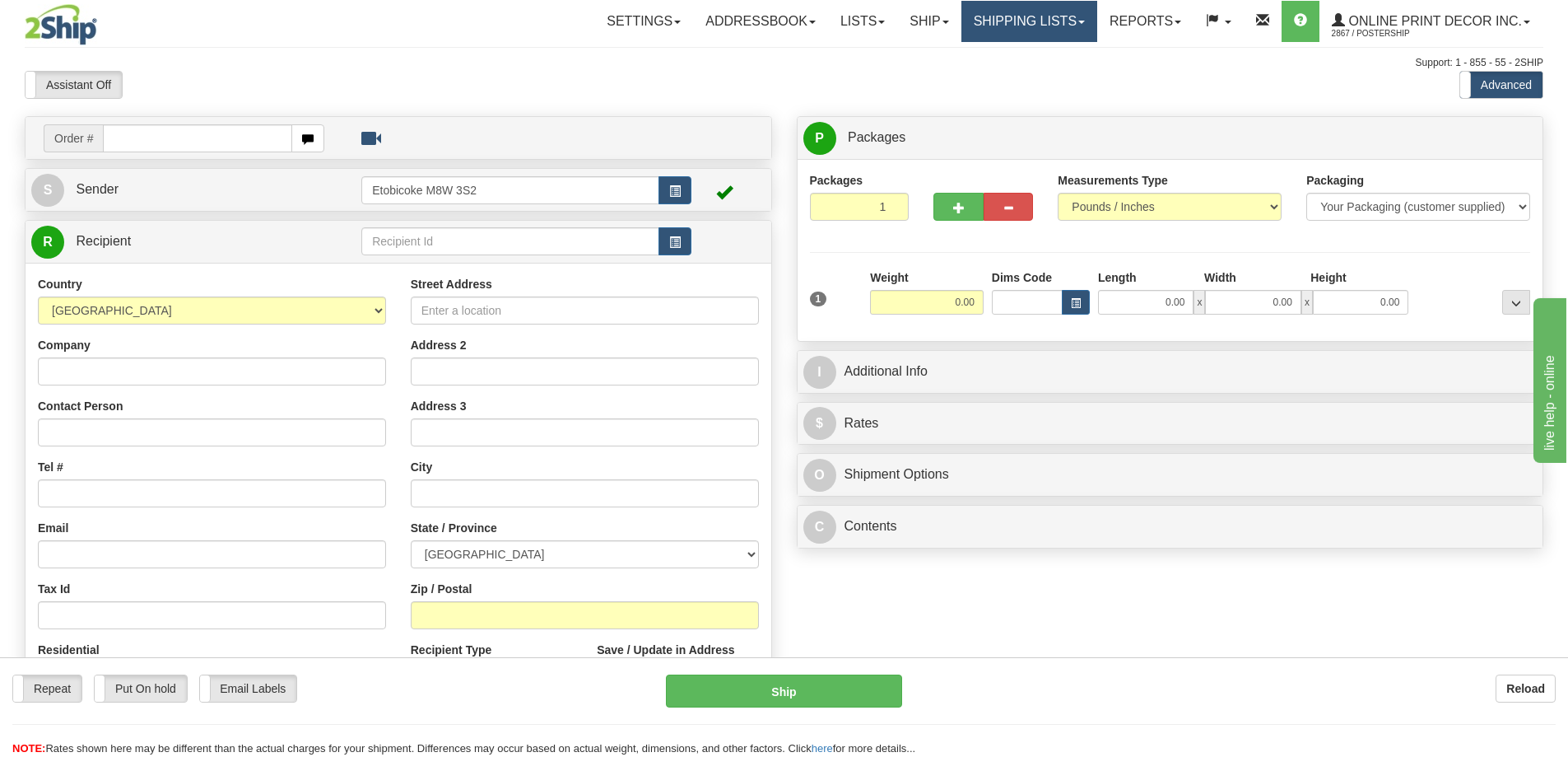
click at [1047, 19] on link "Shipping lists" at bounding box center [1029, 21] width 136 height 41
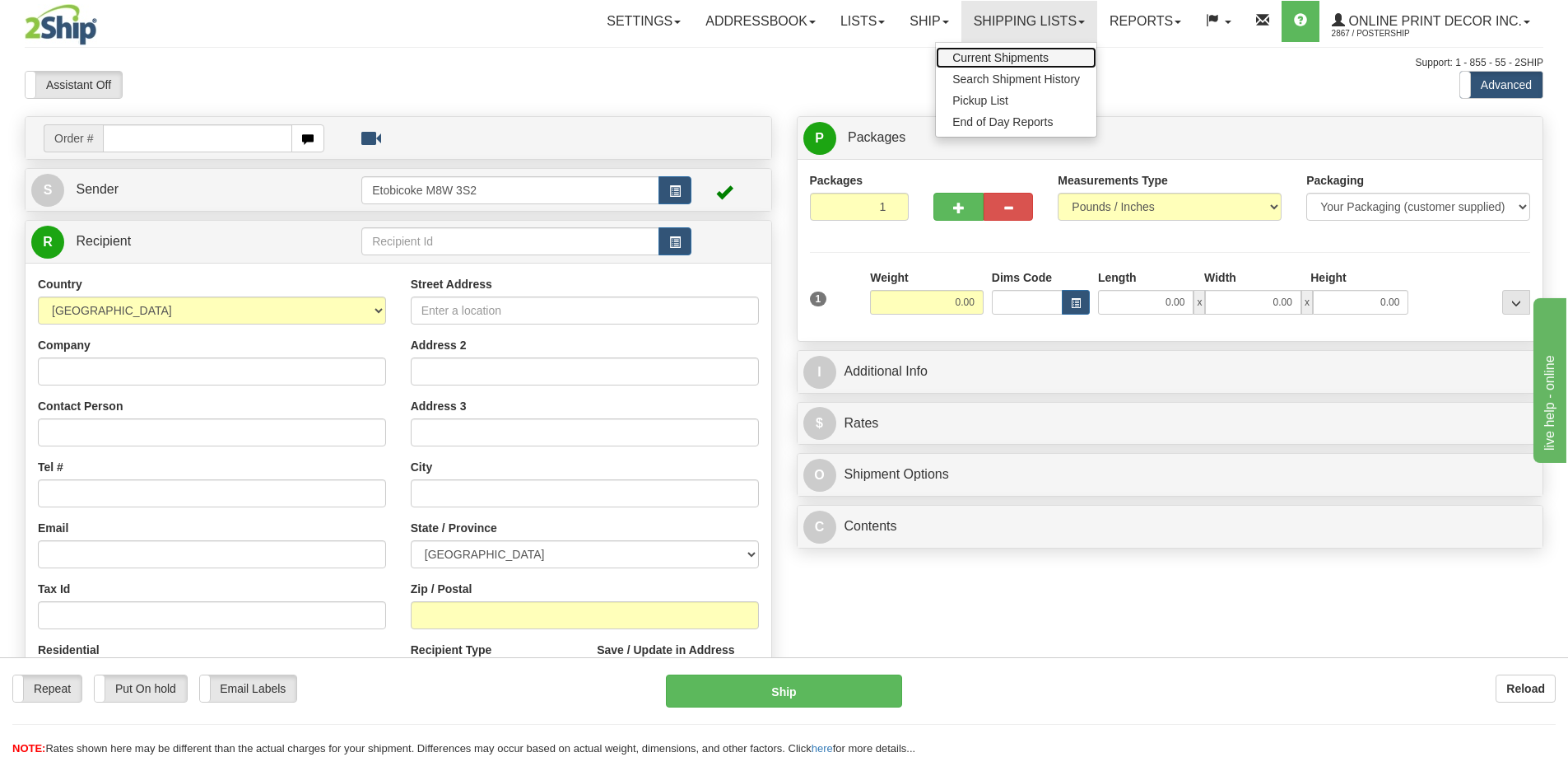
click at [976, 53] on span "Current Shipments" at bounding box center [1000, 57] width 96 height 13
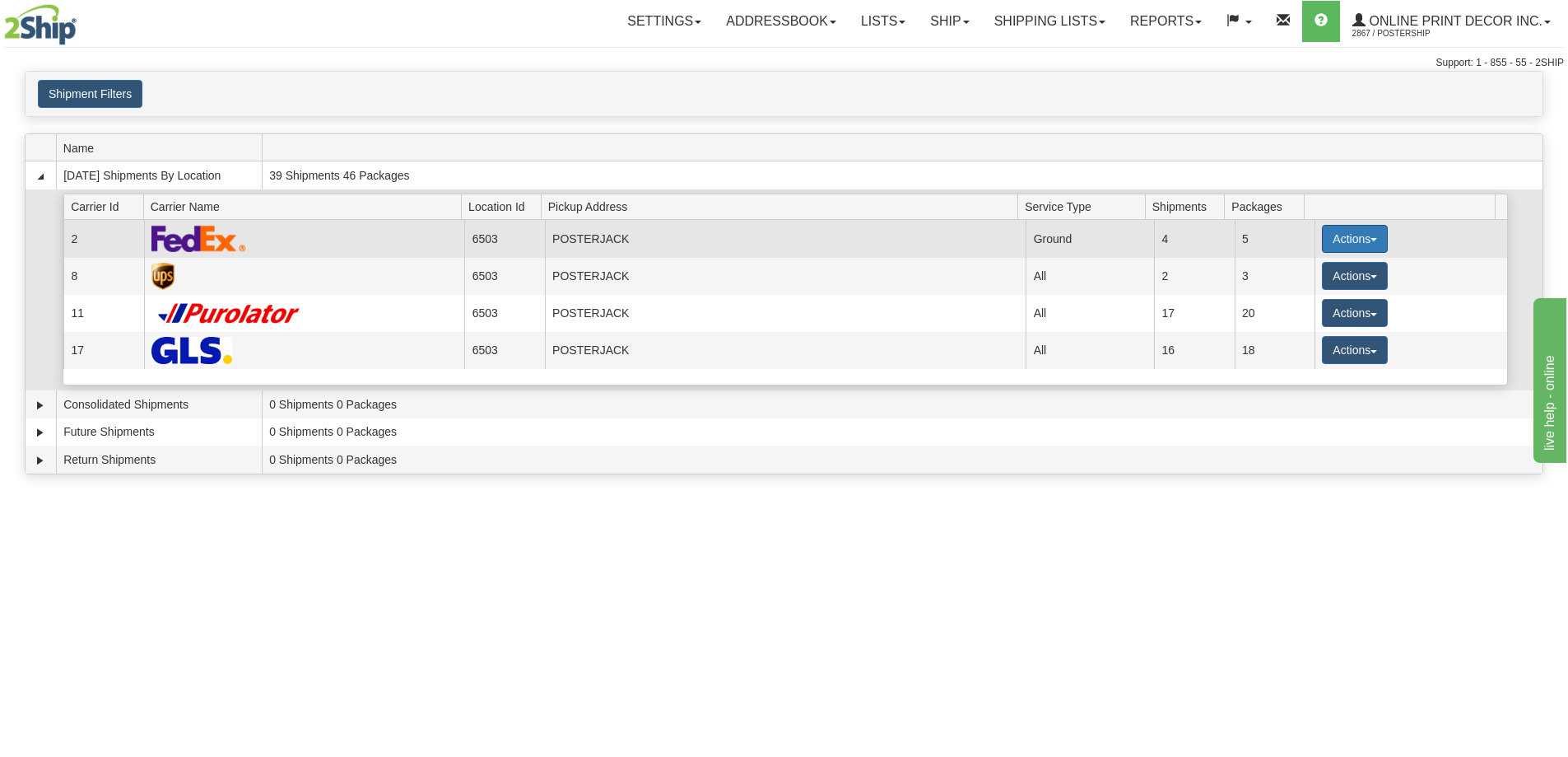
click at [1322, 234] on button "Actions" at bounding box center [1354, 238] width 66 height 28
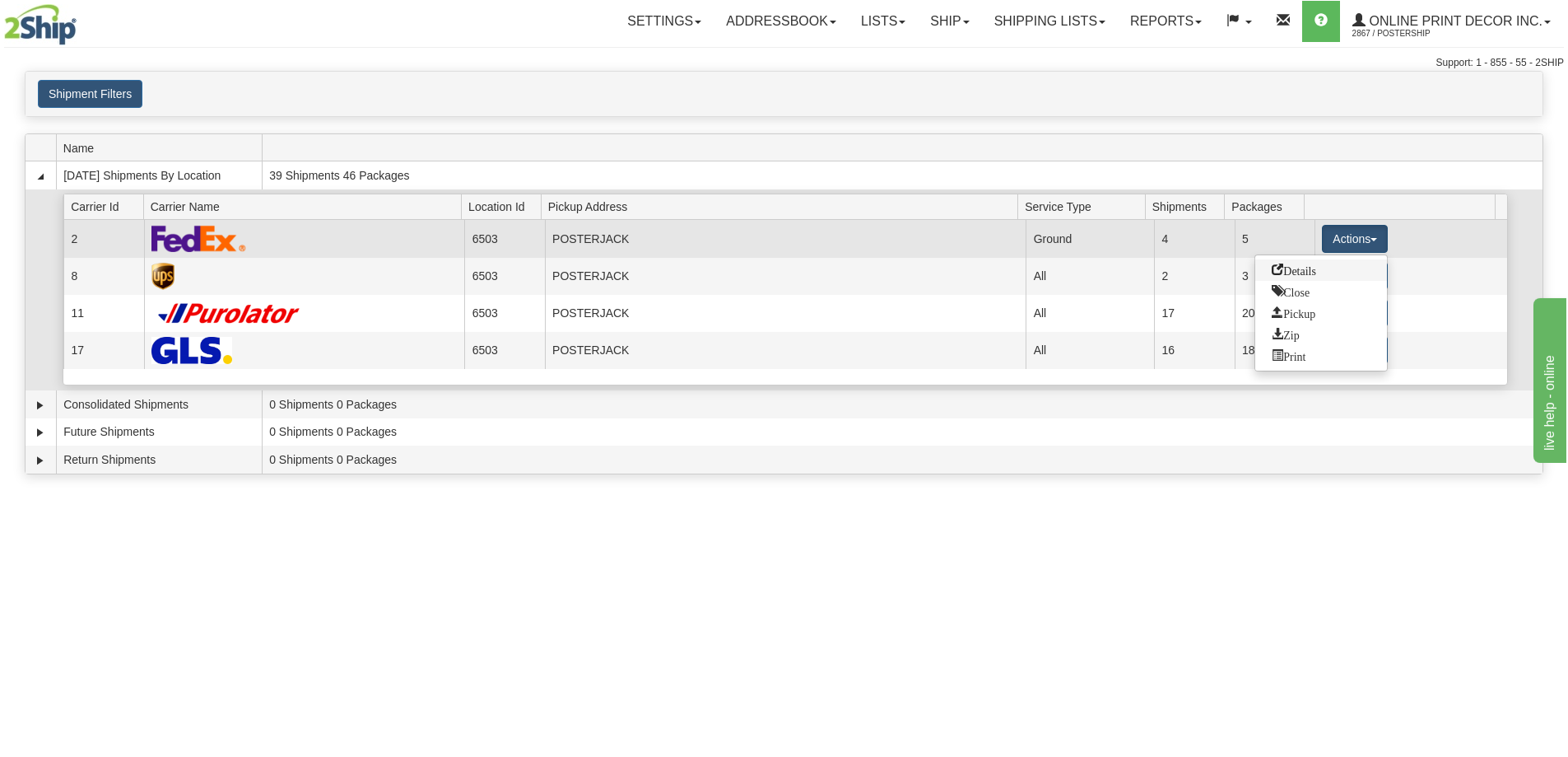
click at [1291, 267] on span "Details" at bounding box center [1294, 269] width 44 height 12
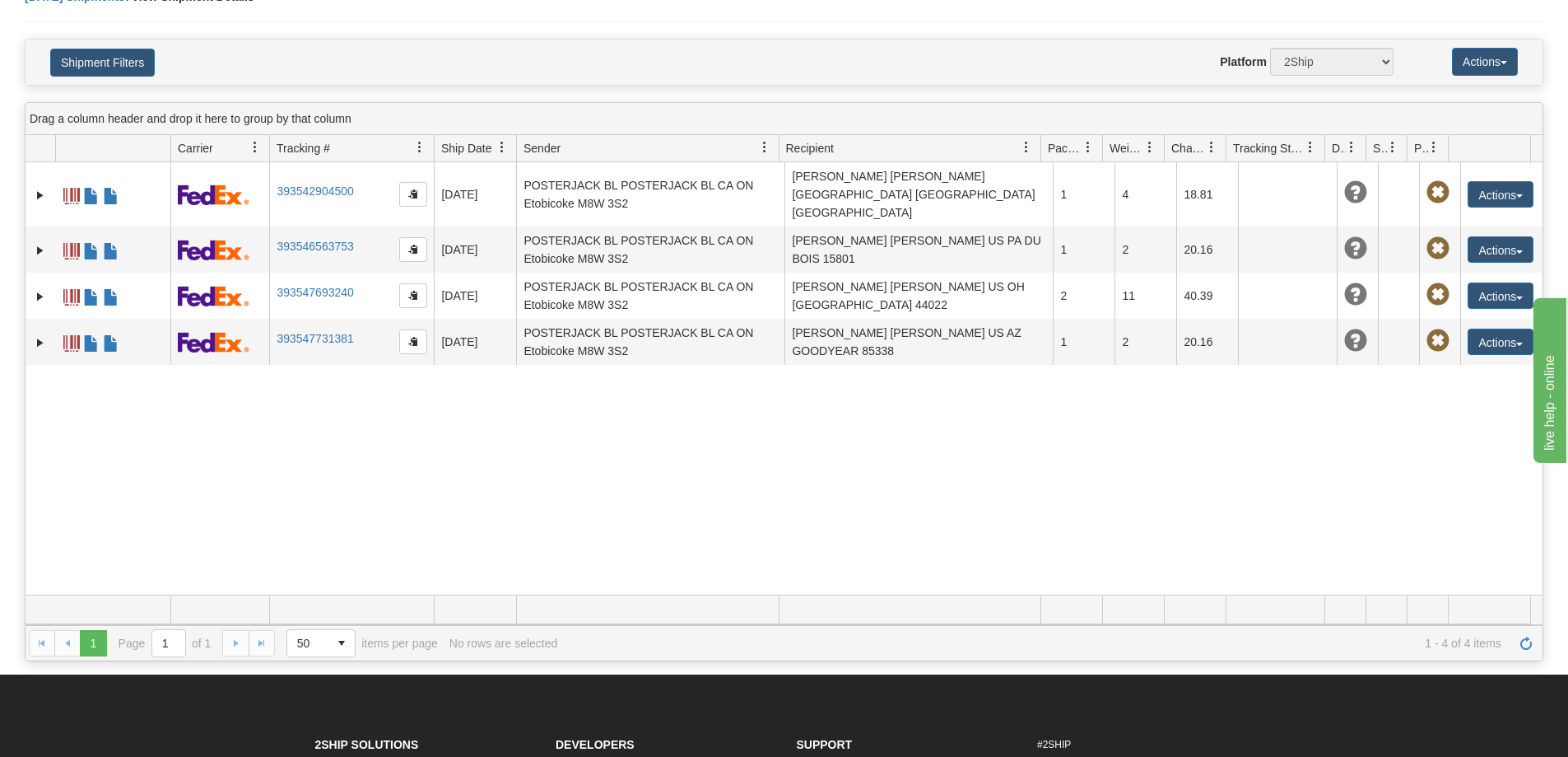
scroll to position [164, 0]
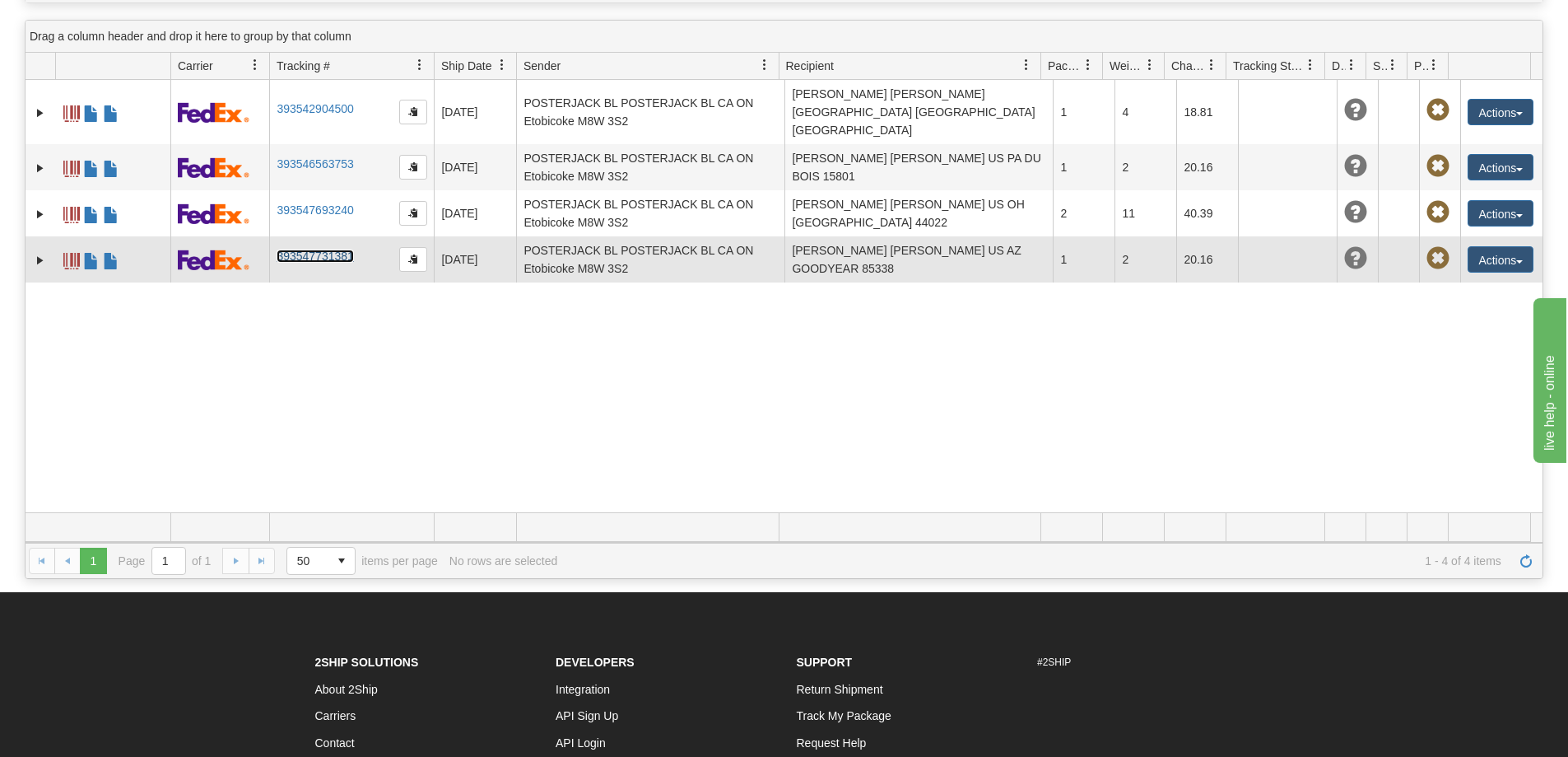
click at [322, 249] on link "393547731381" at bounding box center [315, 255] width 77 height 13
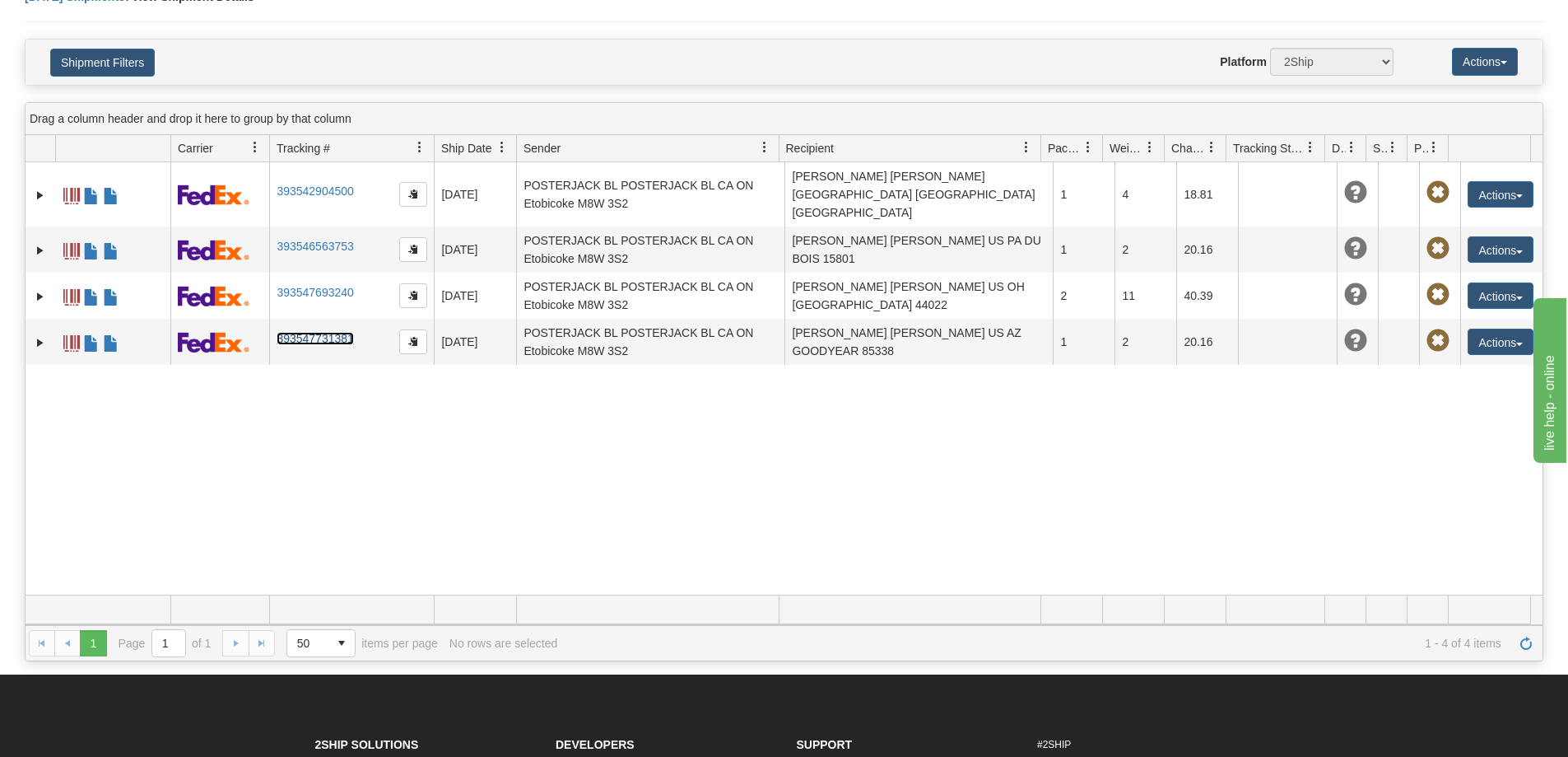
scroll to position [0, 0]
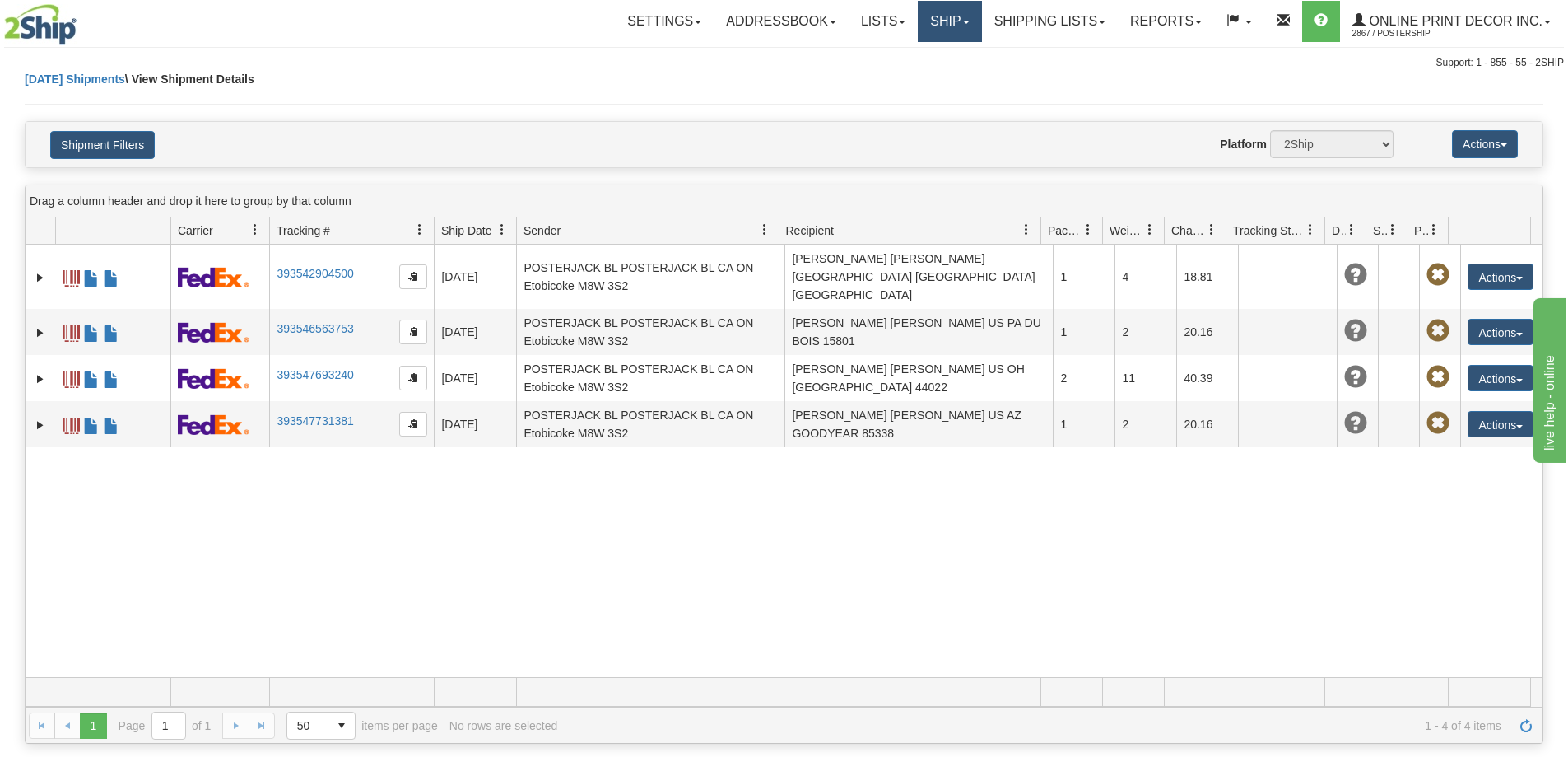
click at [952, 20] on link "Ship" at bounding box center [949, 21] width 63 height 41
click at [901, 59] on span "Ship Screen" at bounding box center [879, 57] width 62 height 13
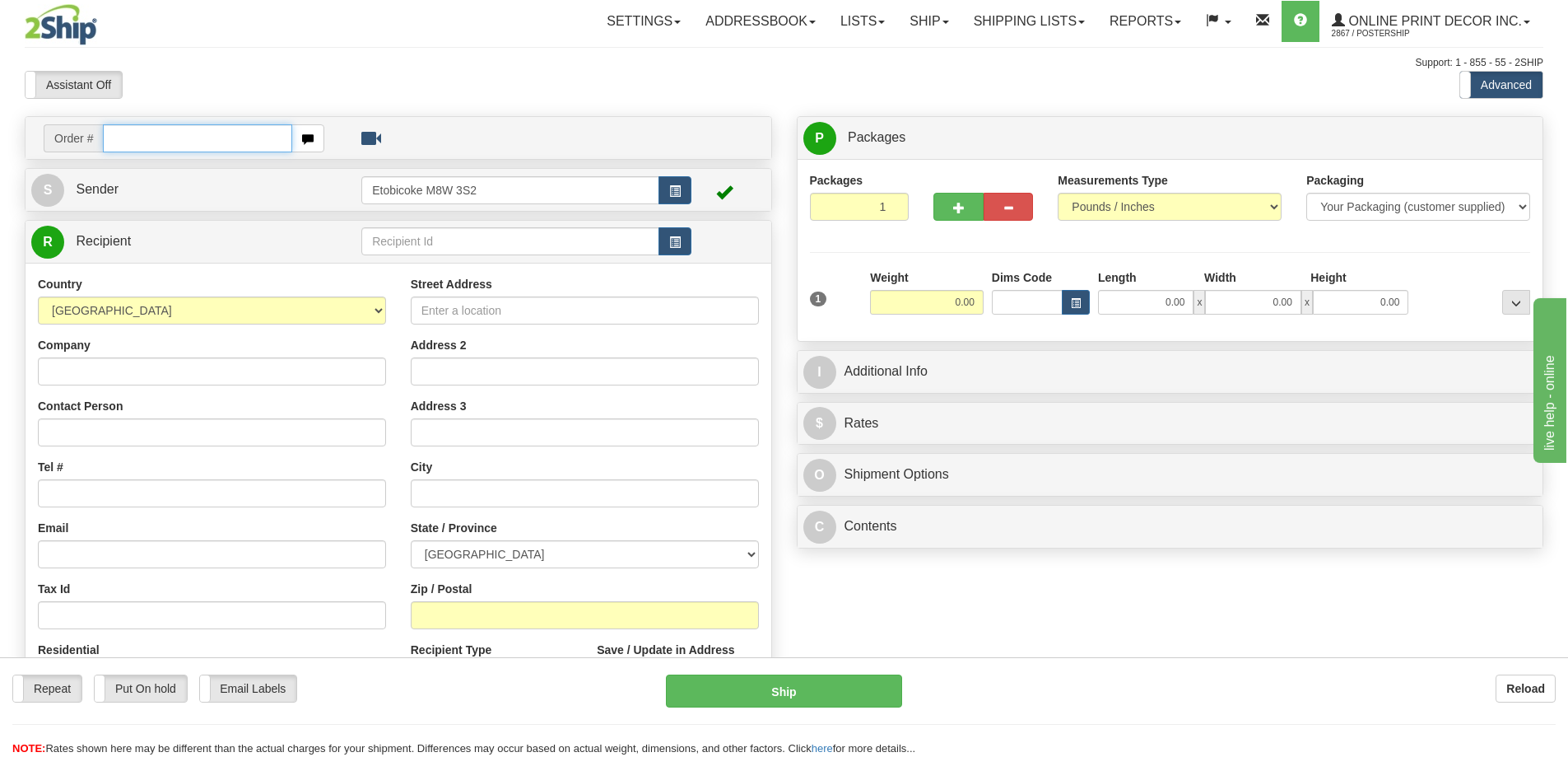
click at [162, 137] on input "text" at bounding box center [197, 138] width 189 height 28
type input "ca-423927"
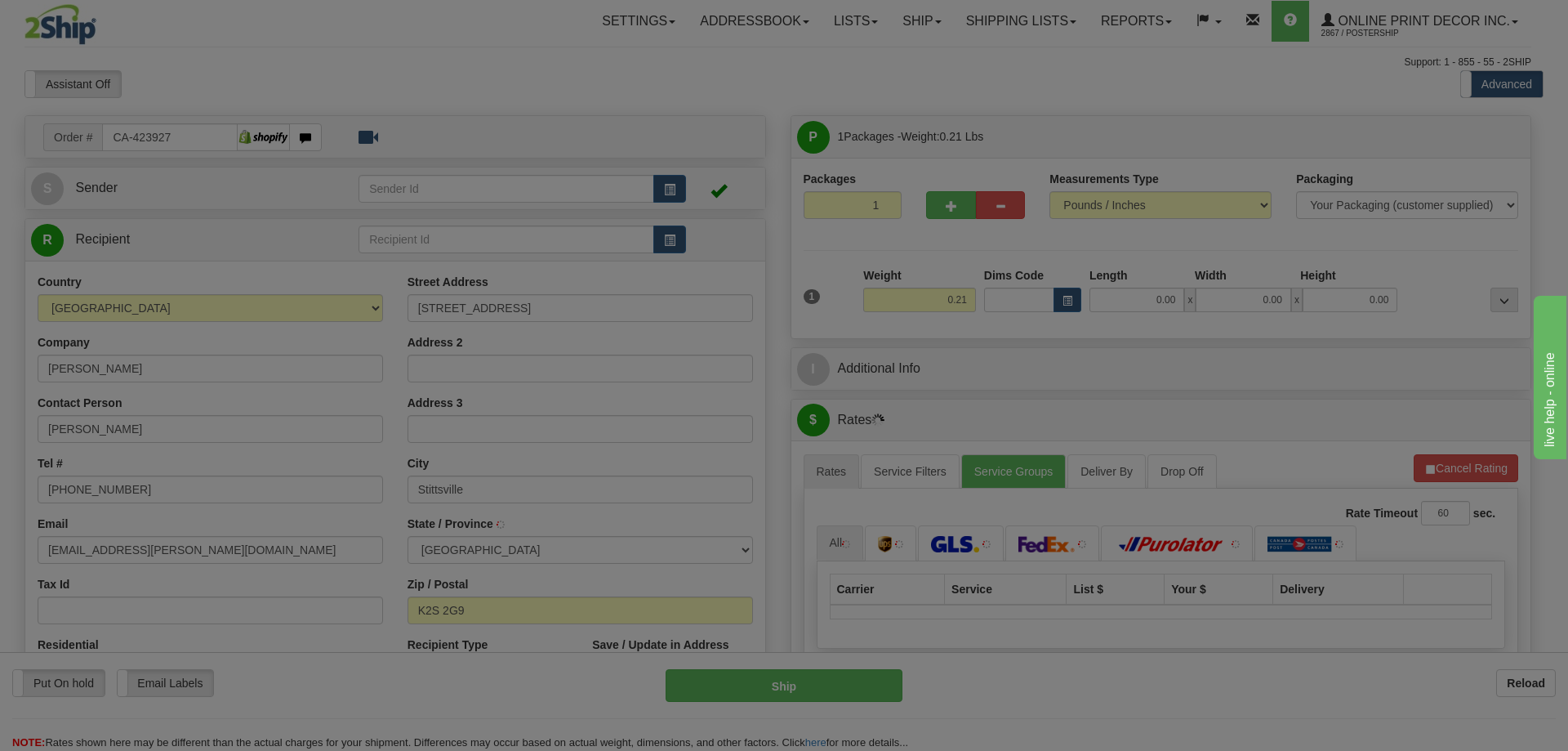
type input "[GEOGRAPHIC_DATA]"
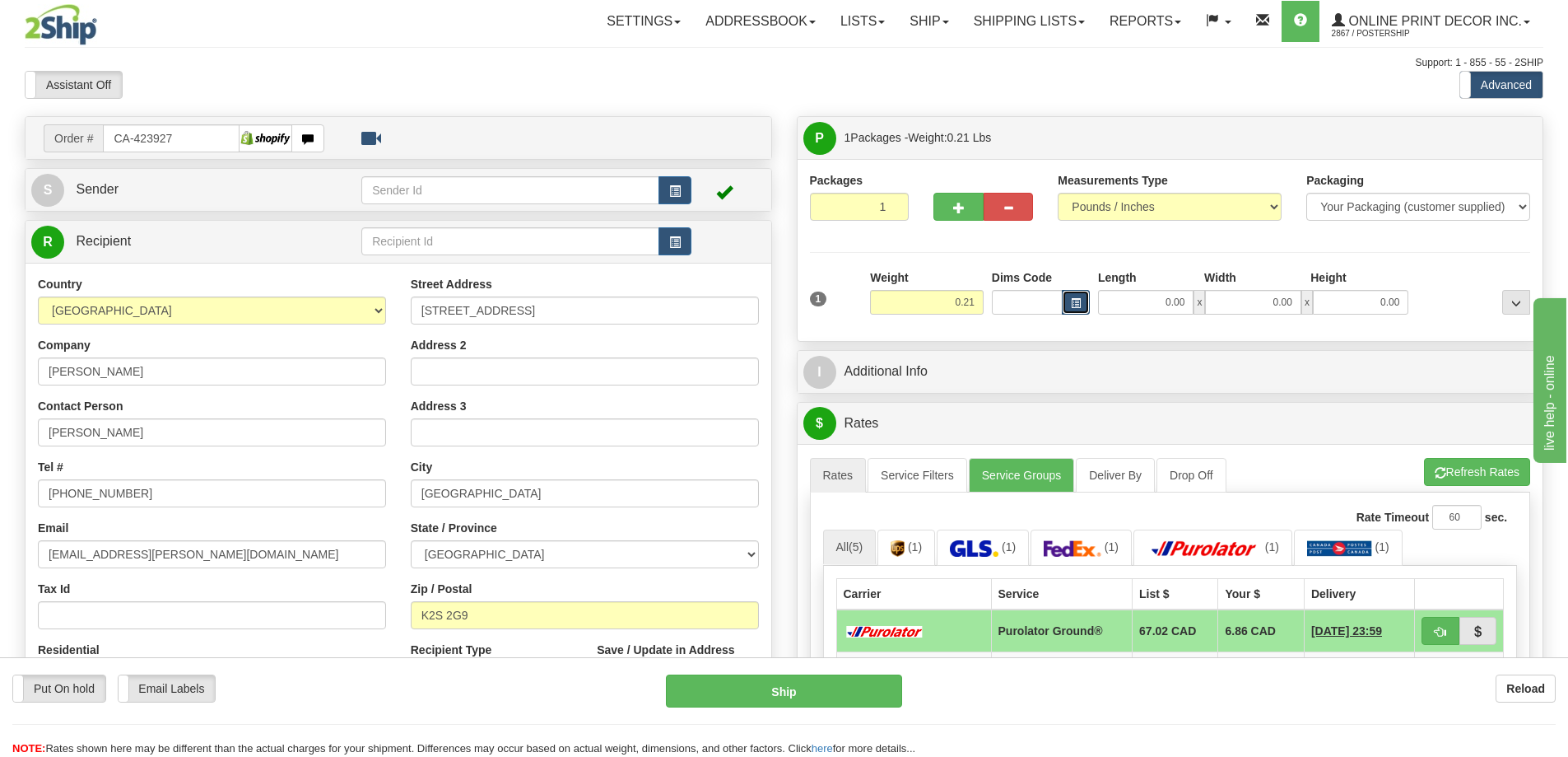
click at [1071, 301] on button "button" at bounding box center [1075, 301] width 28 height 25
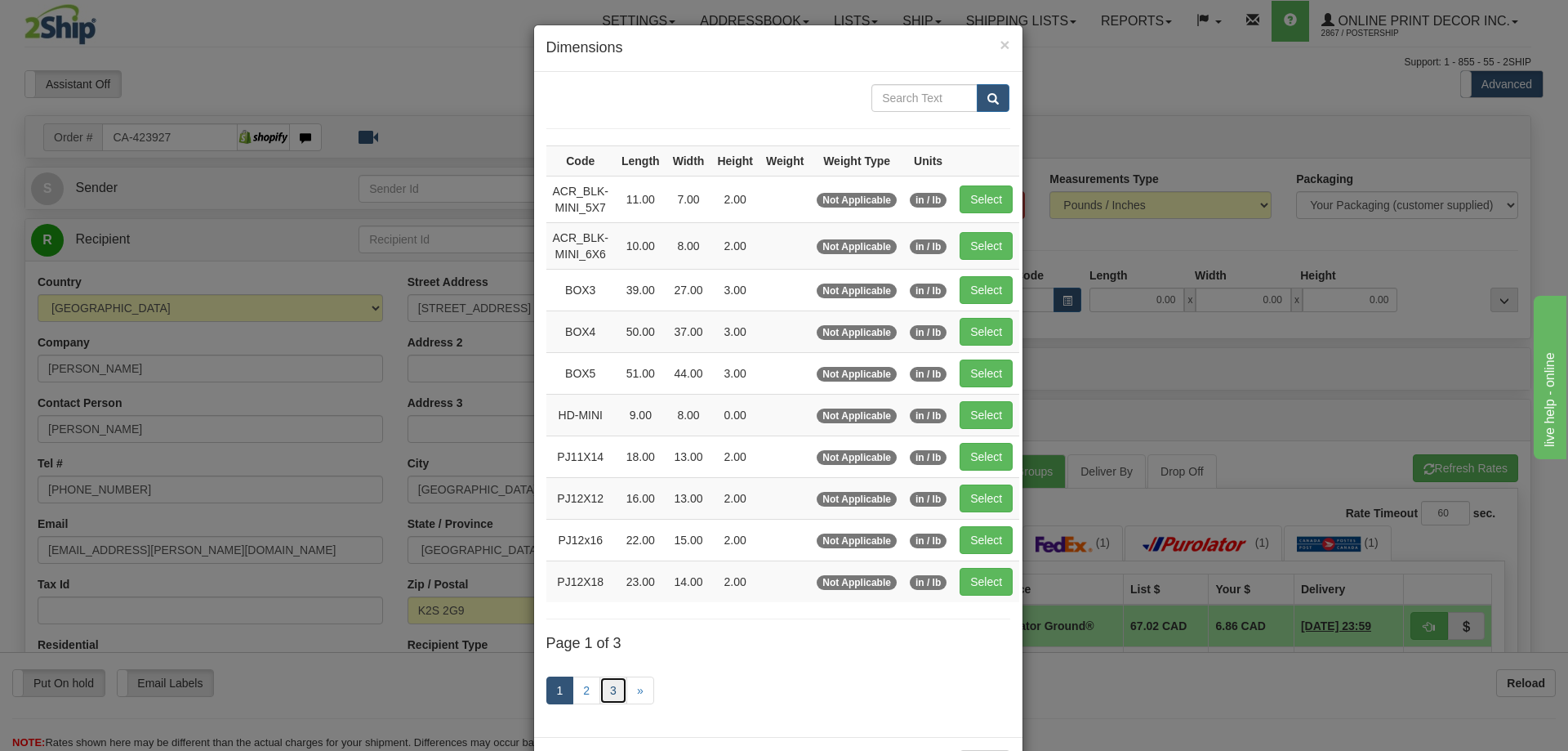
click at [606, 683] on link "3" at bounding box center [613, 690] width 28 height 28
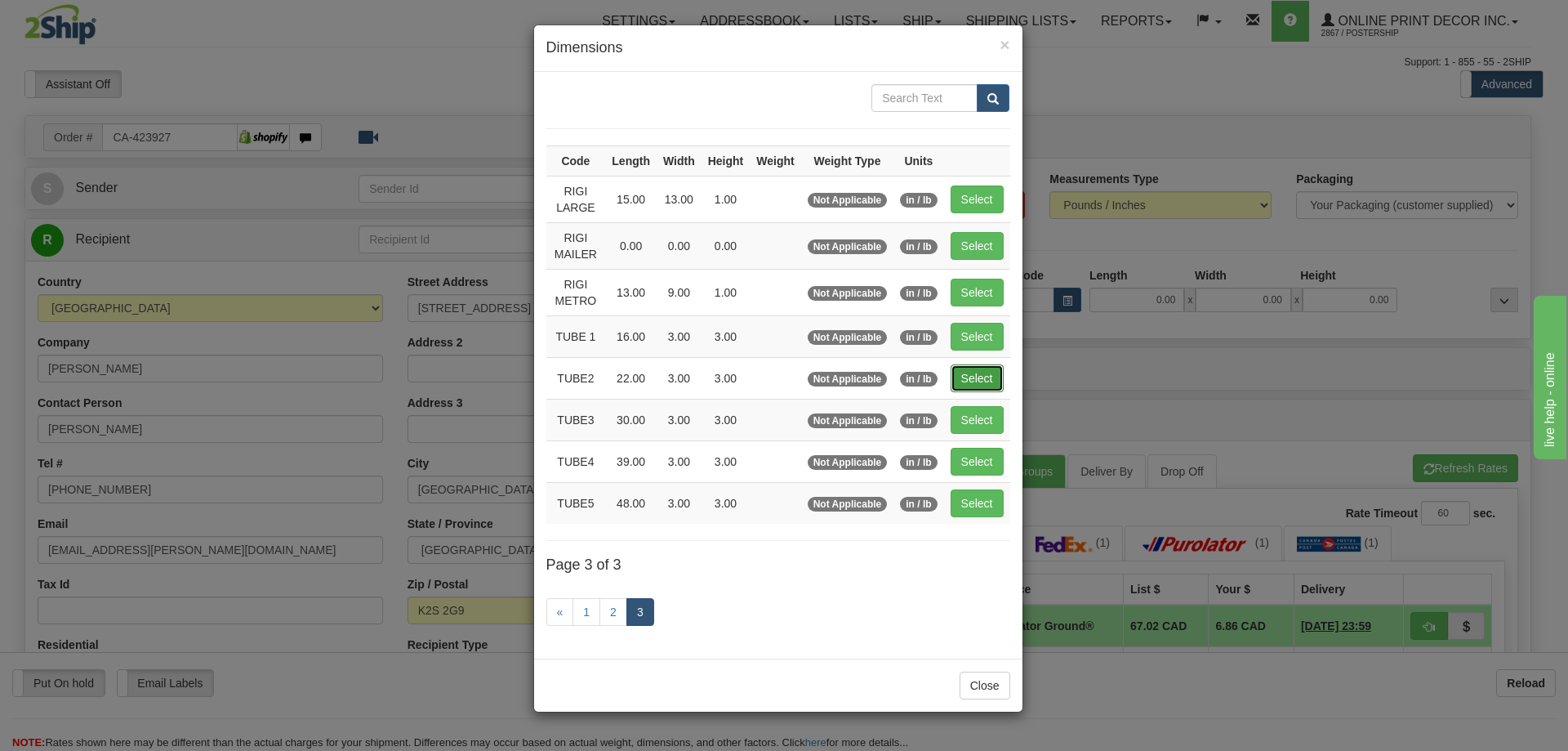
click at [989, 375] on button "Select" at bounding box center [977, 378] width 53 height 28
type input "TUBE2"
type input "22.00"
type input "3.00"
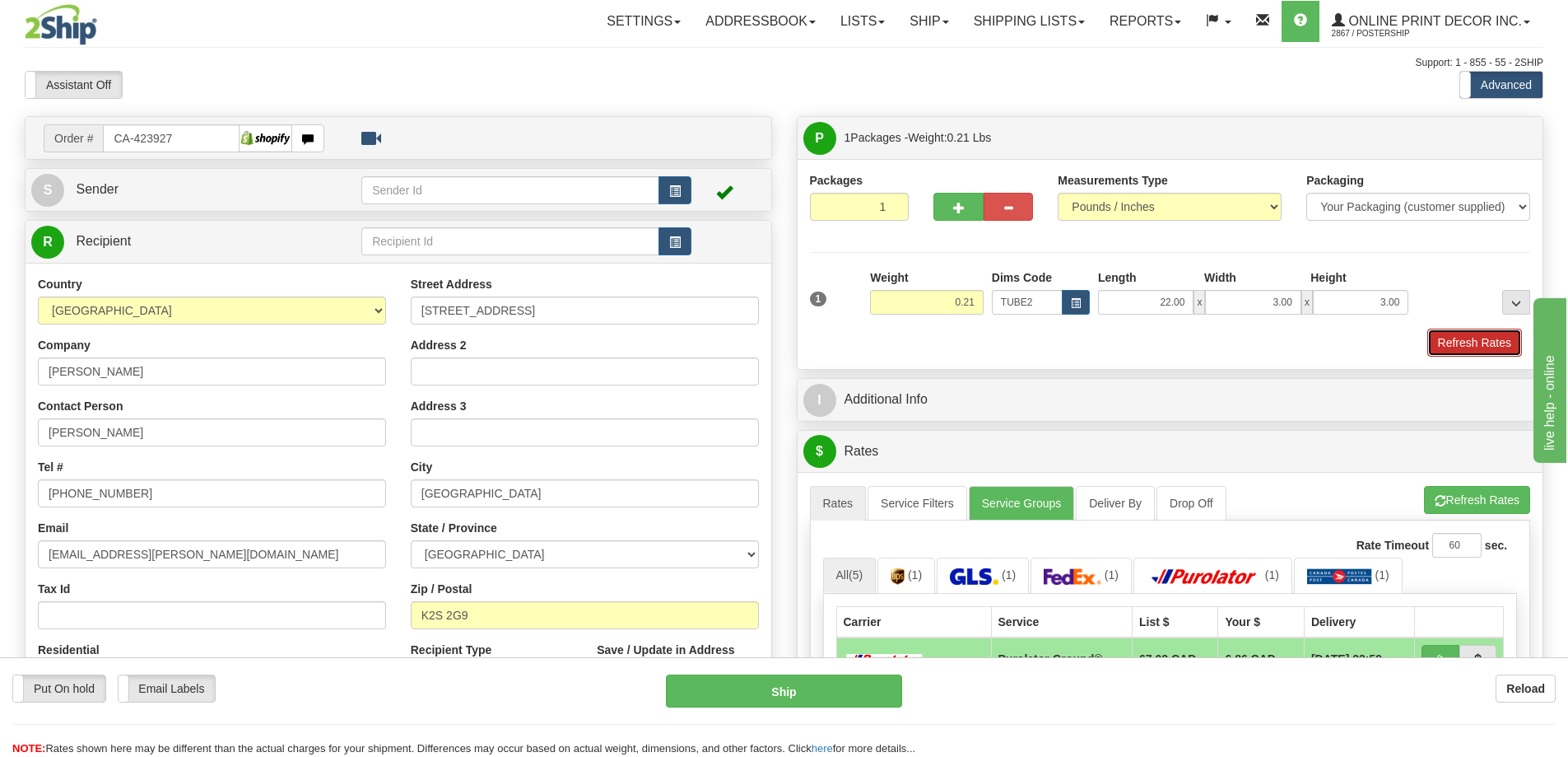
click at [1459, 345] on button "Refresh Rates" at bounding box center [1474, 342] width 94 height 28
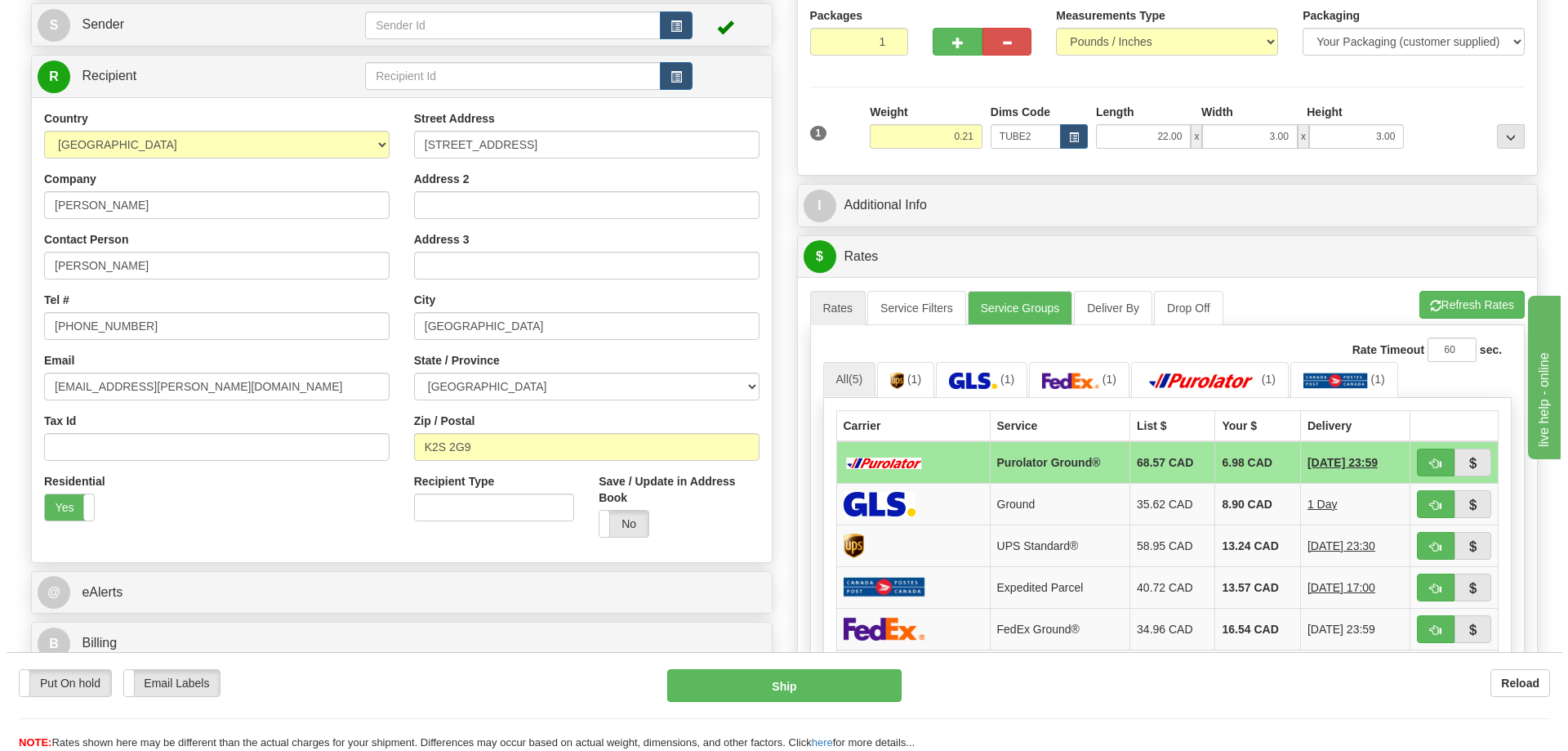
scroll to position [327, 0]
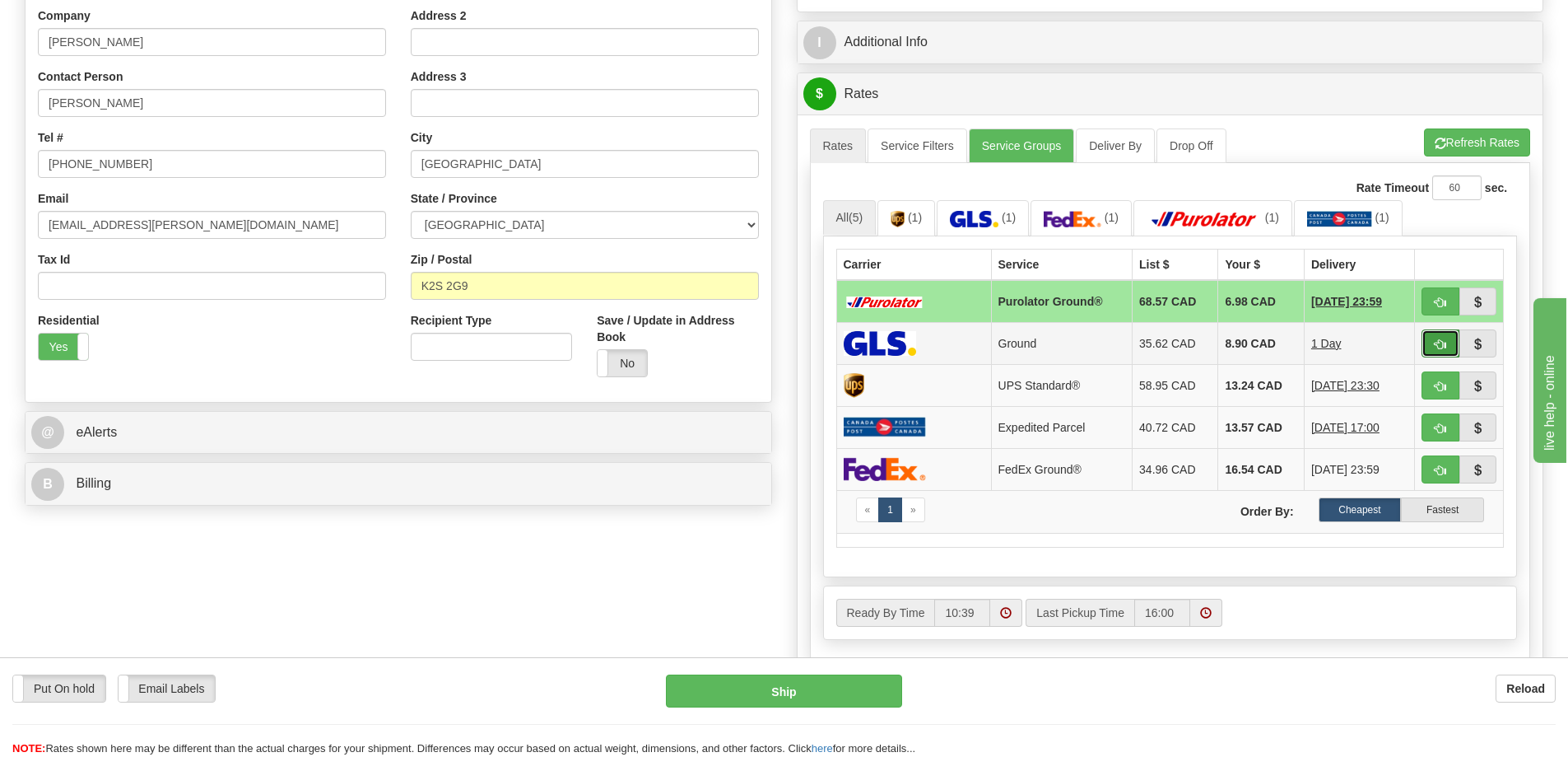
click at [1448, 343] on button "button" at bounding box center [1440, 343] width 37 height 28
type input "1"
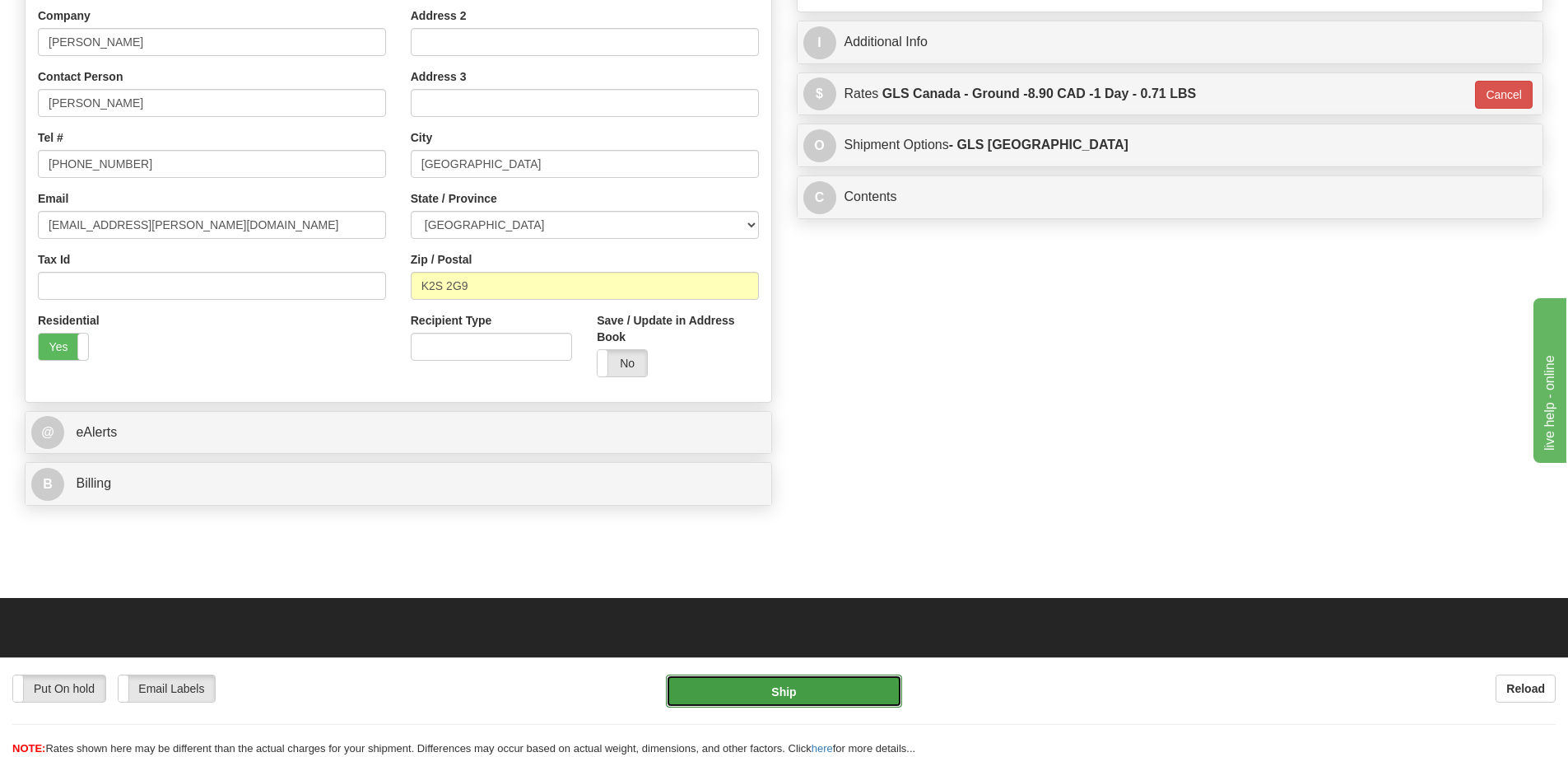
click at [833, 697] on button "Ship" at bounding box center [784, 691] width 237 height 33
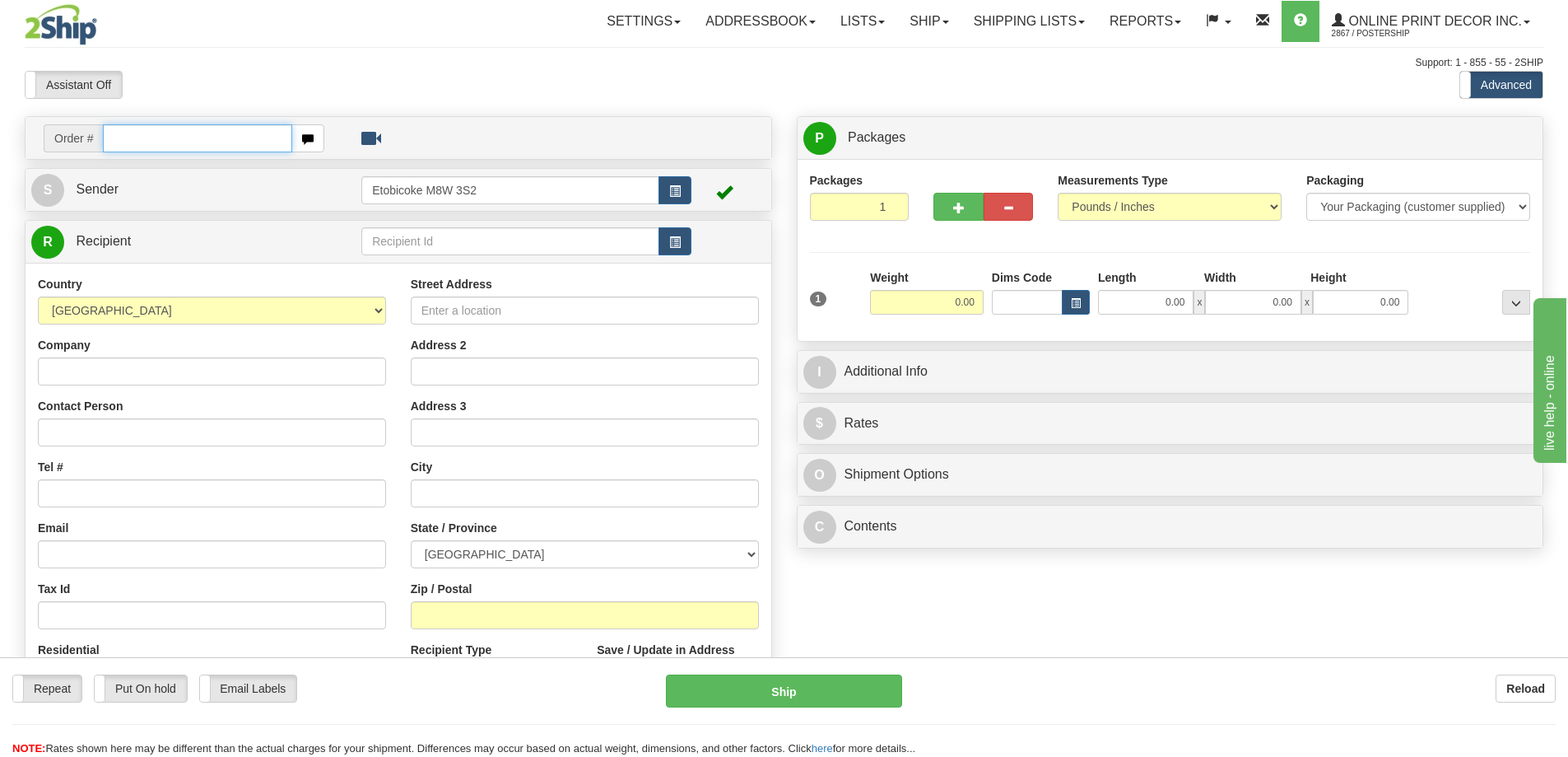
click at [177, 146] on input "text" at bounding box center [197, 138] width 189 height 28
type input "ca-423948"
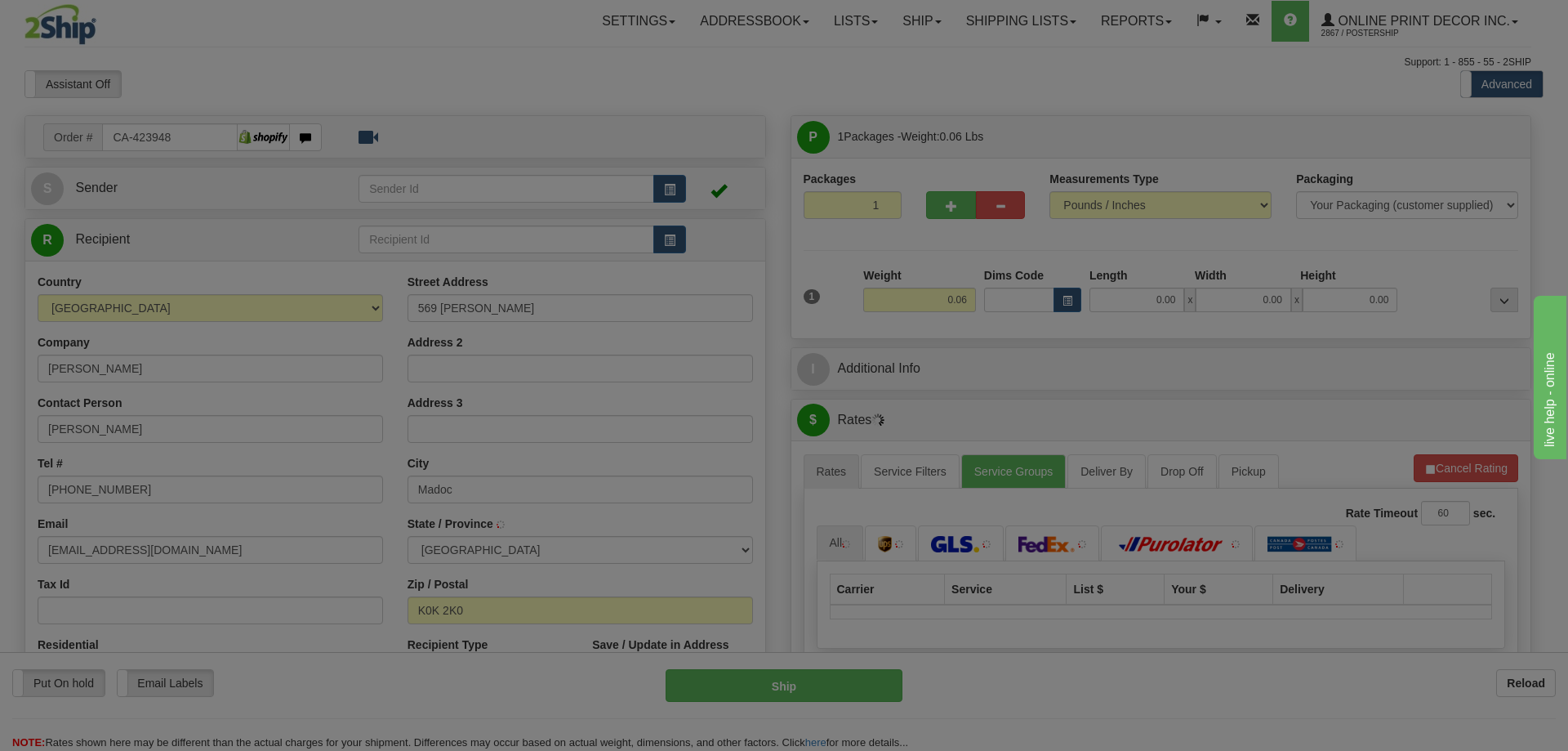
type input "MADOC"
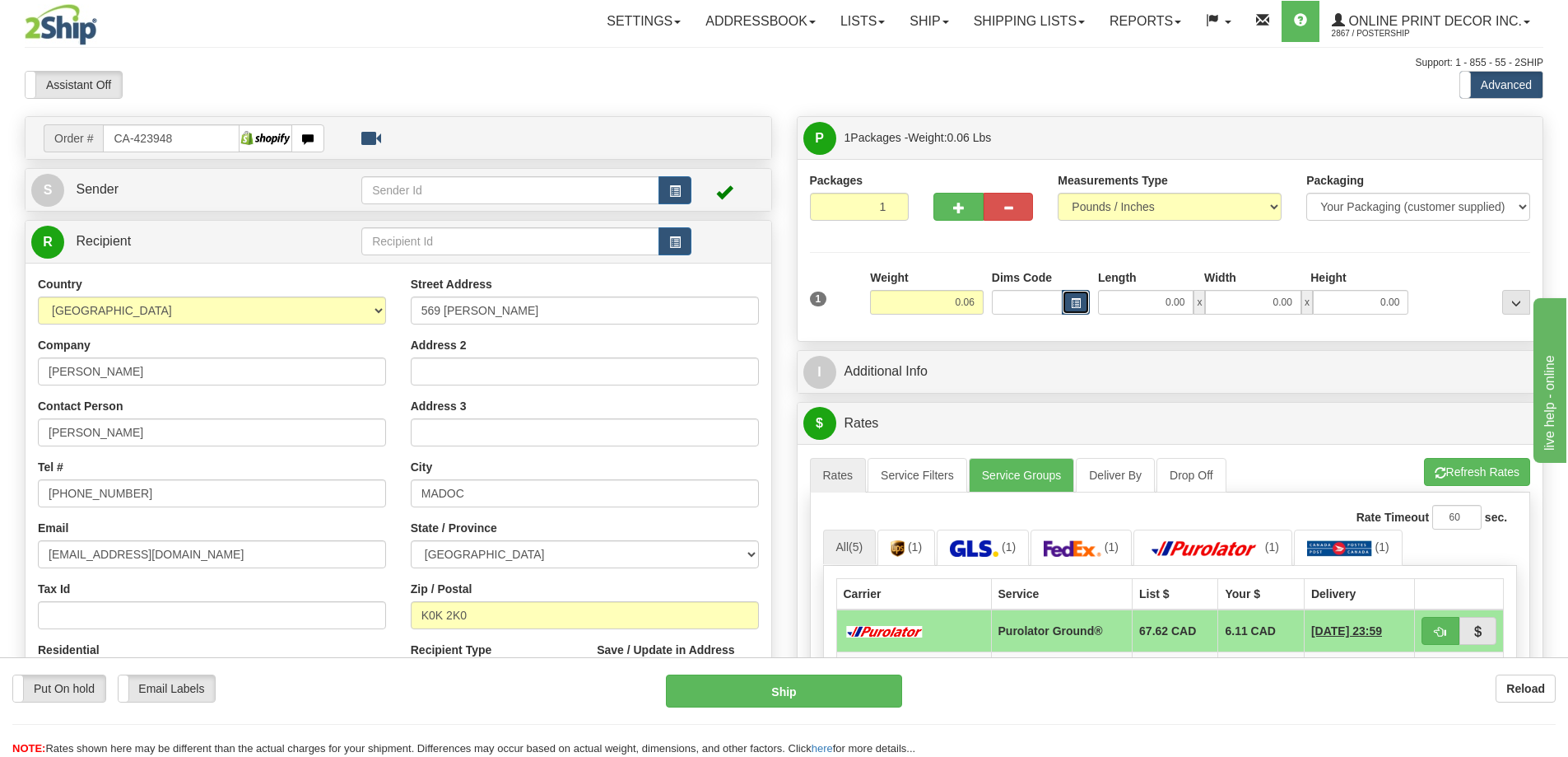
click at [1080, 295] on button "button" at bounding box center [1075, 301] width 28 height 25
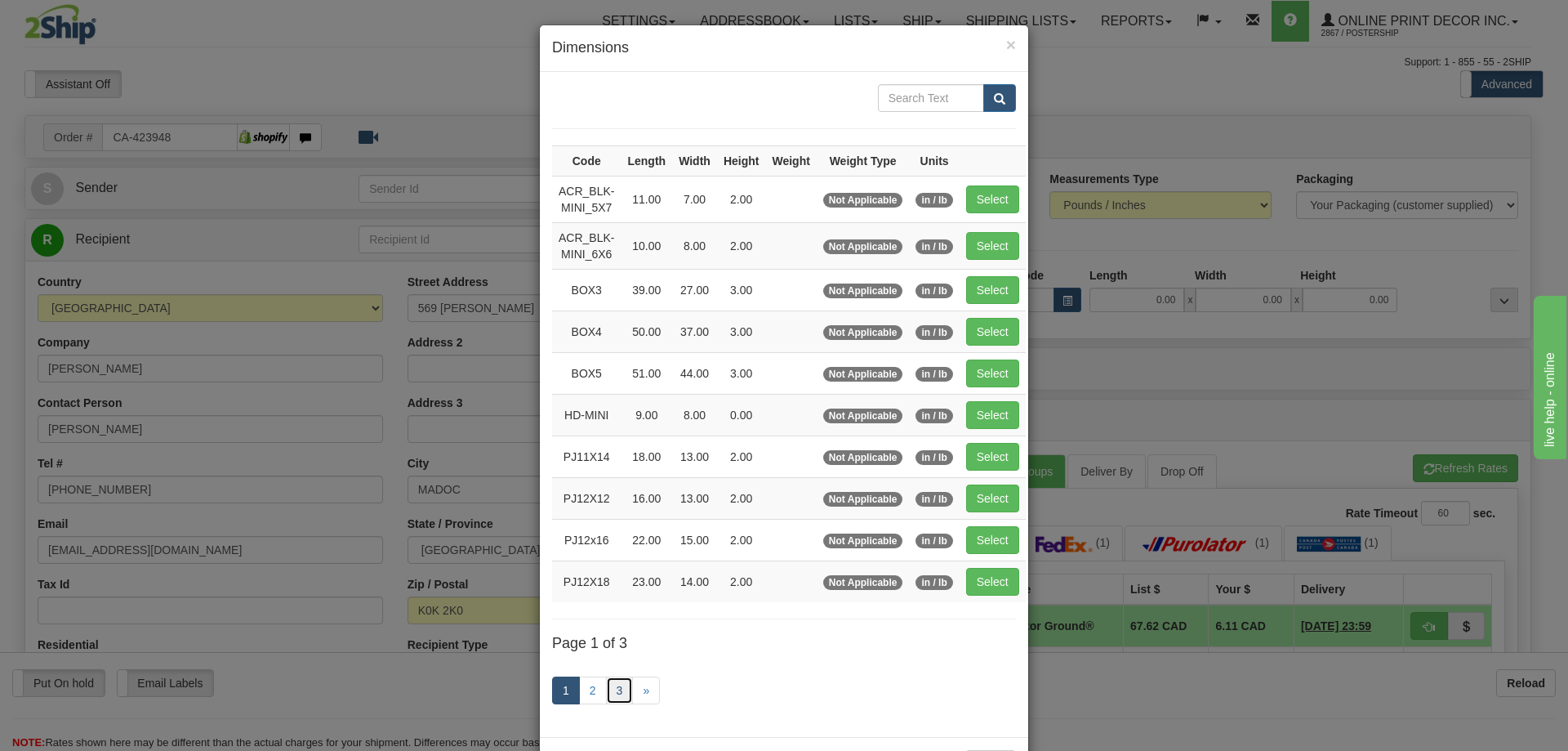
click at [612, 692] on link "3" at bounding box center [619, 690] width 28 height 28
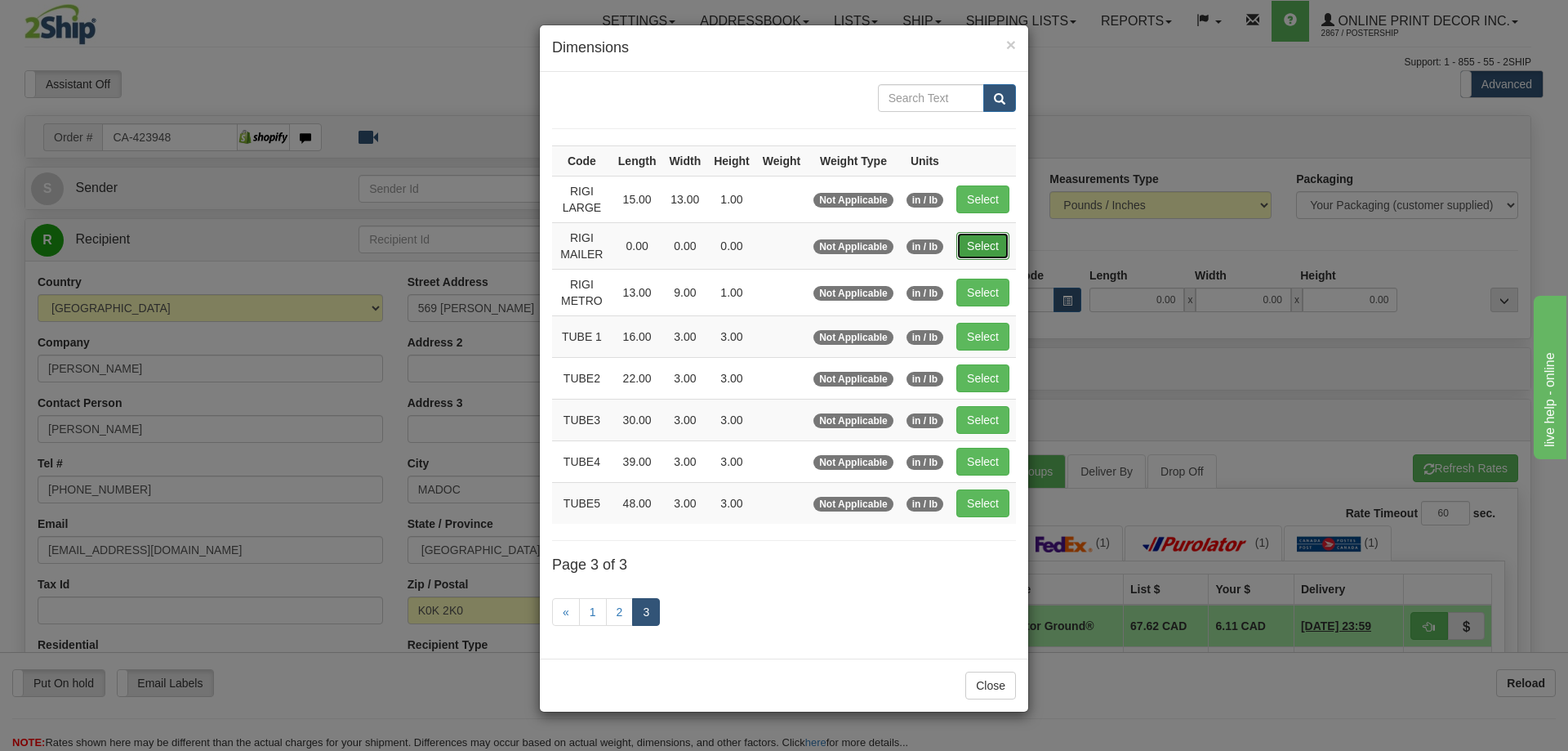
click at [988, 246] on button "Select" at bounding box center [983, 246] width 53 height 28
type input "RIGI MAILER"
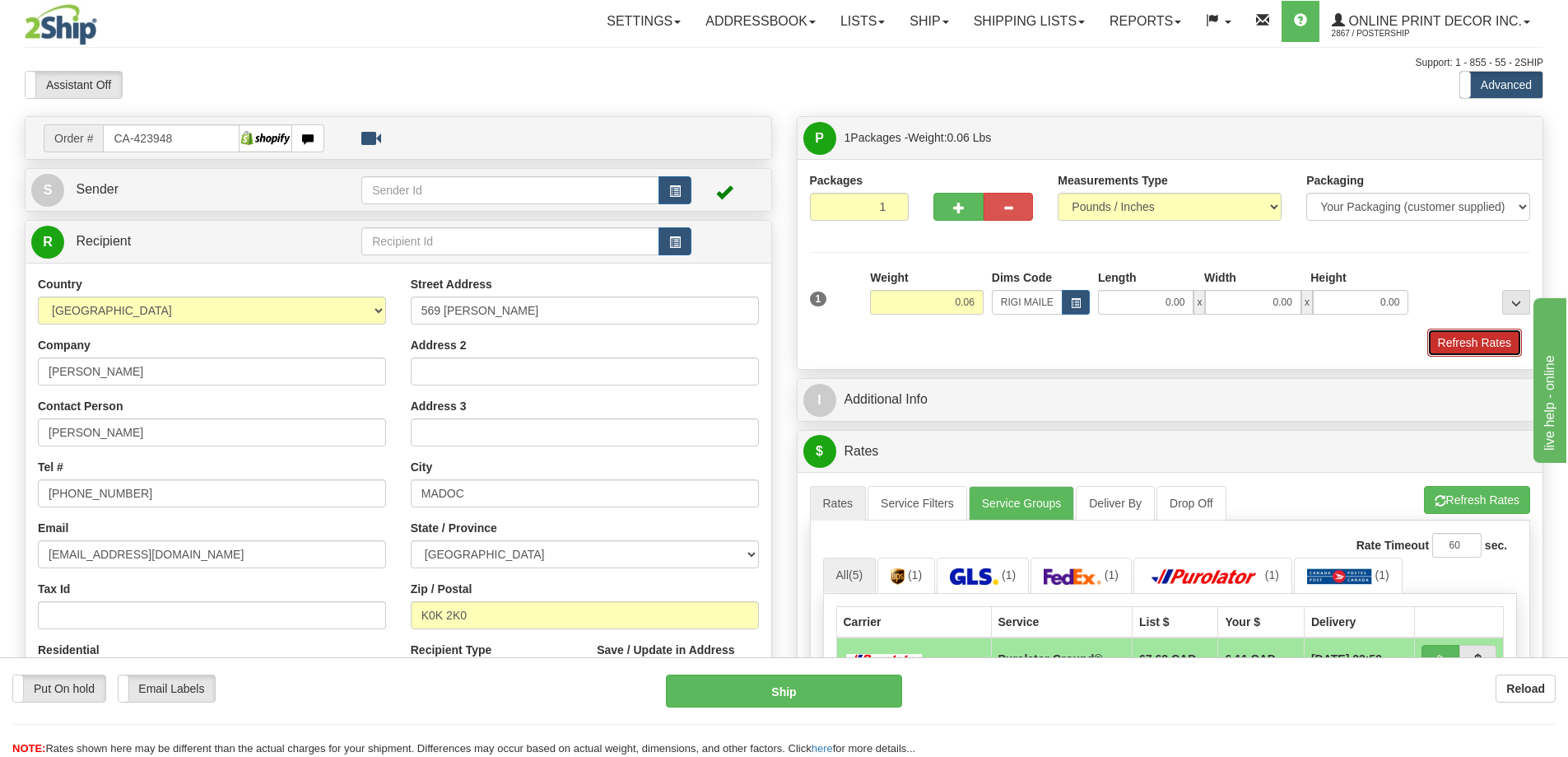
click at [1466, 344] on button "Refresh Rates" at bounding box center [1474, 342] width 94 height 28
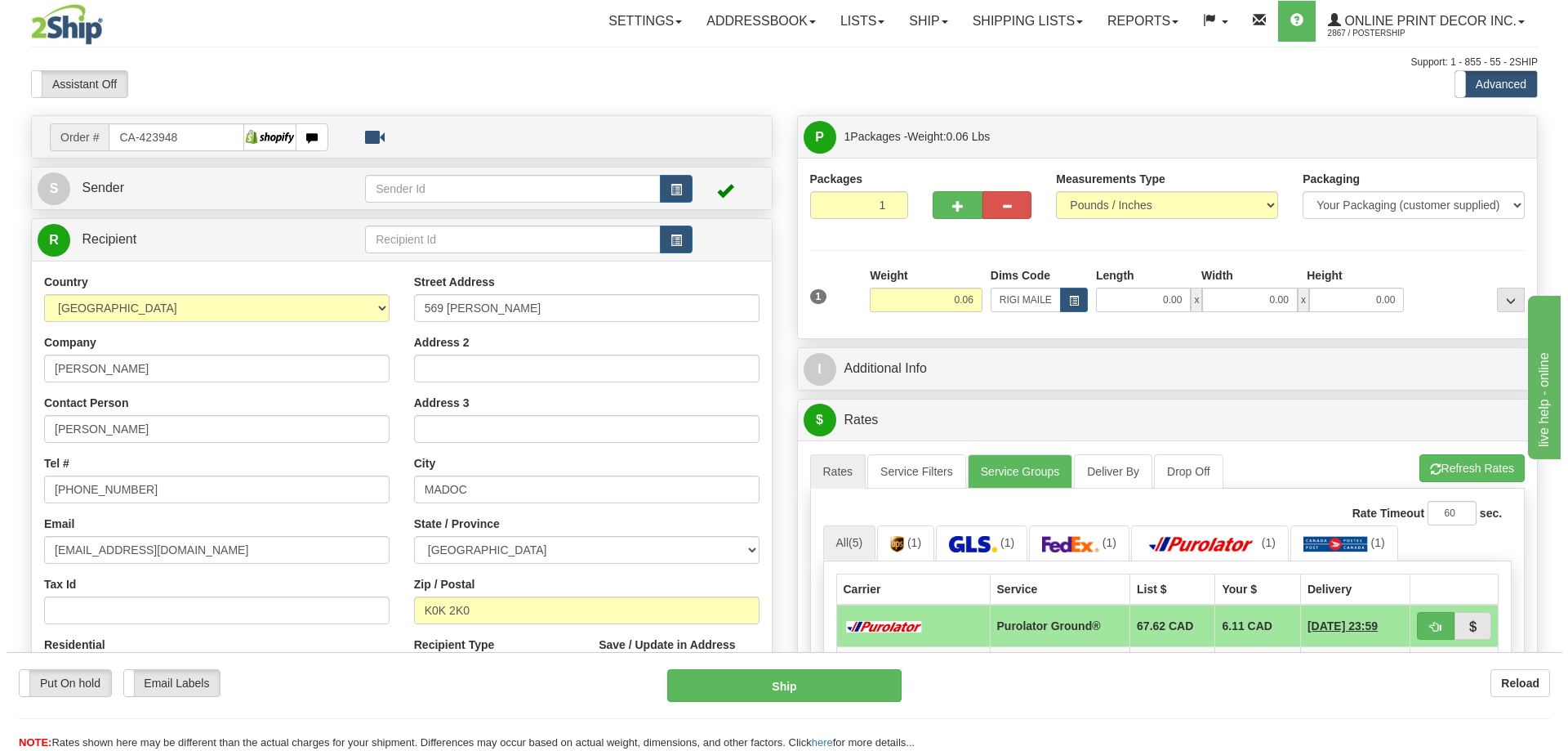
scroll to position [163, 0]
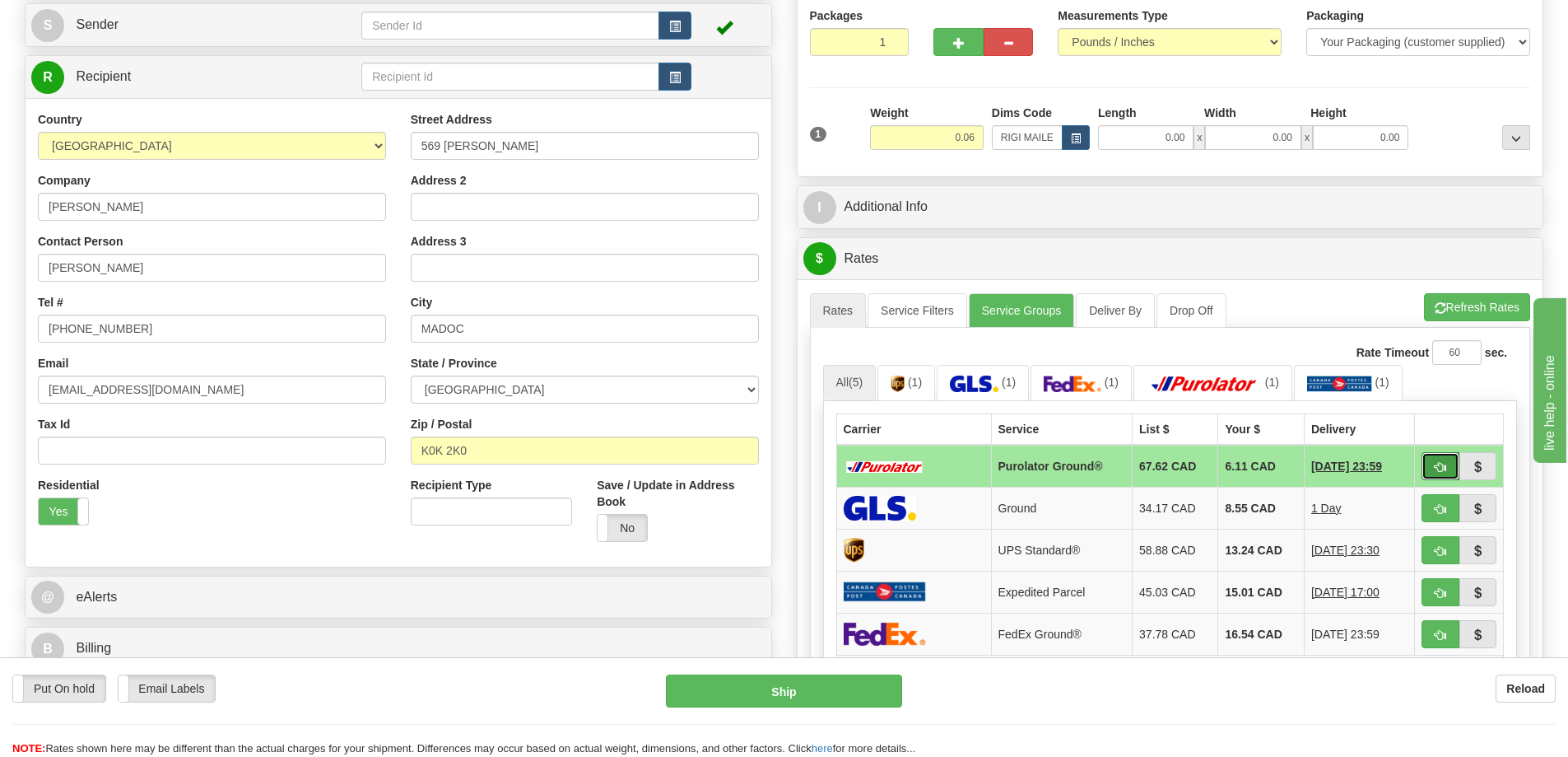
click at [1441, 469] on span "button" at bounding box center [1440, 467] width 12 height 11
type input "260"
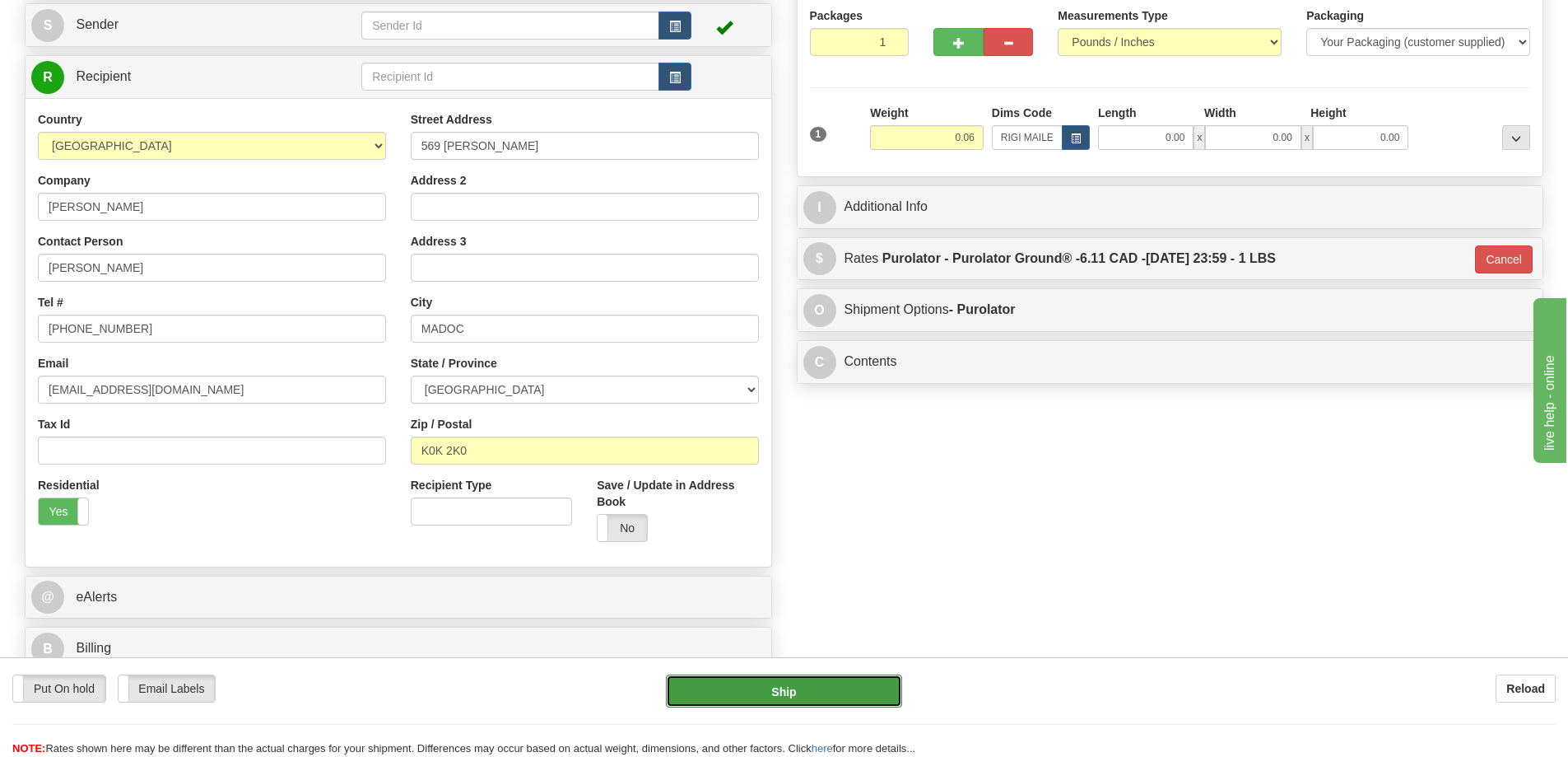
click at [856, 689] on button "Ship" at bounding box center [784, 691] width 237 height 33
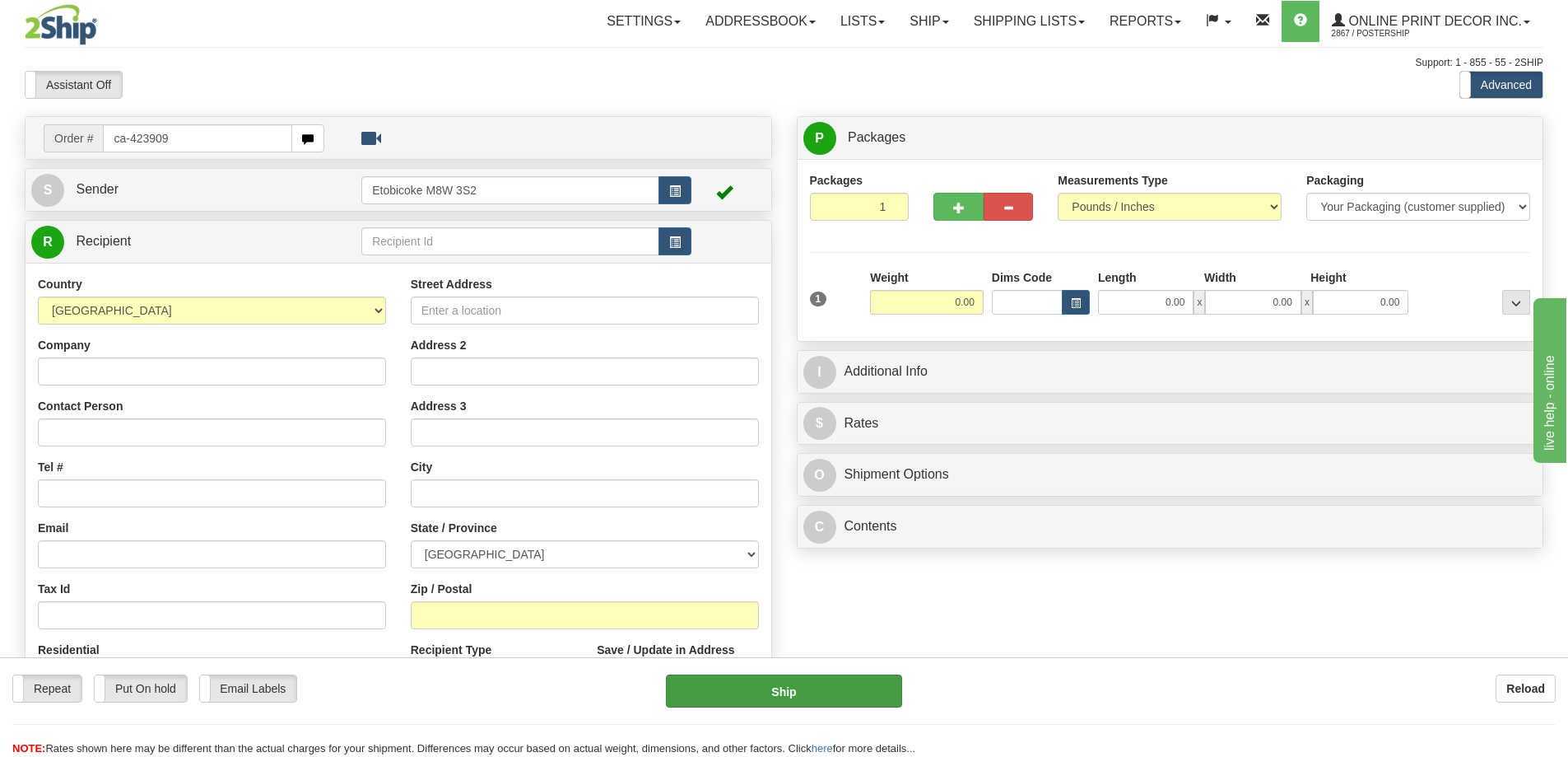
type input "ca-423909"
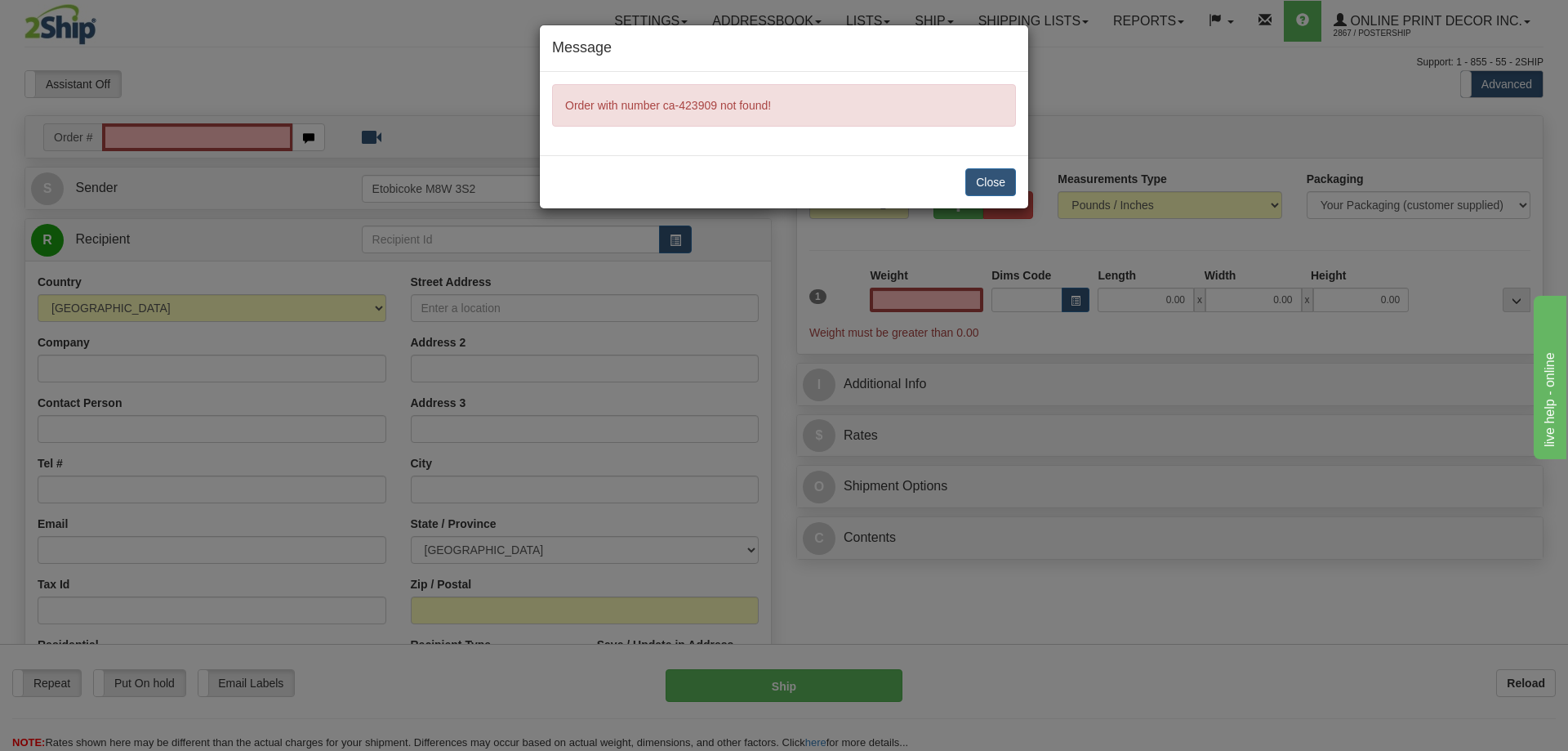
type input "0.00"
drag, startPoint x: 988, startPoint y: 181, endPoint x: 987, endPoint y: 171, distance: 10.0
click at [988, 173] on button "Close" at bounding box center [991, 182] width 51 height 28
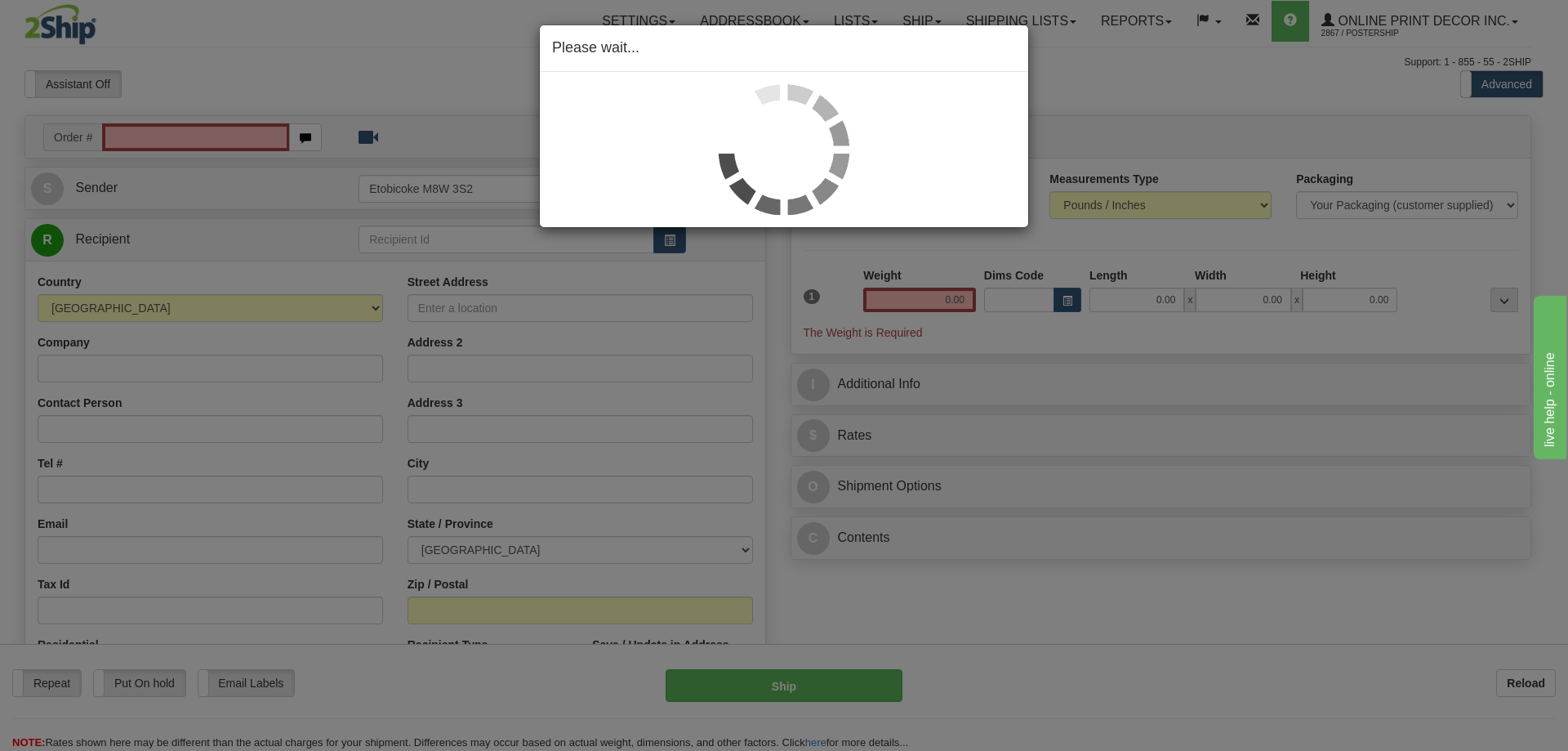
click at [207, 123] on div "Please wait..." at bounding box center [784, 375] width 1568 height 751
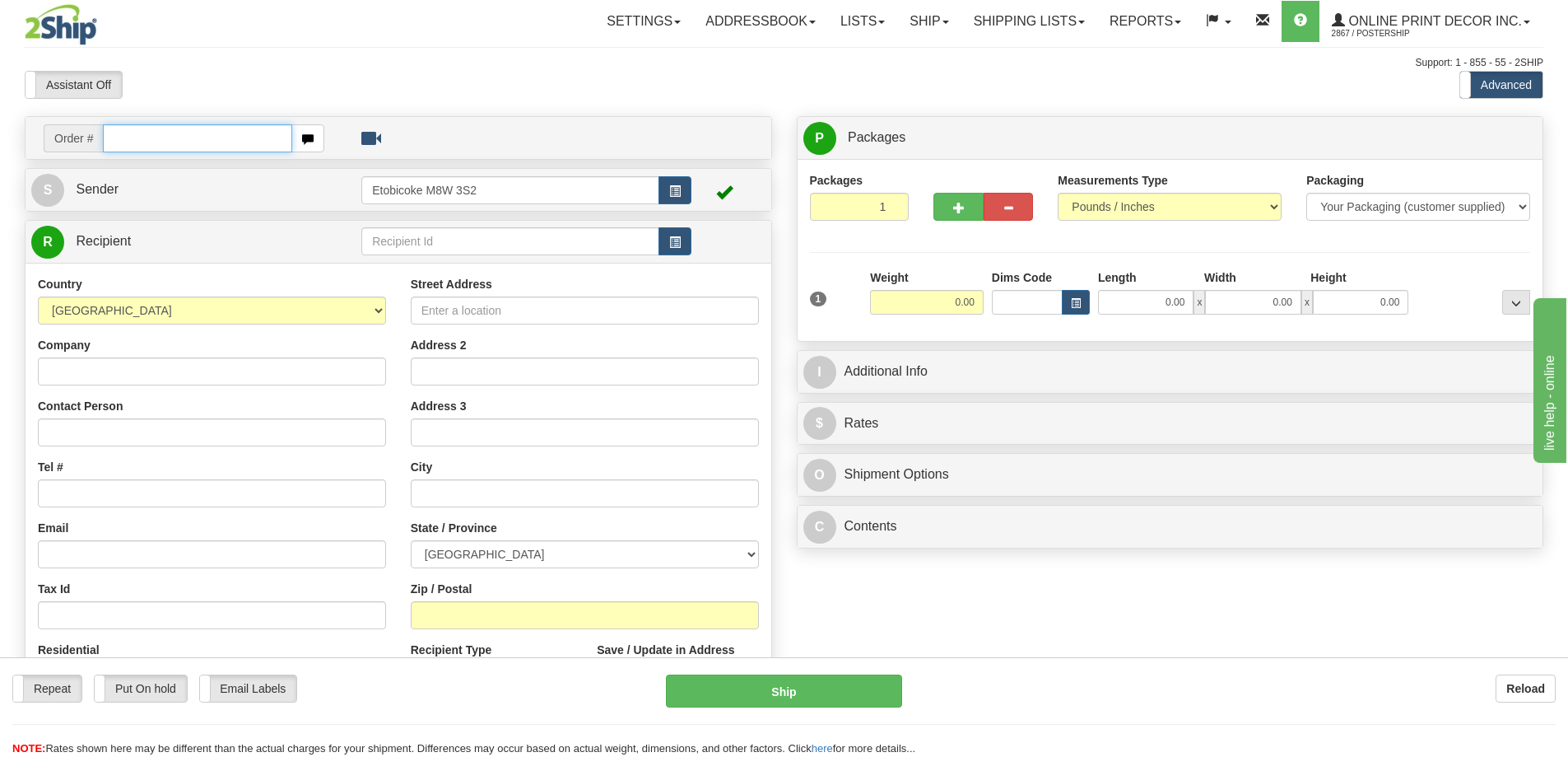
click at [162, 139] on input "text" at bounding box center [197, 138] width 189 height 28
type input "ca-423909"
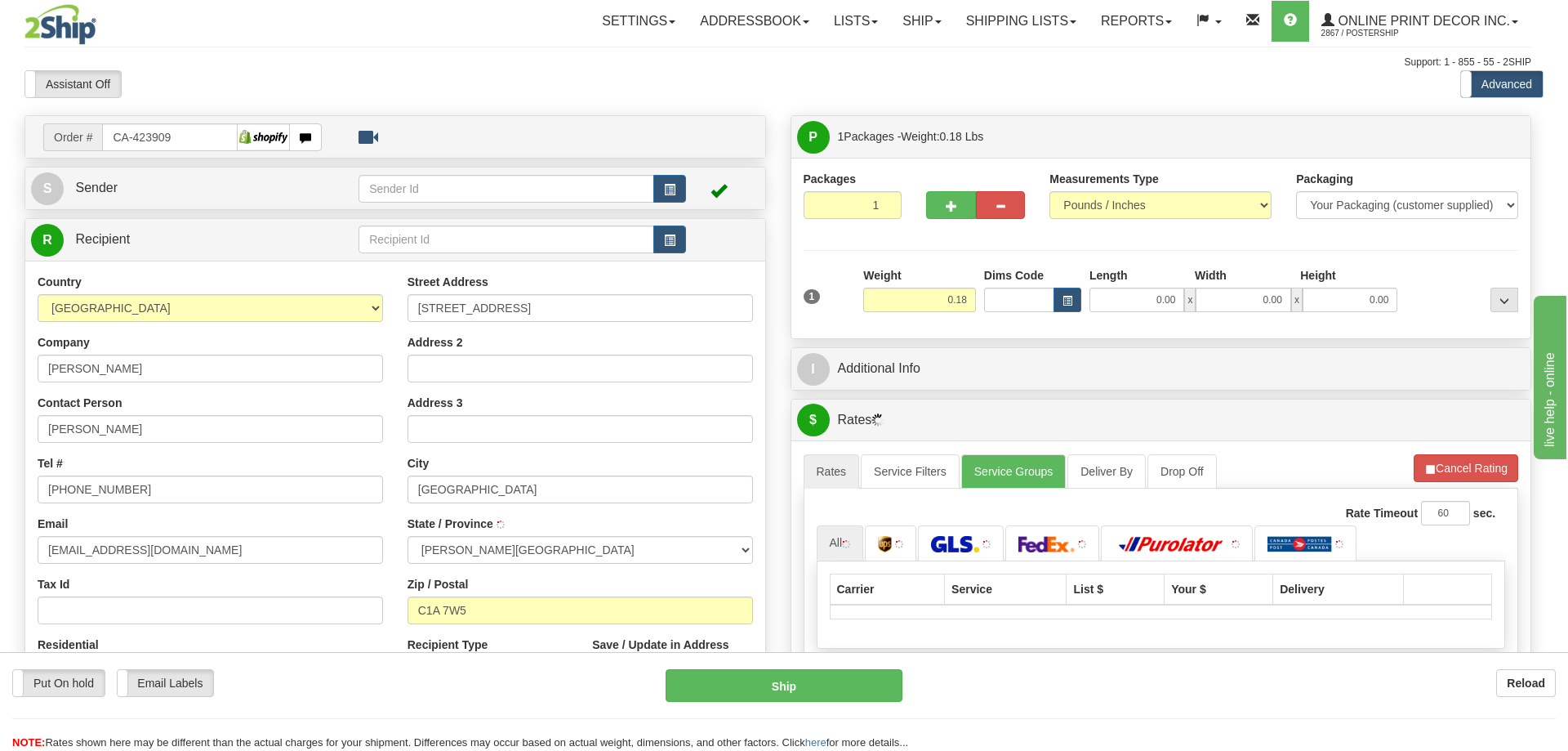
type input "CHARLOTTETOWN"
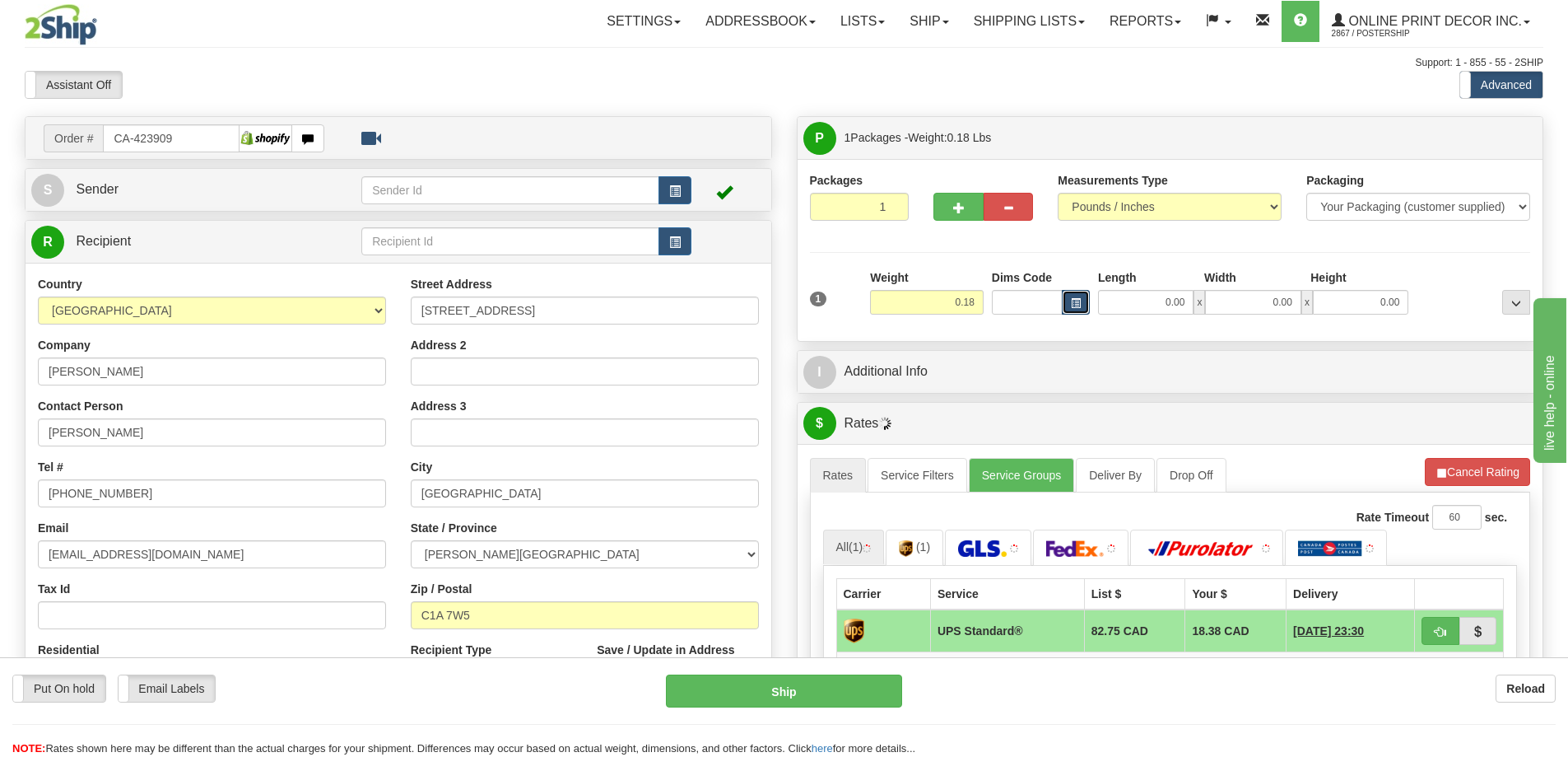
click at [1066, 306] on button "button" at bounding box center [1075, 301] width 28 height 25
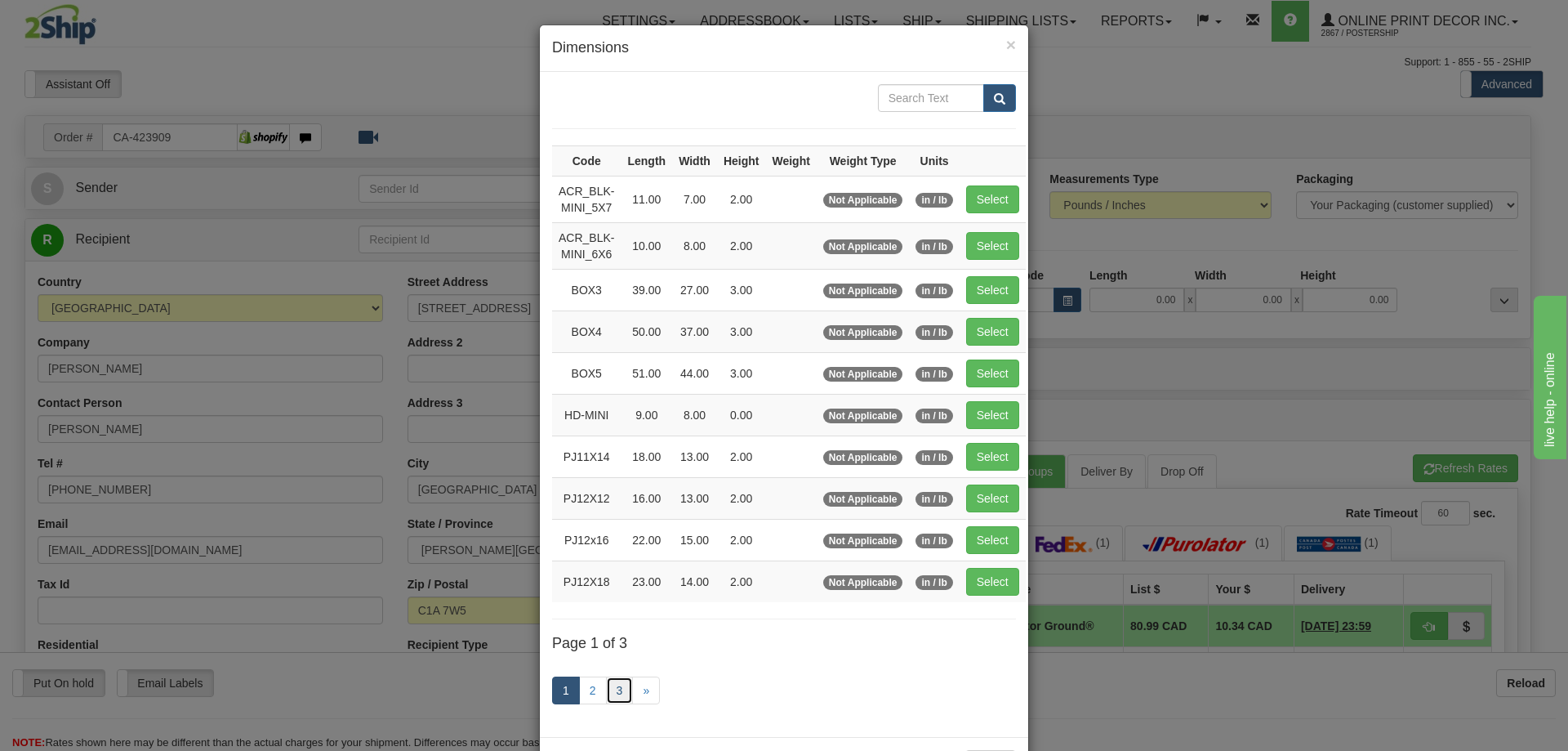
click at [607, 697] on link "3" at bounding box center [619, 690] width 28 height 28
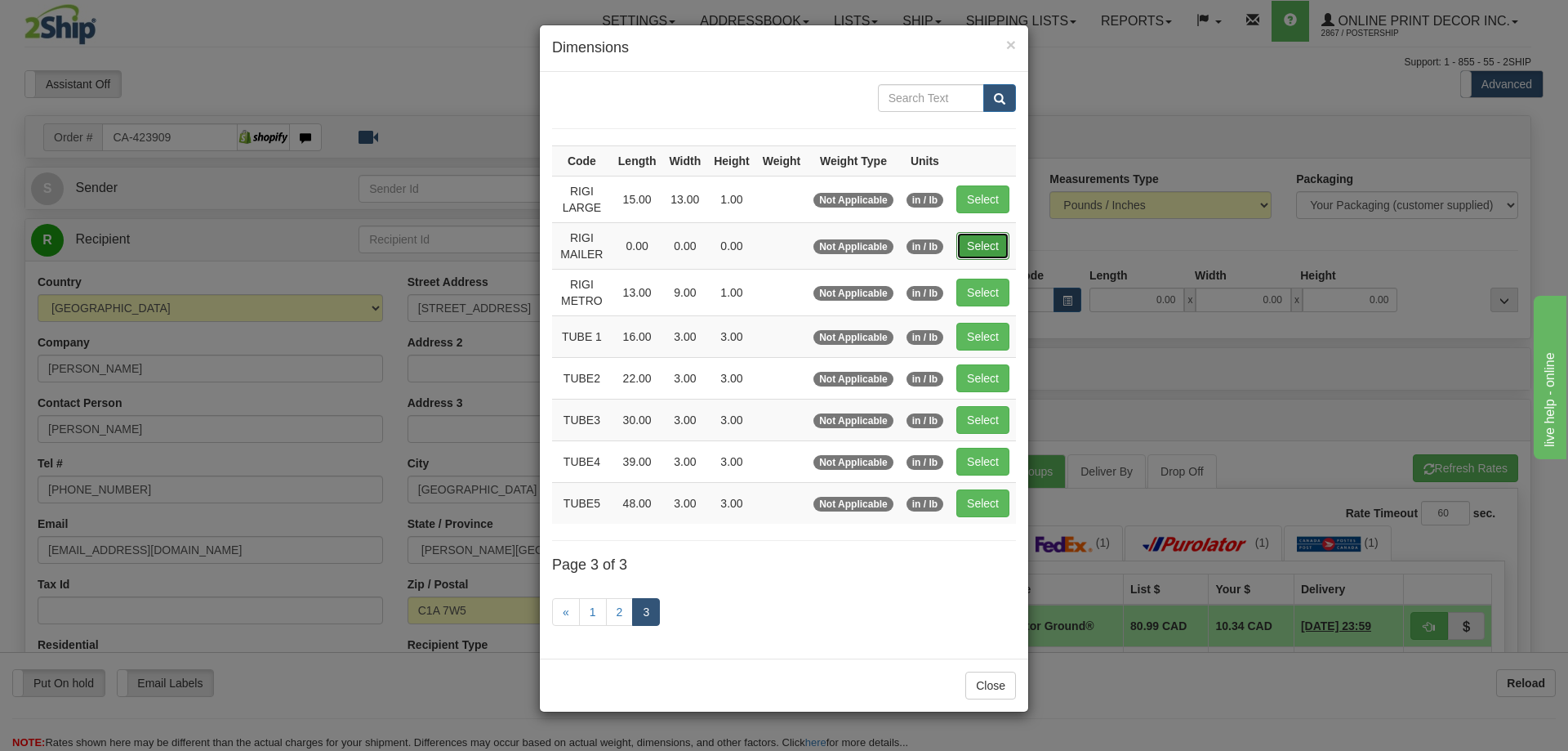
click at [987, 243] on button "Select" at bounding box center [983, 246] width 53 height 28
type input "RIGI MAILER"
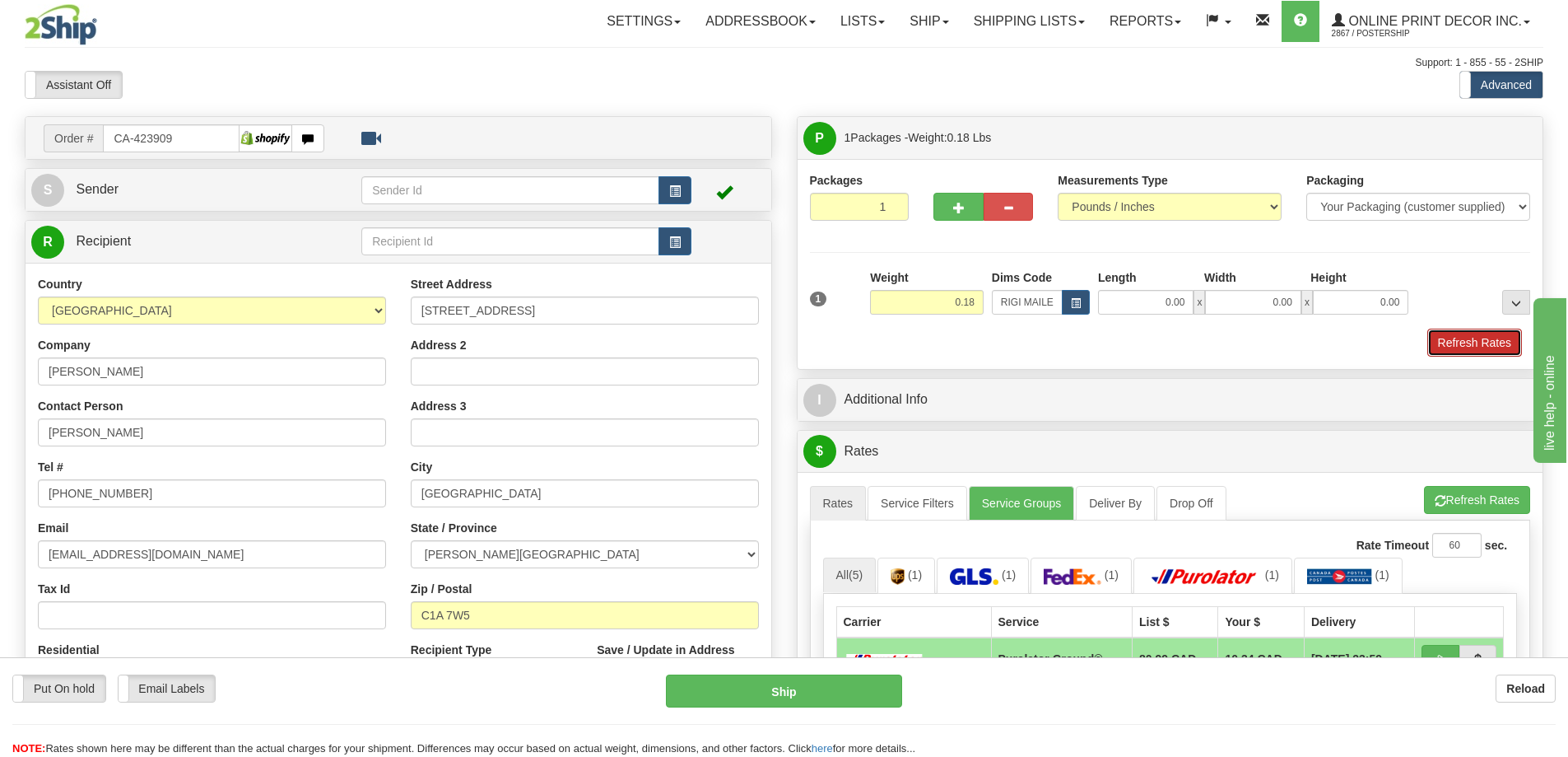
click at [1481, 347] on button "Refresh Rates" at bounding box center [1474, 342] width 94 height 28
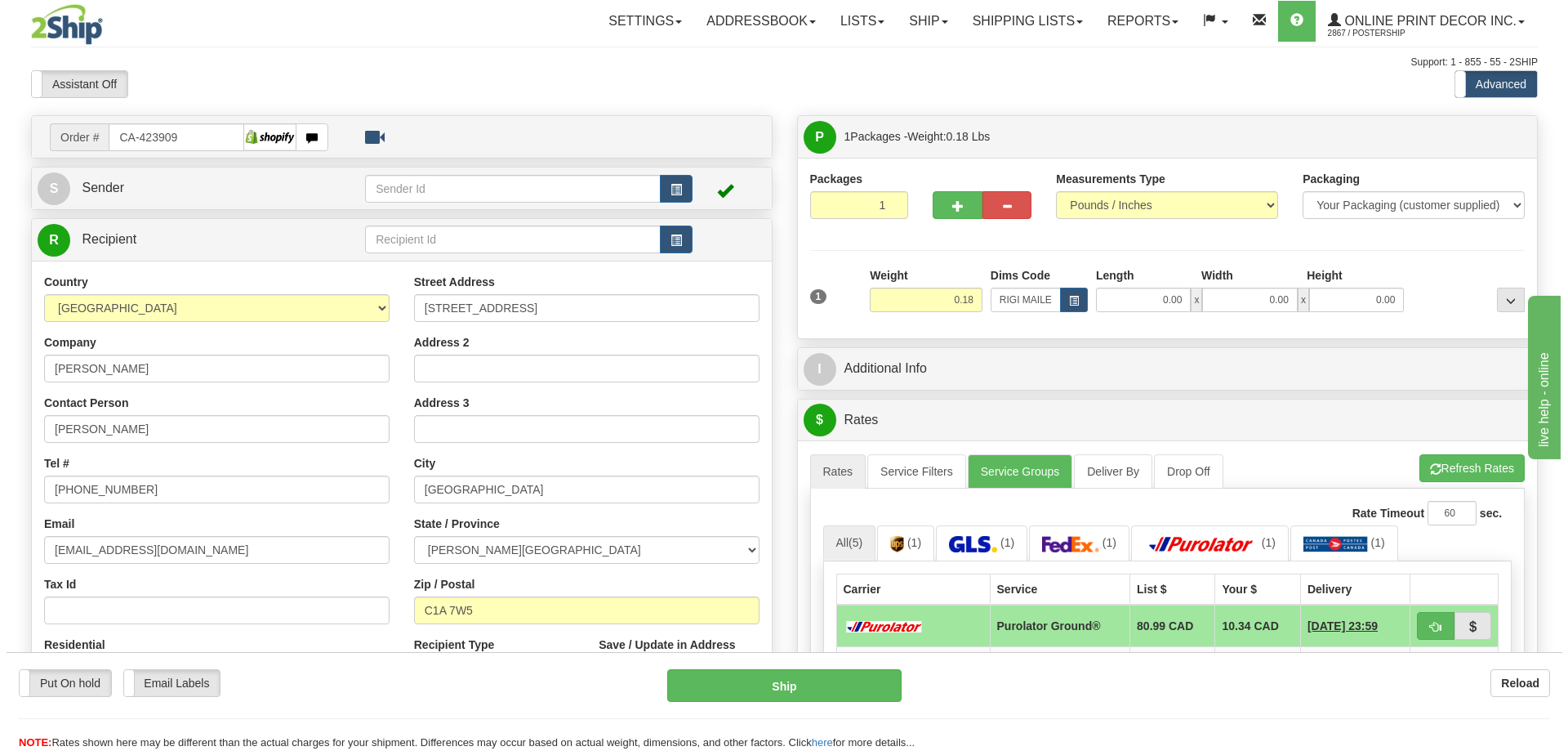
scroll to position [163, 0]
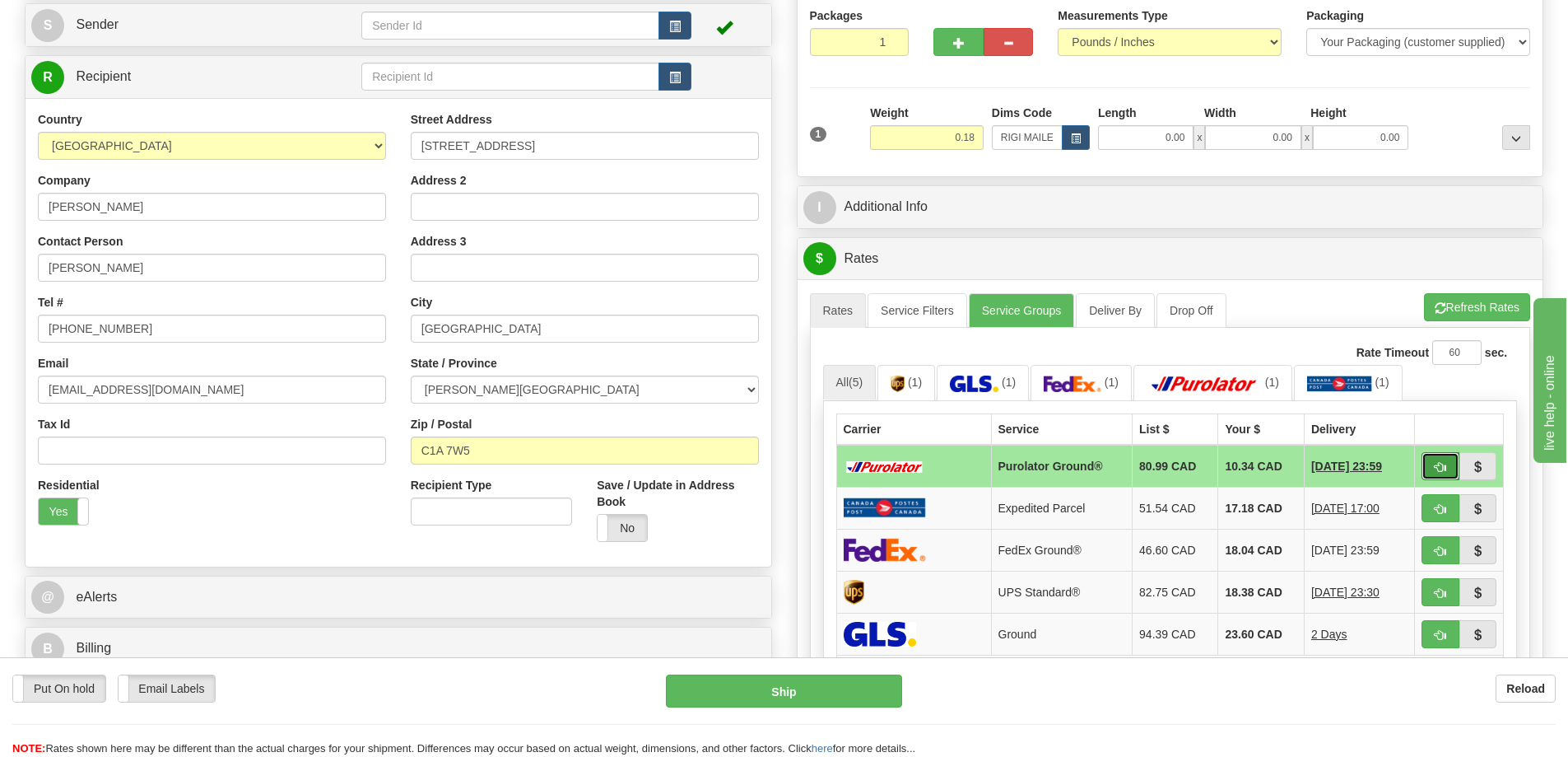
click at [1443, 465] on span "button" at bounding box center [1440, 467] width 12 height 11
type input "260"
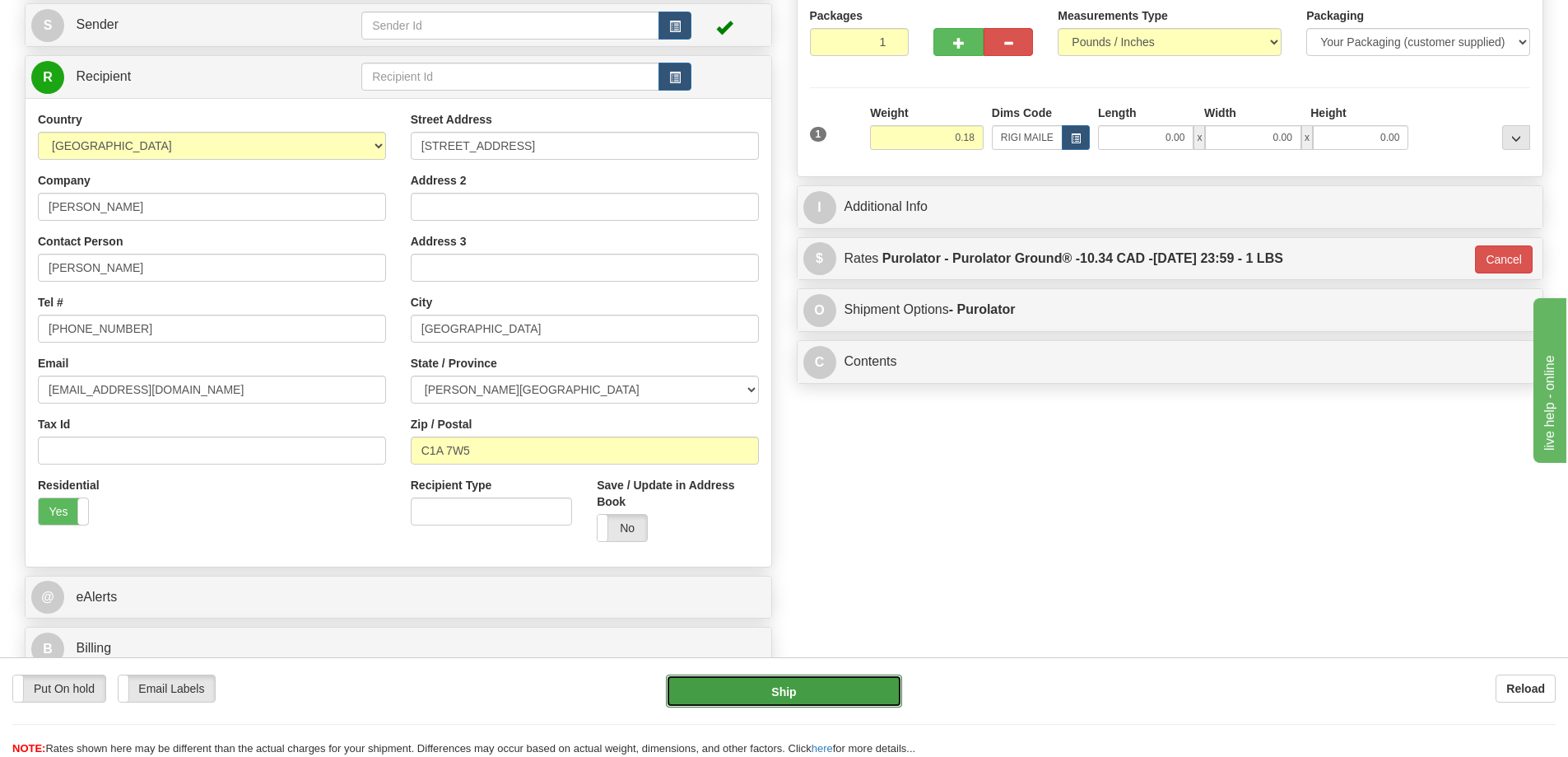
click at [848, 687] on button "Ship" at bounding box center [784, 691] width 237 height 33
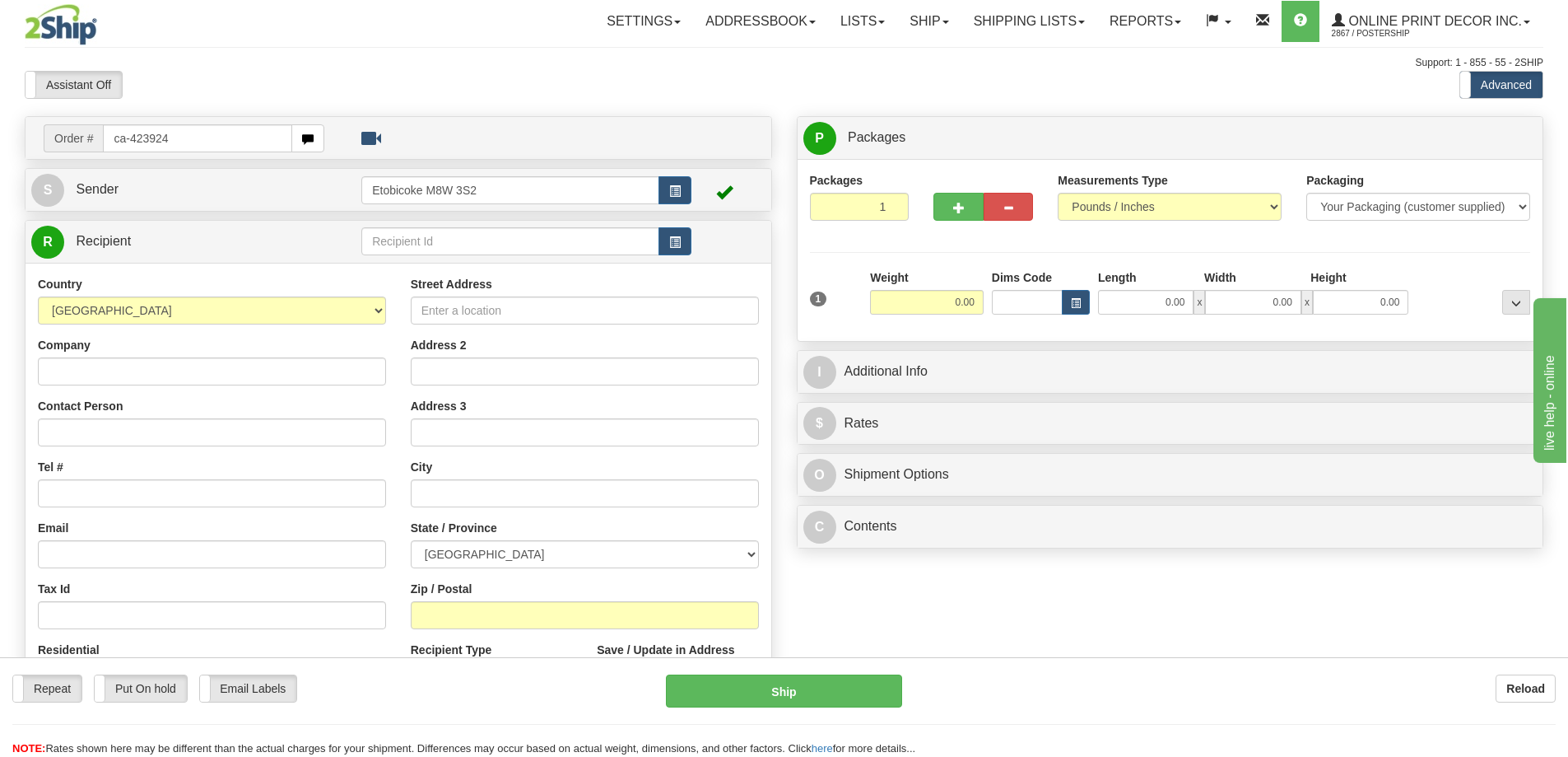
type input "ca-423924"
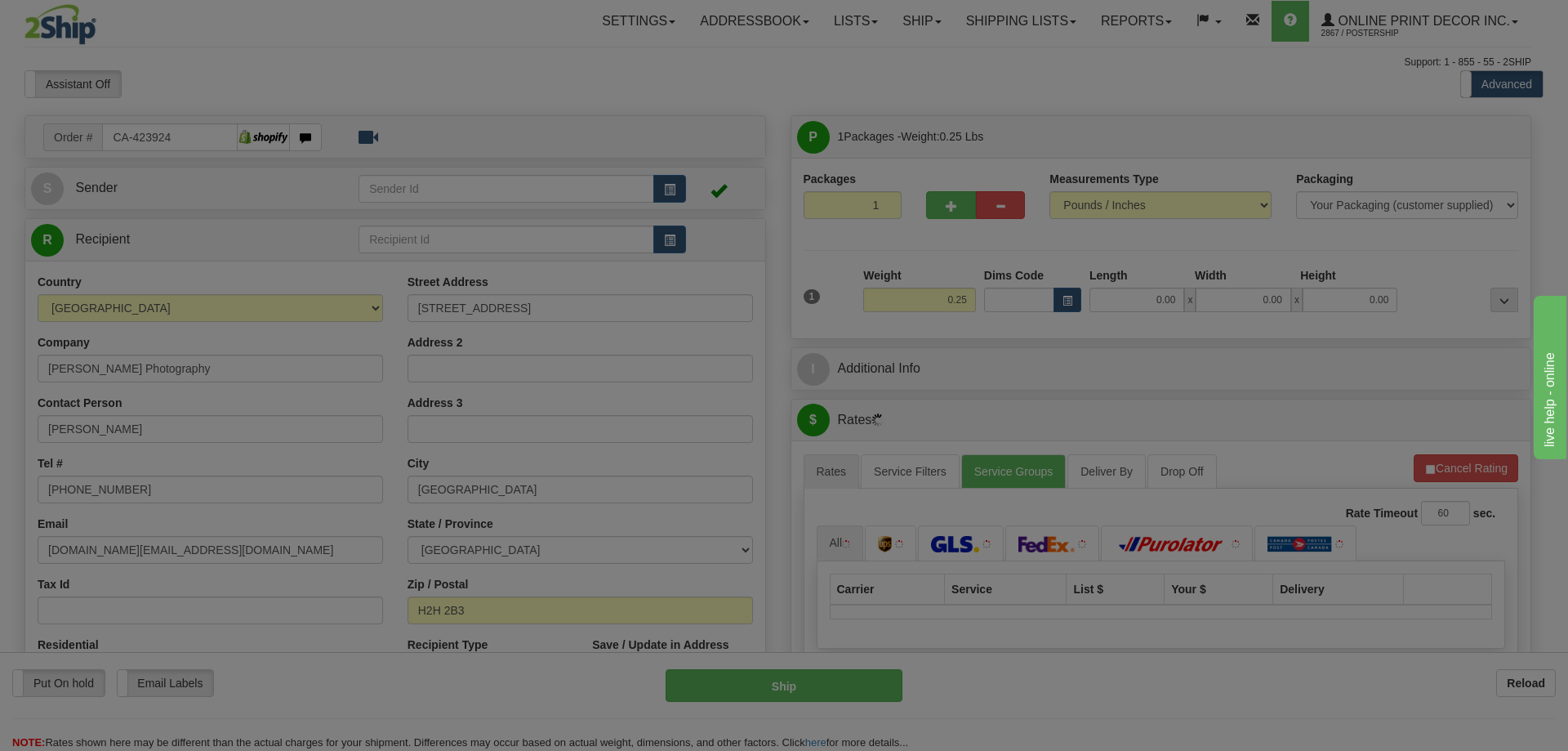
type input "[GEOGRAPHIC_DATA]"
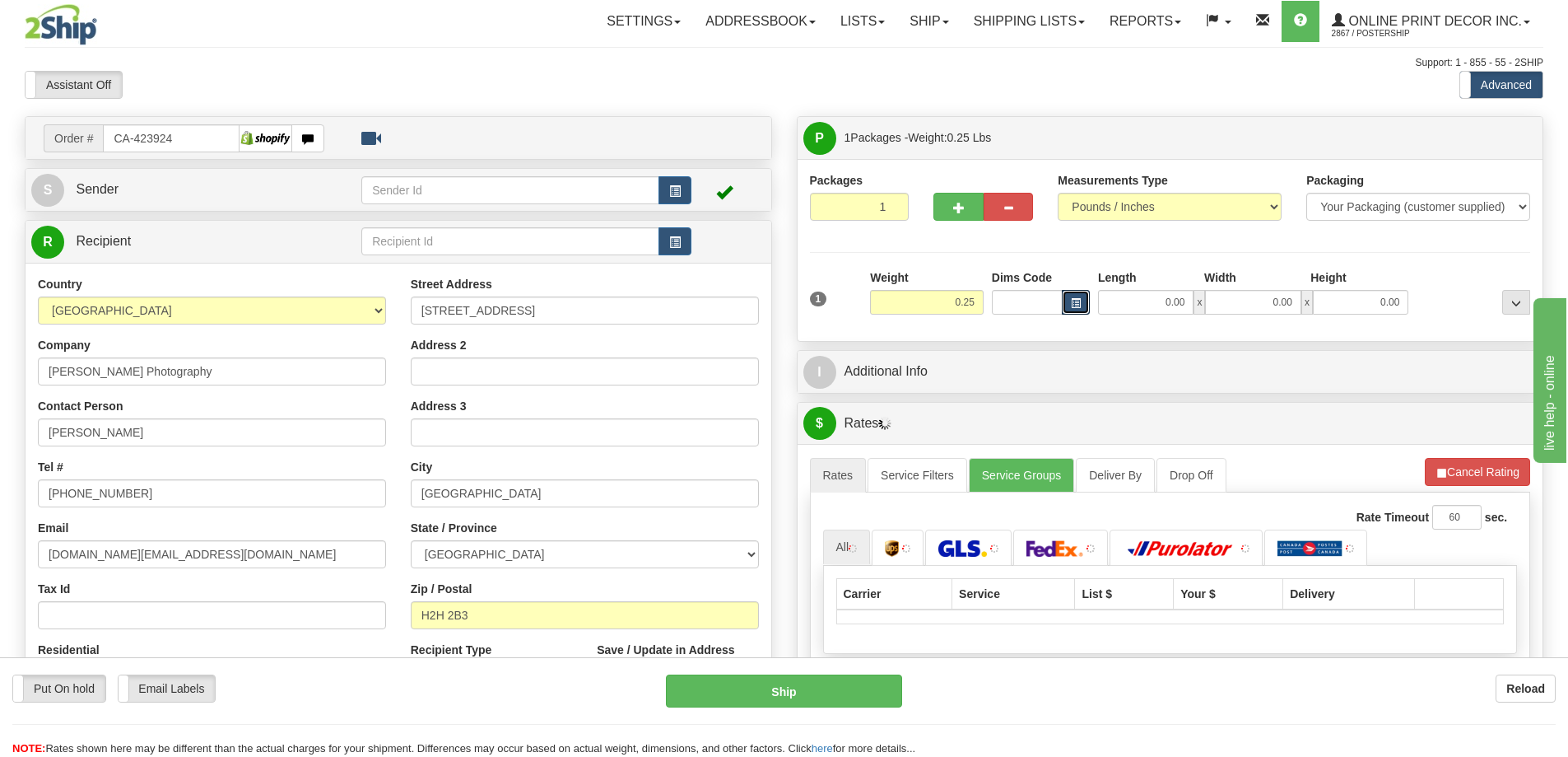
click at [1072, 304] on span "button" at bounding box center [1076, 303] width 10 height 9
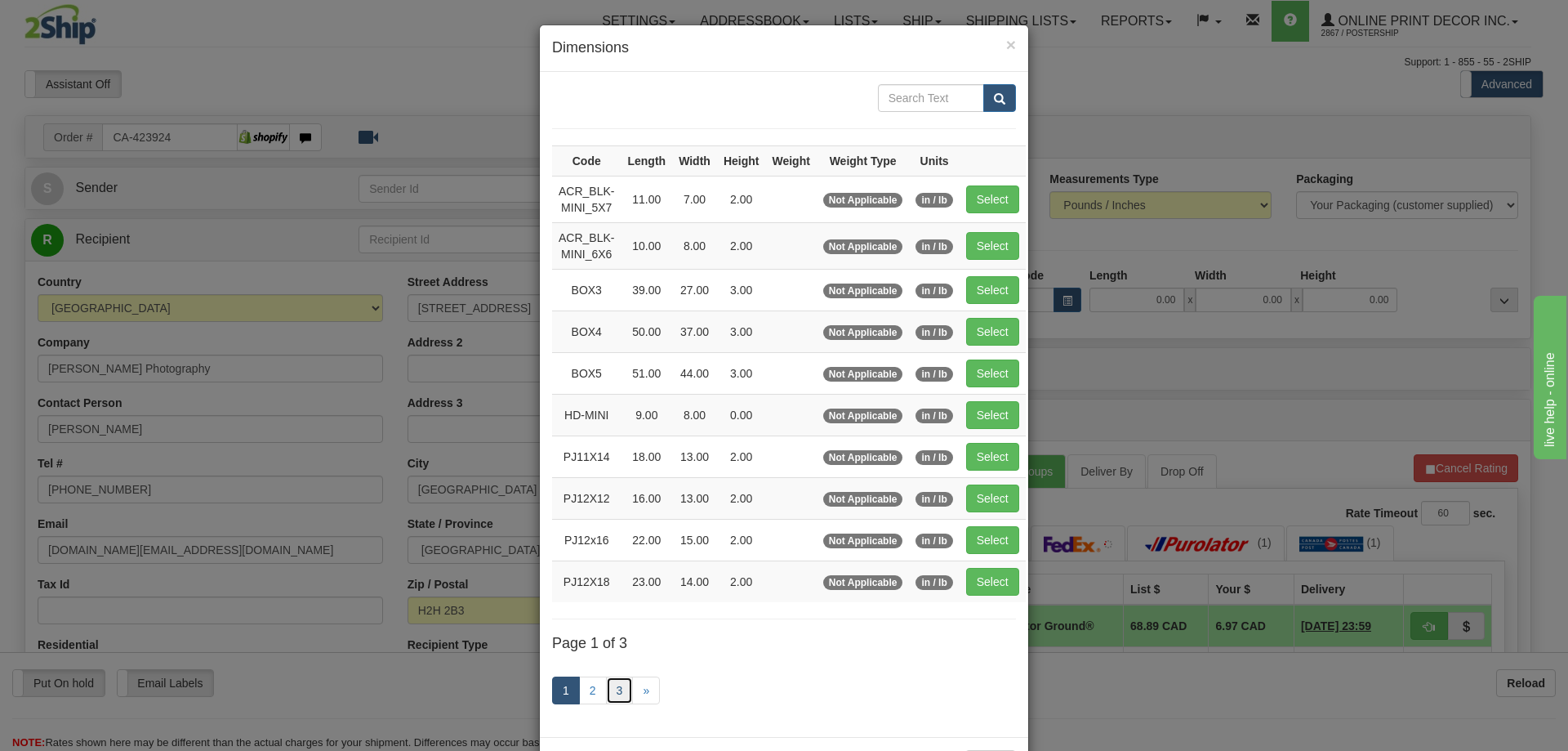
click at [617, 685] on link "3" at bounding box center [619, 690] width 28 height 28
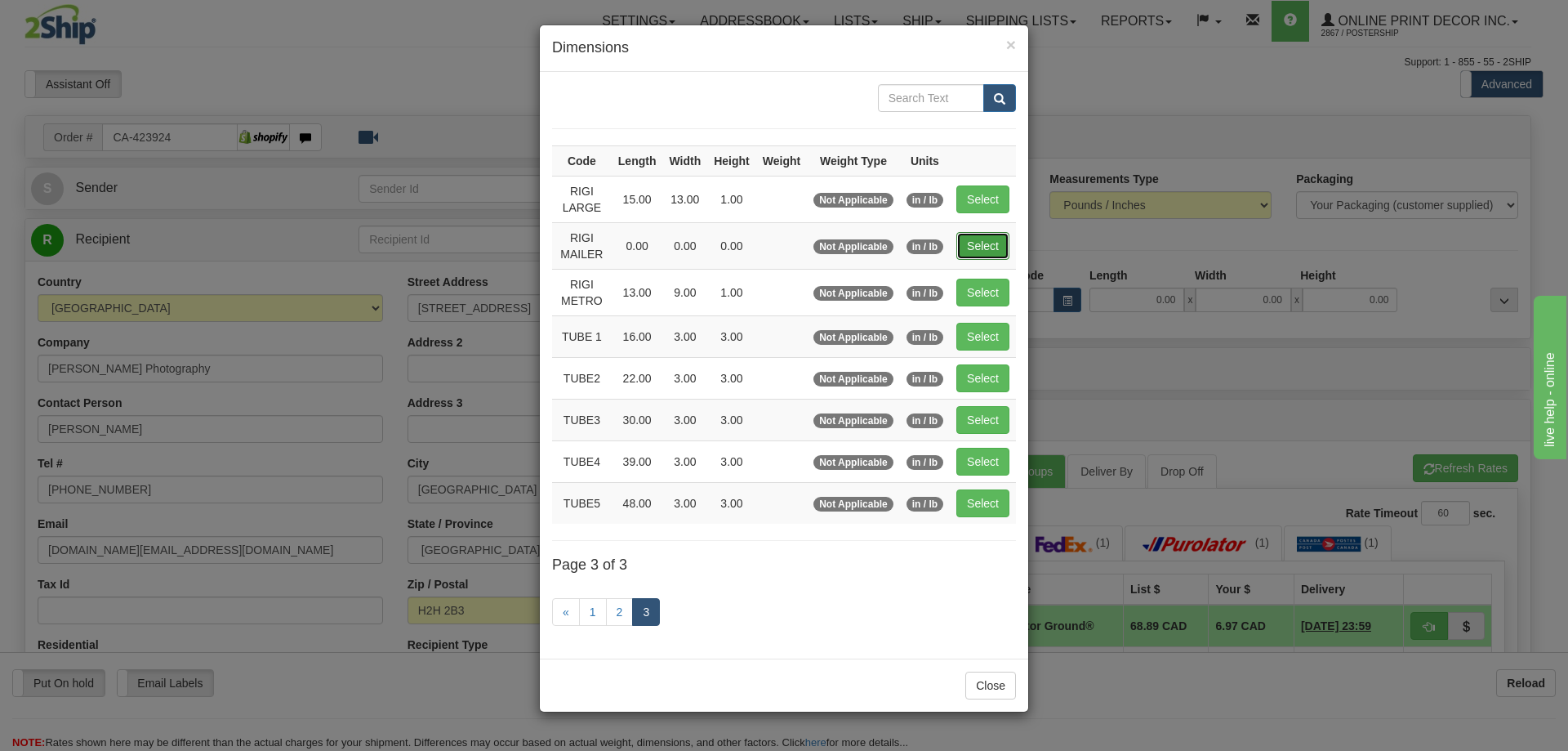
click at [960, 244] on button "Select" at bounding box center [983, 246] width 53 height 28
type input "RIGI MAILER"
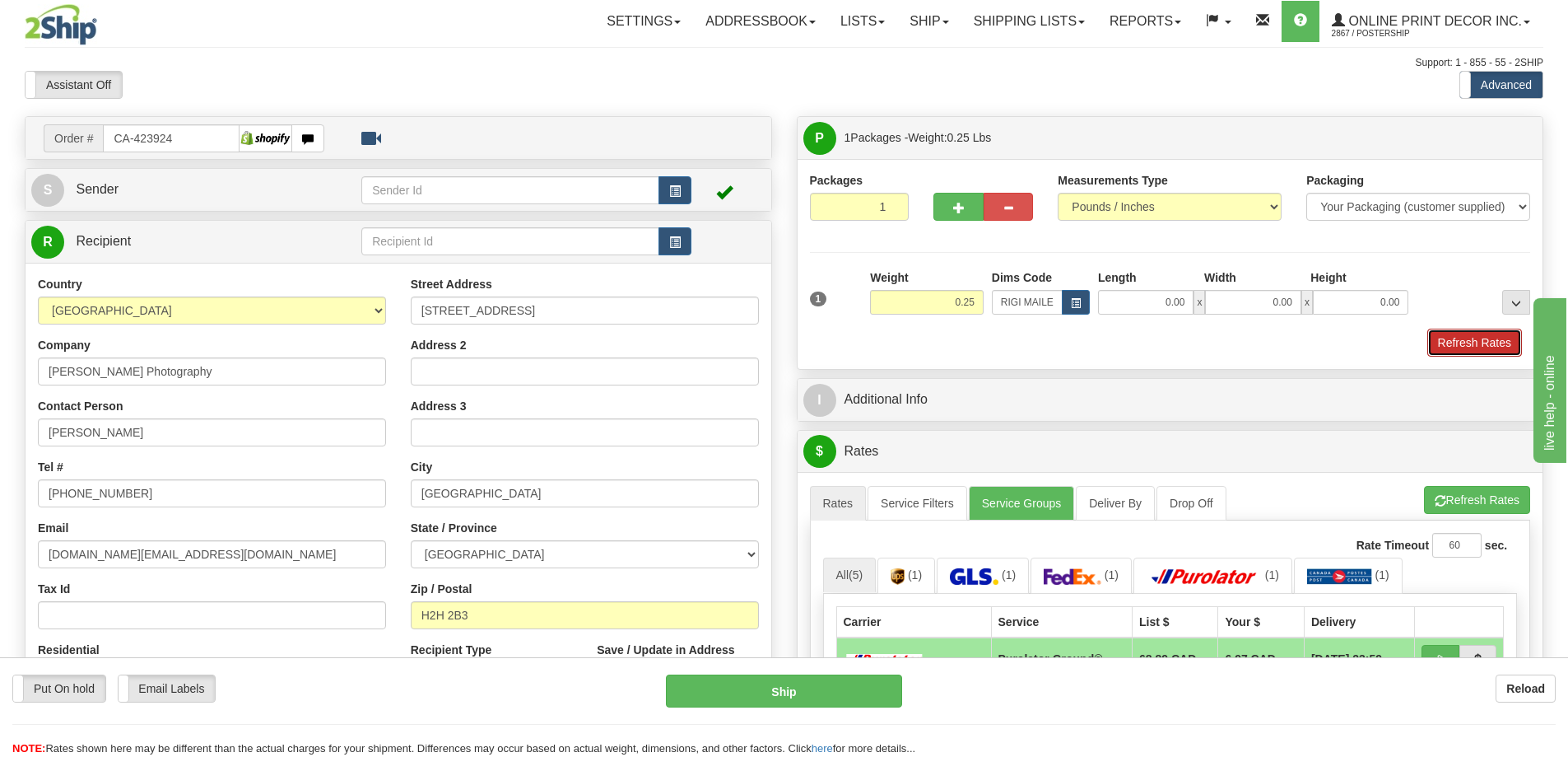
click at [1463, 341] on button "Refresh Rates" at bounding box center [1474, 342] width 94 height 28
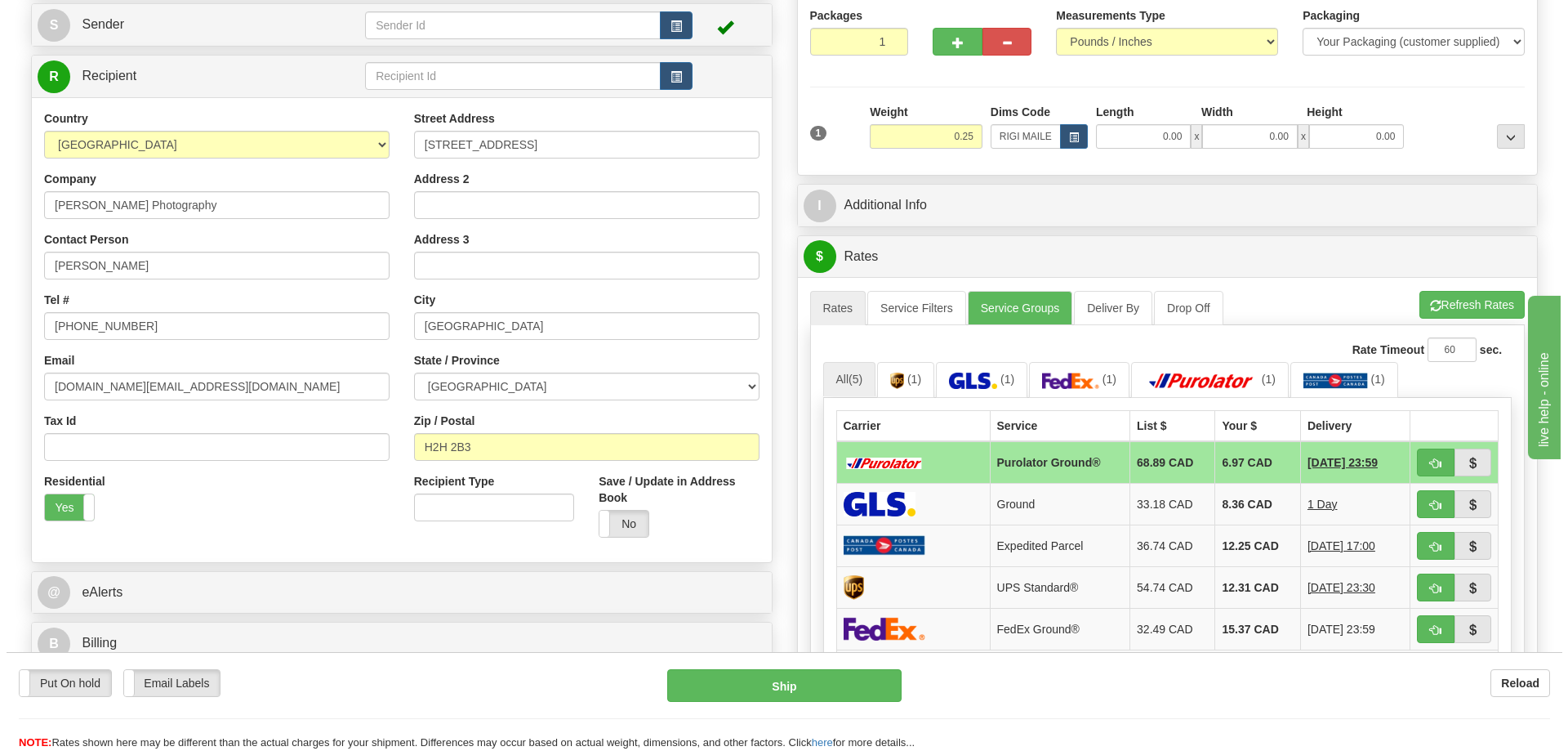
scroll to position [245, 0]
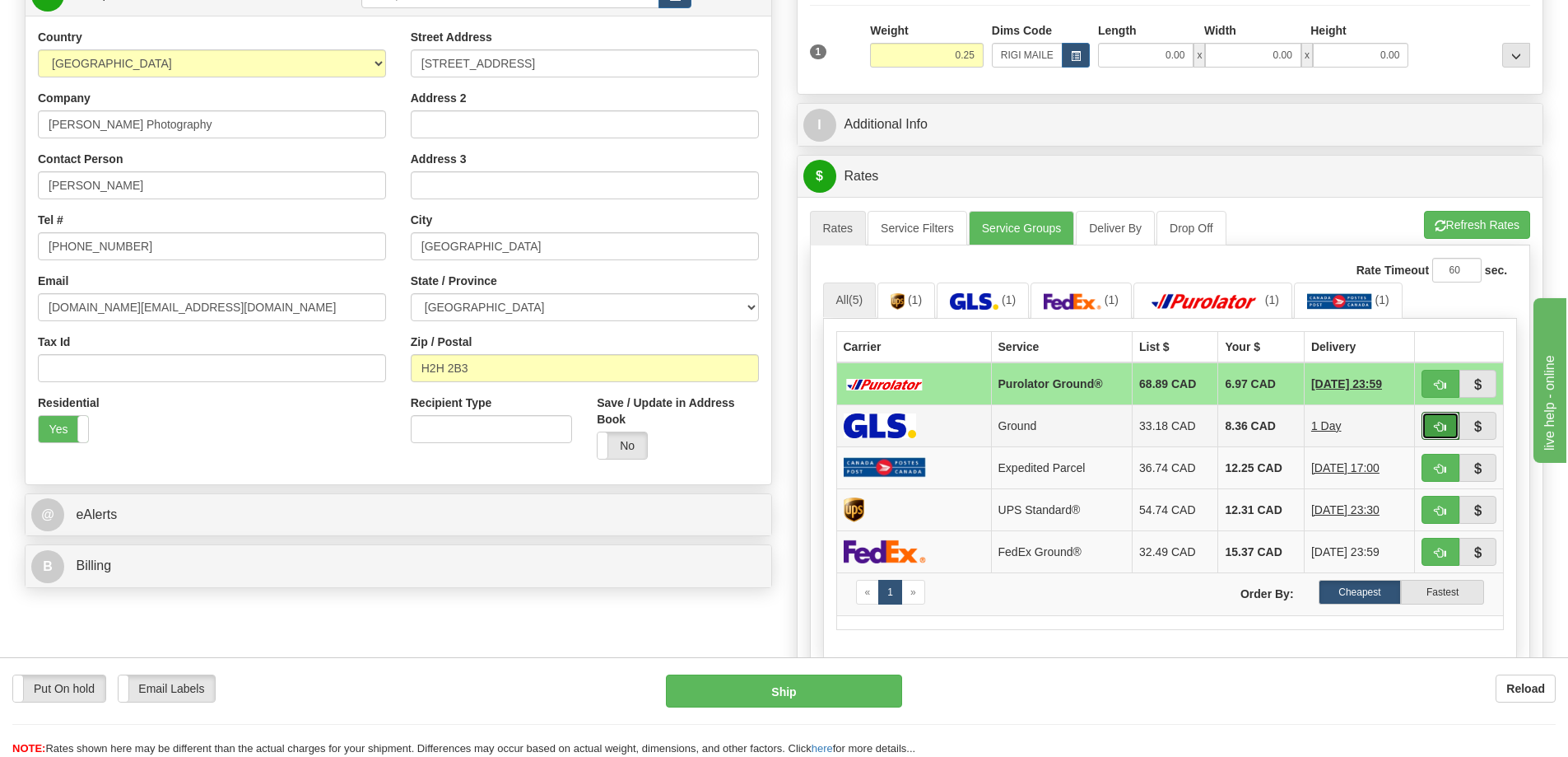
drag, startPoint x: 1445, startPoint y: 428, endPoint x: 1442, endPoint y: 411, distance: 17.3
click at [1445, 417] on button "button" at bounding box center [1440, 425] width 37 height 28
type input "1"
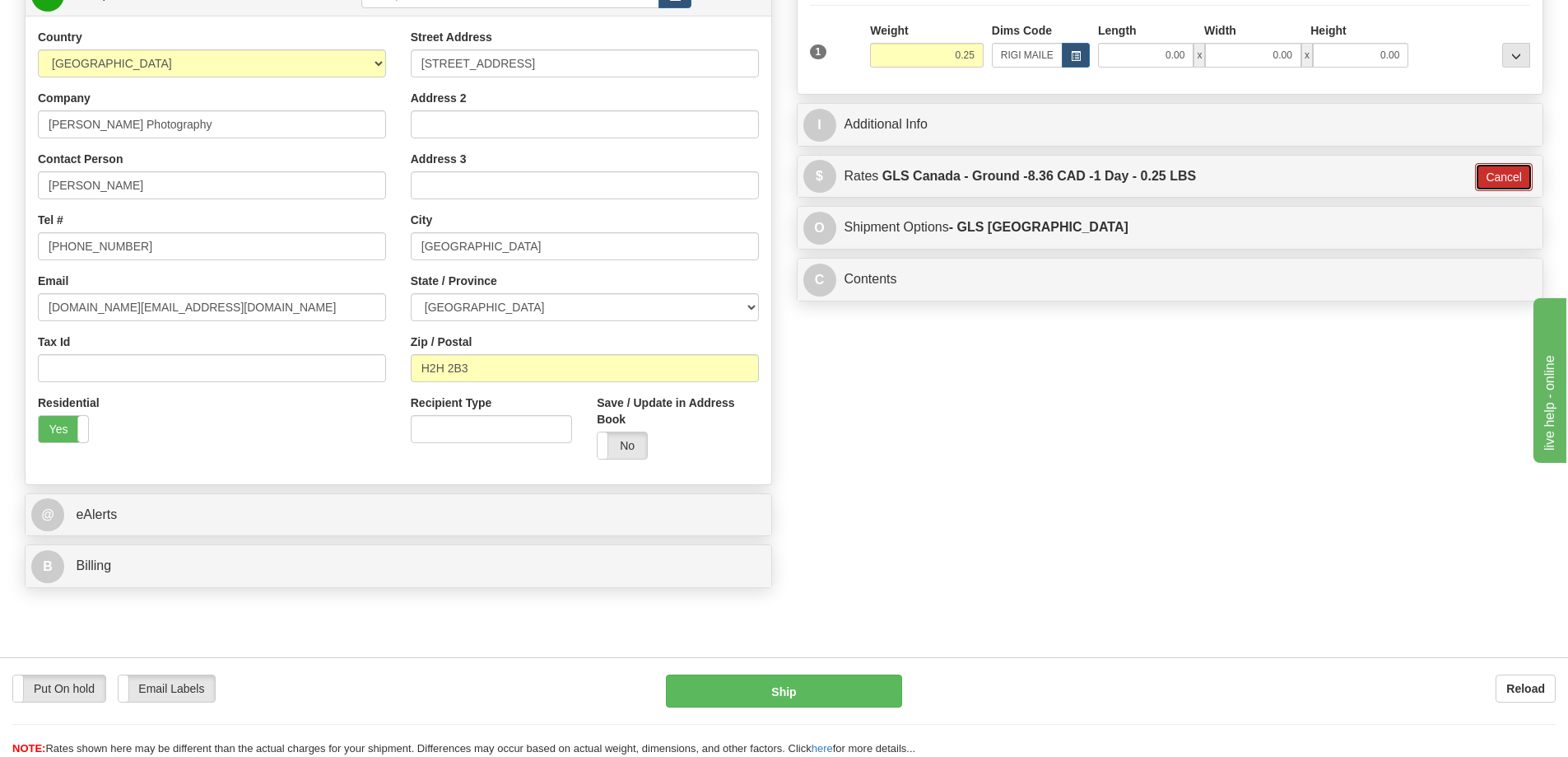
click at [1493, 177] on button "Cancel" at bounding box center [1504, 176] width 58 height 28
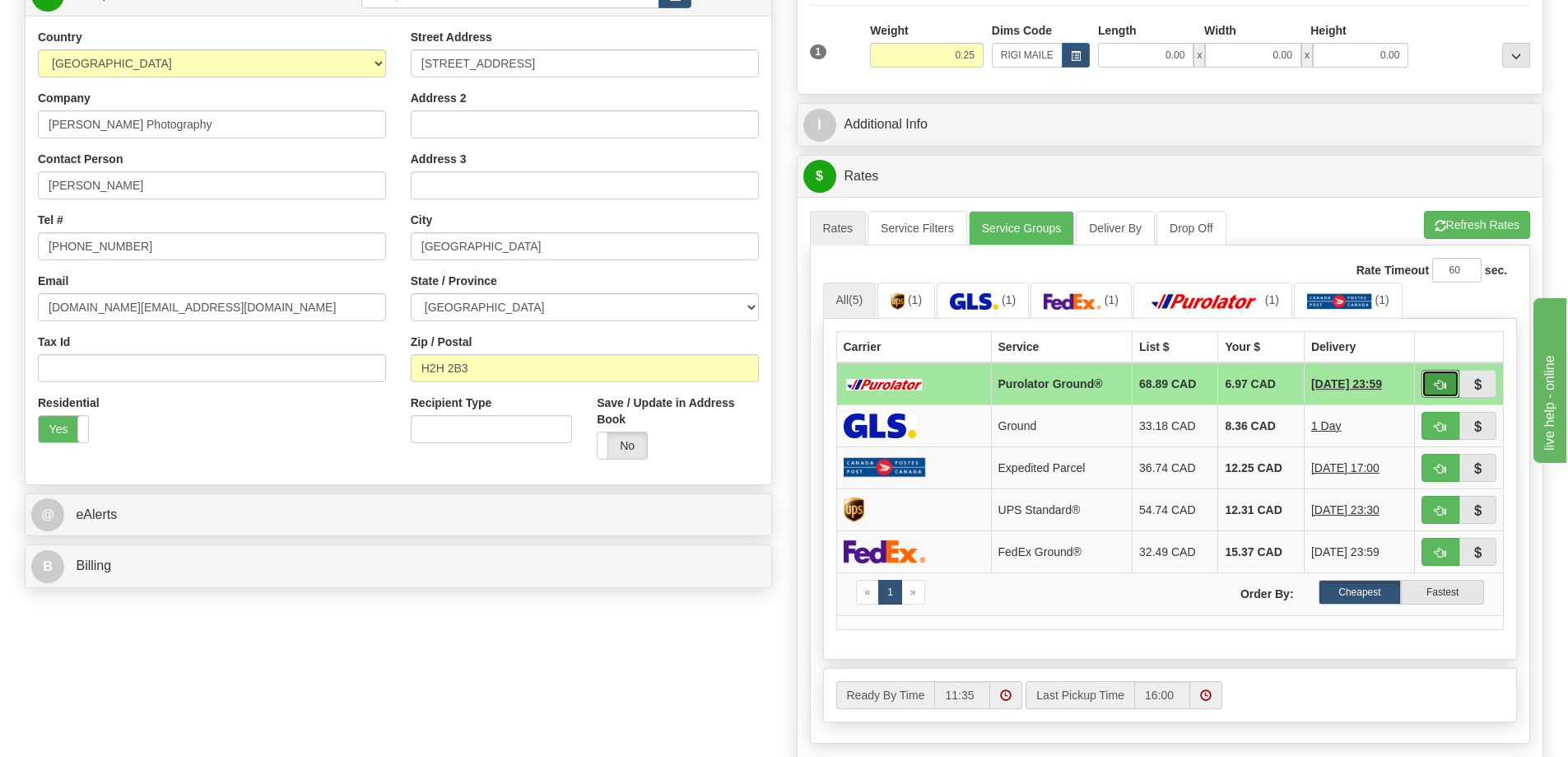
click at [1451, 381] on button "button" at bounding box center [1440, 383] width 37 height 28
type input "260"
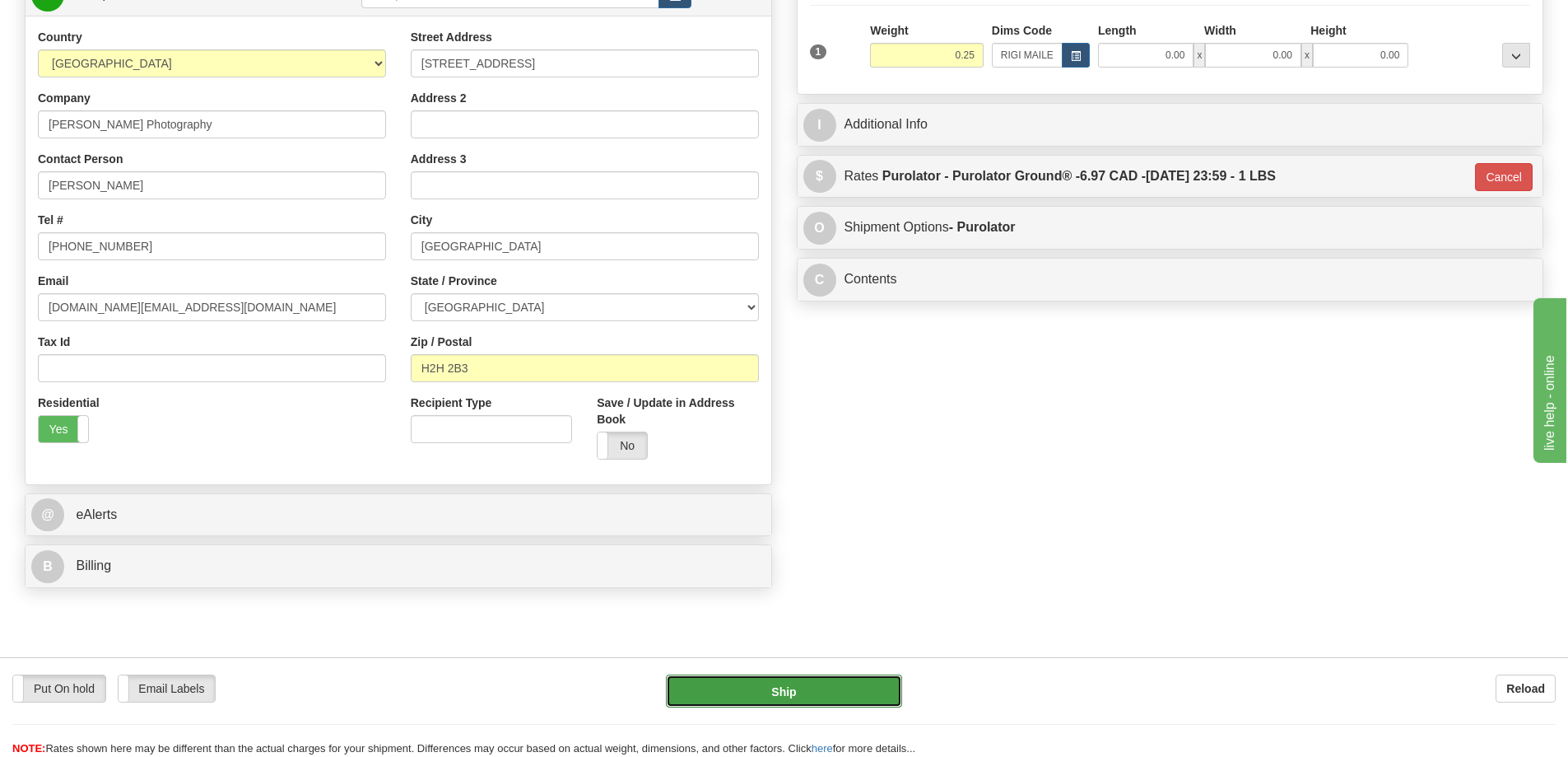
click at [868, 682] on button "Ship" at bounding box center [784, 691] width 237 height 33
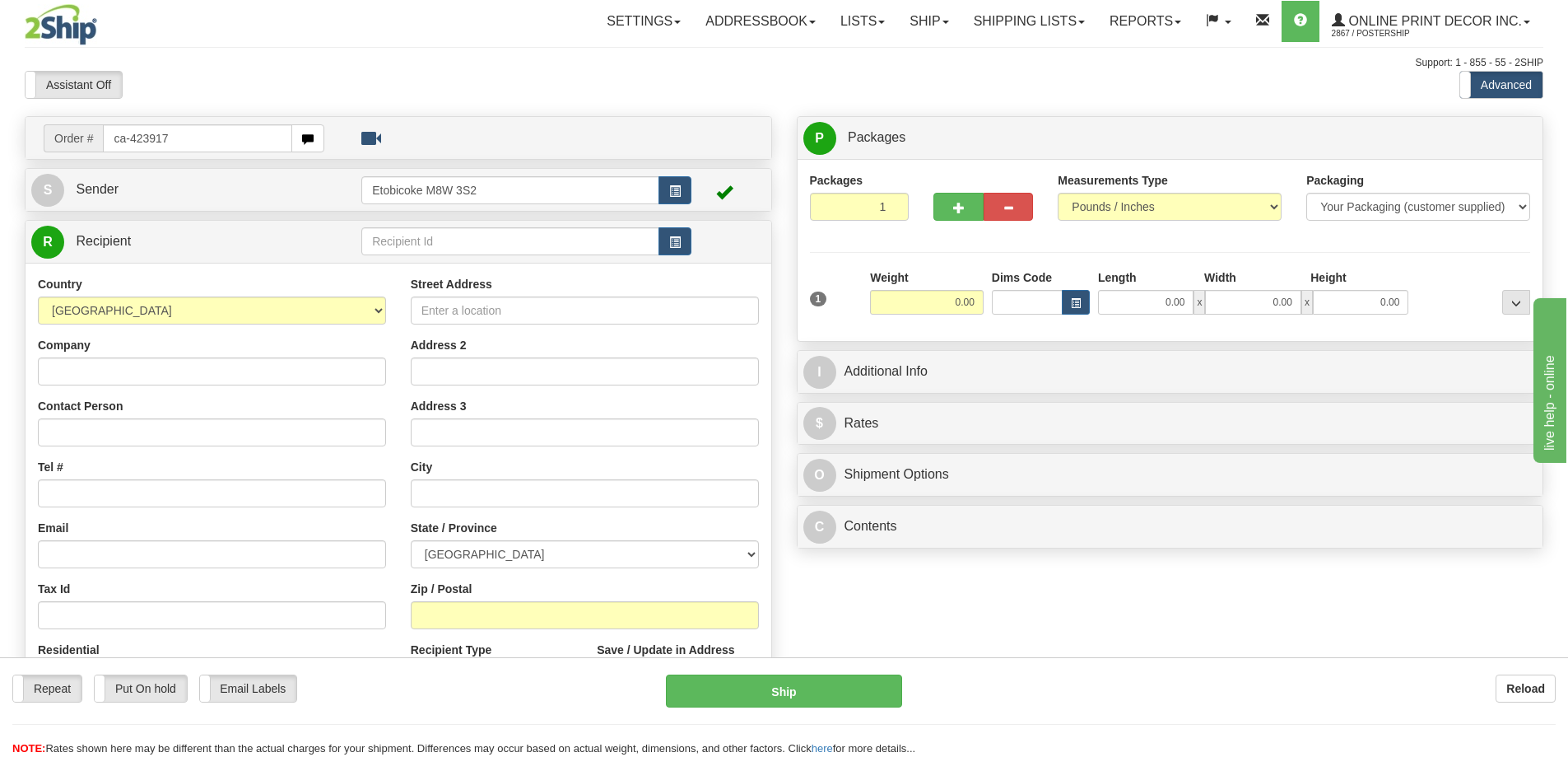
type input "ca-423917"
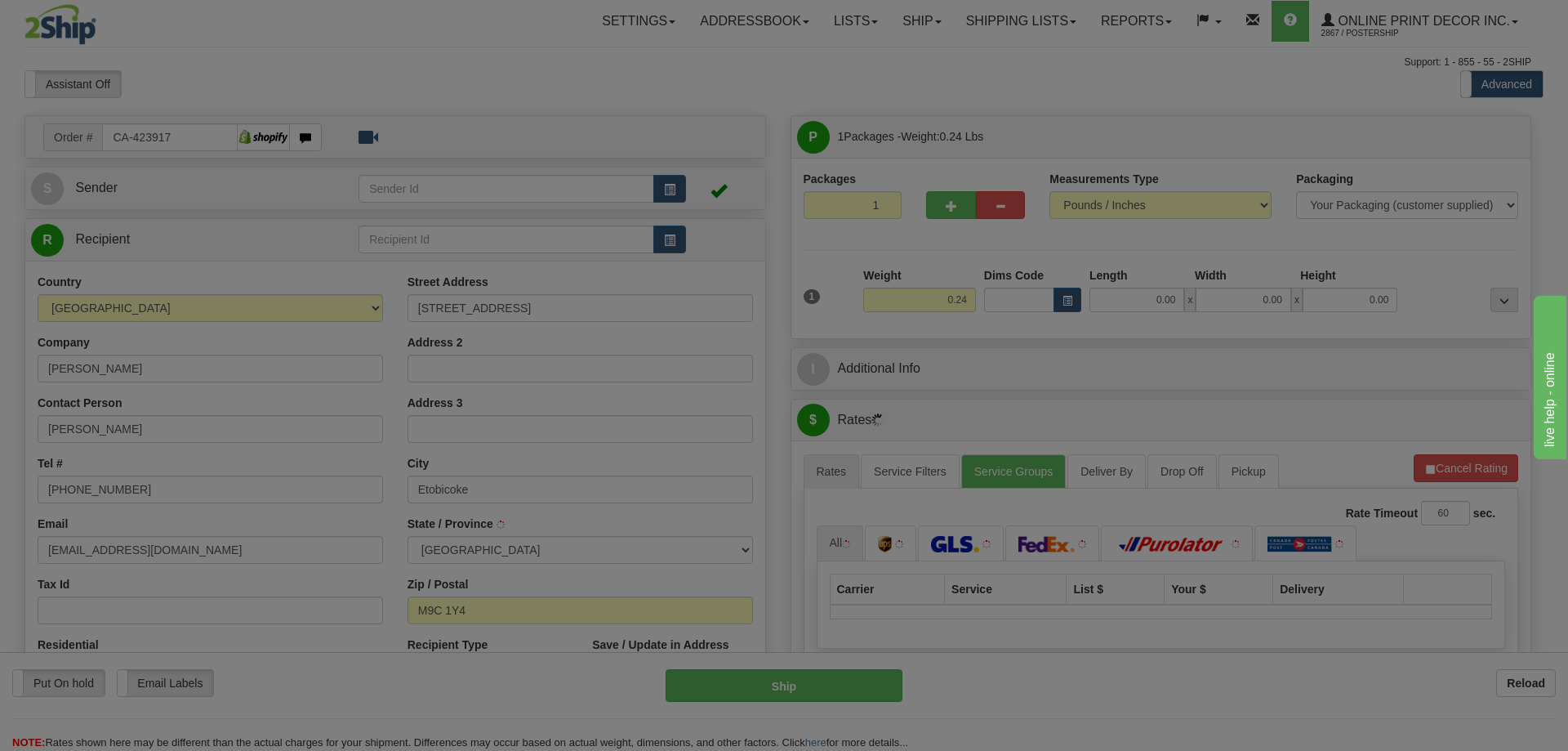
type input "ETOBICOKE"
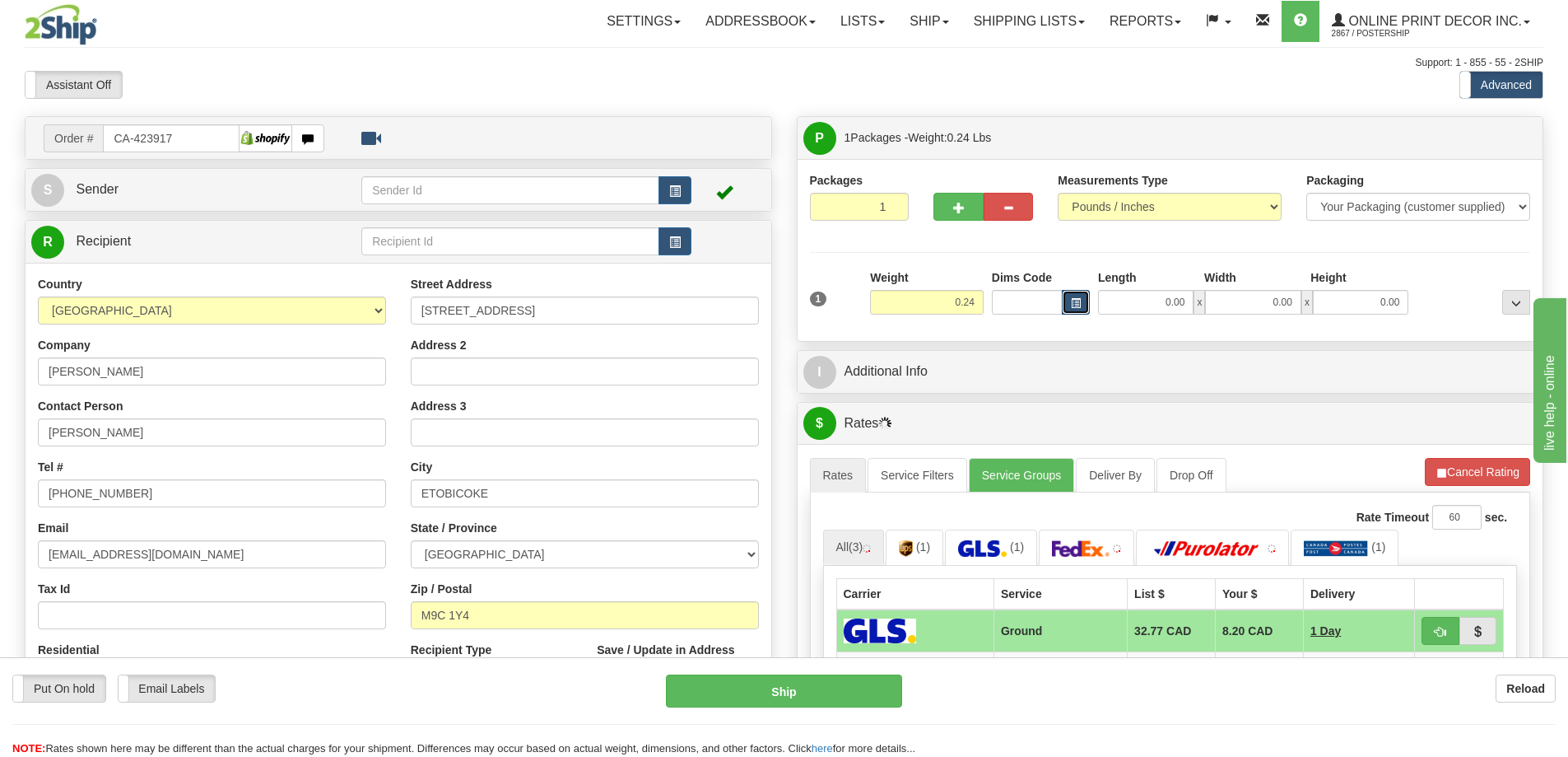
click at [1079, 297] on button "button" at bounding box center [1075, 301] width 28 height 25
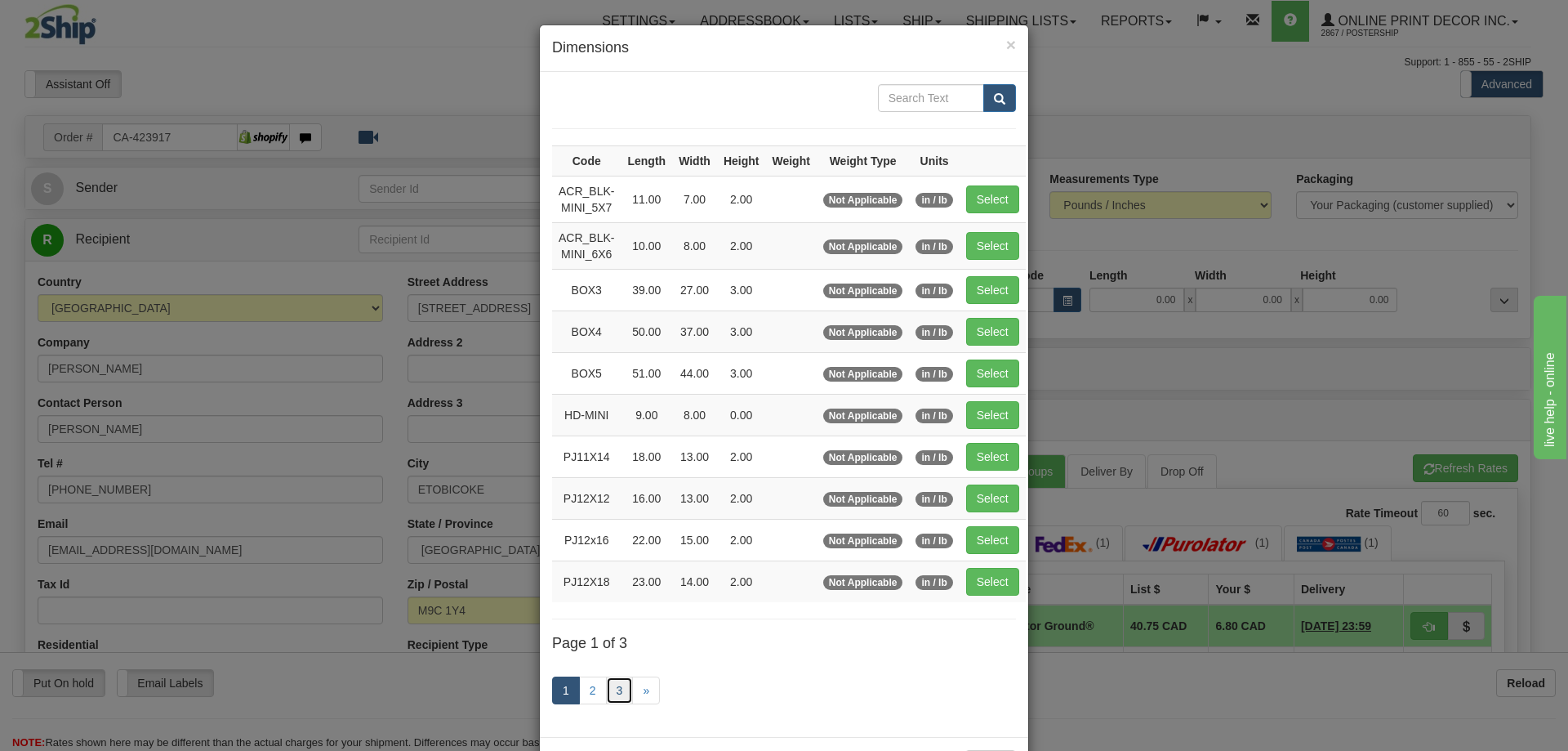
click at [617, 689] on link "3" at bounding box center [619, 690] width 28 height 28
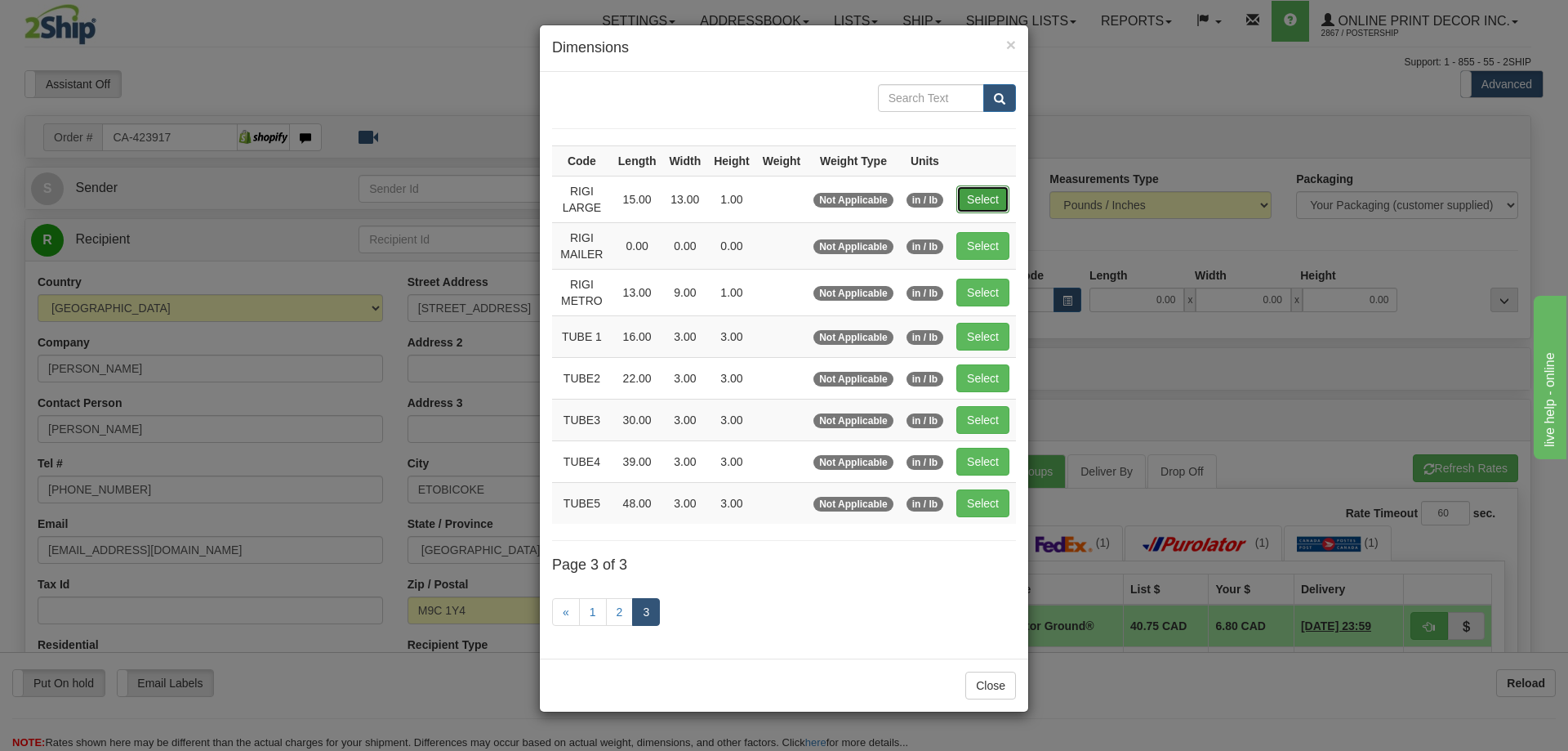
click at [988, 196] on button "Select" at bounding box center [983, 199] width 53 height 28
type input "RIGI LARGE"
type input "15.00"
type input "13.00"
type input "1.00"
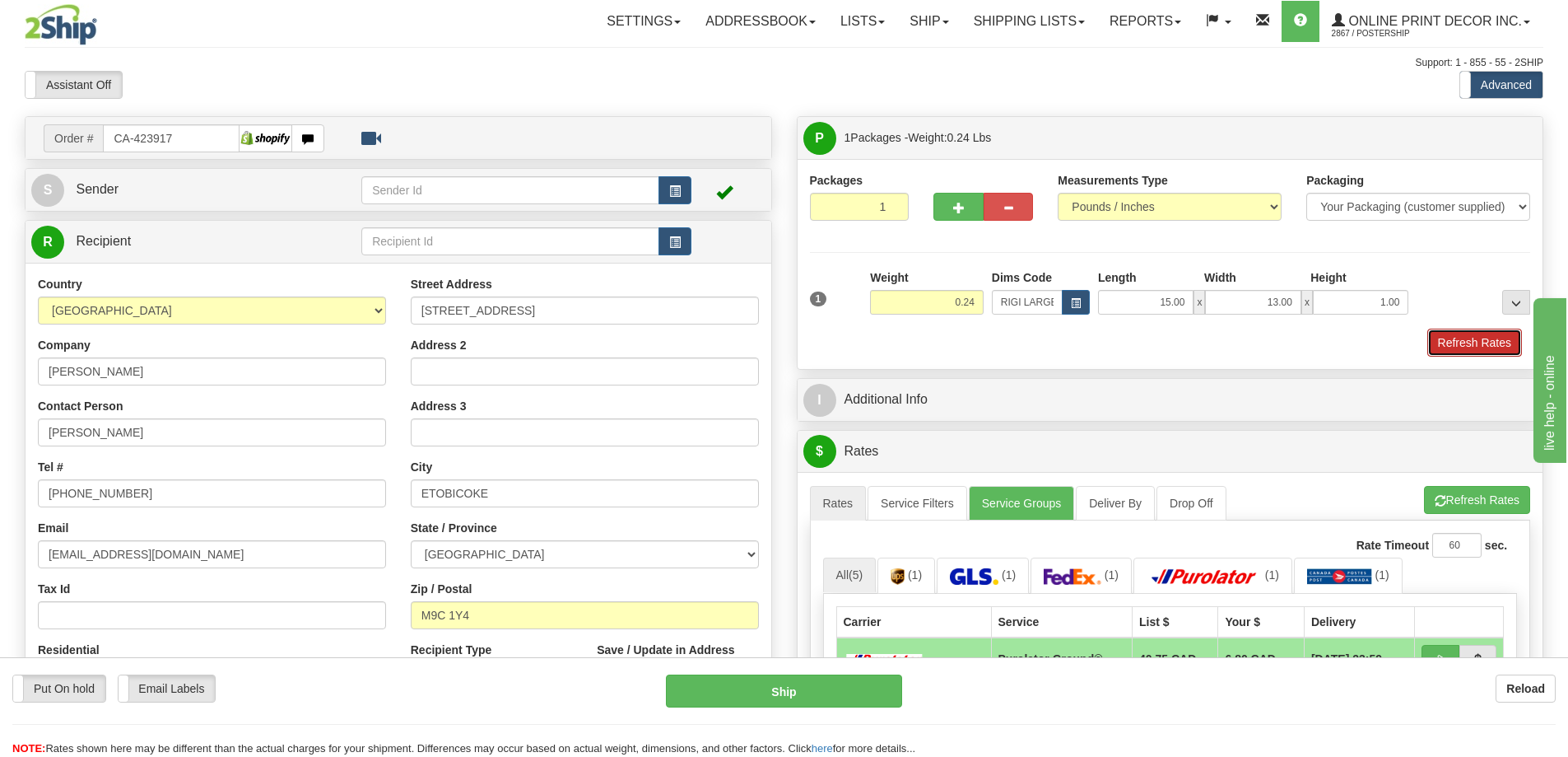
click at [1481, 347] on button "Refresh Rates" at bounding box center [1474, 342] width 94 height 28
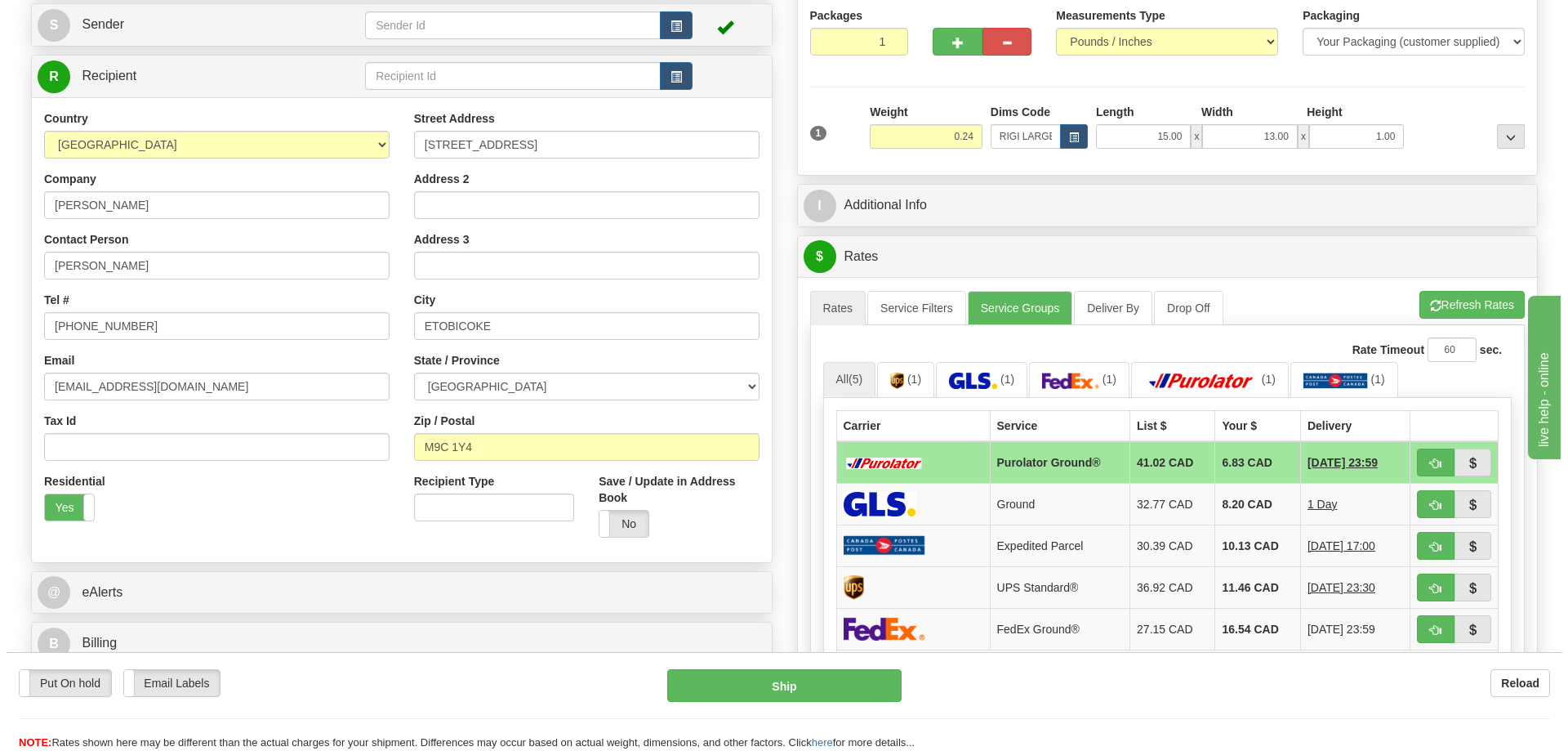
scroll to position [245, 0]
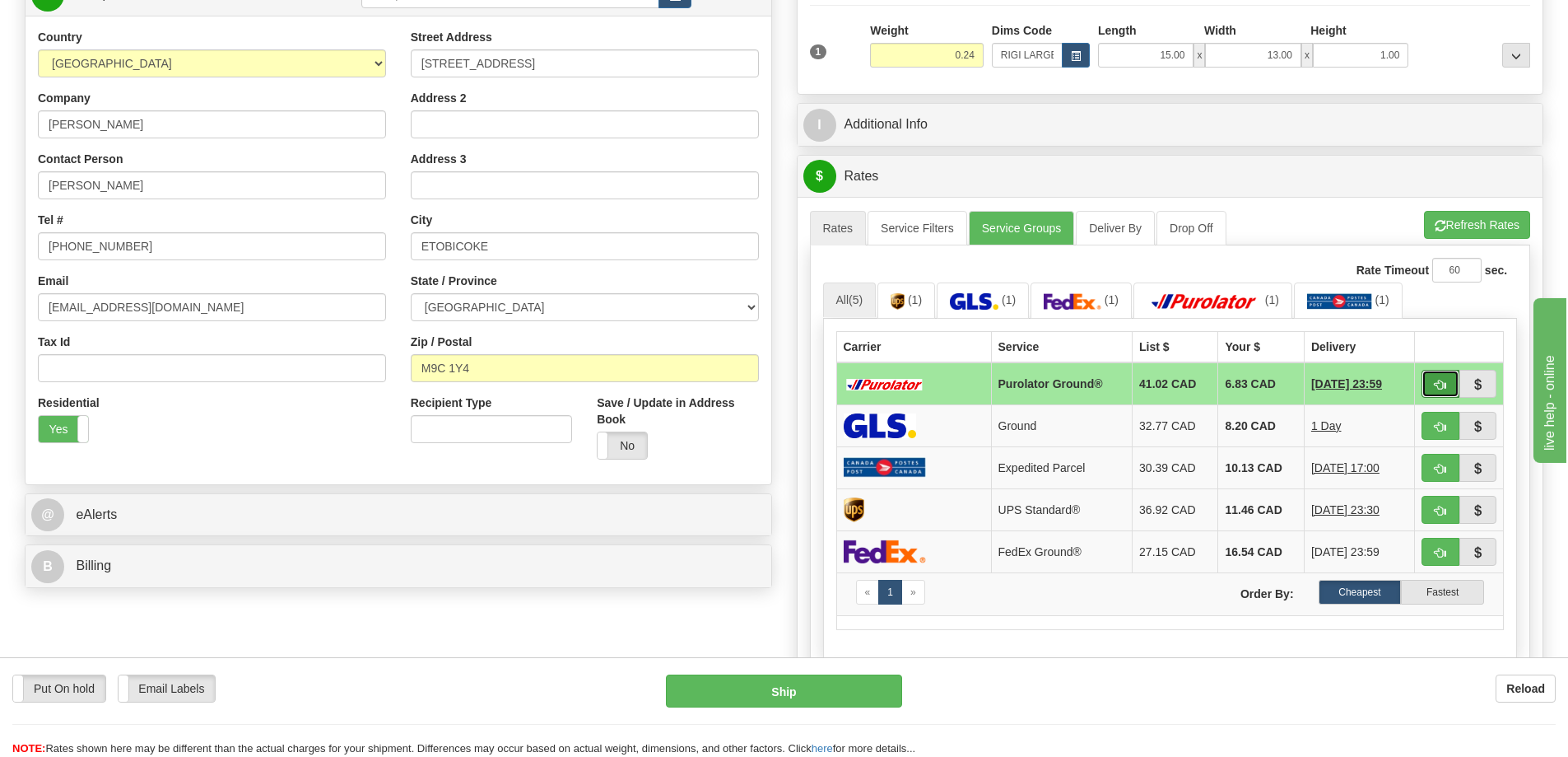
click at [1434, 381] on button "button" at bounding box center [1440, 383] width 37 height 28
type input "260"
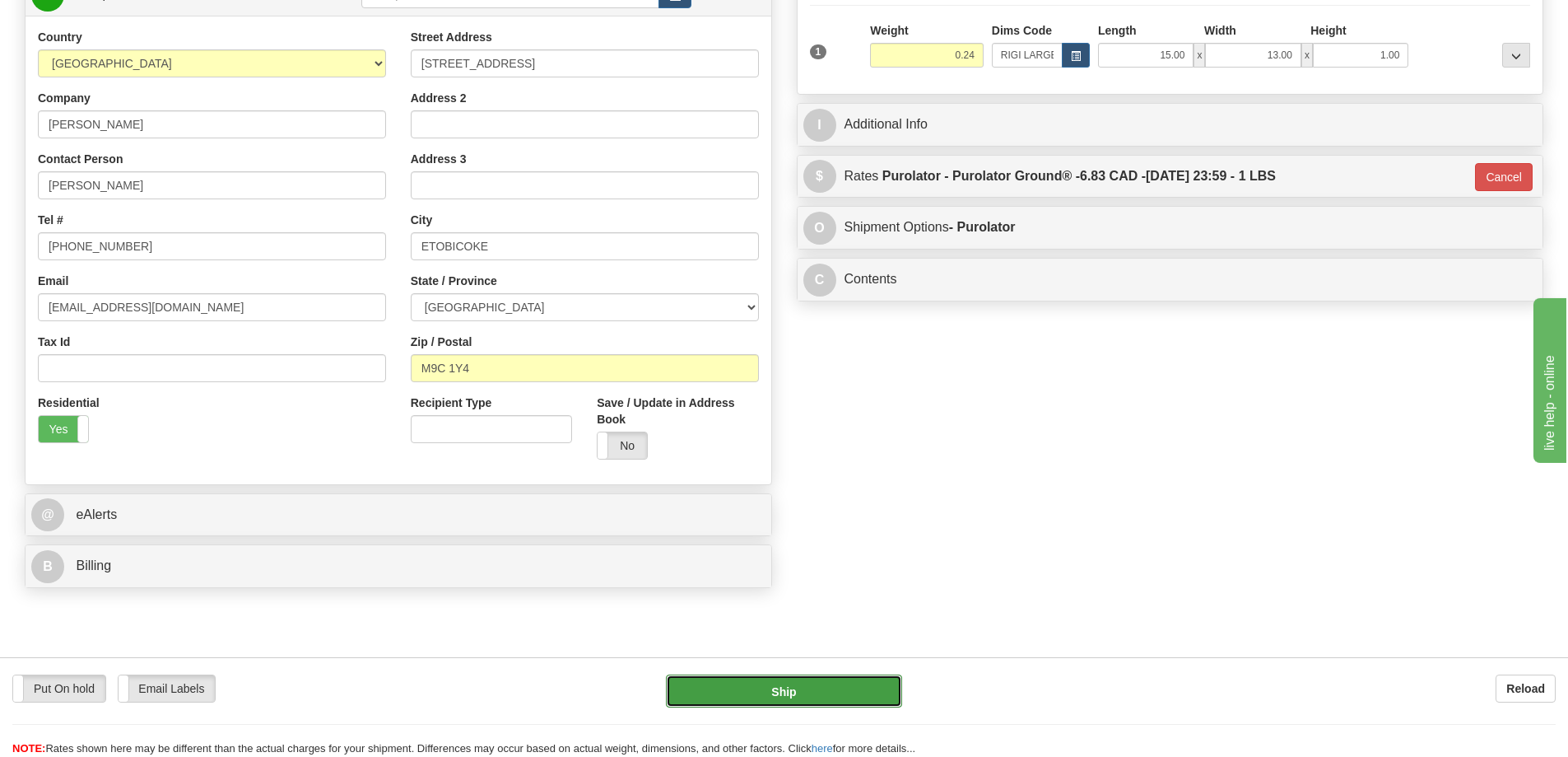
click at [854, 680] on button "Ship" at bounding box center [784, 691] width 237 height 33
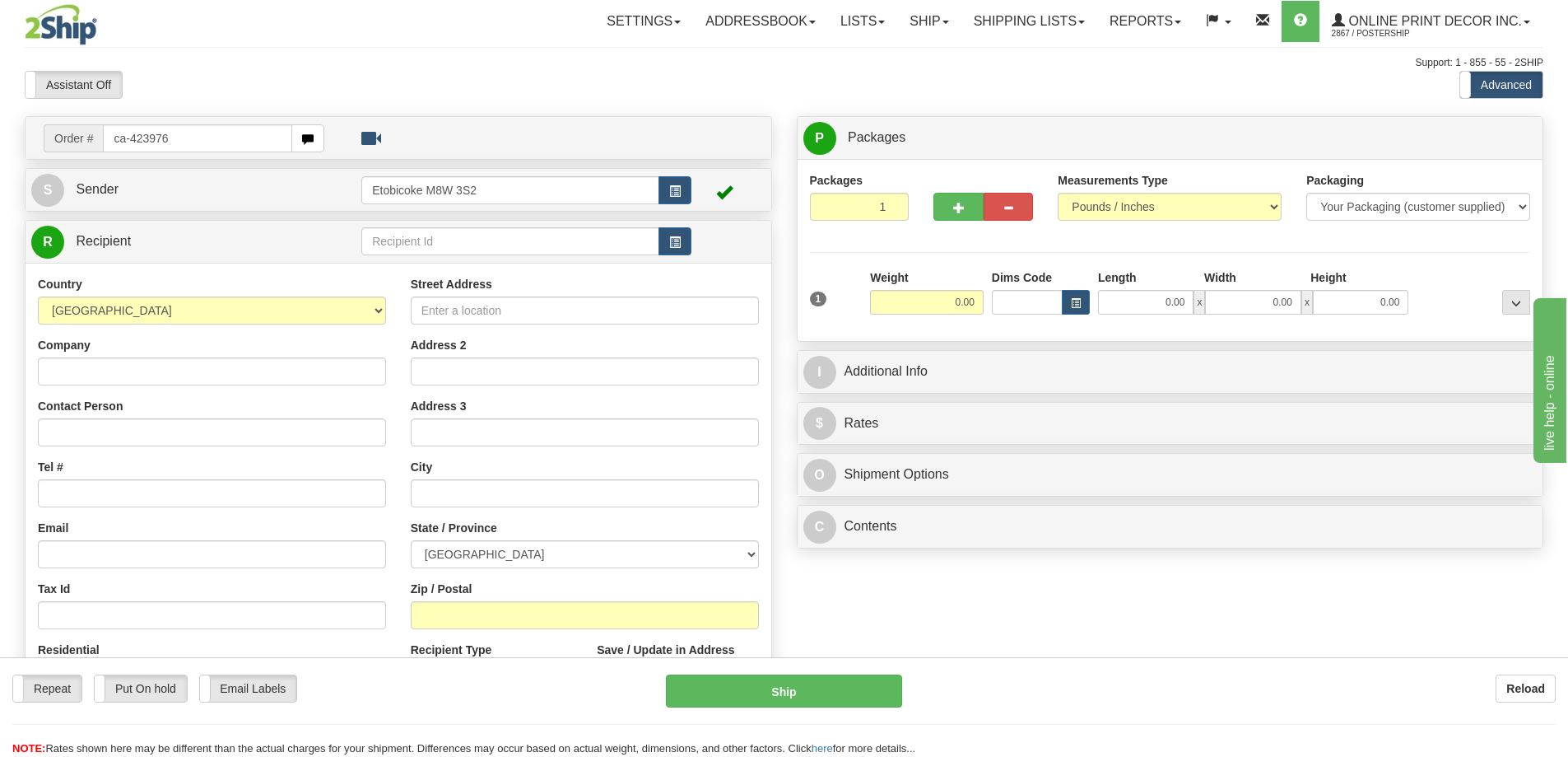
type input "ca-423976"
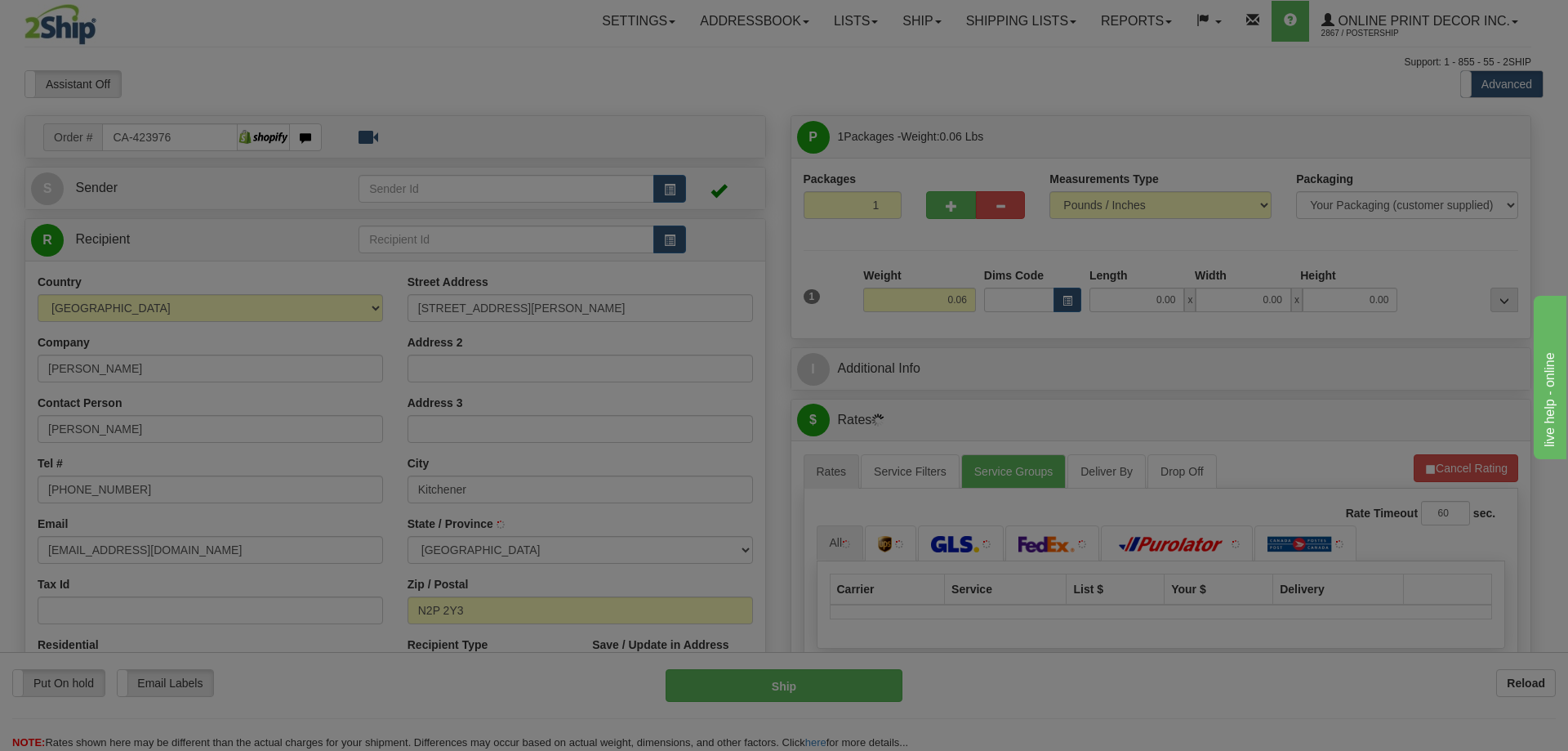
type input "KITCHENER"
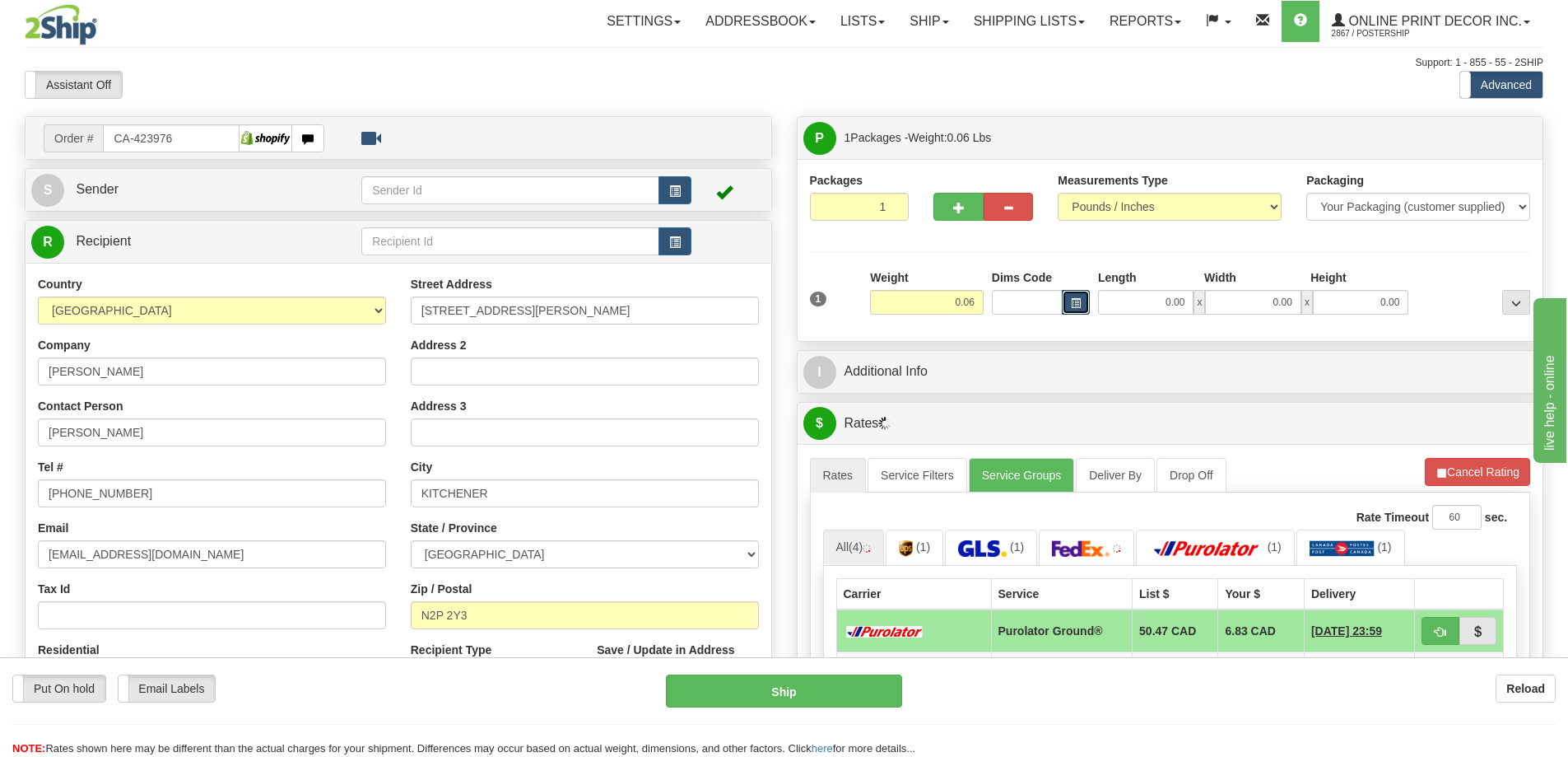
click at [1072, 299] on span "button" at bounding box center [1076, 303] width 10 height 9
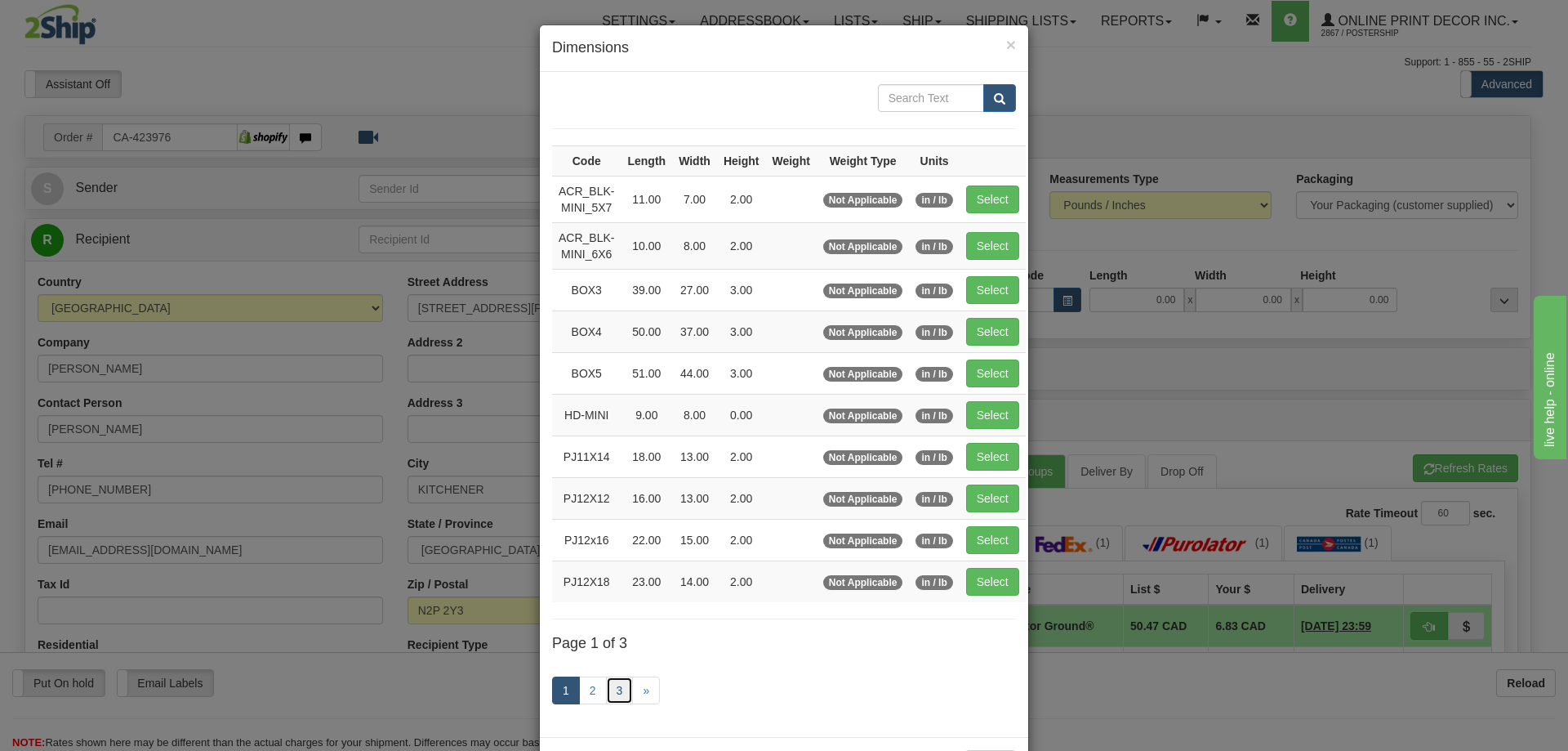
click at [612, 685] on link "3" at bounding box center [619, 690] width 28 height 28
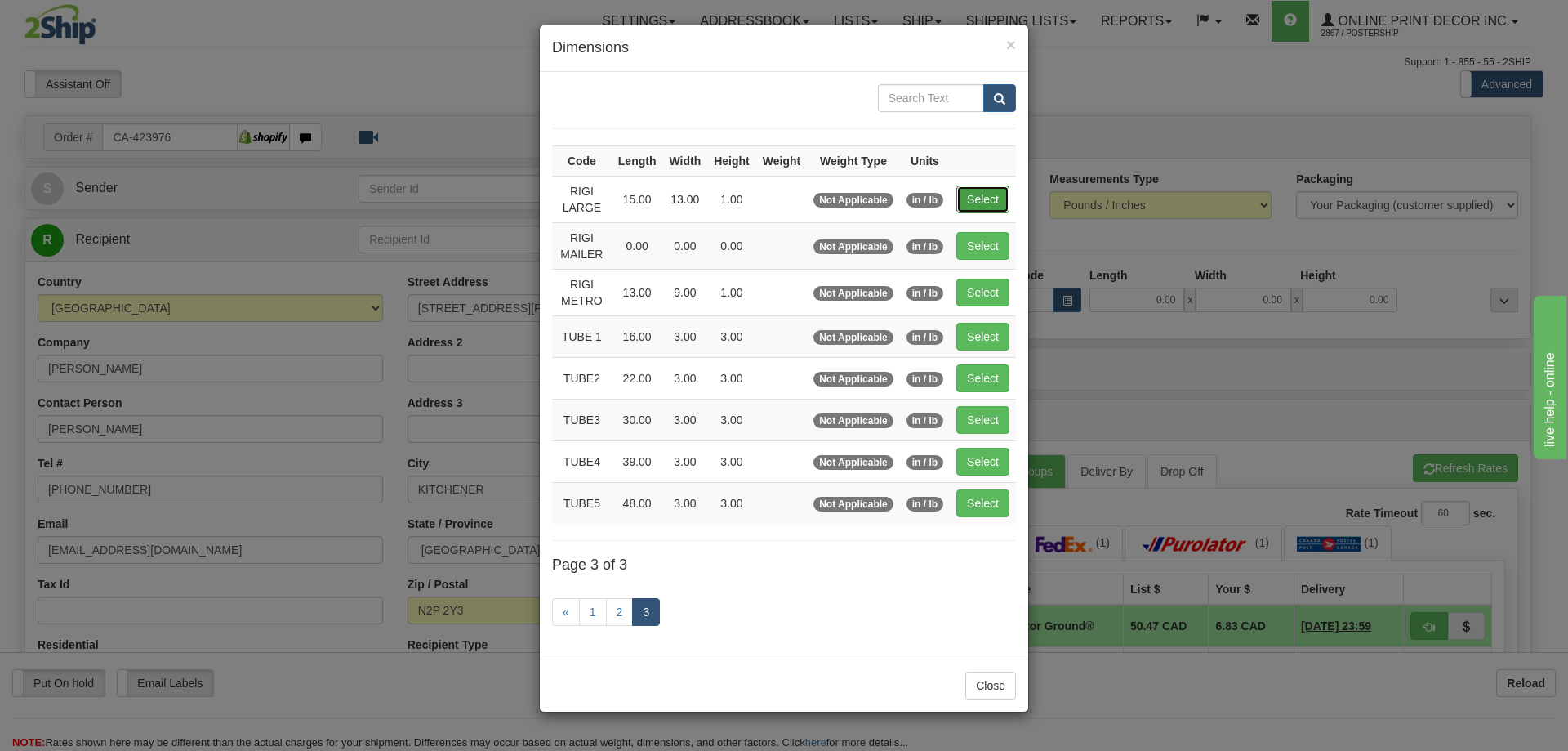
click at [971, 193] on button "Select" at bounding box center [983, 199] width 53 height 28
type input "RIGI LARGE"
type input "15.00"
type input "13.00"
type input "1.00"
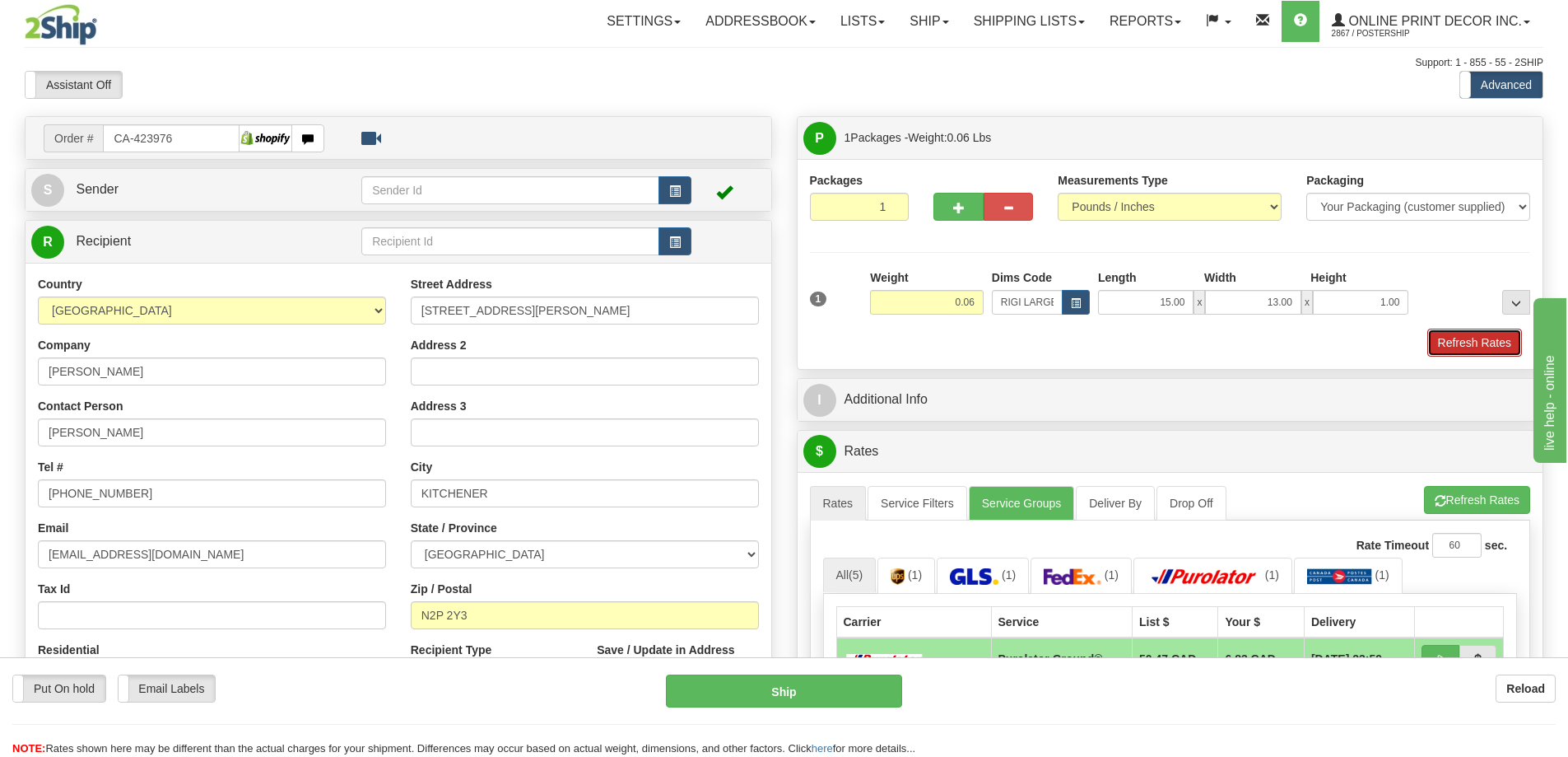
click at [1464, 331] on button "Refresh Rates" at bounding box center [1474, 342] width 94 height 28
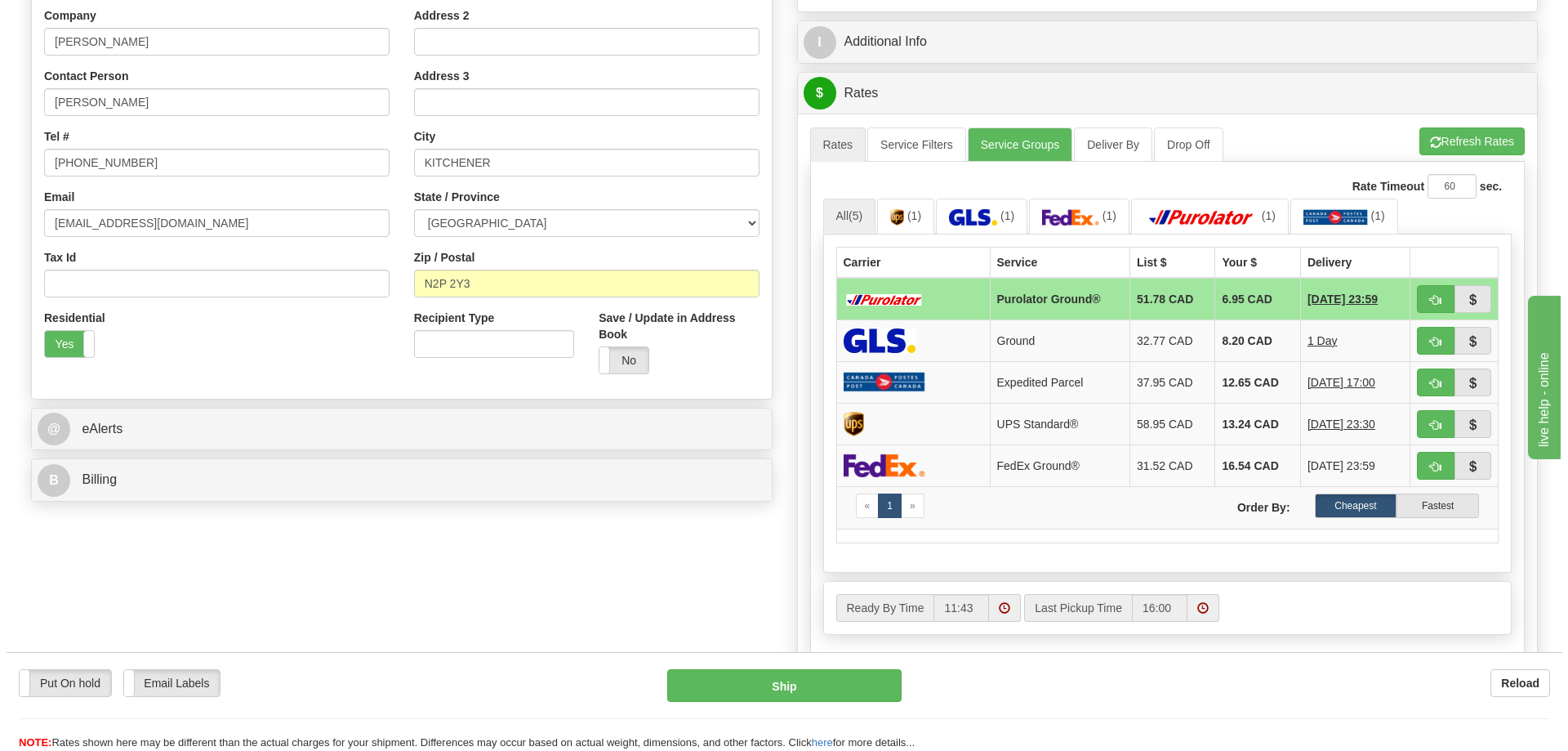
scroll to position [245, 0]
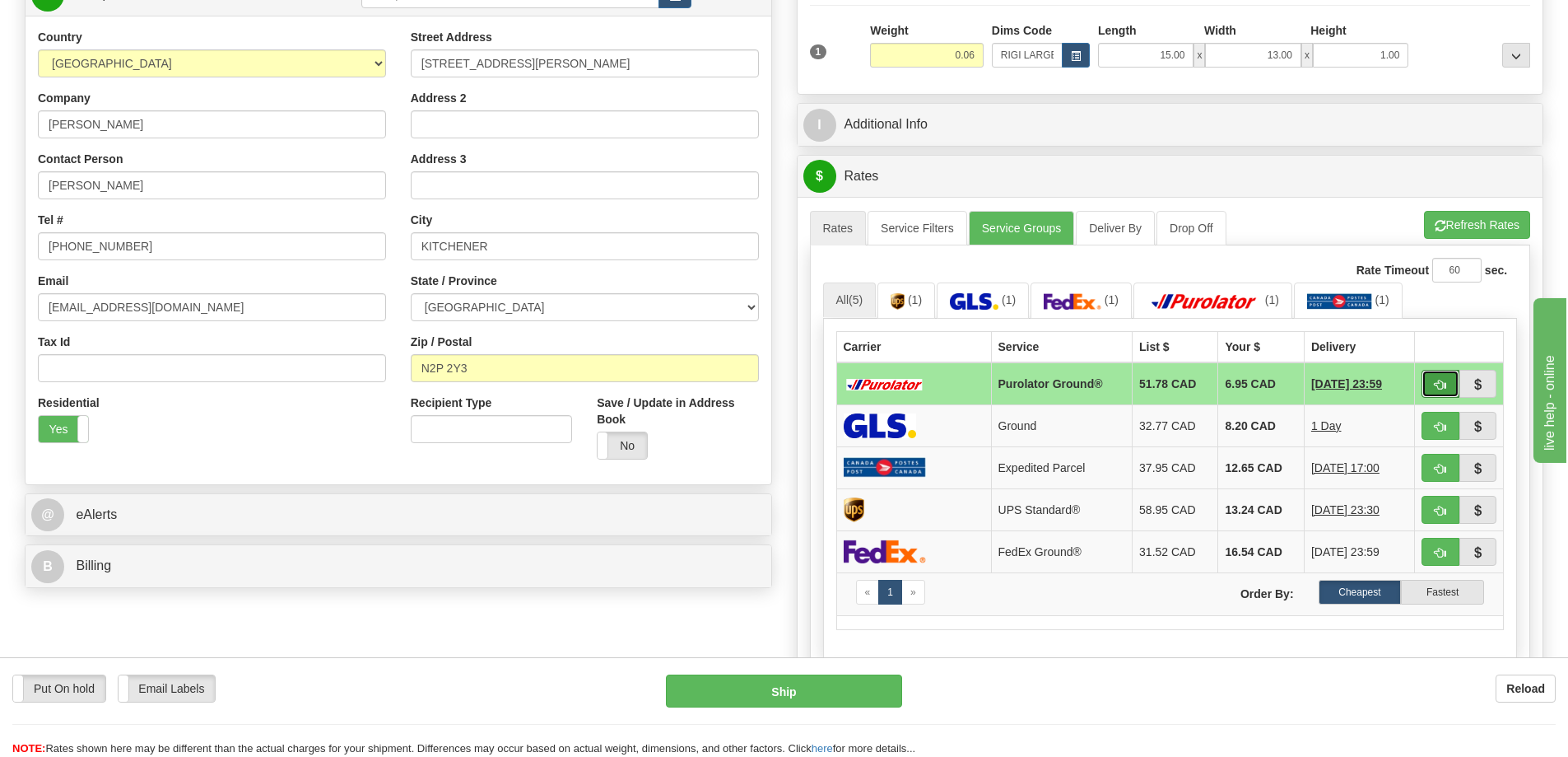
click at [1439, 390] on span "button" at bounding box center [1440, 385] width 12 height 11
type input "260"
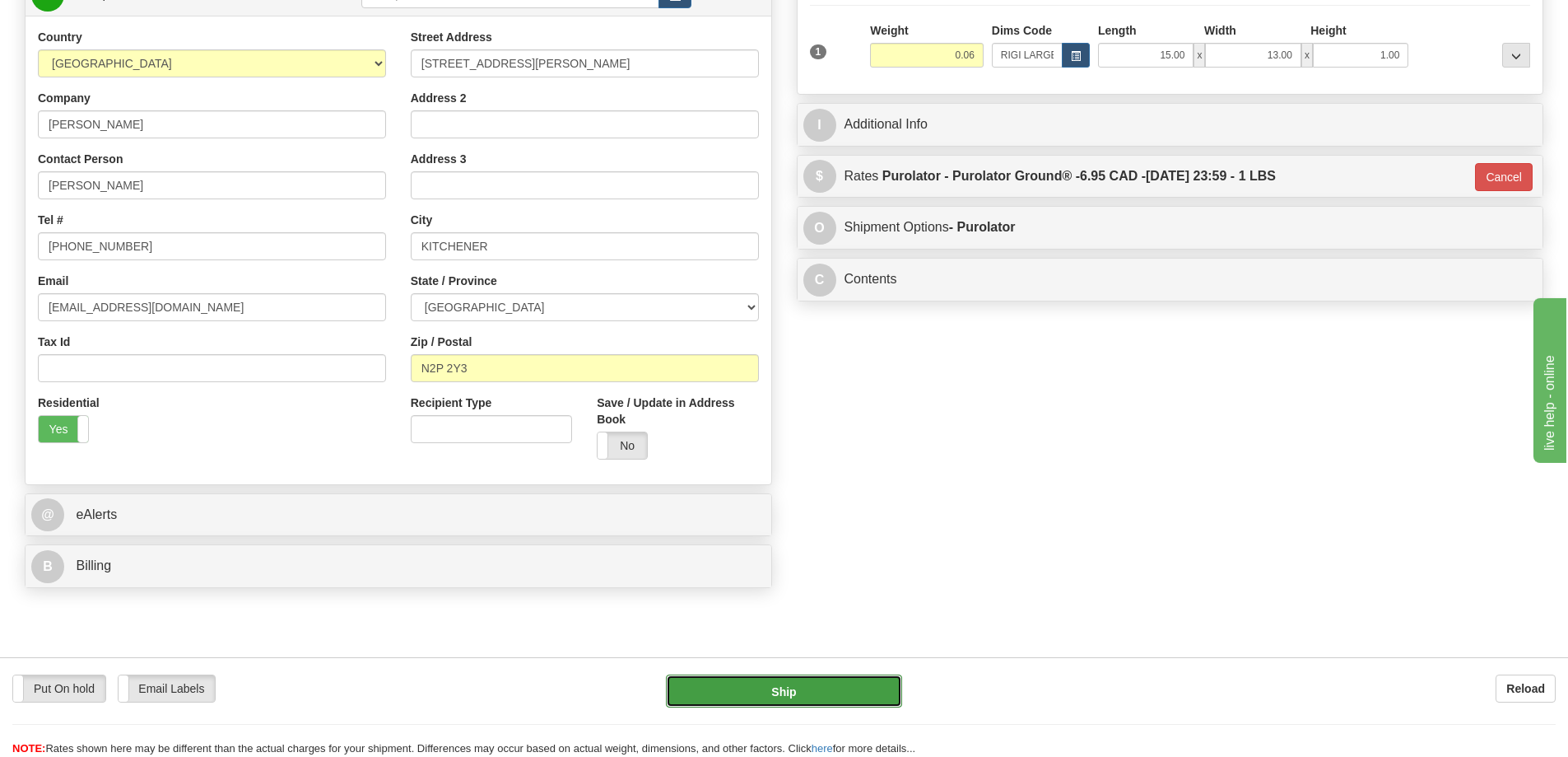
click at [838, 693] on button "Ship" at bounding box center [784, 691] width 237 height 33
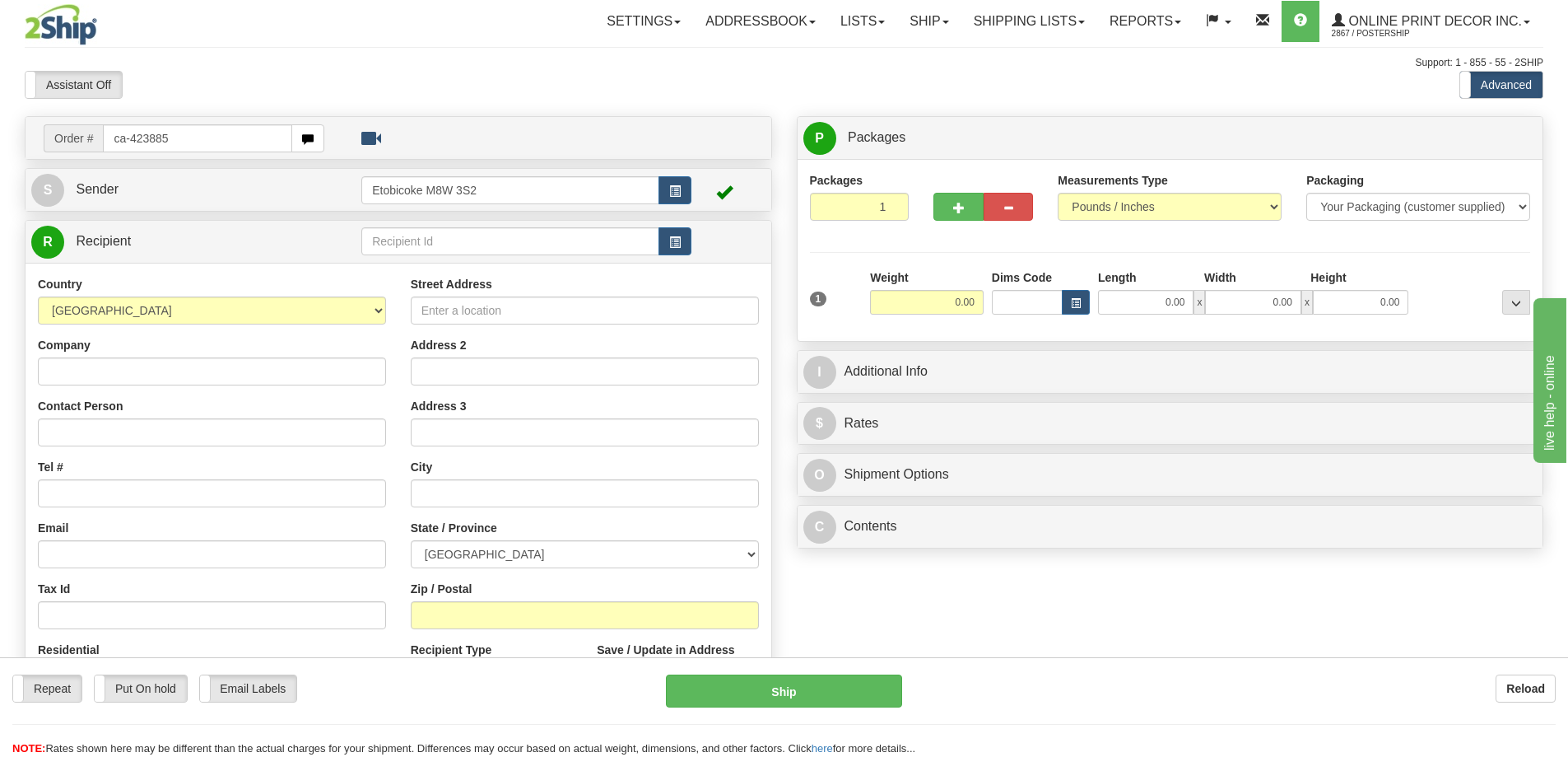
type input "ca-423885"
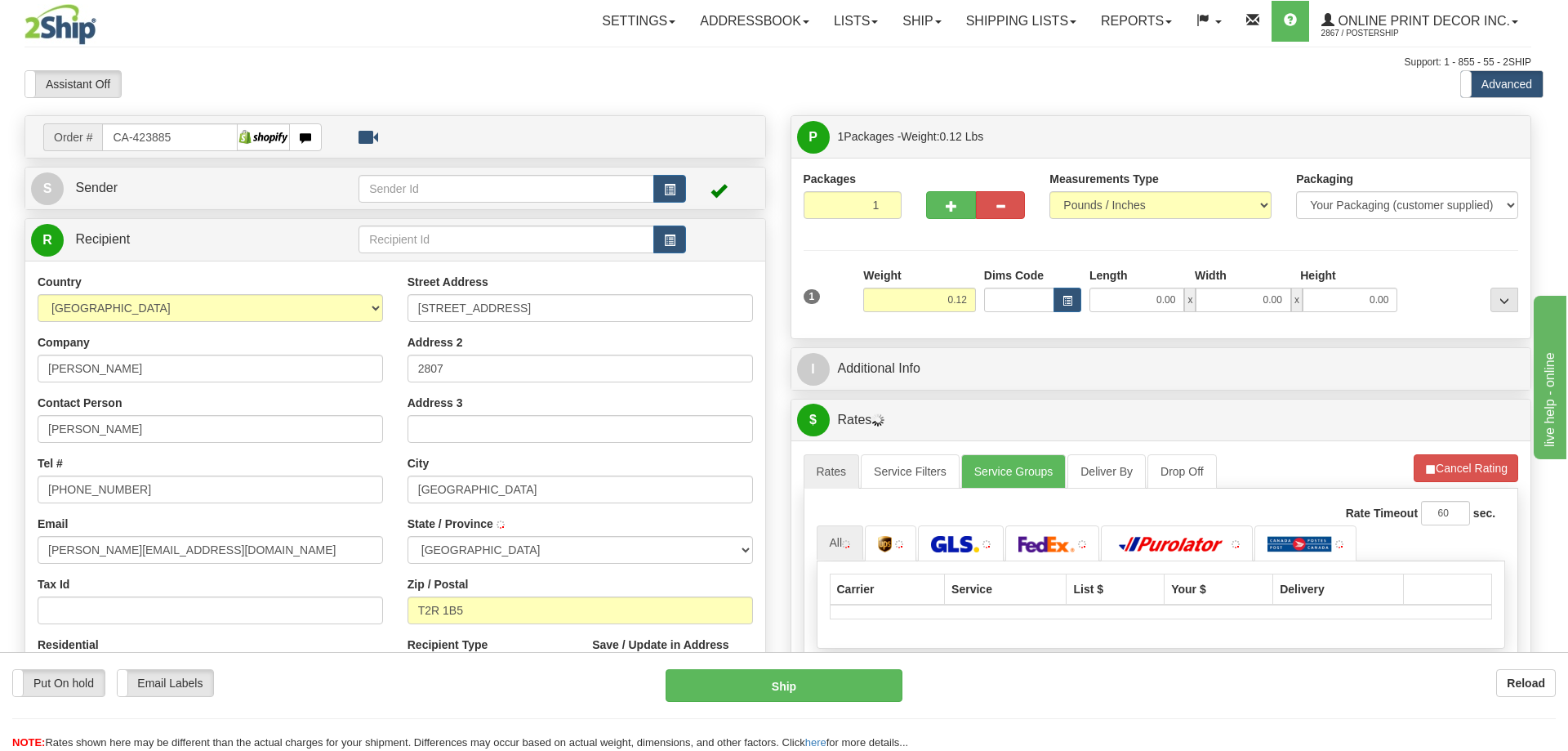
type input "CALGARY"
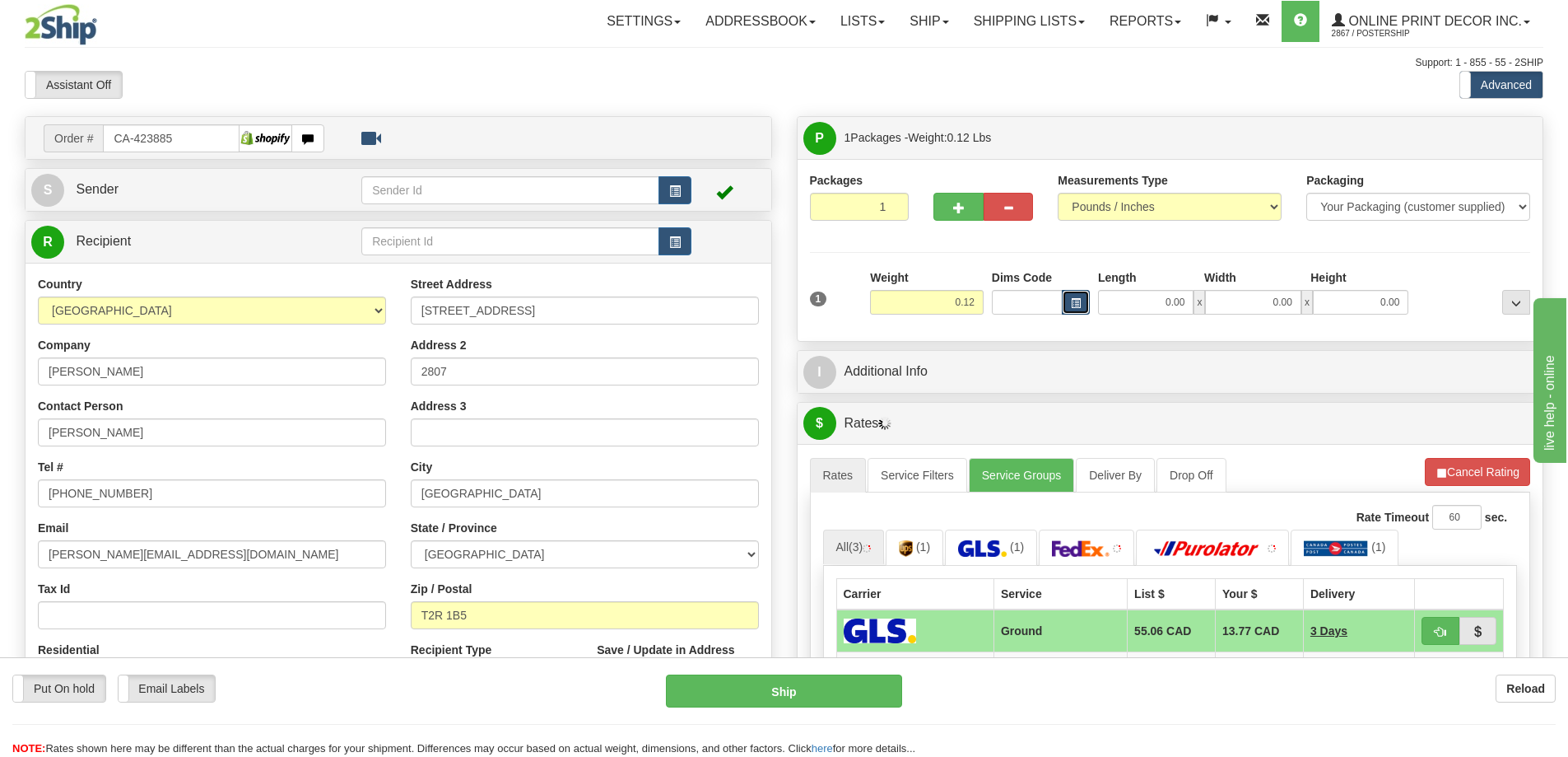
click at [1074, 301] on span "button" at bounding box center [1076, 303] width 10 height 9
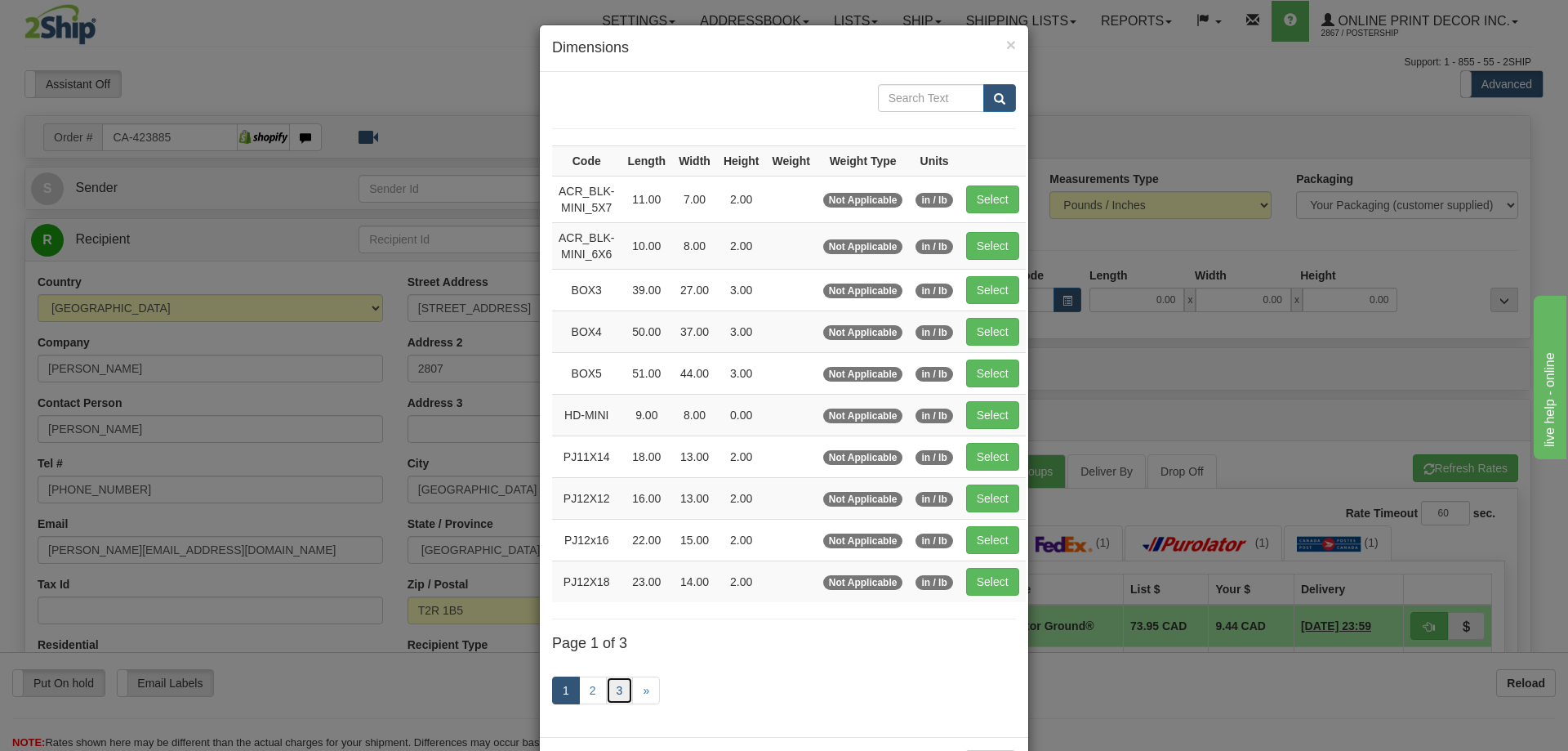
click at [606, 687] on link "3" at bounding box center [619, 690] width 28 height 28
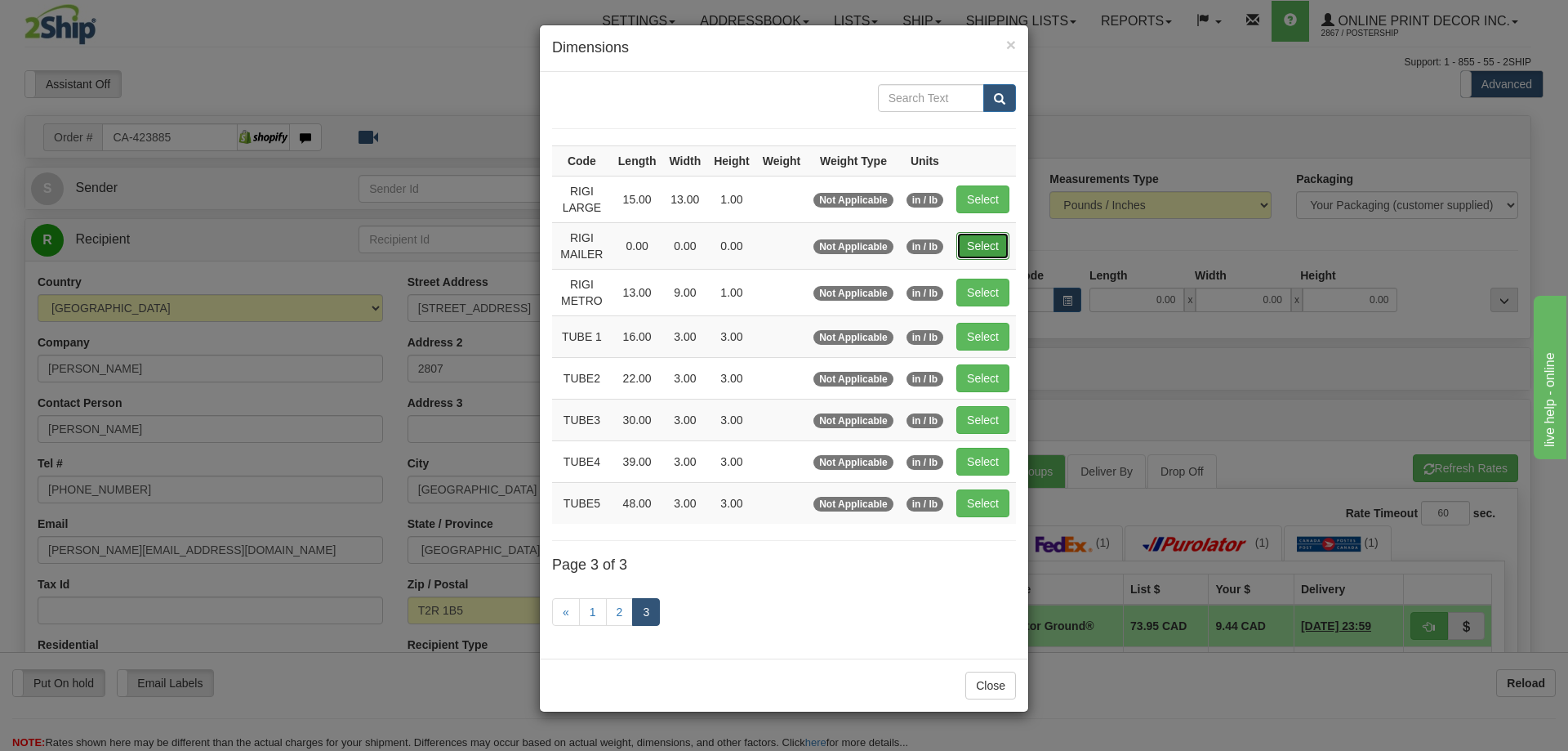
click at [989, 245] on button "Select" at bounding box center [983, 246] width 53 height 28
type input "RIGI MAILER"
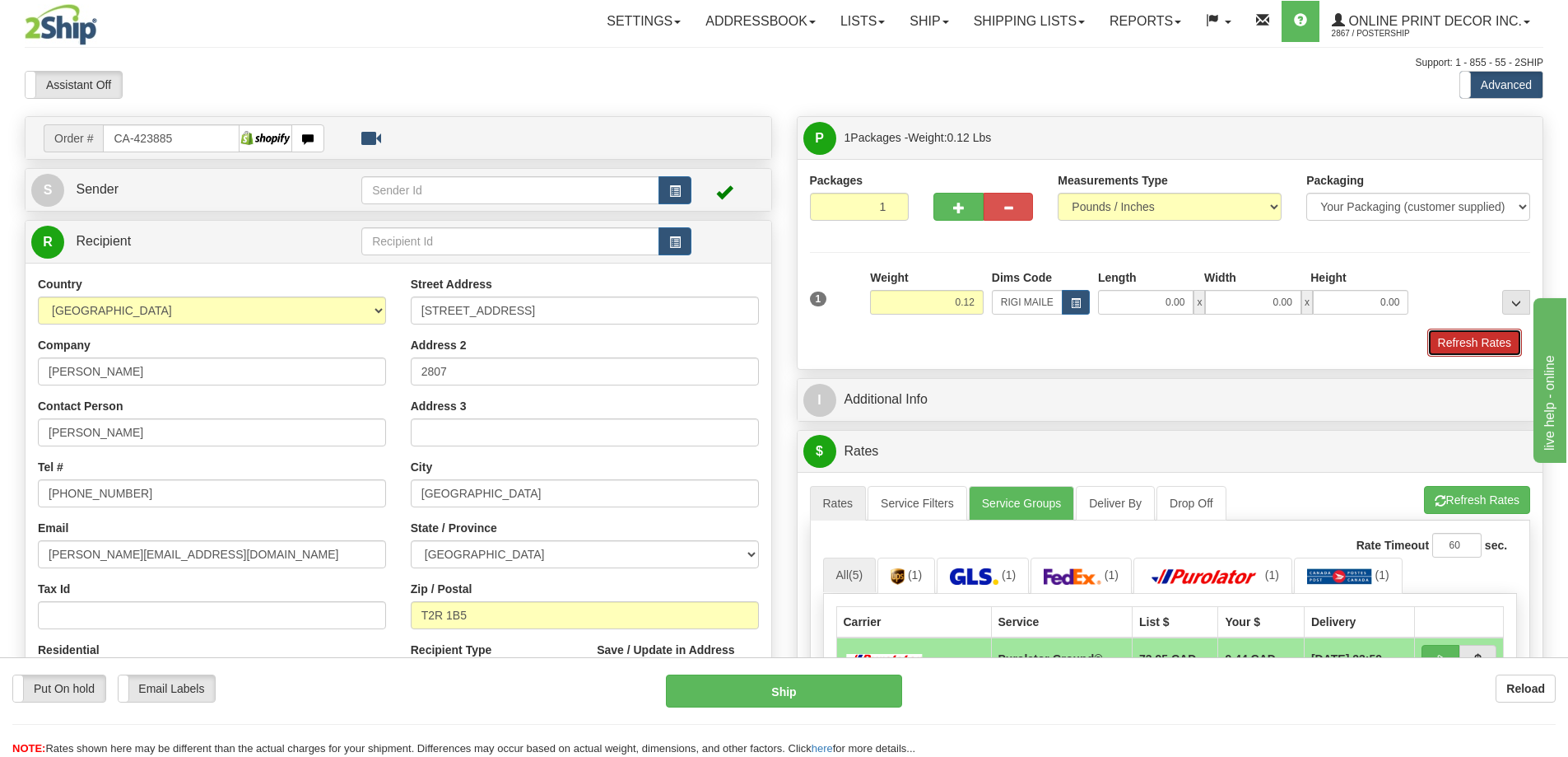
click at [1477, 344] on button "Refresh Rates" at bounding box center [1474, 342] width 94 height 28
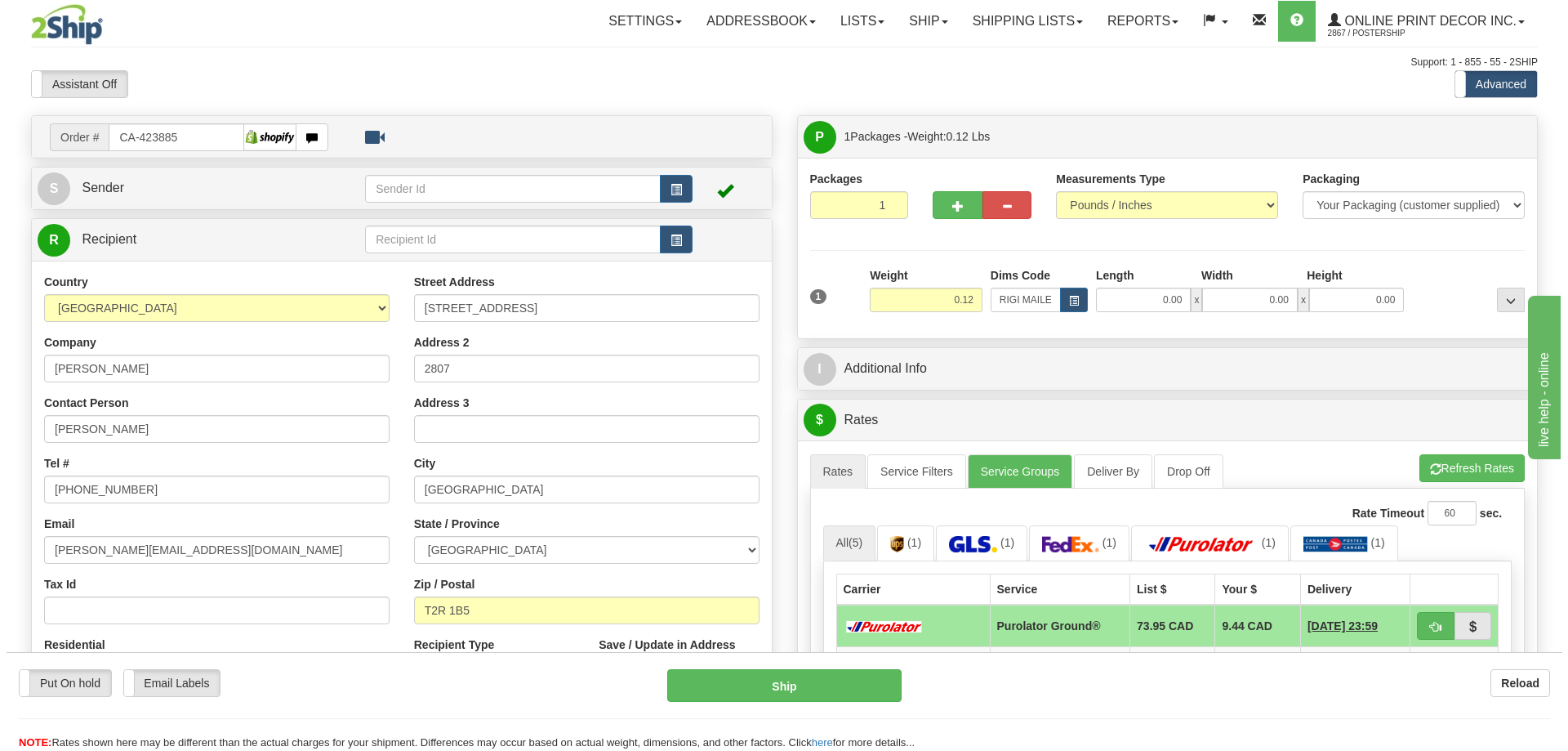
scroll to position [163, 0]
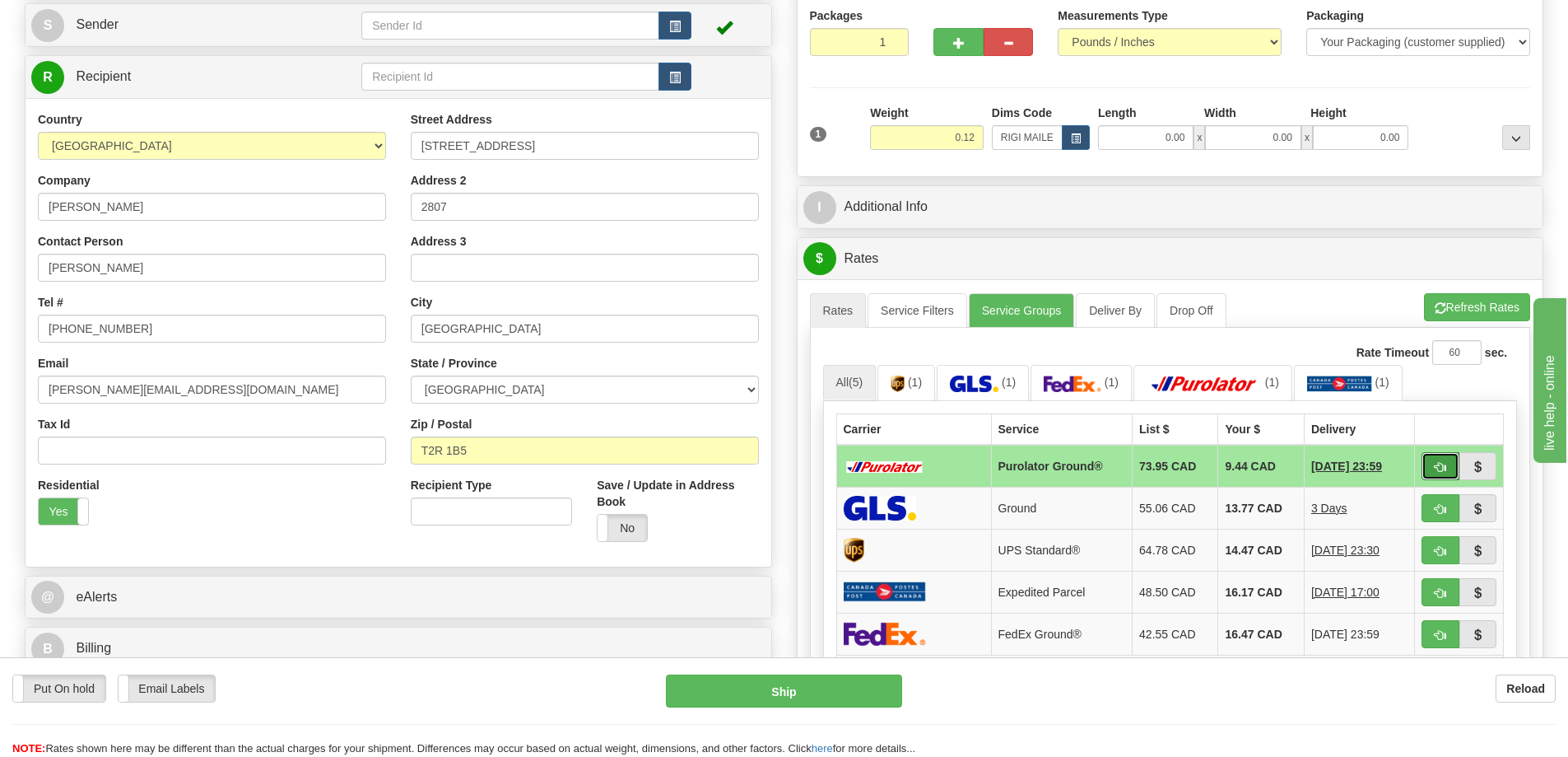
click at [1434, 466] on span "button" at bounding box center [1440, 467] width 12 height 11
type input "260"
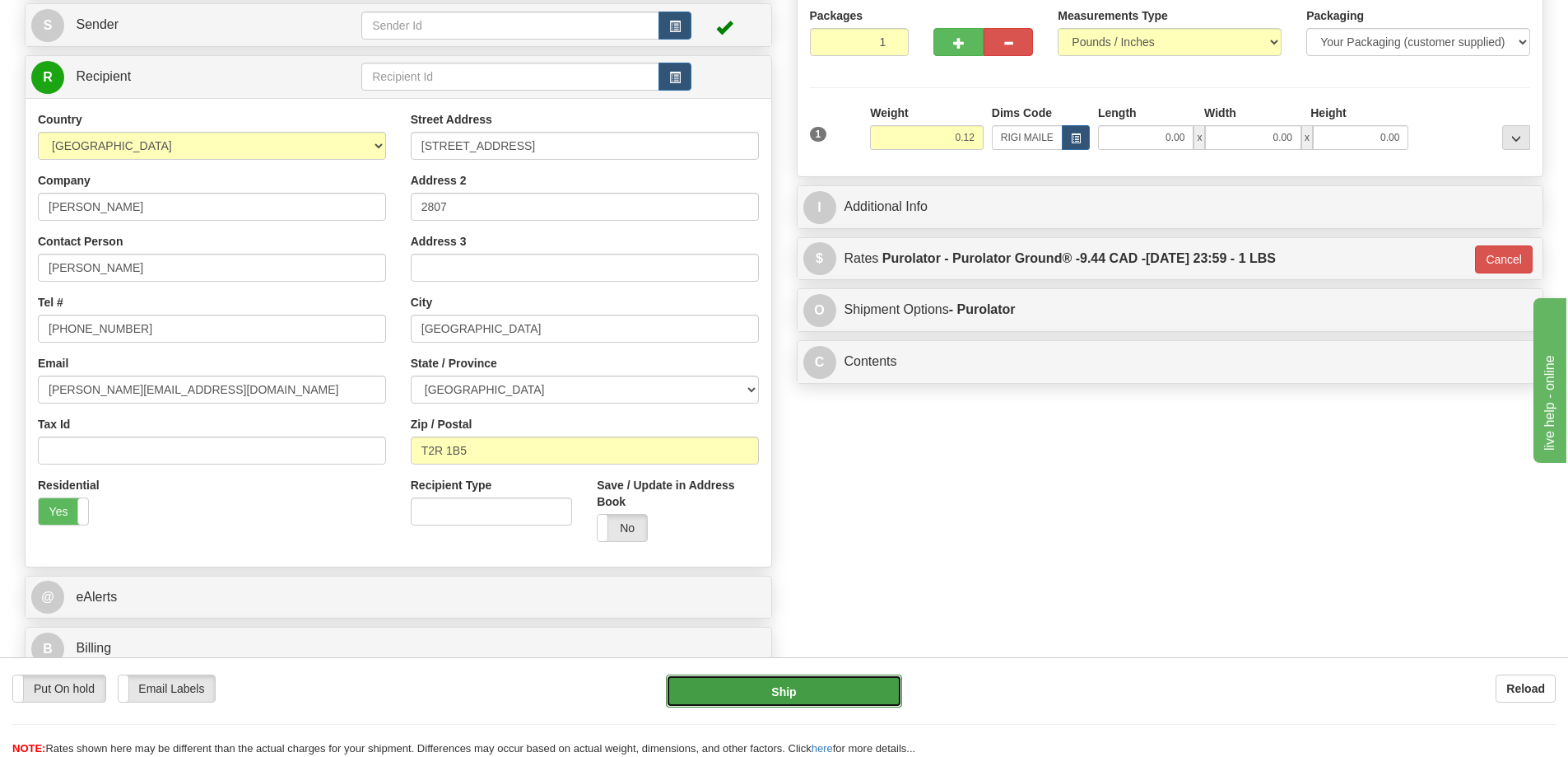
click at [856, 678] on button "Ship" at bounding box center [784, 691] width 237 height 33
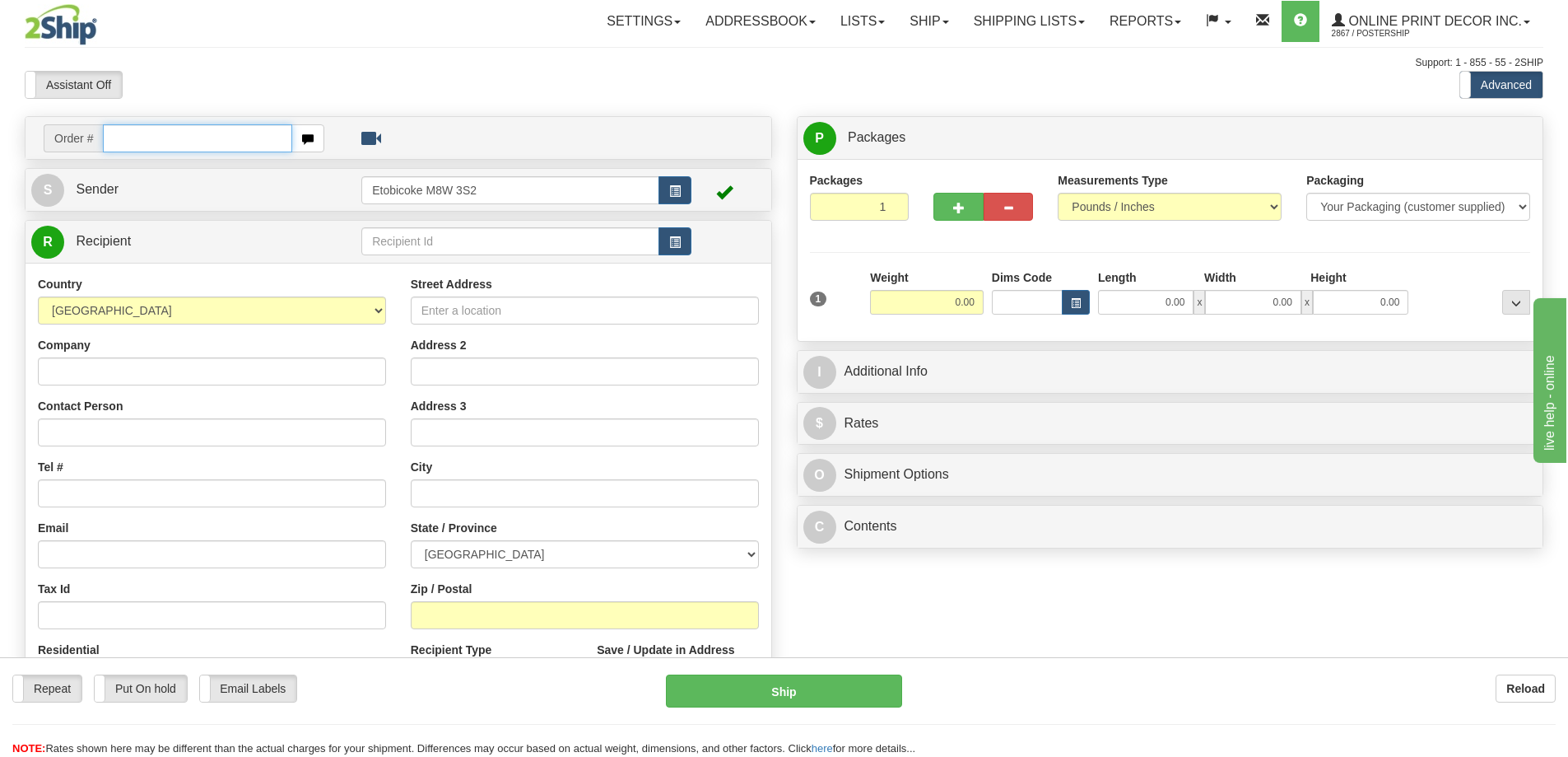
click at [124, 139] on input "text" at bounding box center [197, 138] width 189 height 28
type input "ca-423919"
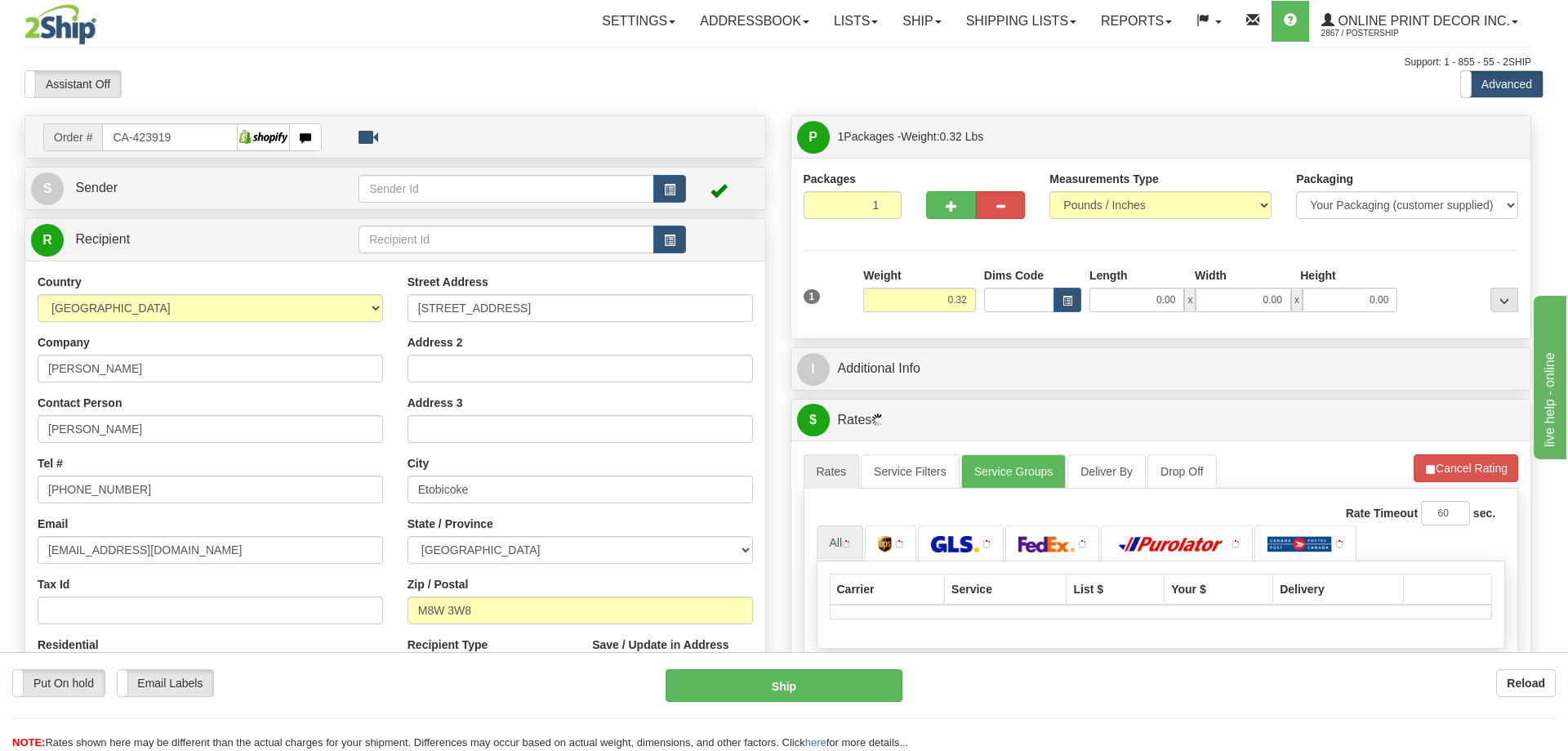
type input "ETOBICOKE"
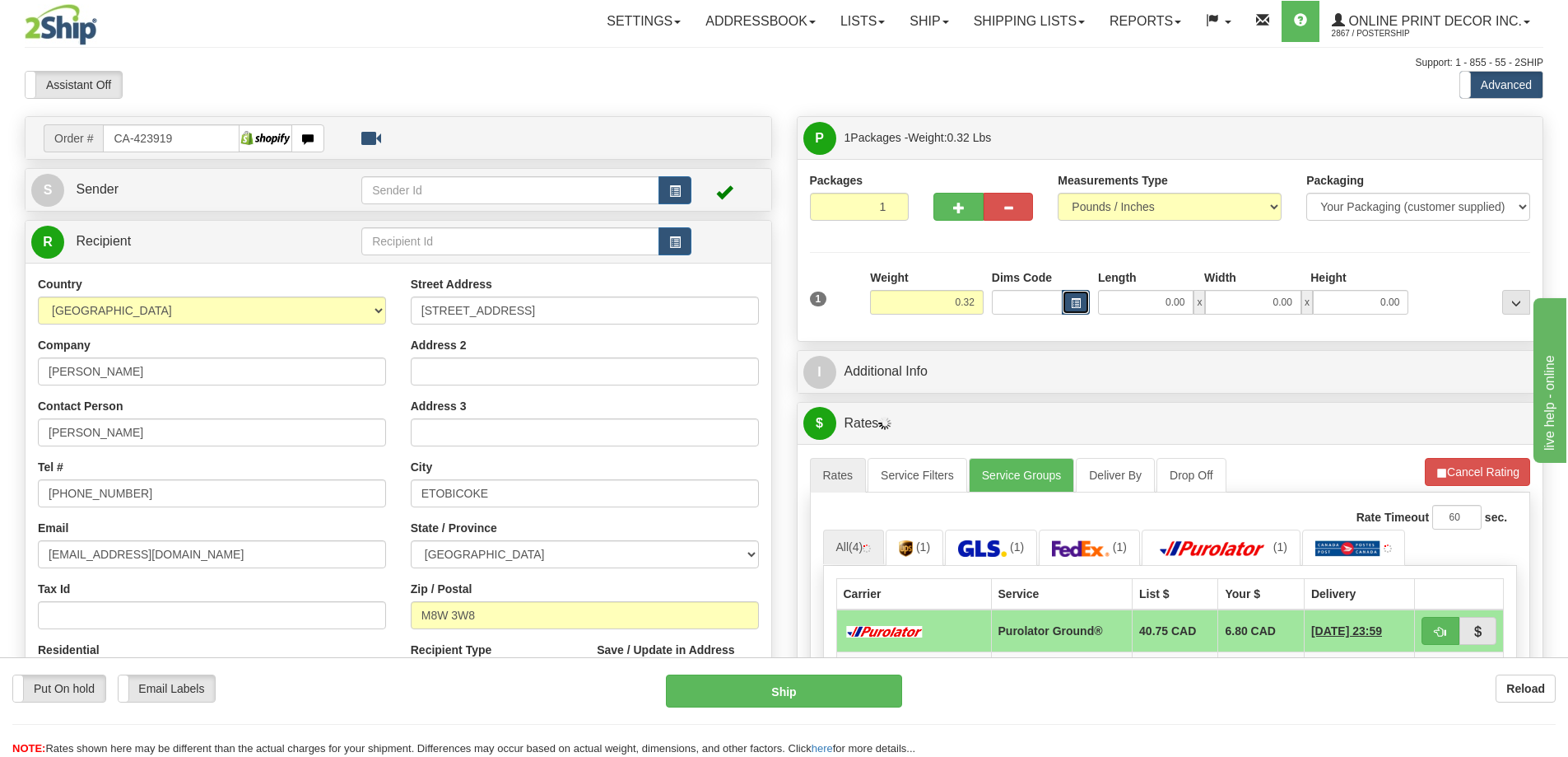
click at [1079, 295] on button "button" at bounding box center [1075, 301] width 28 height 25
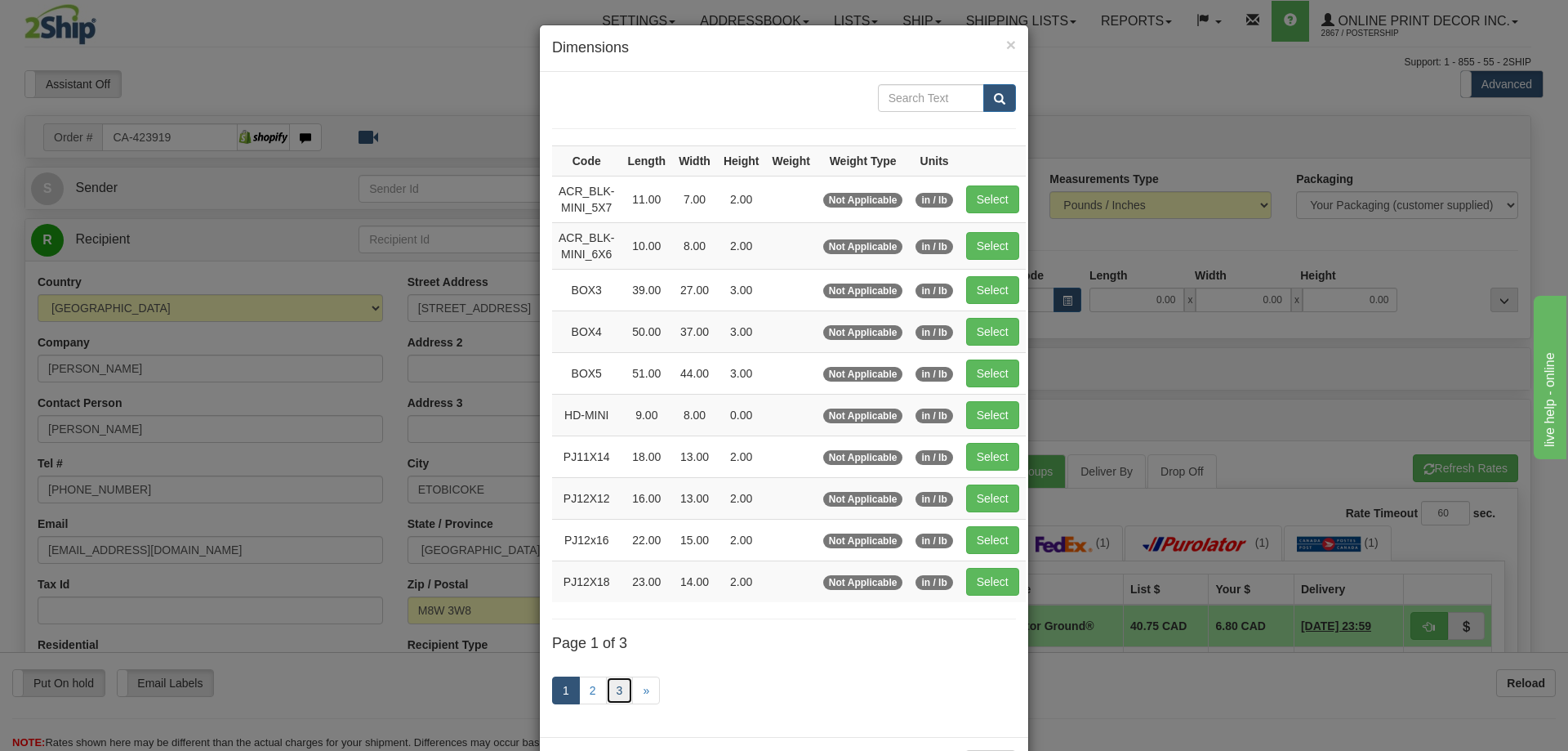
click at [613, 687] on link "3" at bounding box center [619, 690] width 28 height 28
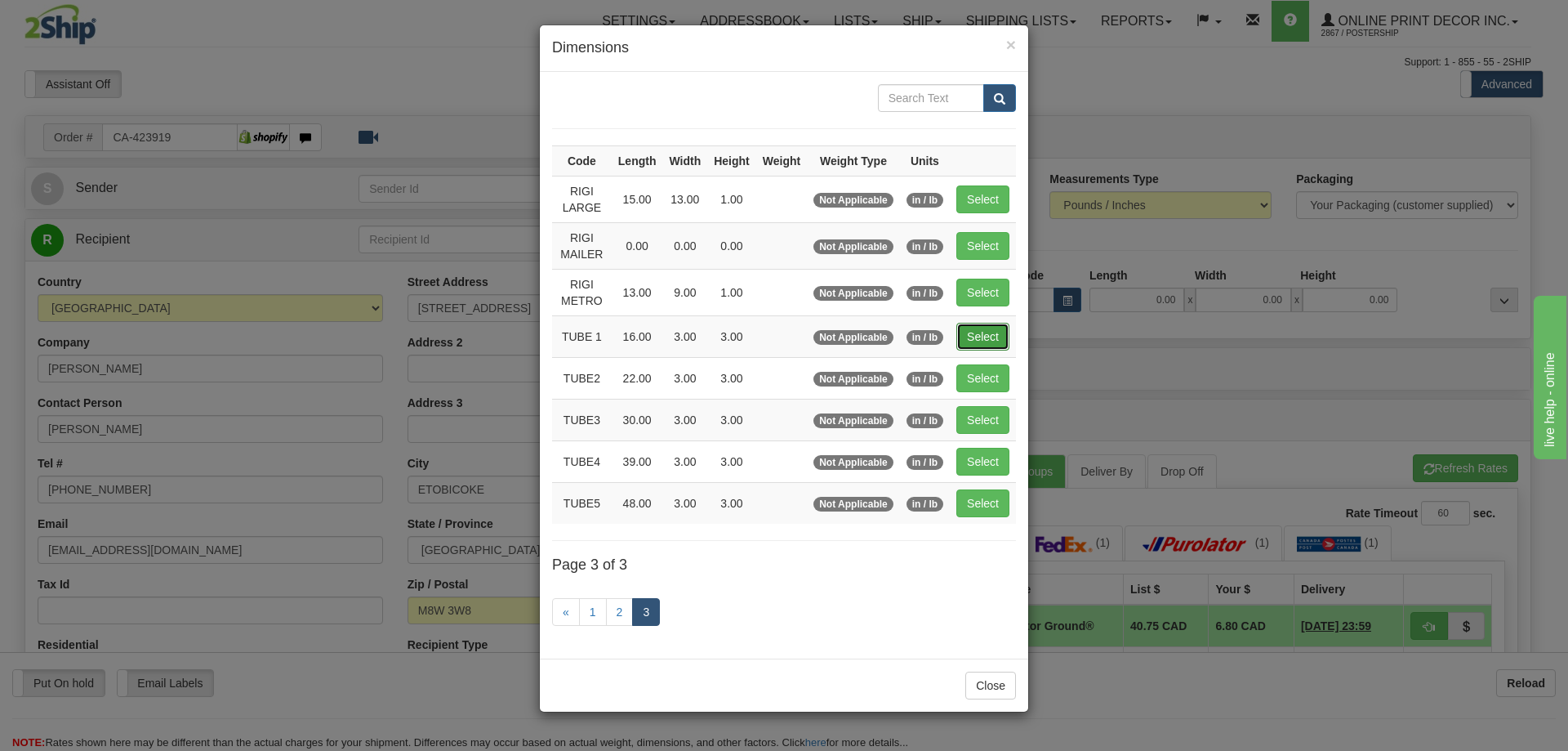
click at [970, 337] on button "Select" at bounding box center [983, 336] width 53 height 28
type input "TUBE 1"
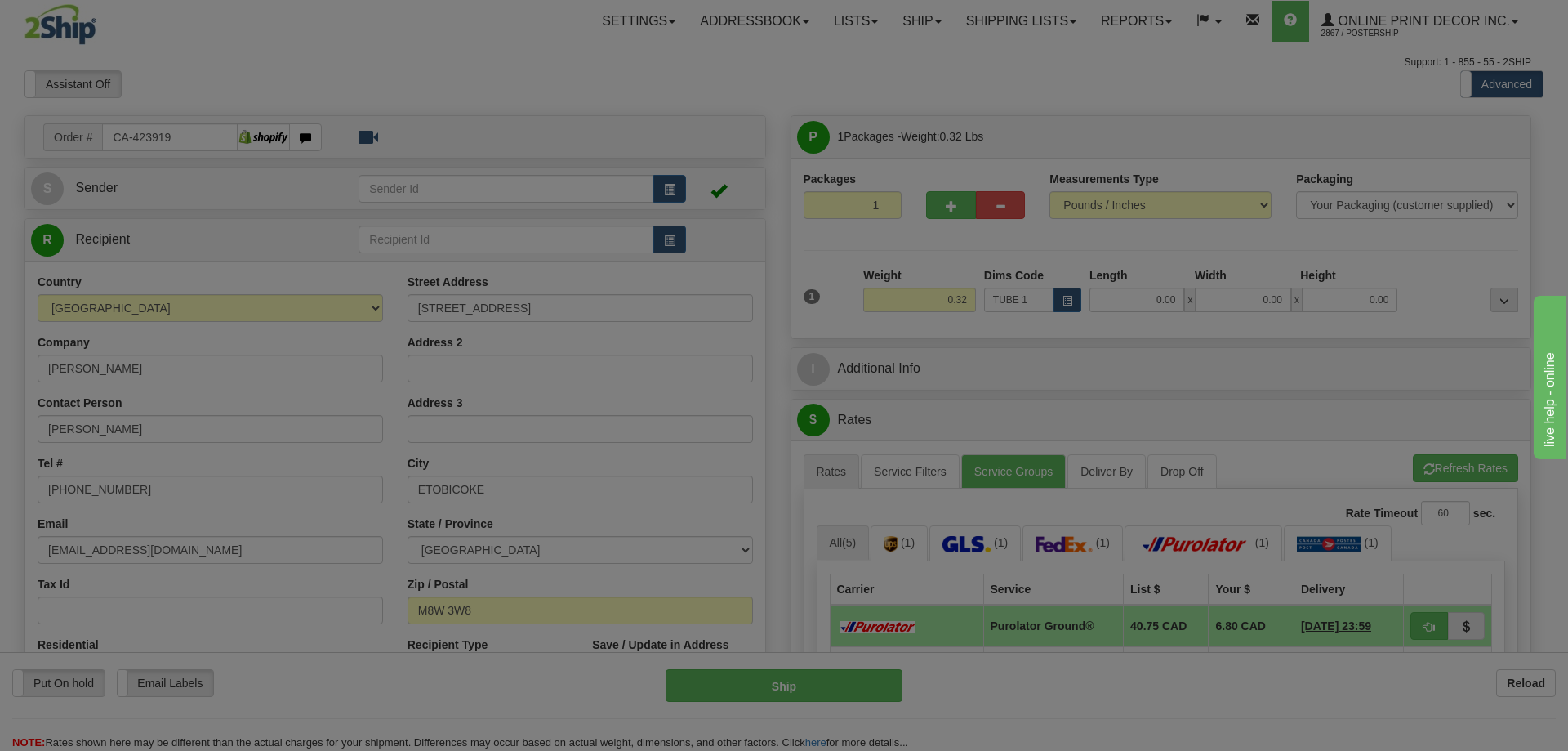
type input "16.00"
type input "3.00"
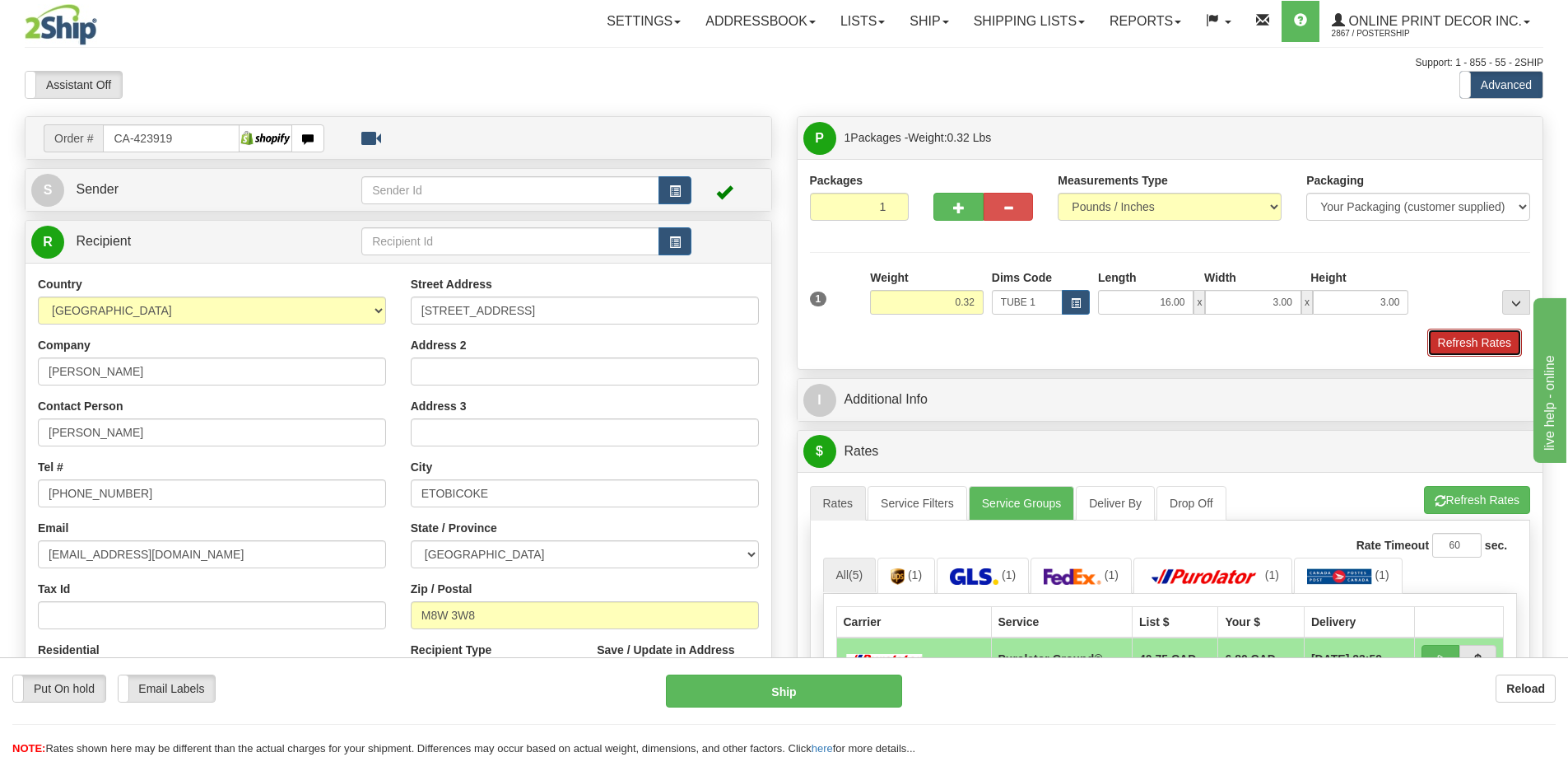
click at [1478, 342] on button "Refresh Rates" at bounding box center [1474, 342] width 94 height 28
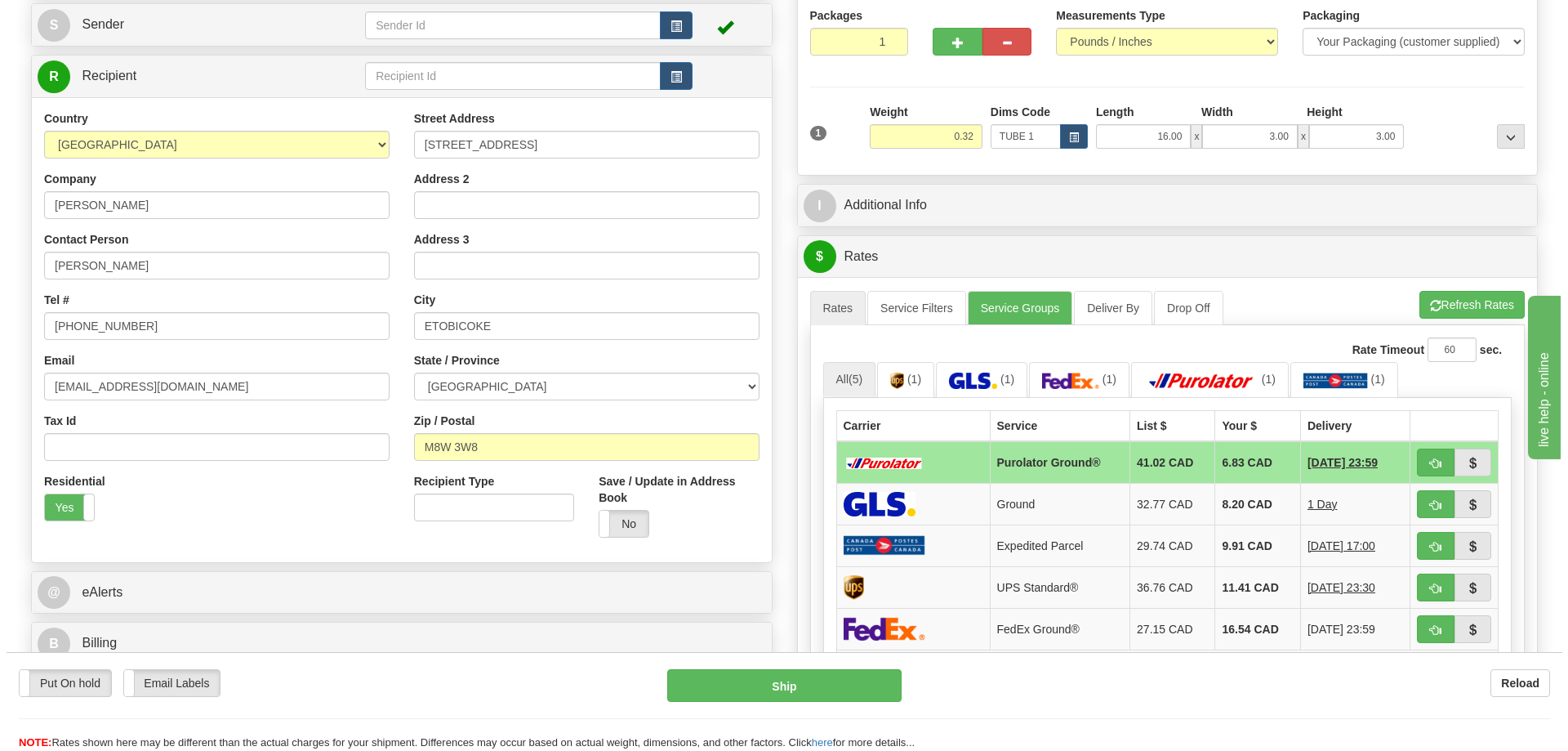
scroll to position [245, 0]
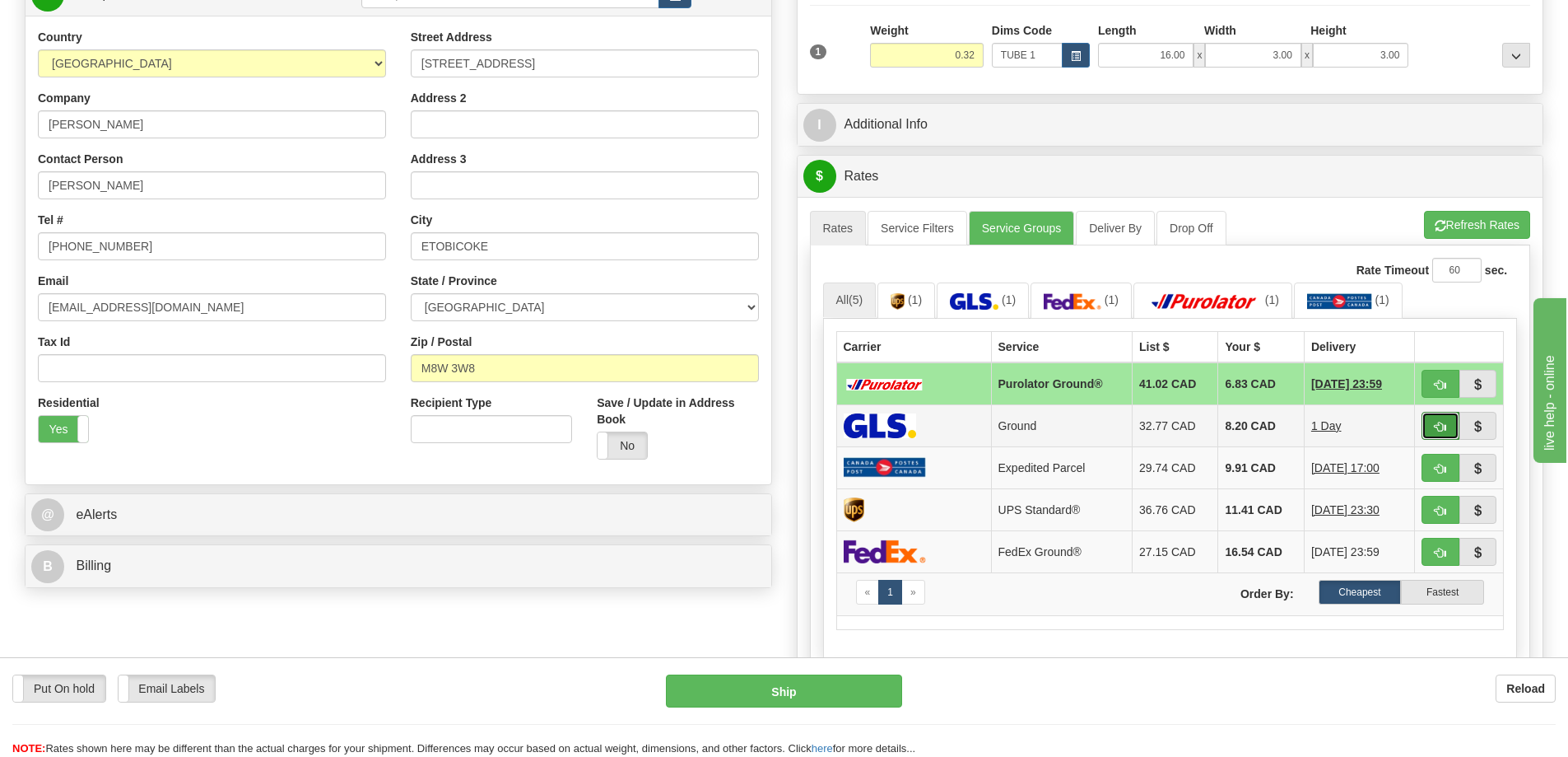
click at [1434, 425] on button "button" at bounding box center [1440, 425] width 37 height 28
type input "1"
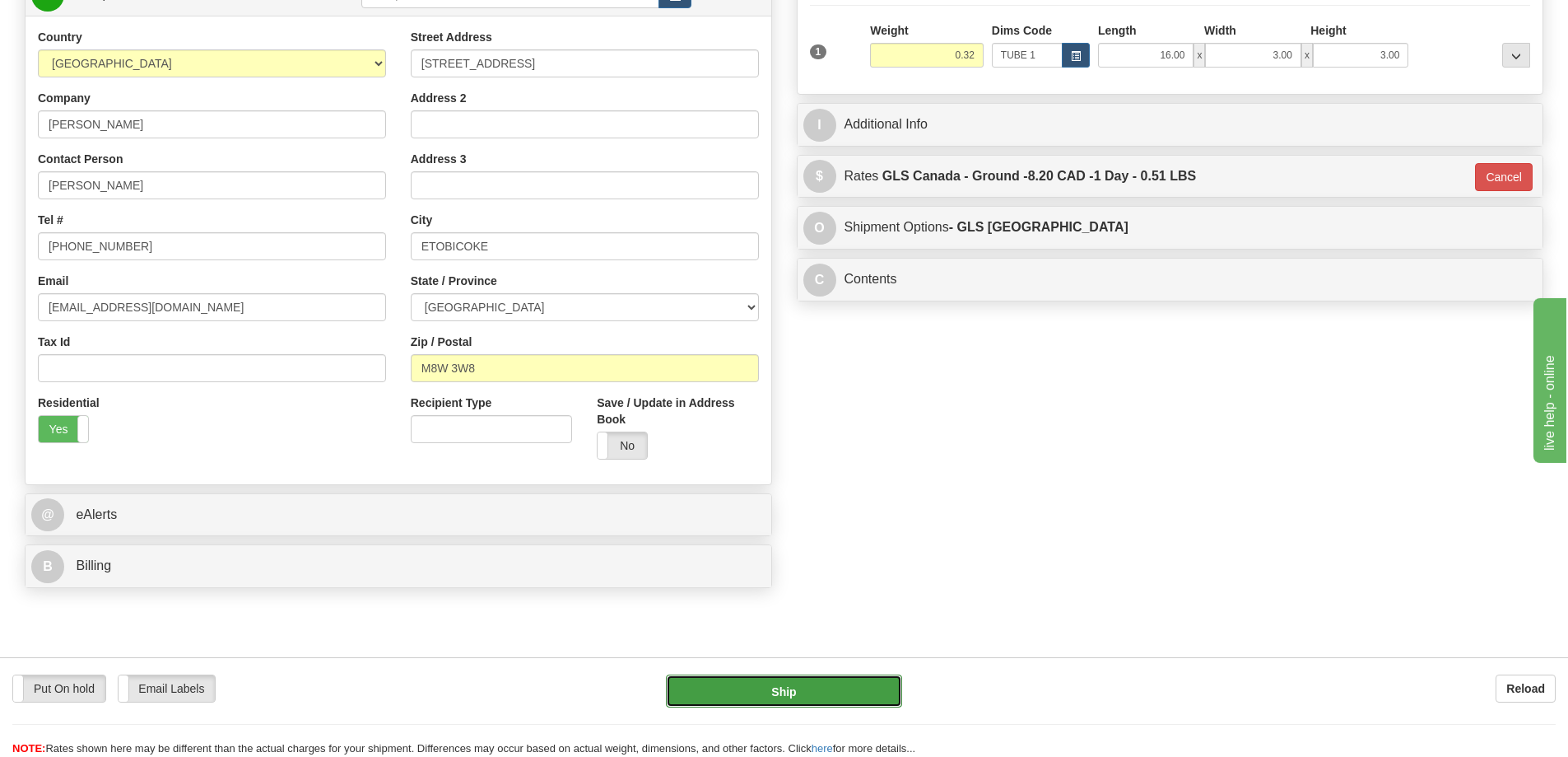
click at [850, 689] on button "Ship" at bounding box center [784, 691] width 237 height 33
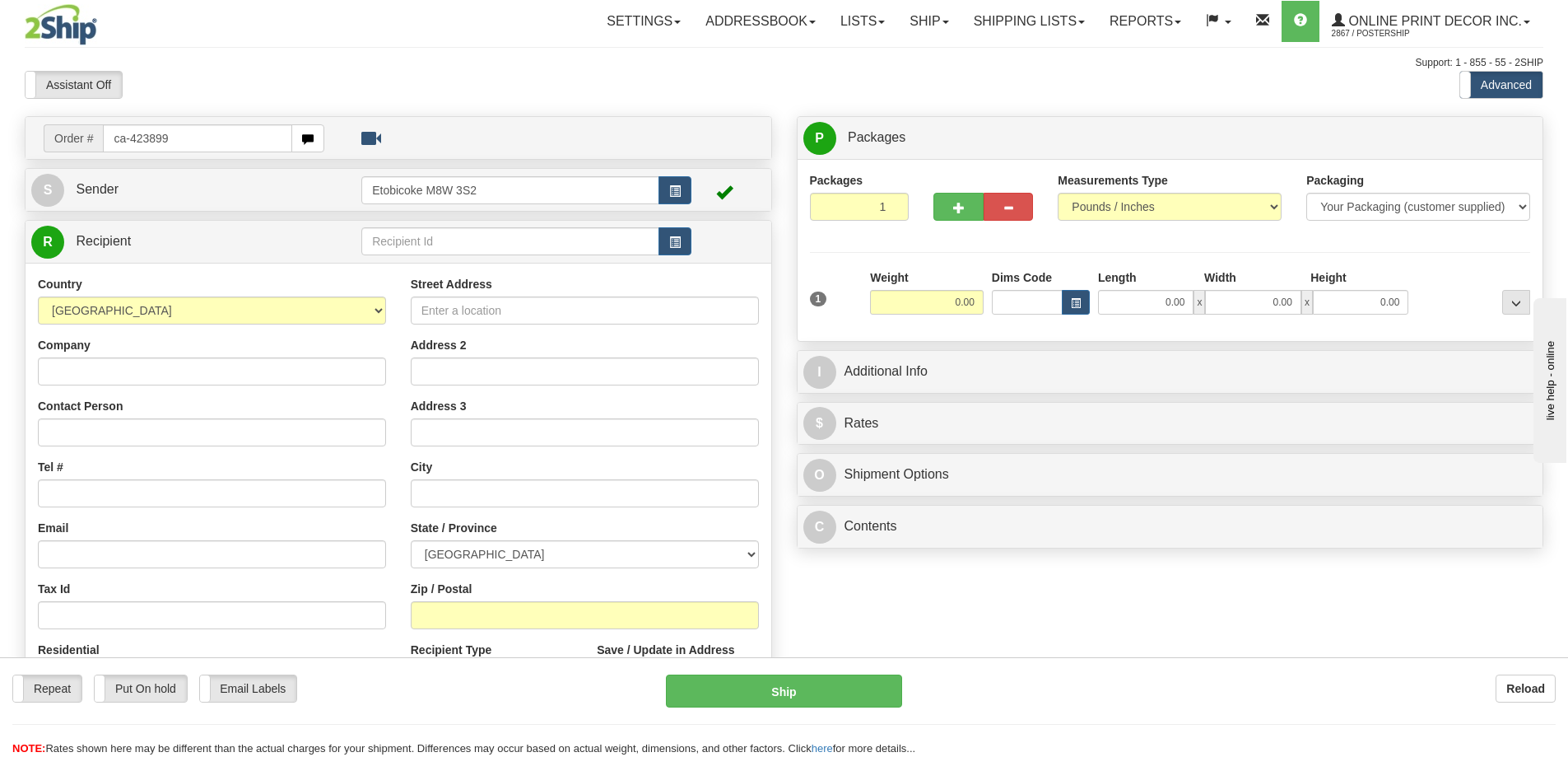
type input "ca-423899"
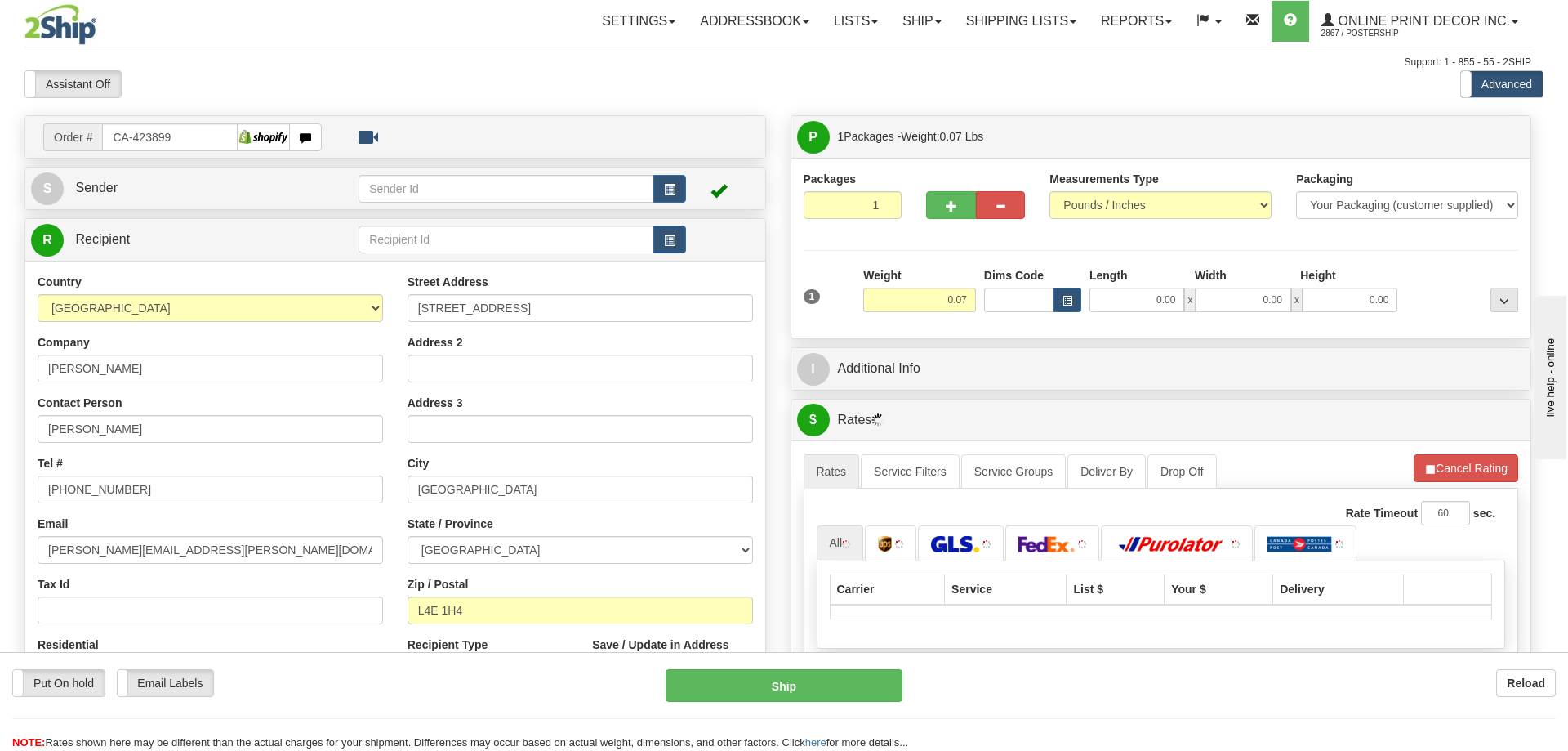
type input "[GEOGRAPHIC_DATA]"
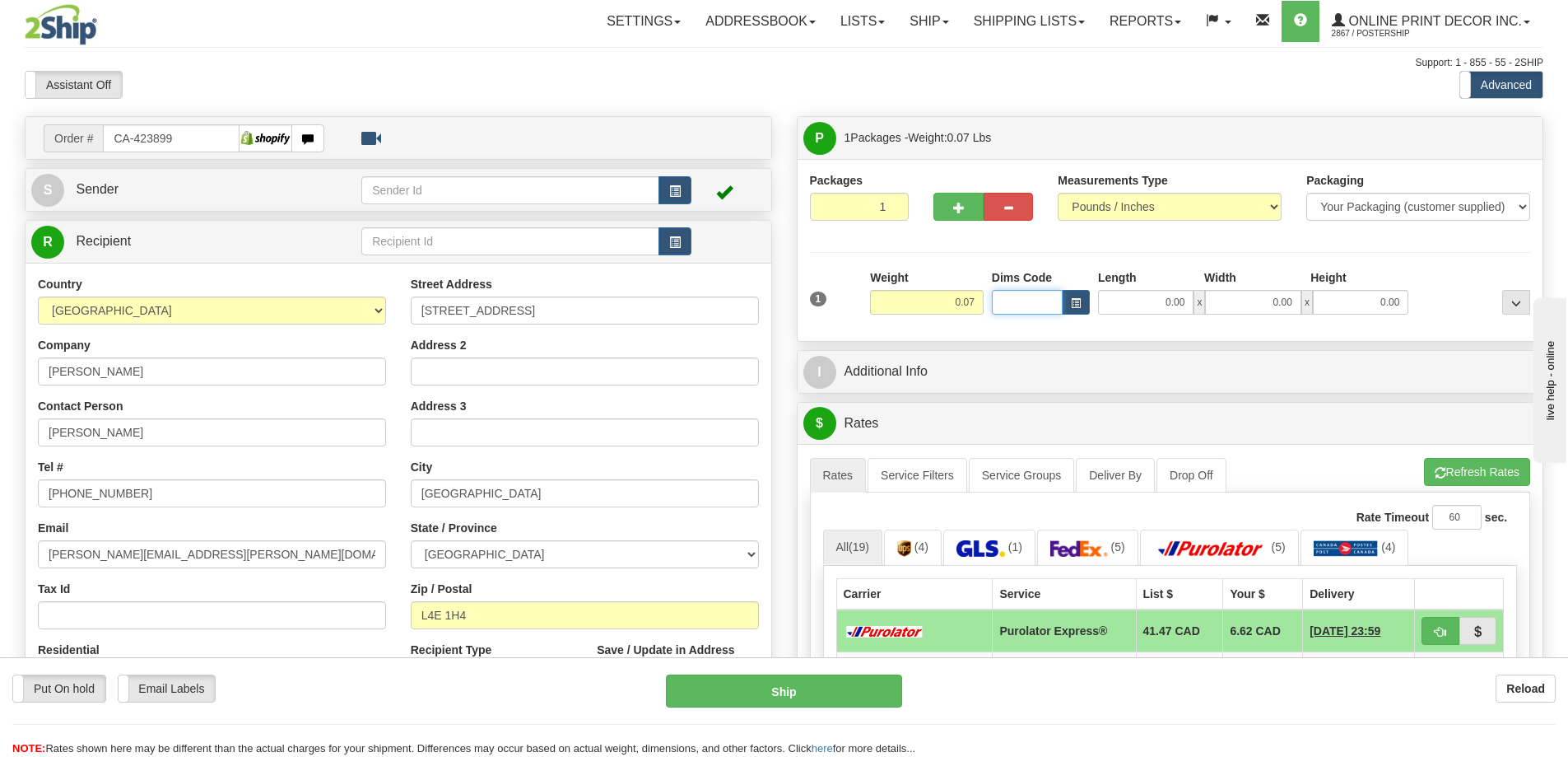
click at [1051, 307] on input "Dims Code" at bounding box center [1027, 301] width 71 height 25
click at [1082, 302] on button "button" at bounding box center [1075, 301] width 28 height 25
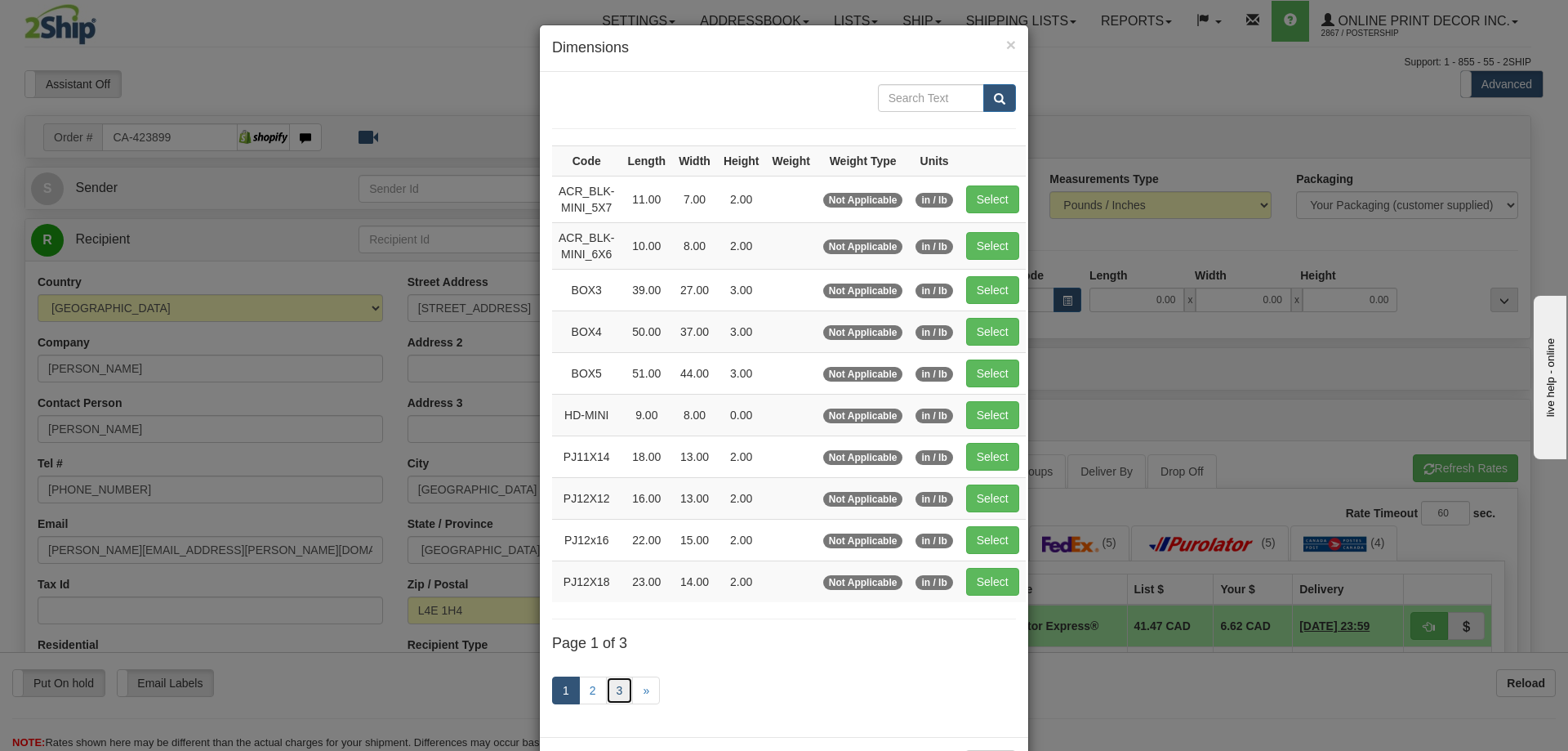
click at [622, 686] on link "3" at bounding box center [619, 690] width 28 height 28
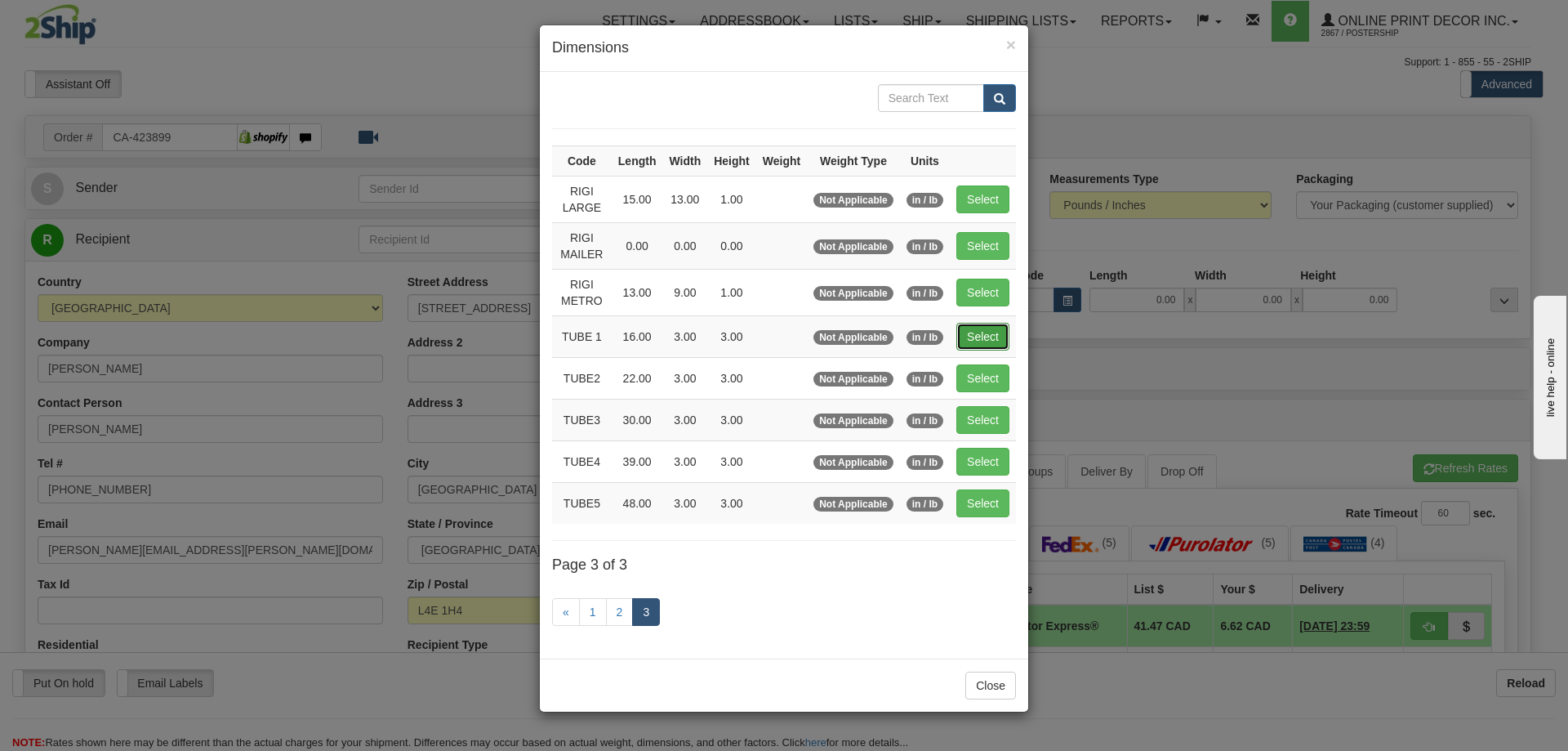
click at [994, 336] on button "Select" at bounding box center [983, 336] width 53 height 28
type input "TUBE 1"
type input "16.00"
type input "3.00"
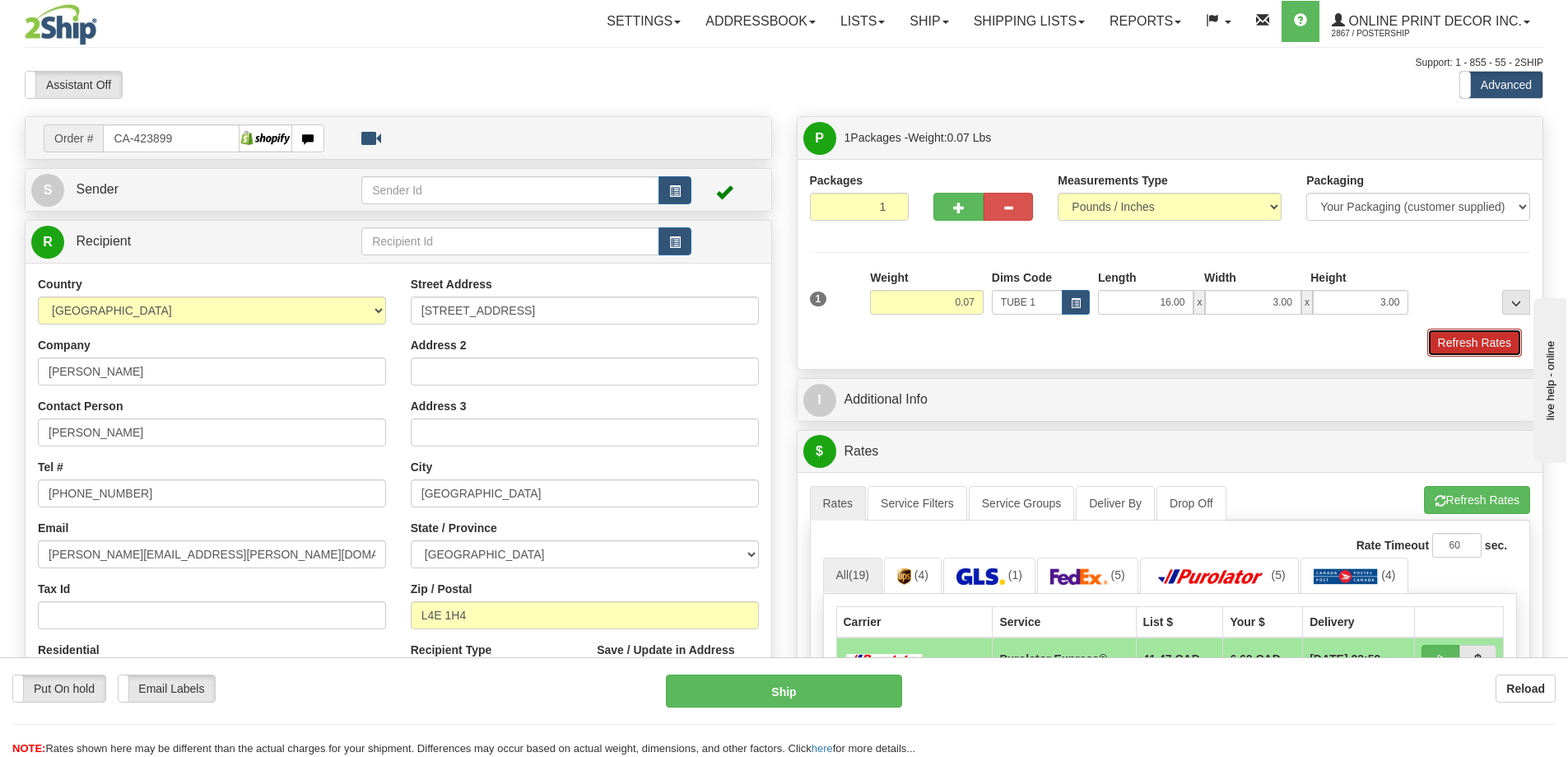
click at [1468, 336] on button "Refresh Rates" at bounding box center [1474, 342] width 94 height 28
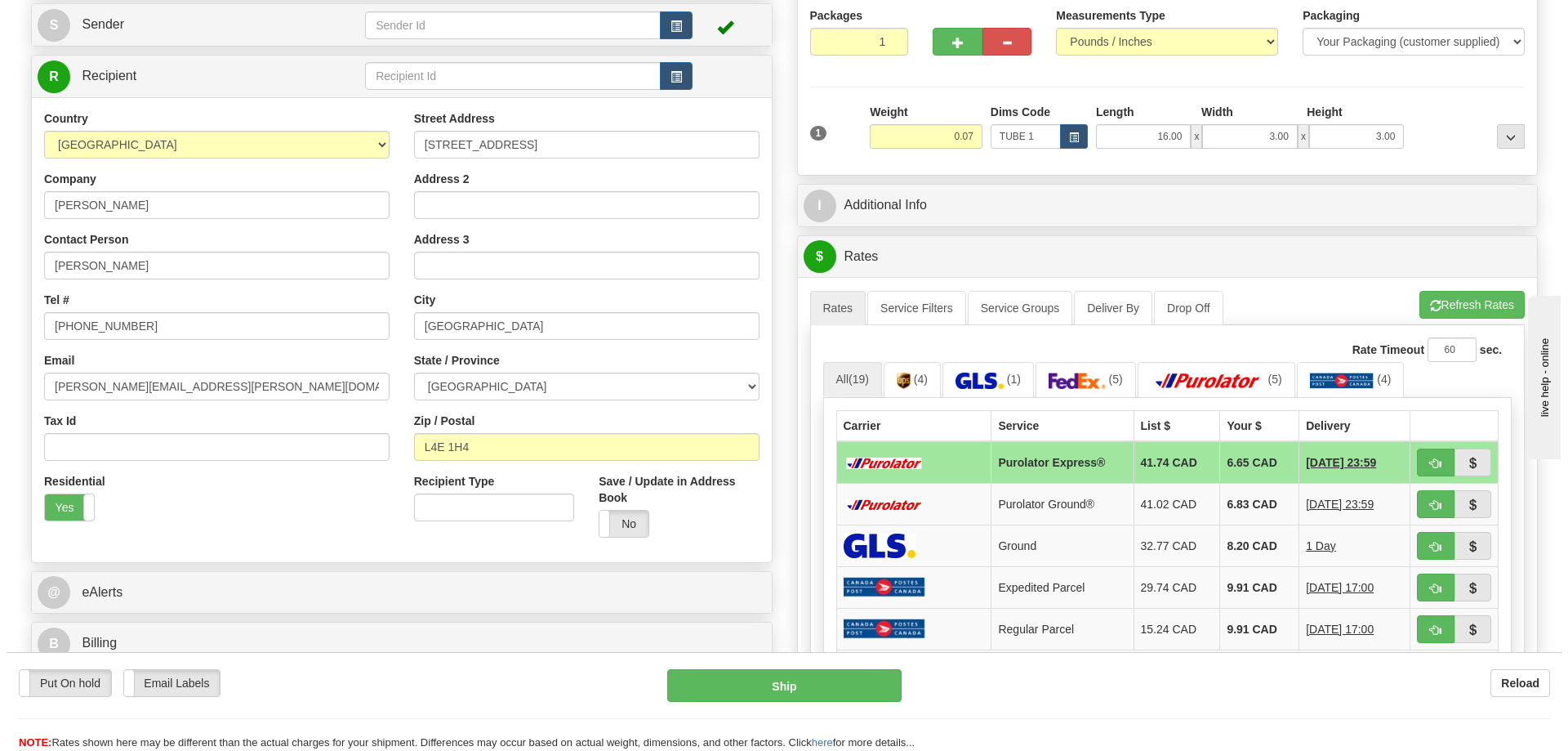
scroll to position [245, 0]
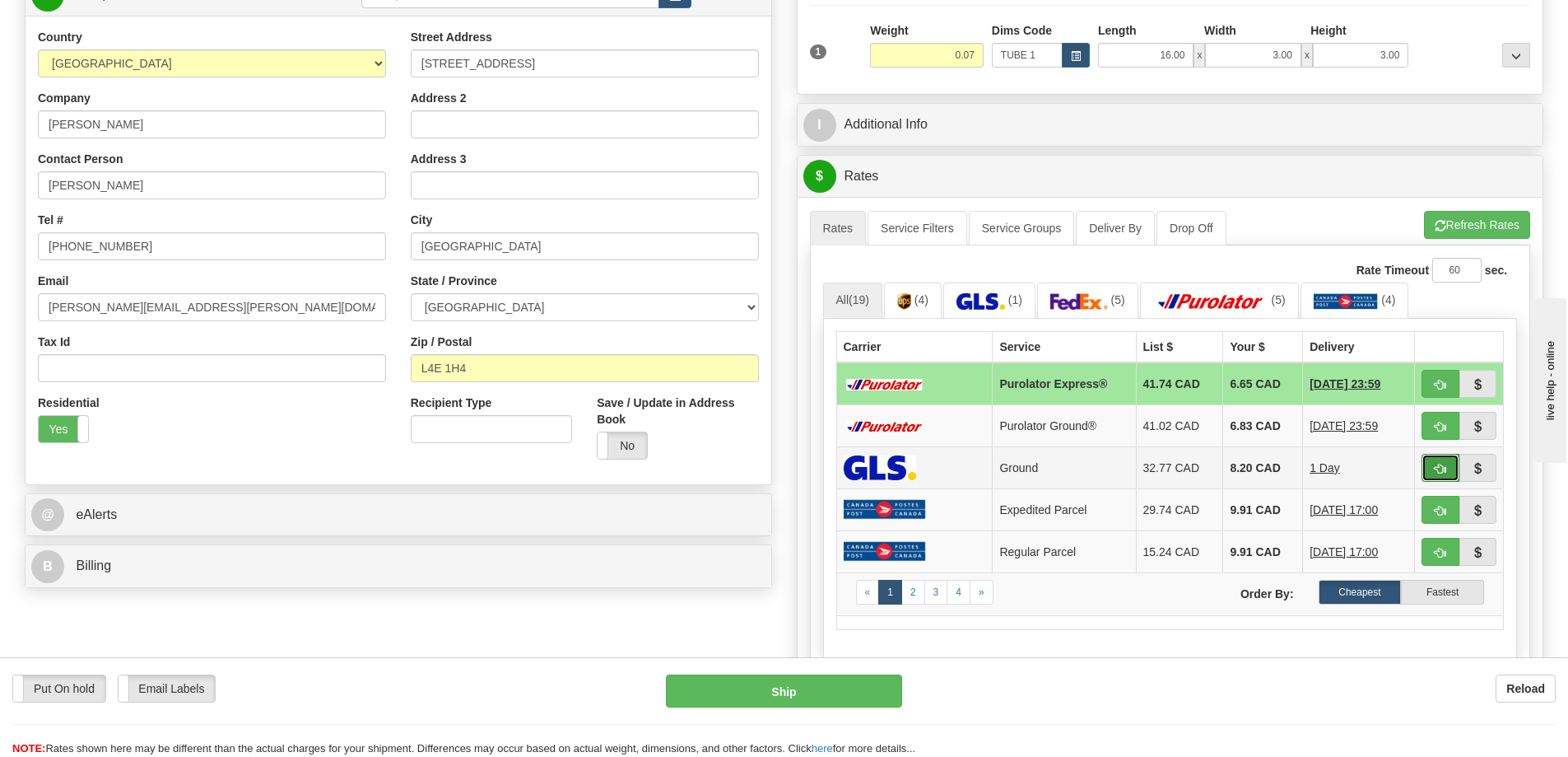
click at [1445, 461] on button "button" at bounding box center [1440, 467] width 37 height 28
type input "1"
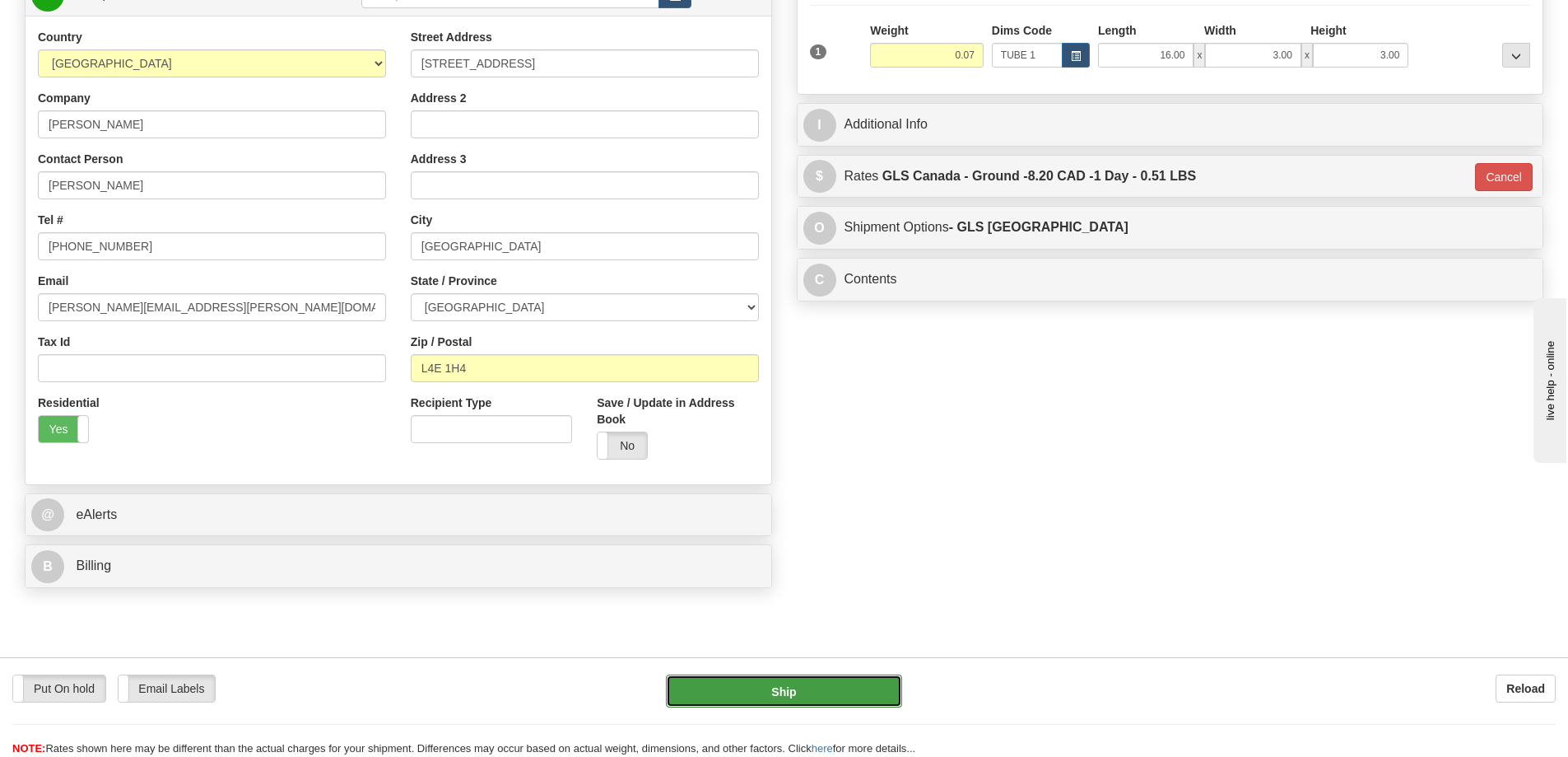
click at [821, 687] on button "Ship" at bounding box center [784, 691] width 237 height 33
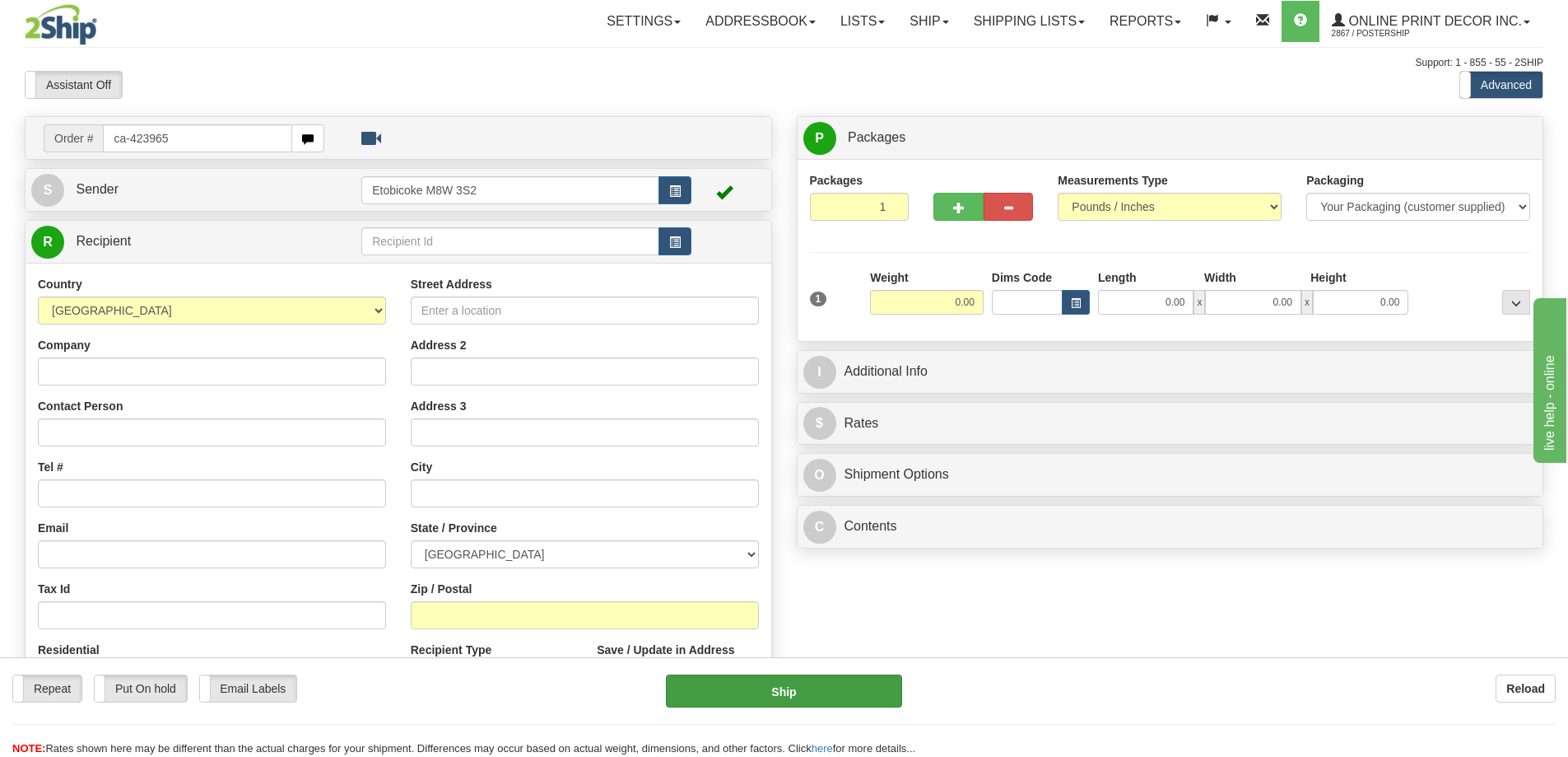
type input "ca-423965"
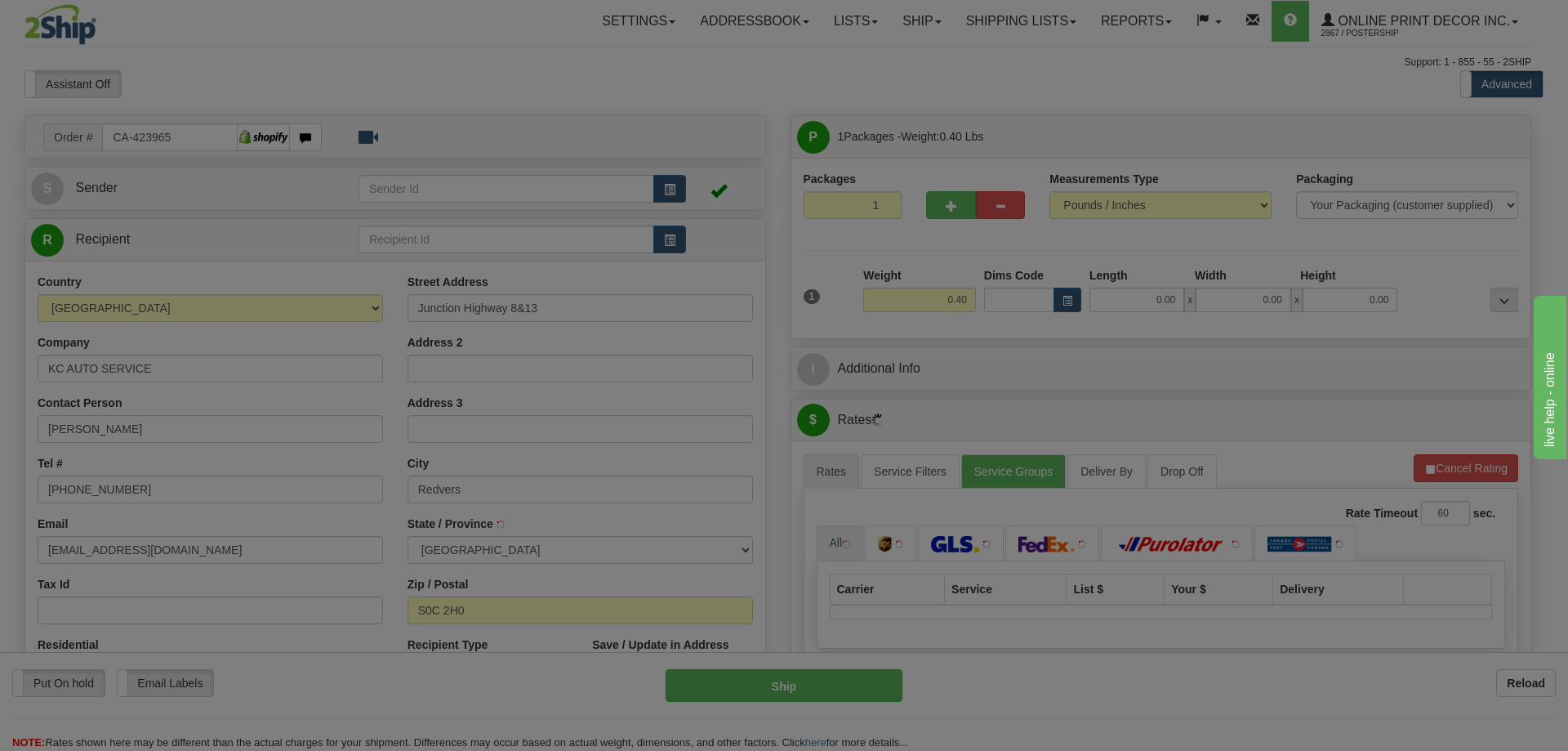
type input "REDVERS"
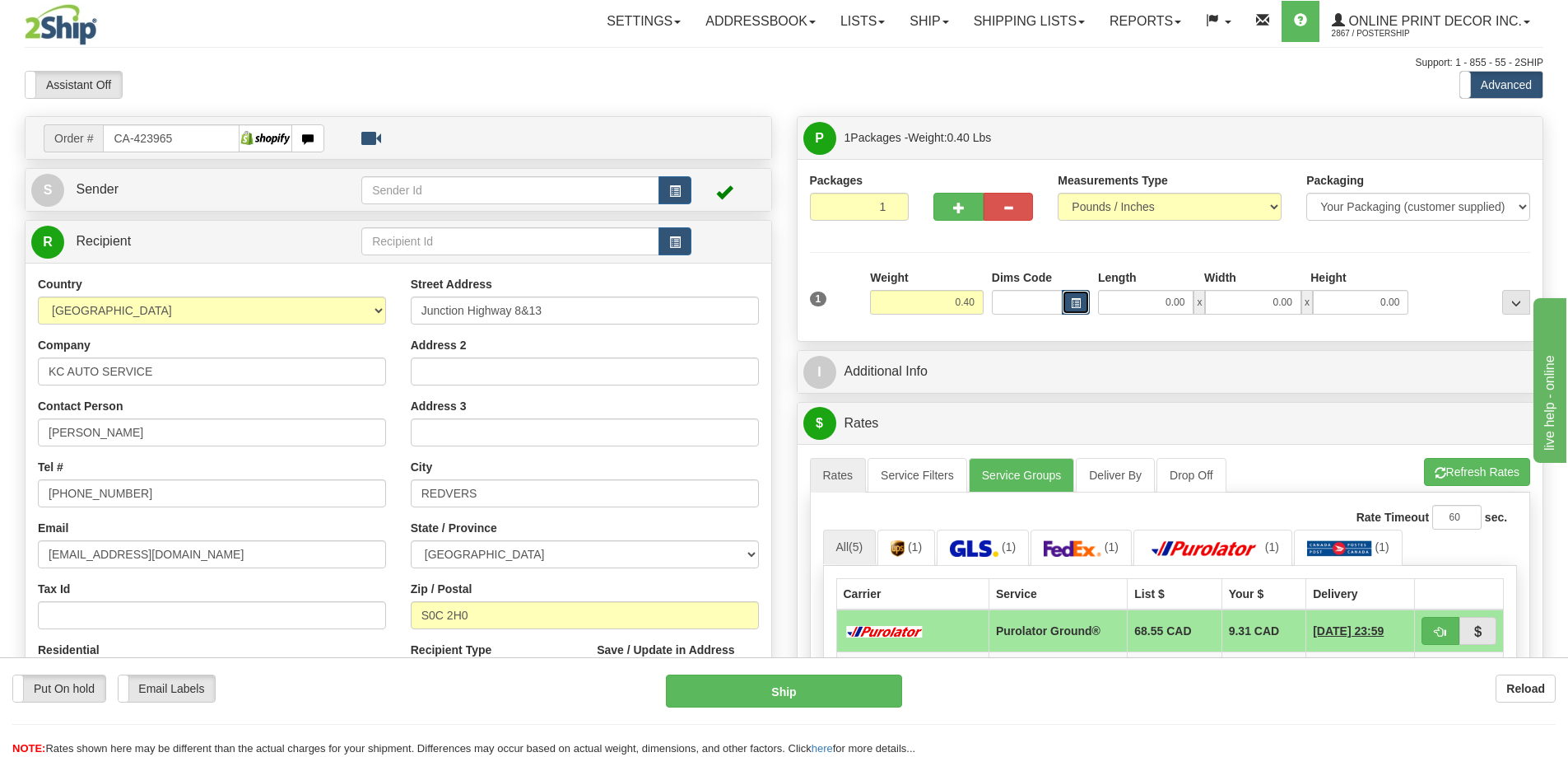
click at [1084, 302] on button "button" at bounding box center [1075, 301] width 28 height 25
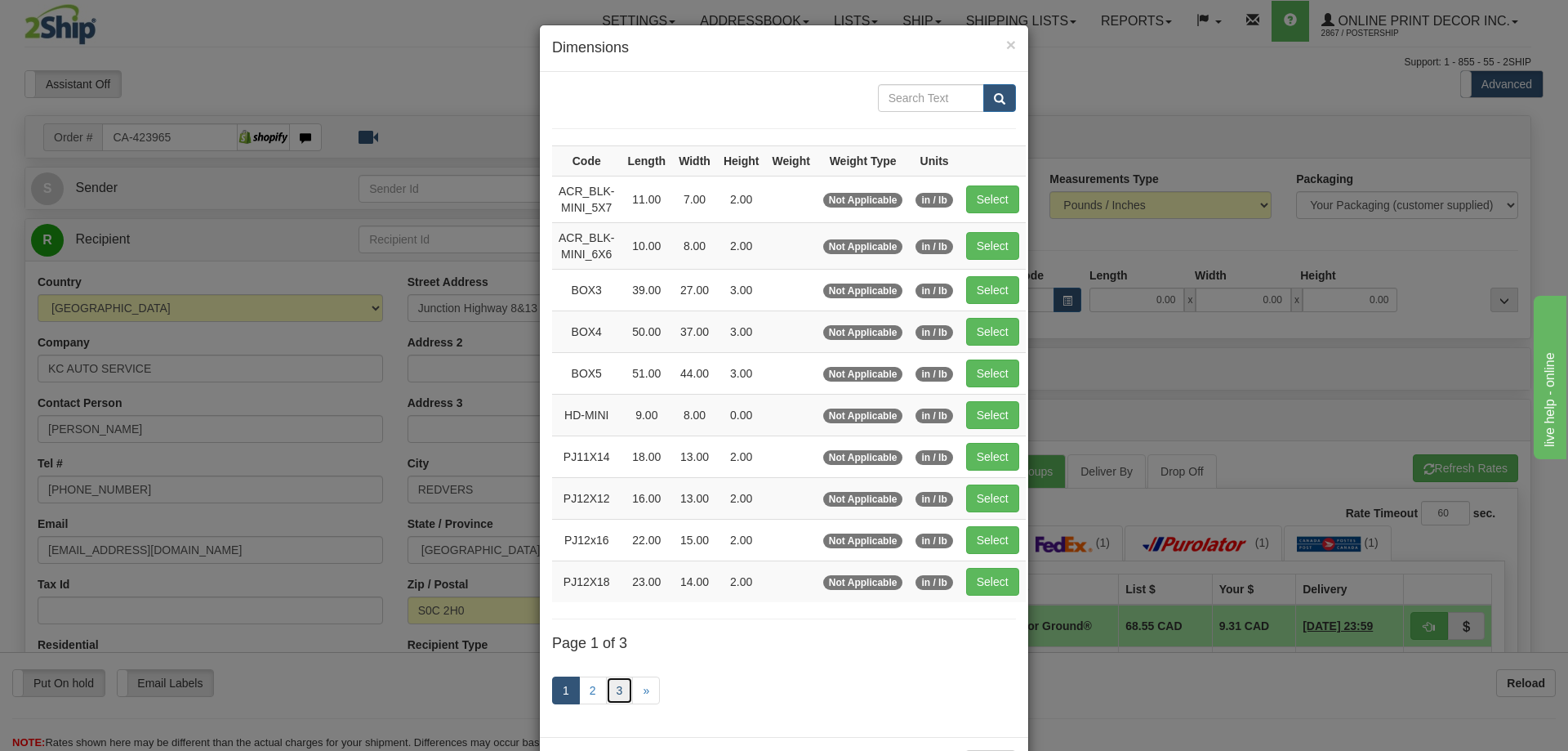
click at [611, 685] on link "3" at bounding box center [619, 690] width 28 height 28
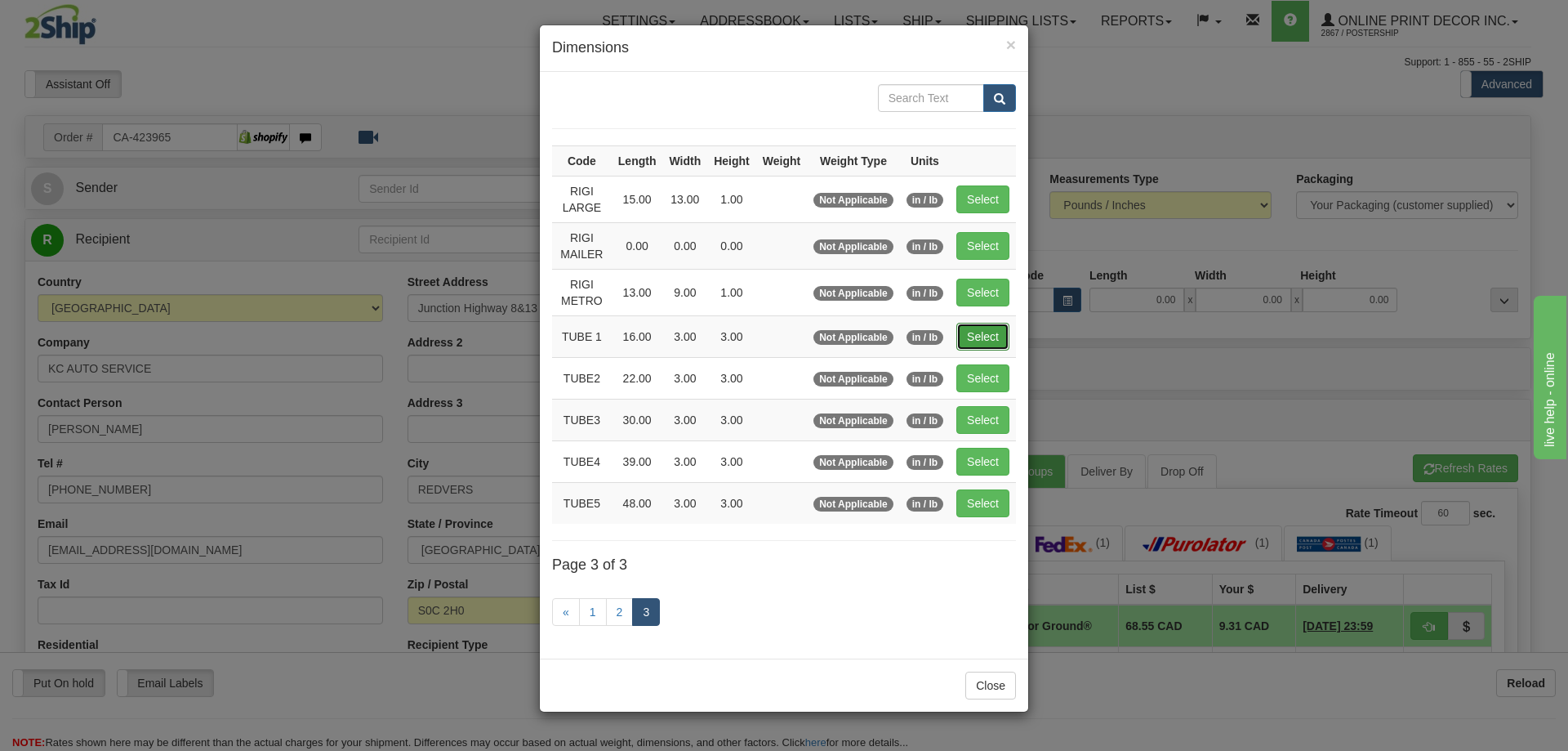
click at [982, 326] on button "Select" at bounding box center [983, 336] width 53 height 28
type input "TUBE 1"
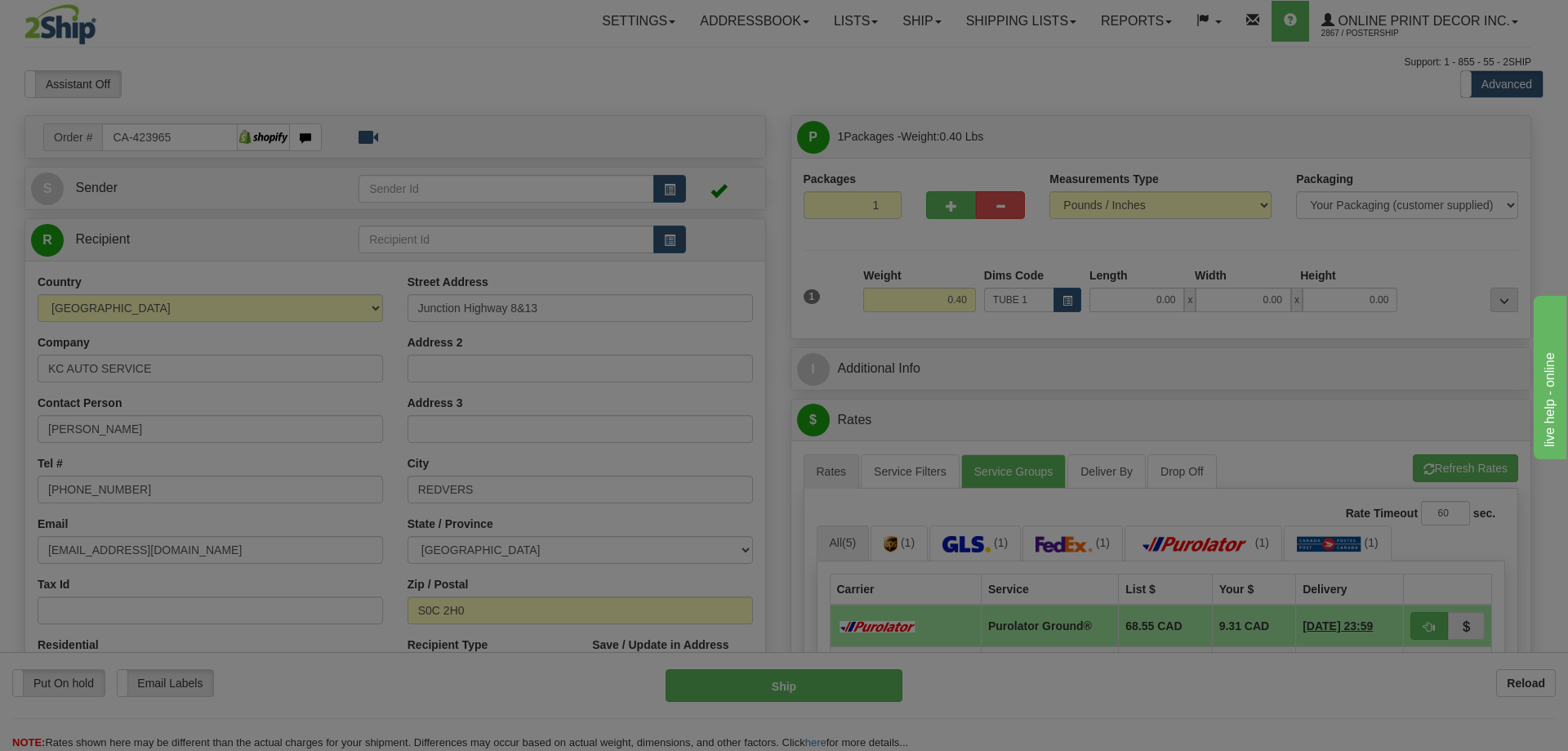
type input "16.00"
type input "3.00"
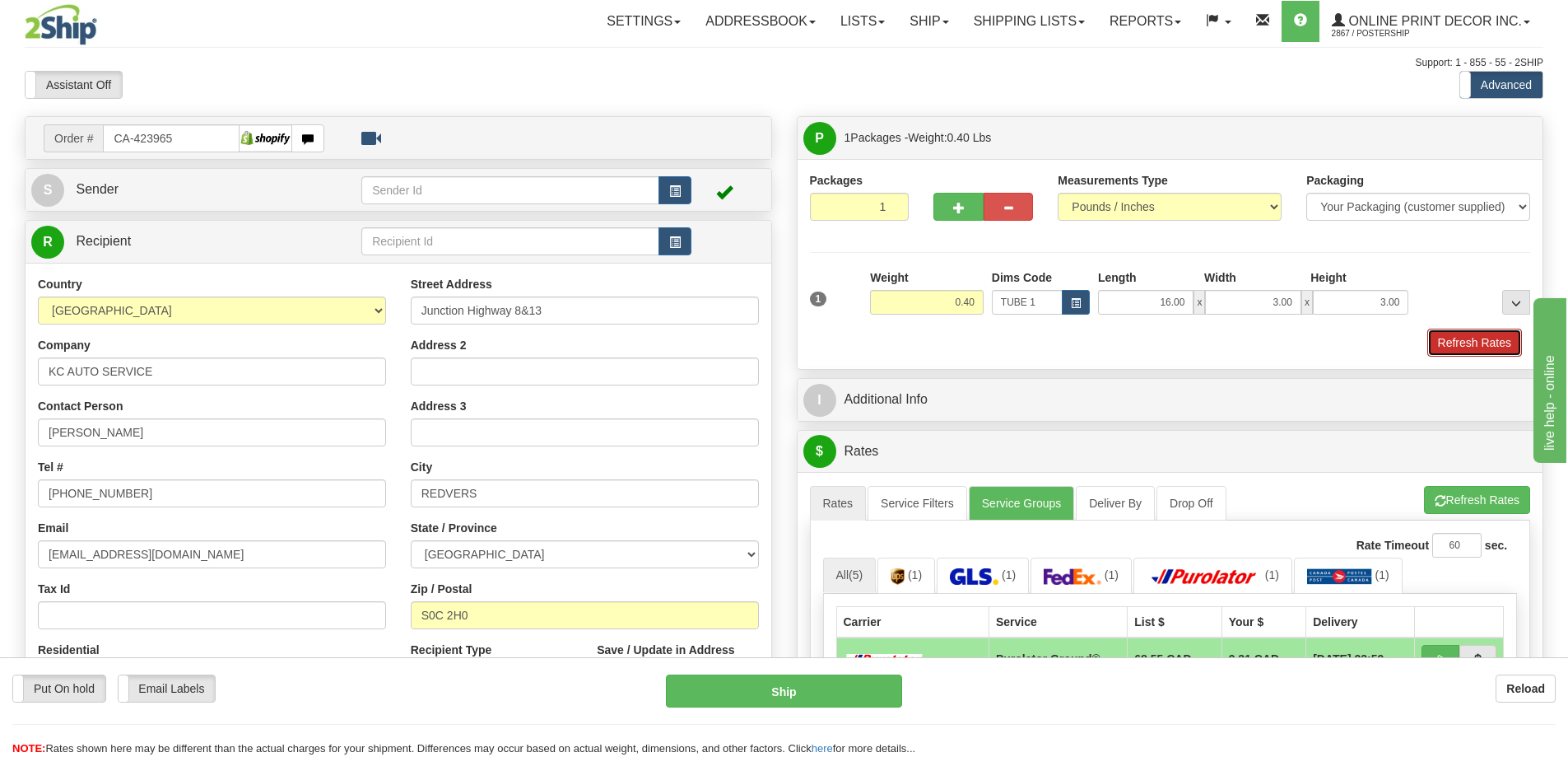
click at [1459, 350] on button "Refresh Rates" at bounding box center [1474, 342] width 94 height 28
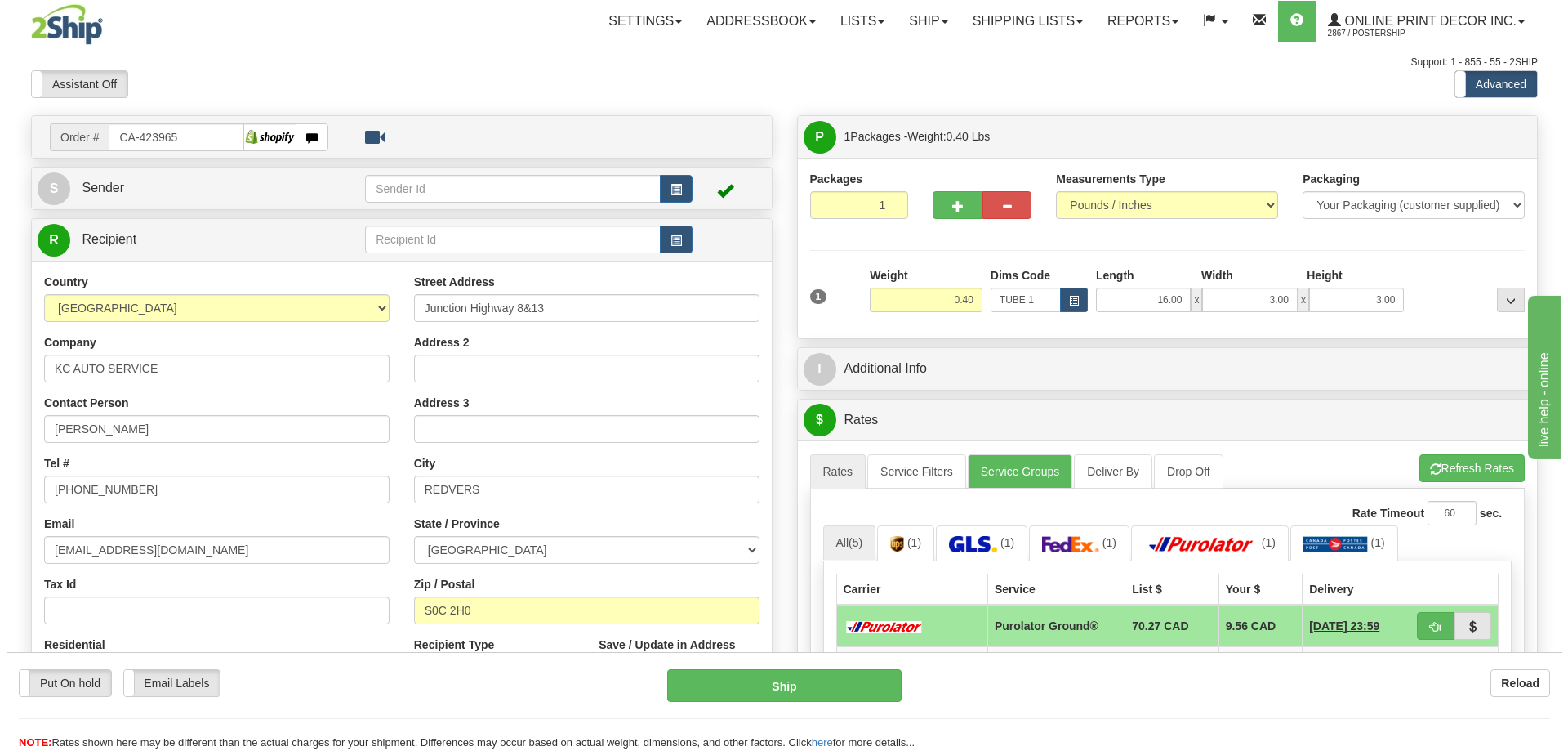
scroll to position [245, 0]
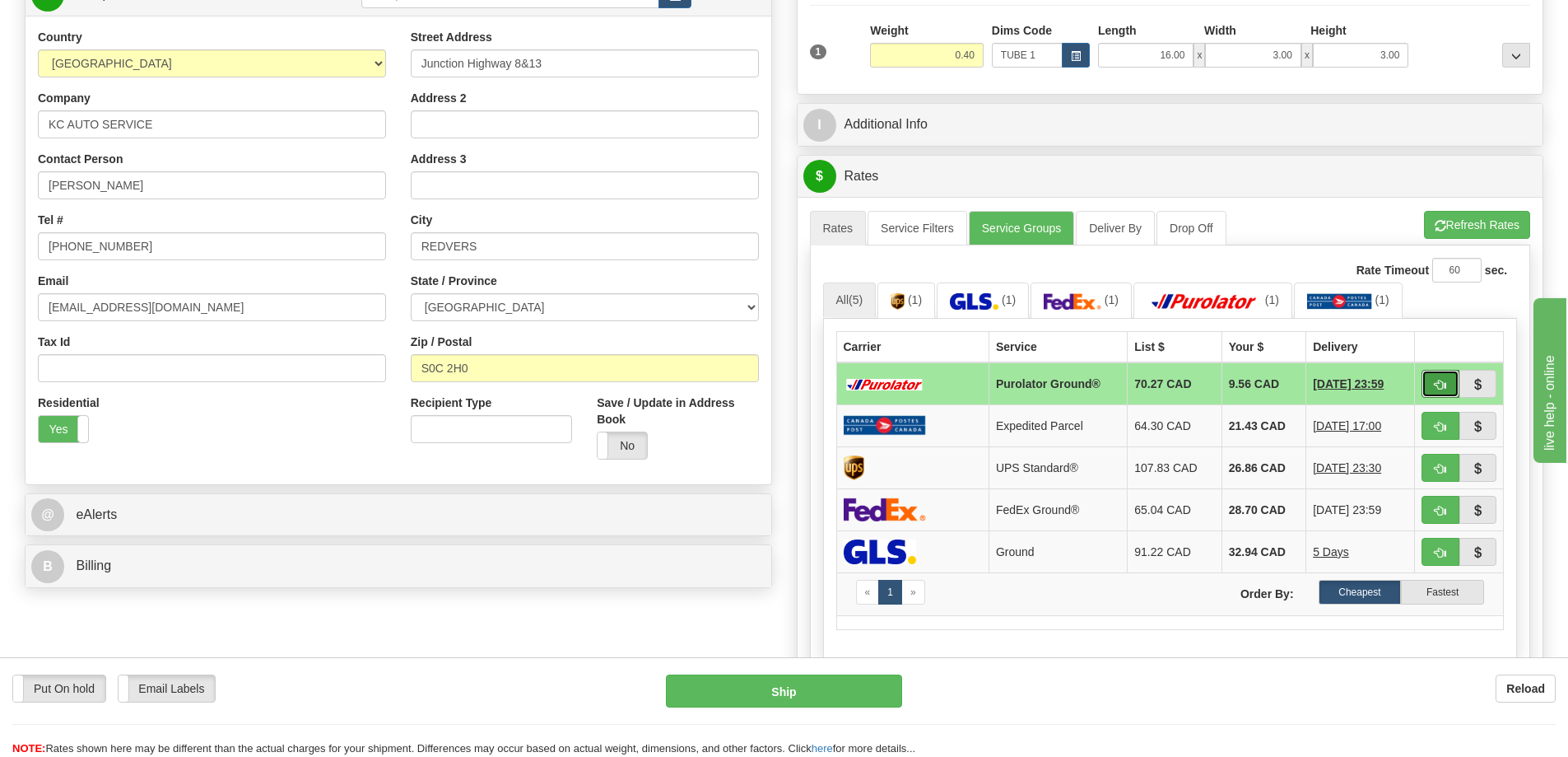
click at [1436, 384] on span "button" at bounding box center [1440, 385] width 12 height 11
type input "260"
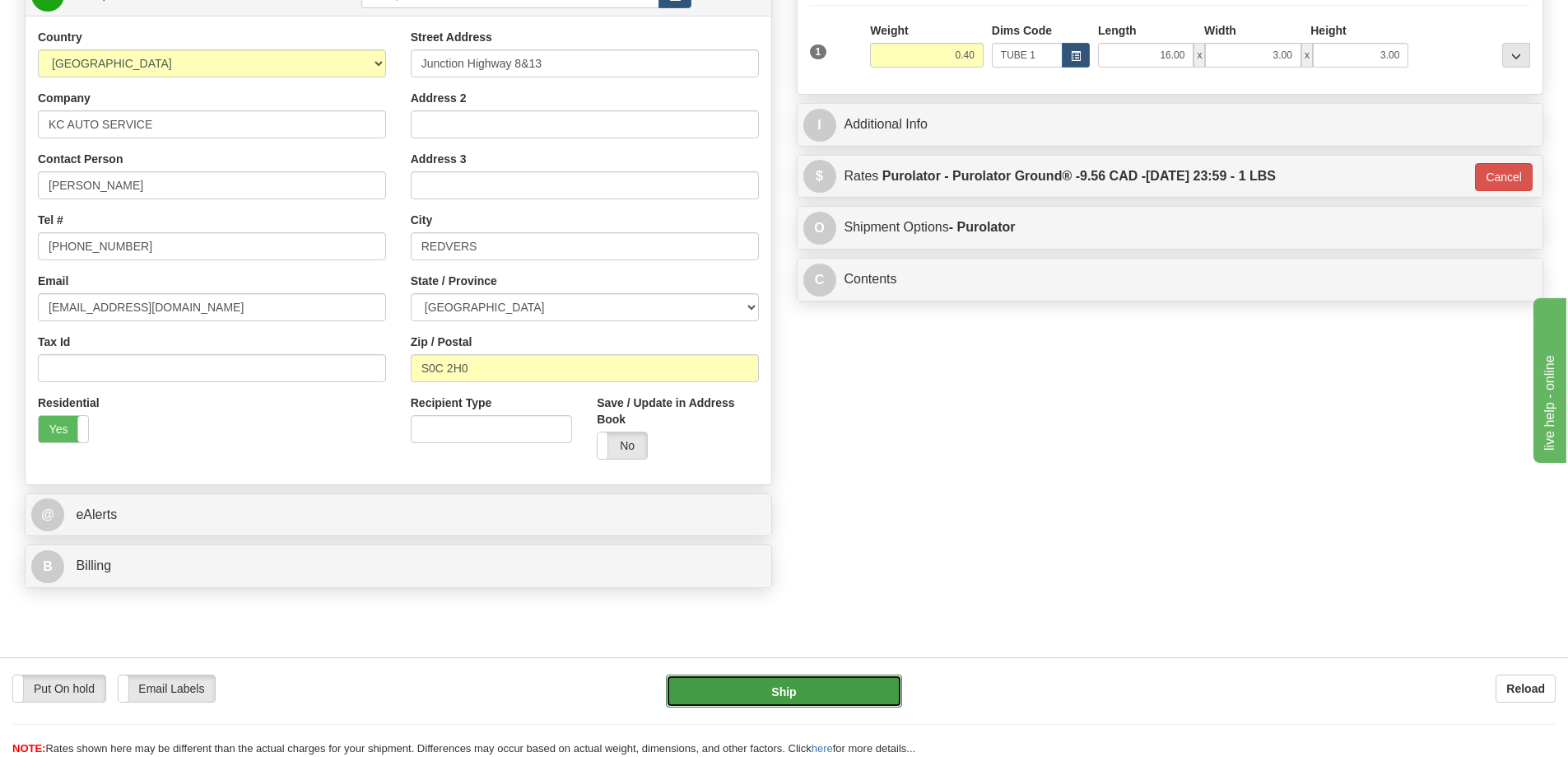
click at [848, 685] on button "Ship" at bounding box center [784, 691] width 237 height 33
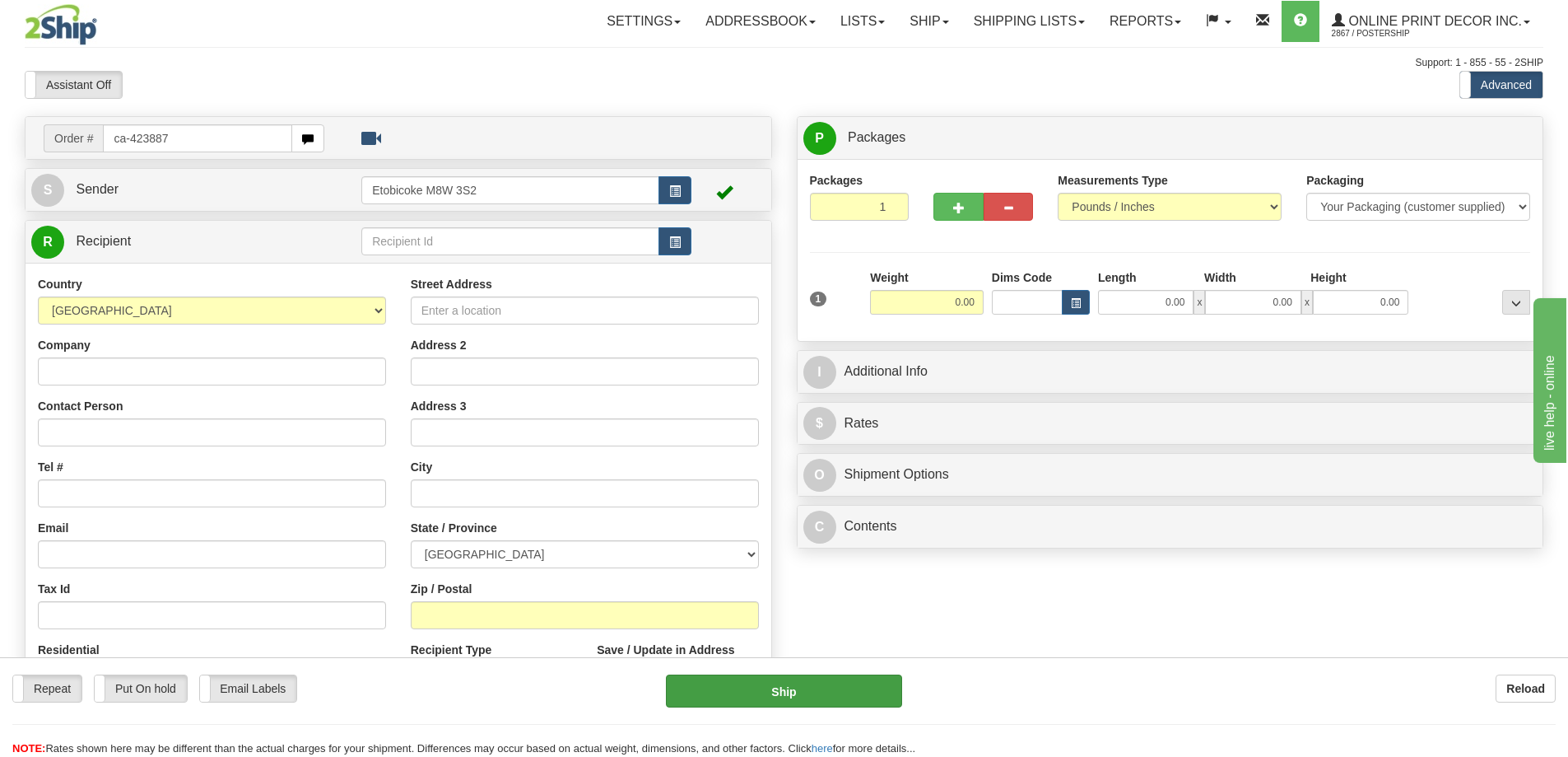
type input "ca-423887"
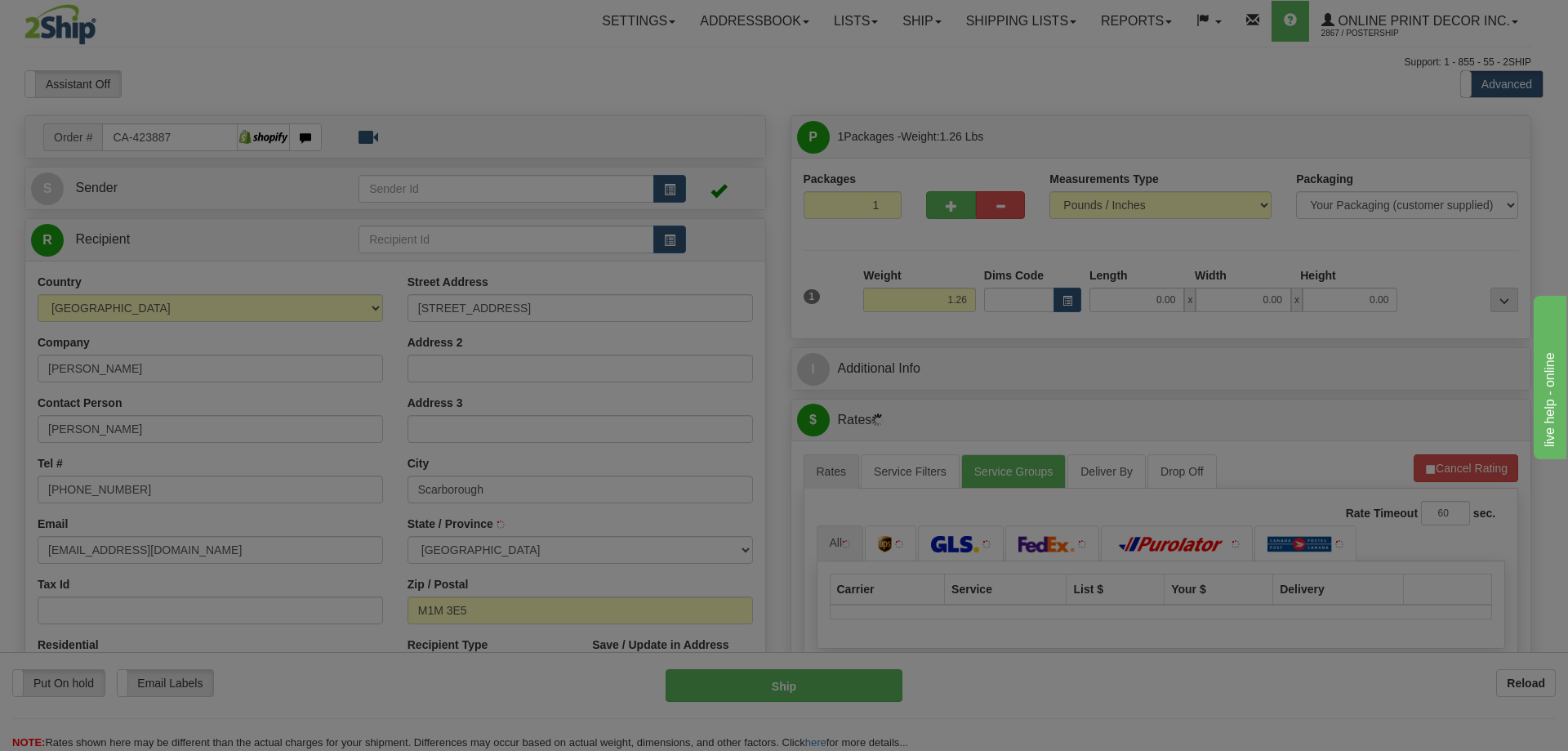
type input "[GEOGRAPHIC_DATA]"
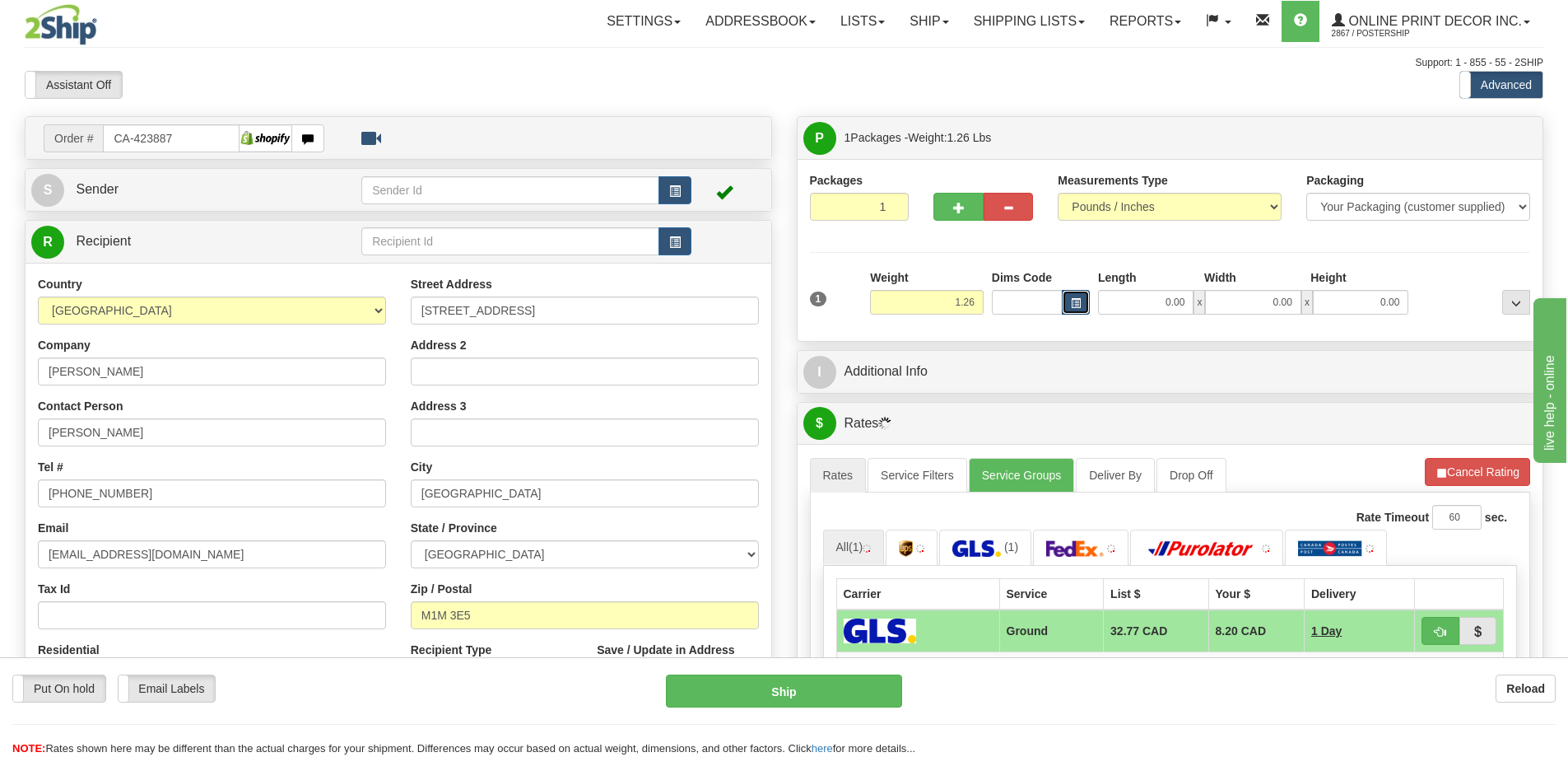
click at [1082, 310] on button "button" at bounding box center [1075, 301] width 28 height 25
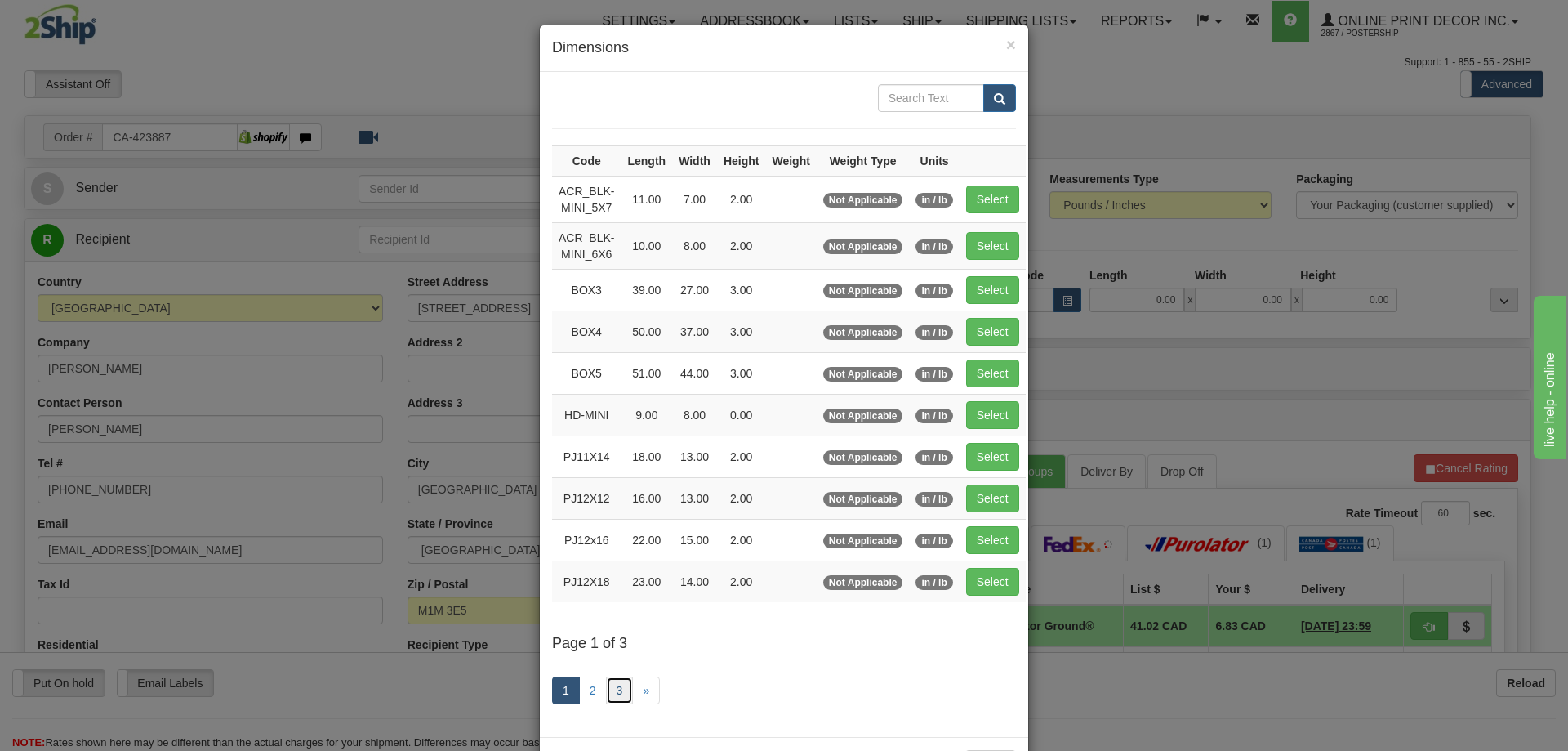
click at [612, 692] on link "3" at bounding box center [619, 690] width 28 height 28
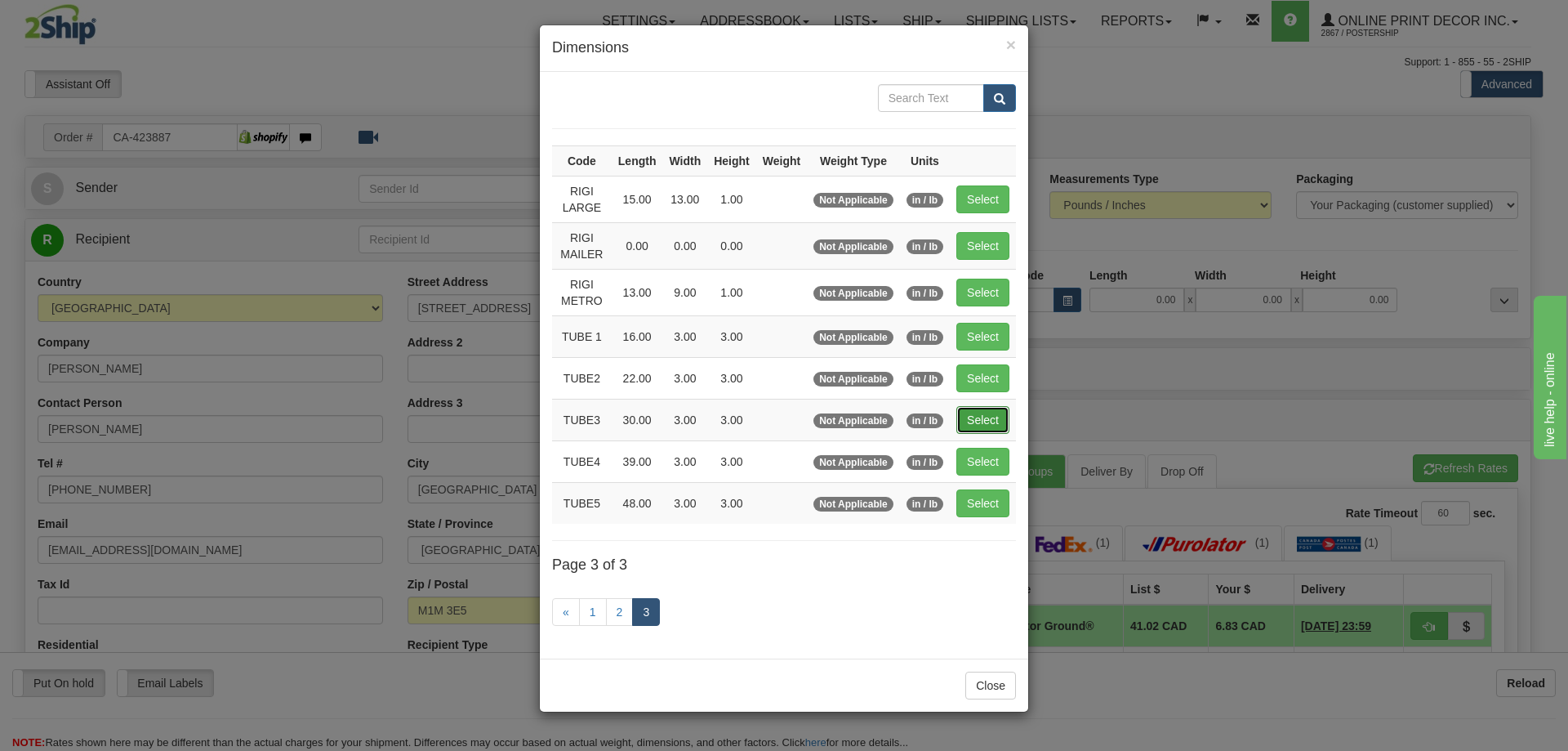
click at [973, 414] on button "Select" at bounding box center [983, 420] width 53 height 28
type input "TUBE3"
type input "30.00"
type input "3.00"
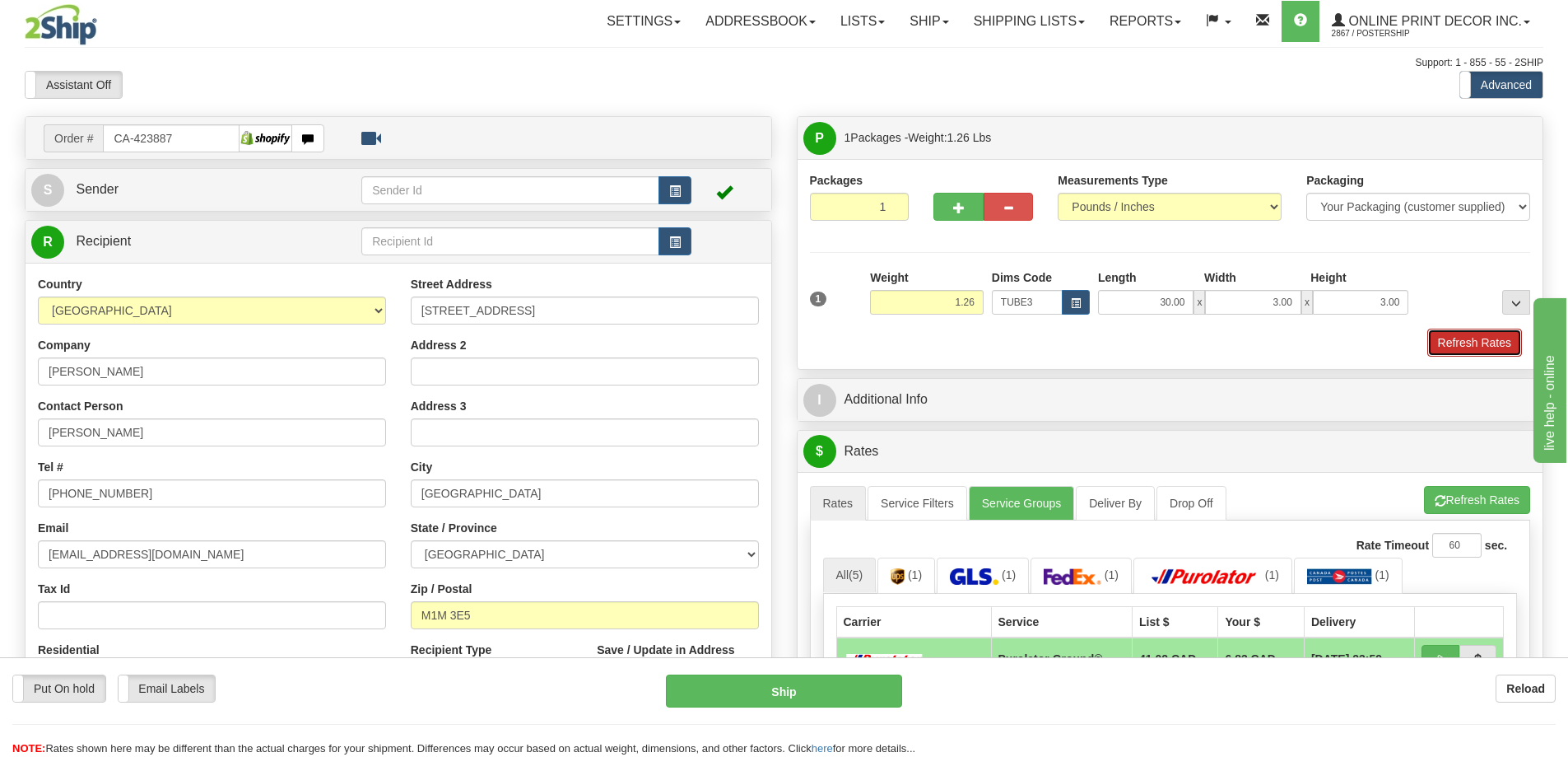
click at [1443, 345] on button "Refresh Rates" at bounding box center [1474, 342] width 94 height 28
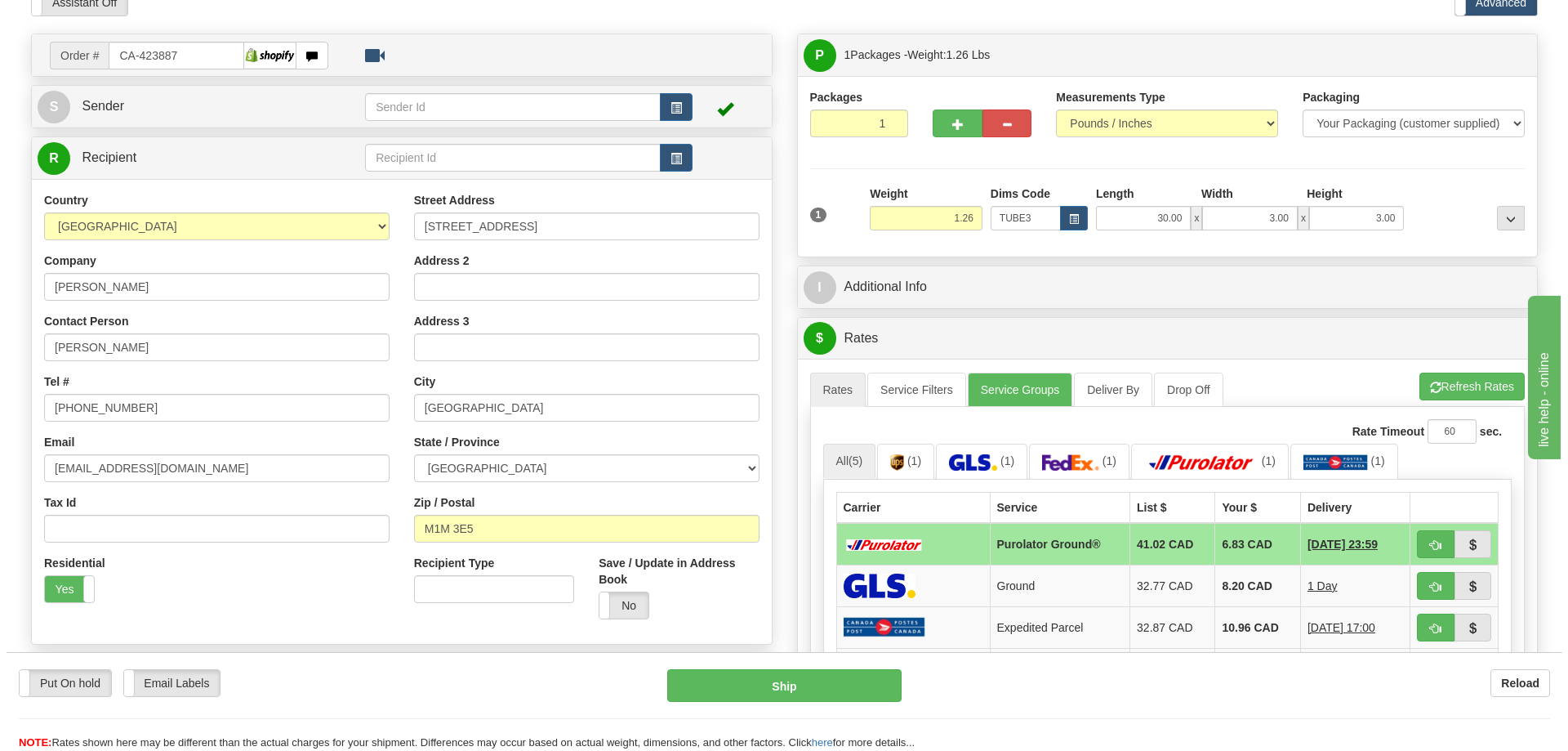
scroll to position [245, 0]
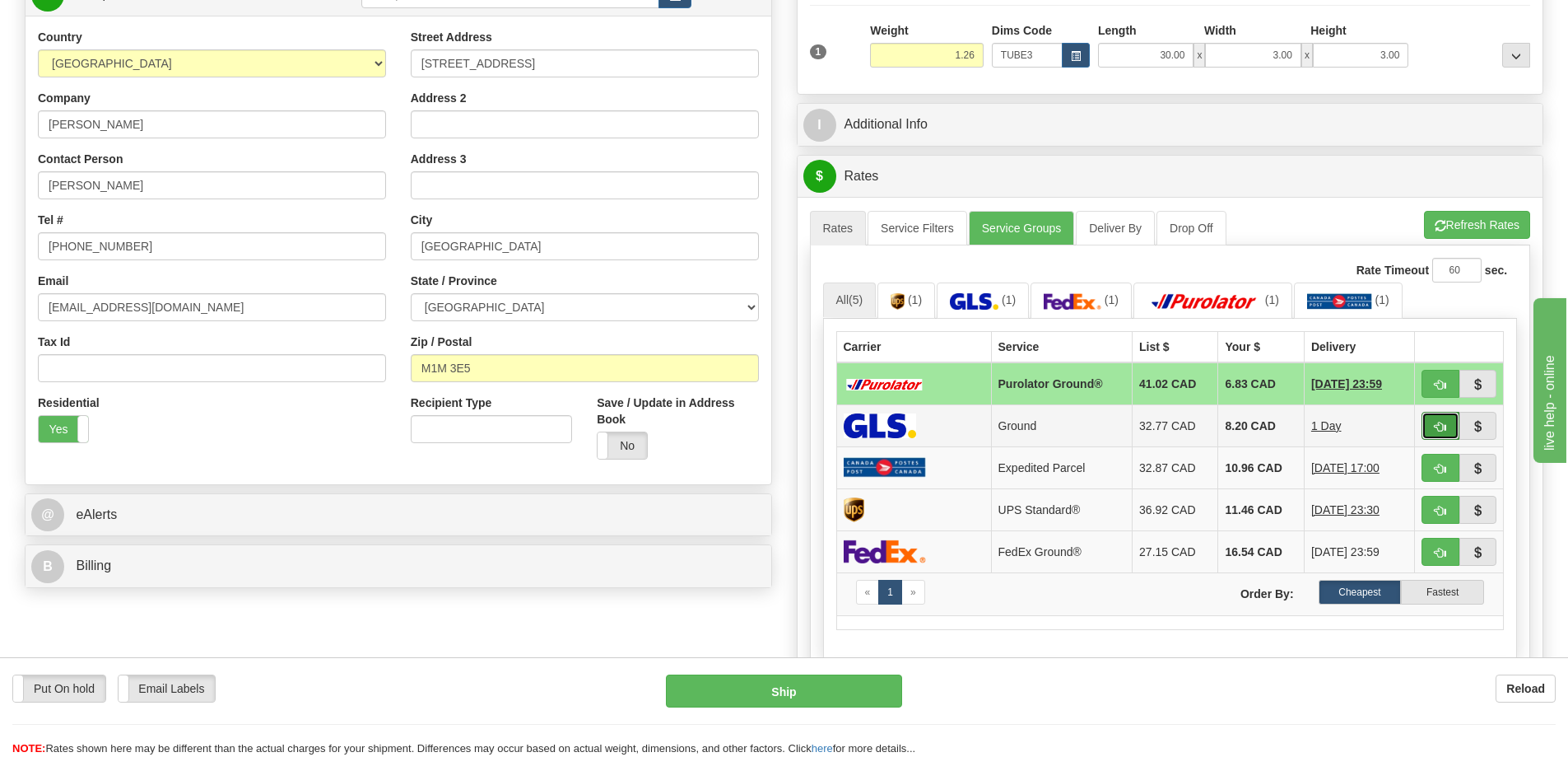
click at [1425, 423] on button "button" at bounding box center [1440, 425] width 37 height 28
type input "1"
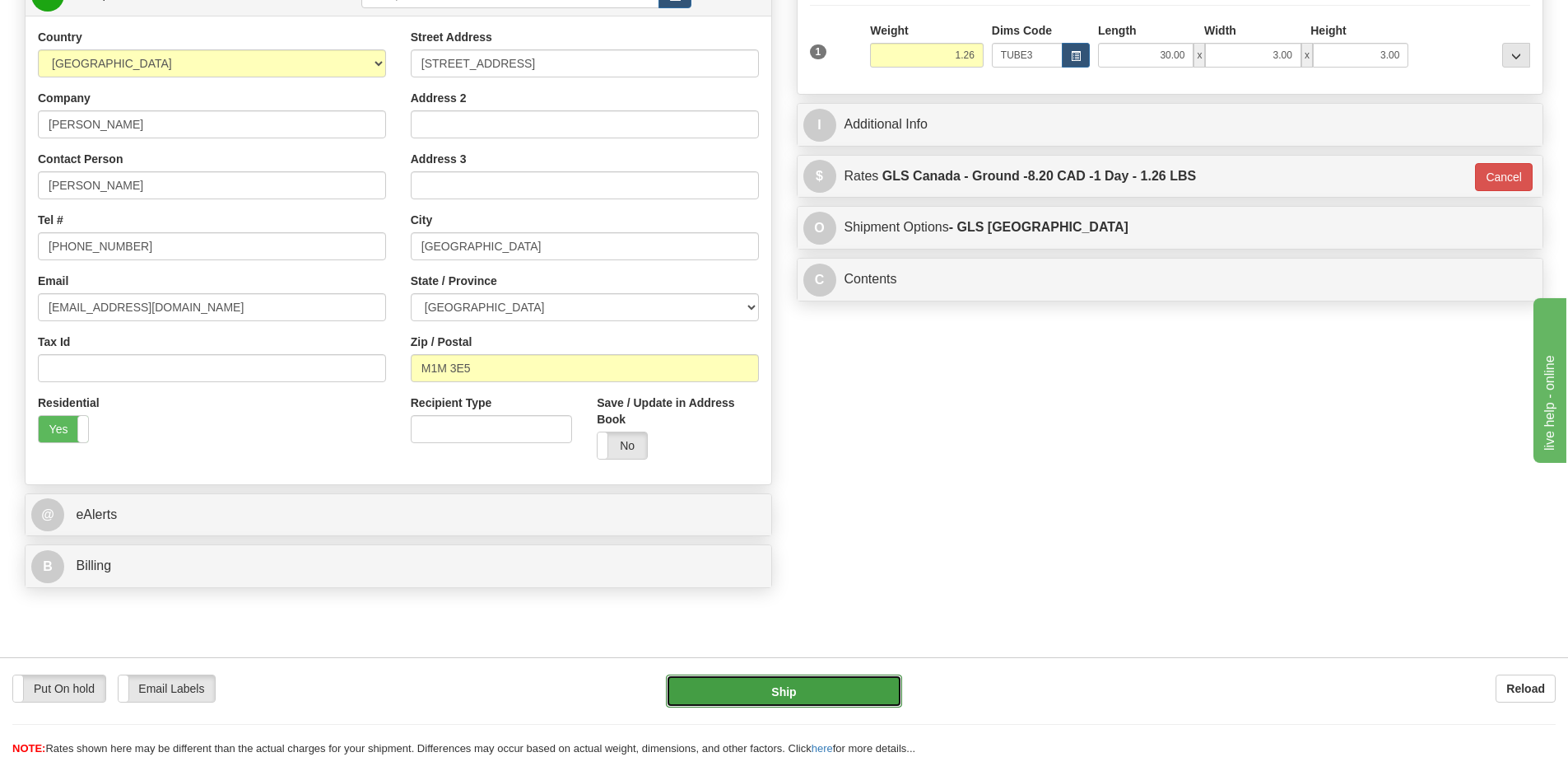
click at [858, 683] on button "Ship" at bounding box center [784, 691] width 237 height 33
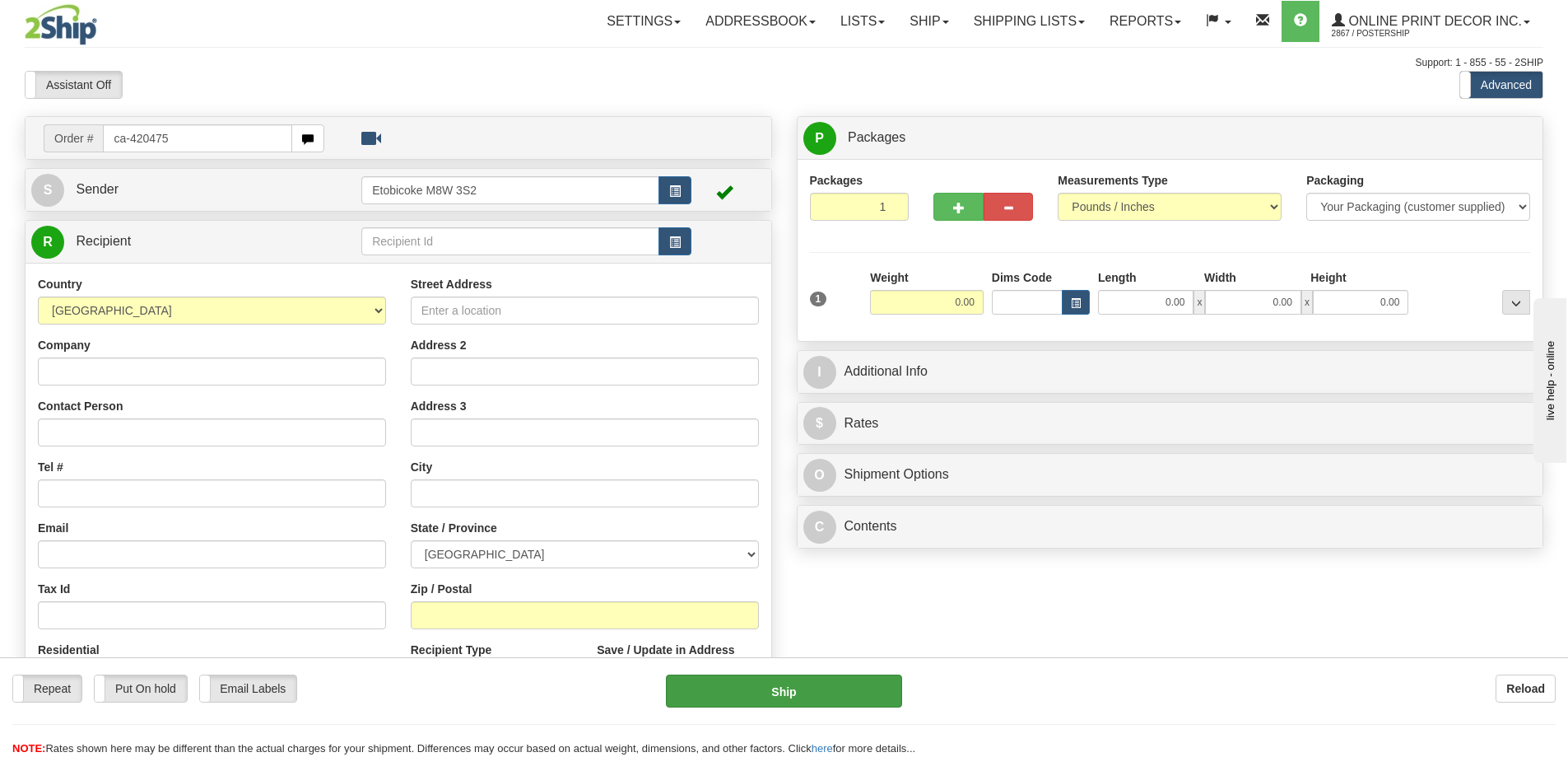
type input "ca-420475"
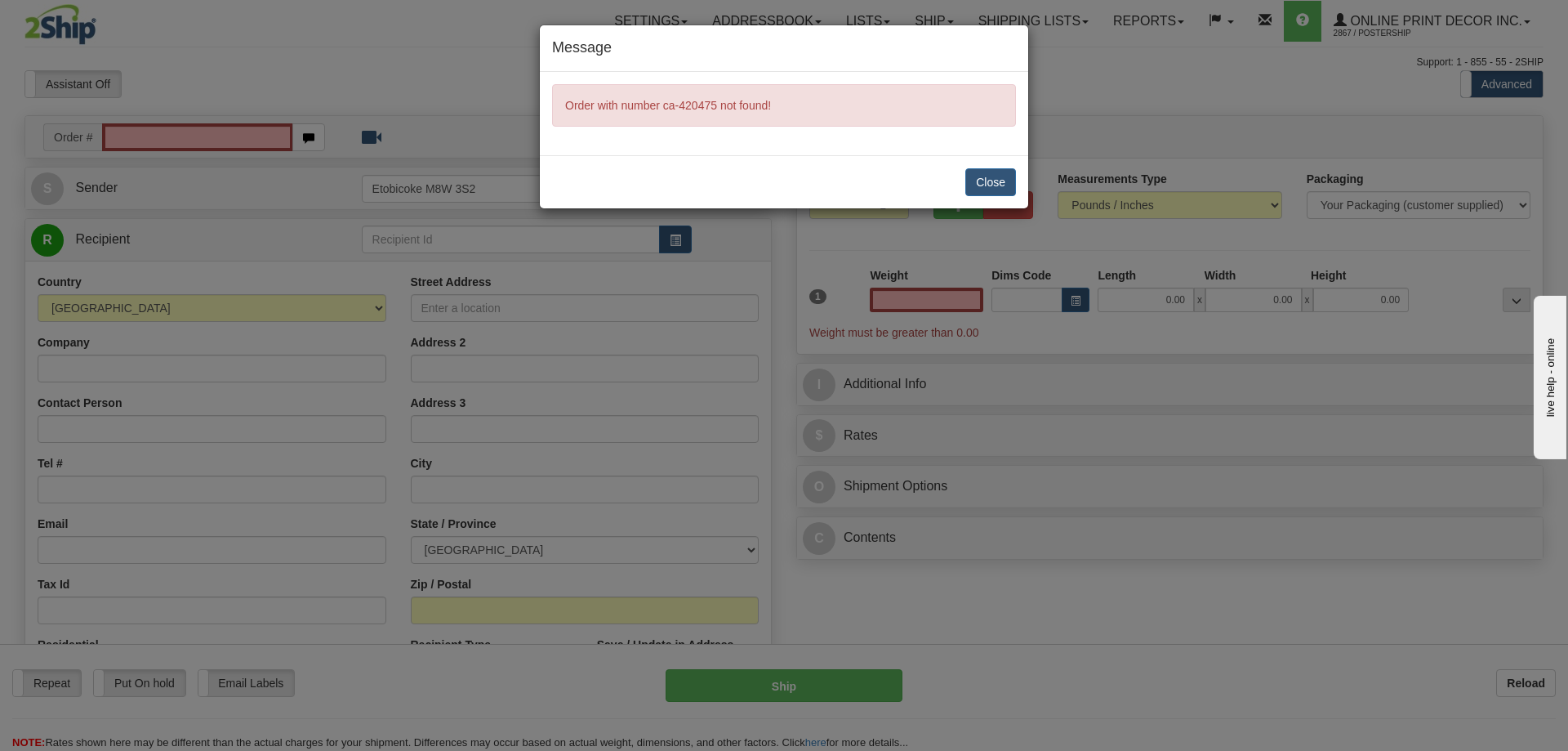
type input "0.00"
click at [985, 185] on button "Close" at bounding box center [991, 182] width 51 height 28
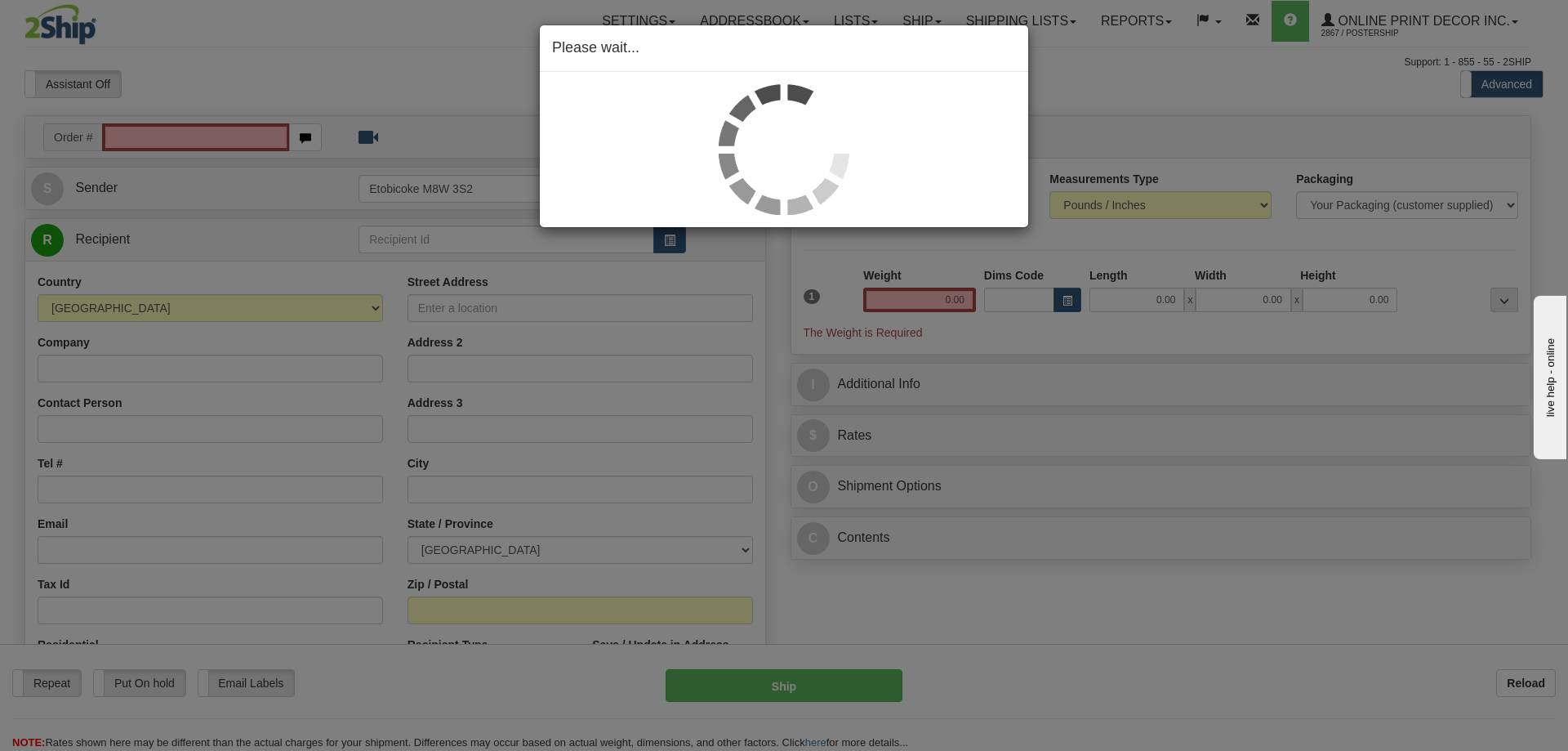
drag, startPoint x: 199, startPoint y: 126, endPoint x: 206, endPoint y: 133, distance: 9.9
click at [199, 127] on div "Please wait..." at bounding box center [784, 375] width 1568 height 751
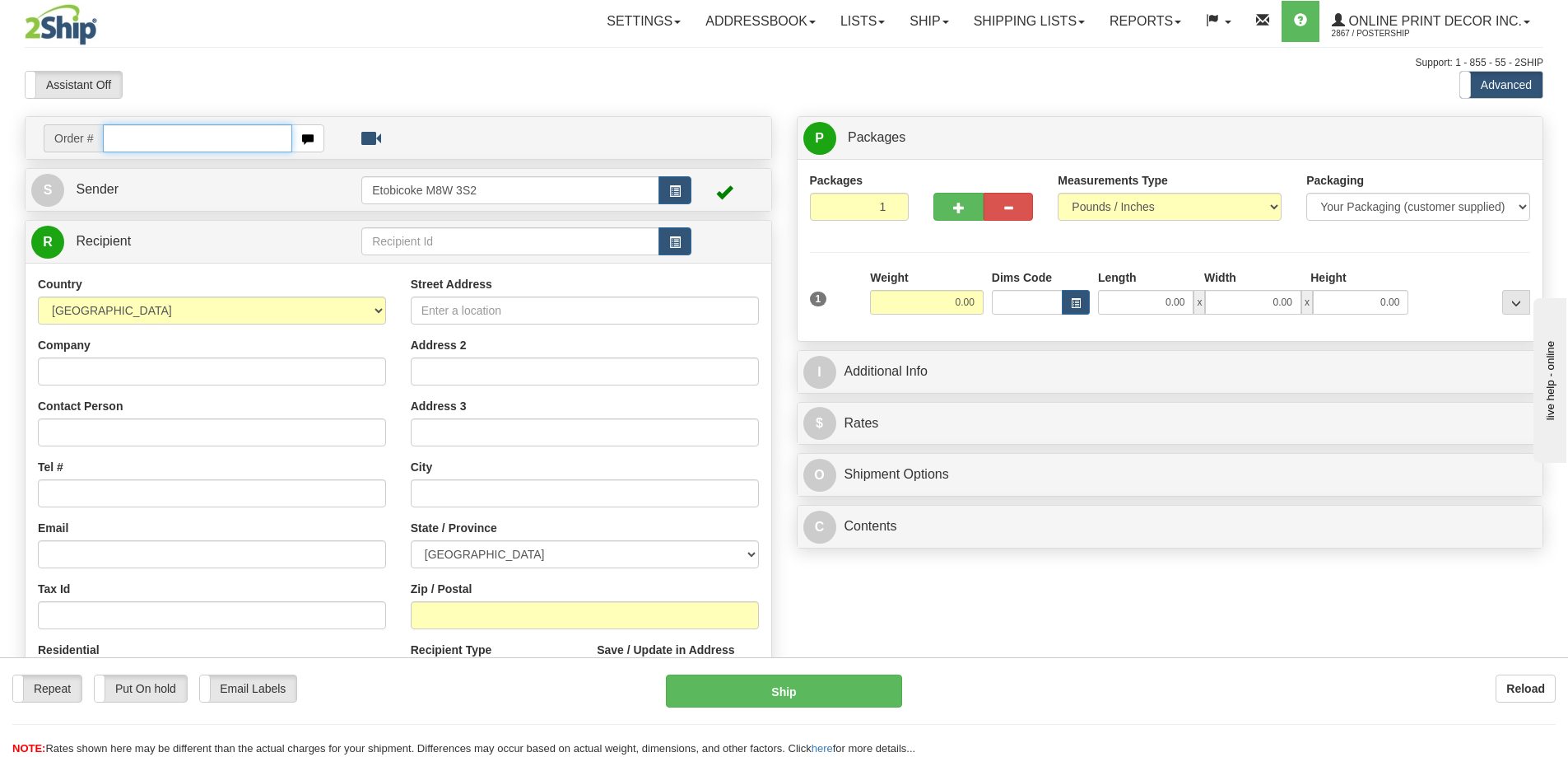
click at [192, 139] on input "text" at bounding box center [197, 138] width 189 height 28
type input "ca-420475"
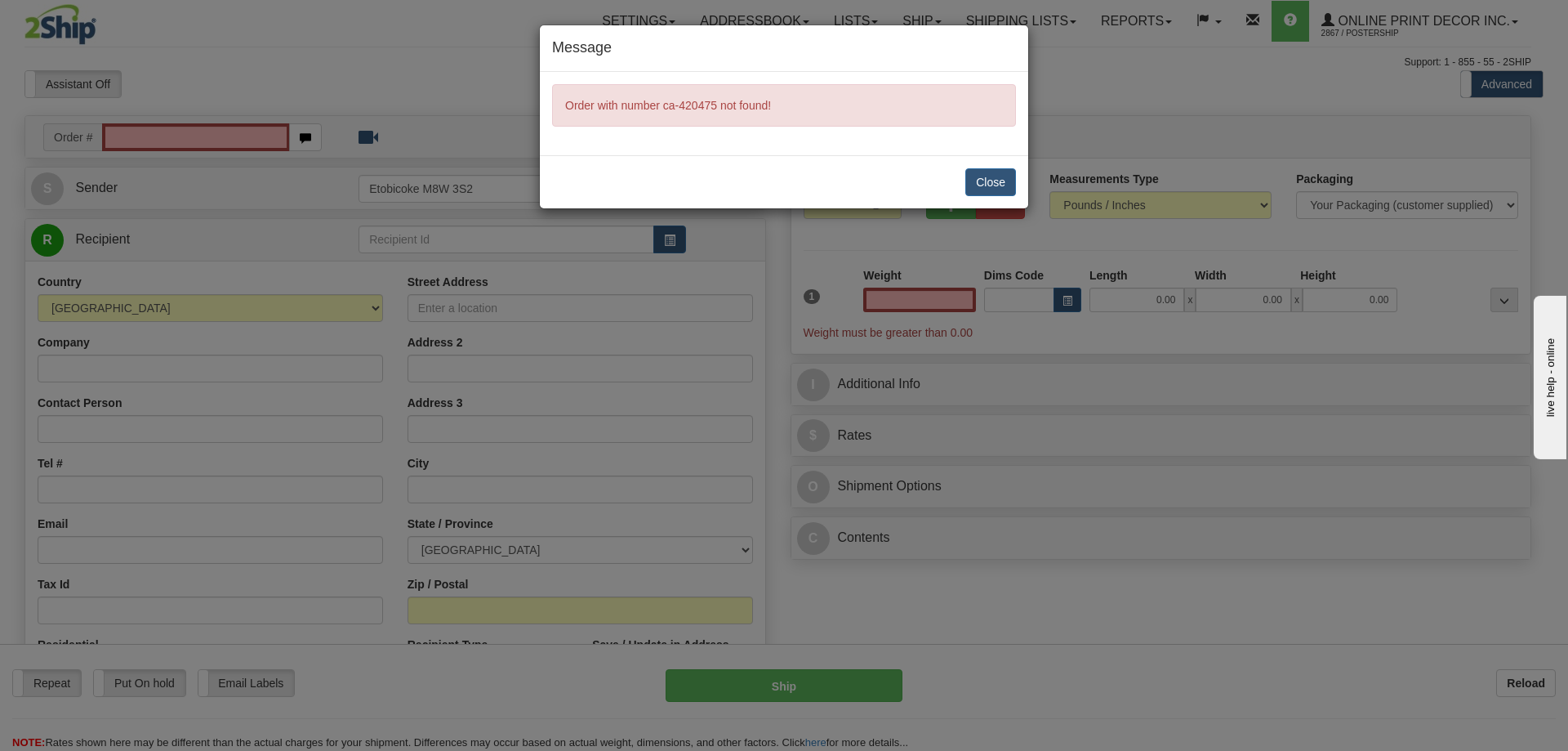
type input "0.00"
click at [988, 177] on button "Close" at bounding box center [991, 182] width 51 height 28
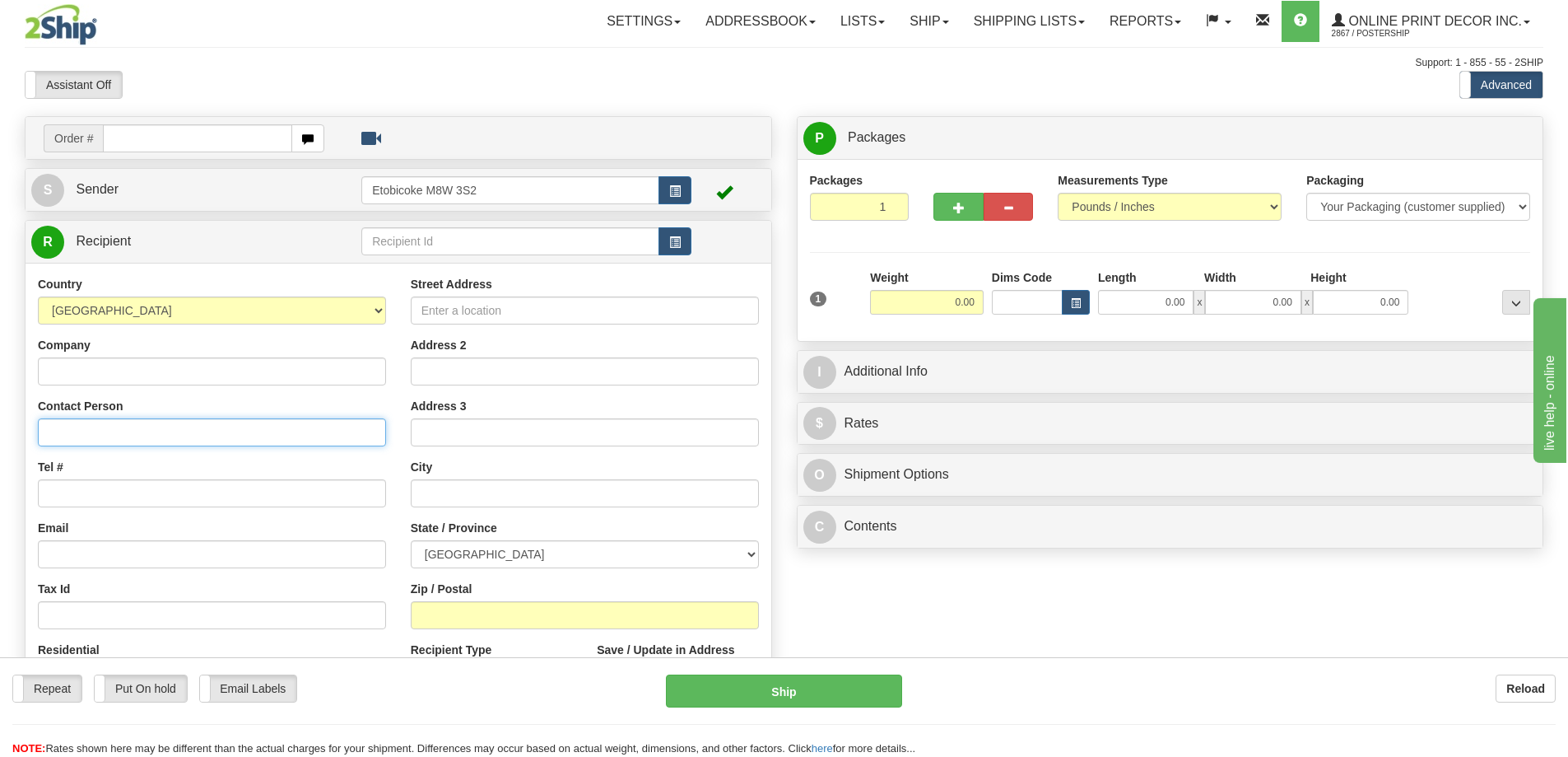
click at [92, 430] on input "Contact Person" at bounding box center [211, 432] width 348 height 28
type input "Tiffany Ho"
click at [70, 490] on input "Tel #" at bounding box center [211, 493] width 348 height 28
type input "18773353312"
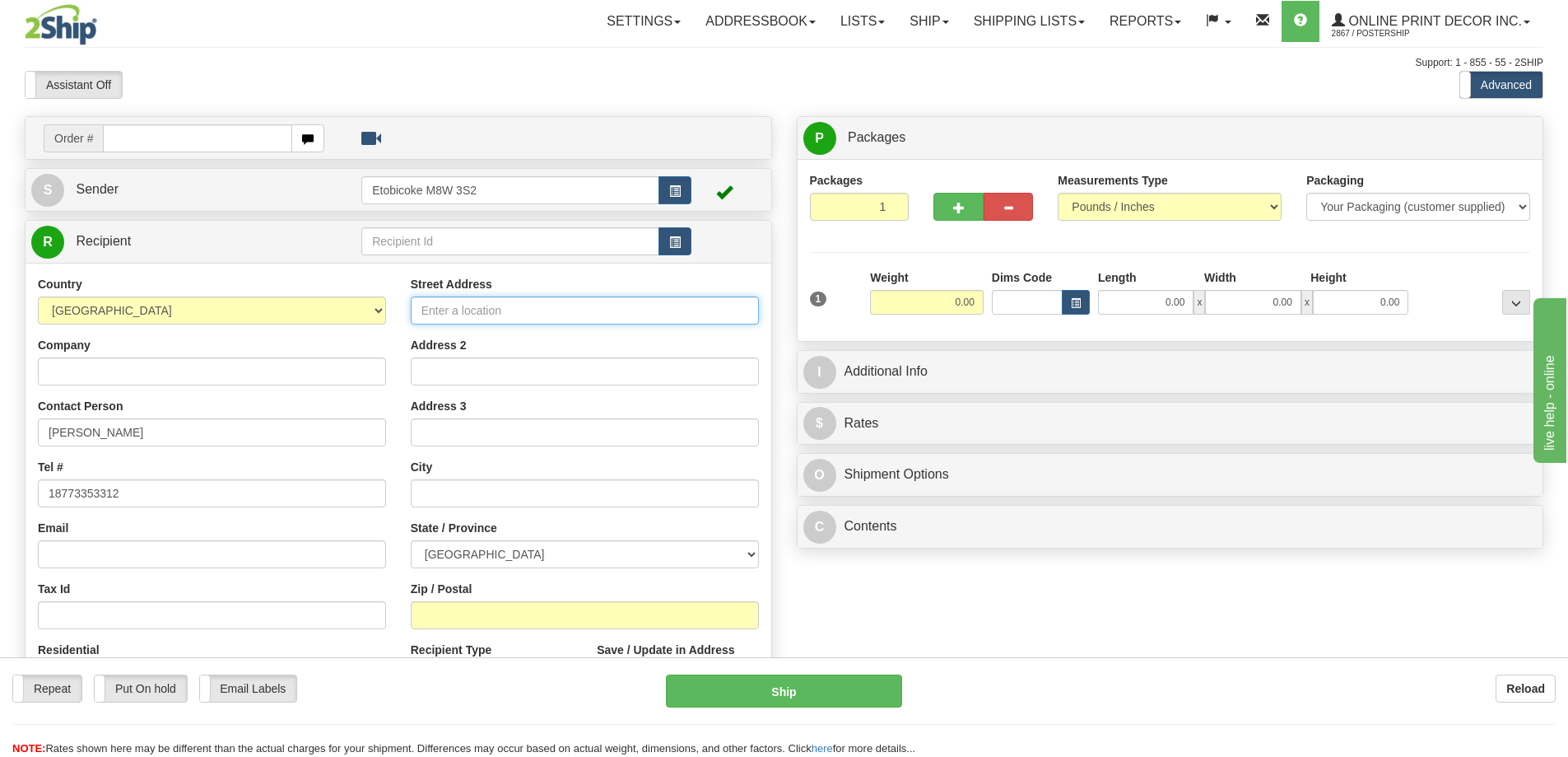
click at [487, 310] on input "Street Address" at bounding box center [584, 310] width 348 height 28
type input "49 Captain Francis Dr."
click at [426, 497] on input "text" at bounding box center [584, 493] width 348 height 28
type input "Markham"
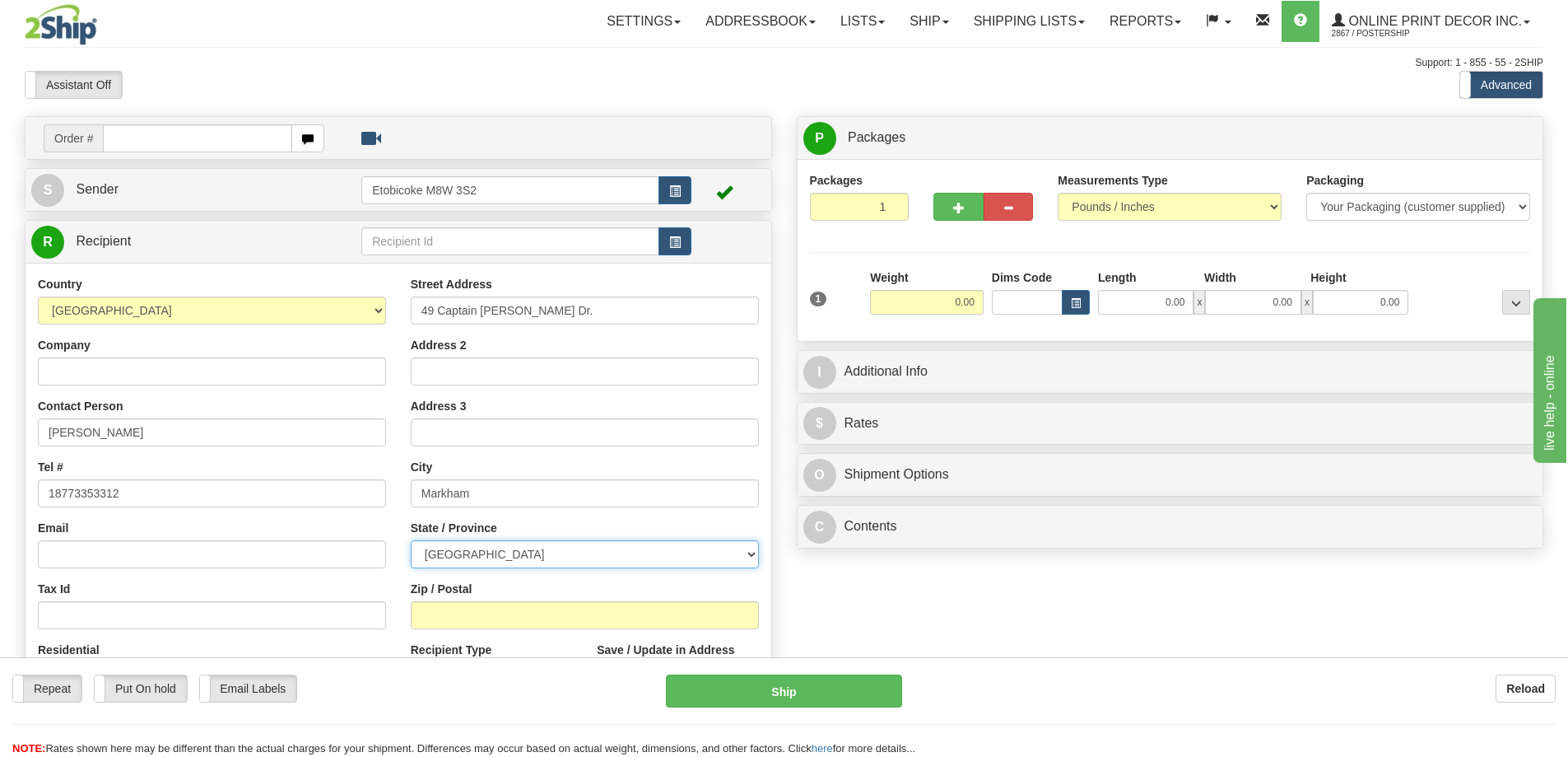
click at [737, 550] on select "ALBERTA BRITISH COLUMBIA MANITOBA NEW BRUNSWICK NEWFOUNDLAND NOVA SCOTIA NUNAVU…" at bounding box center [584, 553] width 348 height 28
select select "ON"
click at [410, 542] on select "ALBERTA BRITISH COLUMBIA MANITOBA NEW BRUNSWICK NEWFOUNDLAND NOVA SCOTIA NUNAVU…" at bounding box center [584, 553] width 348 height 28
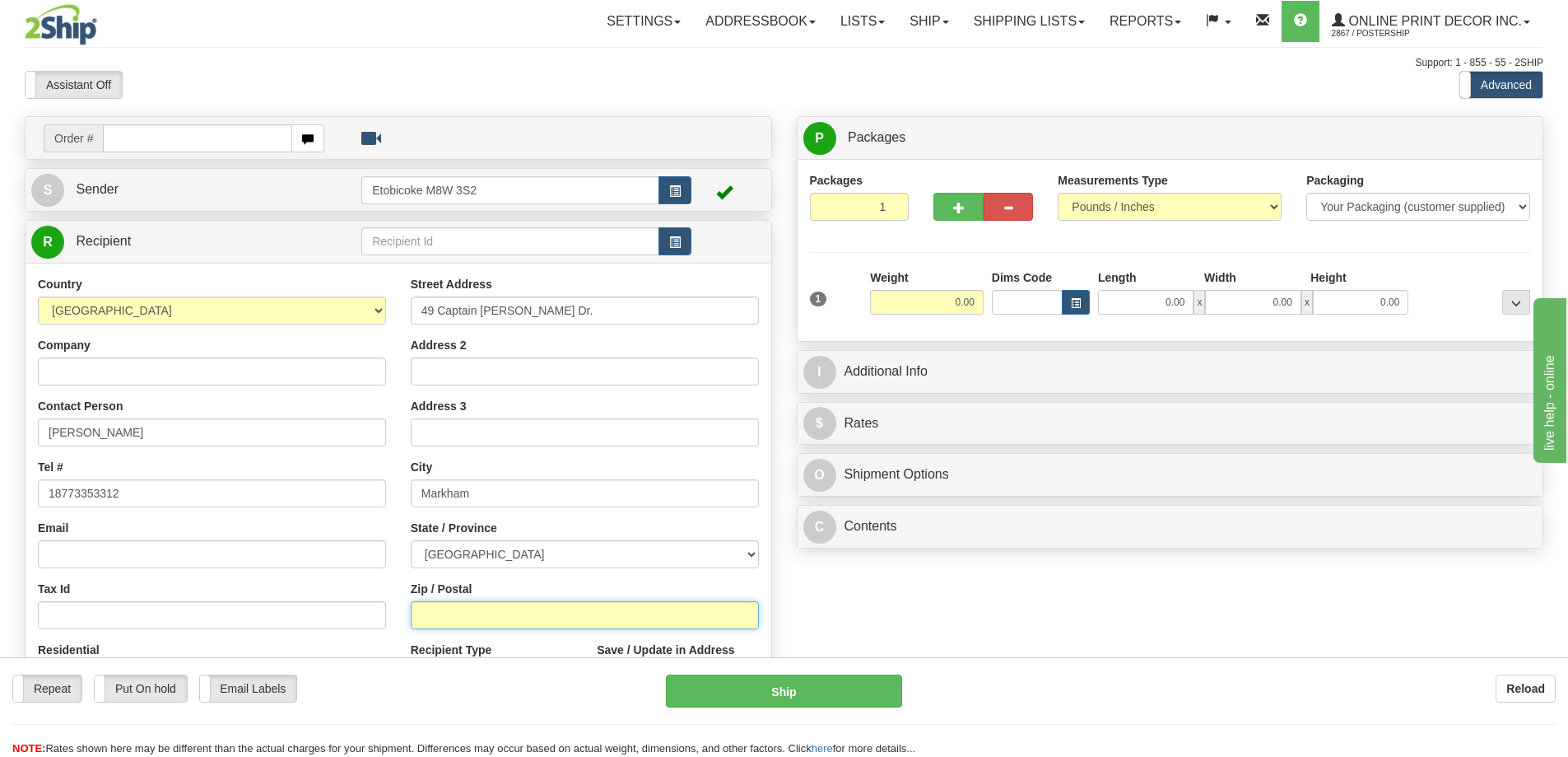
click at [468, 610] on input "Zip / Postal" at bounding box center [584, 615] width 348 height 28
type input "L3R 9E1"
click at [974, 297] on input "0.00" at bounding box center [926, 301] width 113 height 25
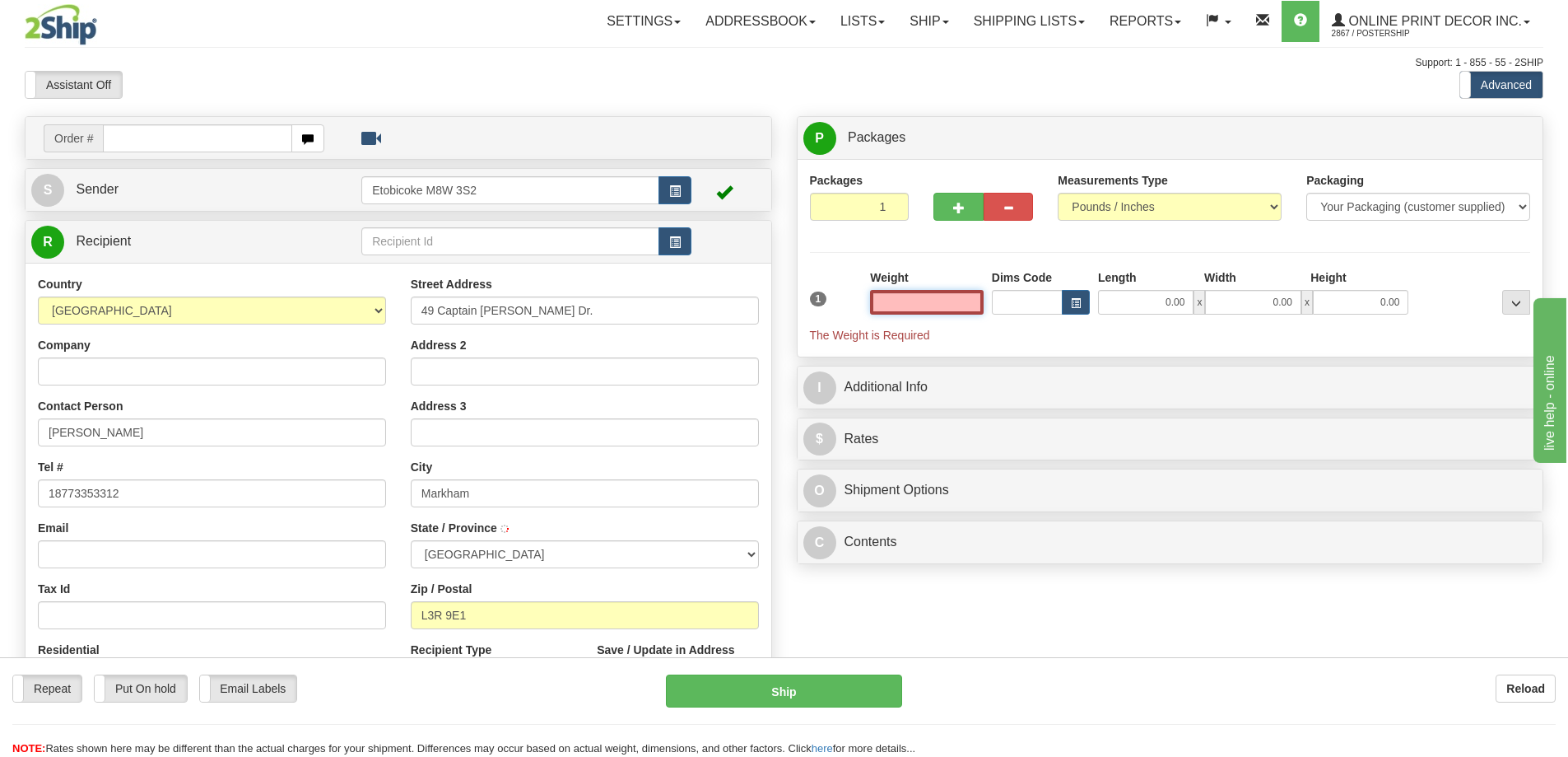
type input "MARKHAM"
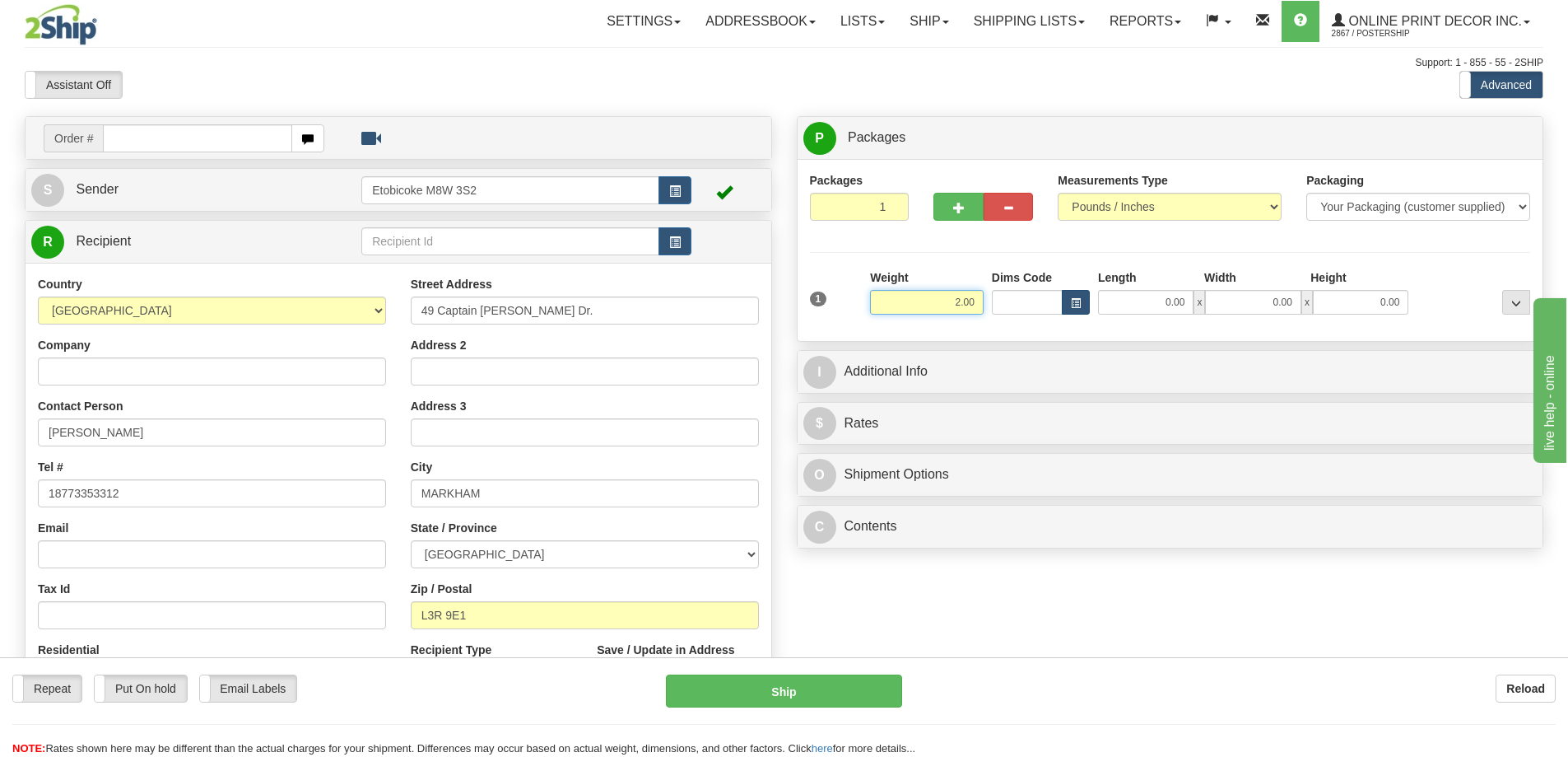
type input "2.00"
click at [1082, 302] on button "button" at bounding box center [1075, 301] width 28 height 25
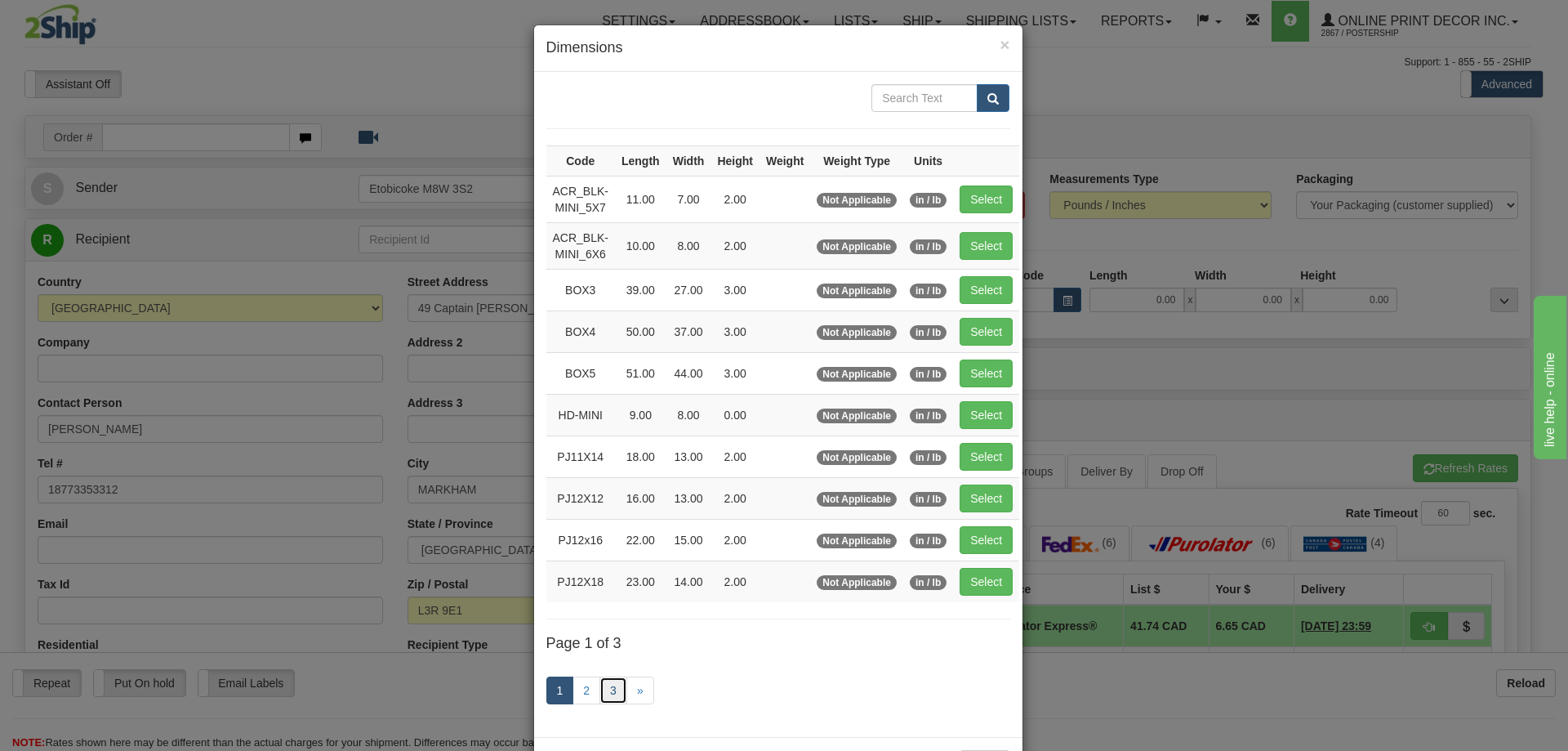
click at [608, 683] on link "3" at bounding box center [613, 690] width 28 height 28
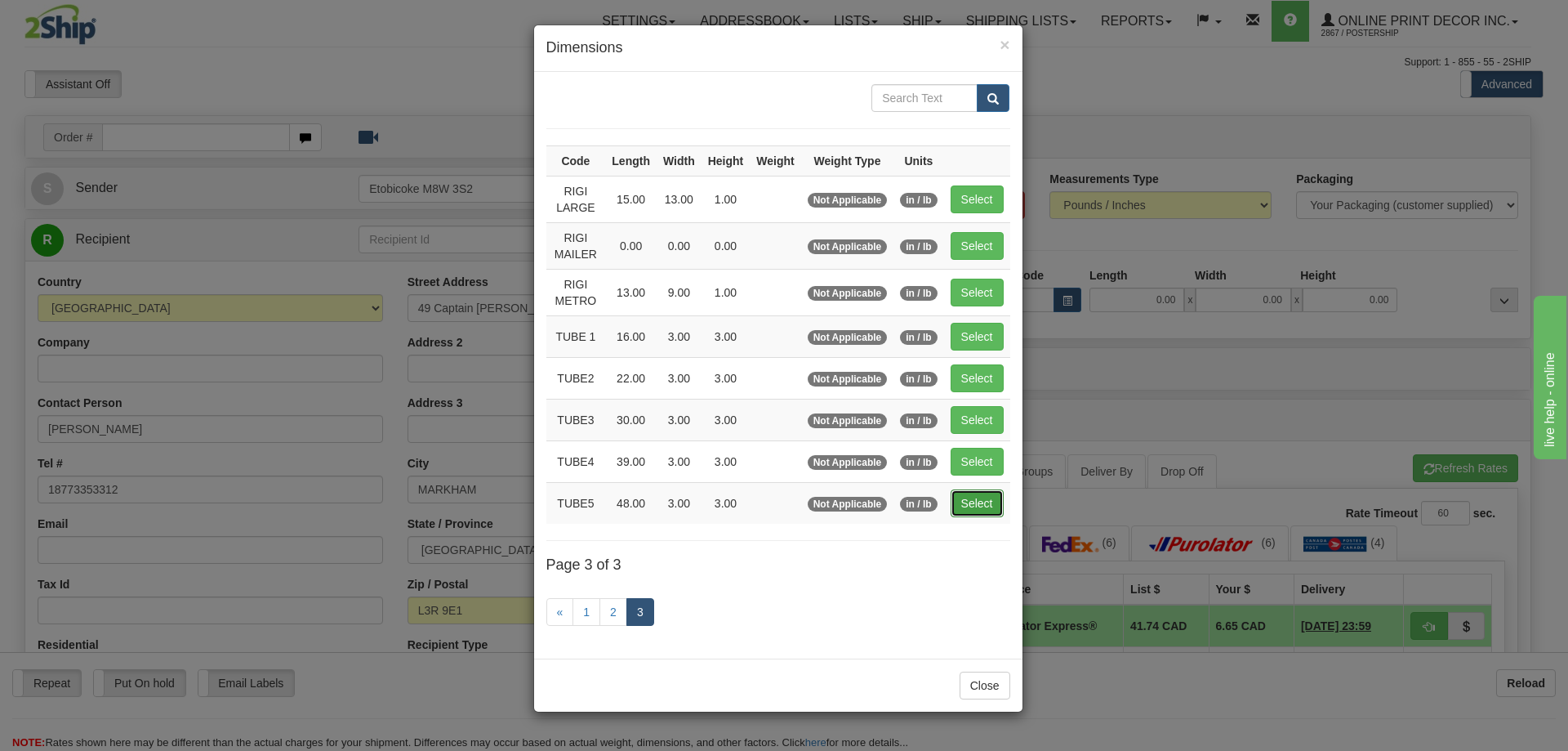
click at [983, 498] on button "Select" at bounding box center [977, 503] width 53 height 28
type input "TUBE5"
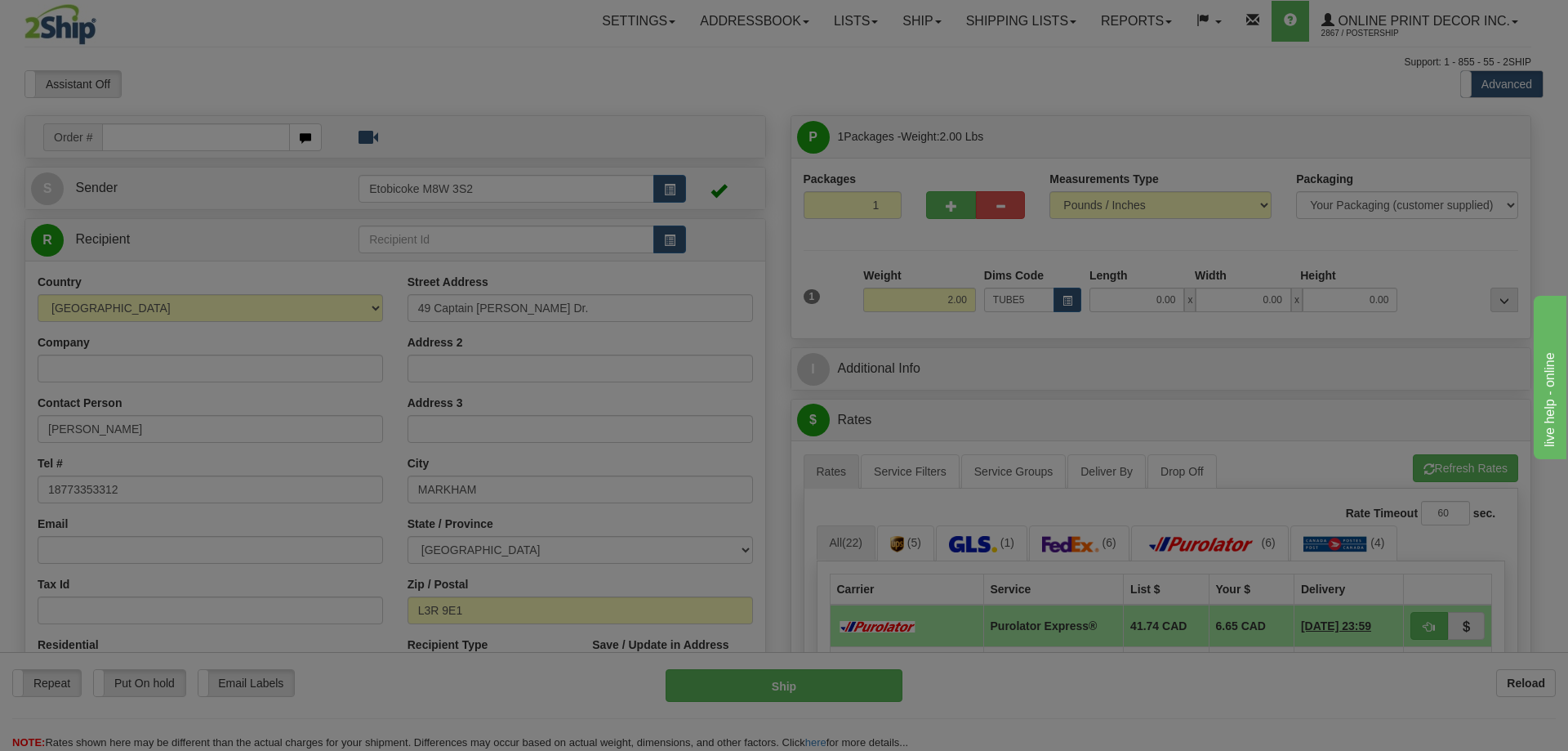
type input "48.00"
type input "3.00"
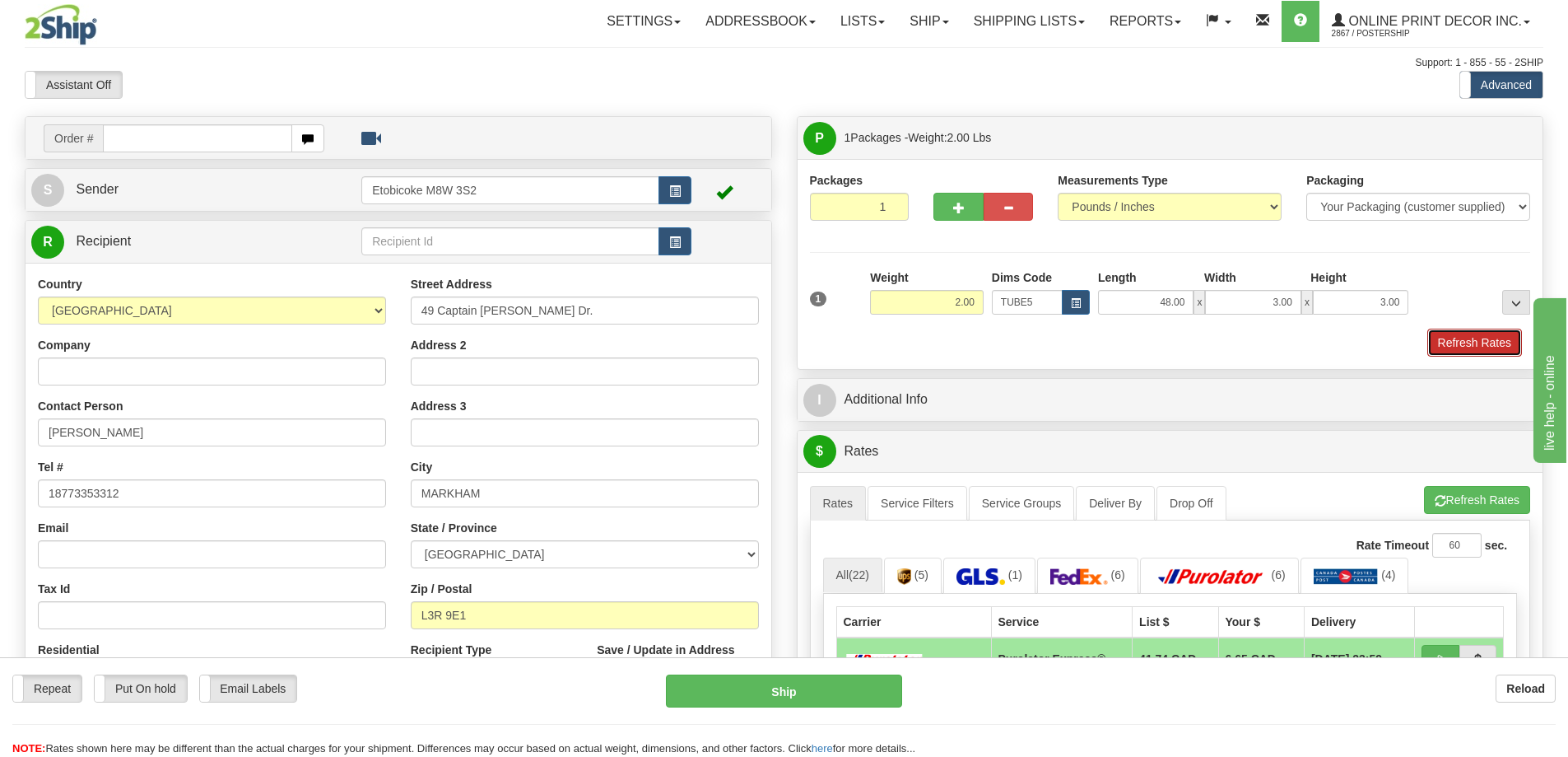
click at [1469, 339] on button "Refresh Rates" at bounding box center [1474, 342] width 94 height 28
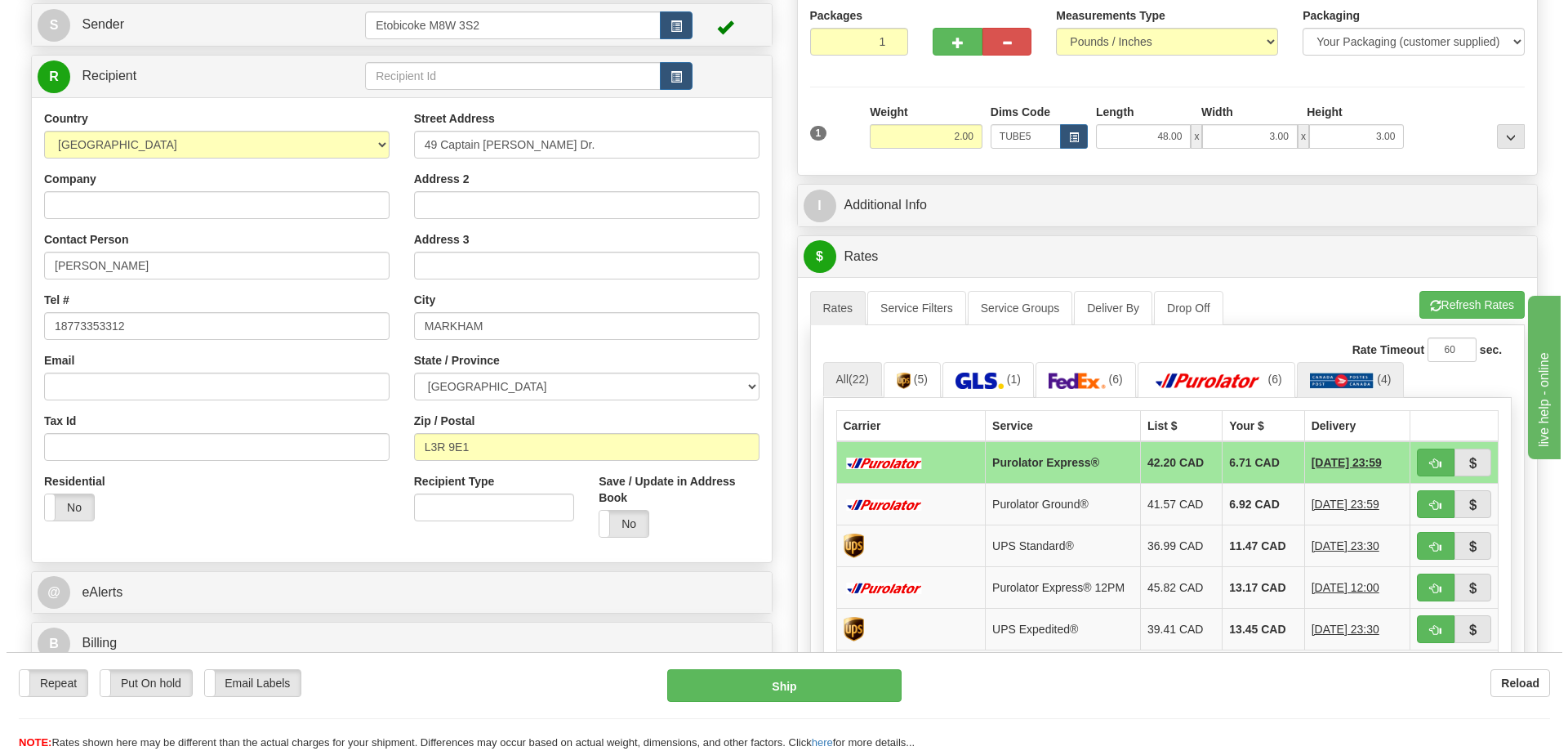
scroll to position [245, 0]
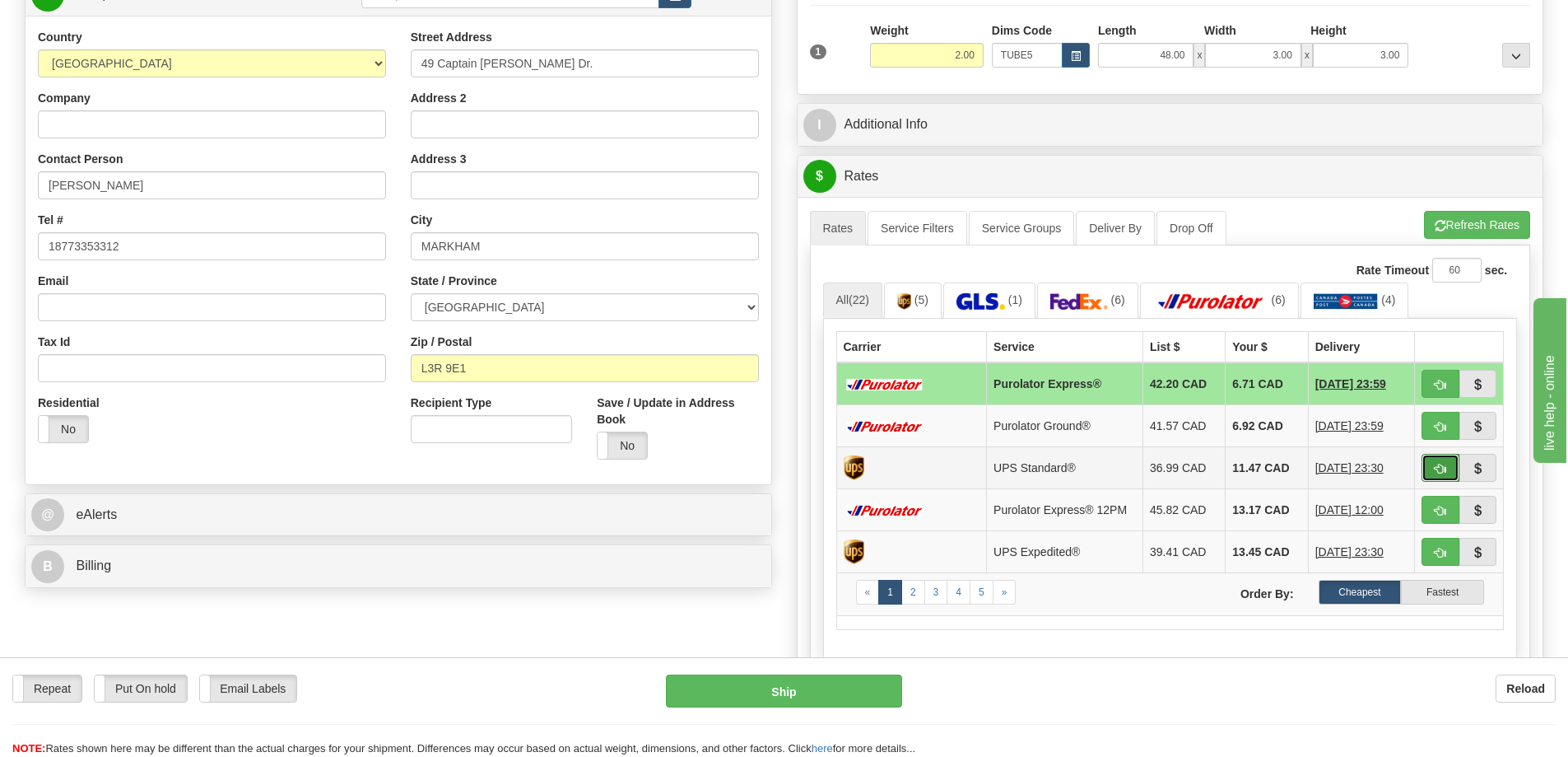
click at [1437, 470] on span "button" at bounding box center [1440, 468] width 12 height 11
type input "11"
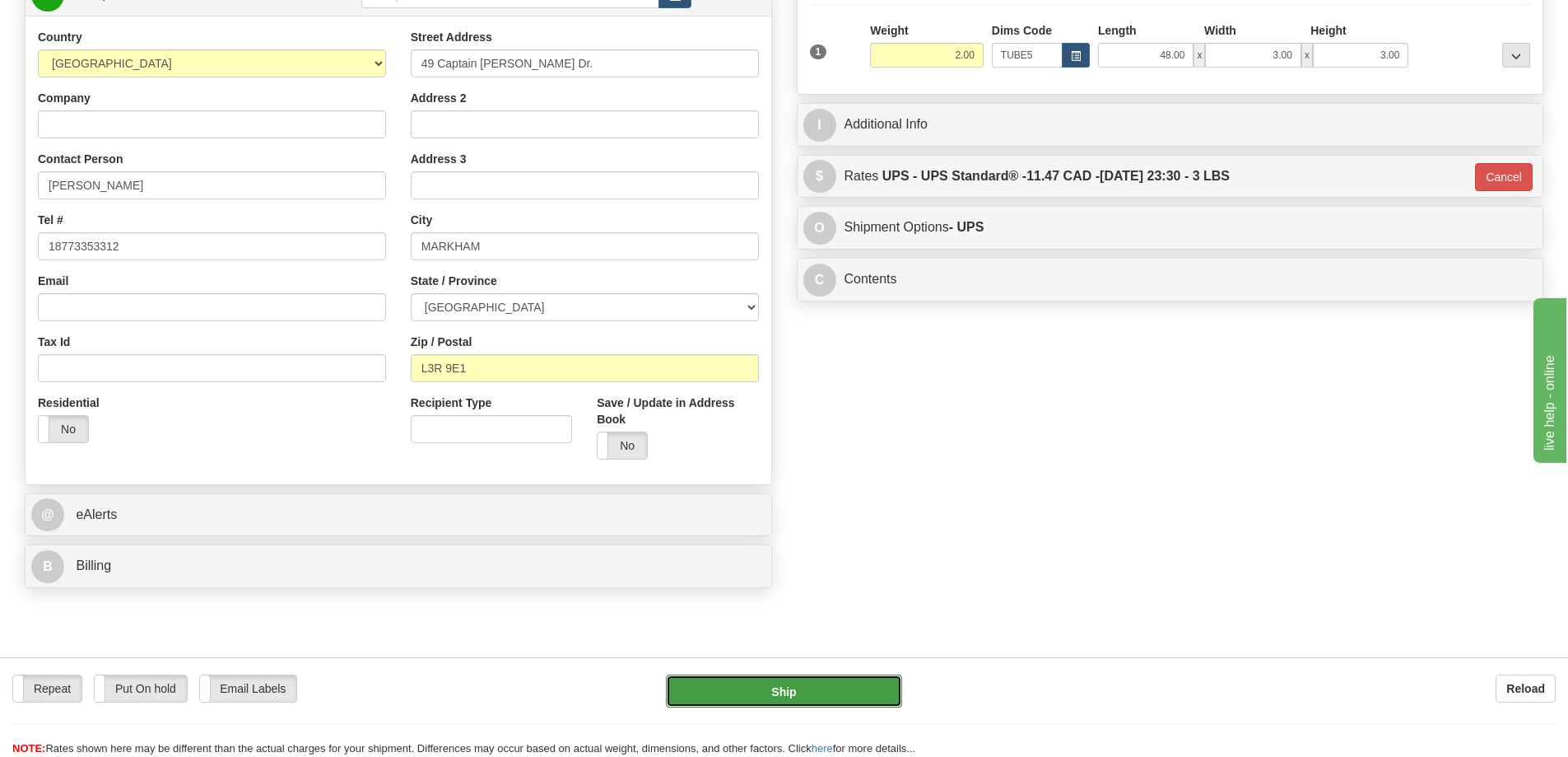
click at [858, 691] on button "Ship" at bounding box center [784, 691] width 237 height 33
